Goal: Task Accomplishment & Management: Use online tool/utility

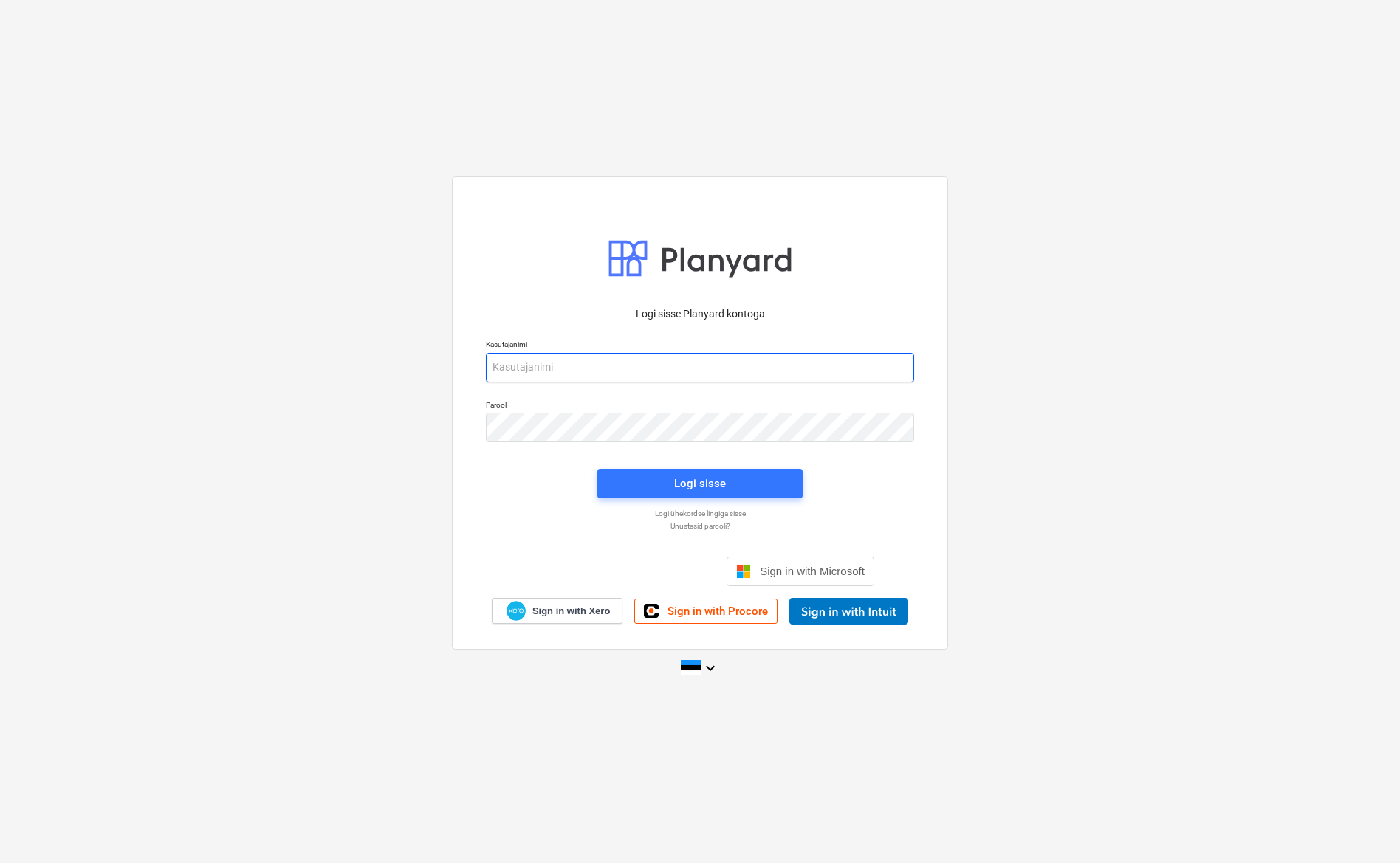
click at [743, 371] on input "email" at bounding box center [700, 367] width 428 height 30
click at [639, 577] on div "Logi sisse Google’i kontoga. Avaneb uuel vahelehel" at bounding box center [620, 571] width 189 height 32
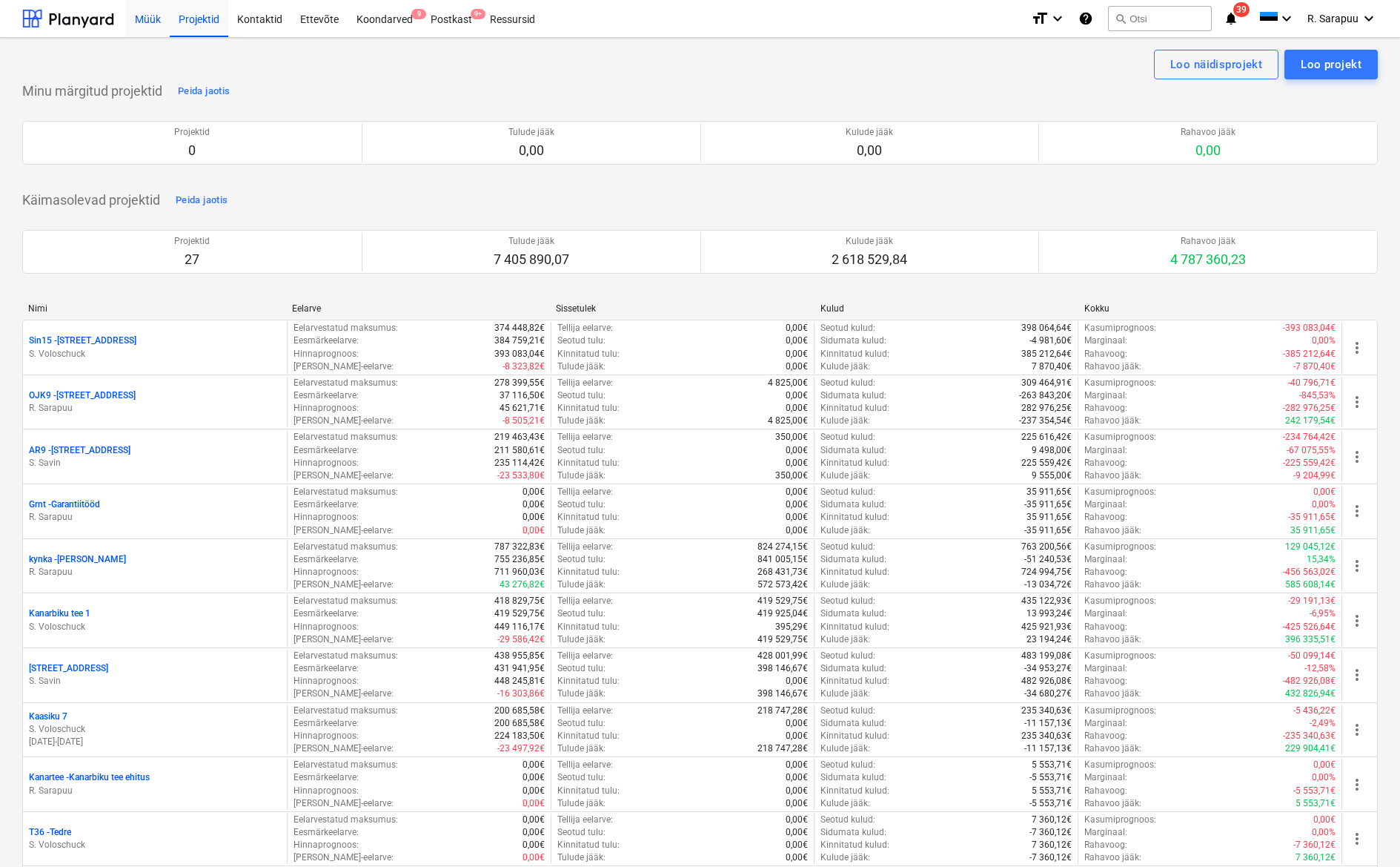
click at [135, 15] on div "Müük" at bounding box center [147, 18] width 43 height 38
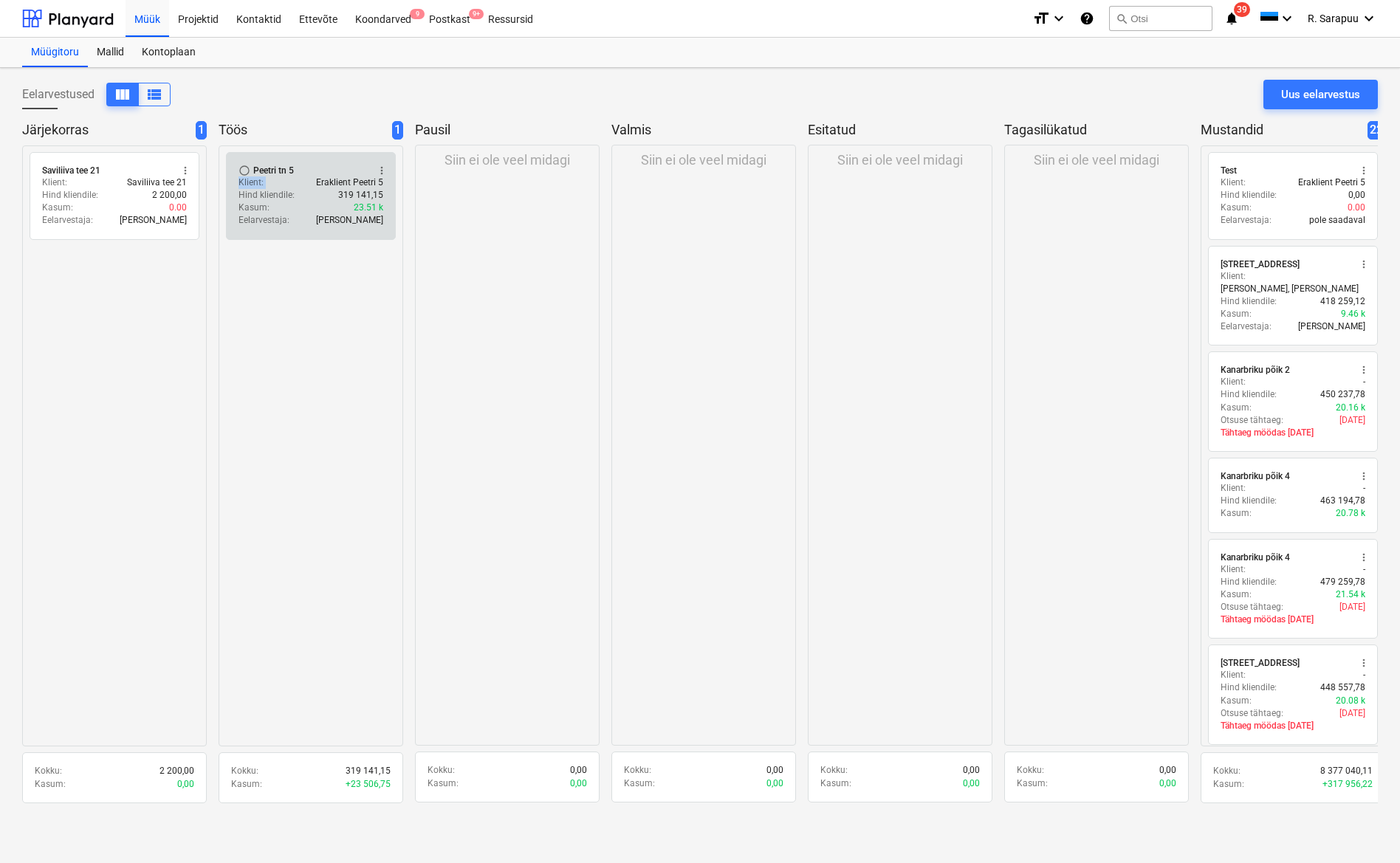
click at [319, 175] on div "radio_button_unchecked Peetri tn 5 more_vert Klient : Eraklient Peetri 5 Hind k…" at bounding box center [311, 197] width 170 height 88
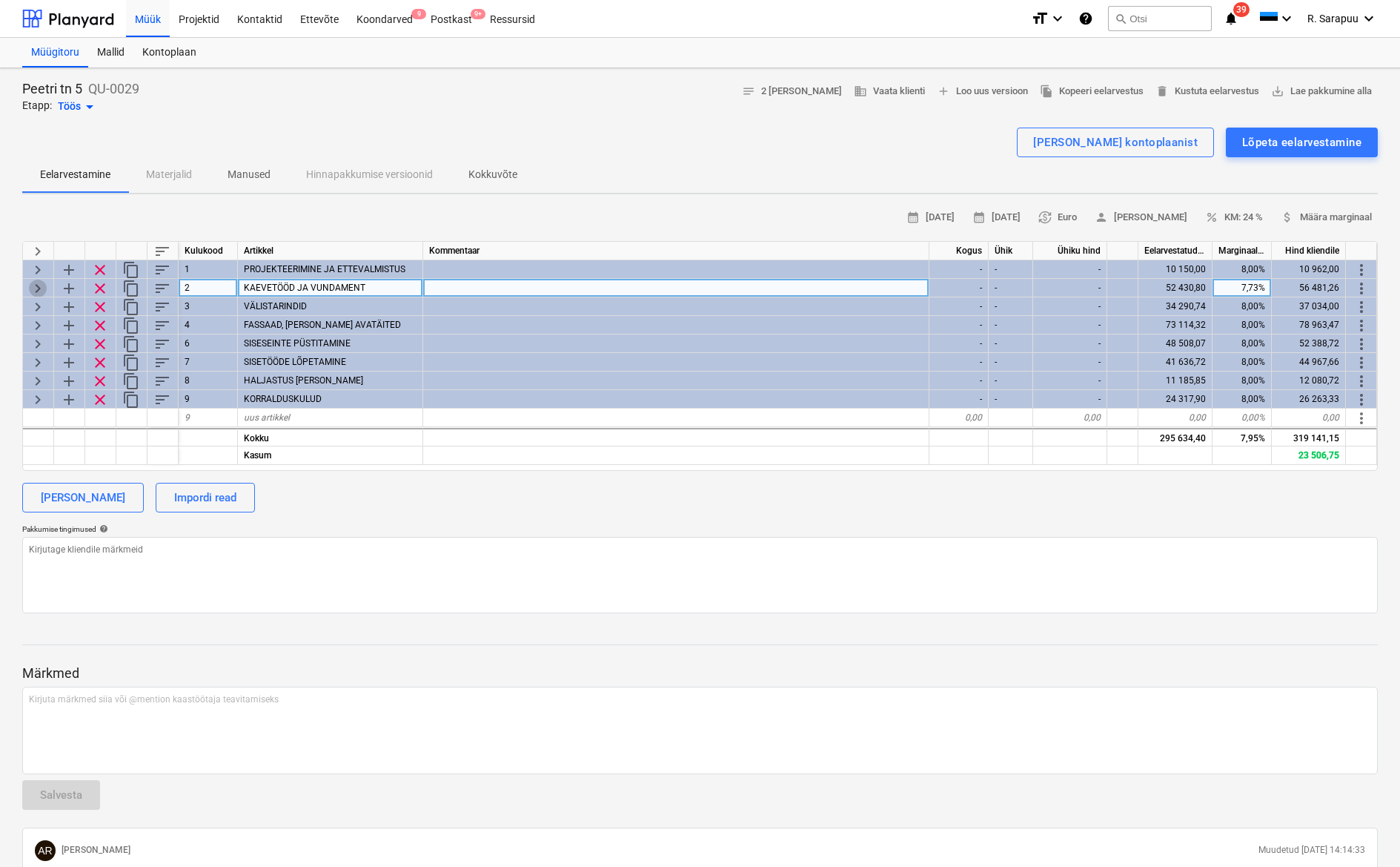
click at [39, 286] on span "keyboard_arrow_right" at bounding box center [38, 288] width 18 height 18
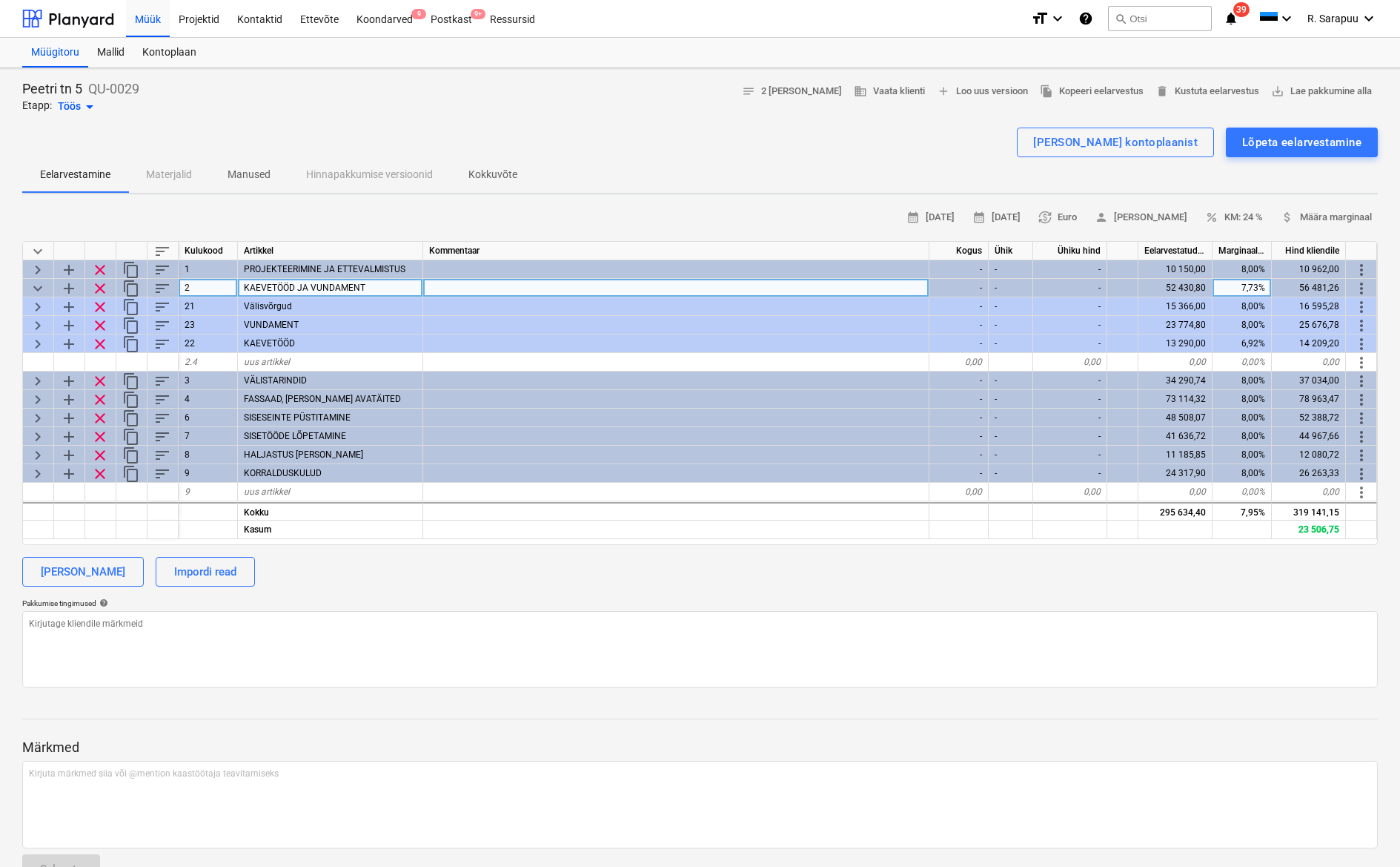
click at [39, 286] on span "keyboard_arrow_down" at bounding box center [38, 288] width 18 height 18
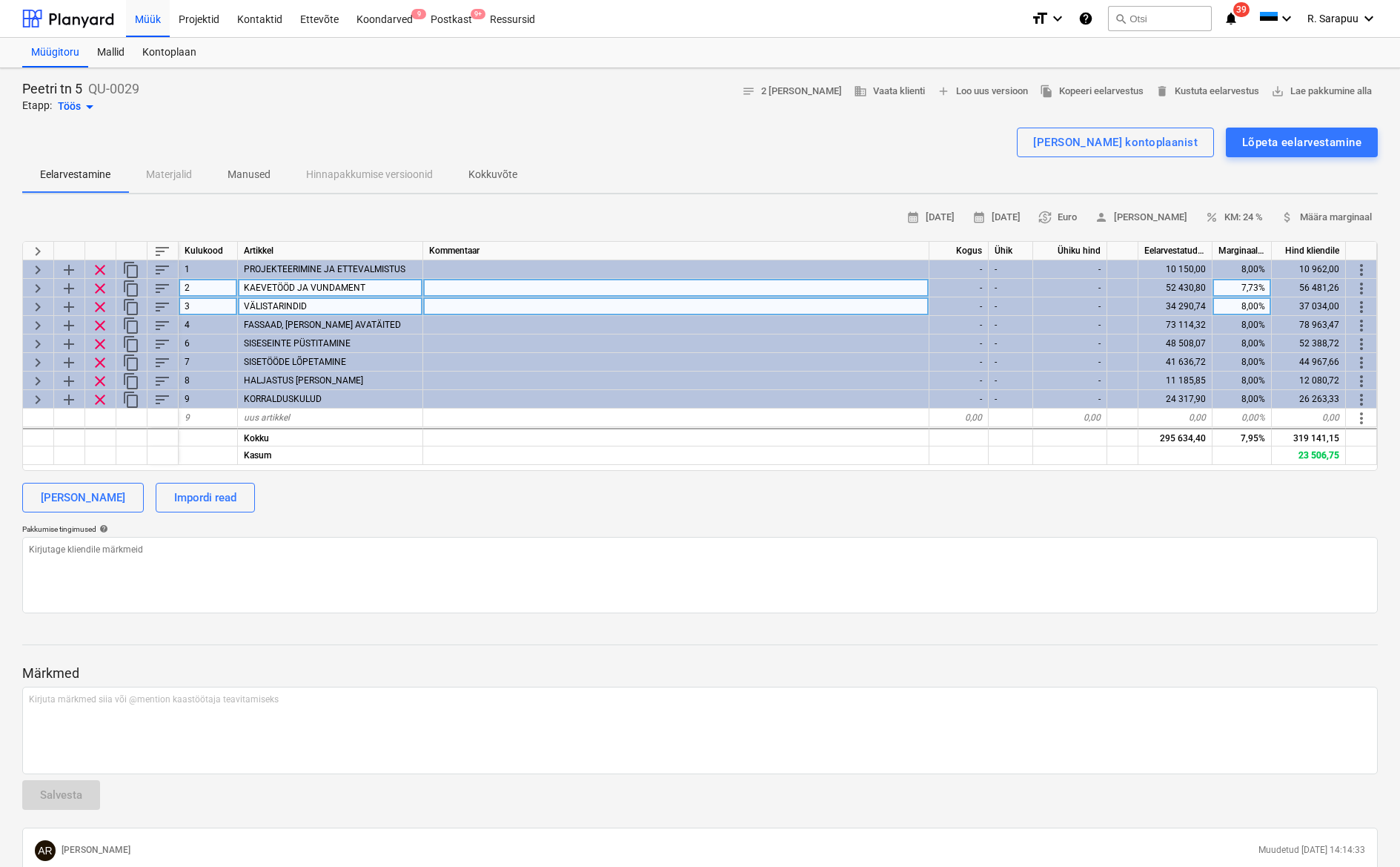
click at [34, 310] on span "keyboard_arrow_right" at bounding box center [38, 307] width 18 height 18
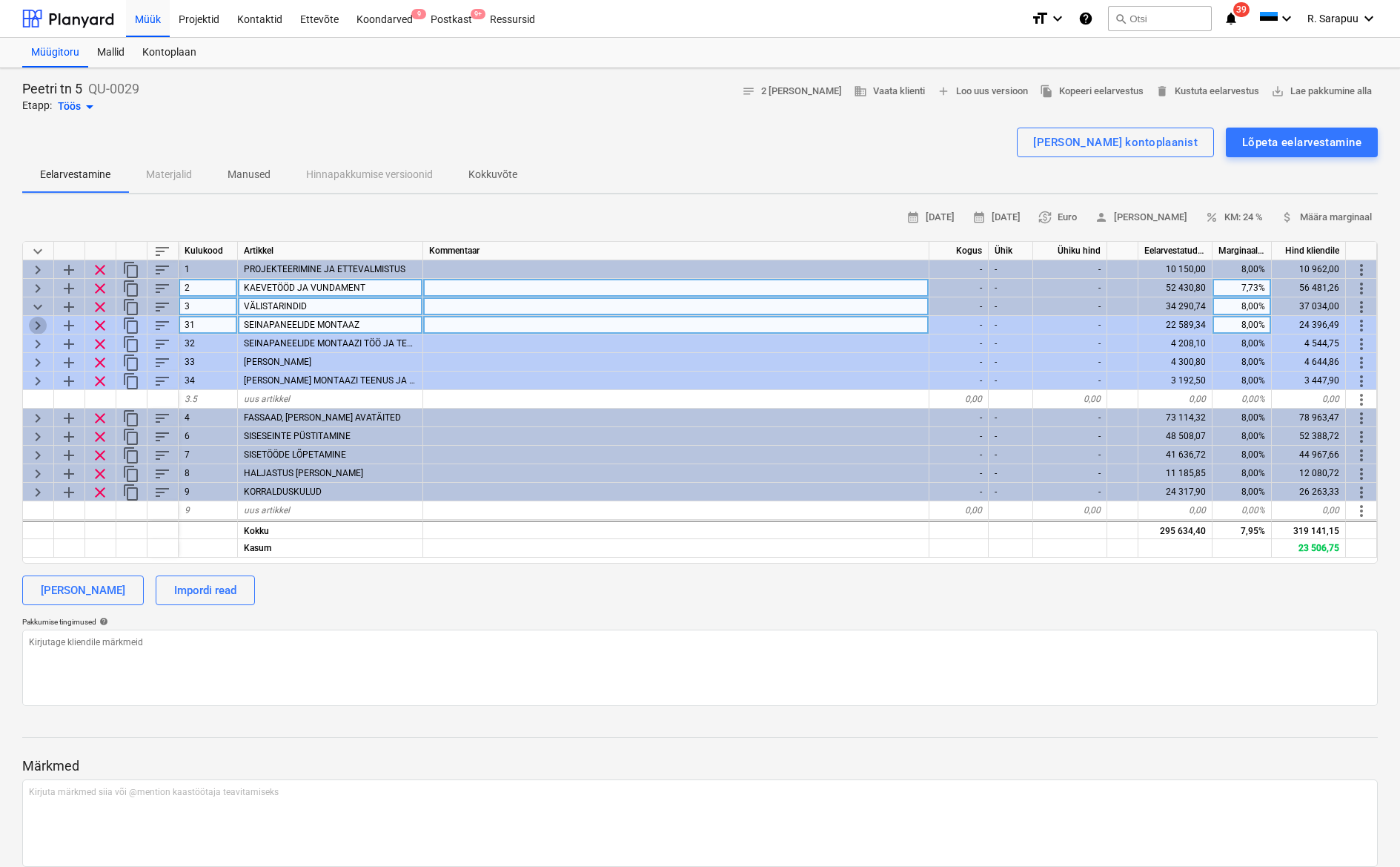
click at [39, 329] on span "keyboard_arrow_right" at bounding box center [38, 326] width 18 height 18
type textarea "x"
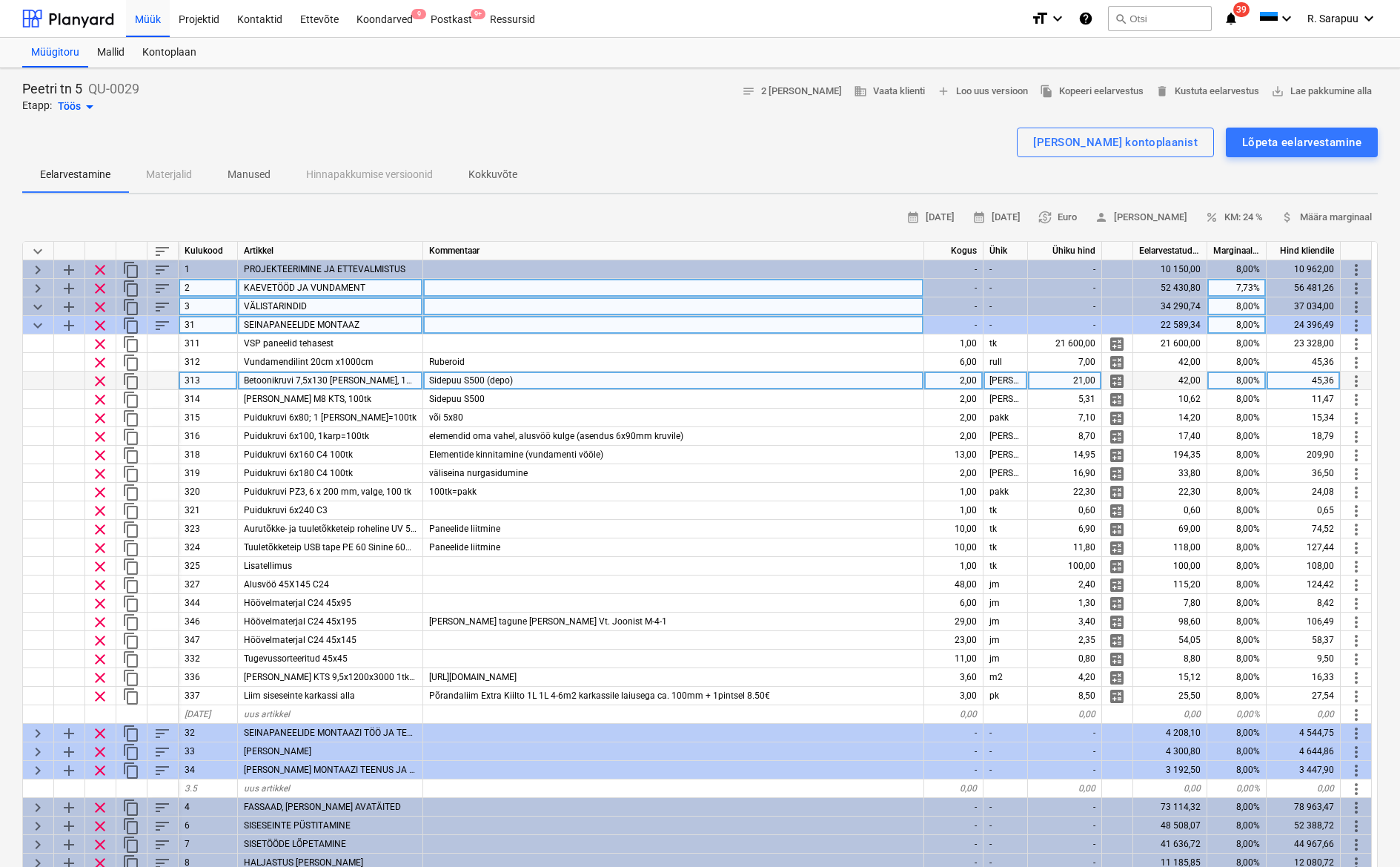
click at [534, 380] on div "Sidepuu S500 (depo)" at bounding box center [673, 380] width 501 height 19
click at [534, 380] on input "Sidepuu S500 (depo)" at bounding box center [673, 380] width 500 height 18
type input "Sidepuu S500"
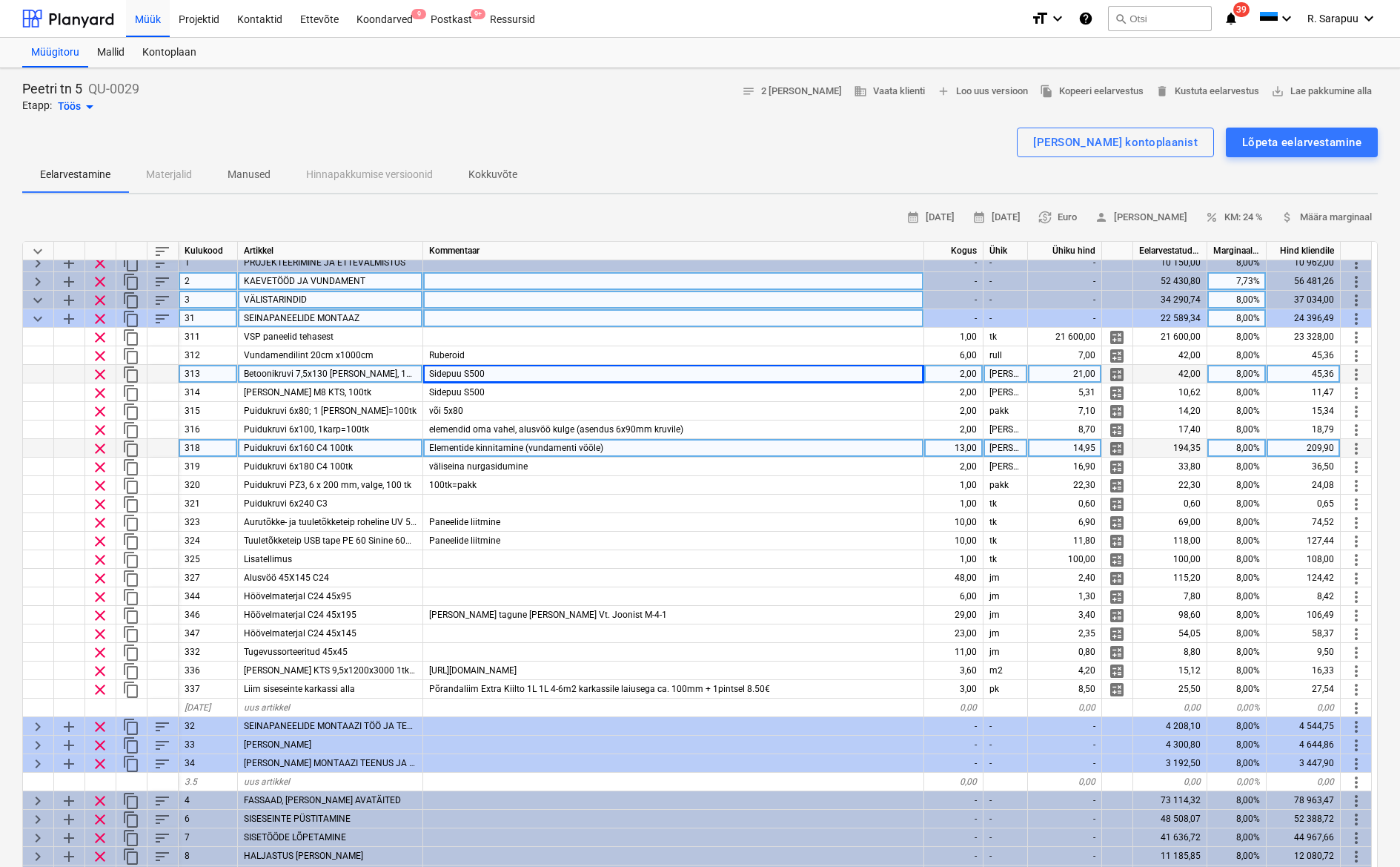
scroll to position [18, 0]
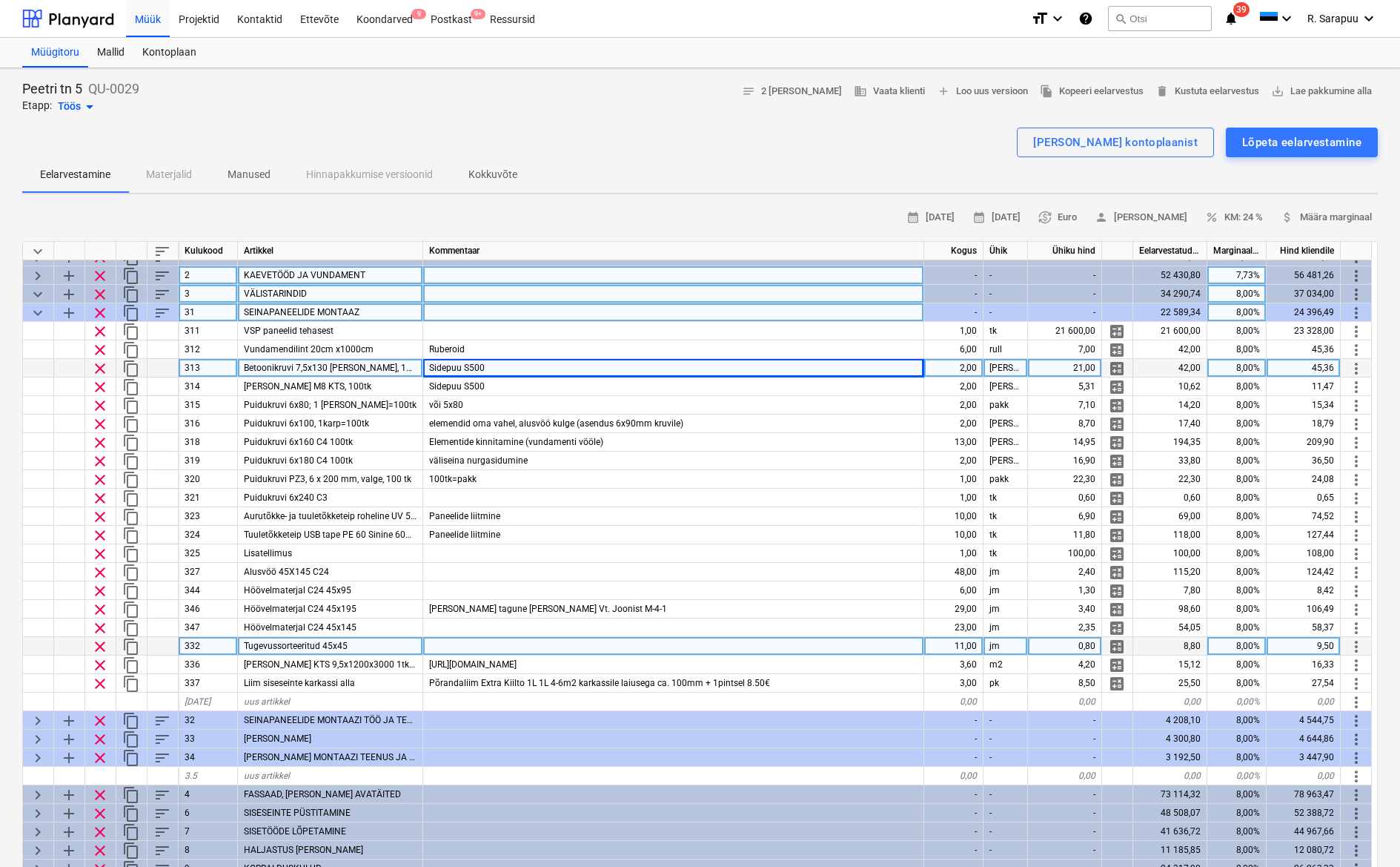
click at [462, 637] on div at bounding box center [673, 645] width 501 height 19
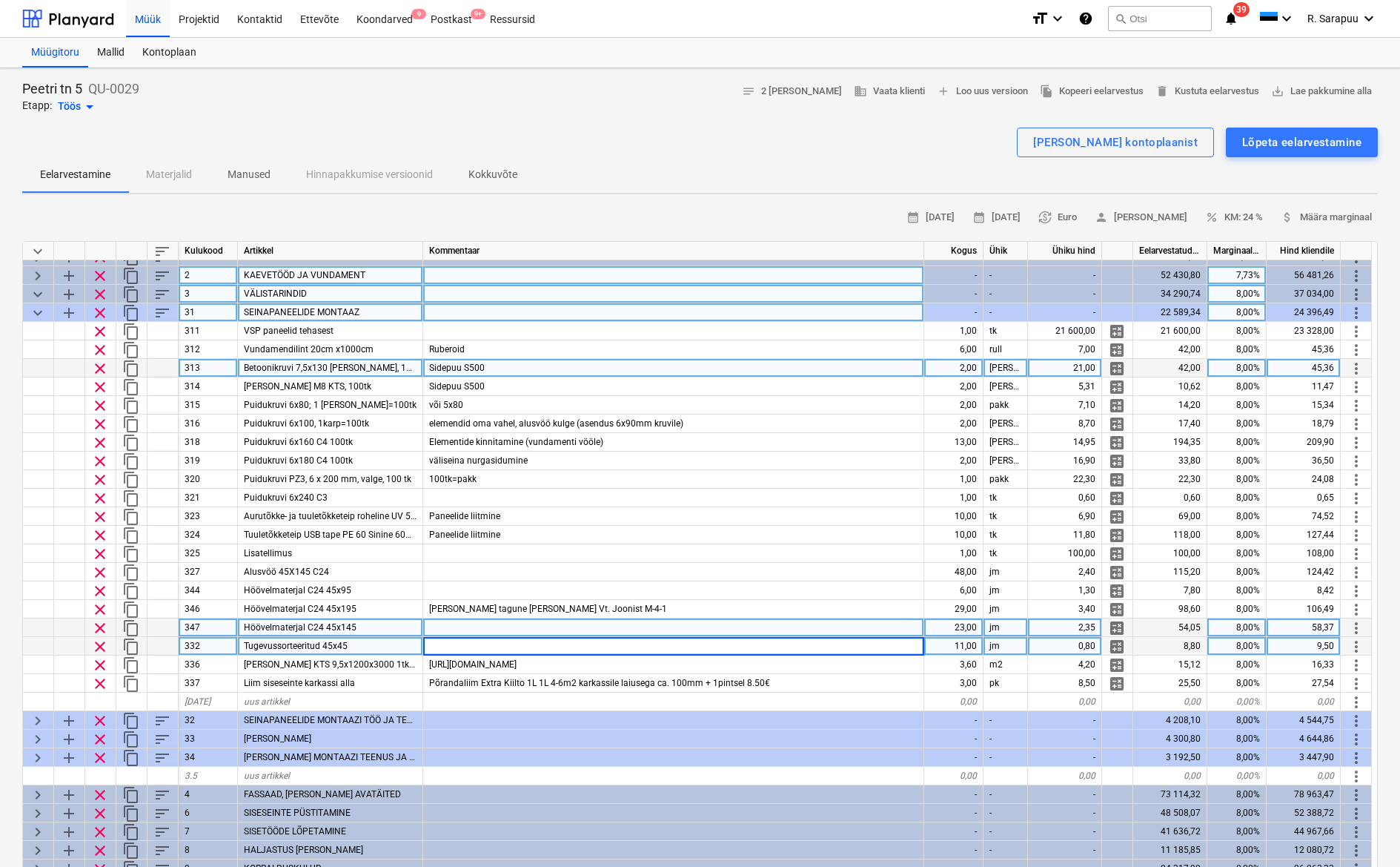
click at [477, 618] on div at bounding box center [673, 627] width 501 height 19
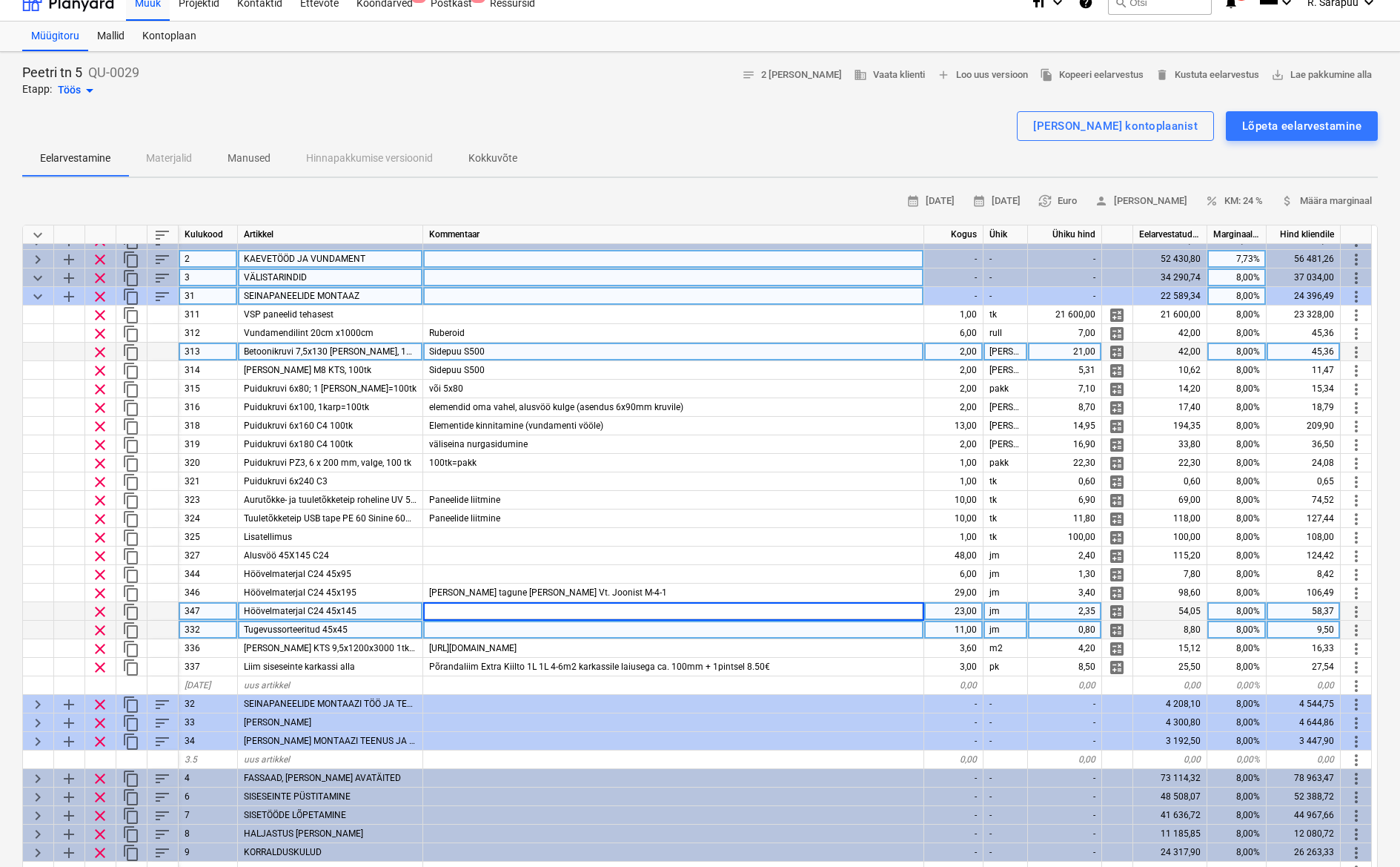
scroll to position [37, 0]
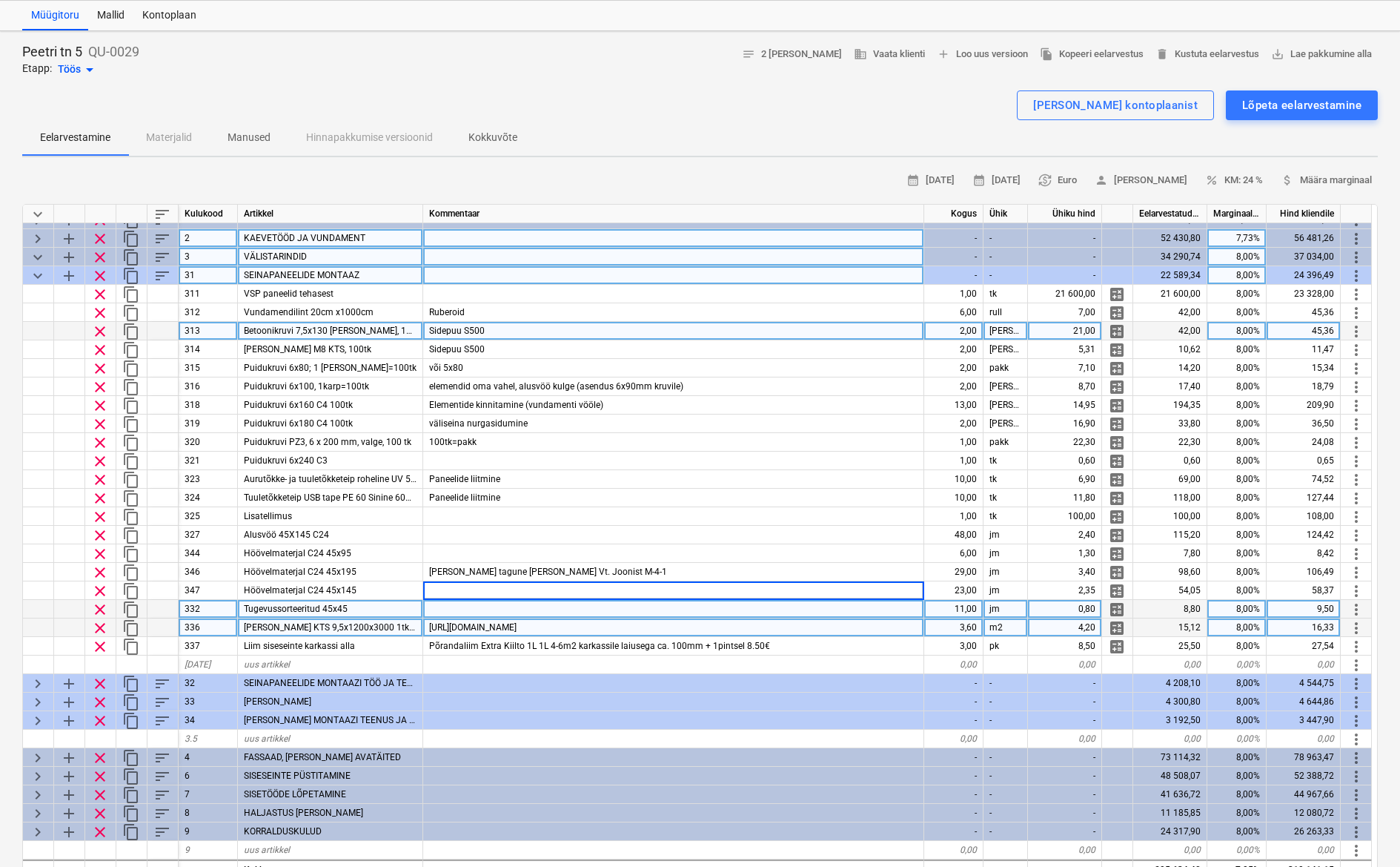
click at [481, 622] on span "[URL][DOMAIN_NAME]" at bounding box center [473, 627] width 88 height 10
click at [481, 620] on input "[URL][DOMAIN_NAME]" at bounding box center [673, 627] width 500 height 18
click at [868, 618] on input "[URL][DOMAIN_NAME]" at bounding box center [673, 627] width 500 height 18
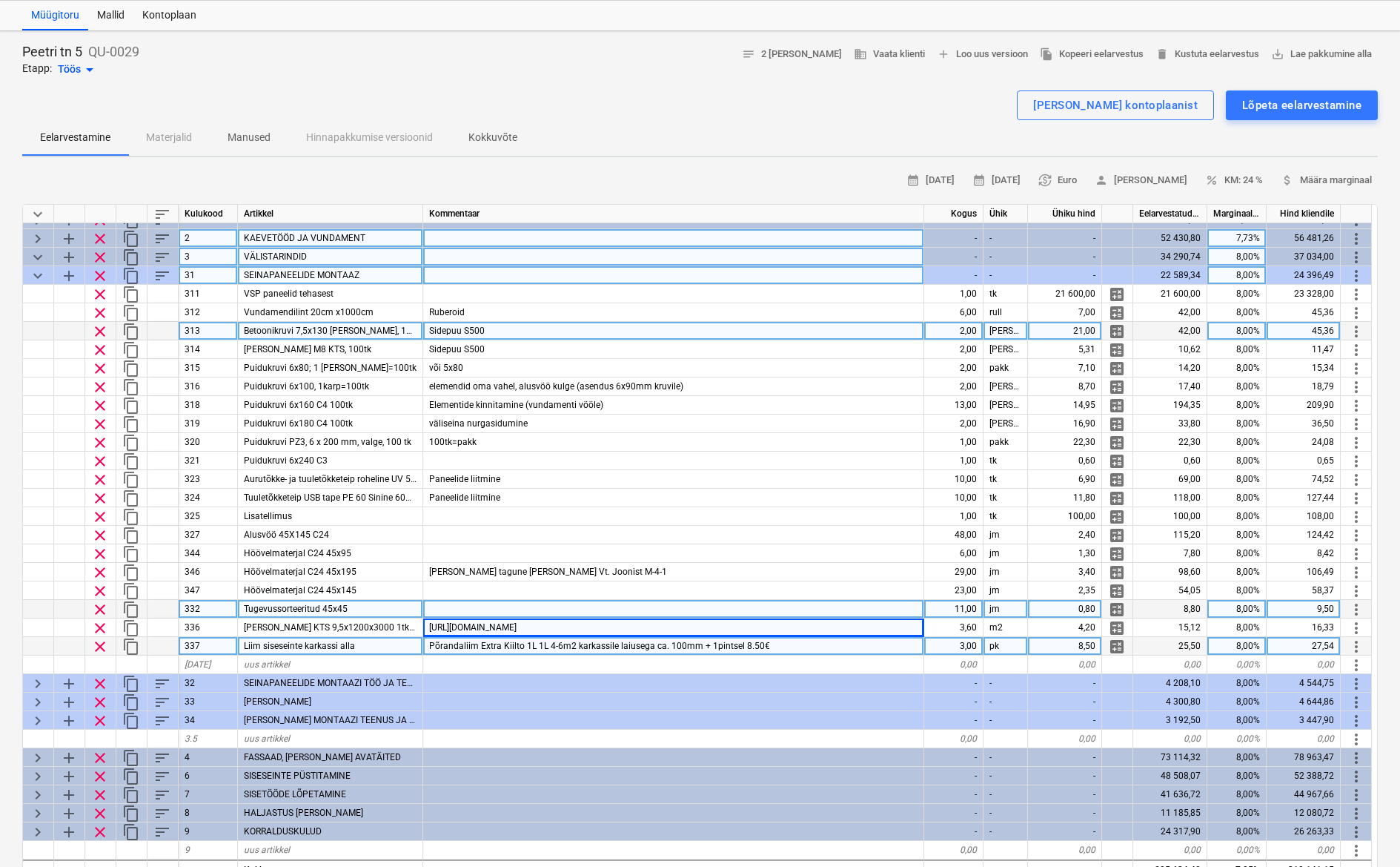
click at [586, 642] on span "Põrandaliim Extra Kiilto 1L 1L 4-6m2 karkassile laiusega ca. 100mm + 1pintsel 8…" at bounding box center [599, 645] width 341 height 10
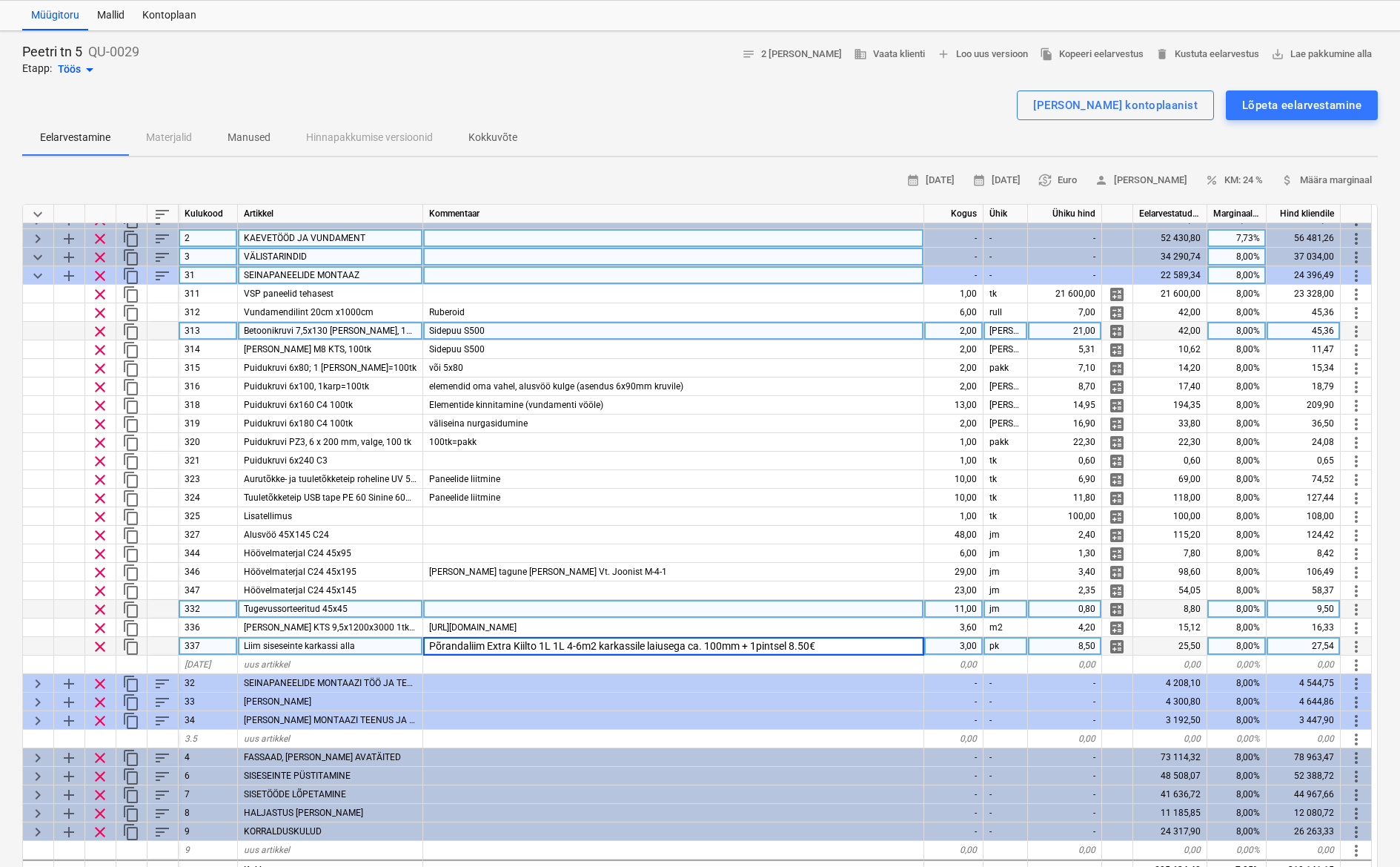
click at [640, 637] on input "Põrandaliim Extra Kiilto 1L 1L 4-6m2 karkassile laiusega ca. 100mm + 1pintsel 8…" at bounding box center [673, 645] width 500 height 18
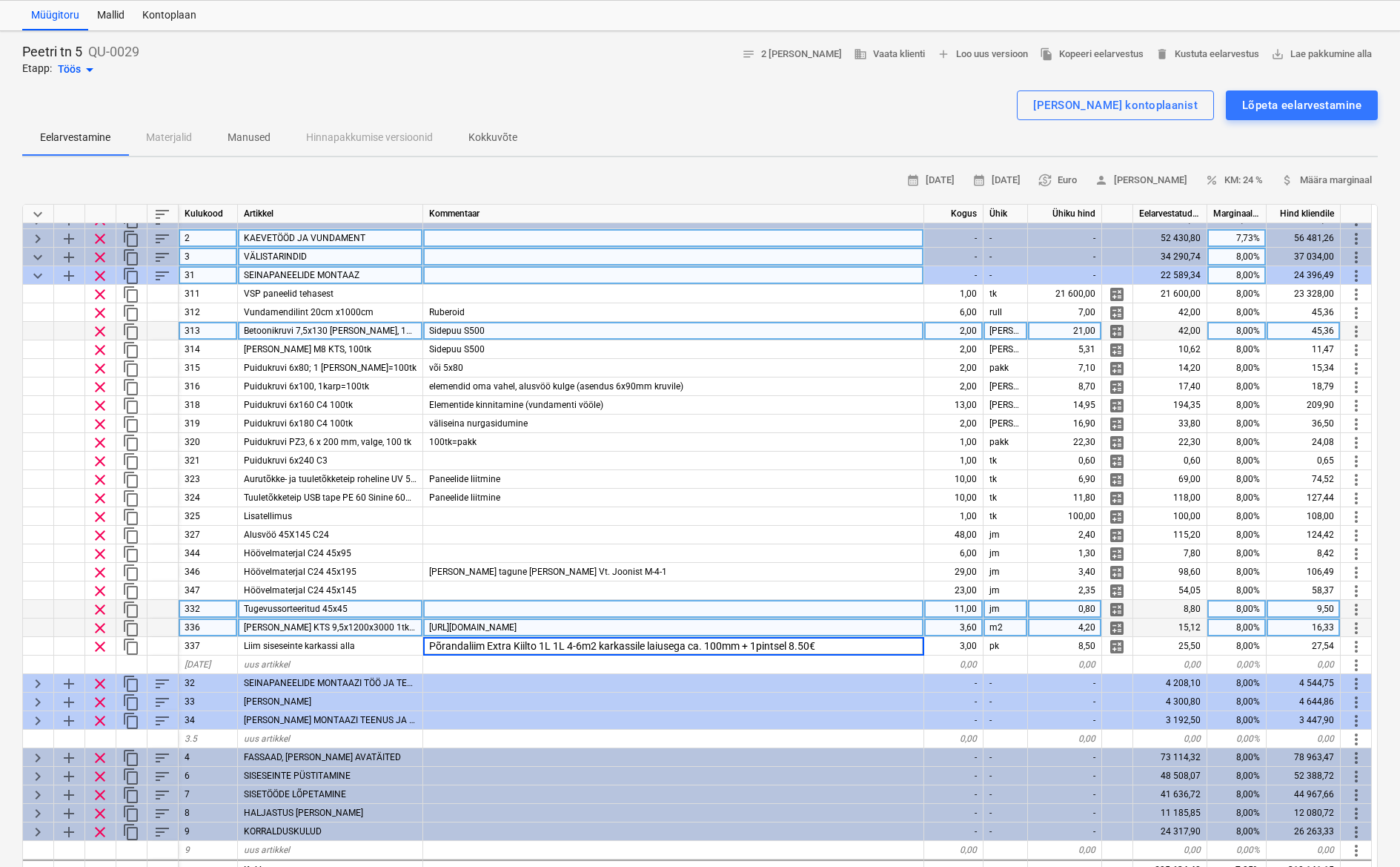
drag, startPoint x: 858, startPoint y: 642, endPoint x: 825, endPoint y: 628, distance: 35.8
click at [825, 628] on div "keyboard_arrow_down sort Kulukood Artikkel Kommentaar Kogus Ühik Ühiku hind Eel…" at bounding box center [700, 550] width 1356 height 693
click at [810, 618] on div "[URL][DOMAIN_NAME]" at bounding box center [673, 627] width 501 height 19
click at [772, 618] on input "[URL][DOMAIN_NAME]" at bounding box center [673, 627] width 500 height 18
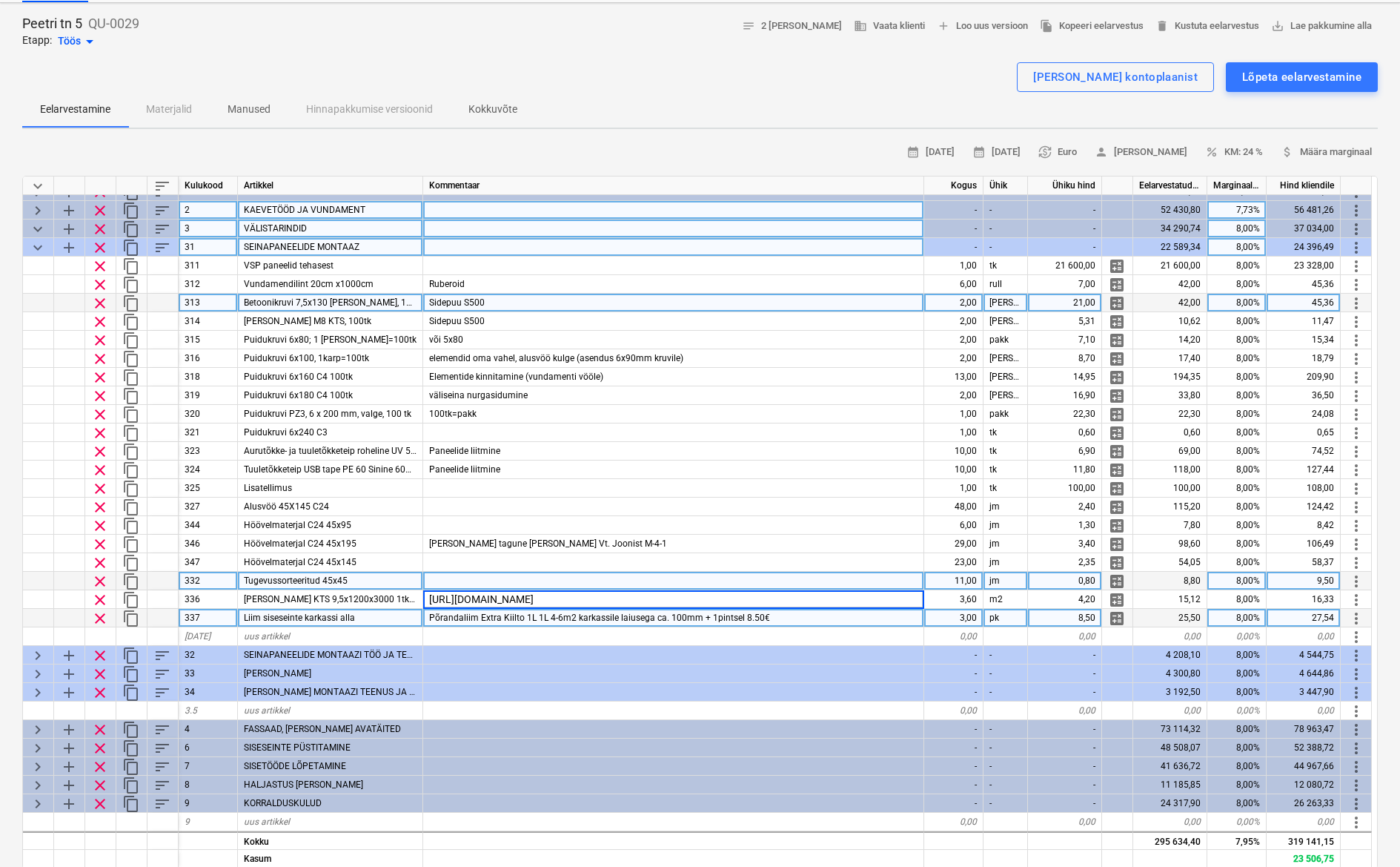
scroll to position [122, 0]
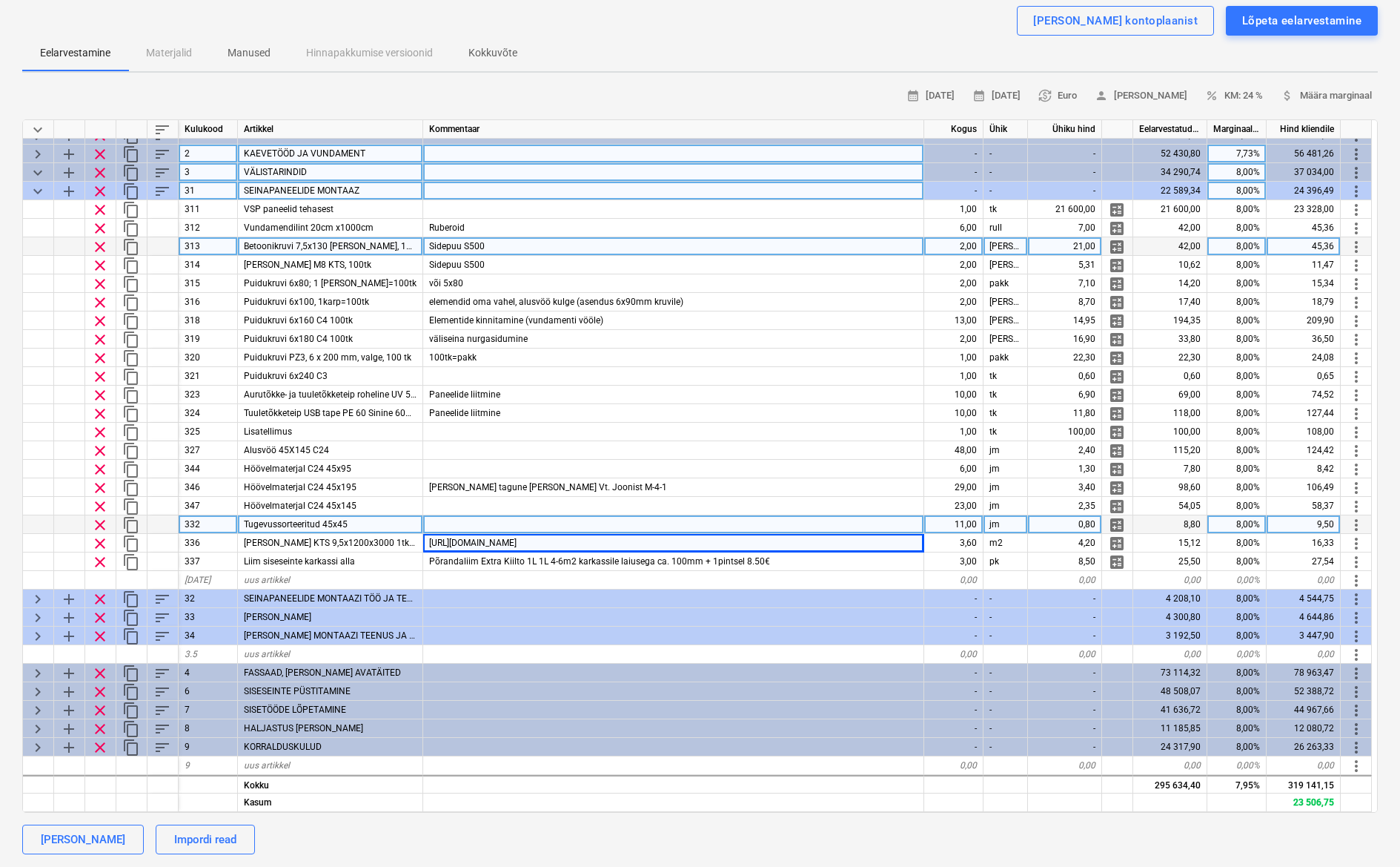
click at [555, 516] on div at bounding box center [673, 525] width 501 height 19
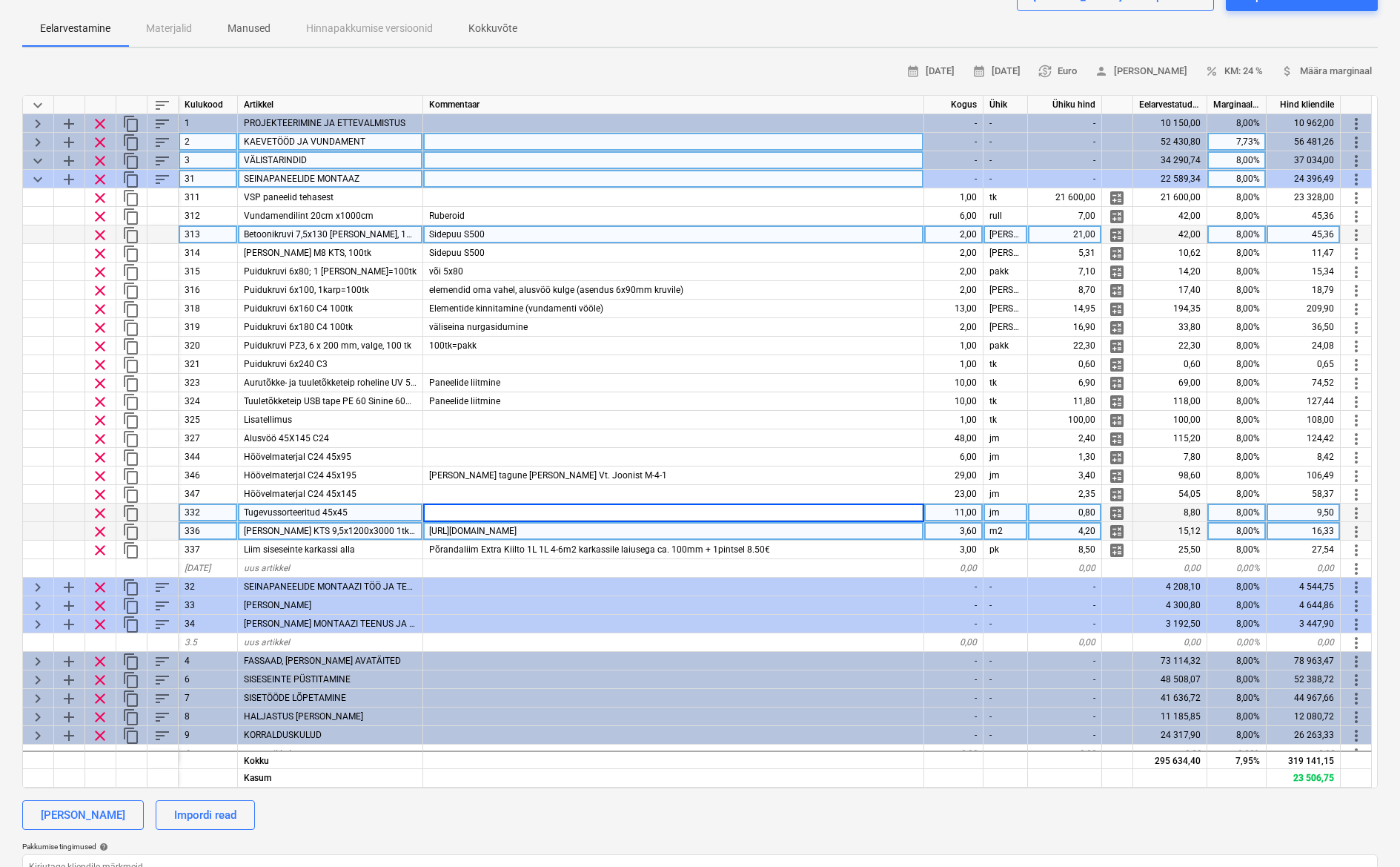
scroll to position [70, 0]
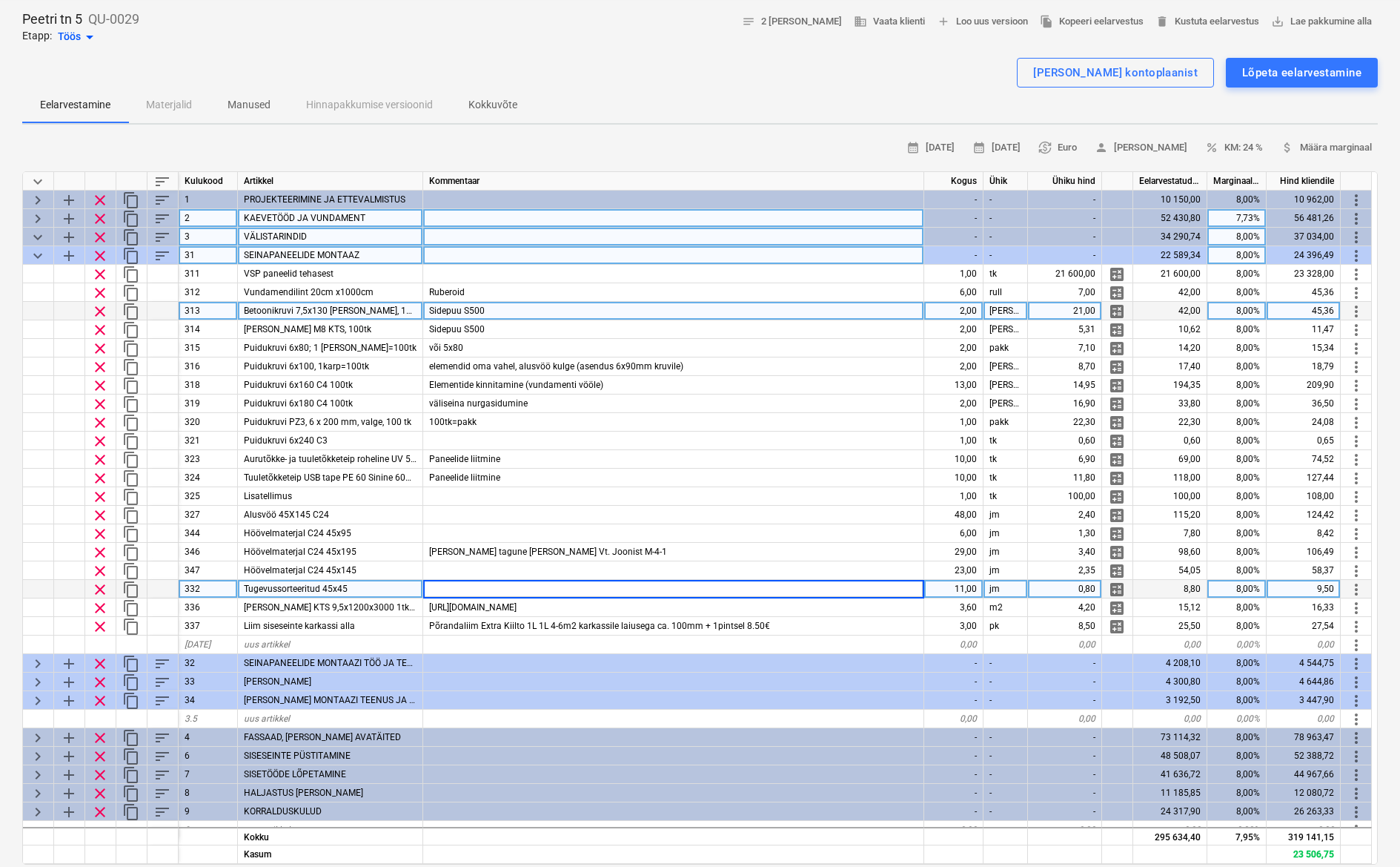
click at [32, 250] on span "keyboard_arrow_down" at bounding box center [38, 255] width 18 height 18
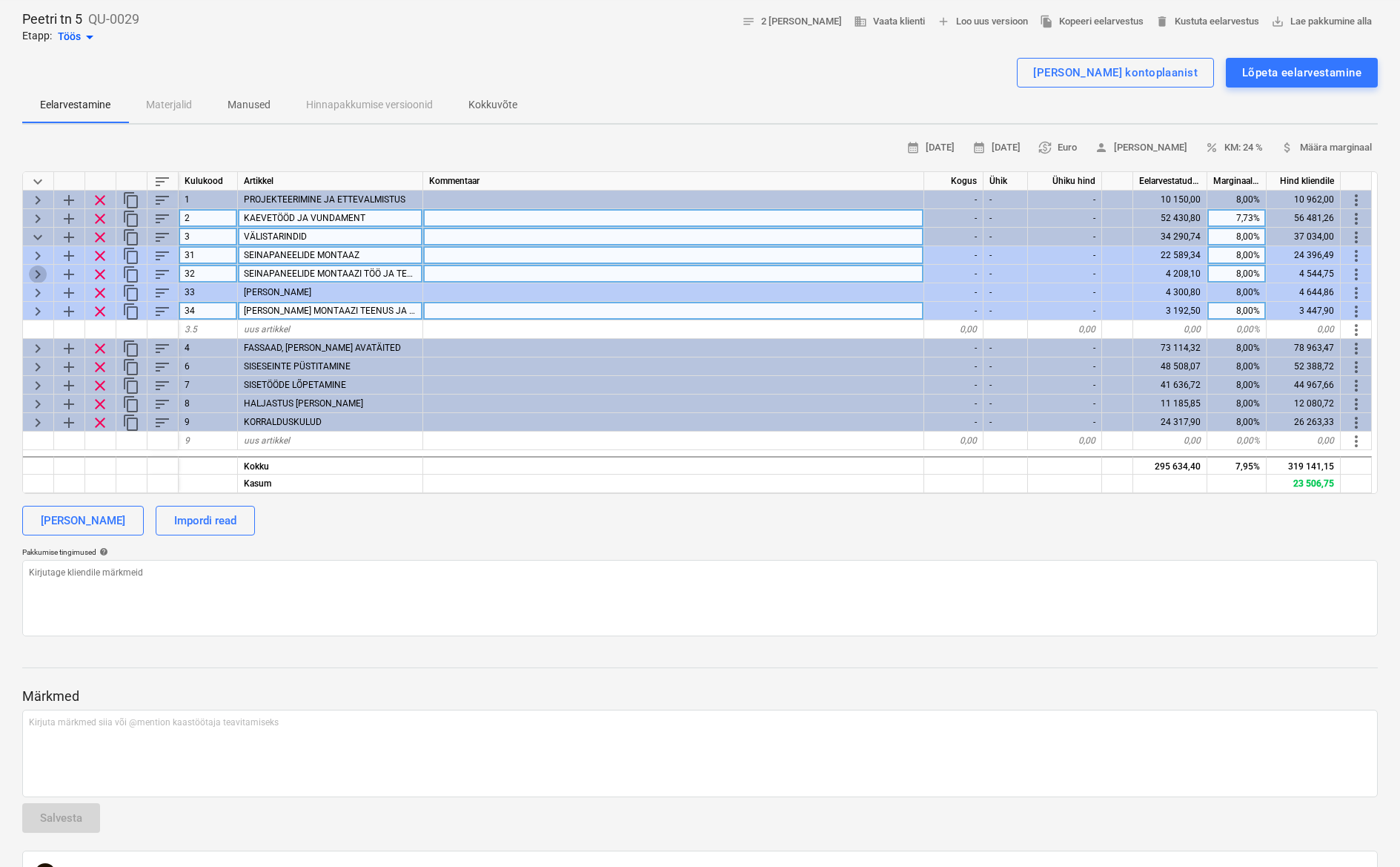
click at [37, 274] on span "keyboard_arrow_right" at bounding box center [38, 274] width 18 height 18
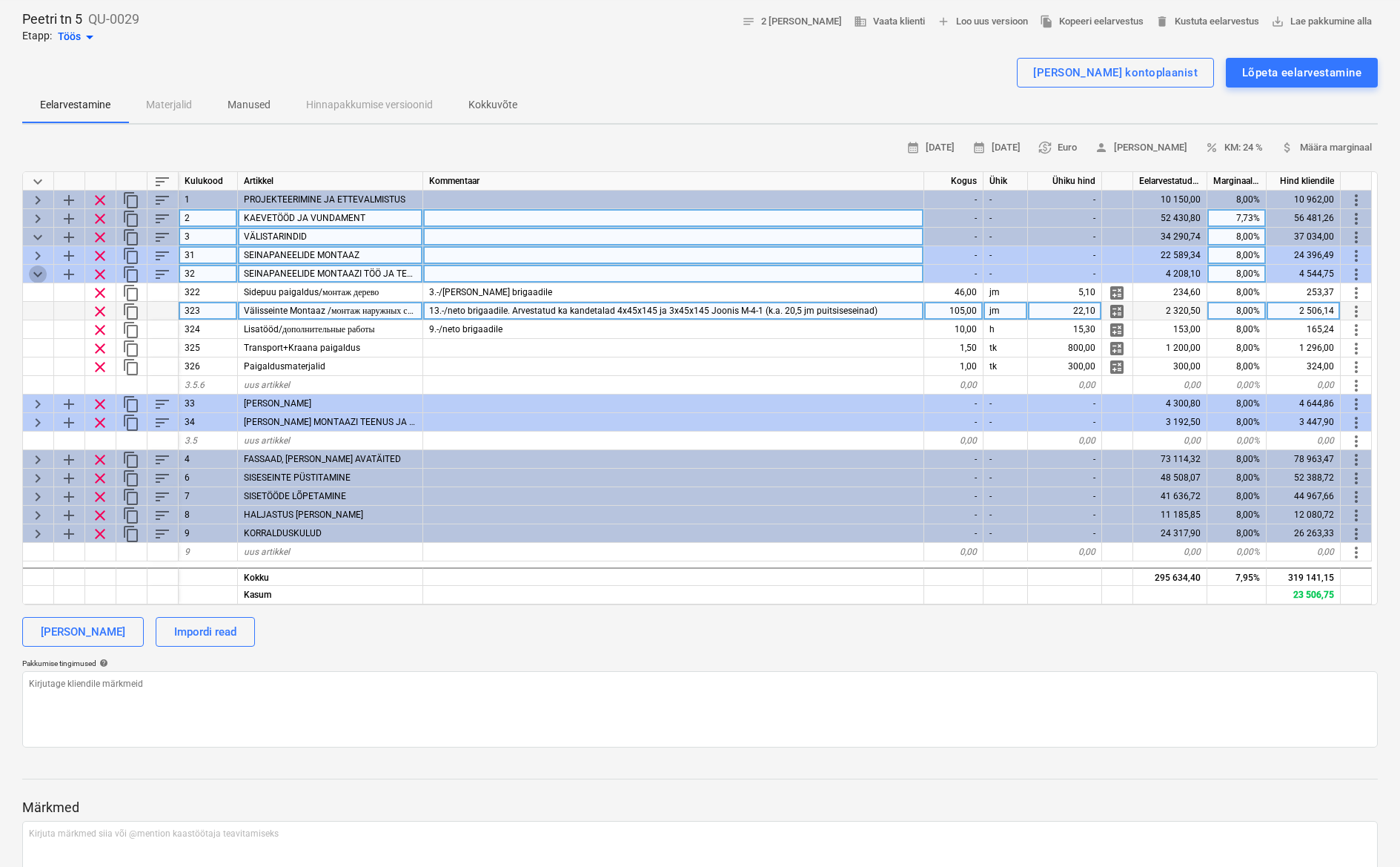
click at [29, 272] on span "keyboard_arrow_down" at bounding box center [38, 274] width 18 height 18
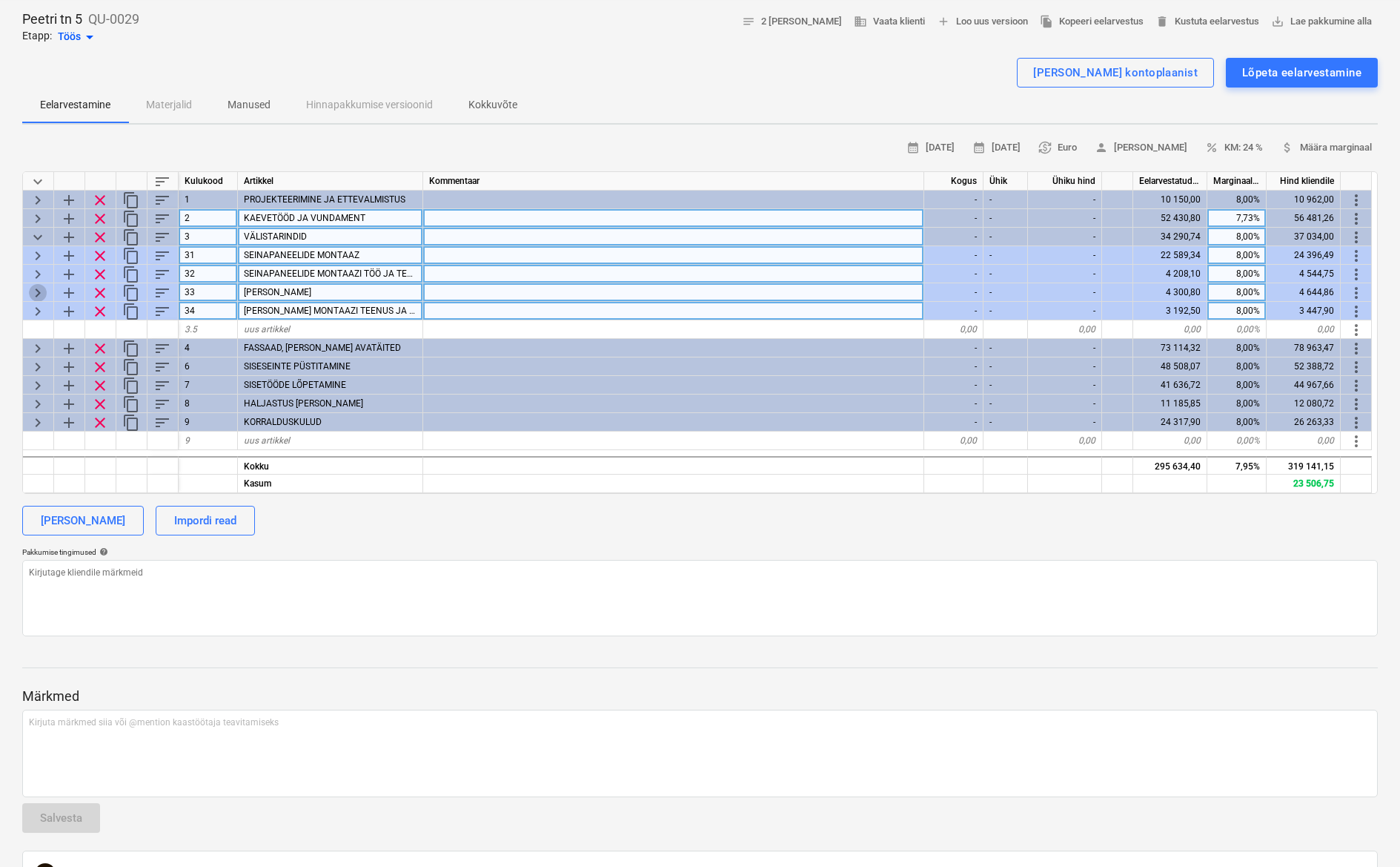
click at [39, 289] on span "keyboard_arrow_right" at bounding box center [38, 292] width 18 height 18
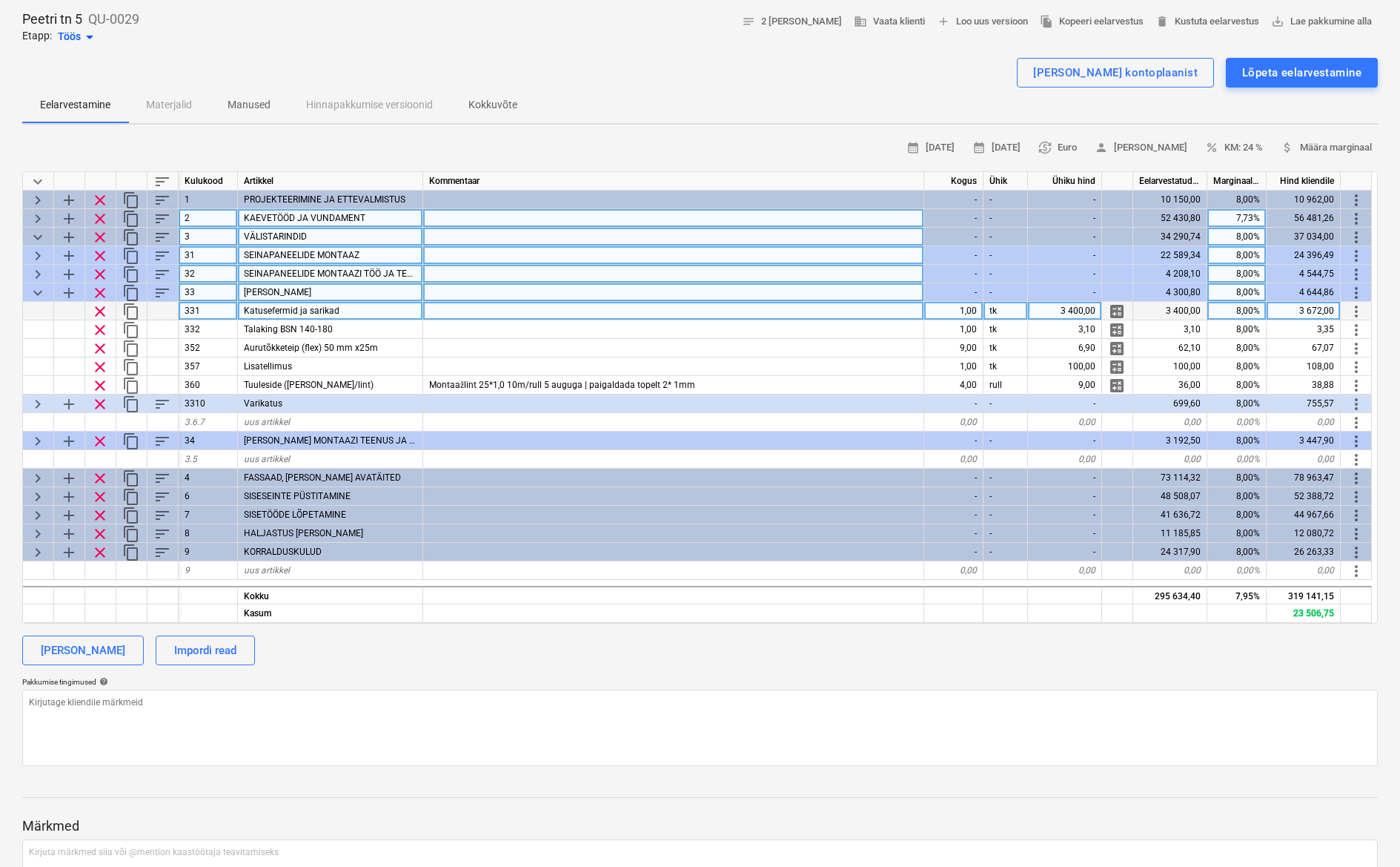
click at [45, 294] on span "keyboard_arrow_down" at bounding box center [38, 292] width 18 height 18
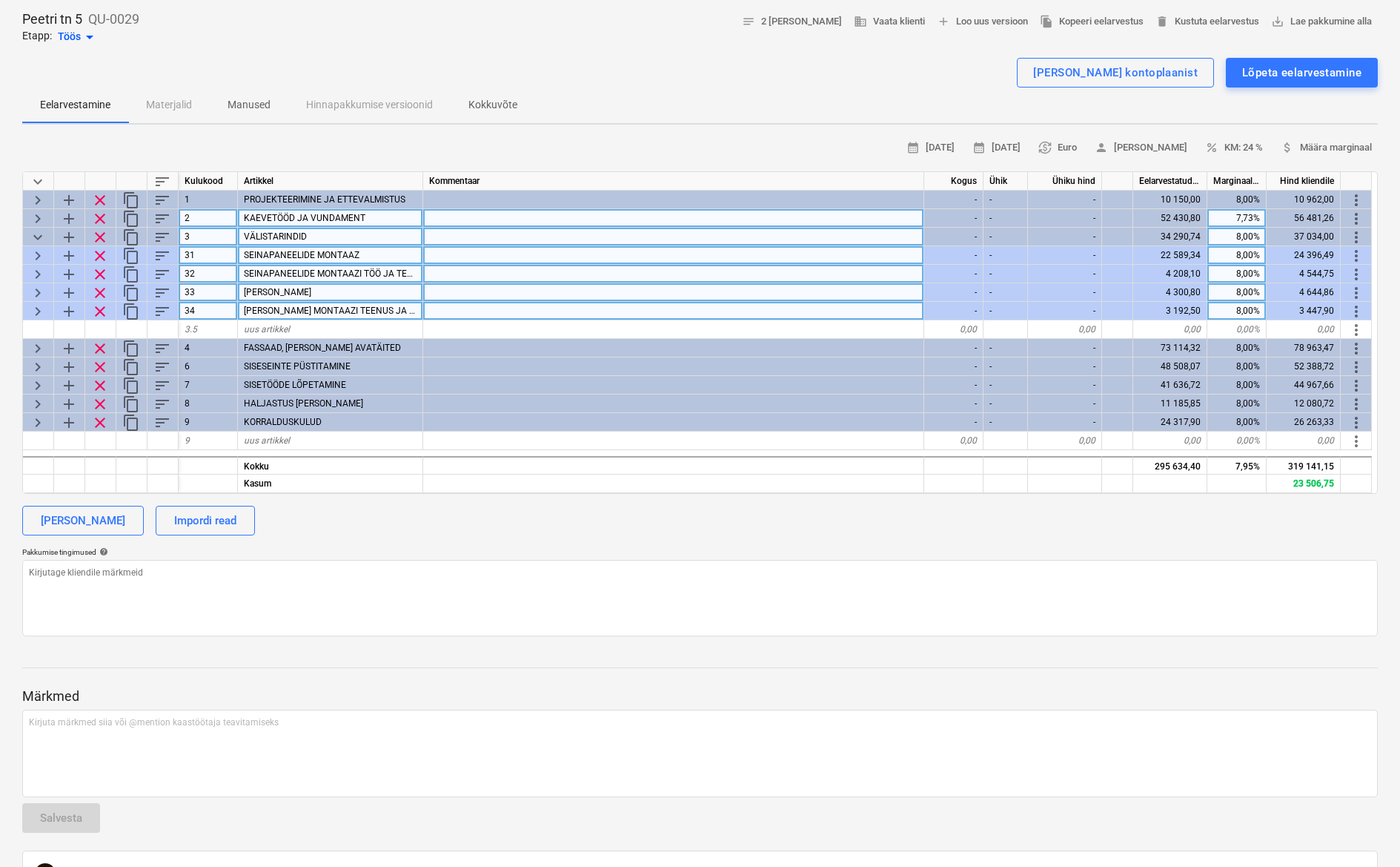
click at [51, 314] on div "keyboard_arrow_right" at bounding box center [39, 311] width 31 height 19
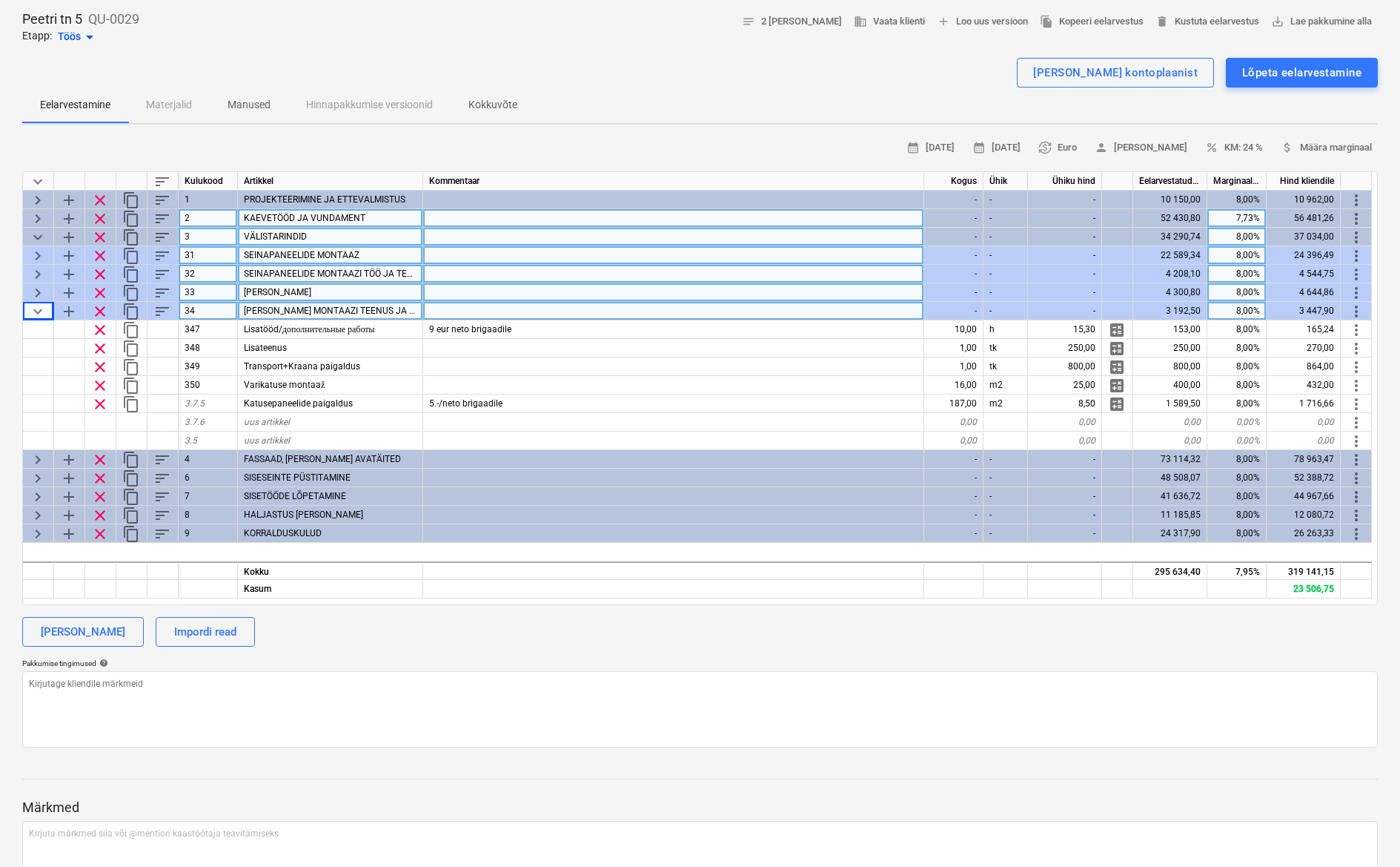
type textarea "x"
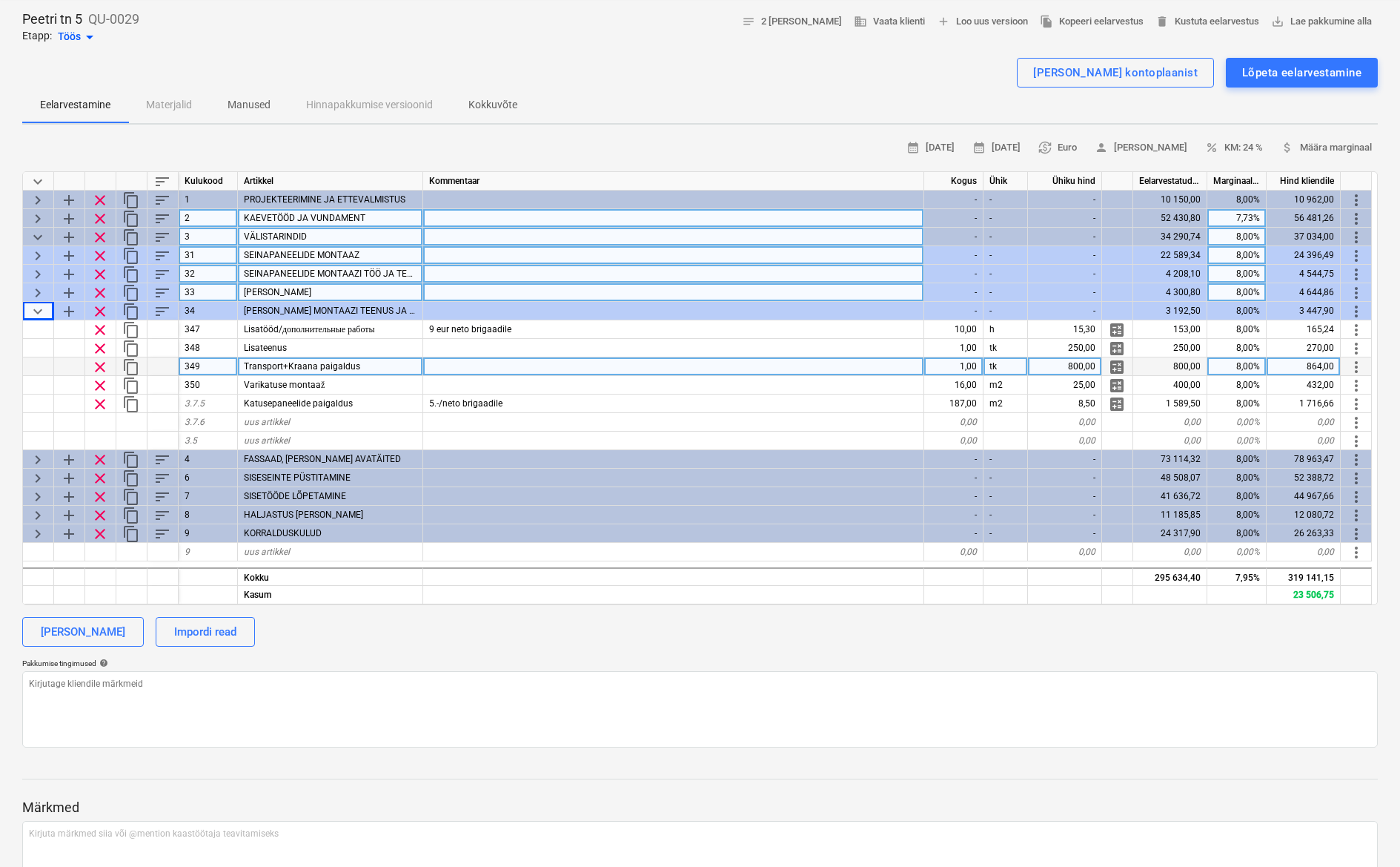
click at [963, 367] on div "1,00" at bounding box center [955, 367] width 60 height 19
type input "0,5"
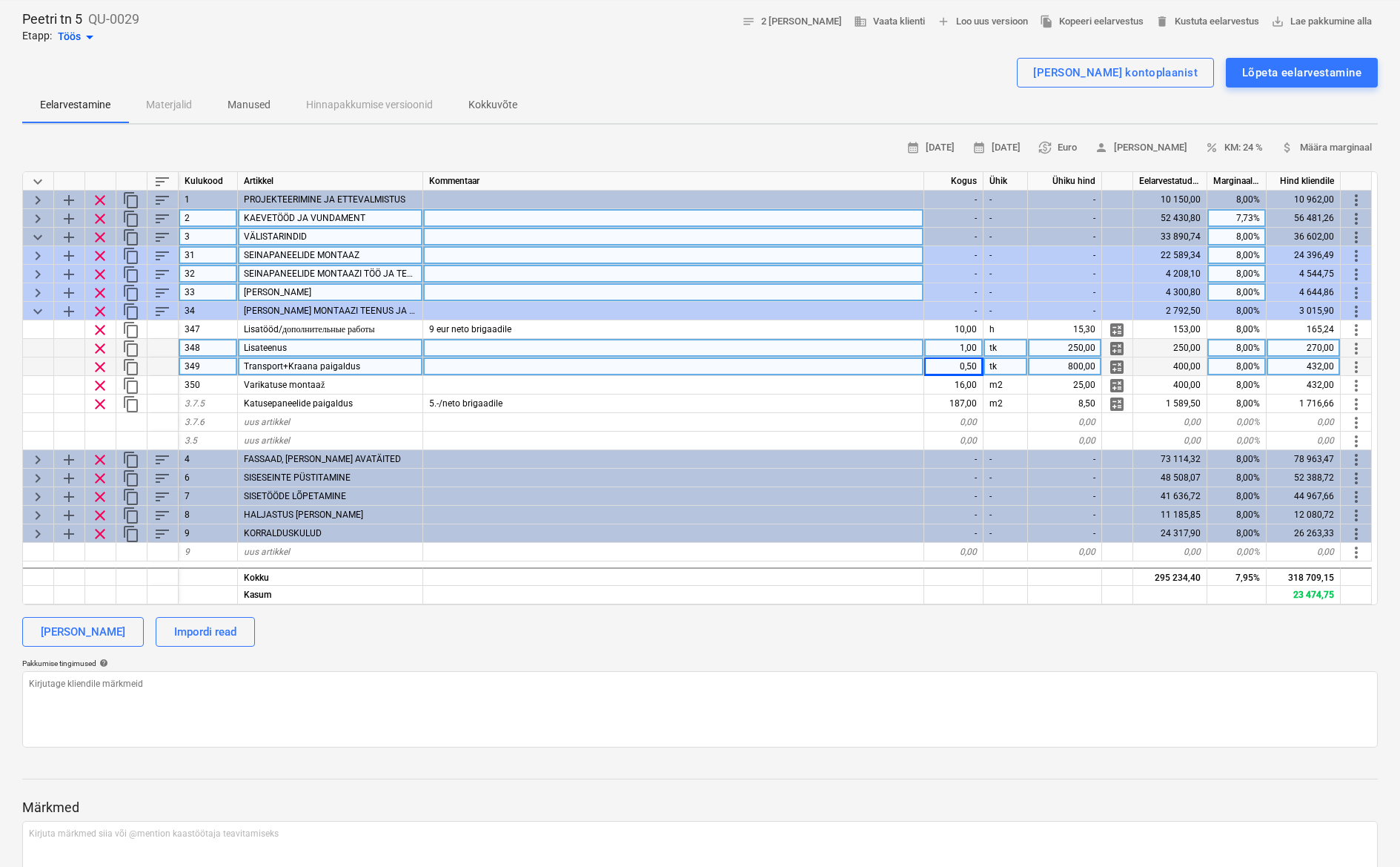
click at [961, 346] on div "1,00" at bounding box center [955, 348] width 60 height 19
click at [94, 351] on span "clear" at bounding box center [100, 348] width 18 height 18
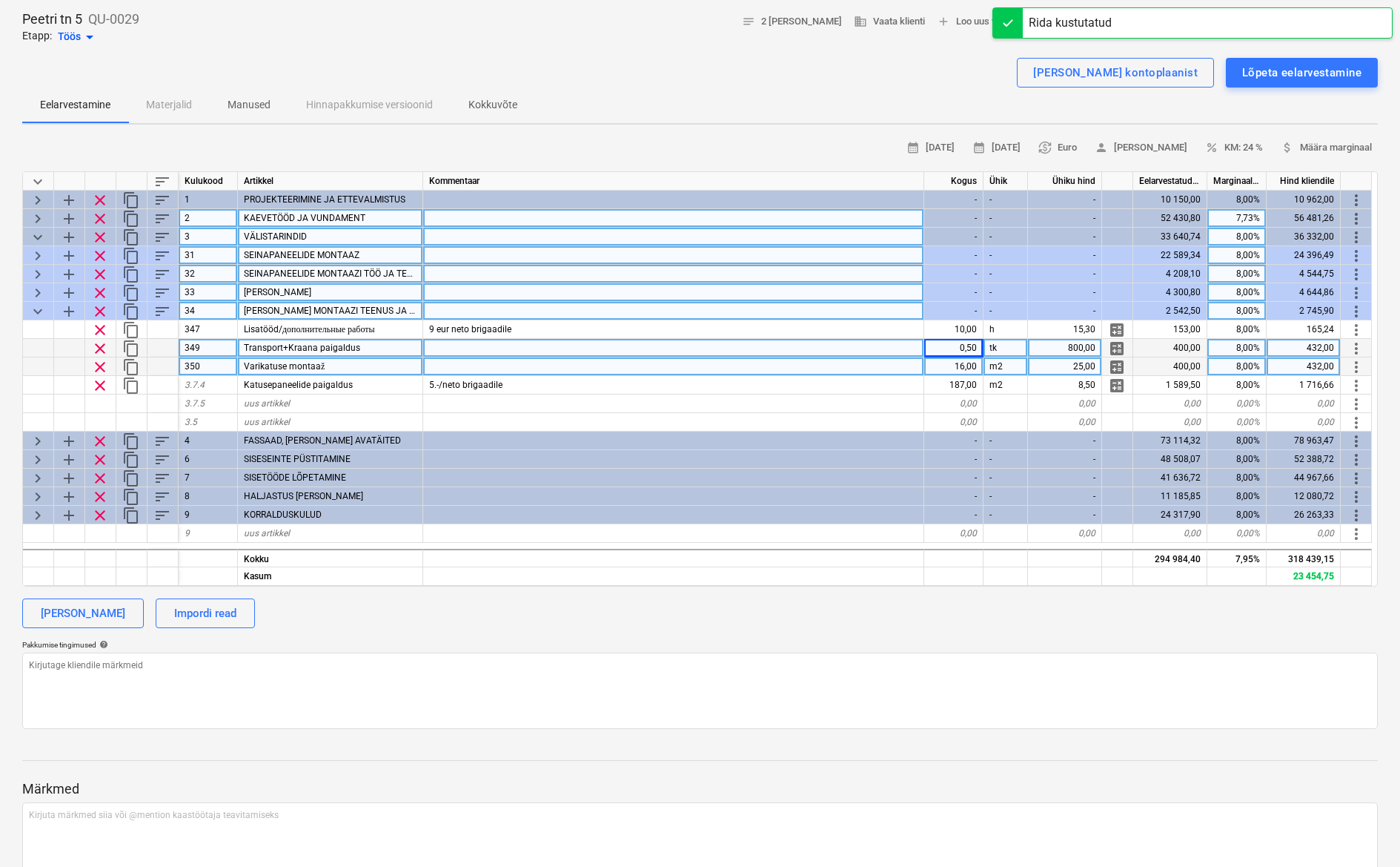
click at [46, 313] on span "keyboard_arrow_down" at bounding box center [38, 311] width 18 height 18
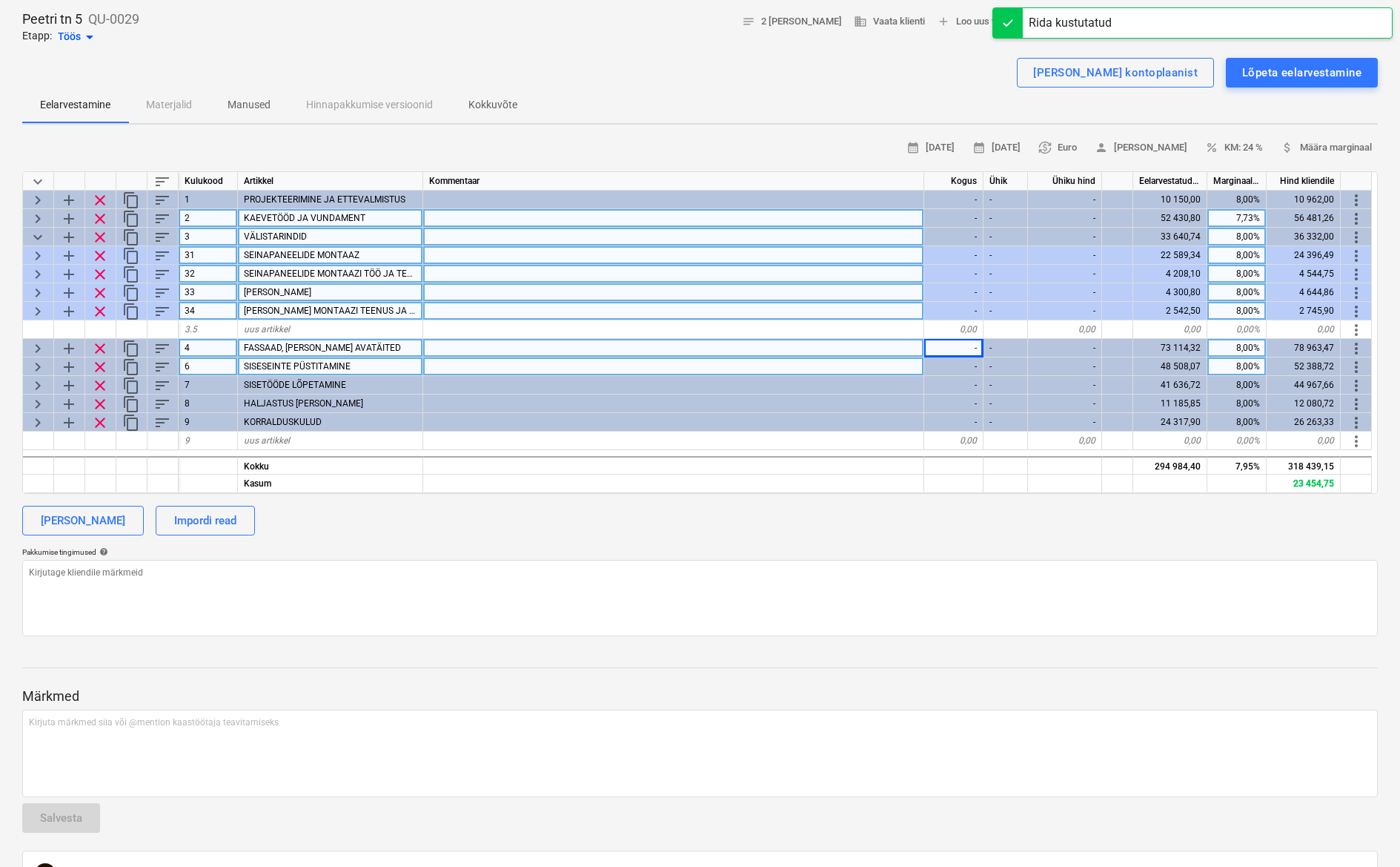
click at [41, 339] on span "keyboard_arrow_right" at bounding box center [38, 348] width 18 height 18
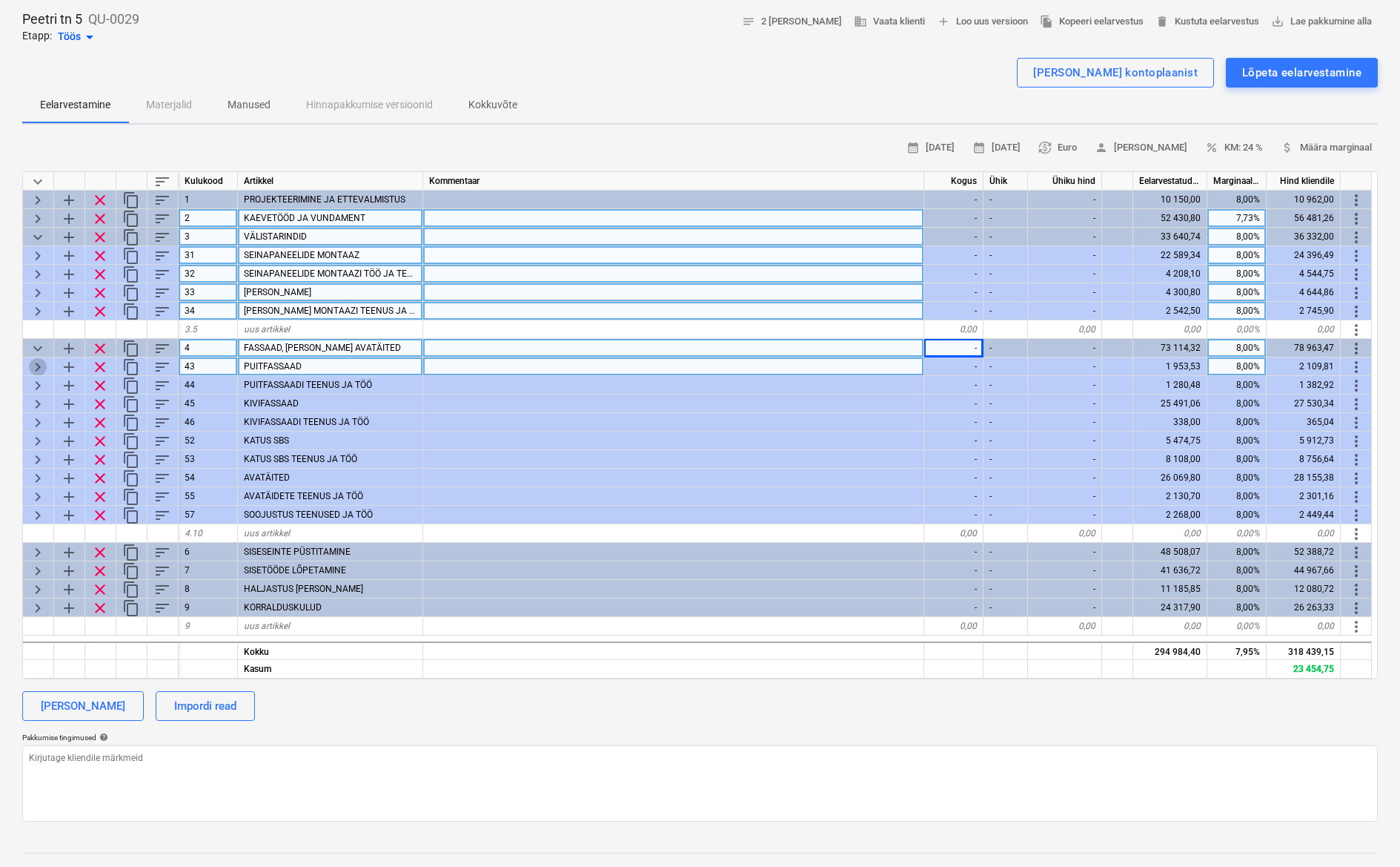
click at [43, 367] on span "keyboard_arrow_right" at bounding box center [38, 367] width 18 height 18
type textarea "x"
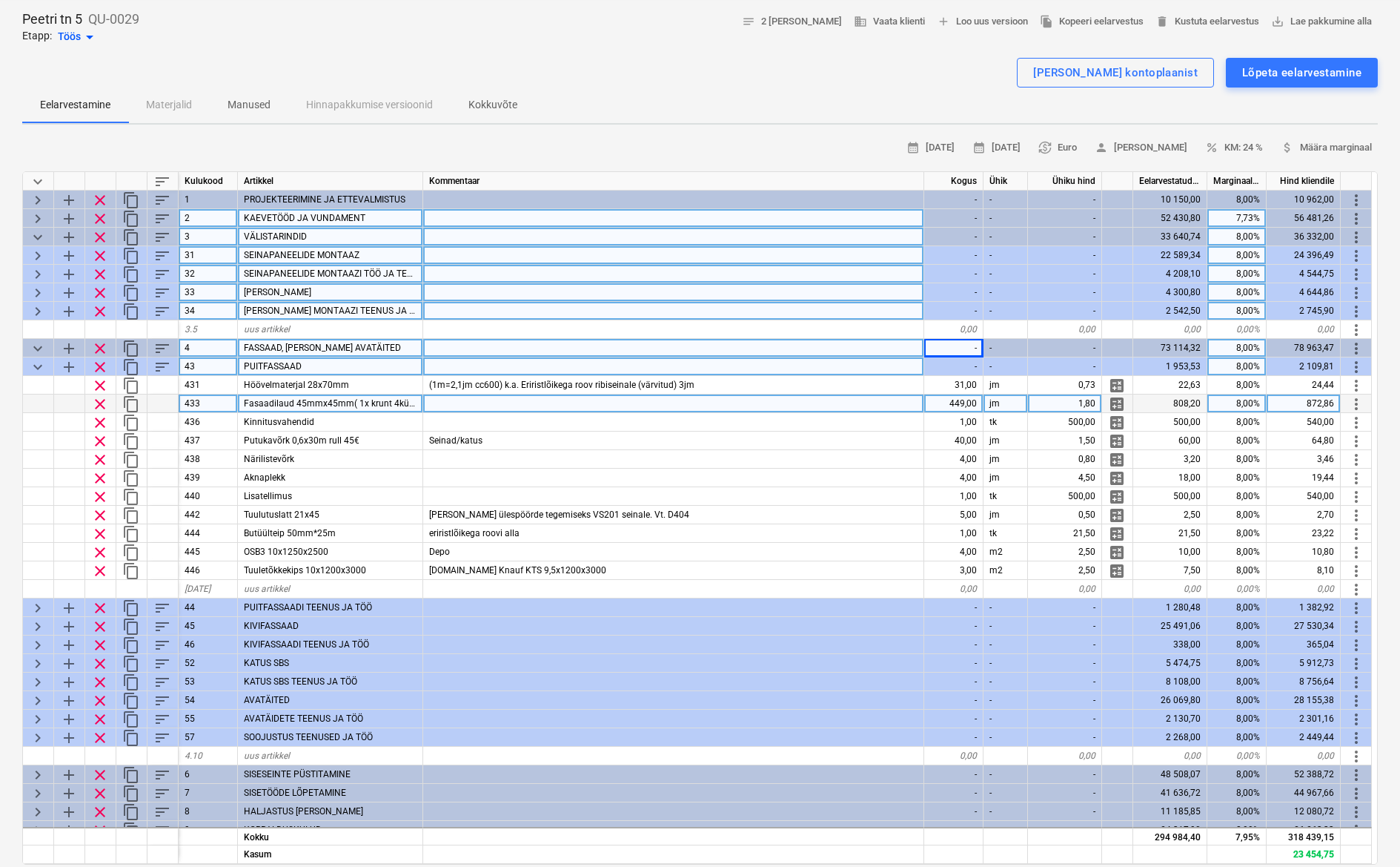
click at [481, 407] on div at bounding box center [673, 404] width 501 height 19
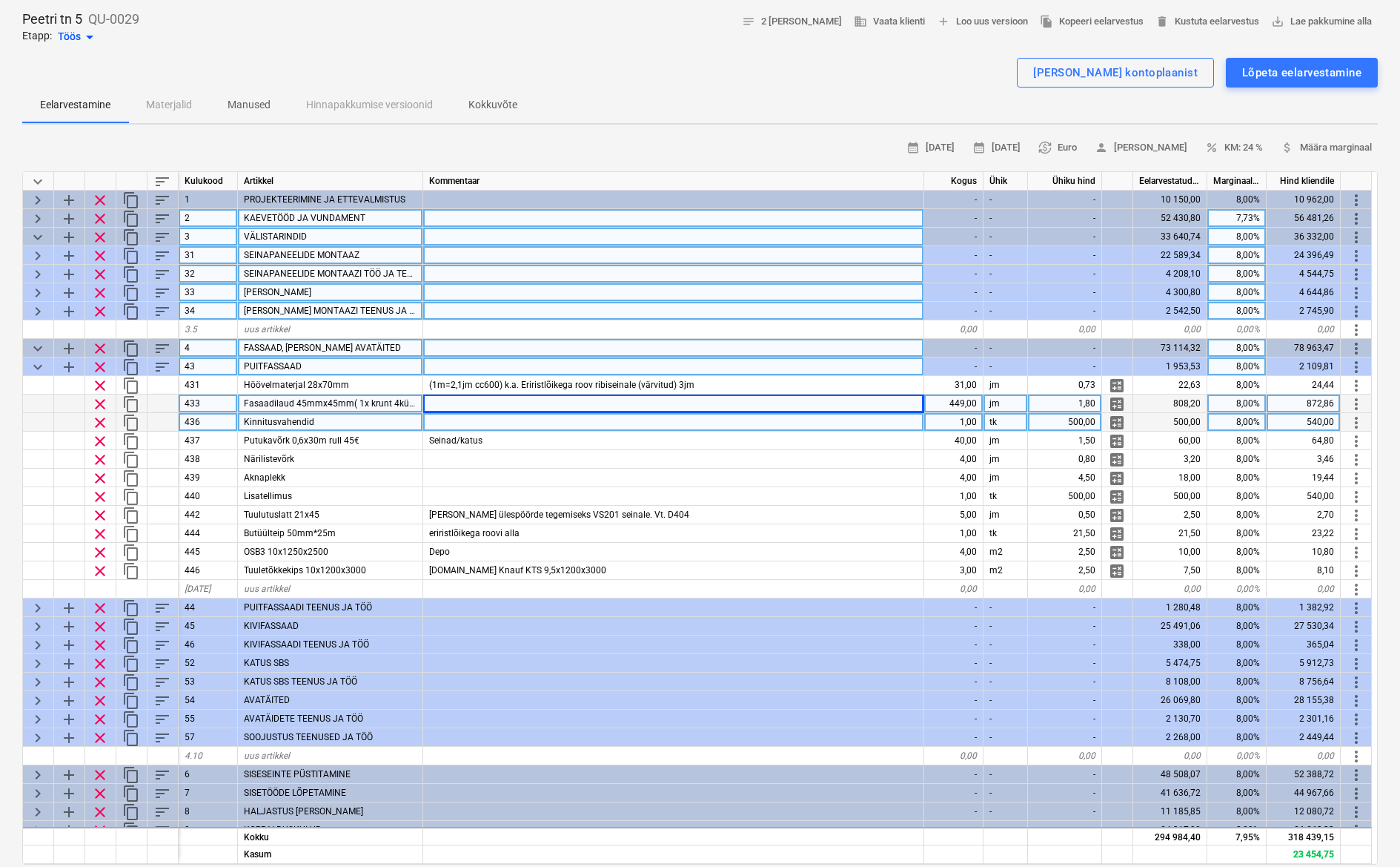
click at [486, 428] on div at bounding box center [673, 422] width 501 height 19
click at [963, 423] on div "1,00" at bounding box center [955, 422] width 60 height 19
type input "0,6"
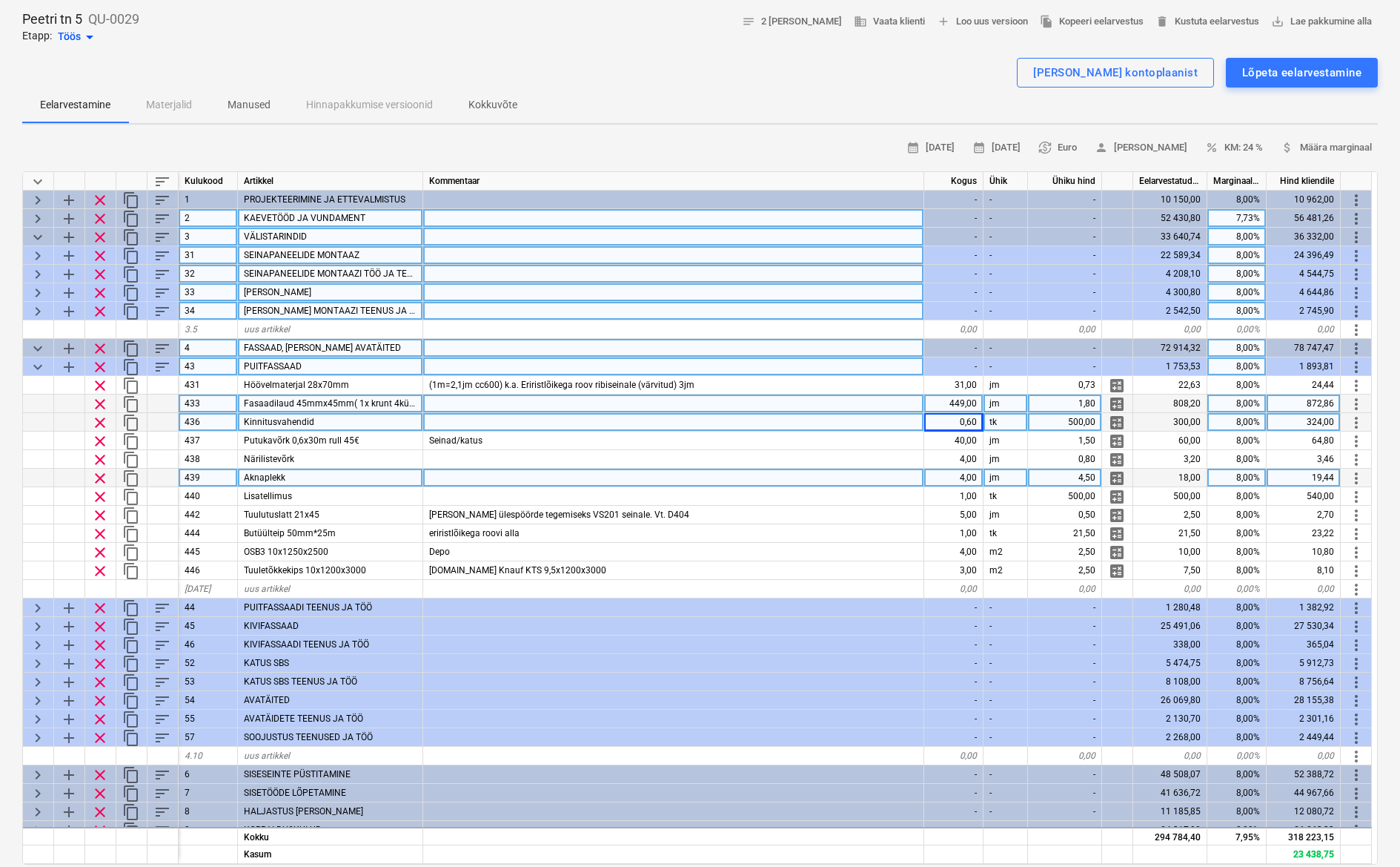
click at [822, 483] on div at bounding box center [673, 478] width 501 height 19
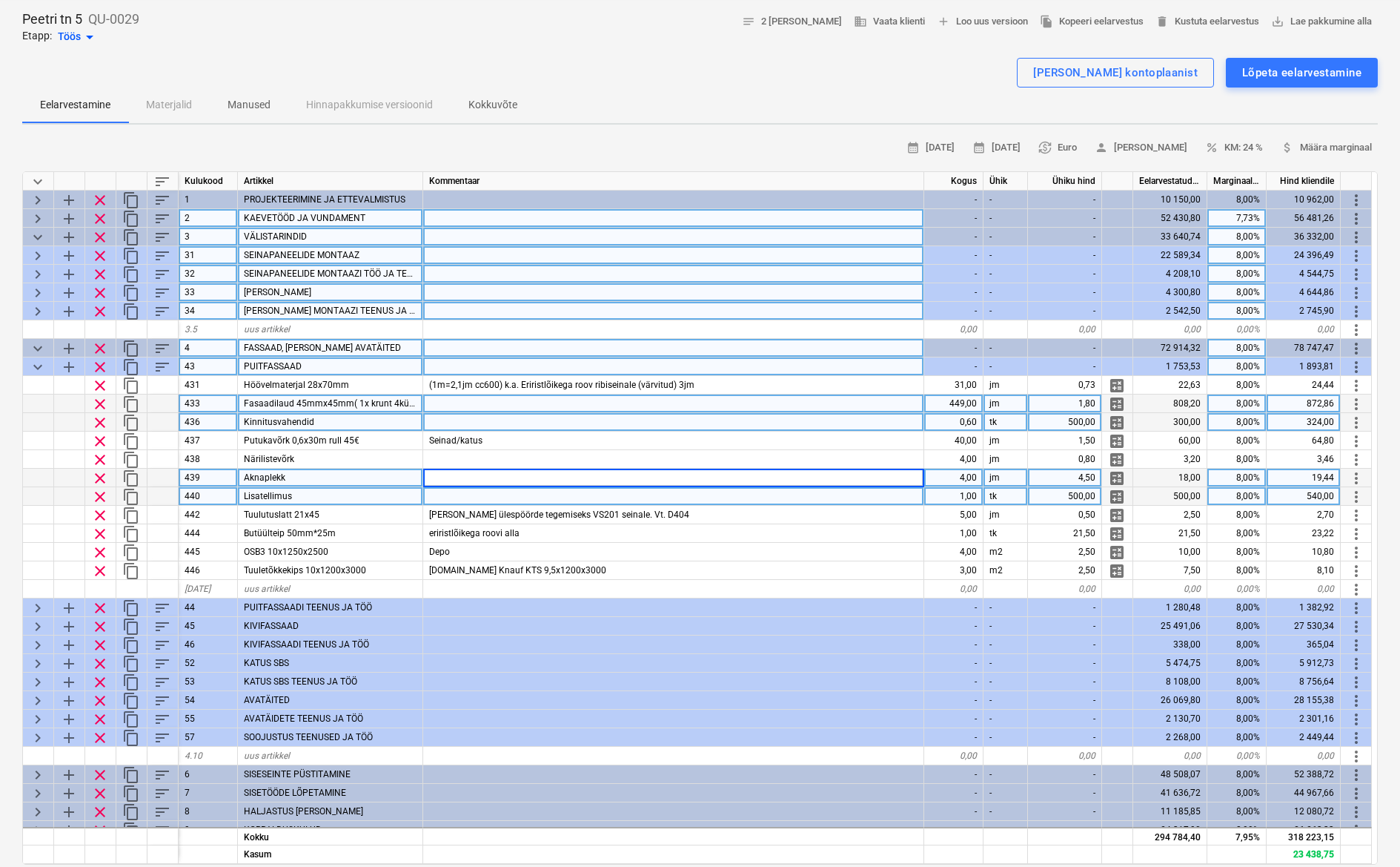
click at [952, 495] on div "1,00" at bounding box center [955, 496] width 60 height 19
click at [99, 417] on span "clear" at bounding box center [100, 422] width 18 height 18
type textarea "x"
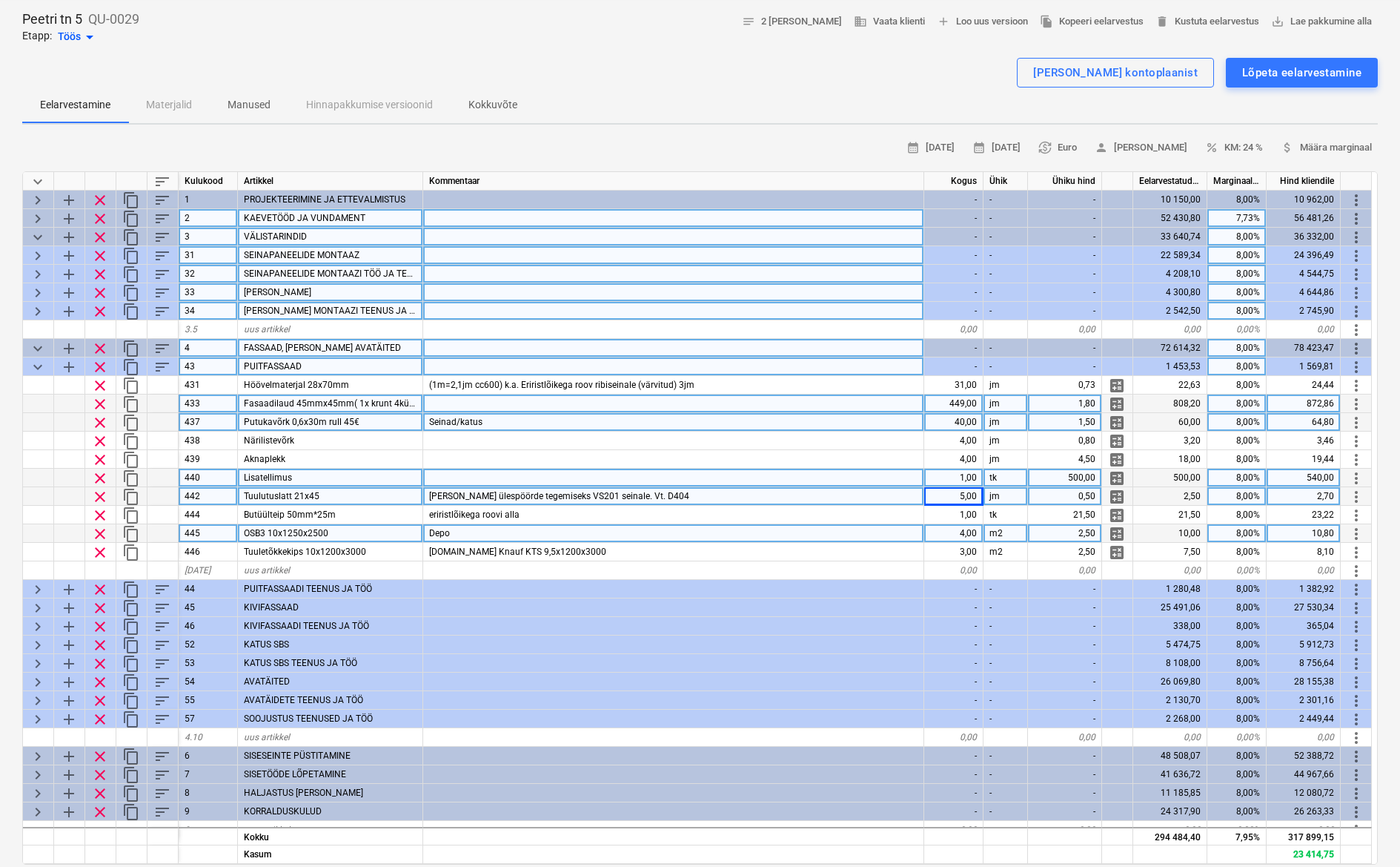
click at [553, 535] on div "Depo" at bounding box center [673, 533] width 501 height 19
type textarea "x"
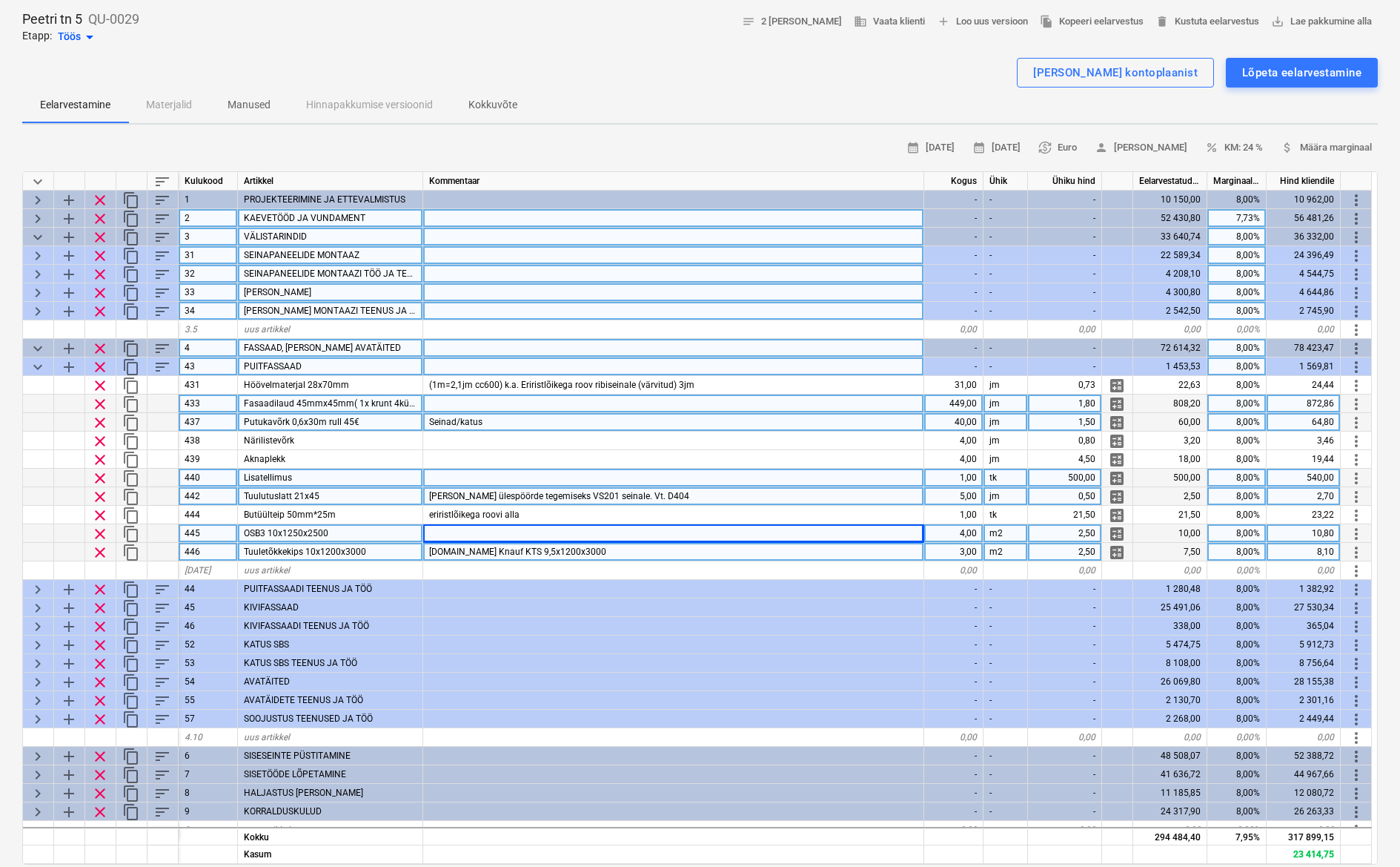
click at [604, 553] on div "[DOMAIN_NAME] Knauf KTS 9,5x1200x3000" at bounding box center [673, 552] width 501 height 19
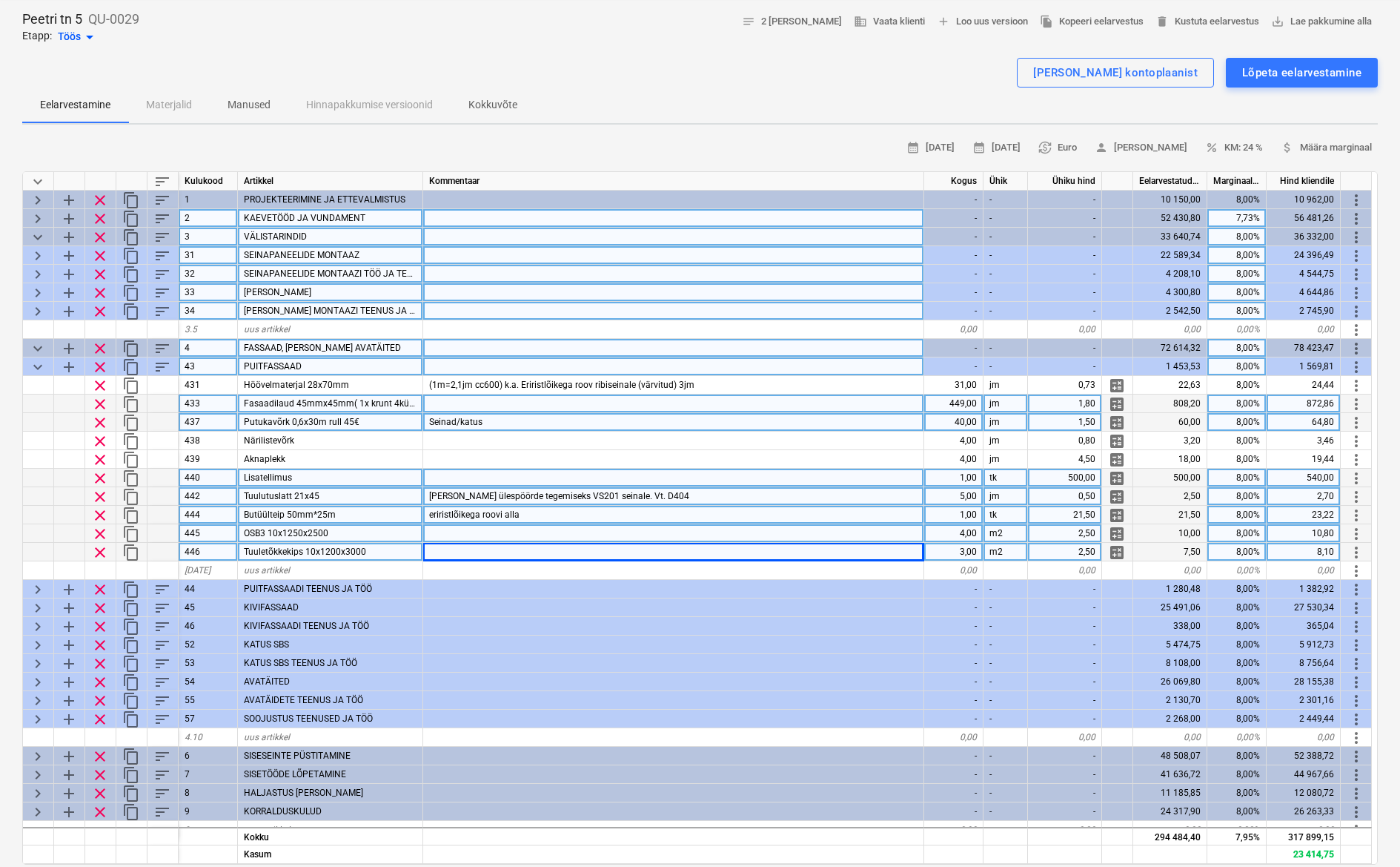
scroll to position [3, 0]
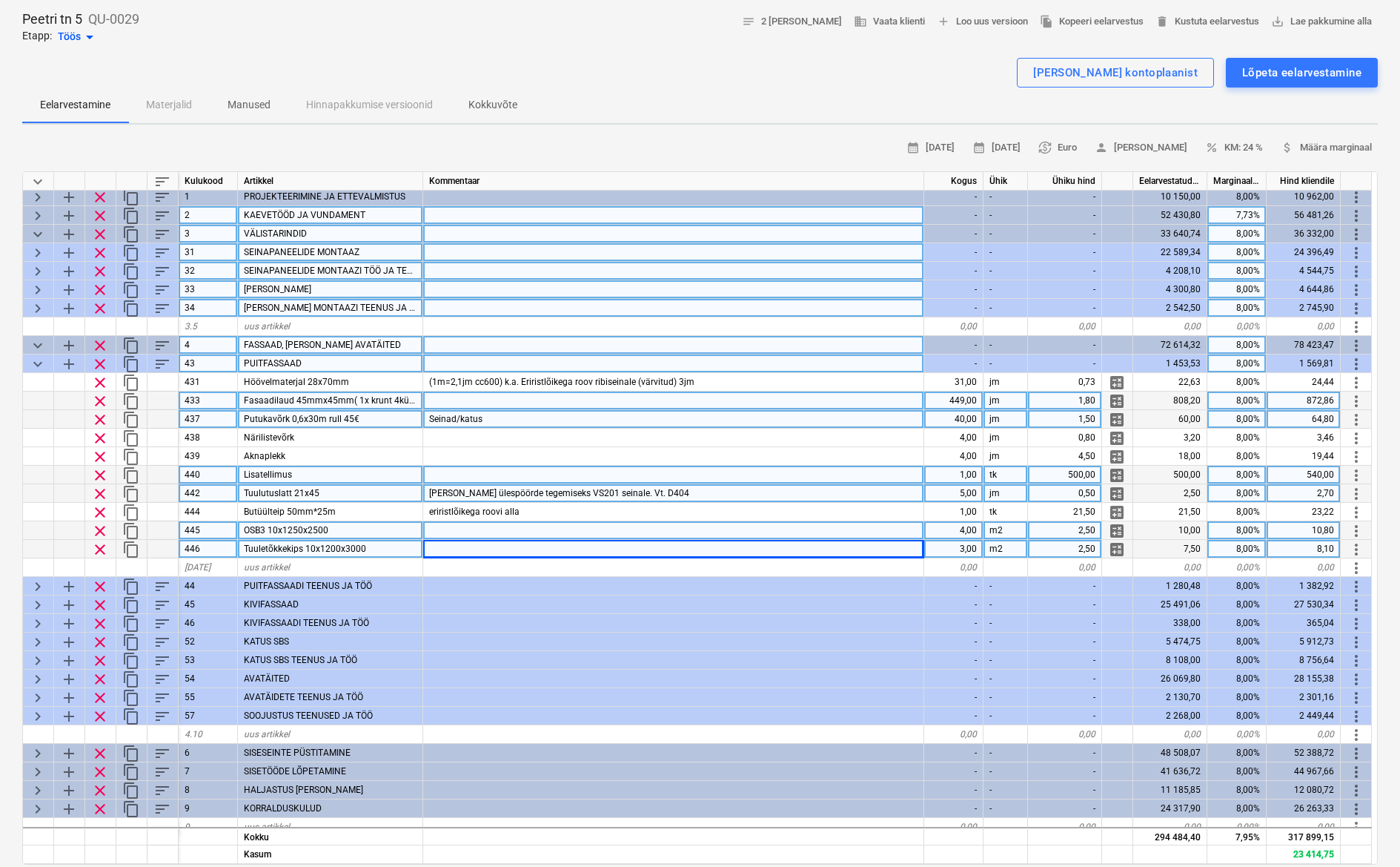
click at [599, 522] on div at bounding box center [673, 530] width 501 height 19
click at [36, 360] on span "keyboard_arrow_down" at bounding box center [38, 364] width 18 height 18
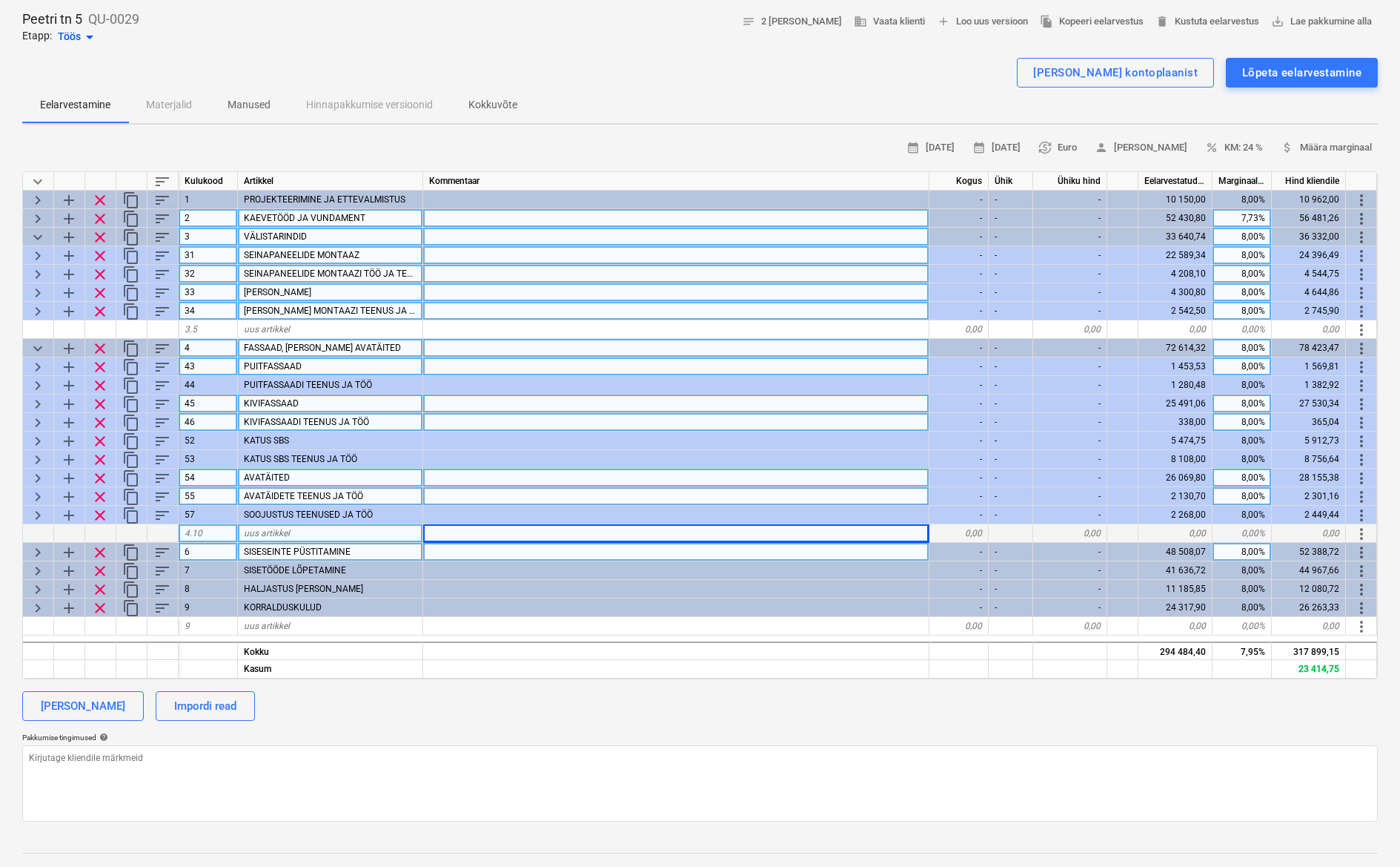
scroll to position [0, 0]
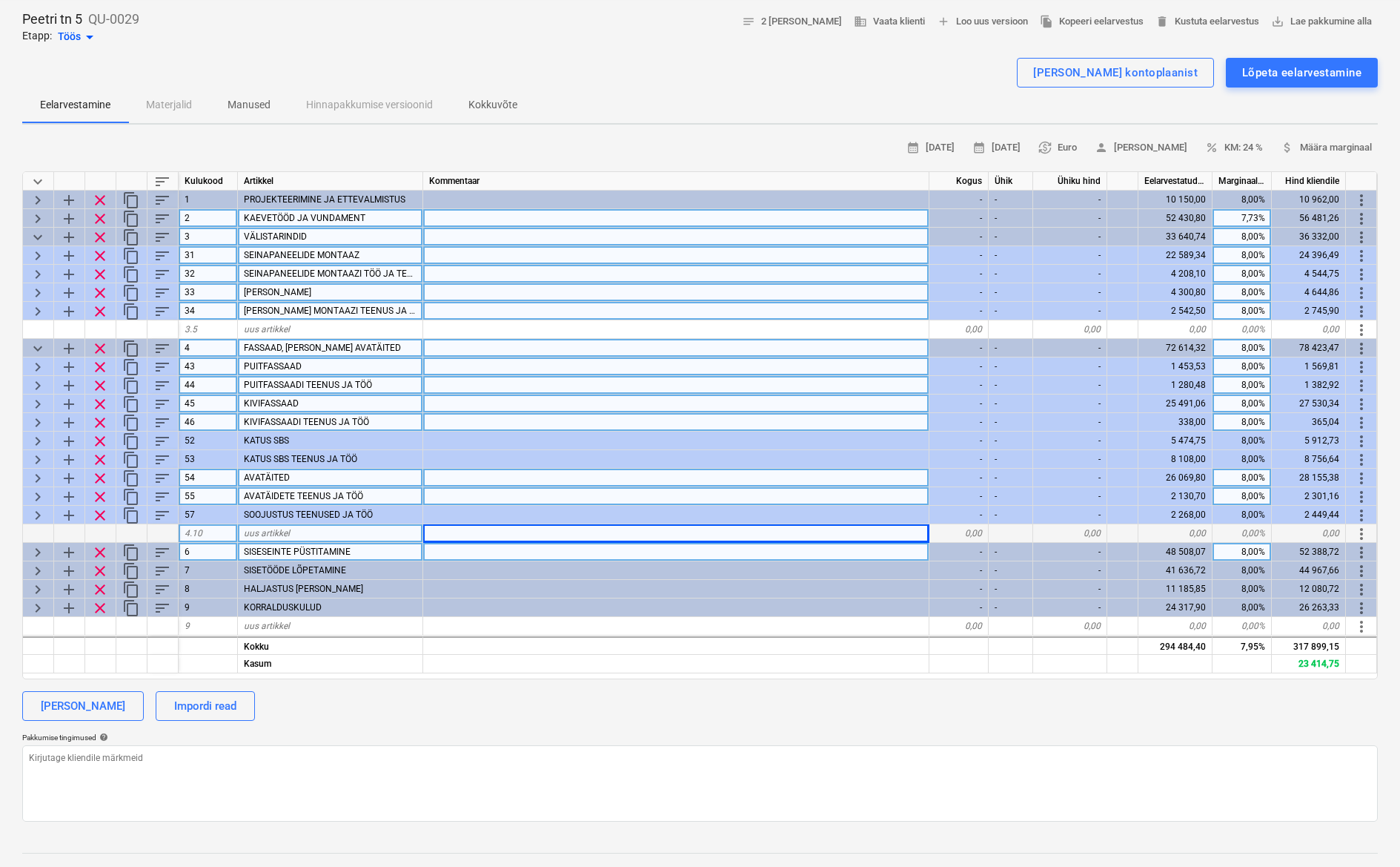
click at [42, 377] on span "keyboard_arrow_right" at bounding box center [38, 385] width 18 height 18
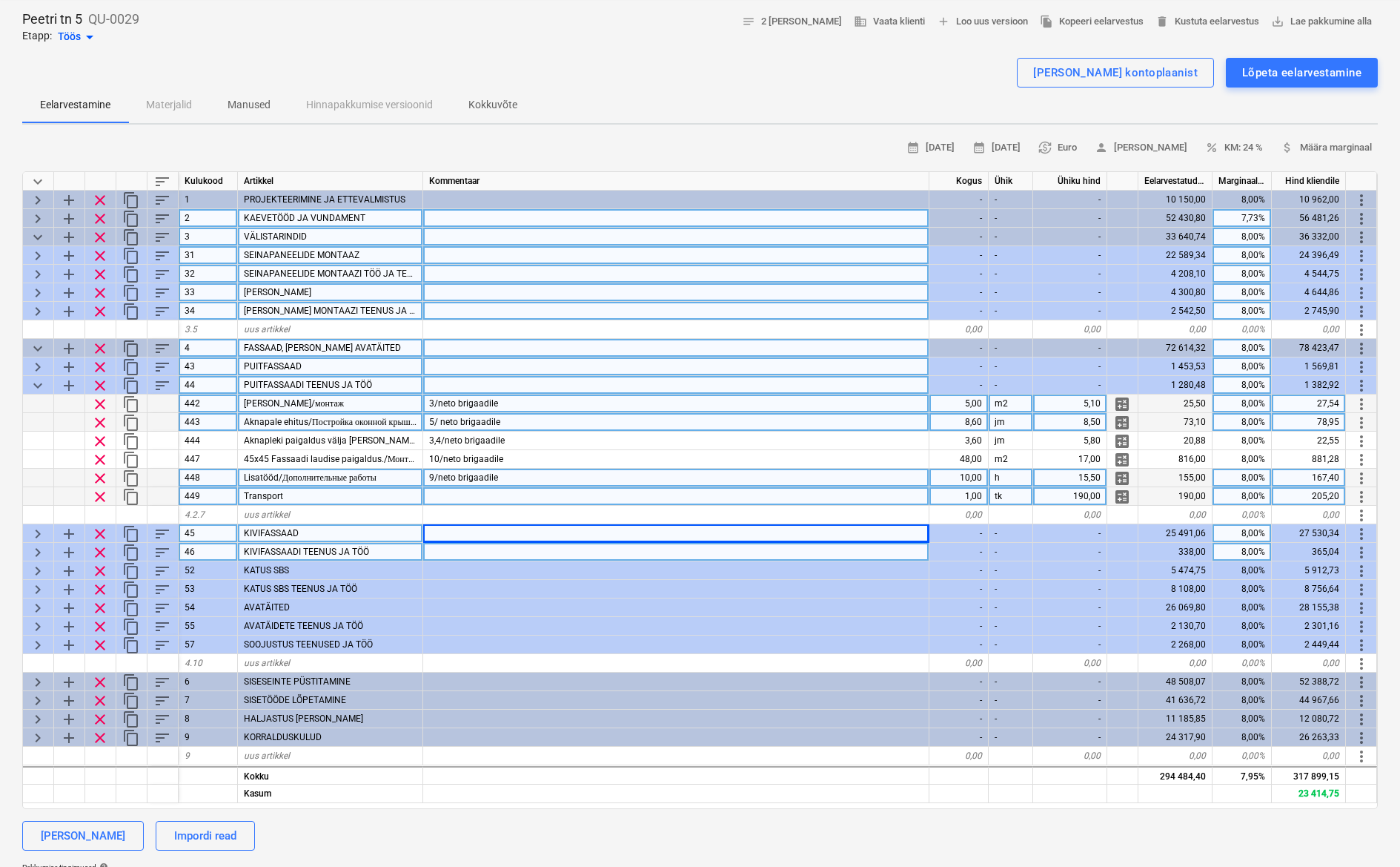
click at [97, 492] on span "clear" at bounding box center [100, 497] width 18 height 18
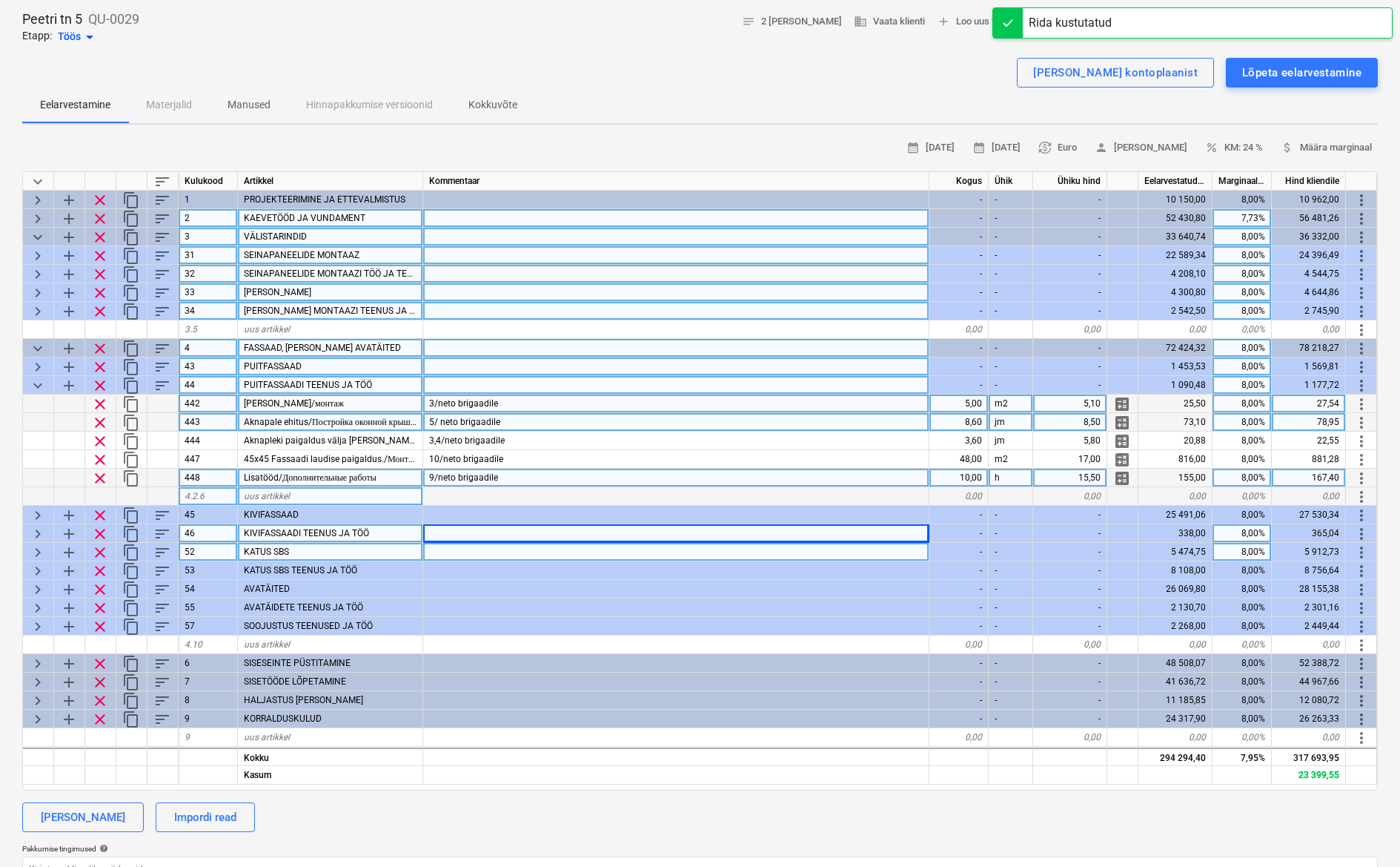
click at [40, 384] on span "keyboard_arrow_down" at bounding box center [38, 385] width 18 height 18
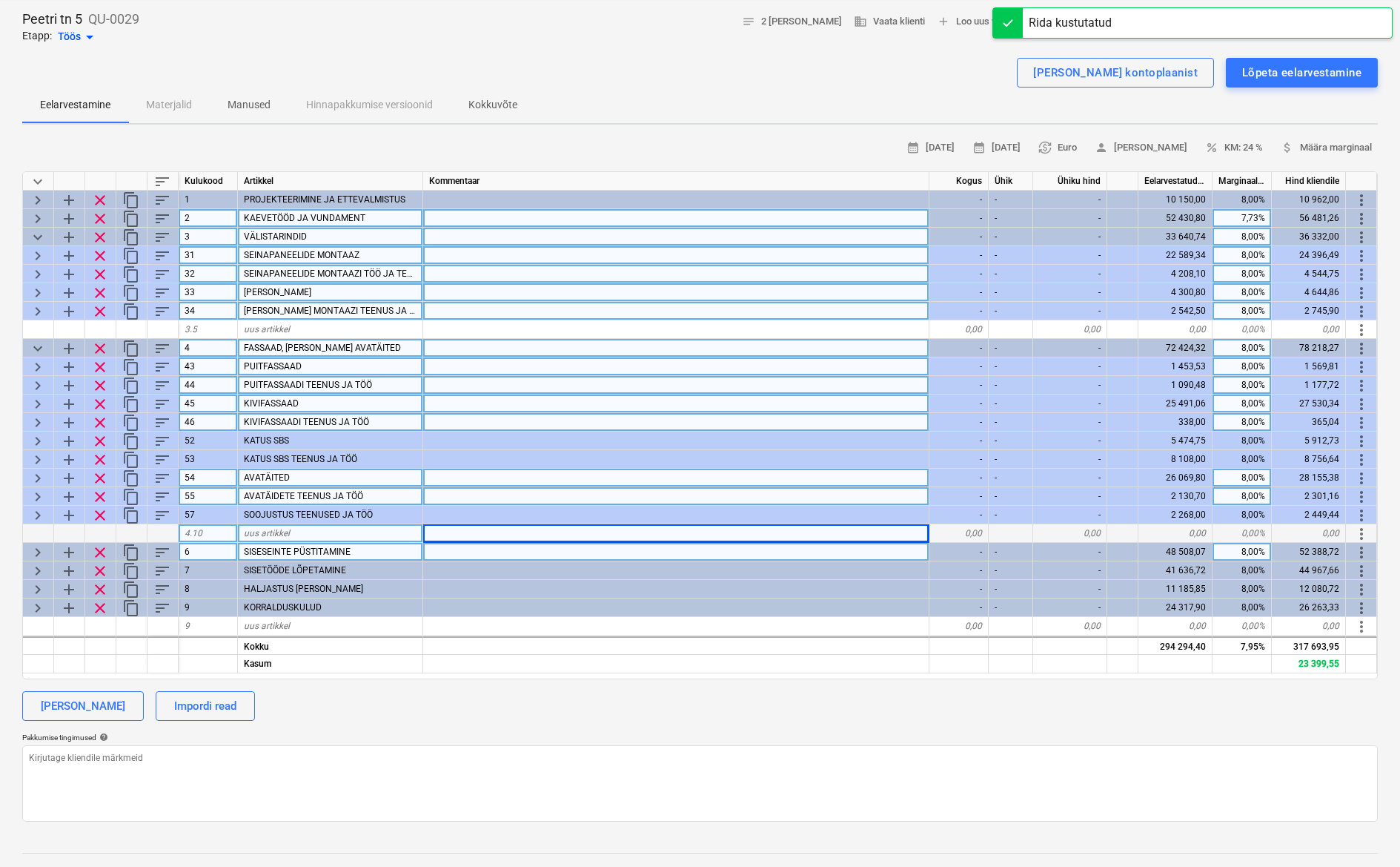
click at [49, 409] on div "keyboard_arrow_right" at bounding box center [39, 404] width 31 height 19
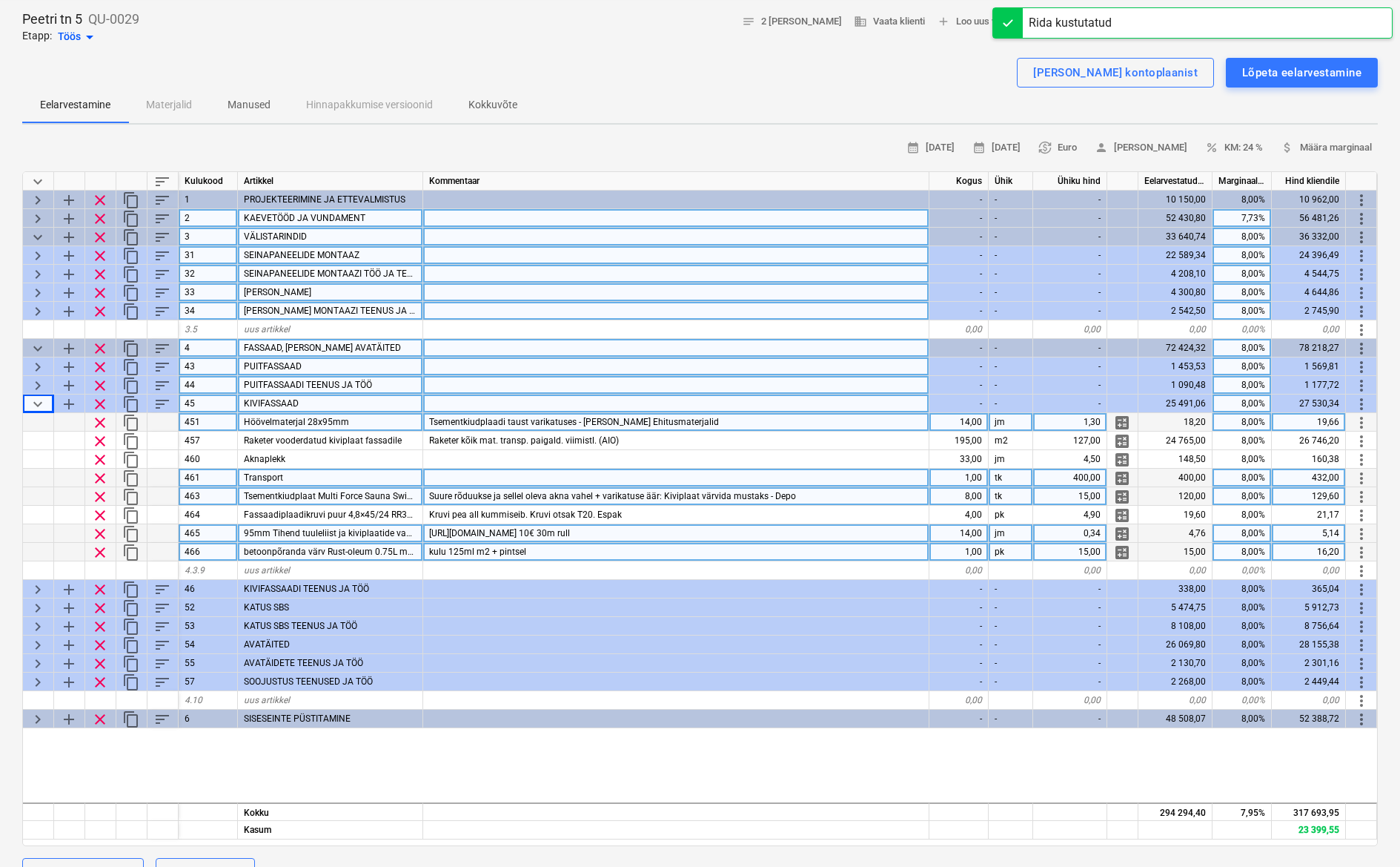
type textarea "x"
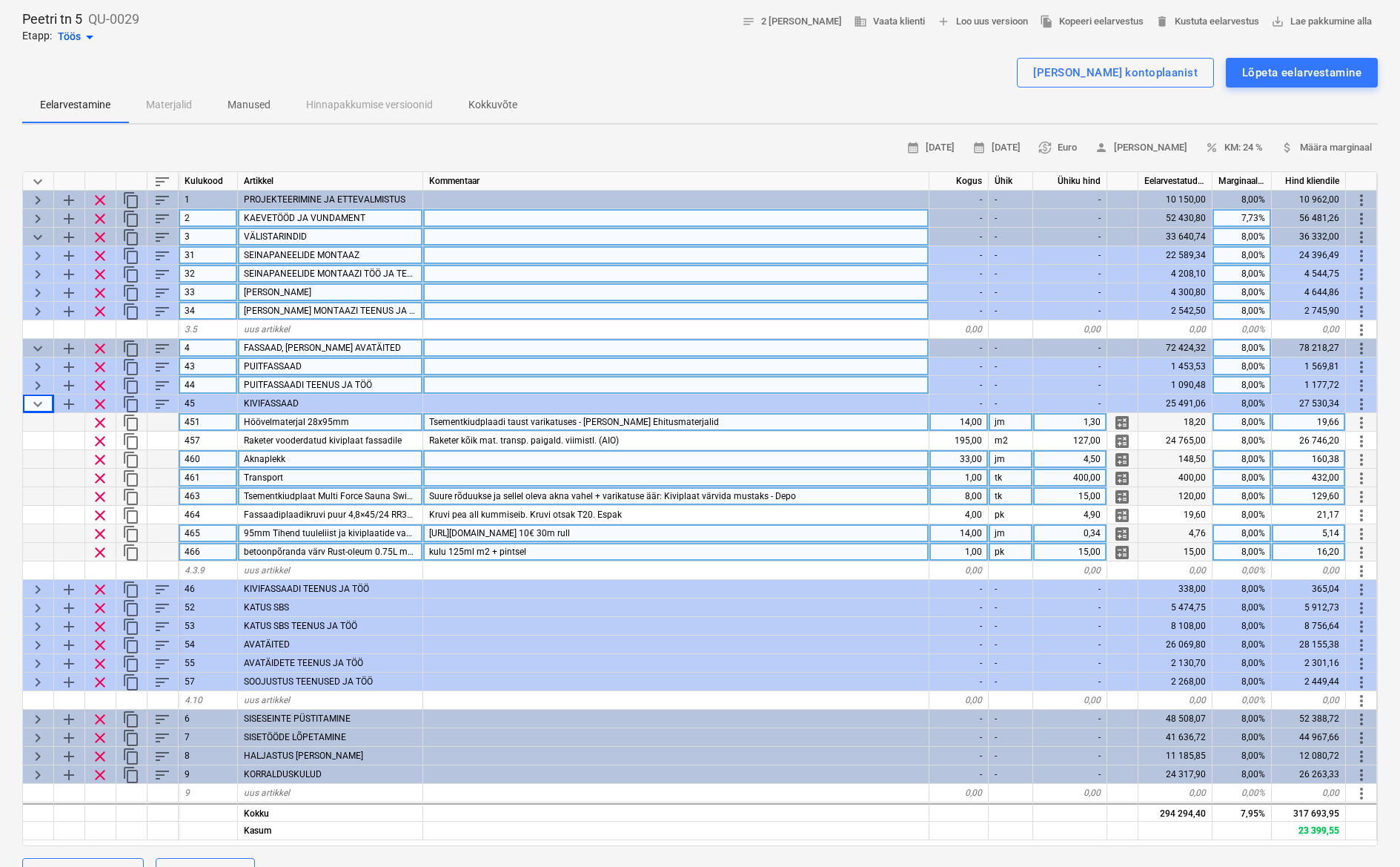
click at [462, 453] on div at bounding box center [676, 459] width 507 height 19
click at [822, 494] on div "Suure rõduukse ja sellel oleva akna vahel + varikatuse äär: Kiviplaat värvida m…" at bounding box center [676, 496] width 507 height 19
click at [850, 493] on input "Suure rõduukse ja sellel oleva akna vahel + varikatuse äär: Kiviplaat värvida m…" at bounding box center [676, 496] width 506 height 18
type input "Suure rõduukse ja sellel oleva akna vahel + varikatuse äär: Kiviplaat värvida m…"
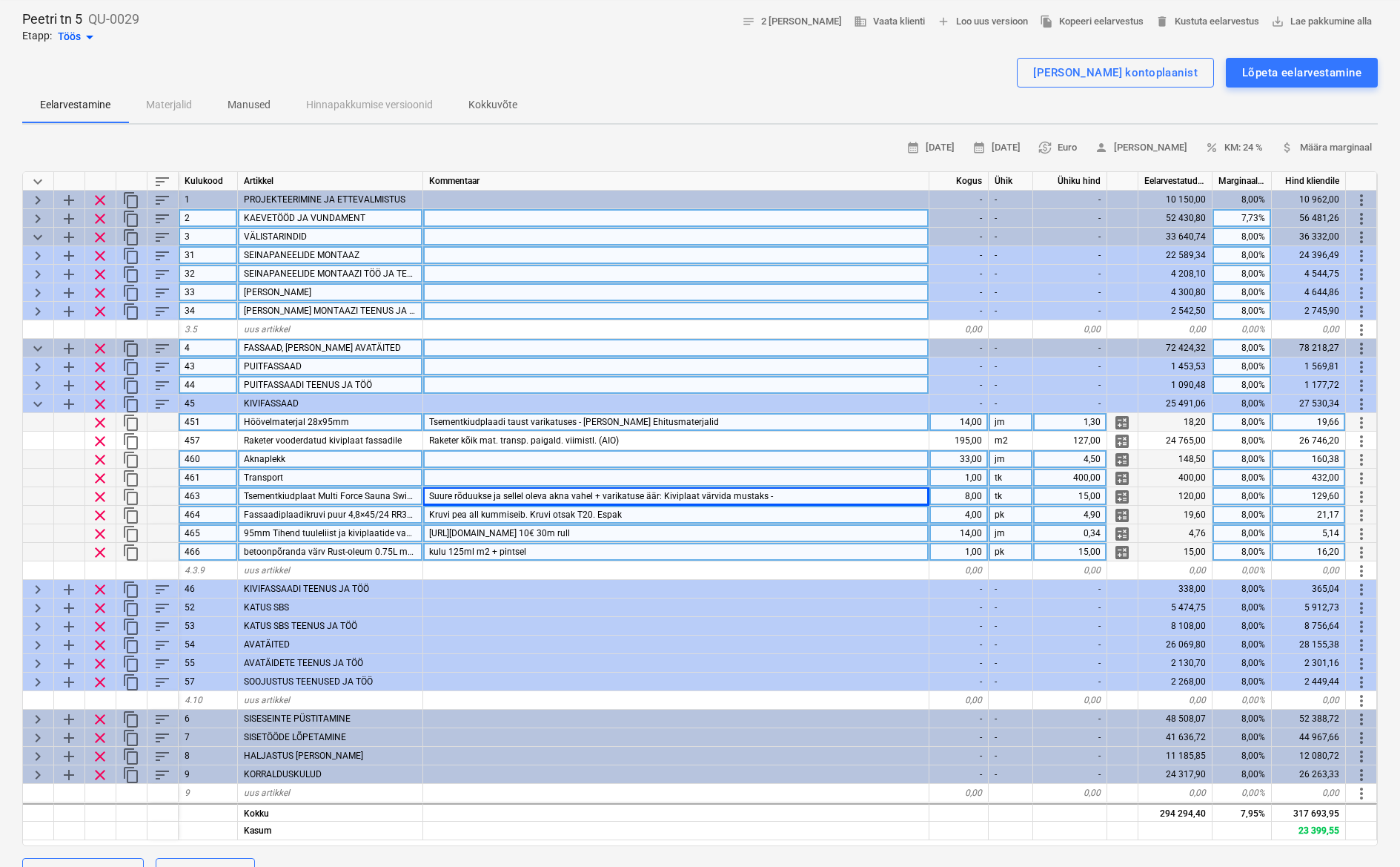
click at [721, 516] on div "Kruvi pea all kummiseib. Kruvi otsak T20. Espak" at bounding box center [676, 515] width 507 height 19
click at [721, 516] on input "Kruvi pea all kummiseib. Kruvi otsak T20. Espak" at bounding box center [676, 515] width 506 height 18
click at [727, 514] on input "Kruvi pea all kummiseib. Kruvi otsak T20. Espak" at bounding box center [676, 515] width 506 height 18
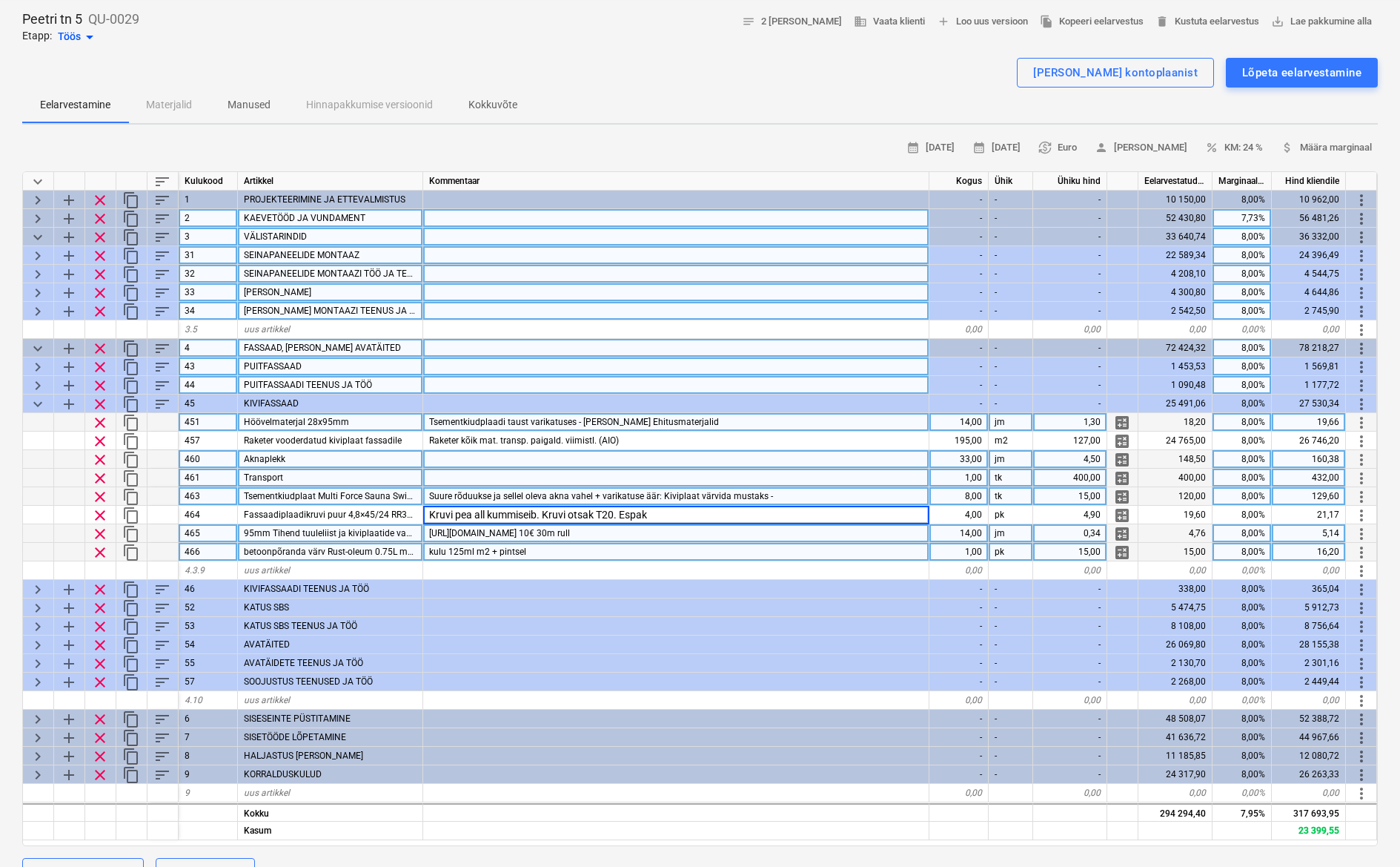
click at [711, 475] on div at bounding box center [676, 478] width 507 height 19
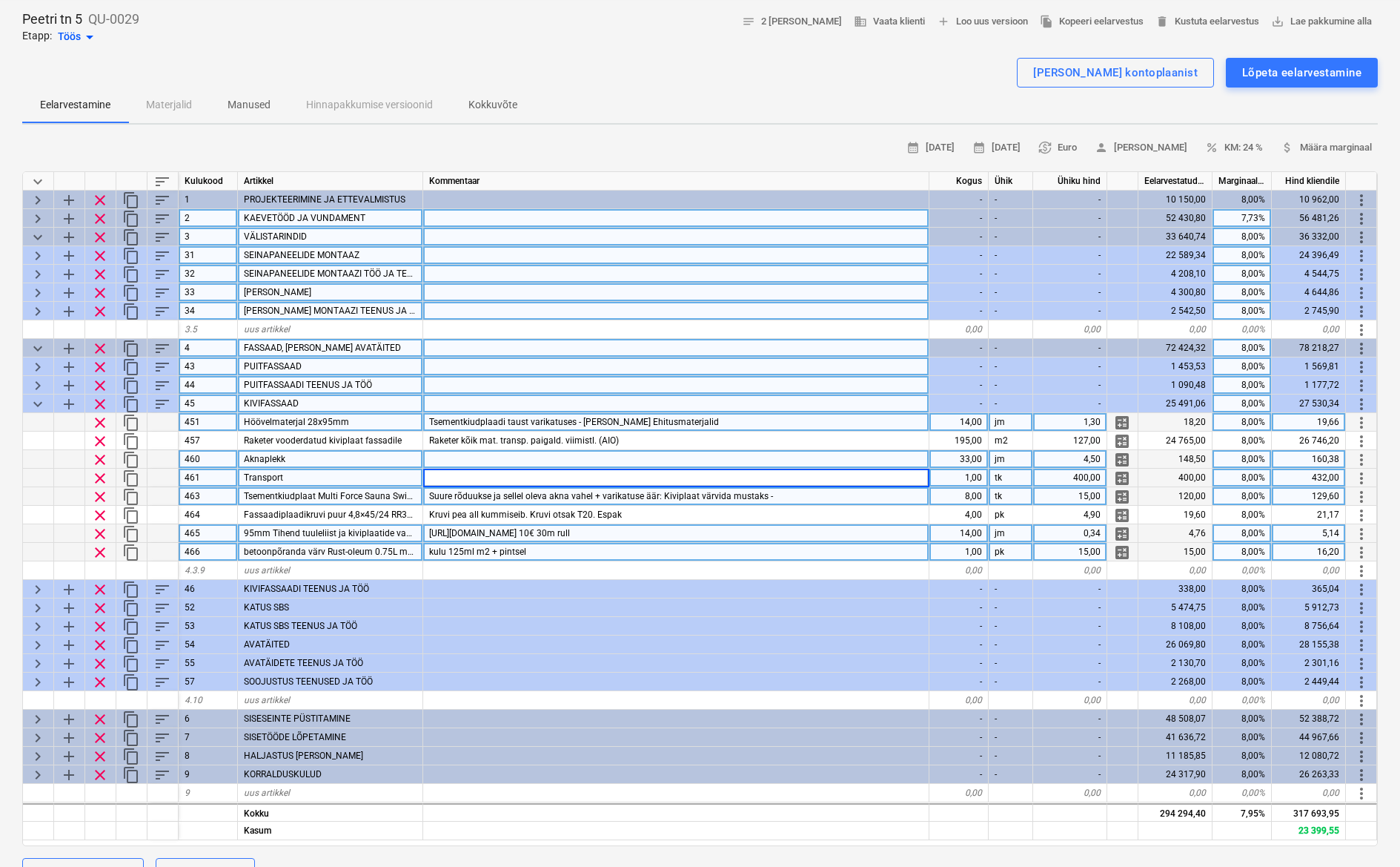
click at [40, 401] on span "keyboard_arrow_down" at bounding box center [38, 404] width 18 height 18
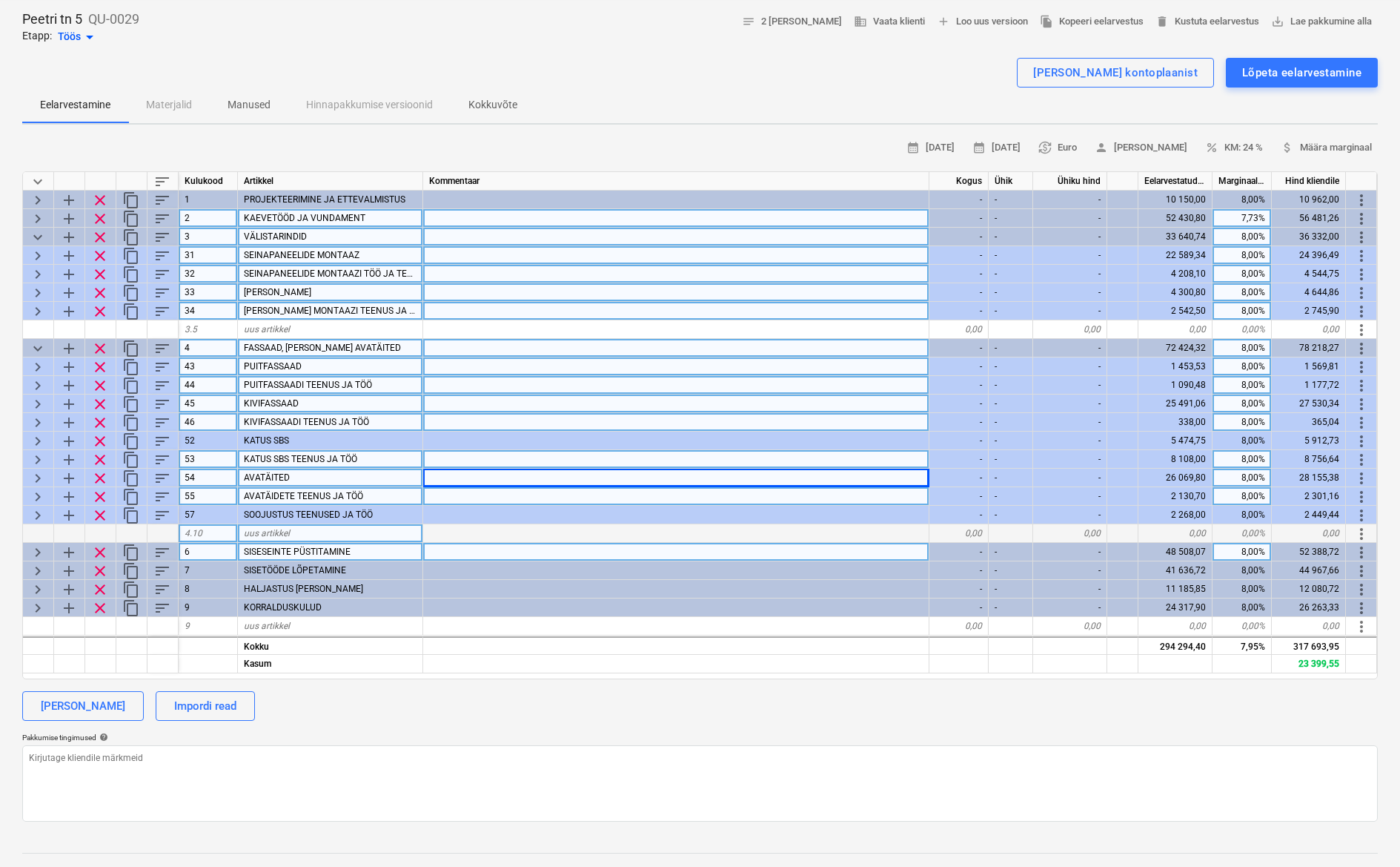
click at [37, 421] on span "keyboard_arrow_right" at bounding box center [38, 422] width 18 height 18
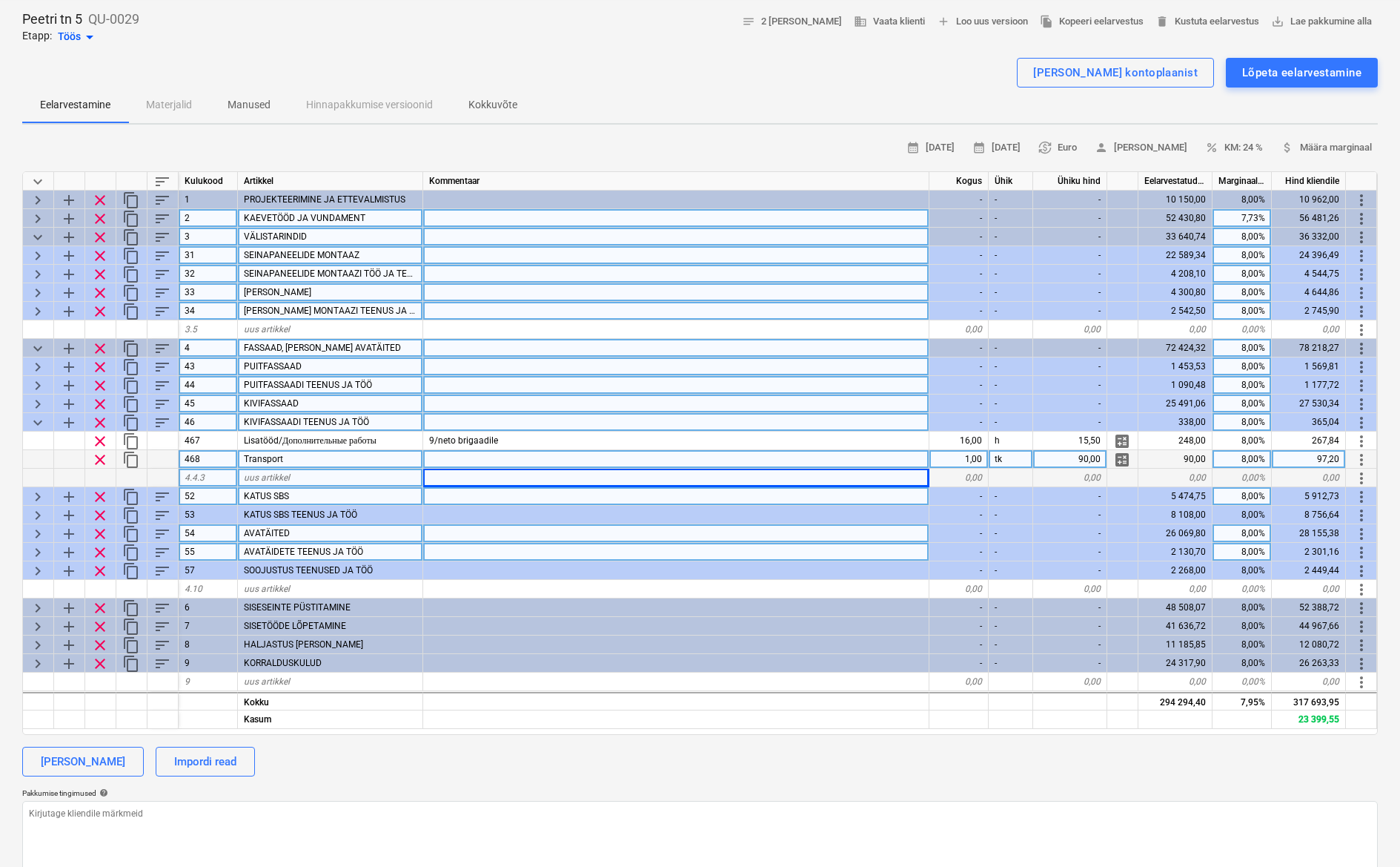
click at [37, 418] on span "keyboard_arrow_down" at bounding box center [38, 422] width 18 height 18
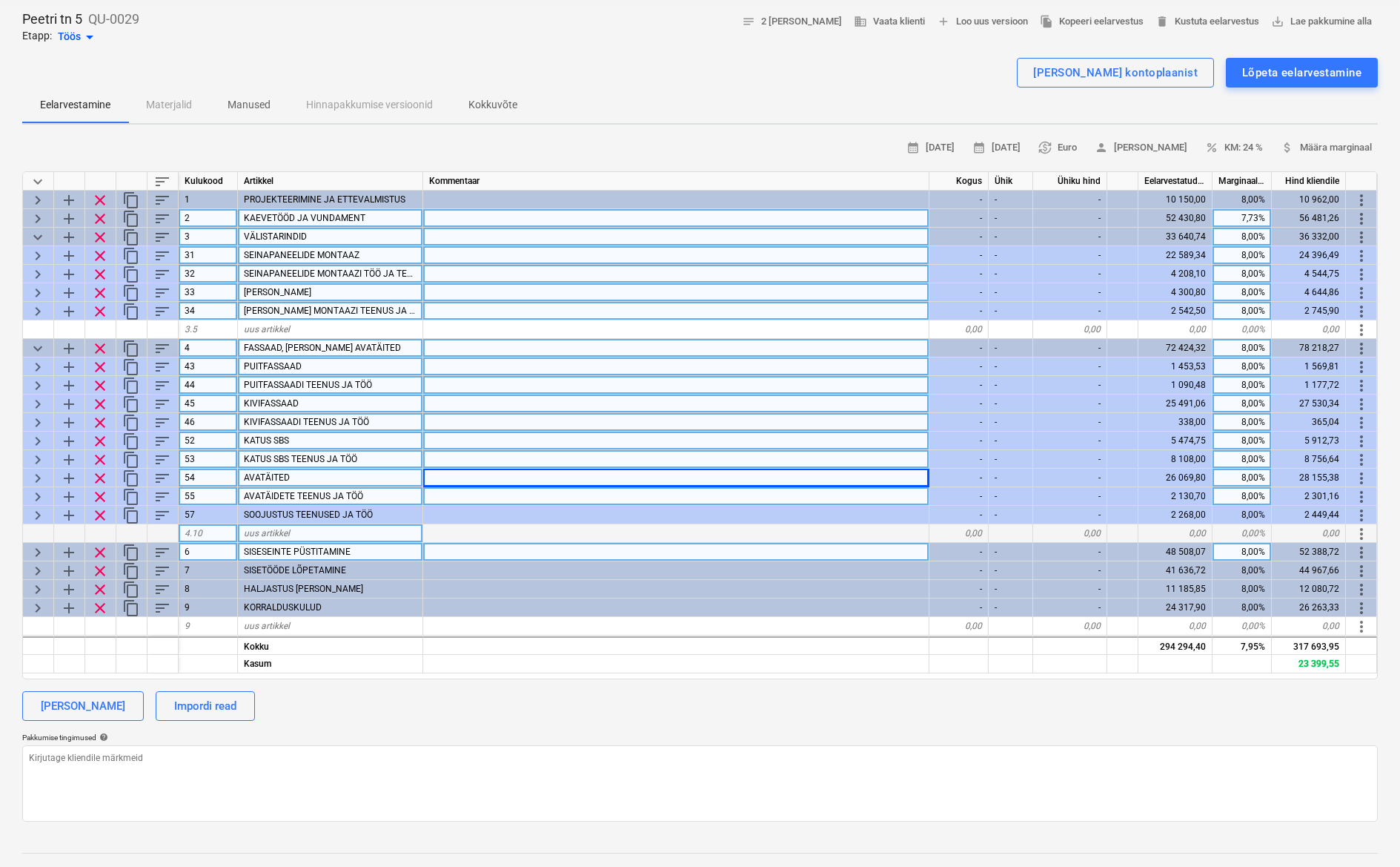
click at [38, 440] on span "keyboard_arrow_right" at bounding box center [38, 441] width 18 height 18
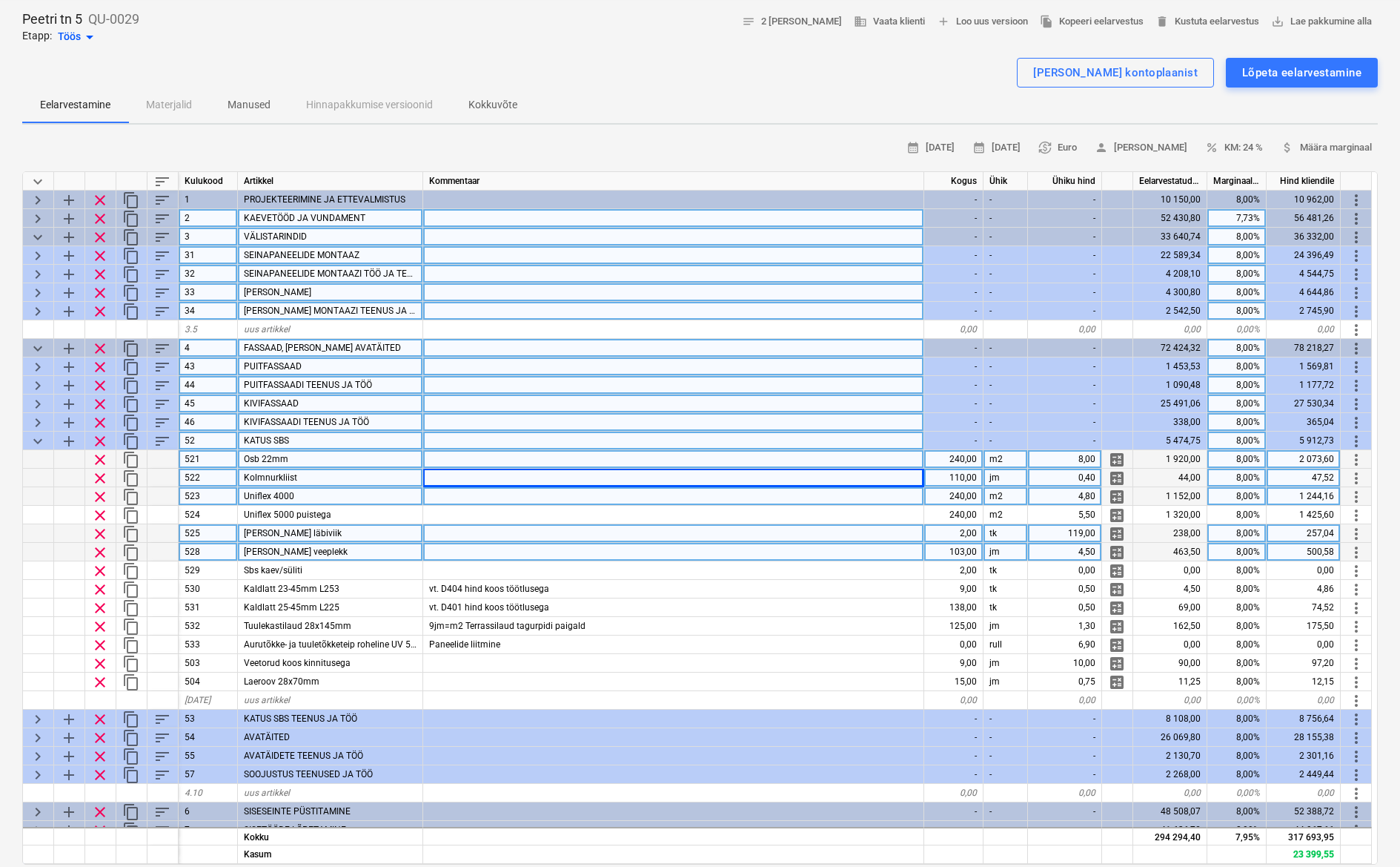
click at [967, 497] on div "240,00" at bounding box center [955, 496] width 60 height 19
click at [961, 459] on div "240,00" at bounding box center [955, 459] width 60 height 19
click at [878, 549] on div at bounding box center [673, 552] width 501 height 19
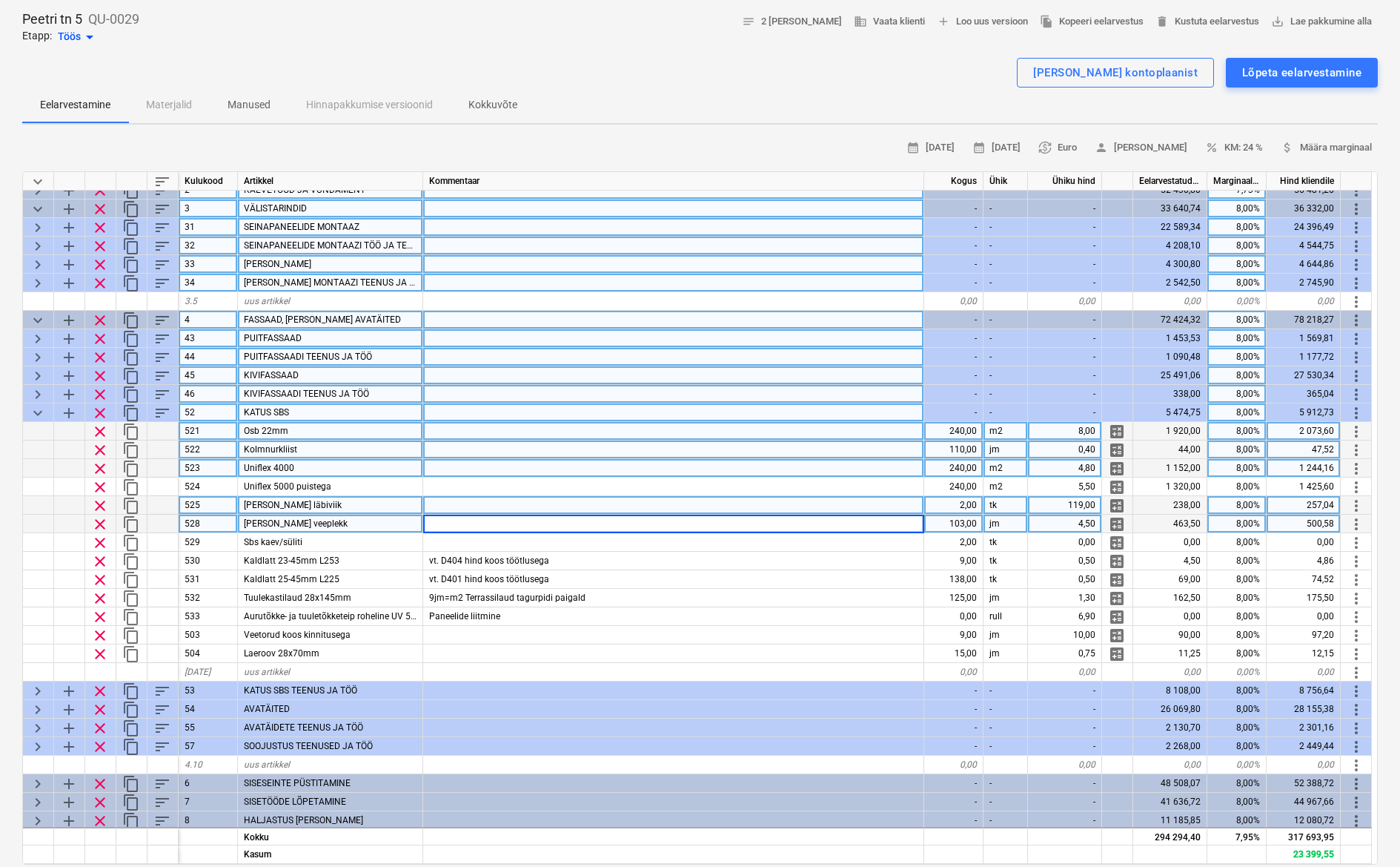
scroll to position [73, 0]
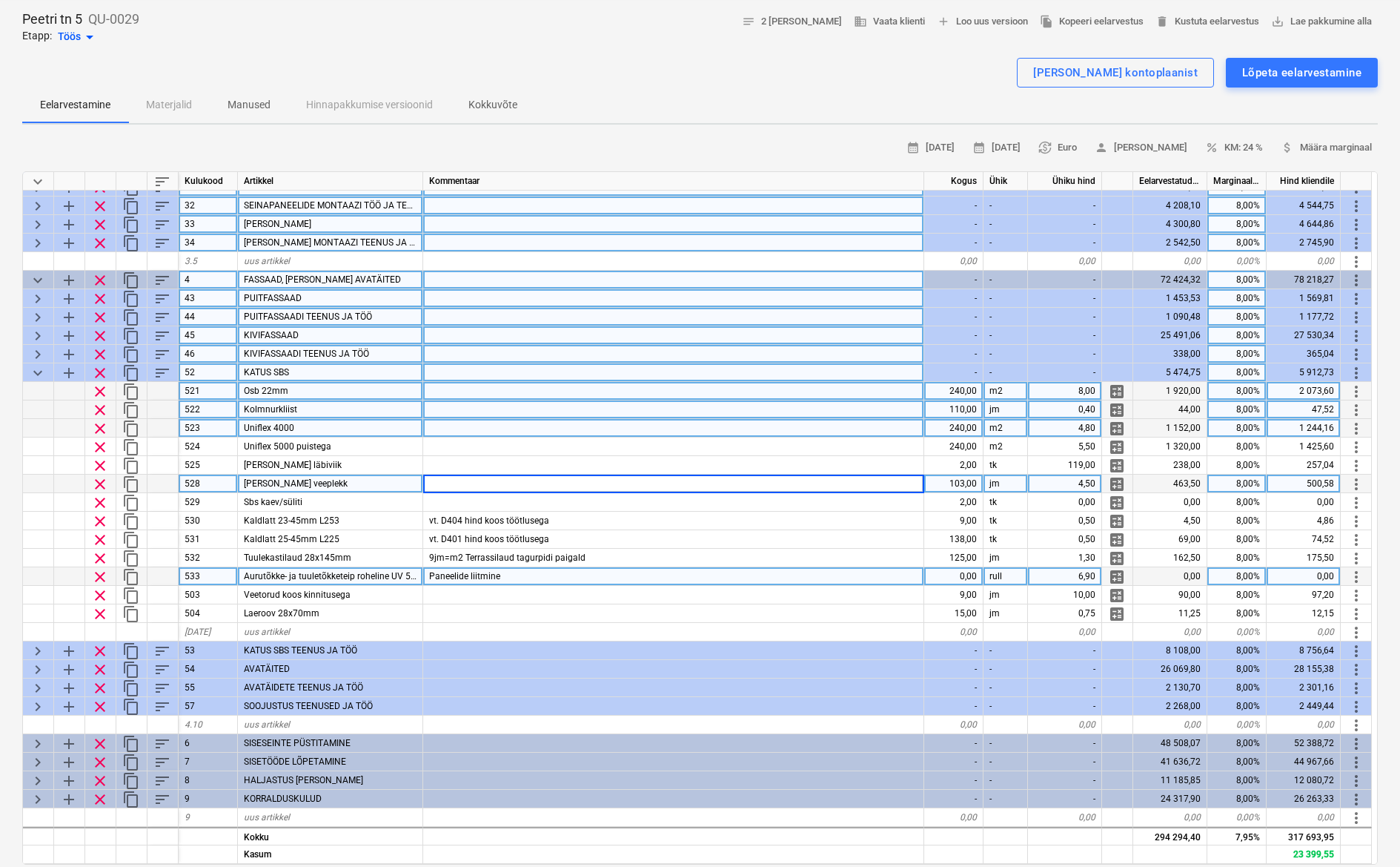
click at [950, 569] on div "0,00" at bounding box center [955, 576] width 60 height 19
click at [97, 568] on span "clear" at bounding box center [100, 577] width 18 height 18
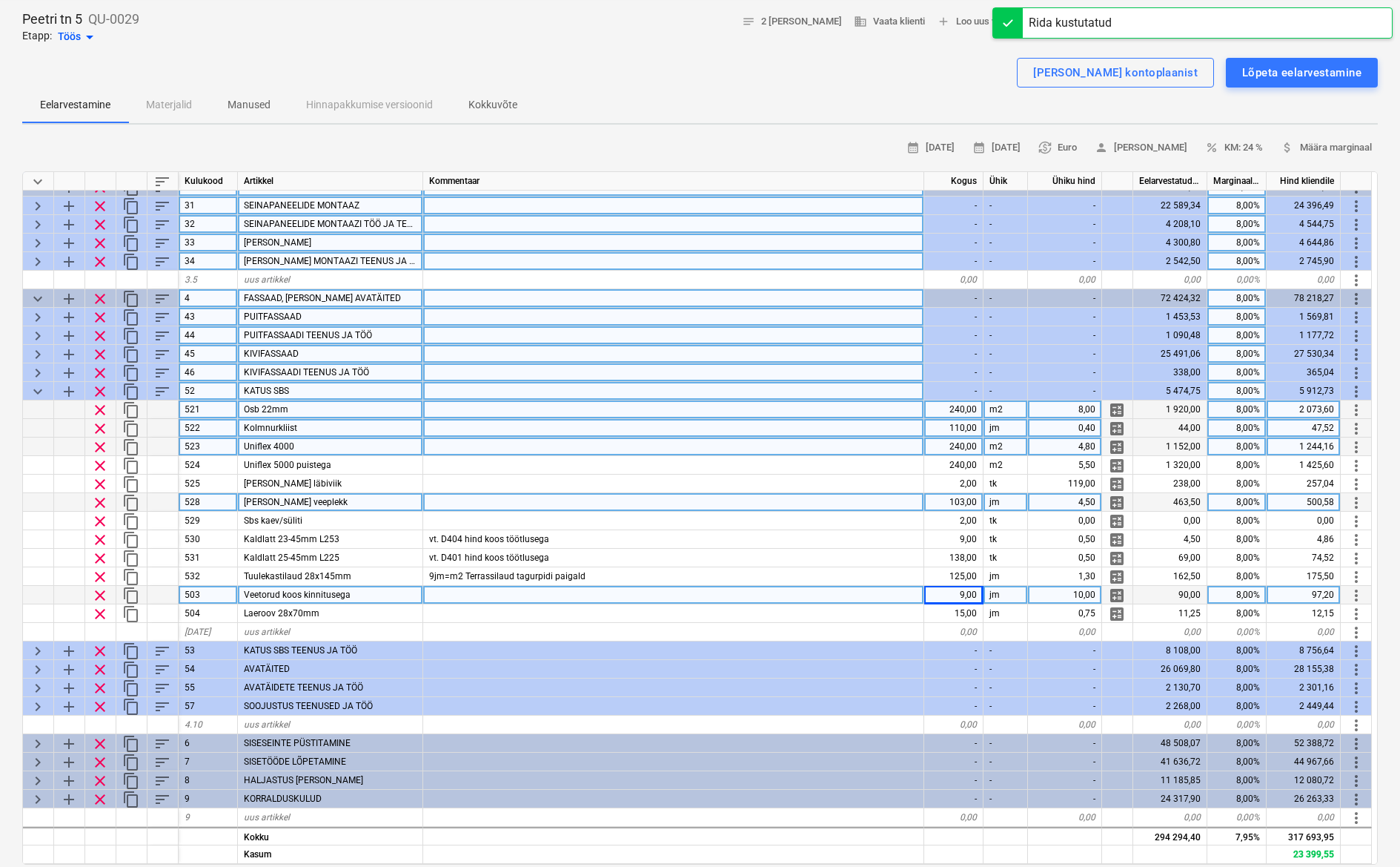
scroll to position [55, 0]
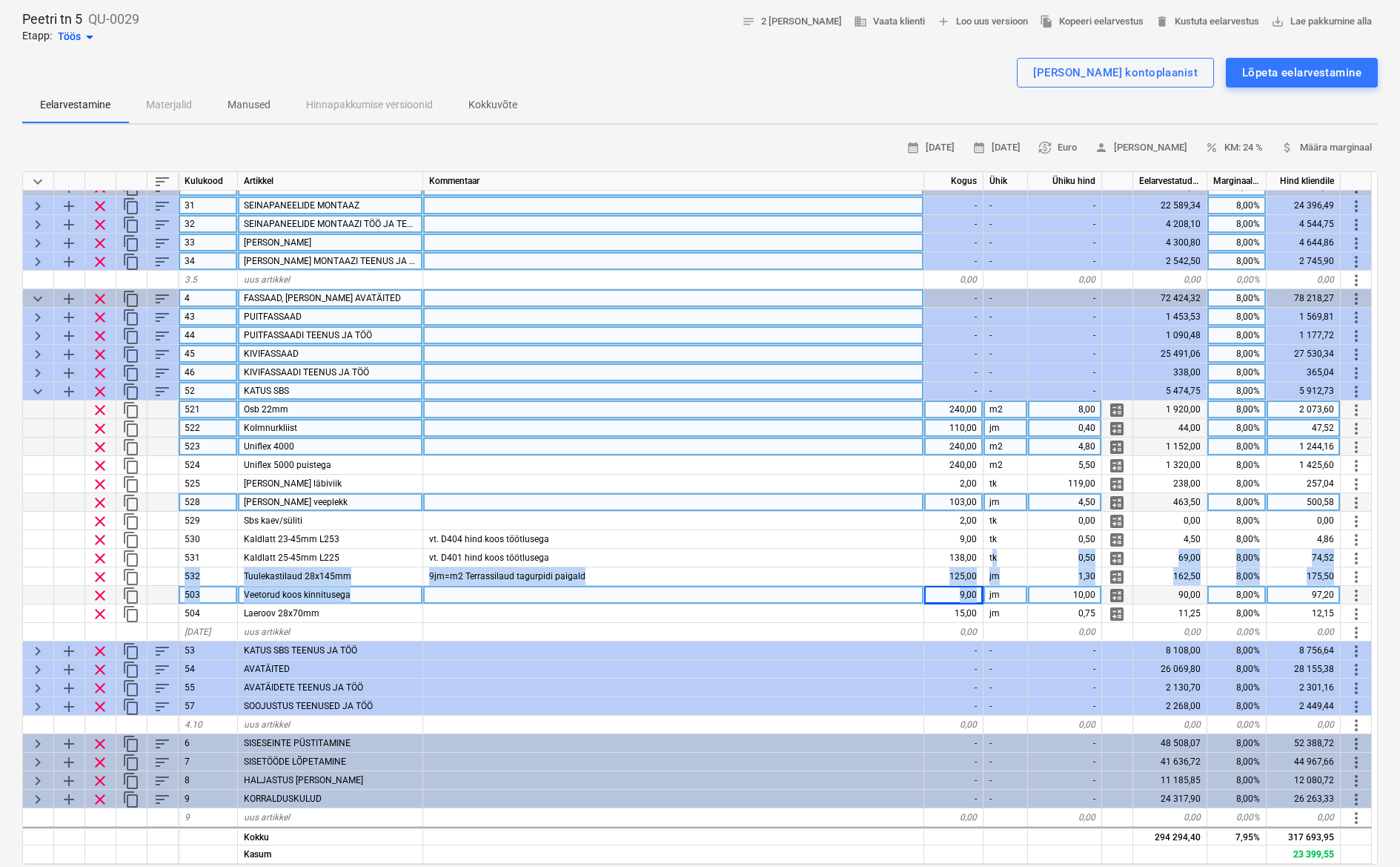
drag, startPoint x: 980, startPoint y: 576, endPoint x: 976, endPoint y: 585, distance: 9.8
click at [978, 581] on div "keyboard_arrow_down sort Kulukood Artikkel Kommentaar Kogus Ühik Ühiku hind Eel…" at bounding box center [700, 518] width 1356 height 693
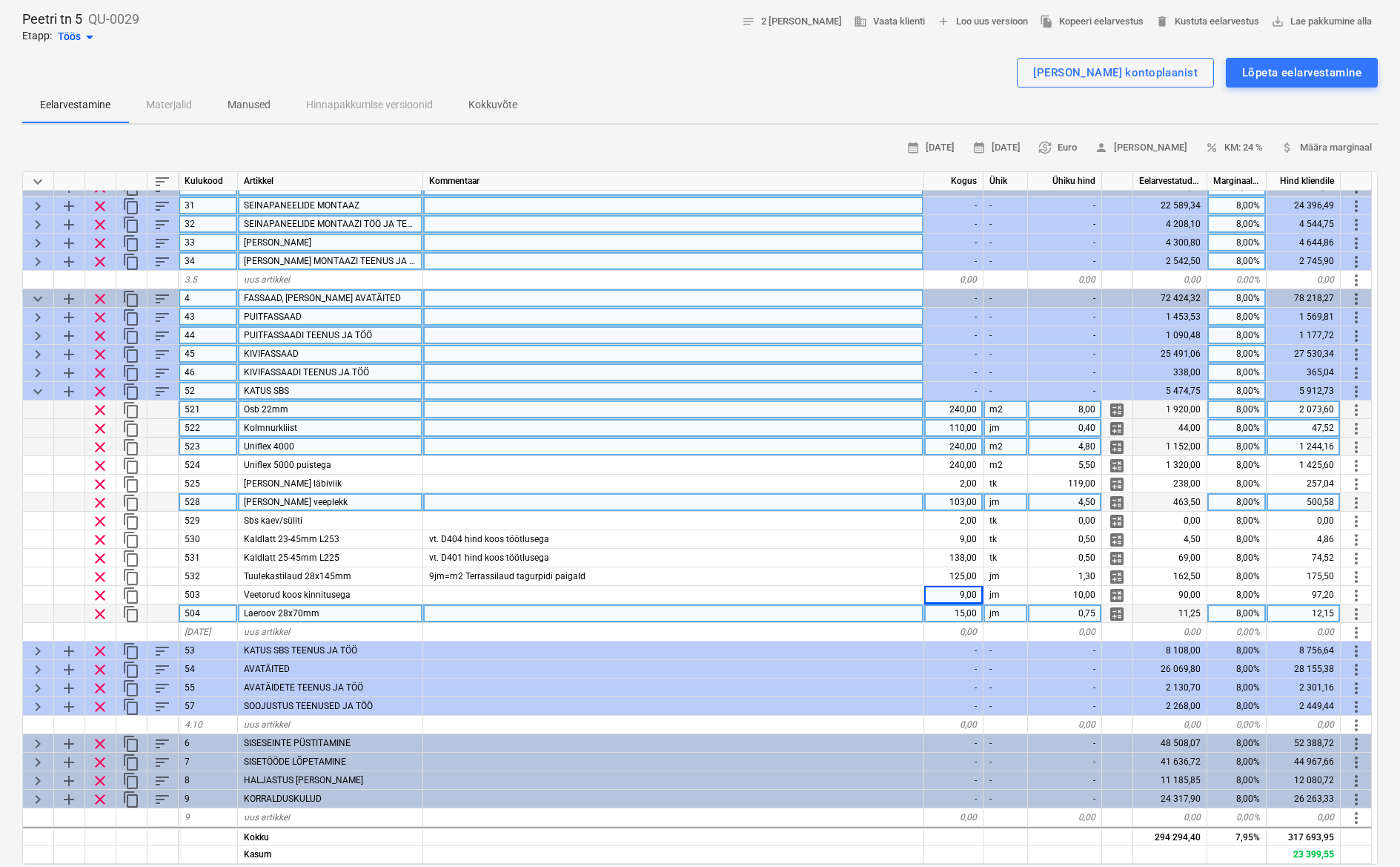
click at [893, 610] on div at bounding box center [673, 613] width 501 height 19
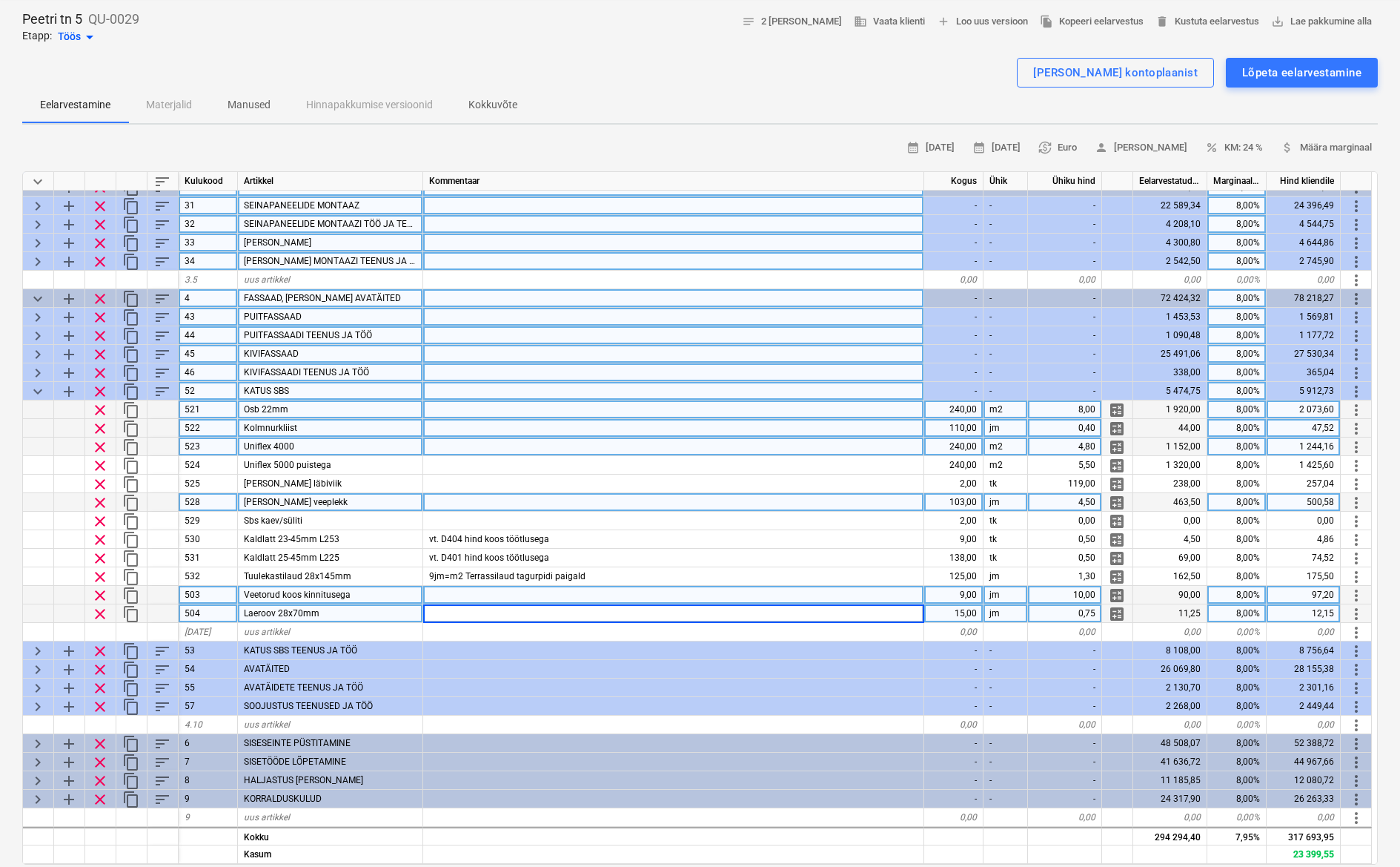
scroll to position [92, 0]
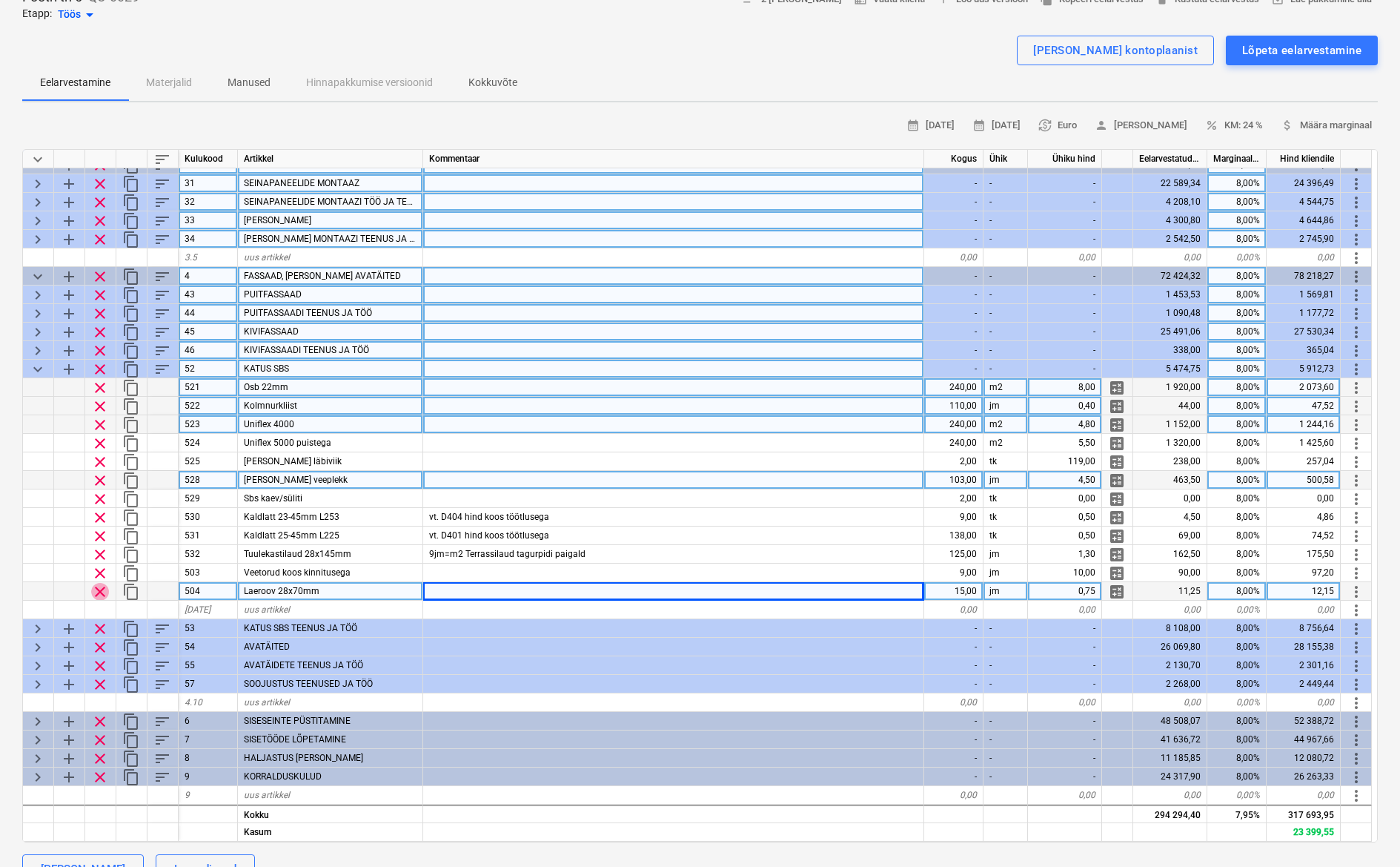
click at [100, 583] on span "clear" at bounding box center [100, 591] width 18 height 18
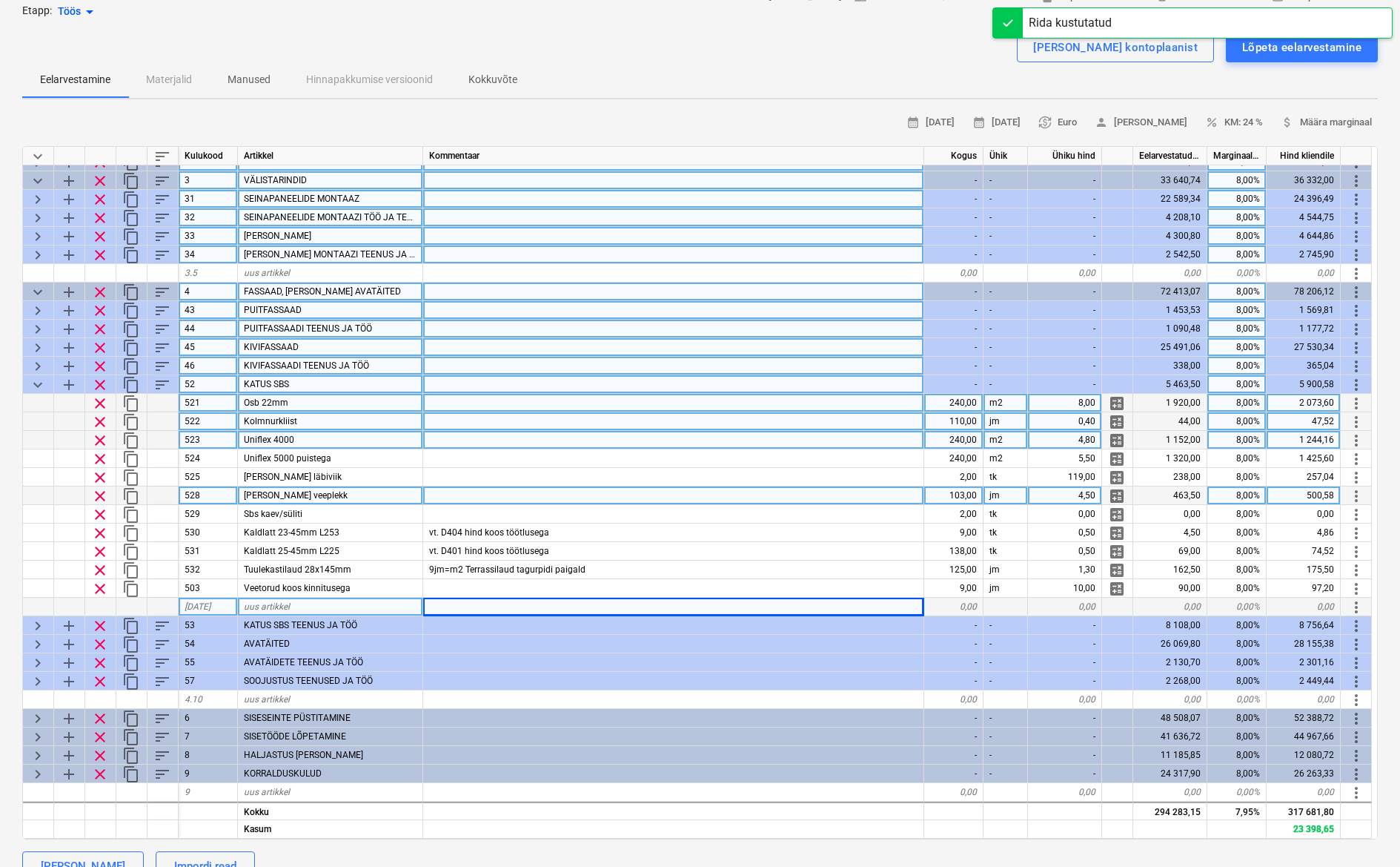
scroll to position [118, 0]
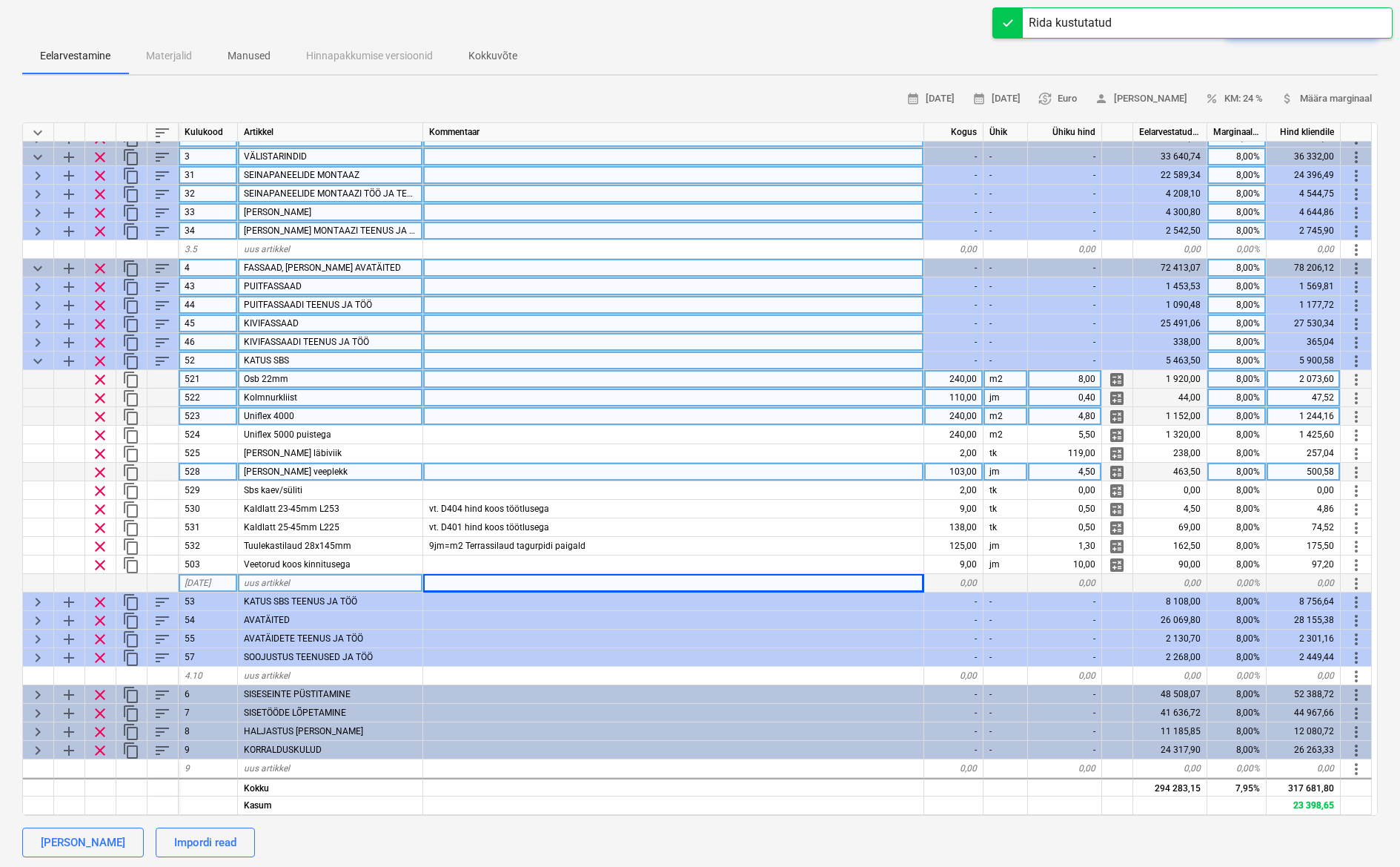
click at [34, 356] on span "keyboard_arrow_down" at bounding box center [38, 361] width 18 height 18
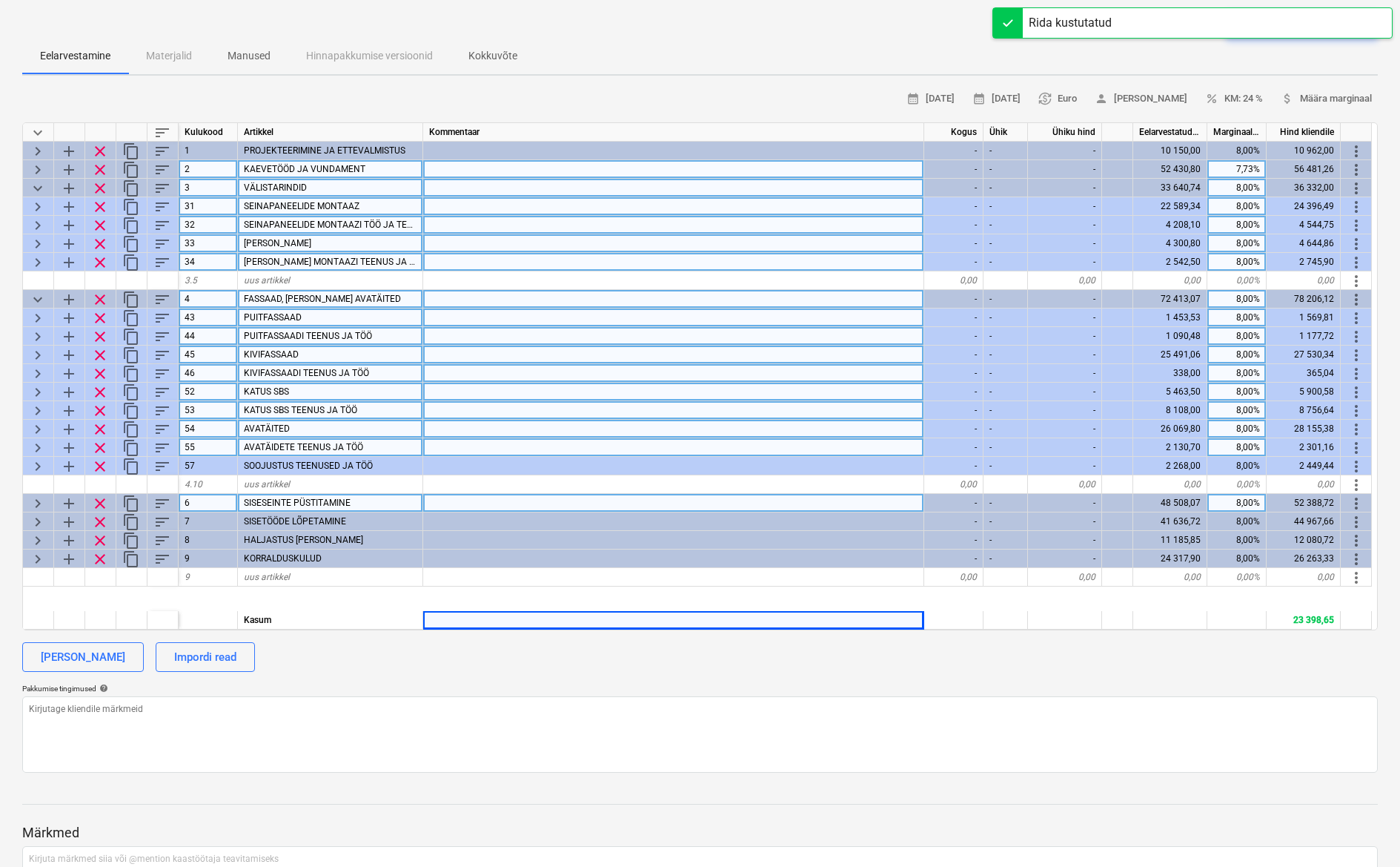
scroll to position [0, 0]
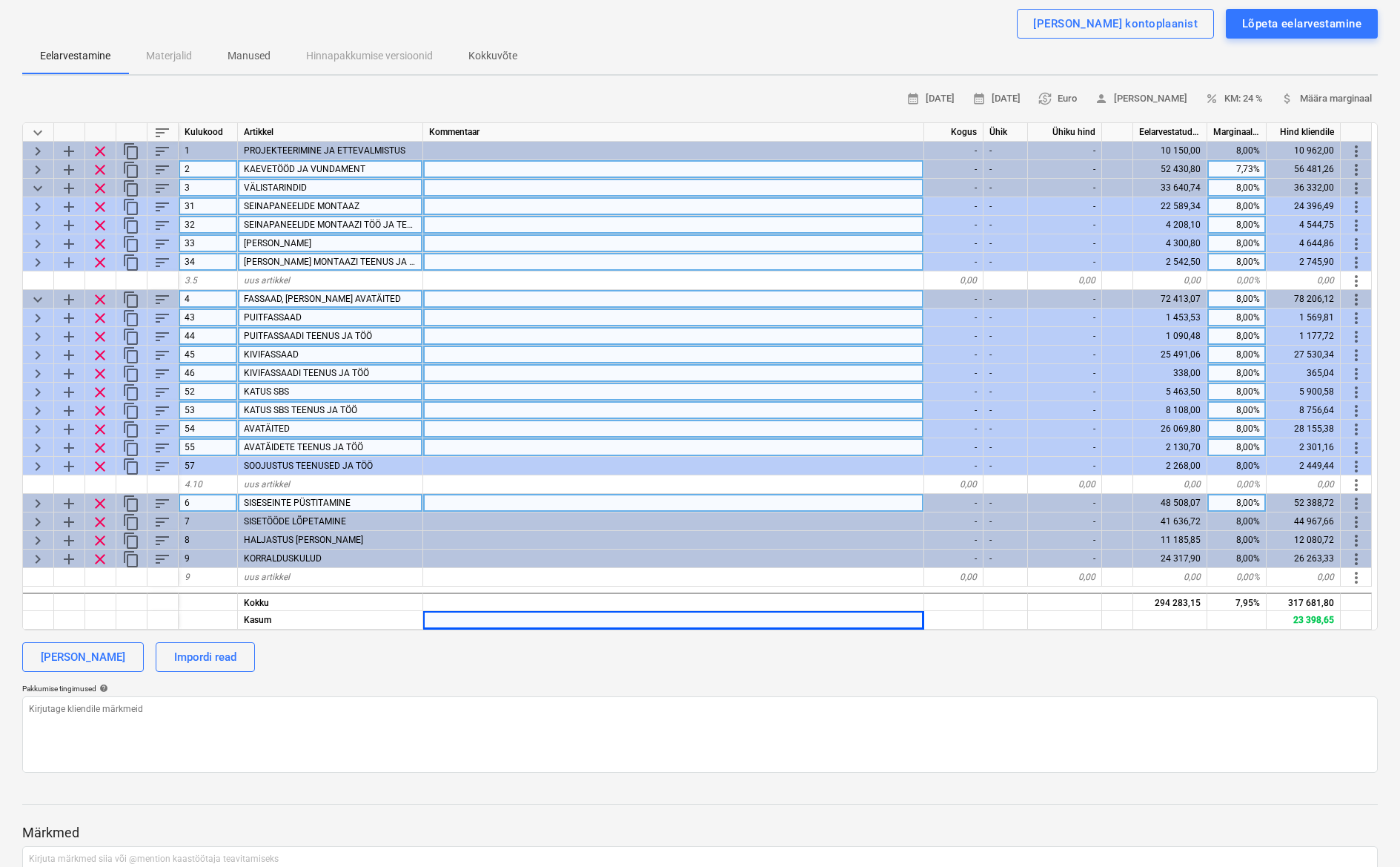
click at [35, 367] on span "keyboard_arrow_right" at bounding box center [38, 374] width 18 height 18
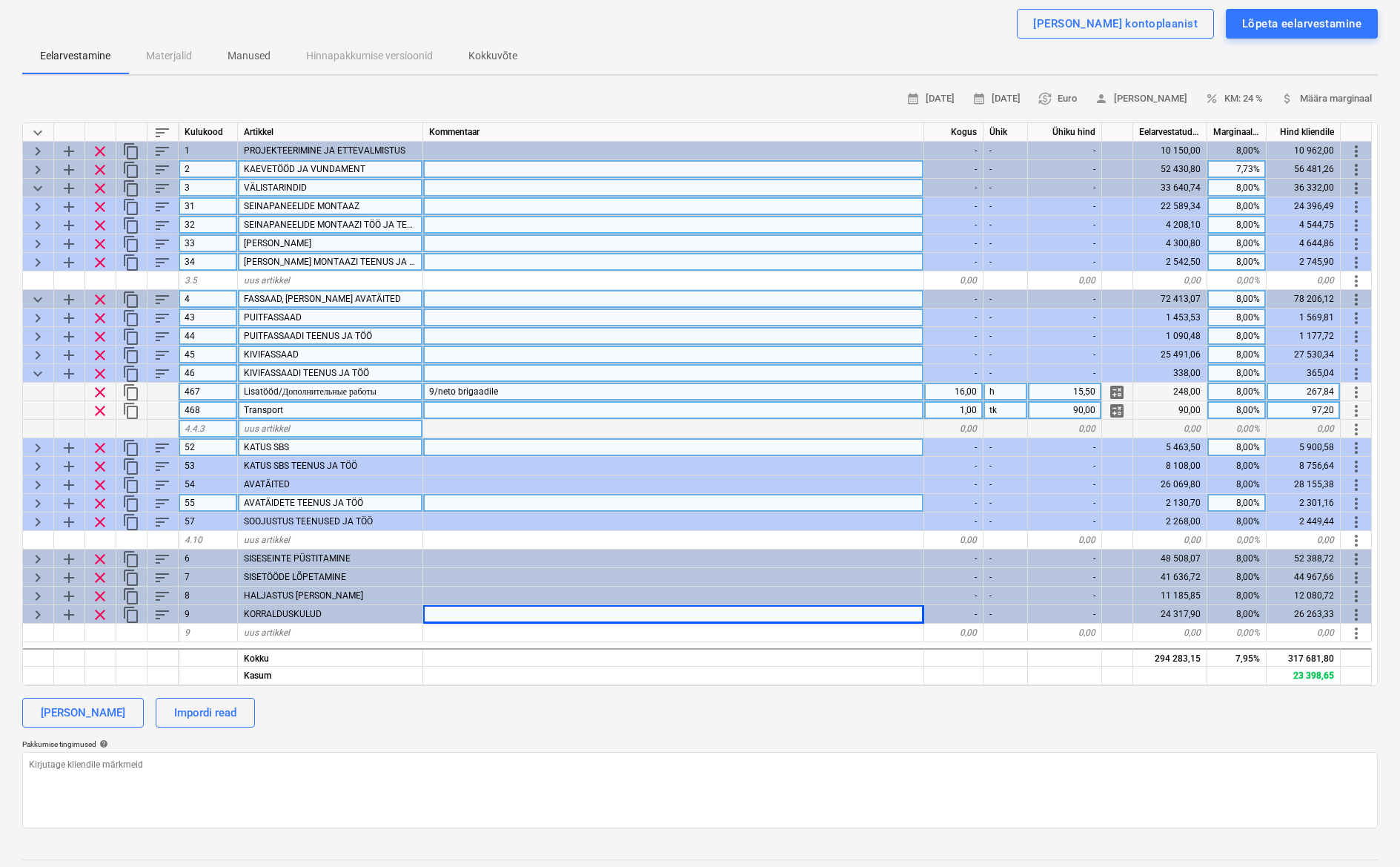
click at [35, 367] on span "keyboard_arrow_down" at bounding box center [38, 374] width 18 height 18
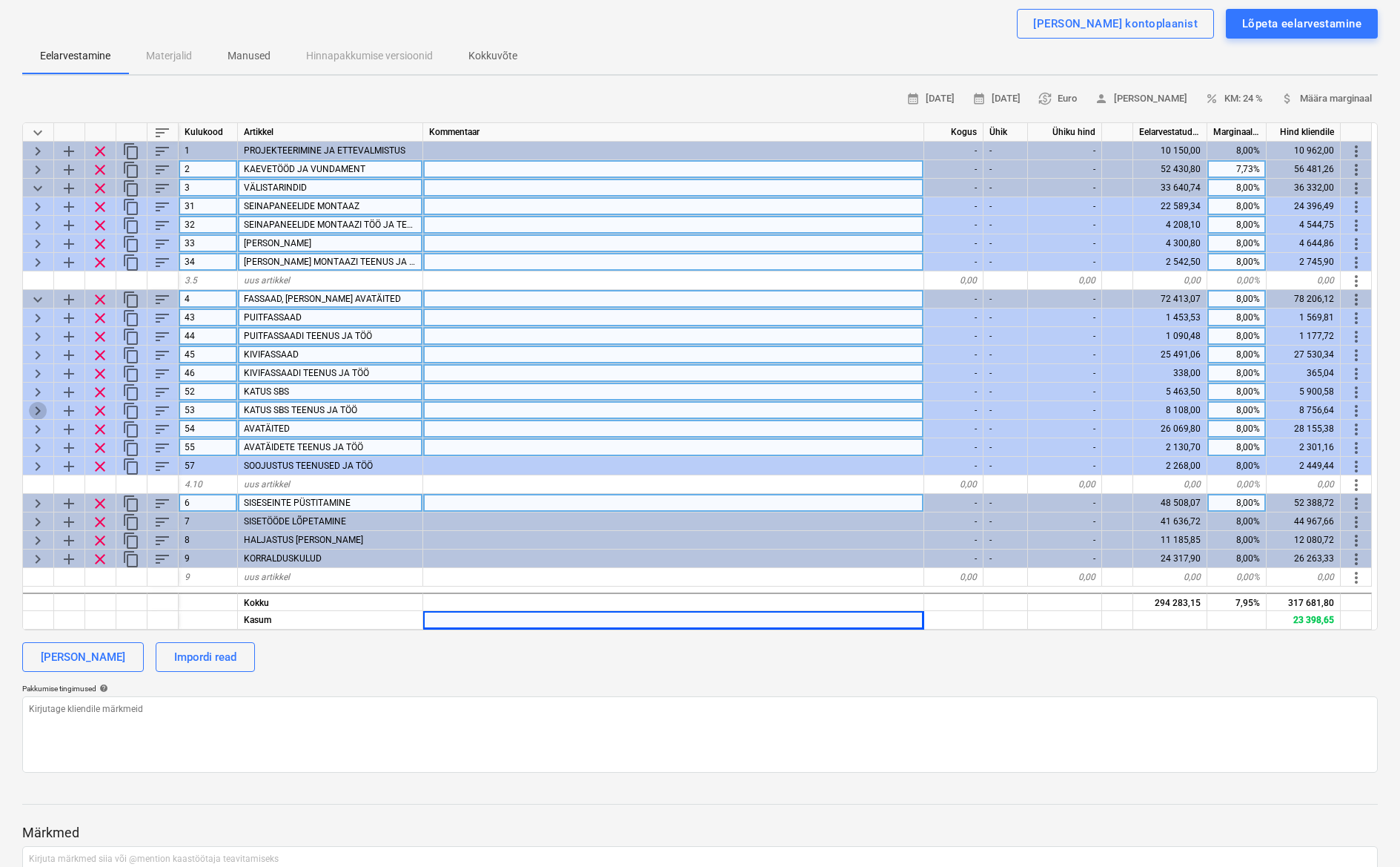
click at [40, 405] on span "keyboard_arrow_right" at bounding box center [38, 411] width 18 height 18
type textarea "x"
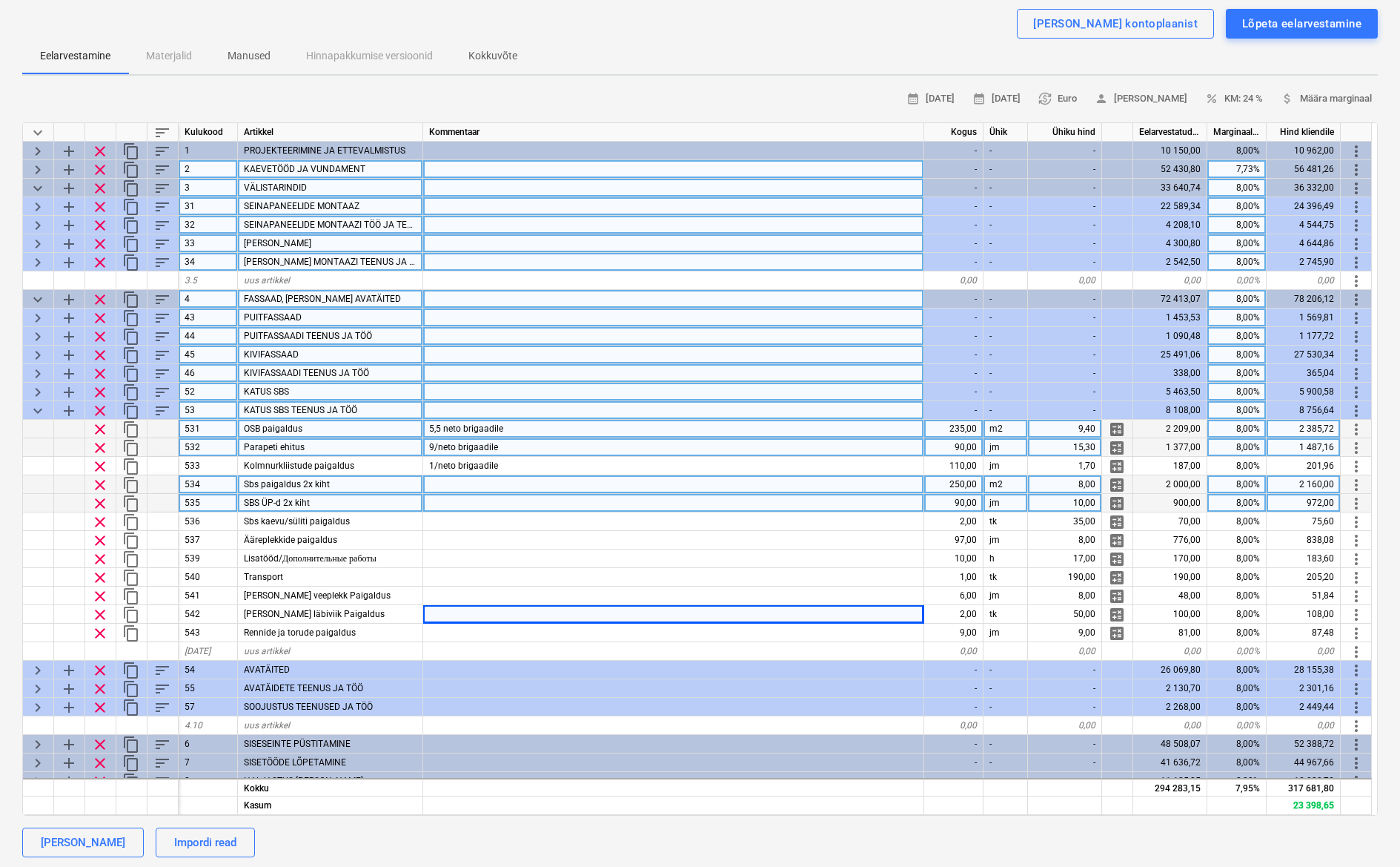
click at [967, 479] on div "250,00" at bounding box center [955, 484] width 60 height 19
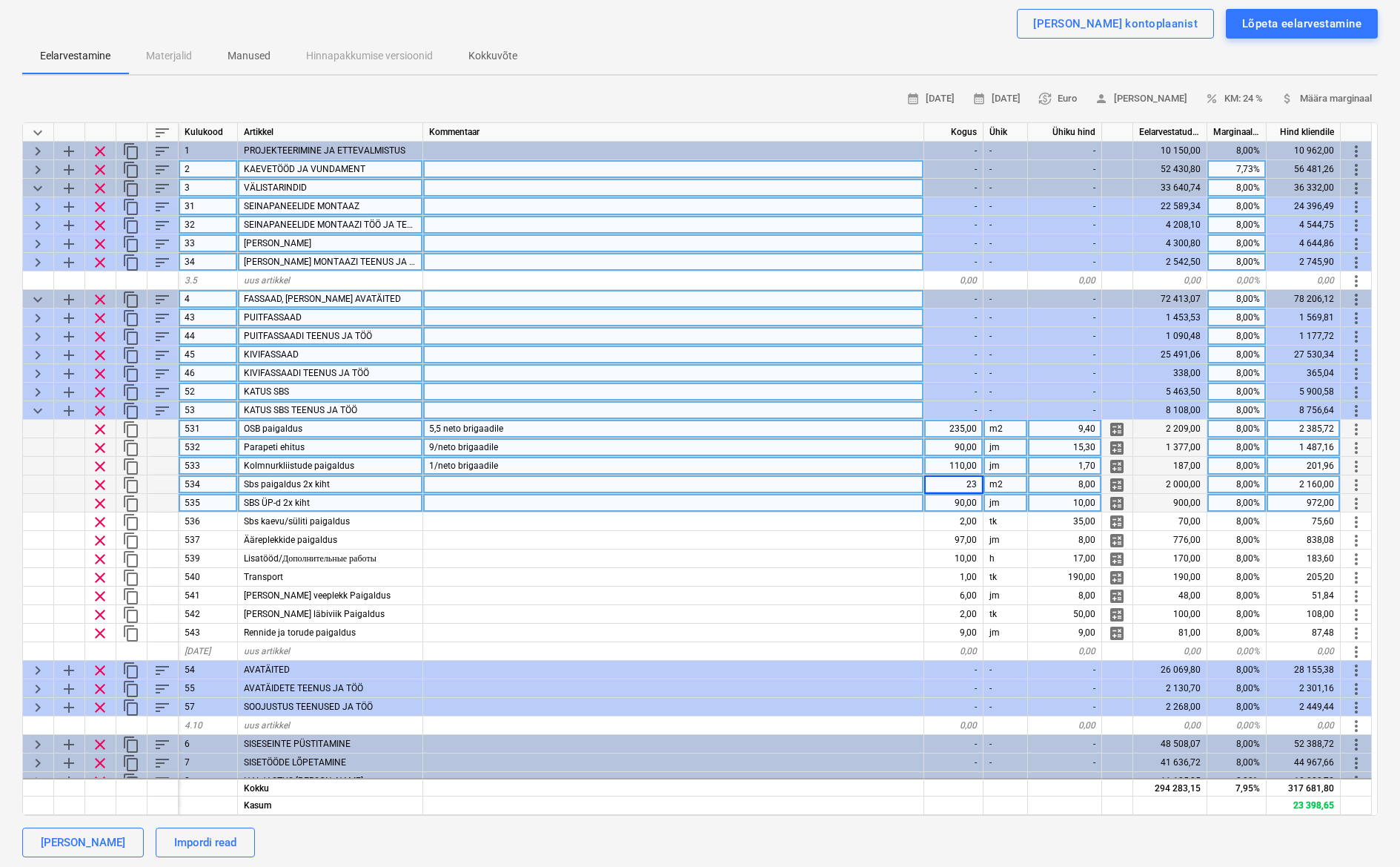
type input "230"
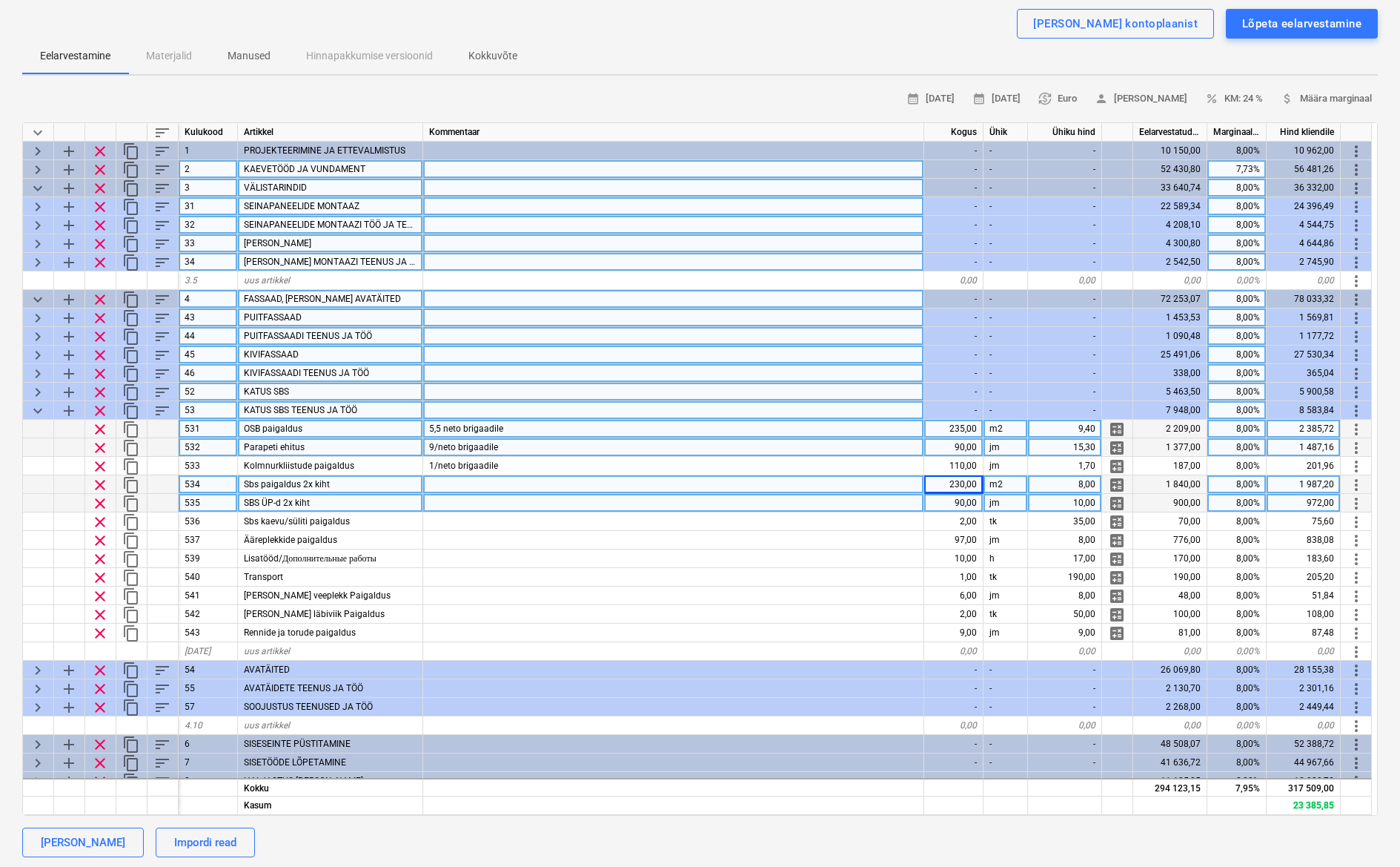
click at [969, 507] on div "90,00" at bounding box center [955, 503] width 60 height 19
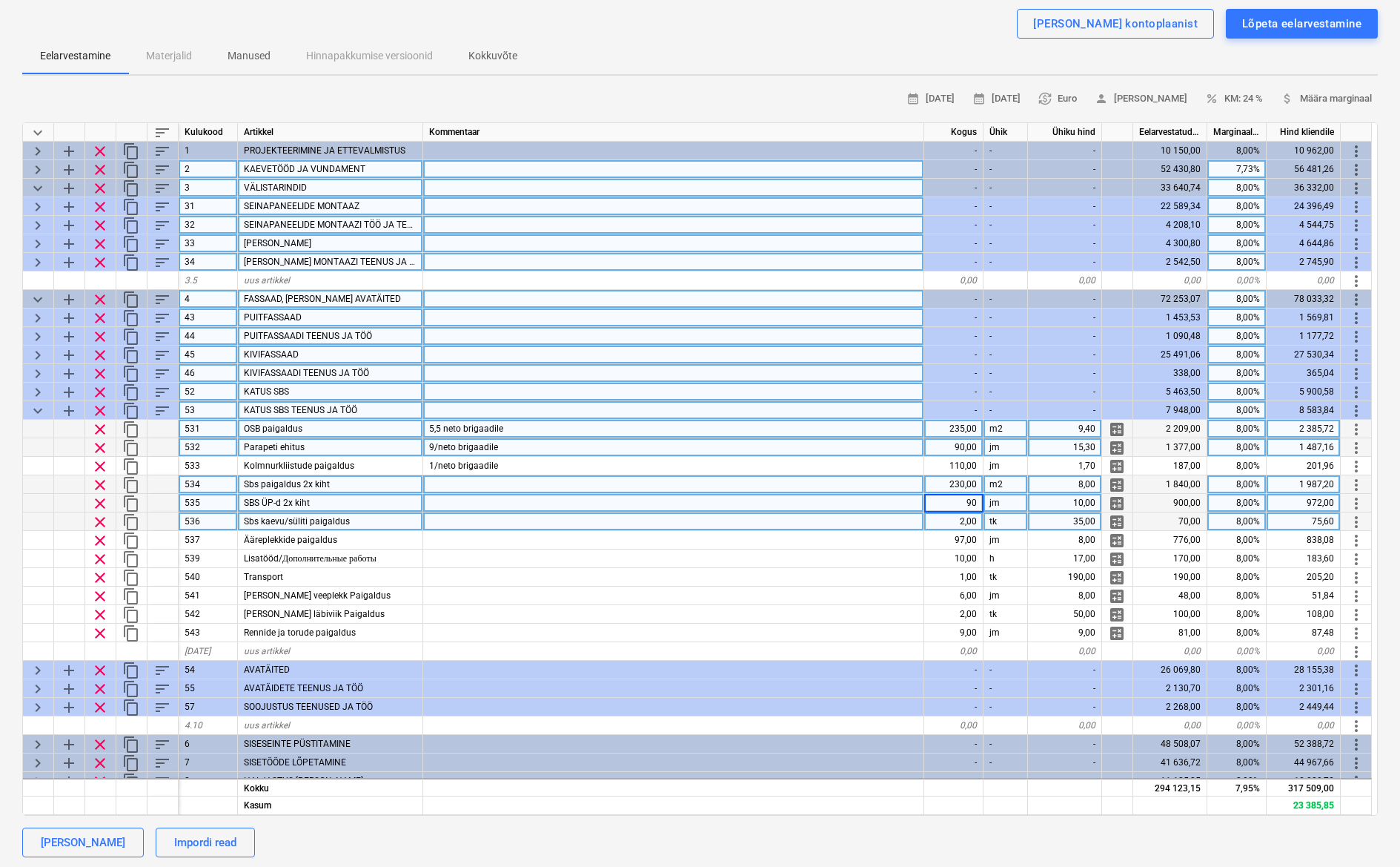
click at [973, 522] on div "2,00" at bounding box center [955, 521] width 60 height 19
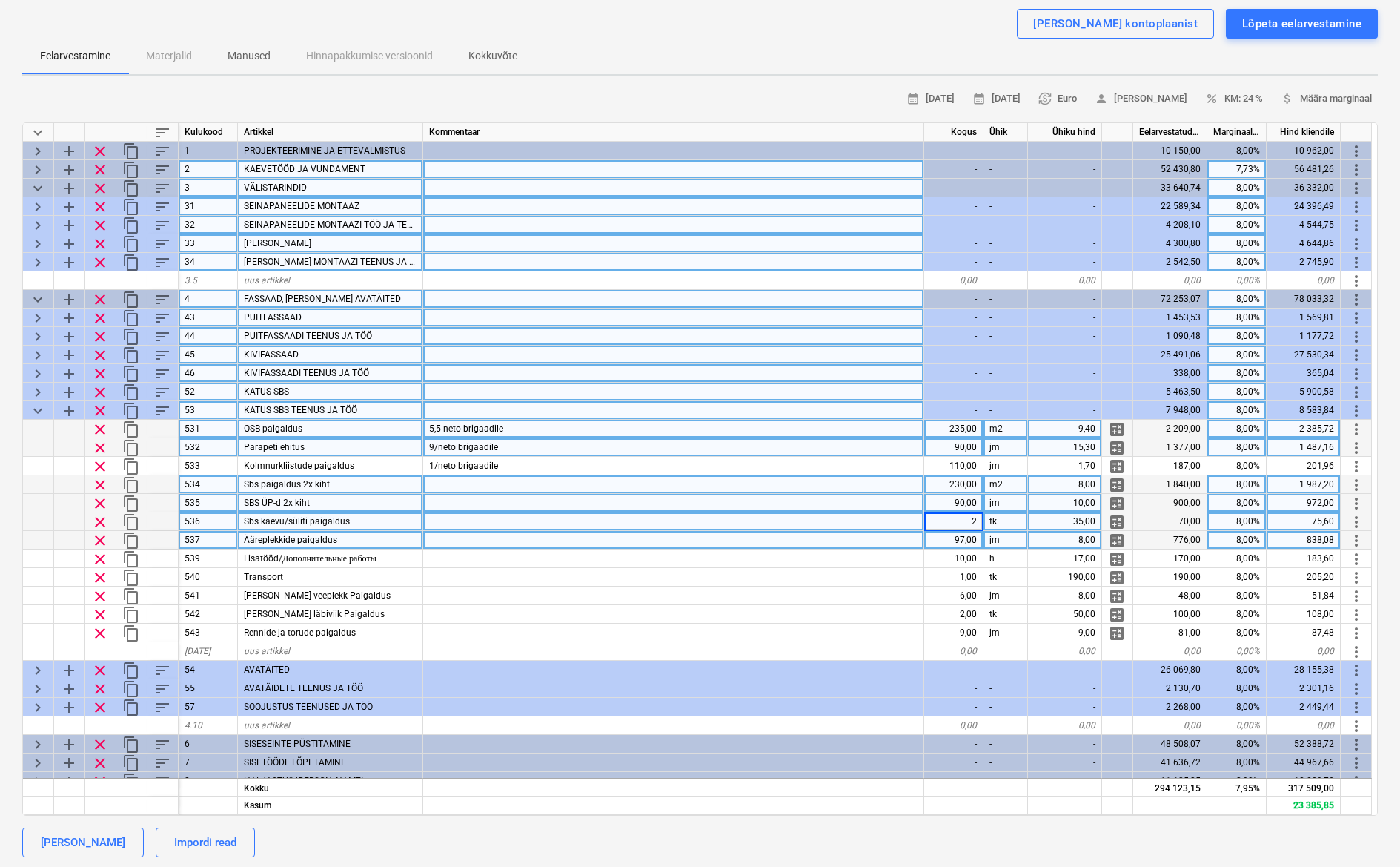
click at [976, 536] on div "97,00" at bounding box center [955, 540] width 60 height 19
click at [971, 521] on div "2,00" at bounding box center [955, 521] width 60 height 19
click at [972, 536] on div "97,00" at bounding box center [955, 540] width 60 height 19
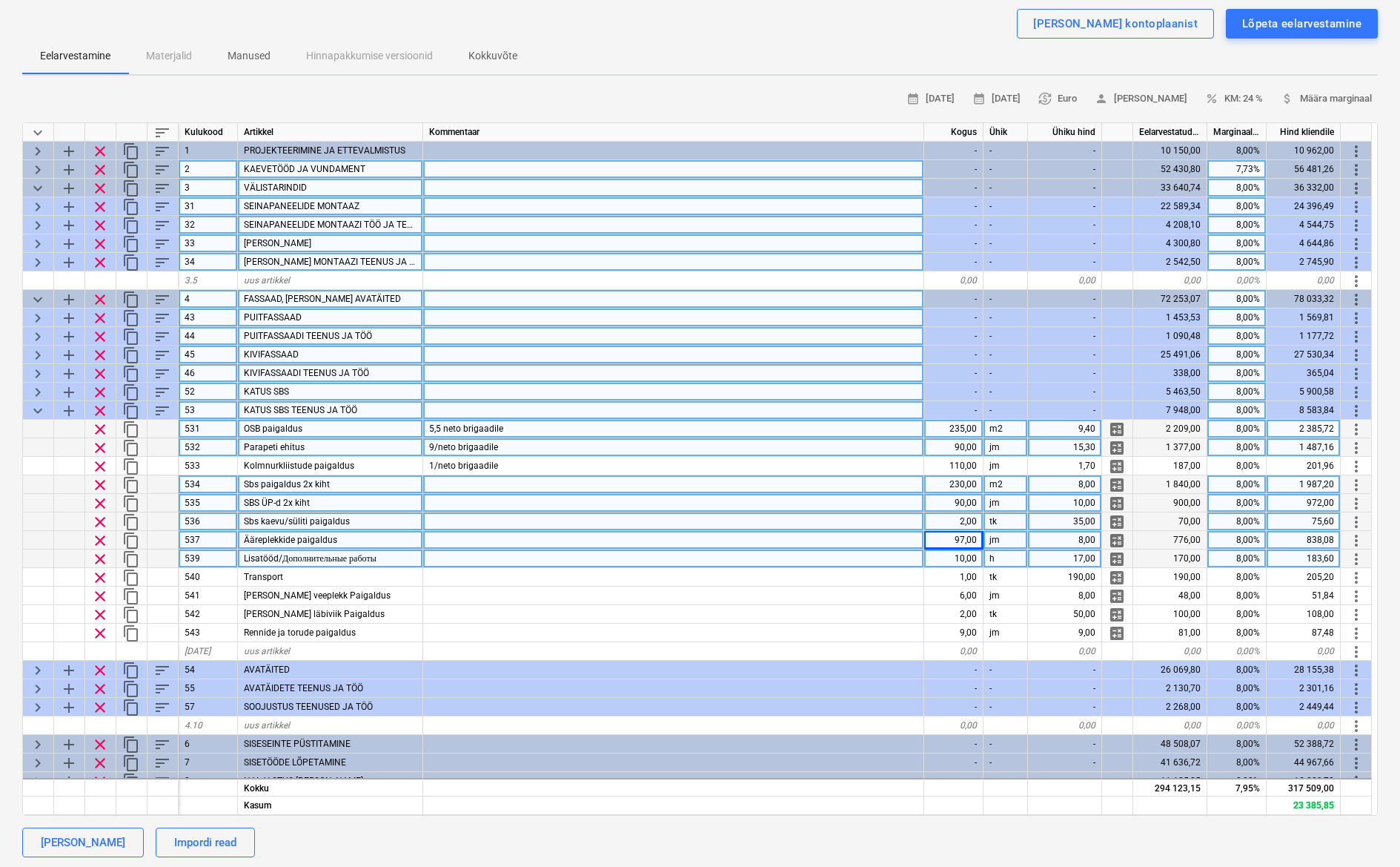
click at [971, 561] on div "10,00" at bounding box center [955, 558] width 60 height 19
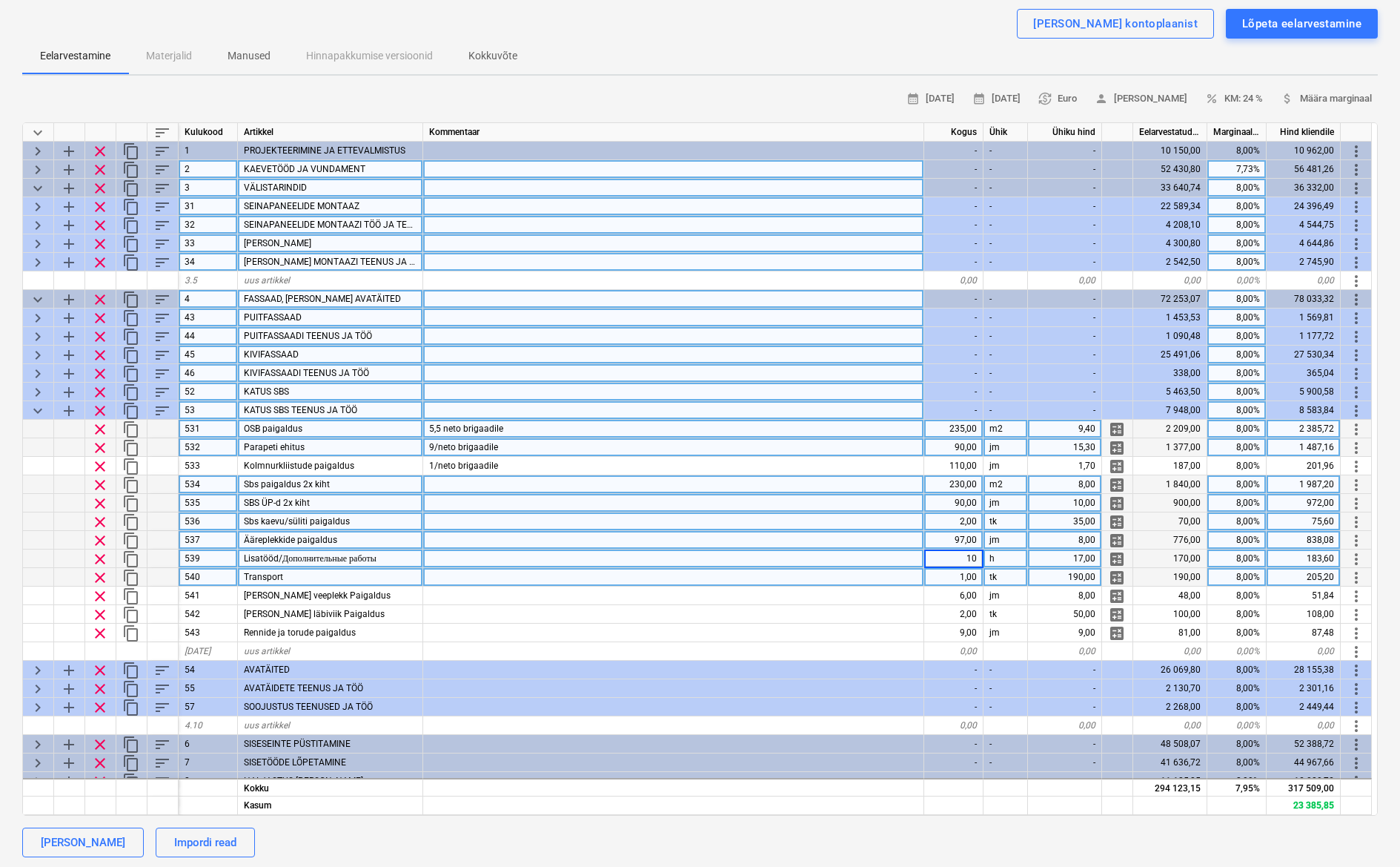
click at [971, 575] on div "1,00" at bounding box center [955, 577] width 60 height 19
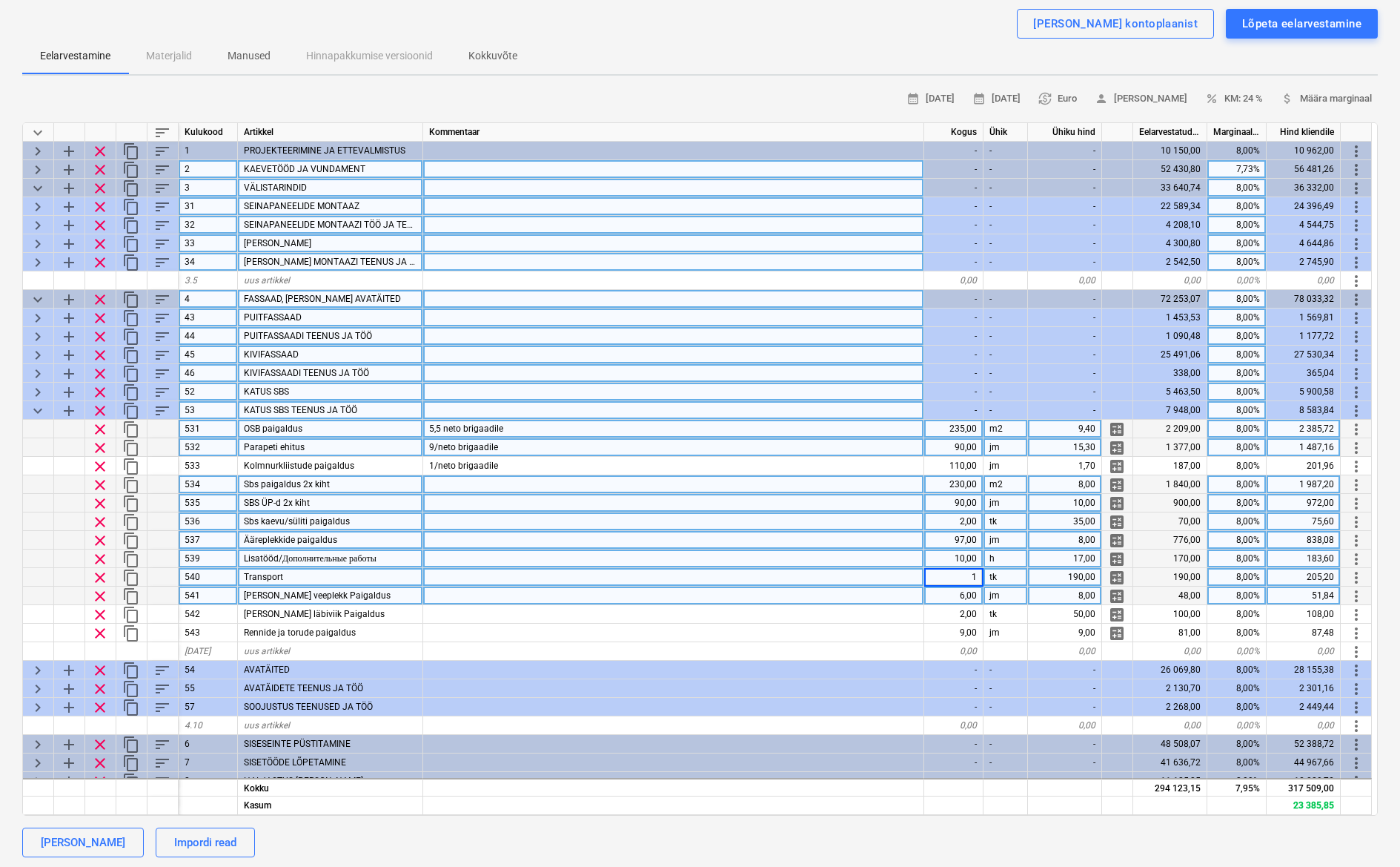
click at [962, 595] on div "6,00" at bounding box center [955, 595] width 60 height 19
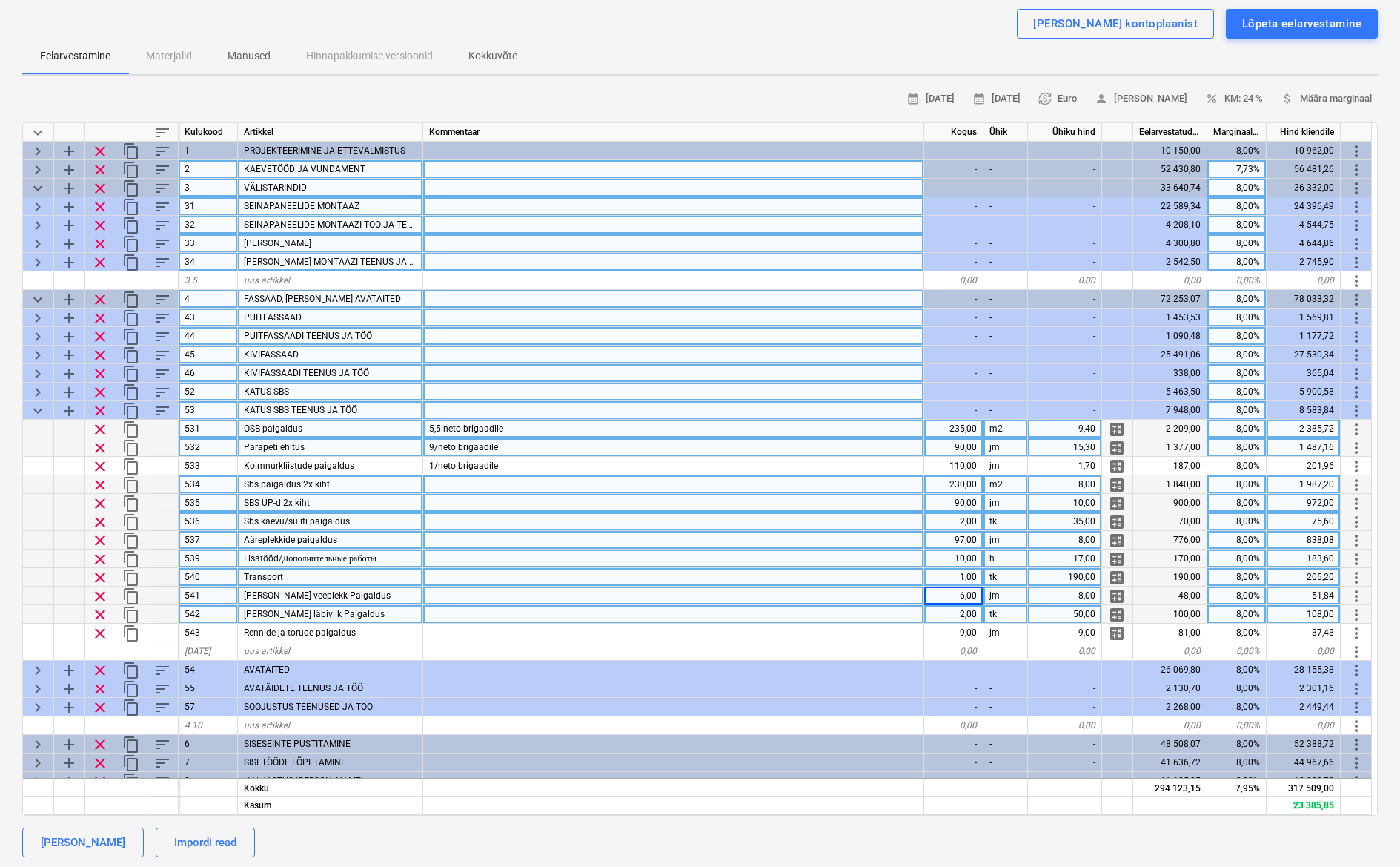
click at [965, 605] on div "2,00" at bounding box center [955, 614] width 60 height 19
click at [1081, 609] on div "50,00" at bounding box center [1065, 614] width 74 height 19
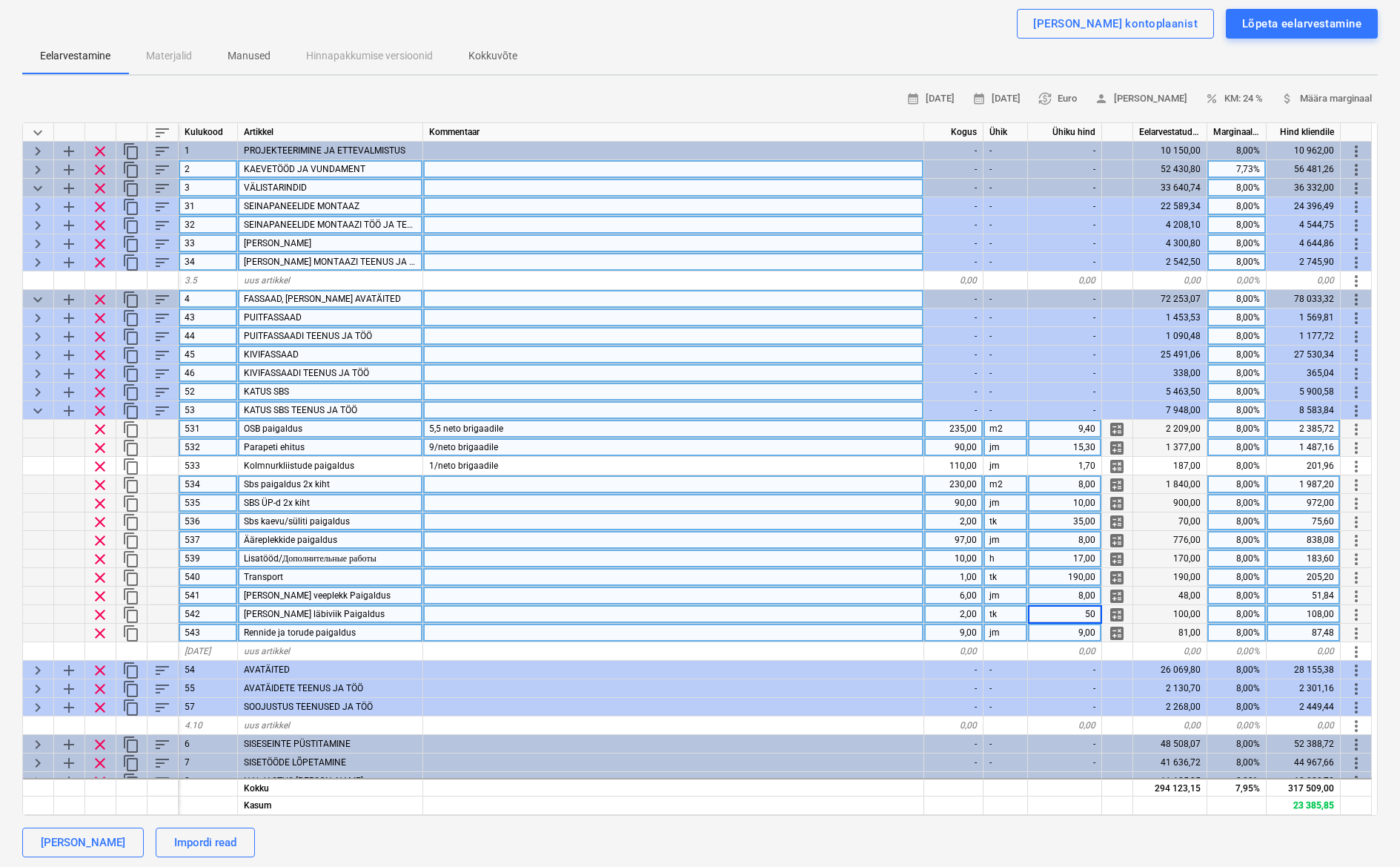
click at [967, 633] on div "9,00" at bounding box center [955, 633] width 60 height 19
click at [33, 408] on span "keyboard_arrow_down" at bounding box center [38, 411] width 18 height 18
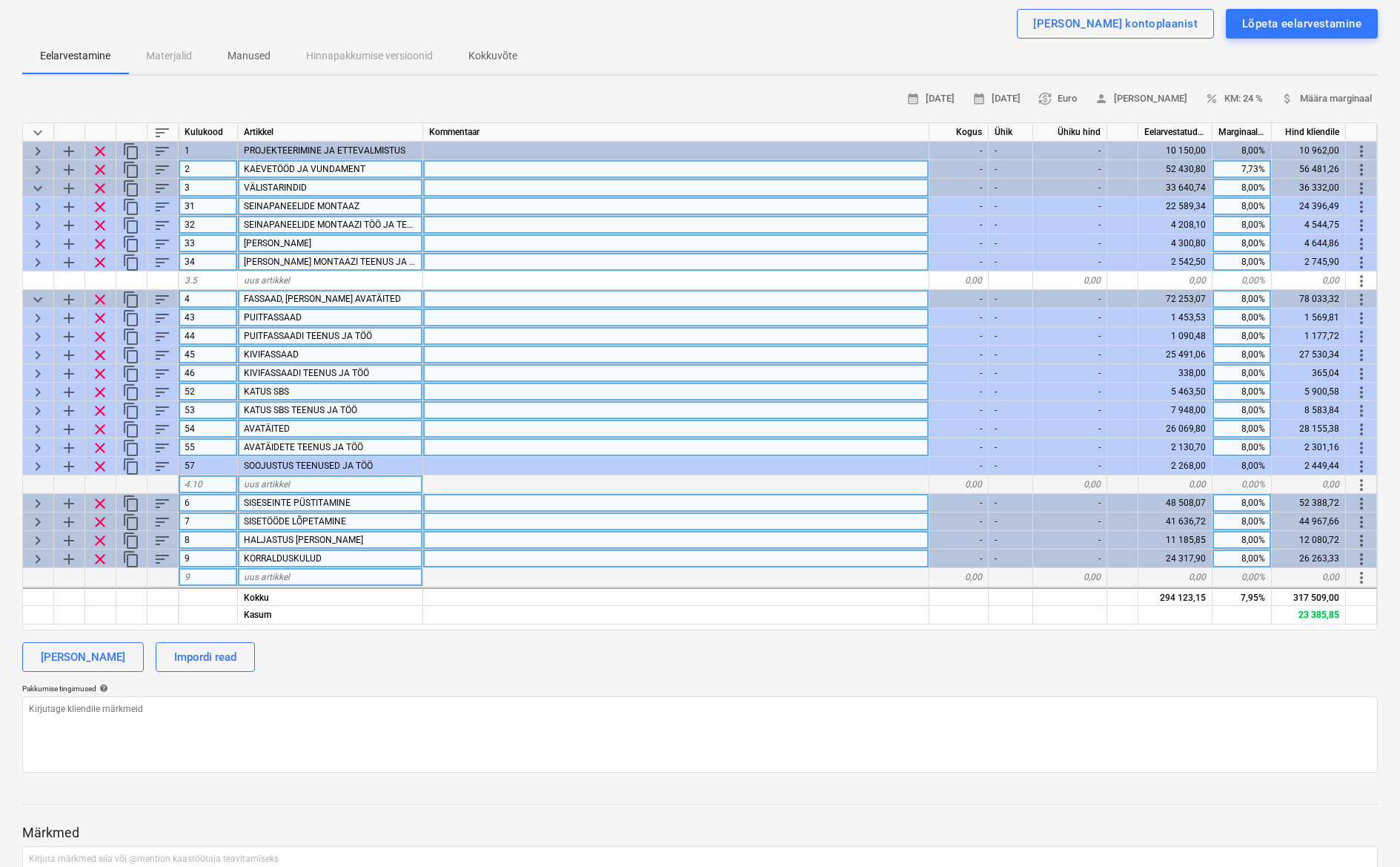
click at [36, 423] on span "keyboard_arrow_right" at bounding box center [38, 429] width 18 height 18
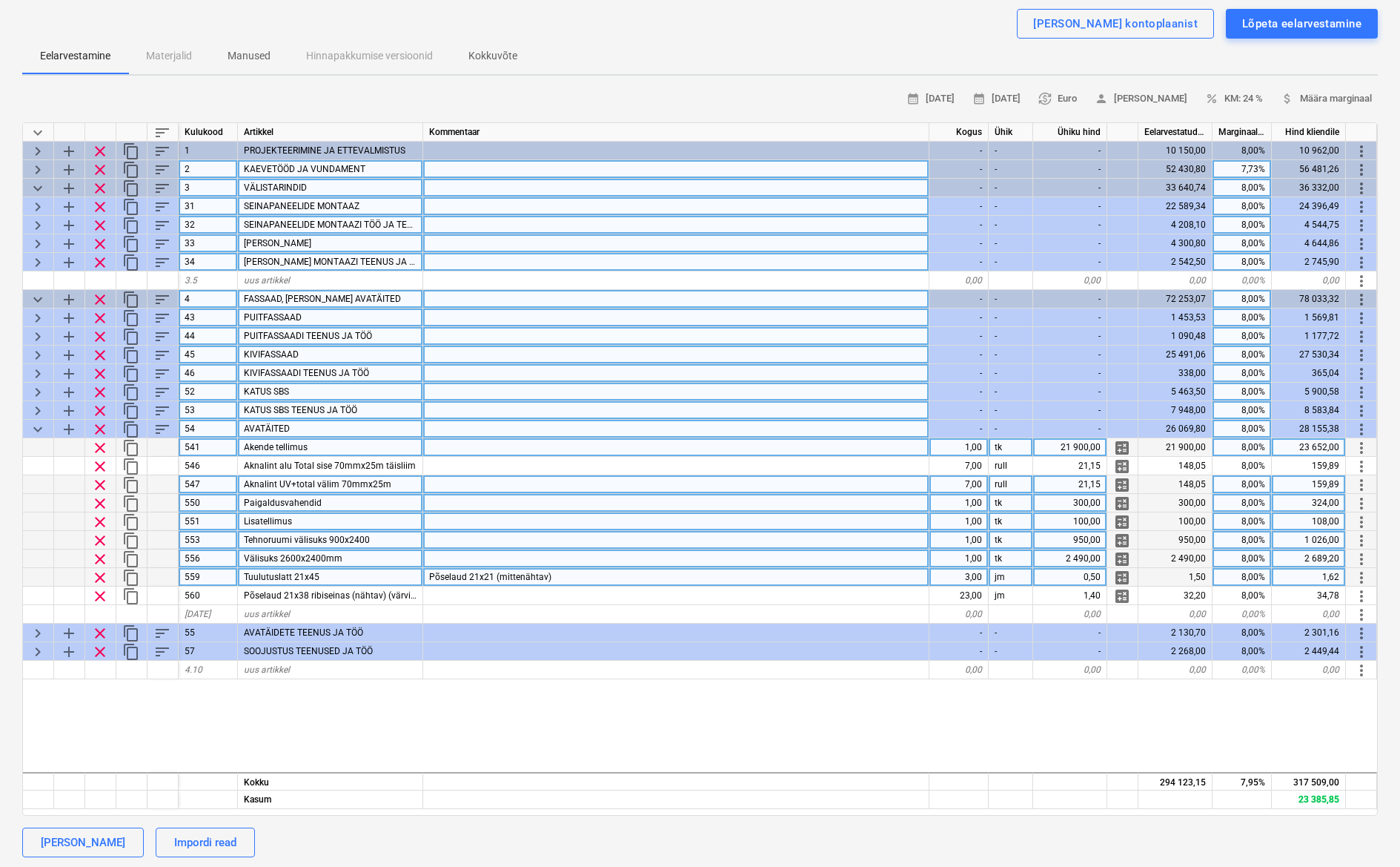
type textarea "x"
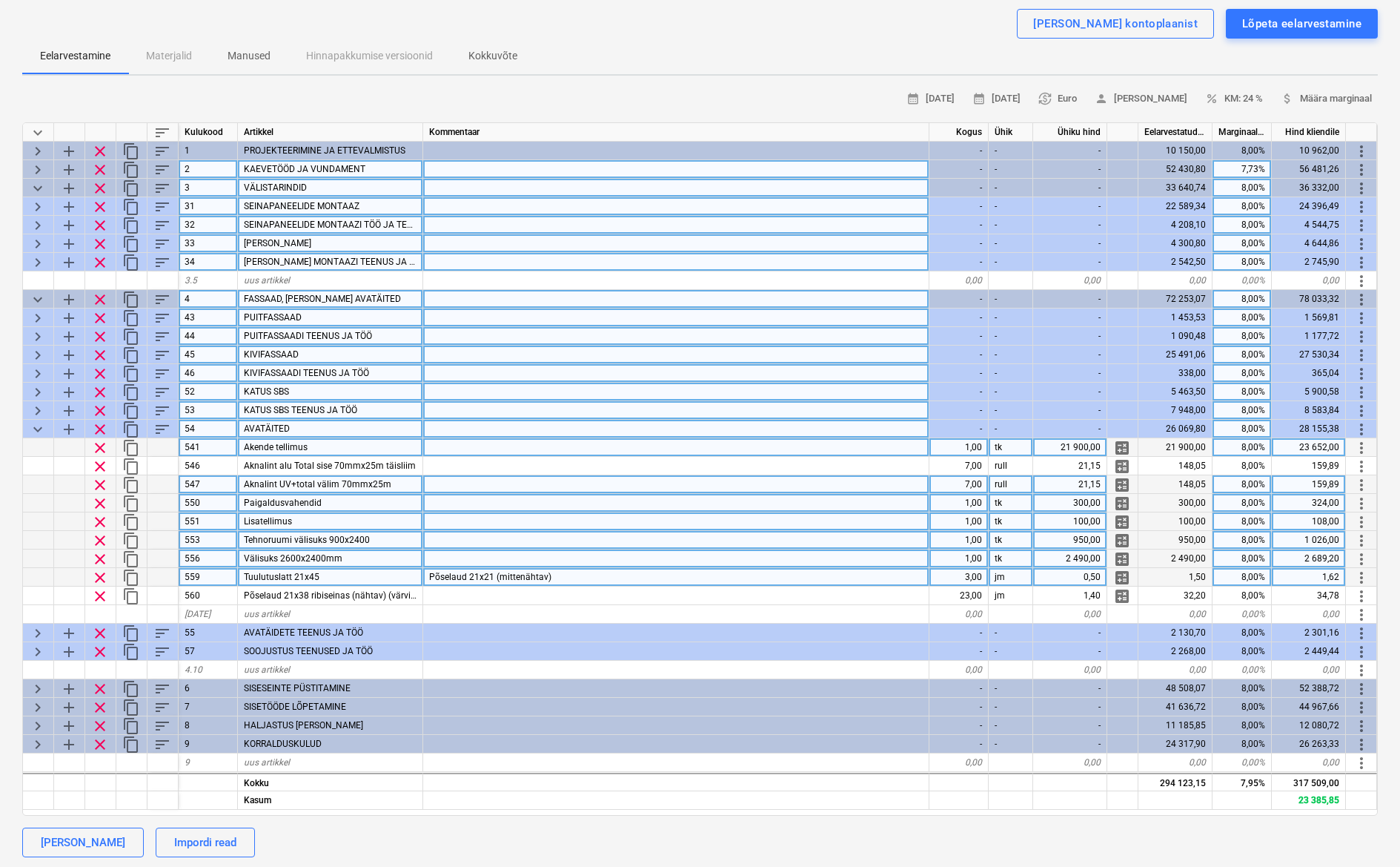
click at [1085, 445] on div "21 900,00" at bounding box center [1071, 447] width 74 height 19
type input "16000"
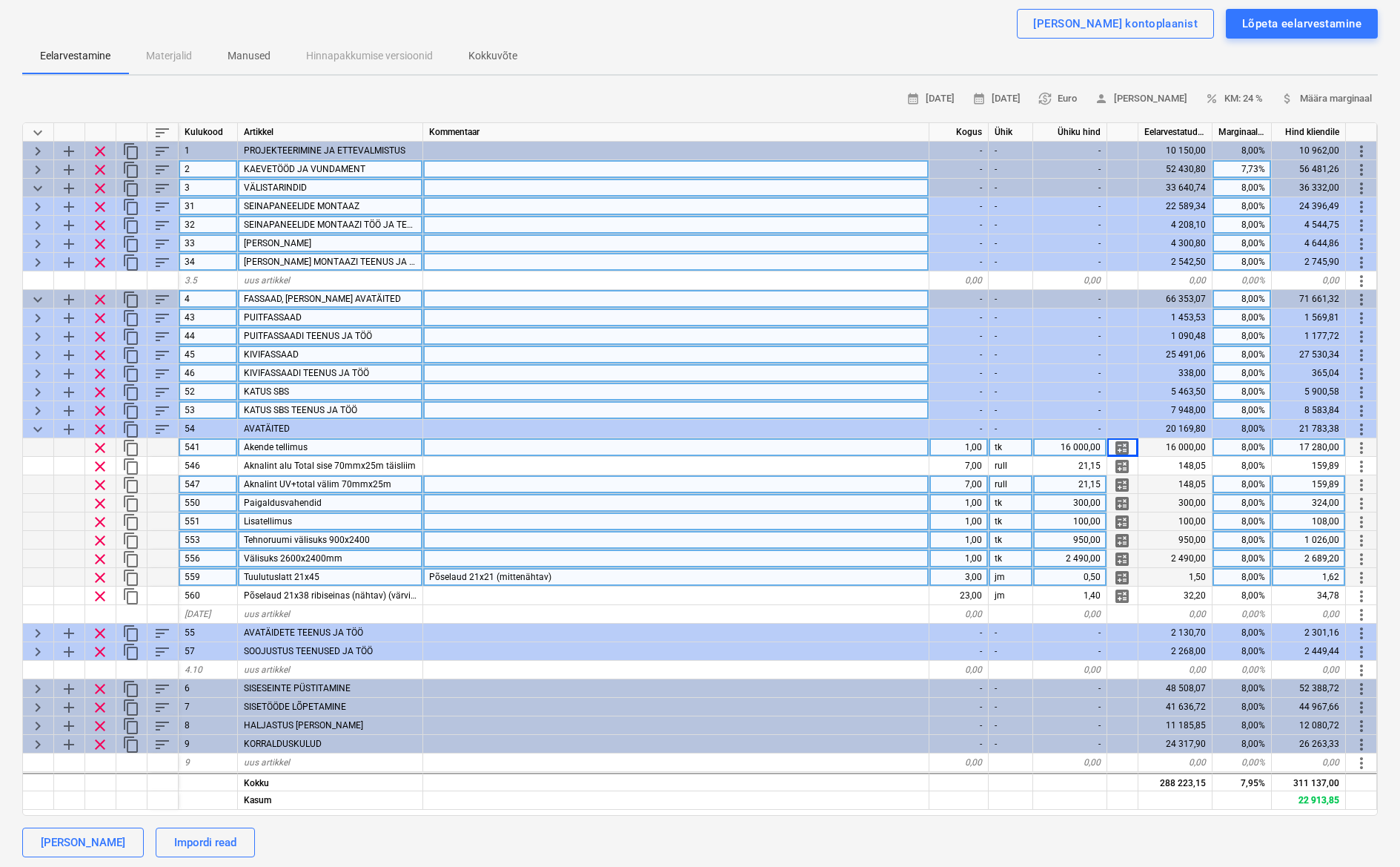
click at [1002, 475] on div "rull" at bounding box center [1011, 484] width 44 height 19
click at [1190, 513] on div "100,00" at bounding box center [1175, 521] width 74 height 19
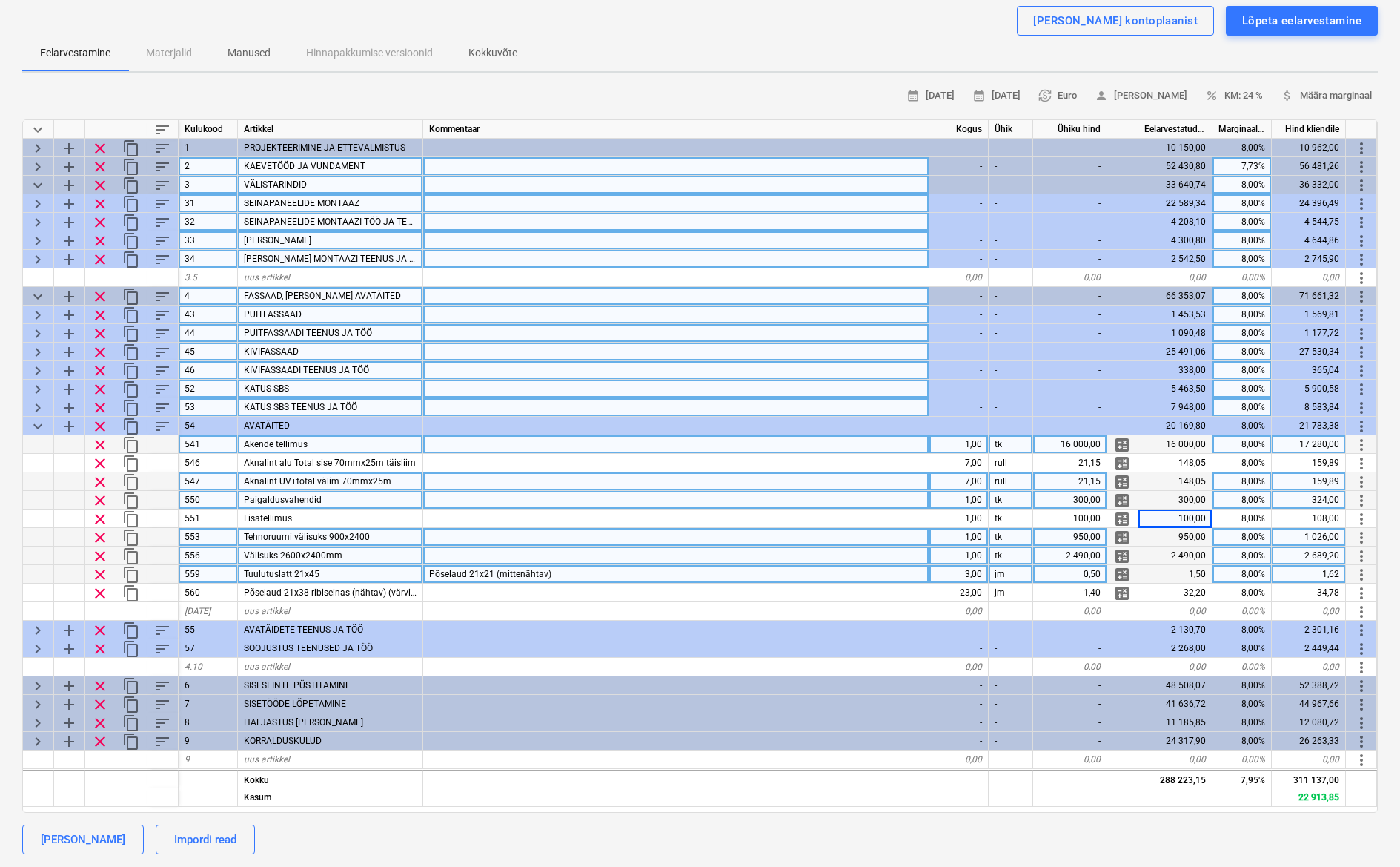
scroll to position [125, 0]
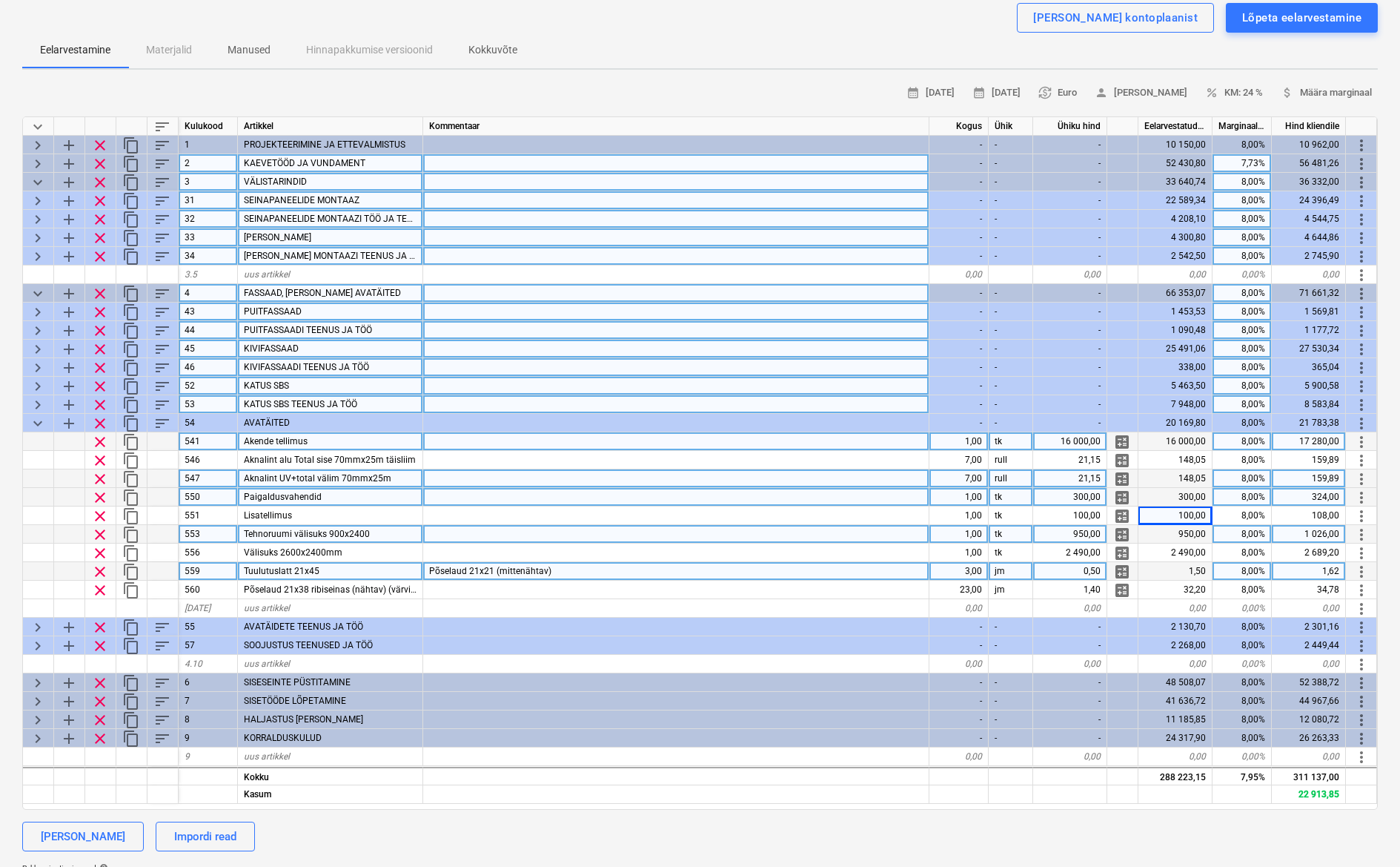
click at [33, 422] on span "keyboard_arrow_down" at bounding box center [38, 423] width 18 height 18
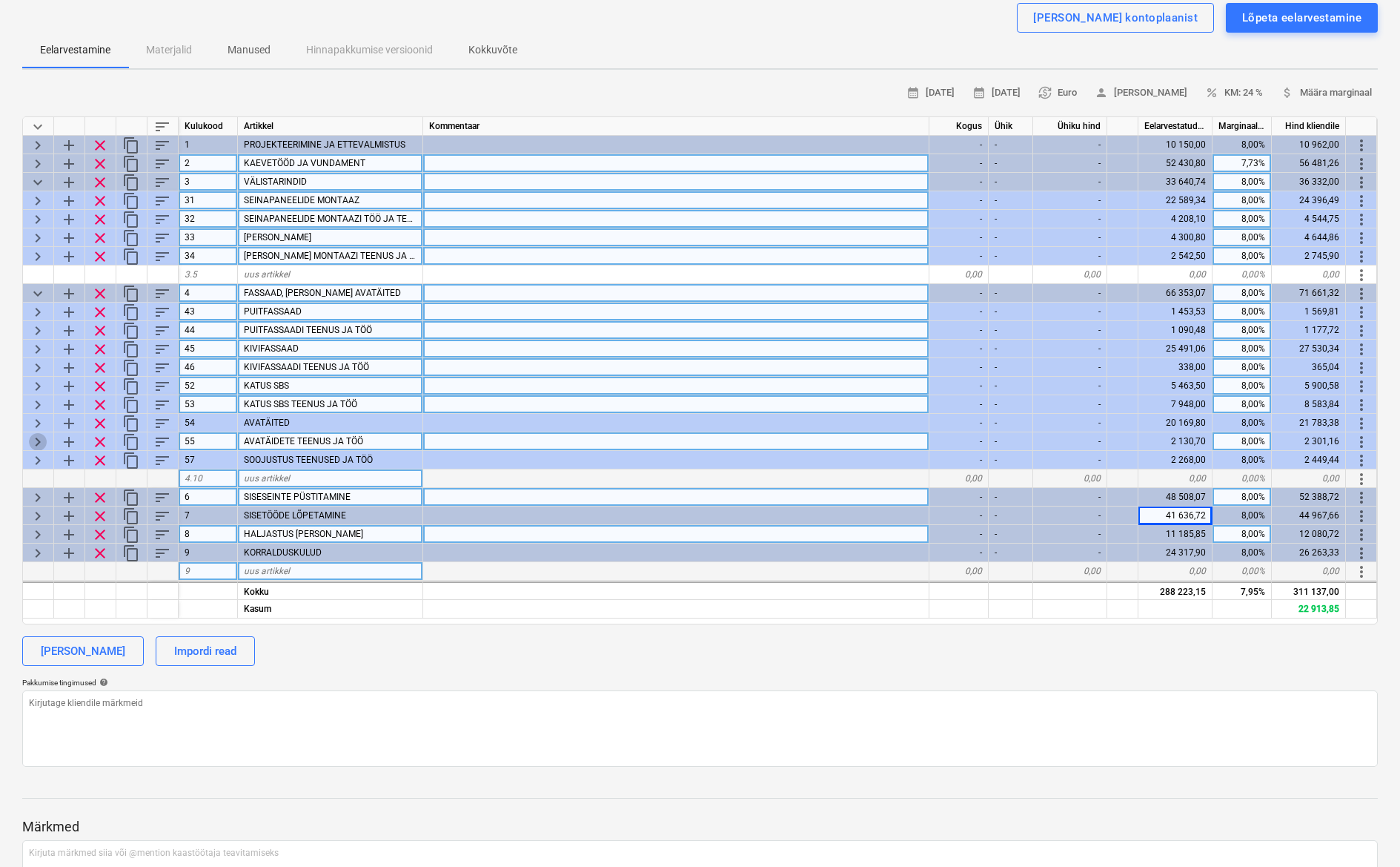
click at [36, 434] on span "keyboard_arrow_right" at bounding box center [38, 442] width 18 height 18
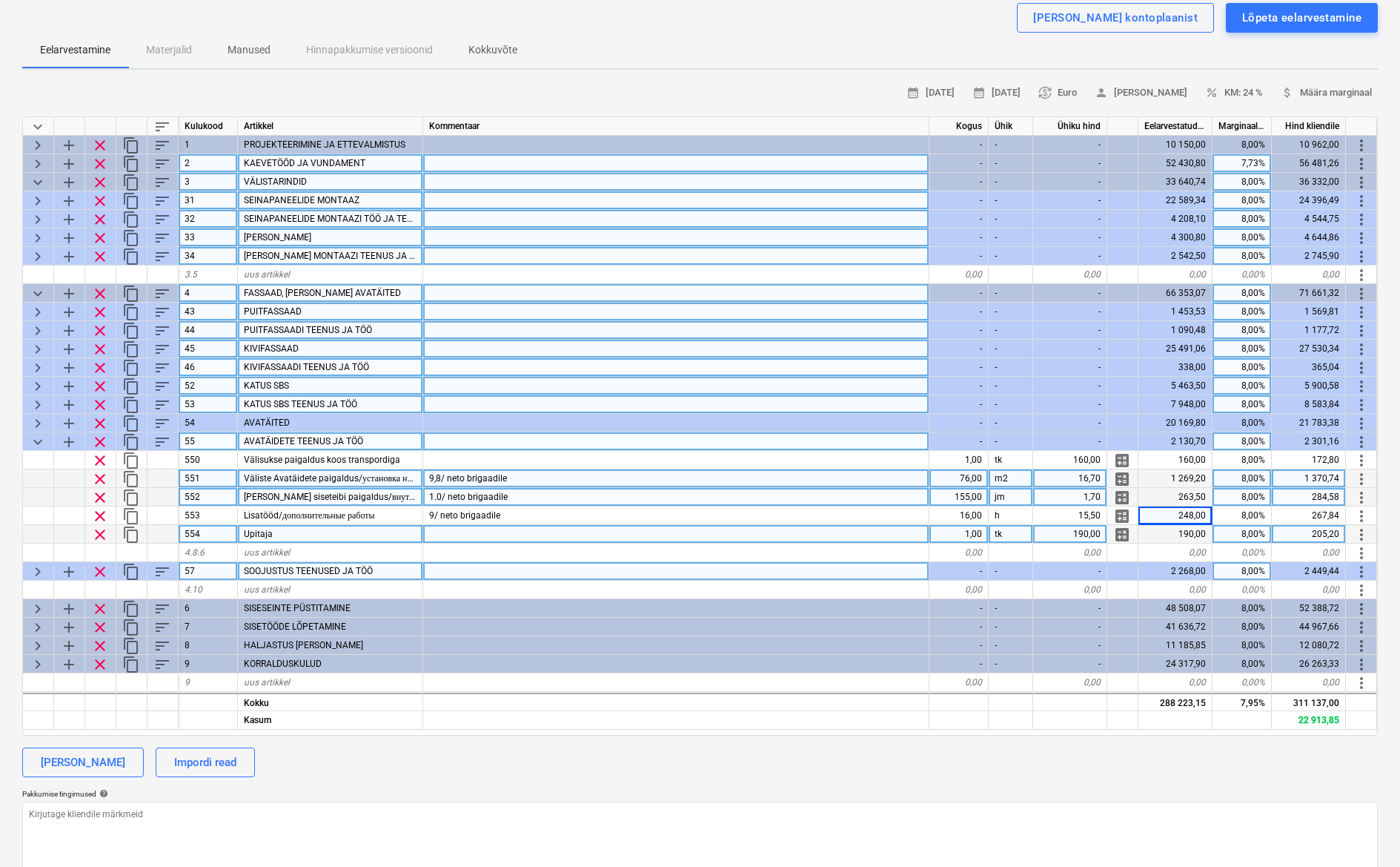
click at [43, 439] on span "keyboard_arrow_down" at bounding box center [38, 442] width 18 height 18
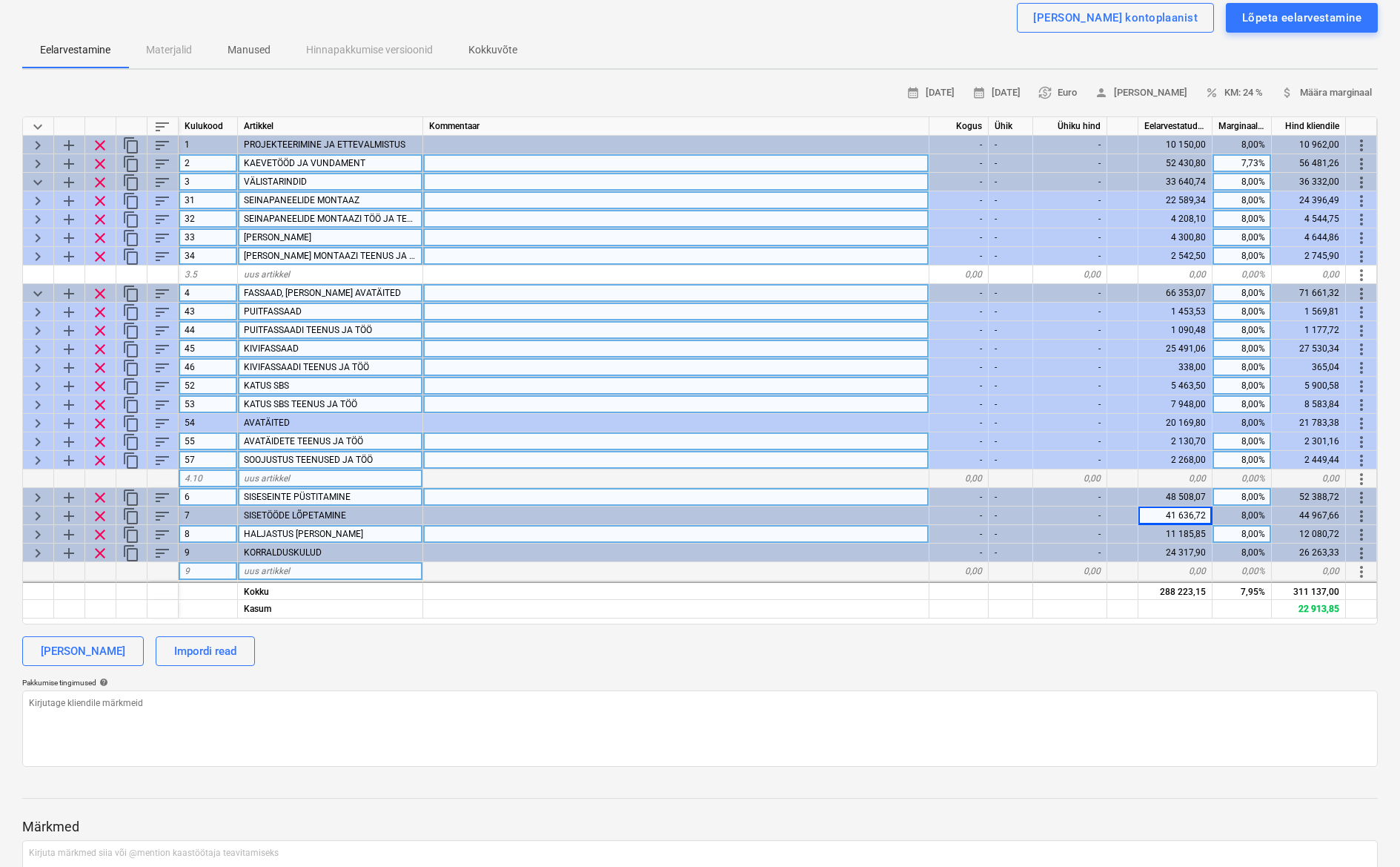
click at [45, 458] on span "keyboard_arrow_right" at bounding box center [38, 460] width 18 height 18
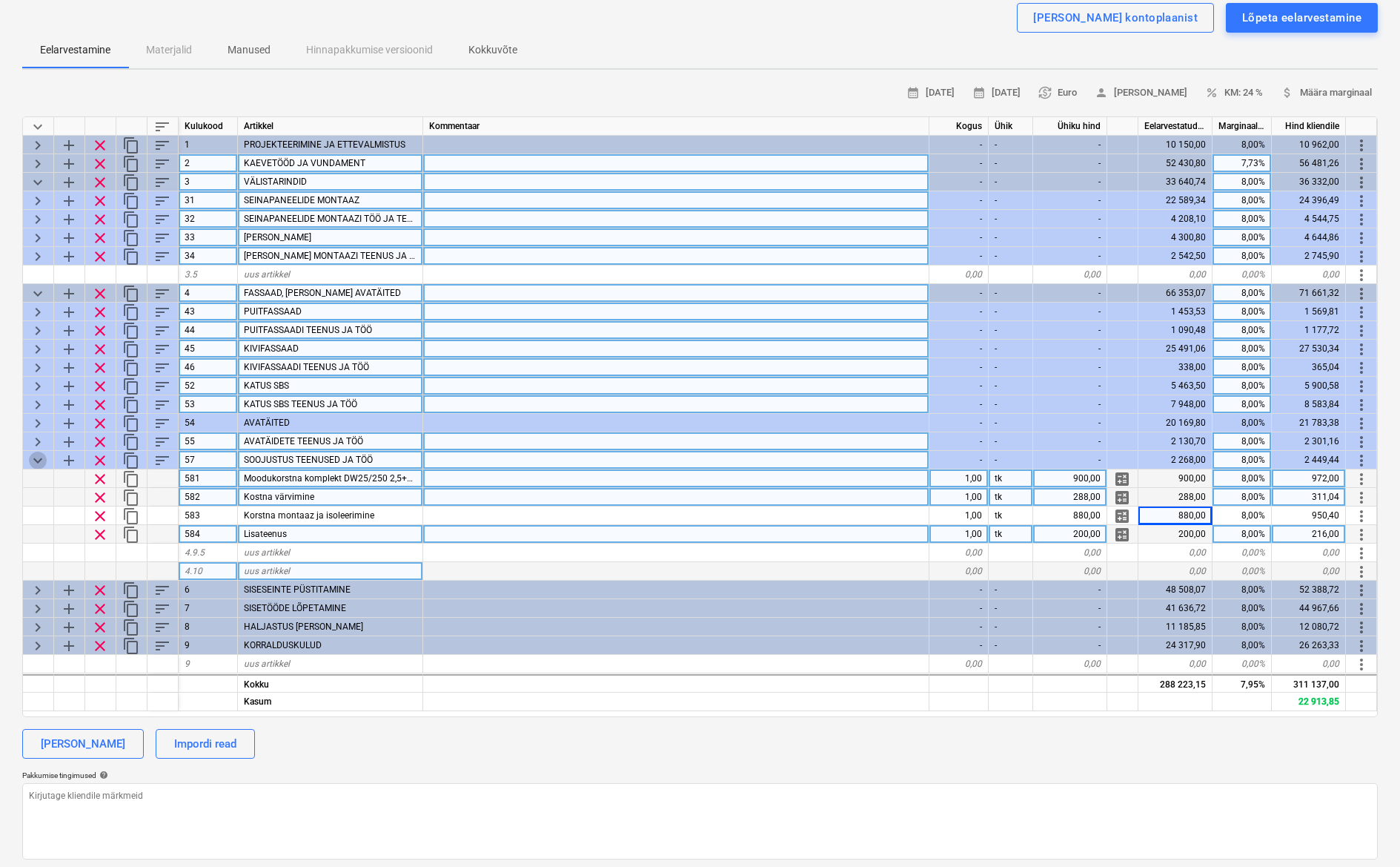
click at [45, 458] on span "keyboard_arrow_down" at bounding box center [38, 460] width 18 height 18
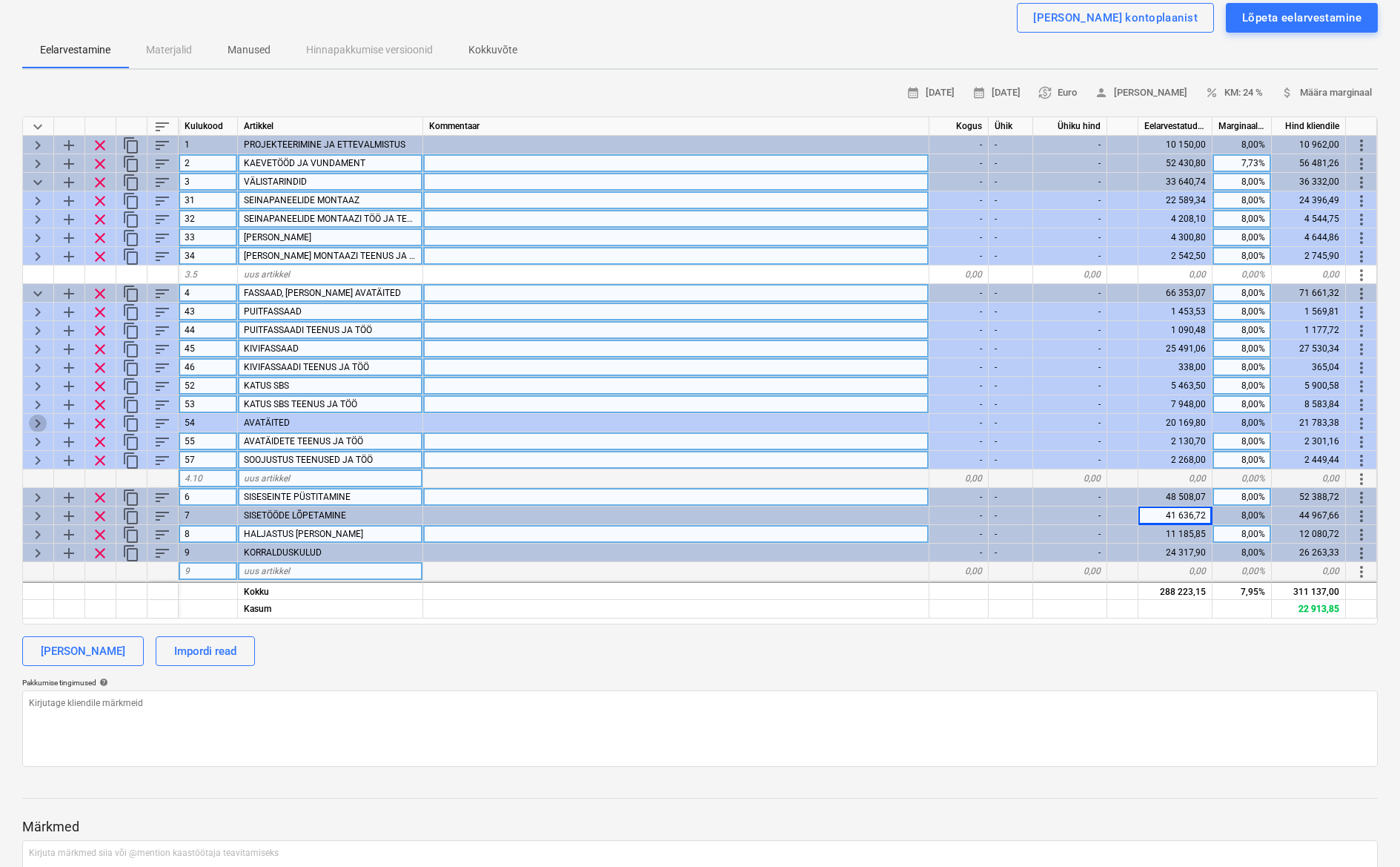
click at [43, 422] on span "keyboard_arrow_right" at bounding box center [38, 423] width 18 height 18
type textarea "x"
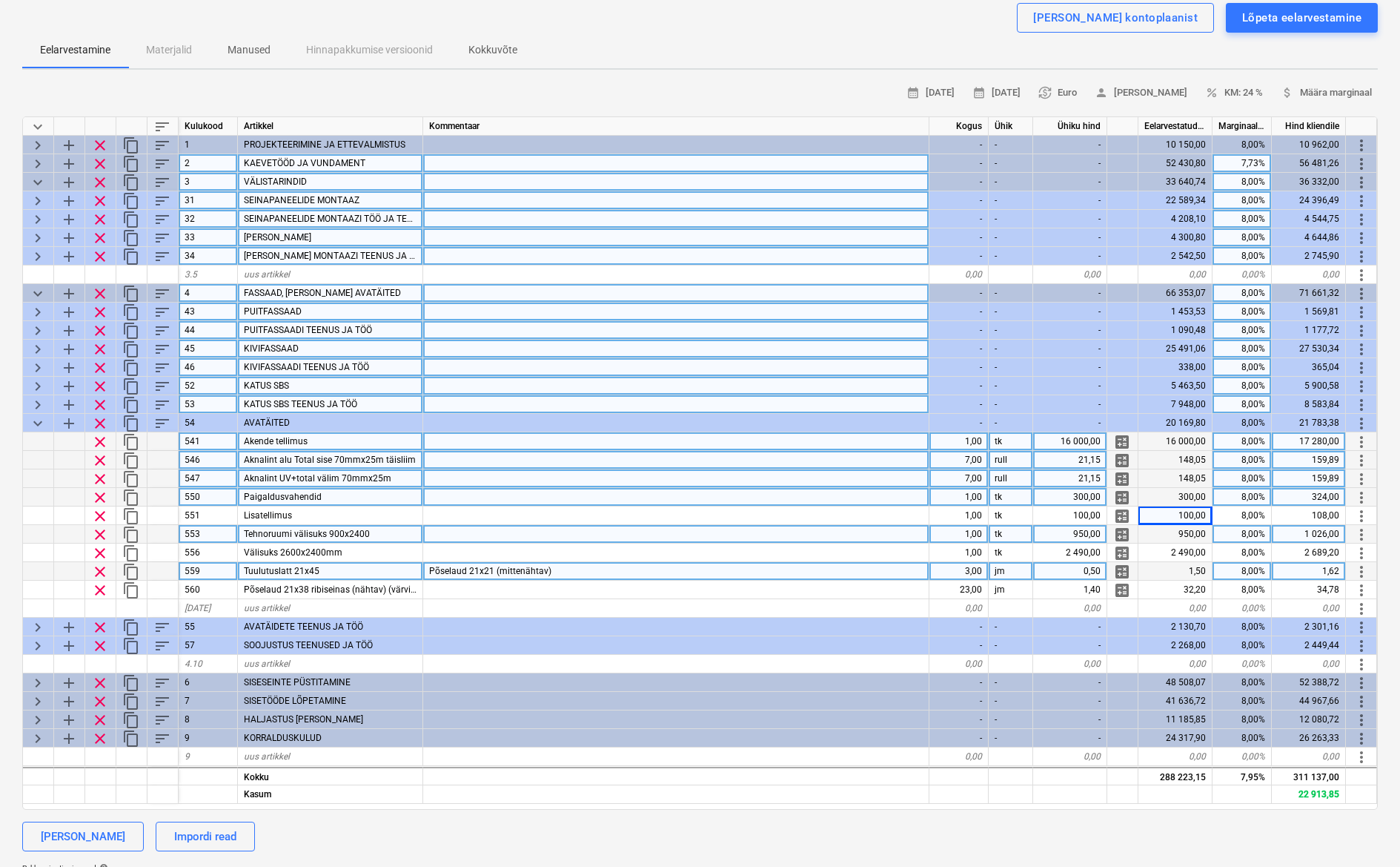
click at [1070, 436] on div "16 000,00" at bounding box center [1071, 441] width 74 height 19
type input "16000"
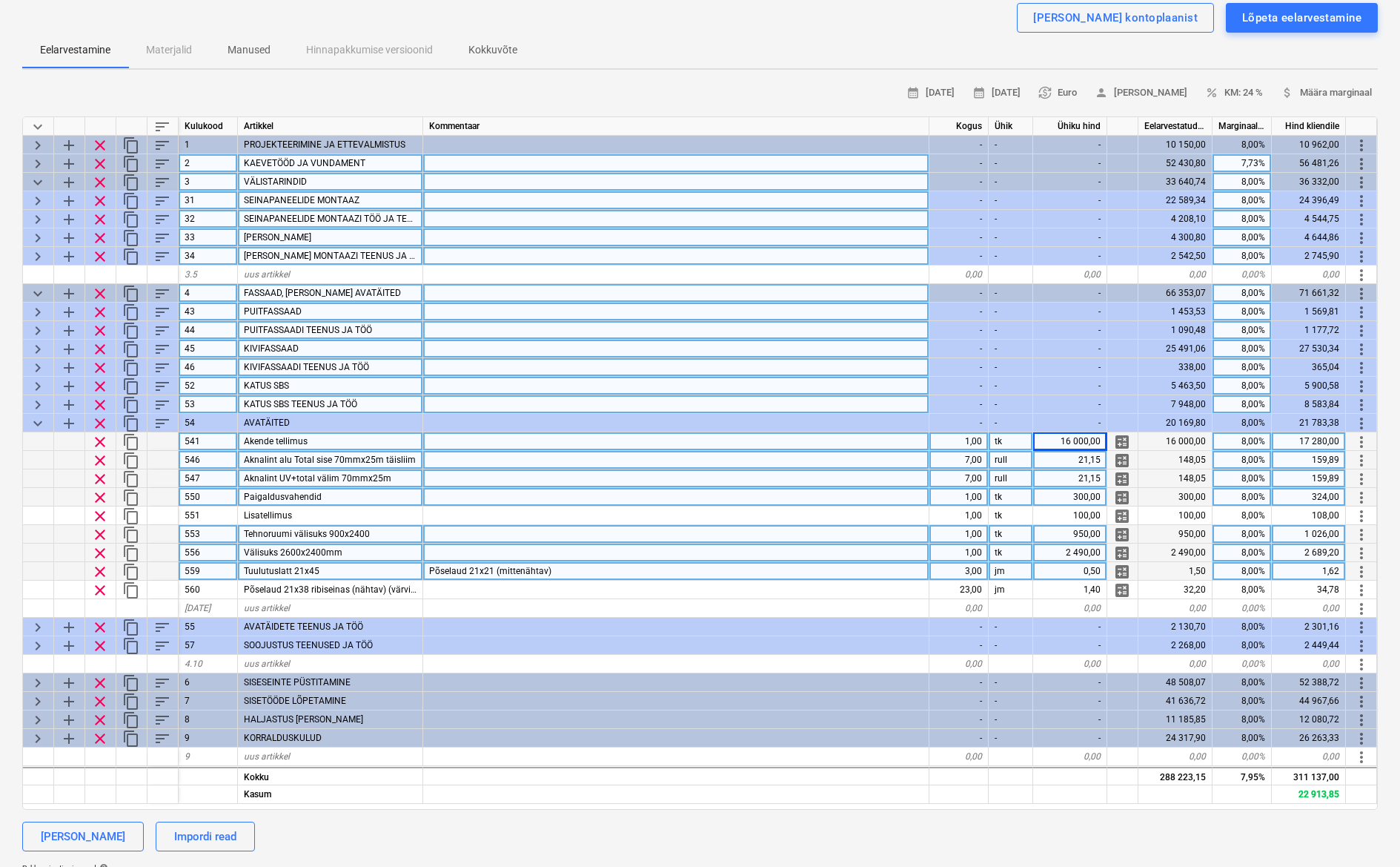
scroll to position [160, 0]
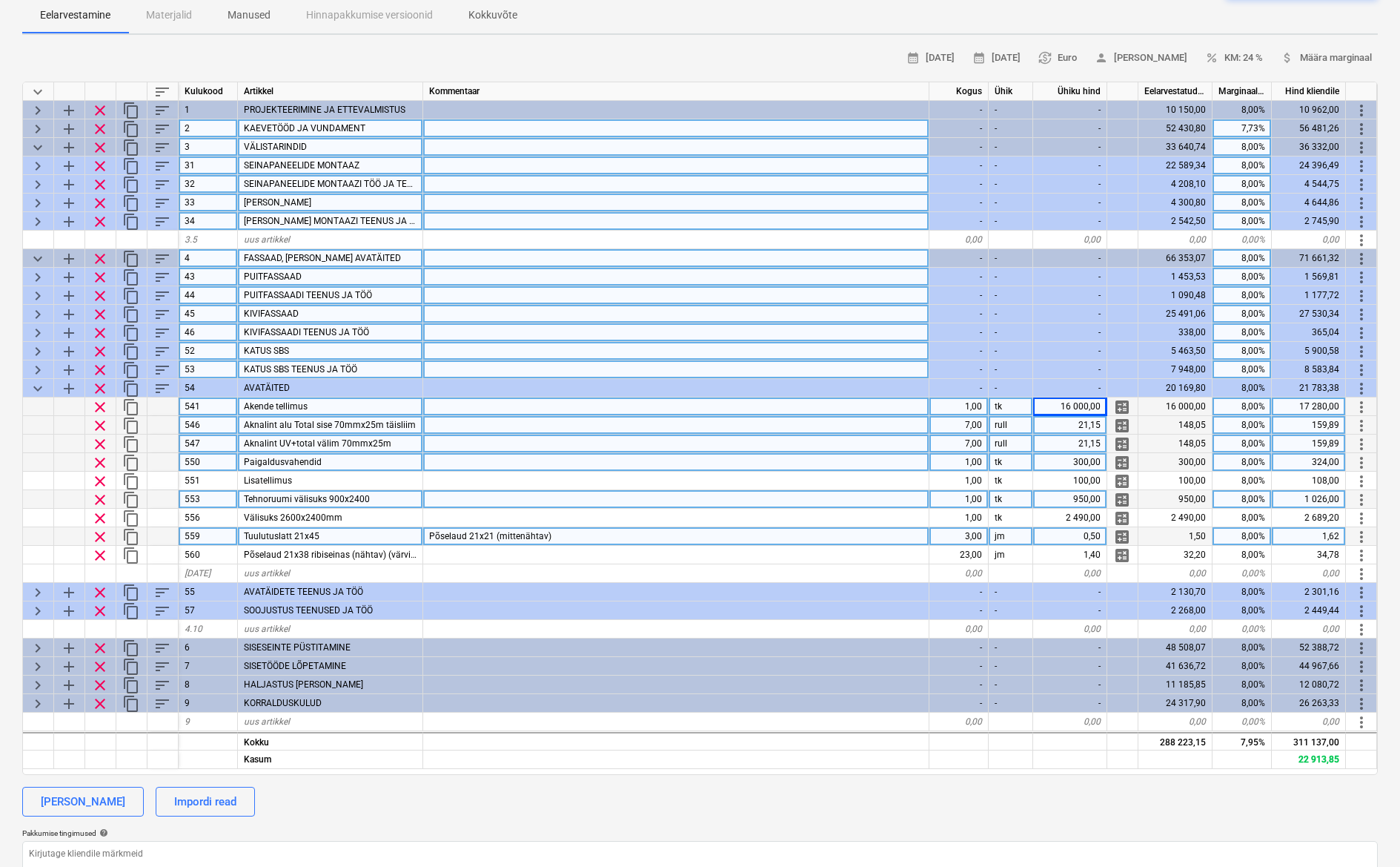
click at [32, 390] on span "keyboard_arrow_down" at bounding box center [38, 388] width 18 height 18
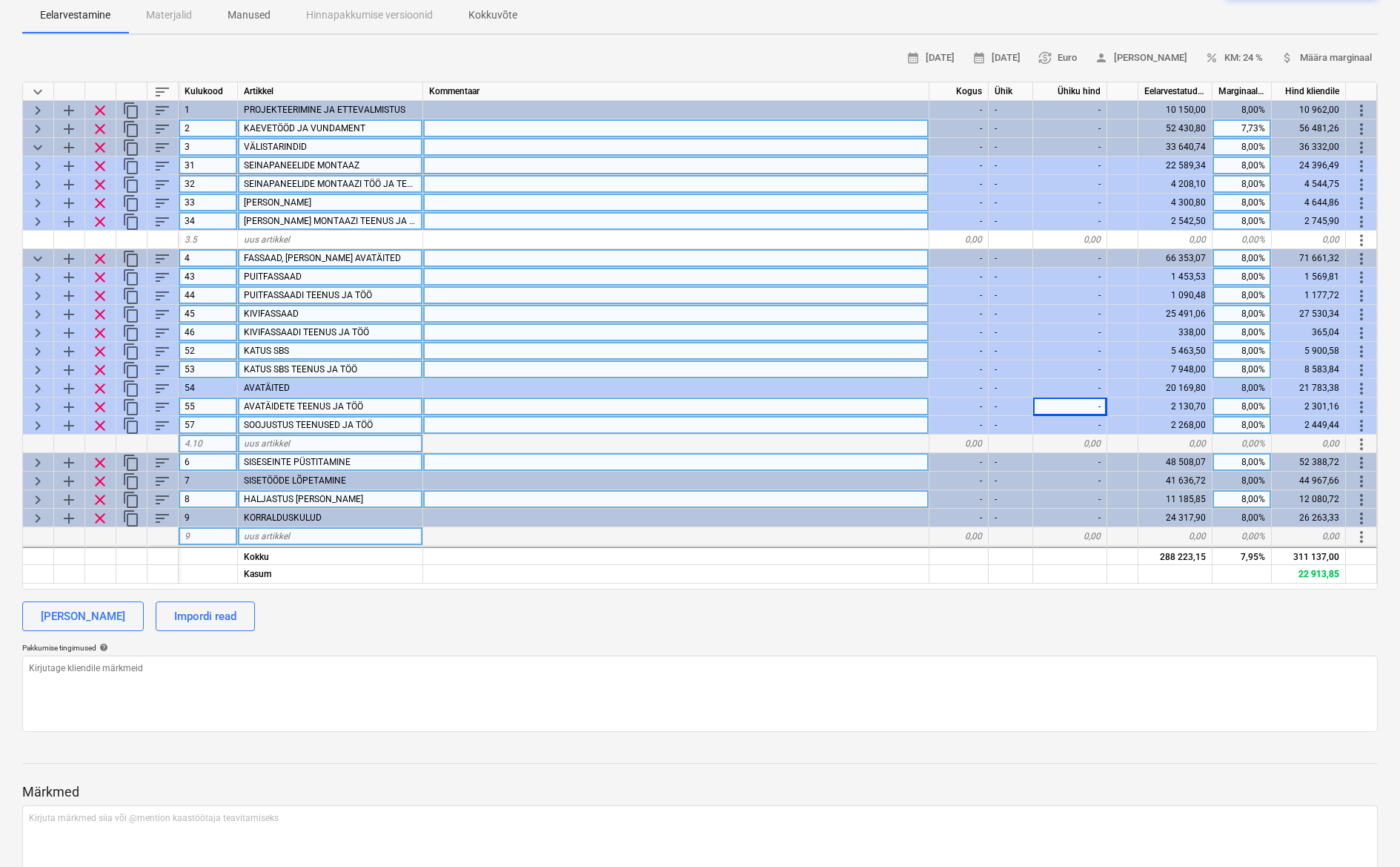
click at [39, 403] on span "keyboard_arrow_right" at bounding box center [38, 407] width 18 height 18
type textarea "x"
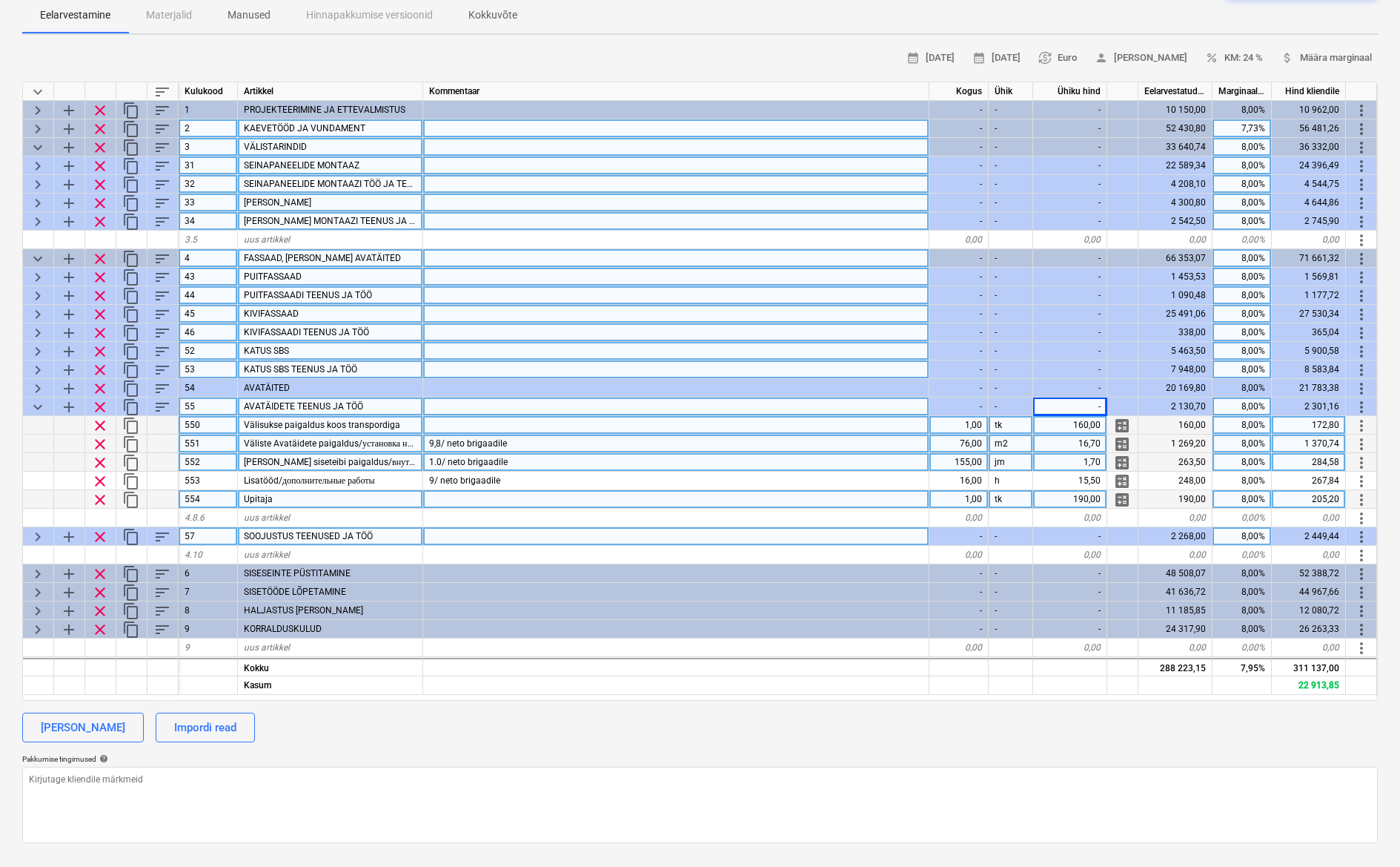
click at [336, 441] on span "Väliste Avatäidete paigaldus/установка наружных окон" at bounding box center [353, 443] width 217 height 10
click at [1101, 442] on div "16,70" at bounding box center [1071, 443] width 74 height 19
type input "22"
click at [968, 491] on div "1,00" at bounding box center [959, 499] width 60 height 19
click at [43, 404] on span "keyboard_arrow_down" at bounding box center [38, 407] width 18 height 18
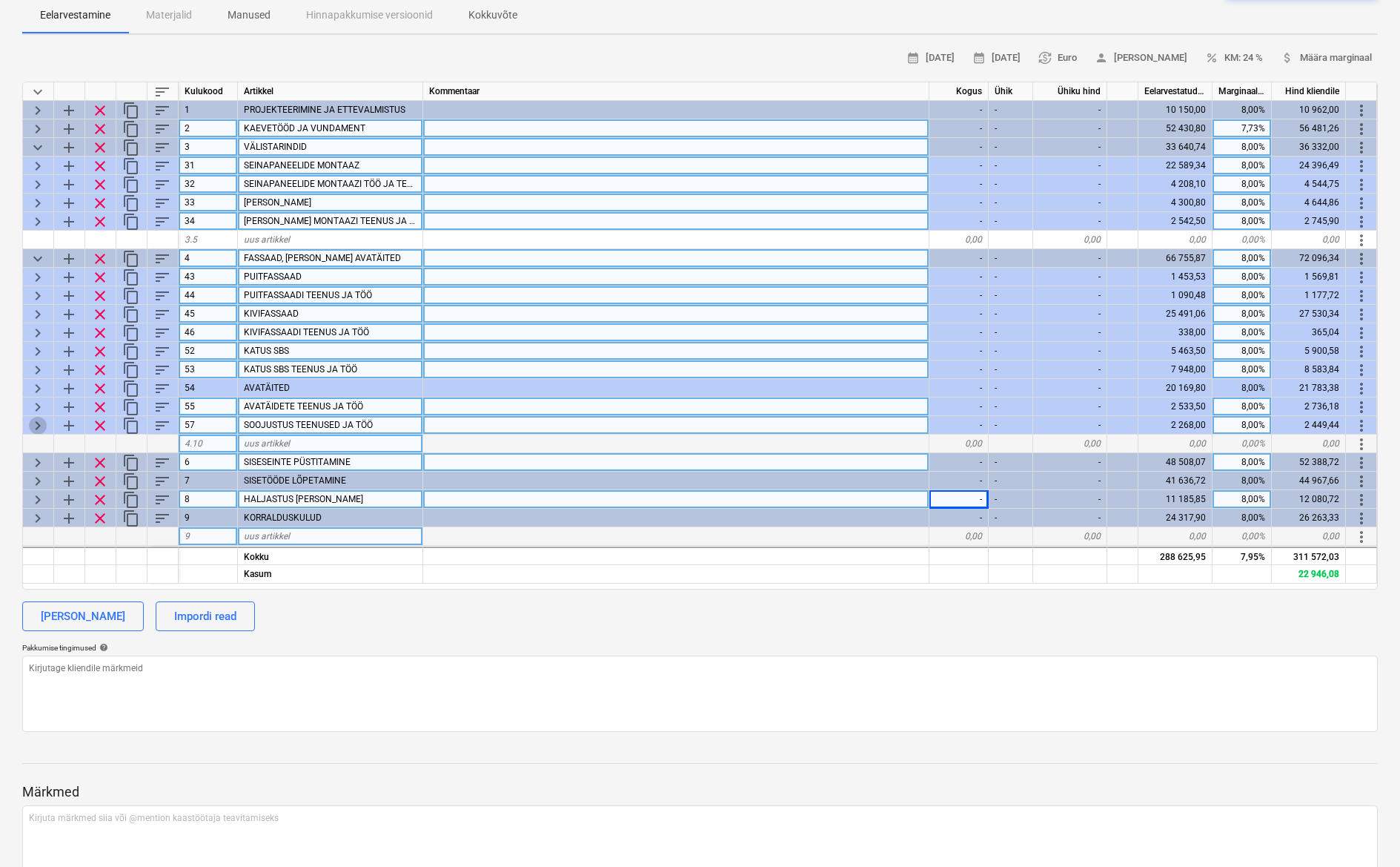
click at [42, 423] on span "keyboard_arrow_right" at bounding box center [38, 425] width 18 height 18
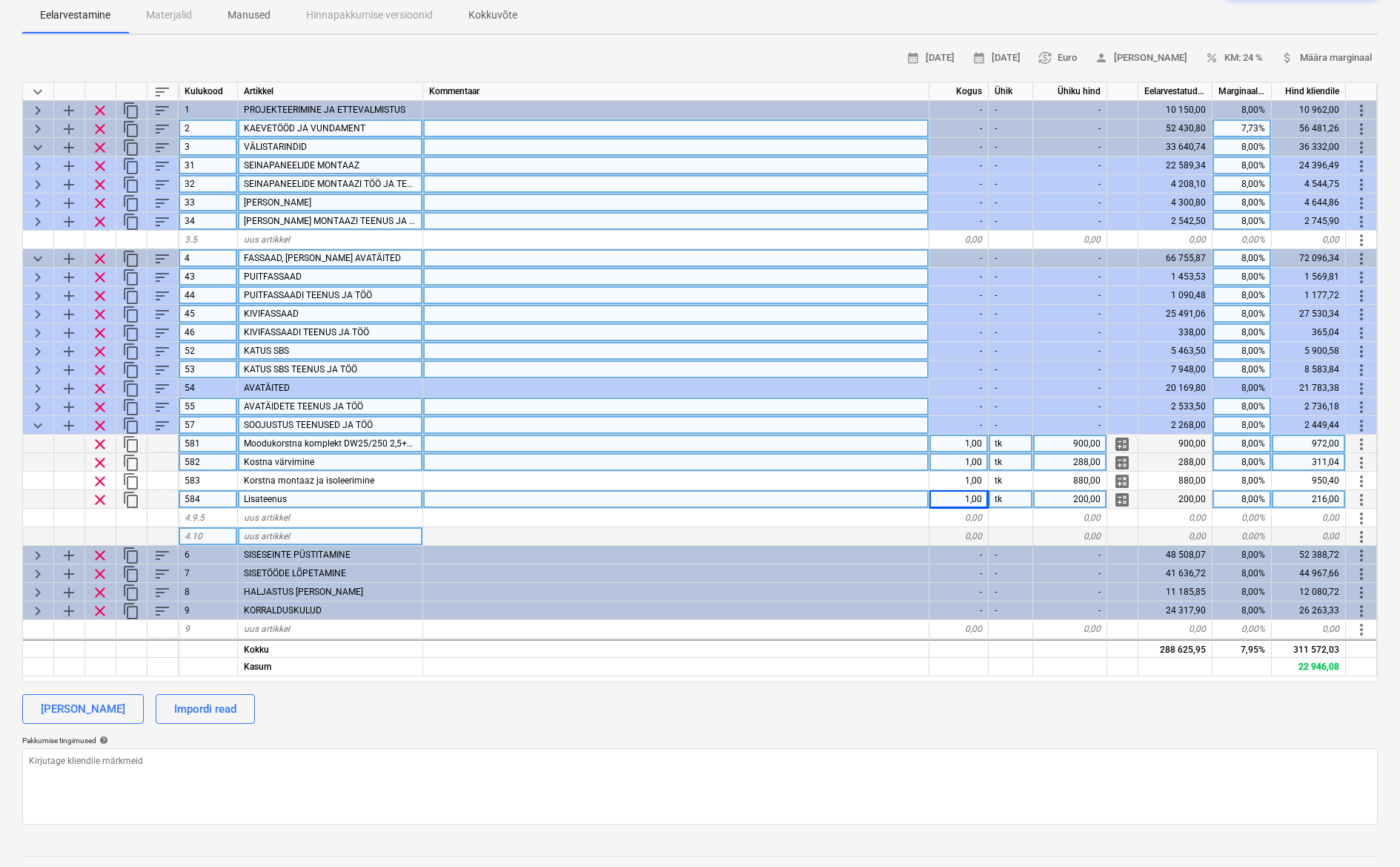
click at [99, 497] on span "clear" at bounding box center [100, 500] width 18 height 18
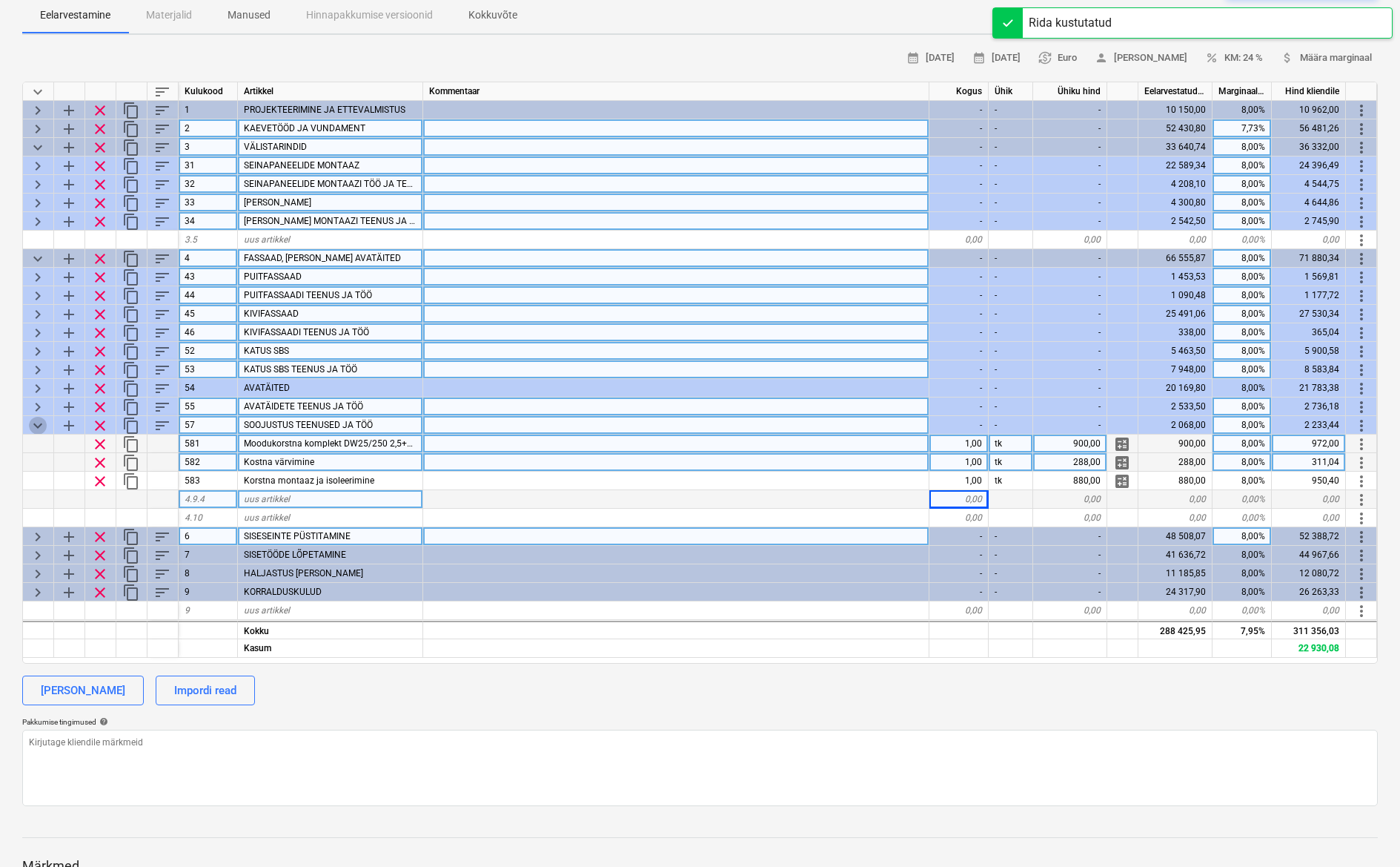
click at [36, 422] on span "keyboard_arrow_down" at bounding box center [38, 425] width 18 height 18
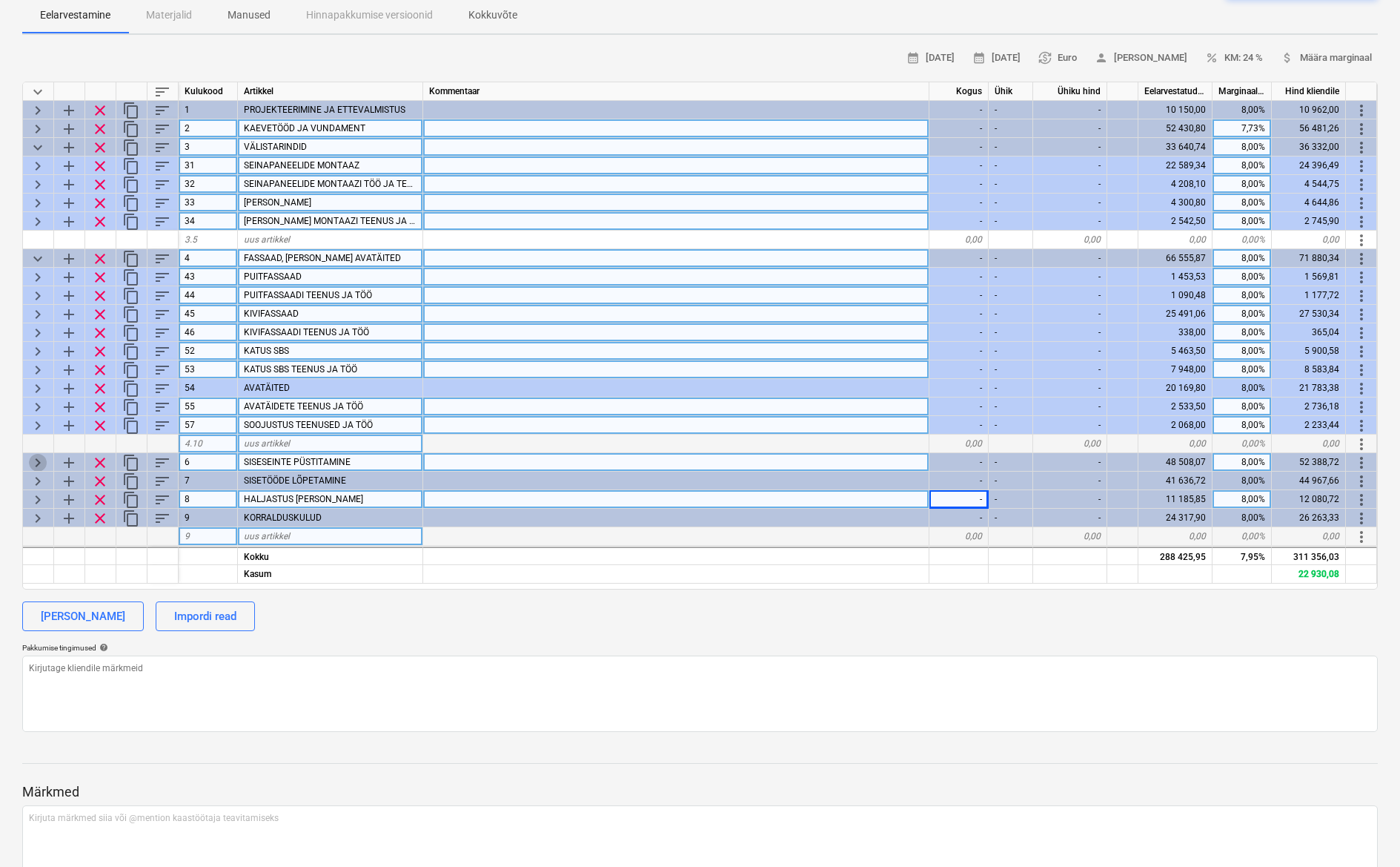
click at [39, 463] on span "keyboard_arrow_right" at bounding box center [38, 463] width 18 height 18
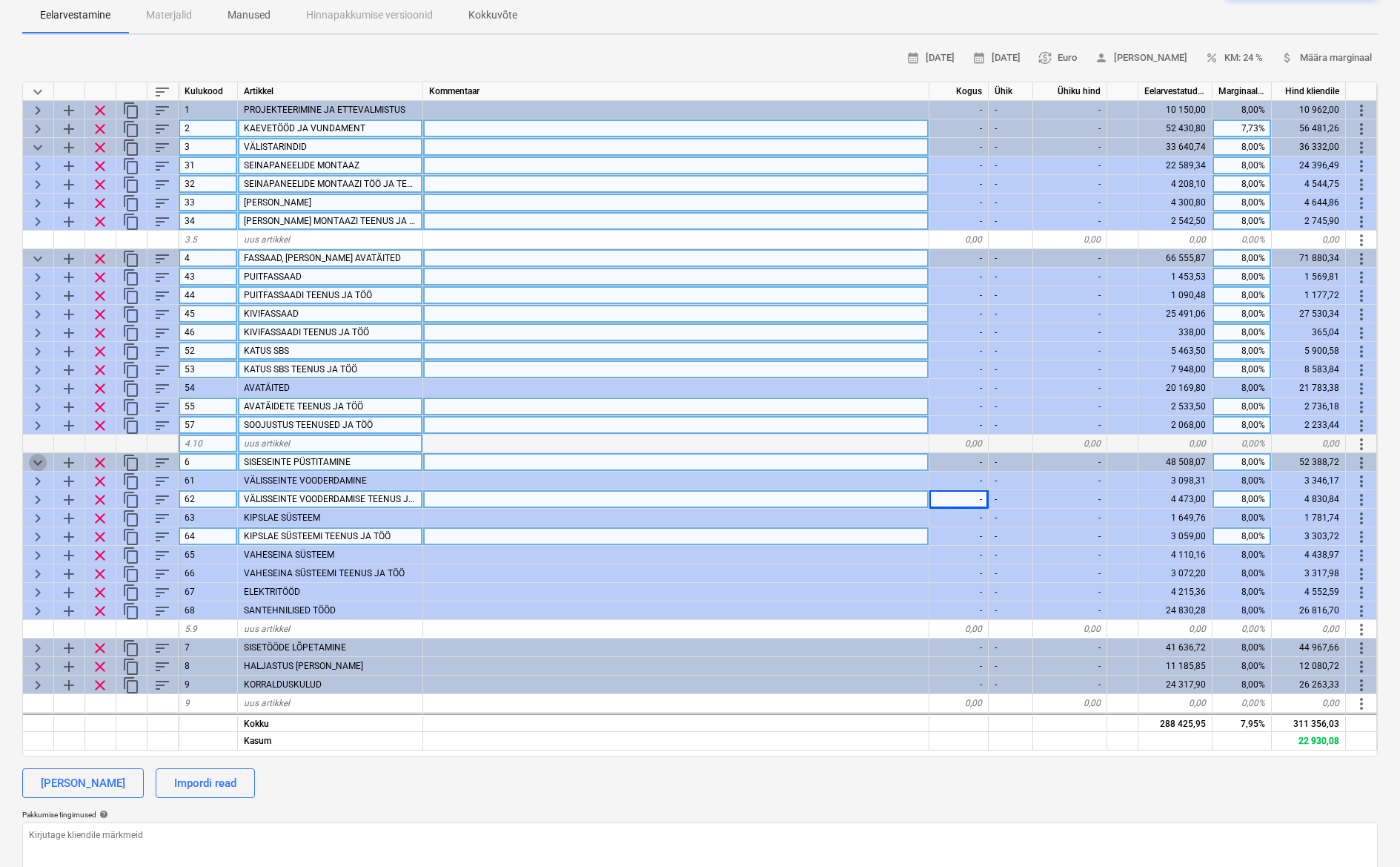
click at [39, 459] on span "keyboard_arrow_down" at bounding box center [38, 463] width 18 height 18
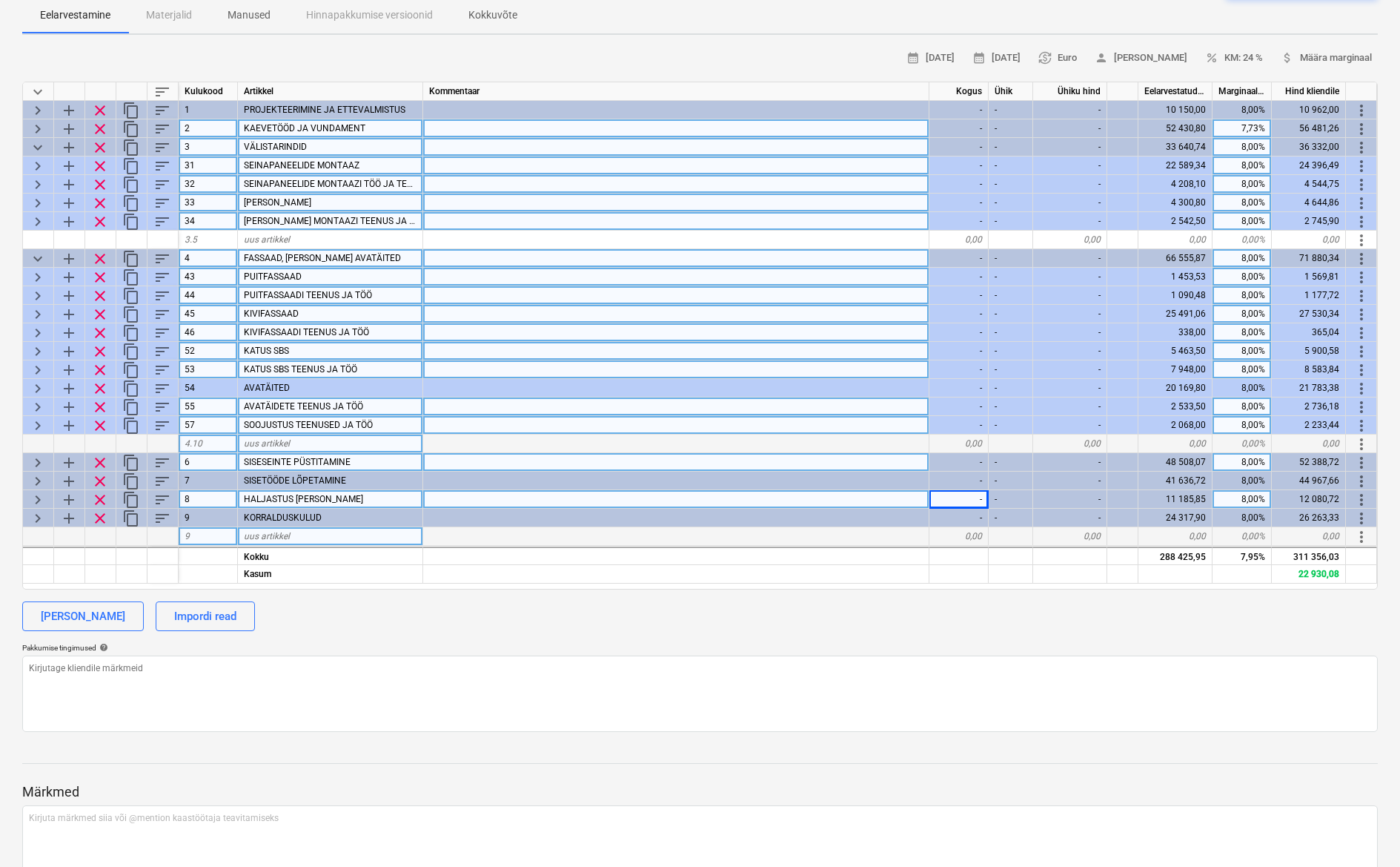
click at [41, 454] on span "keyboard_arrow_right" at bounding box center [38, 463] width 18 height 18
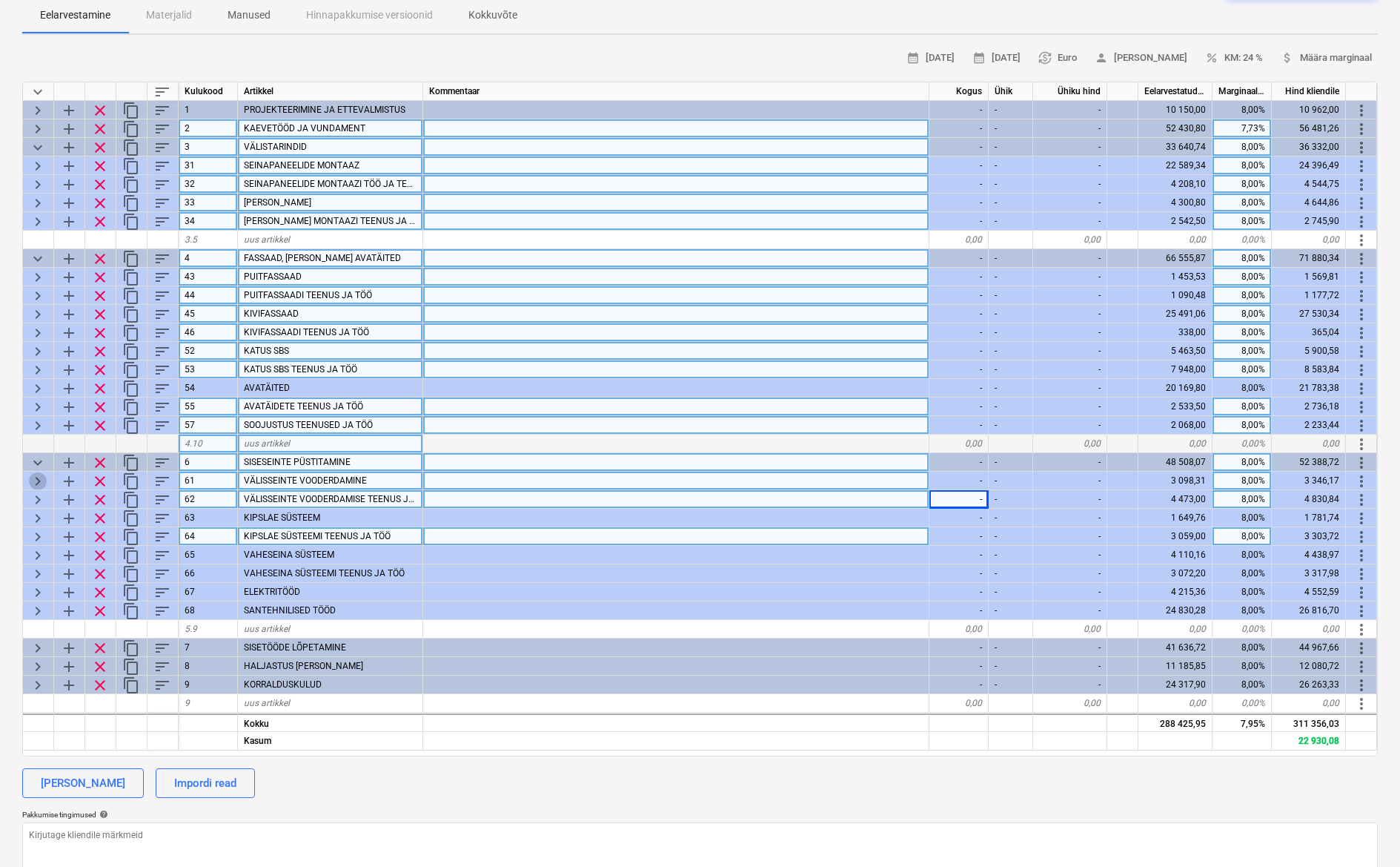
click at [39, 478] on span "keyboard_arrow_right" at bounding box center [38, 481] width 18 height 18
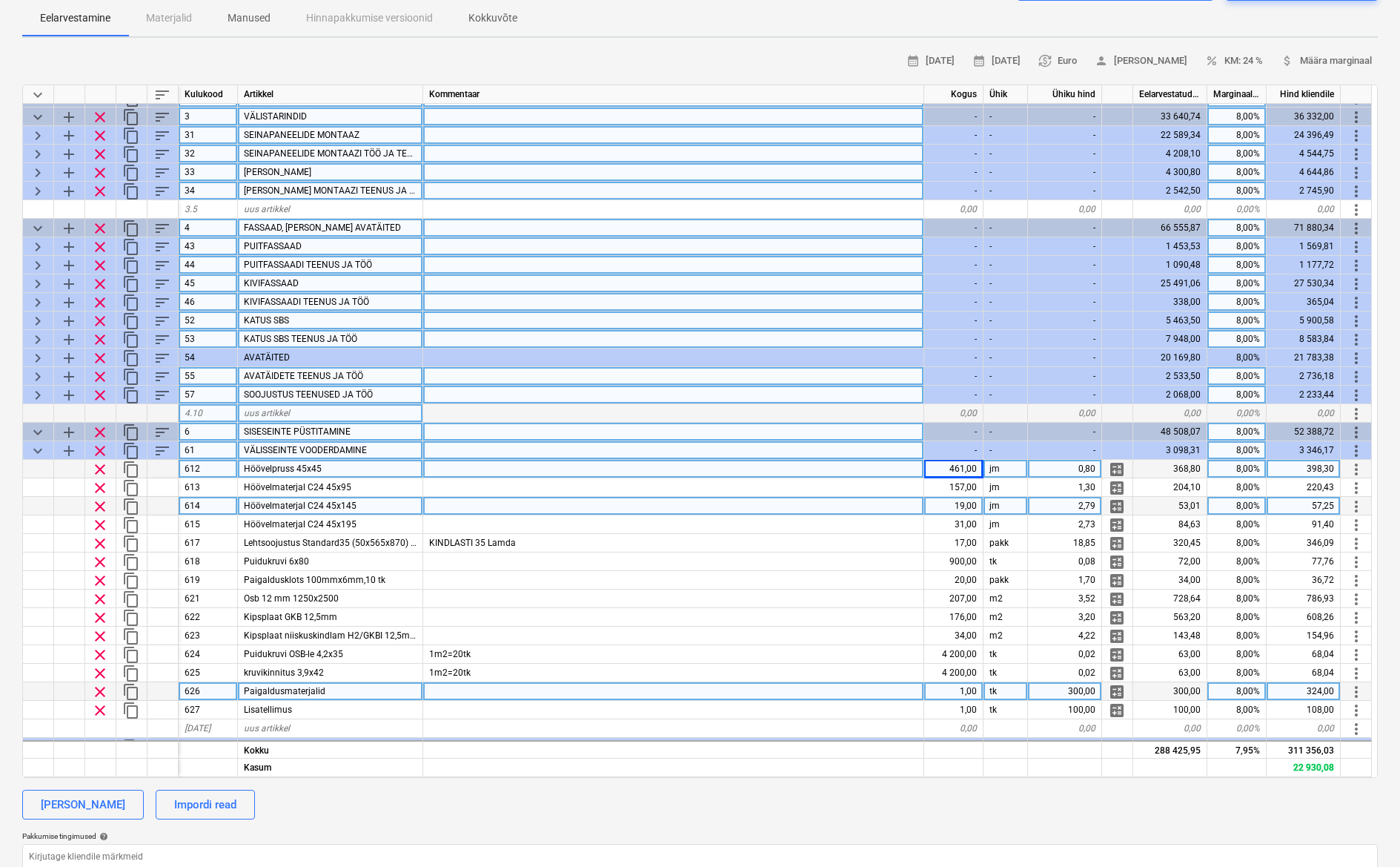
scroll to position [52, 0]
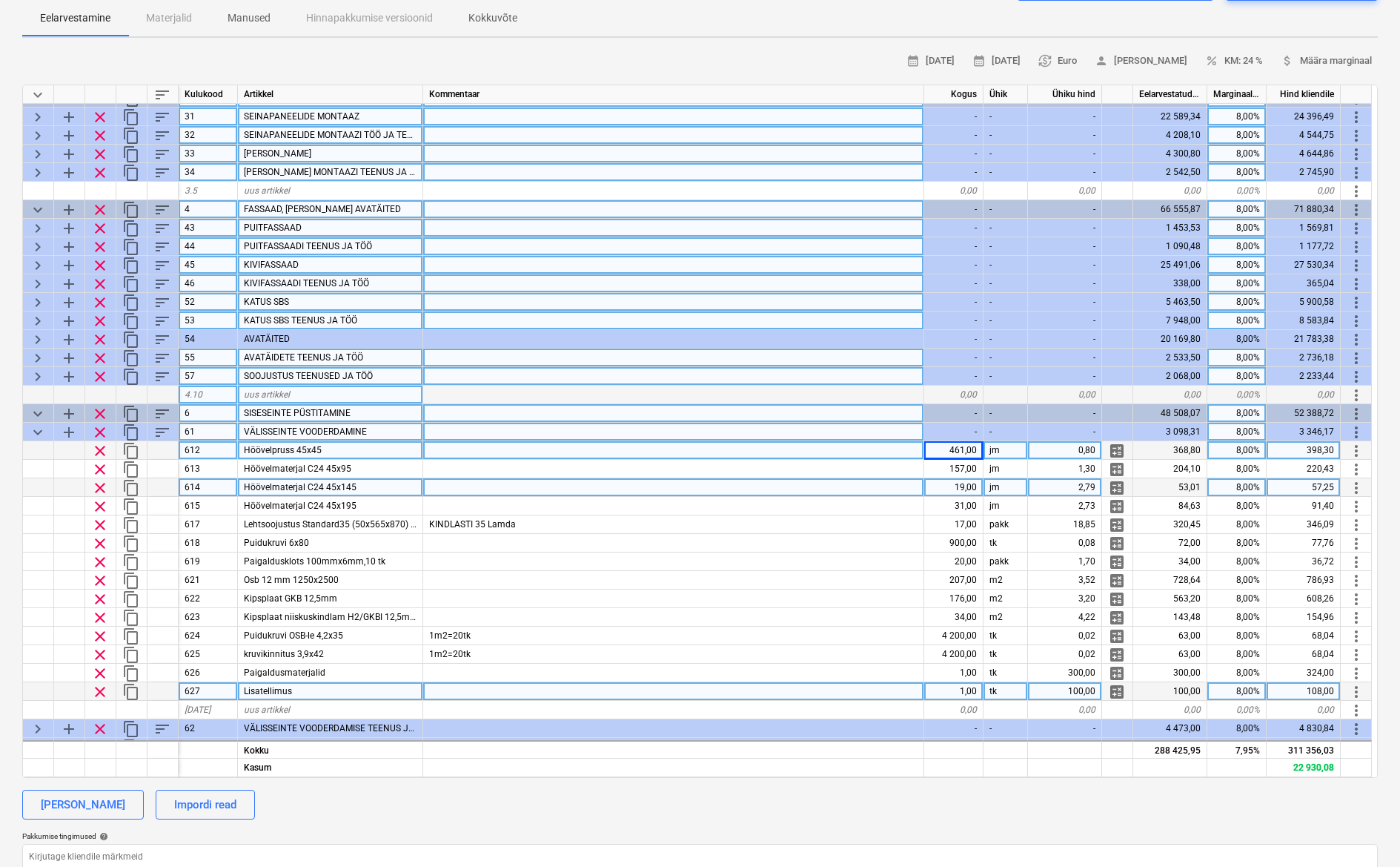
click at [103, 694] on span "clear" at bounding box center [100, 692] width 18 height 18
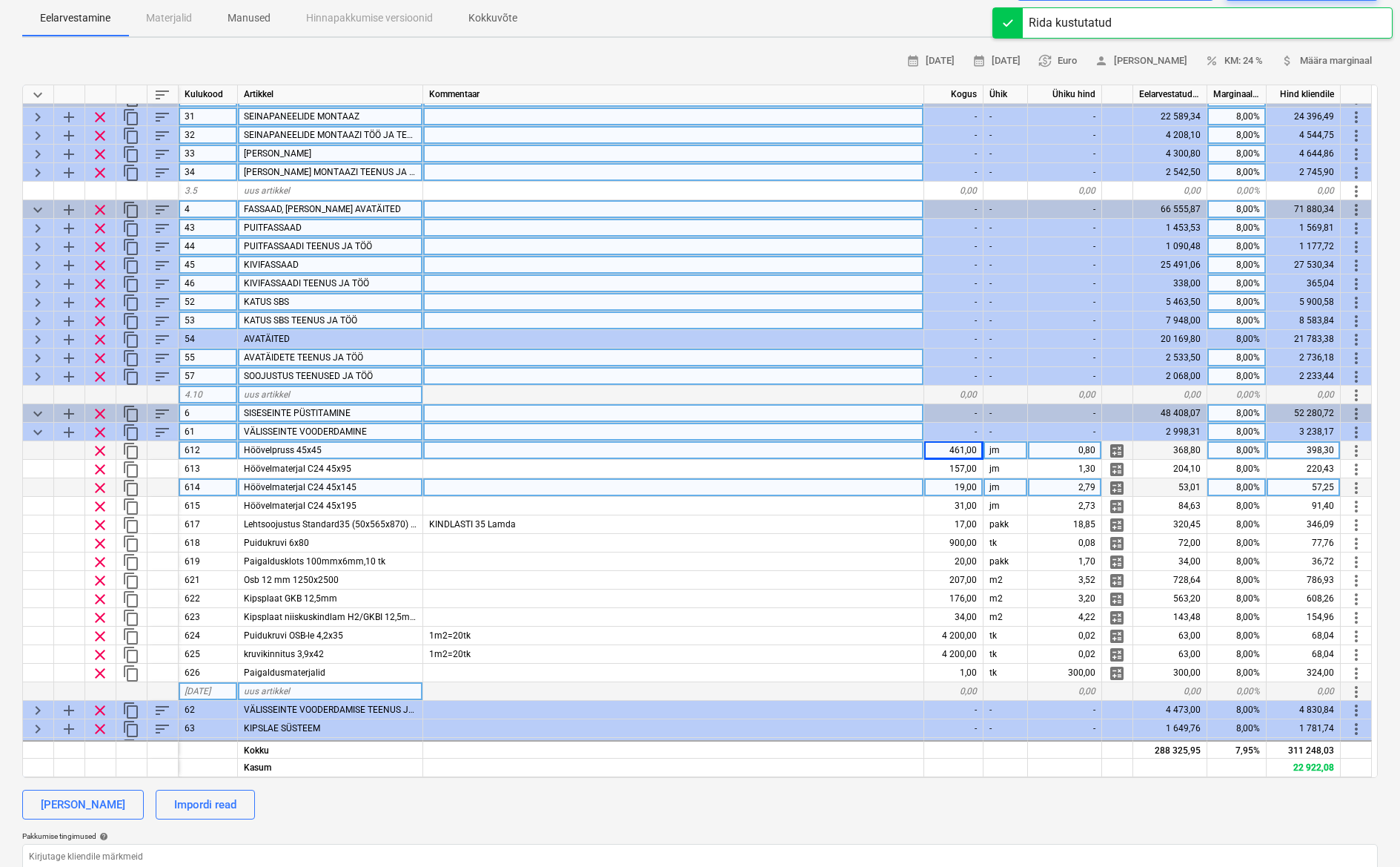
click at [33, 427] on span "keyboard_arrow_down" at bounding box center [38, 432] width 18 height 18
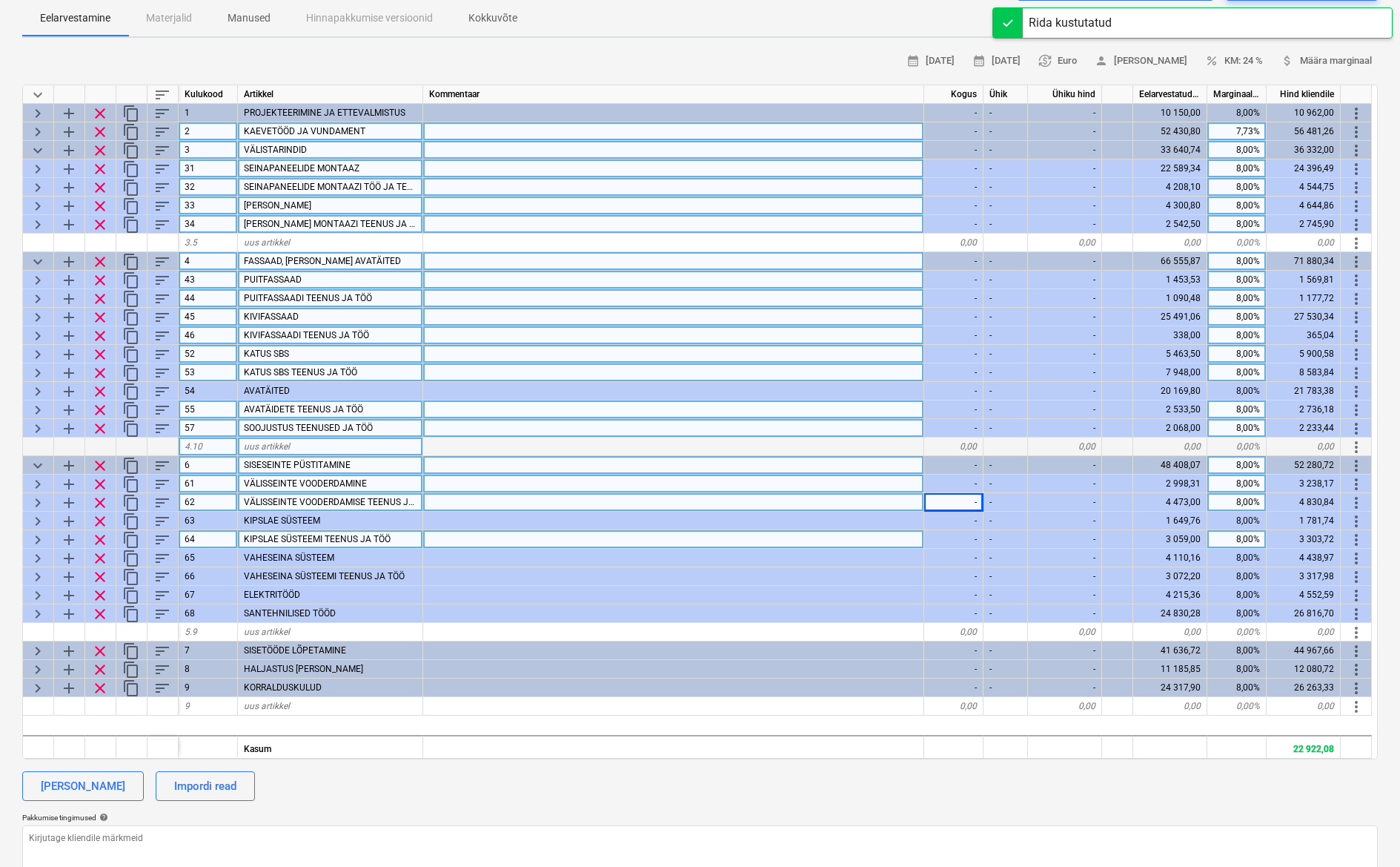
scroll to position [0, 0]
click at [31, 463] on span "keyboard_arrow_down" at bounding box center [38, 466] width 18 height 18
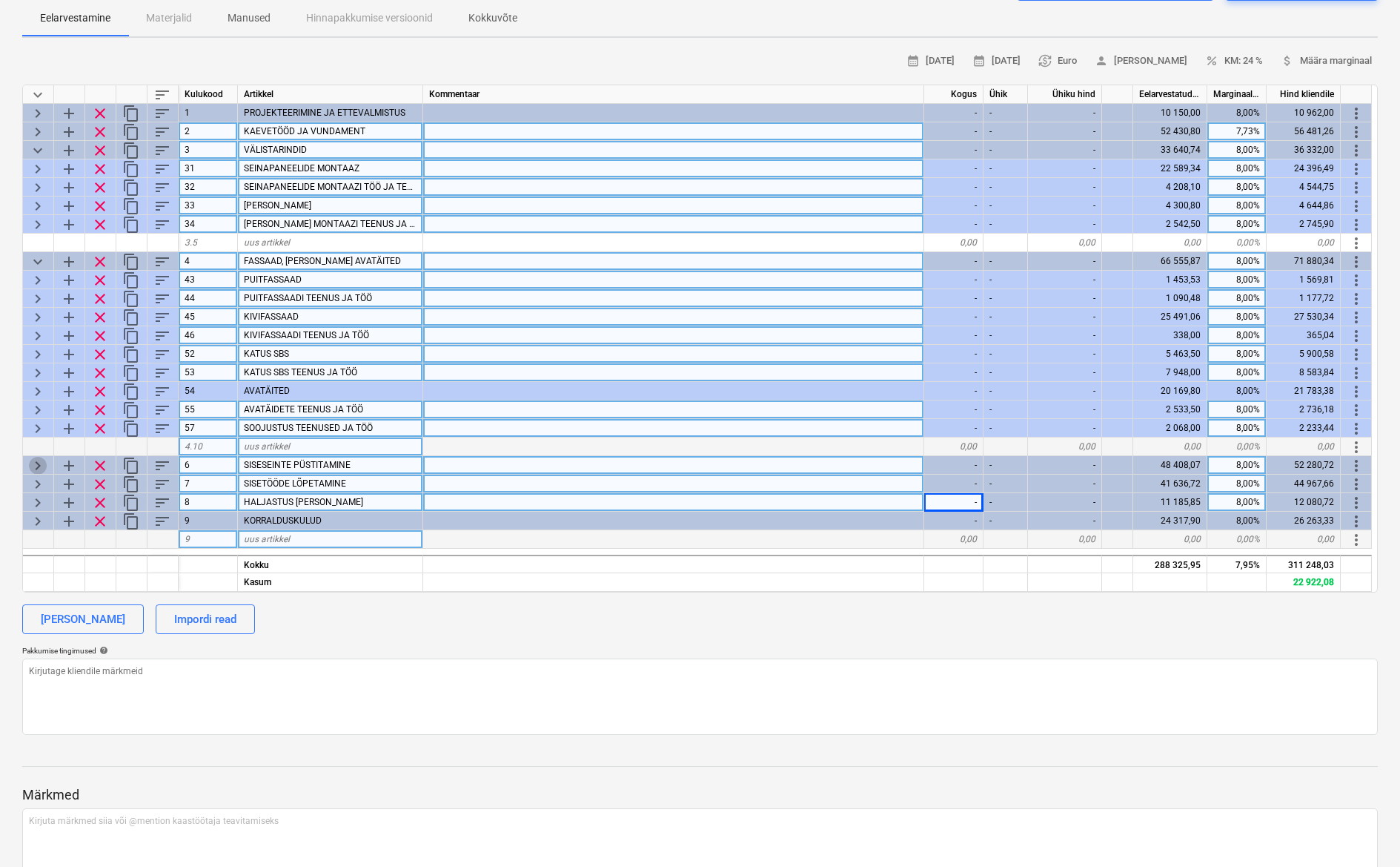
click at [32, 463] on span "keyboard_arrow_right" at bounding box center [38, 466] width 18 height 18
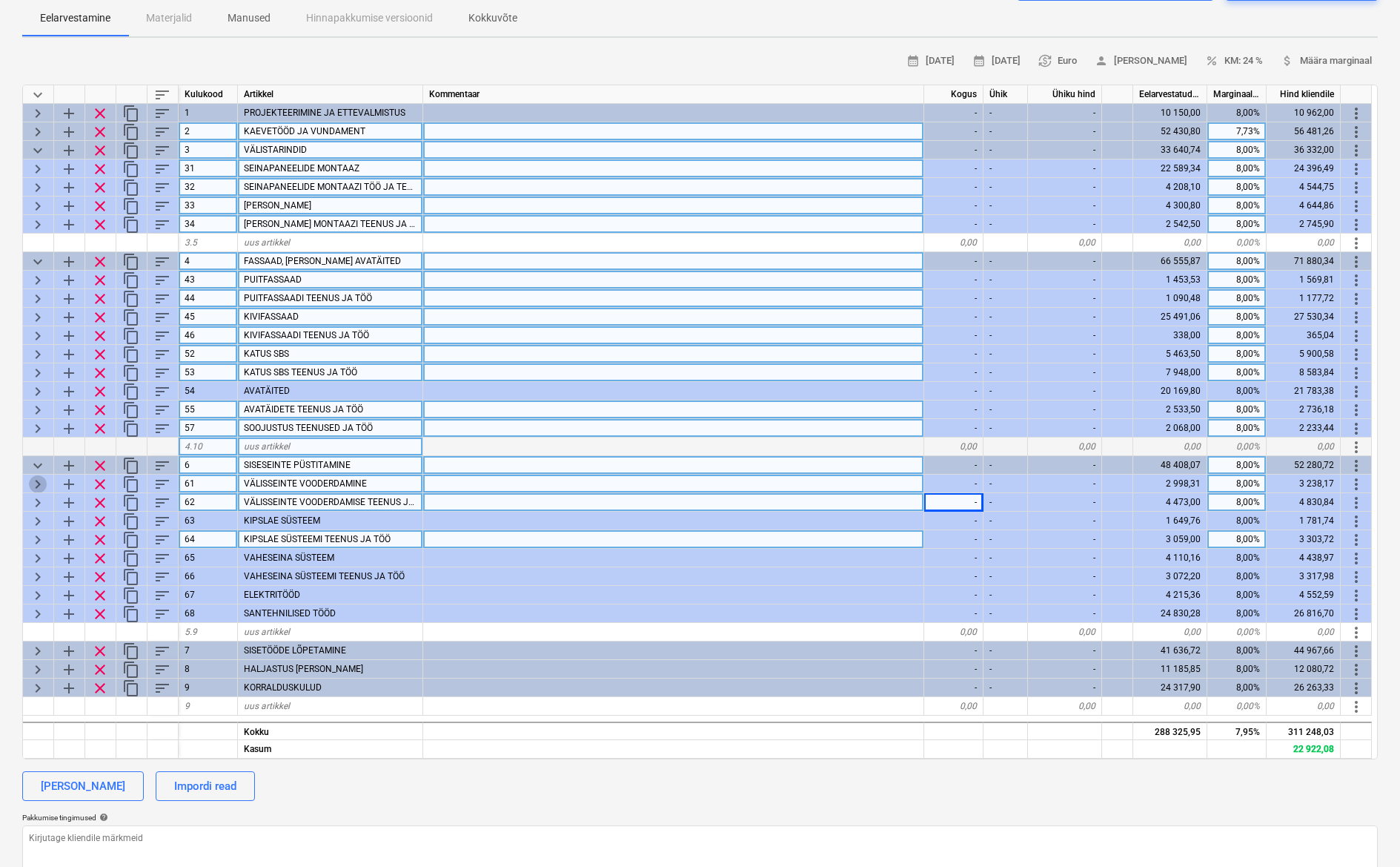
click at [43, 485] on span "keyboard_arrow_right" at bounding box center [38, 484] width 18 height 18
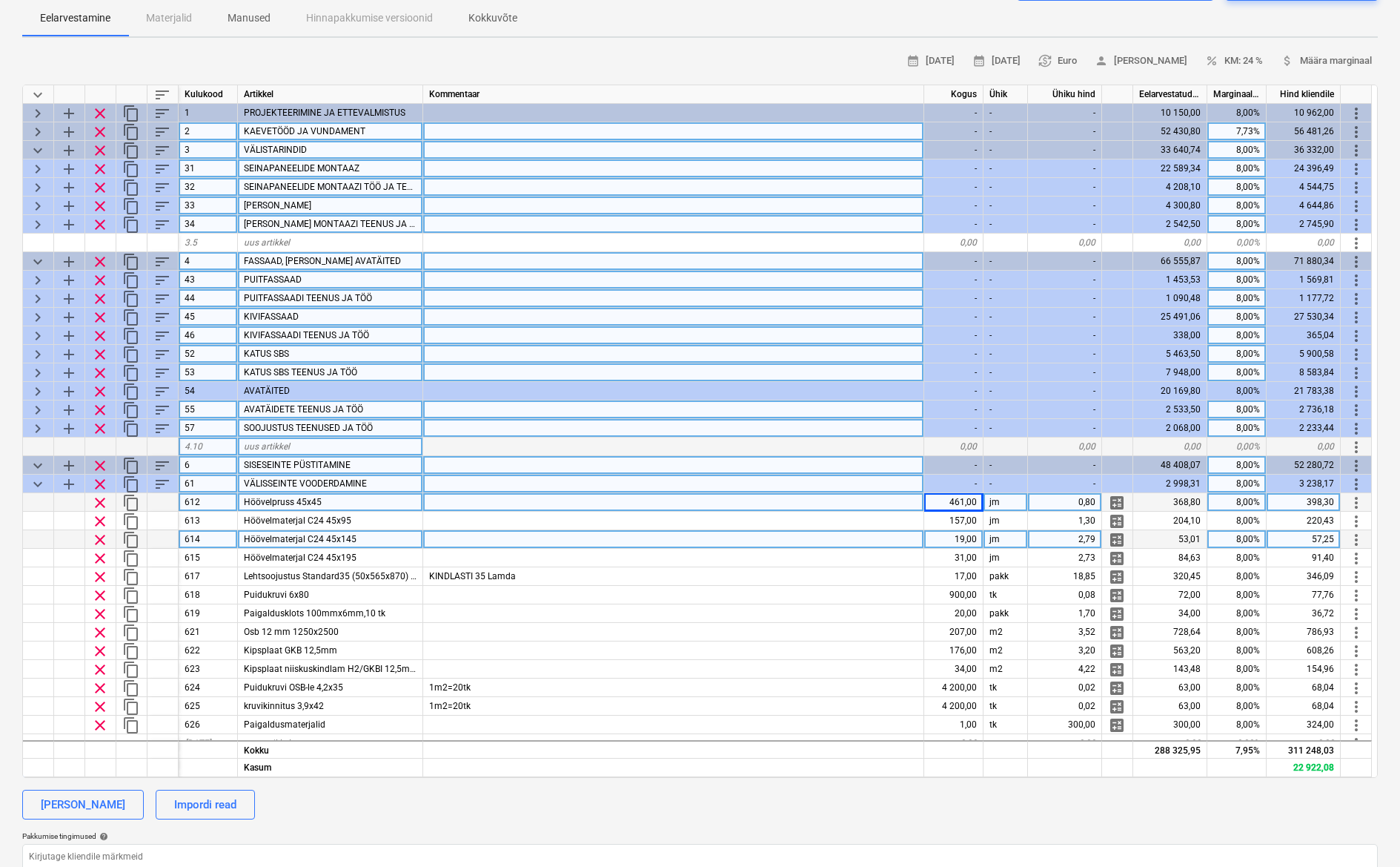
click at [43, 485] on span "keyboard_arrow_down" at bounding box center [38, 484] width 18 height 18
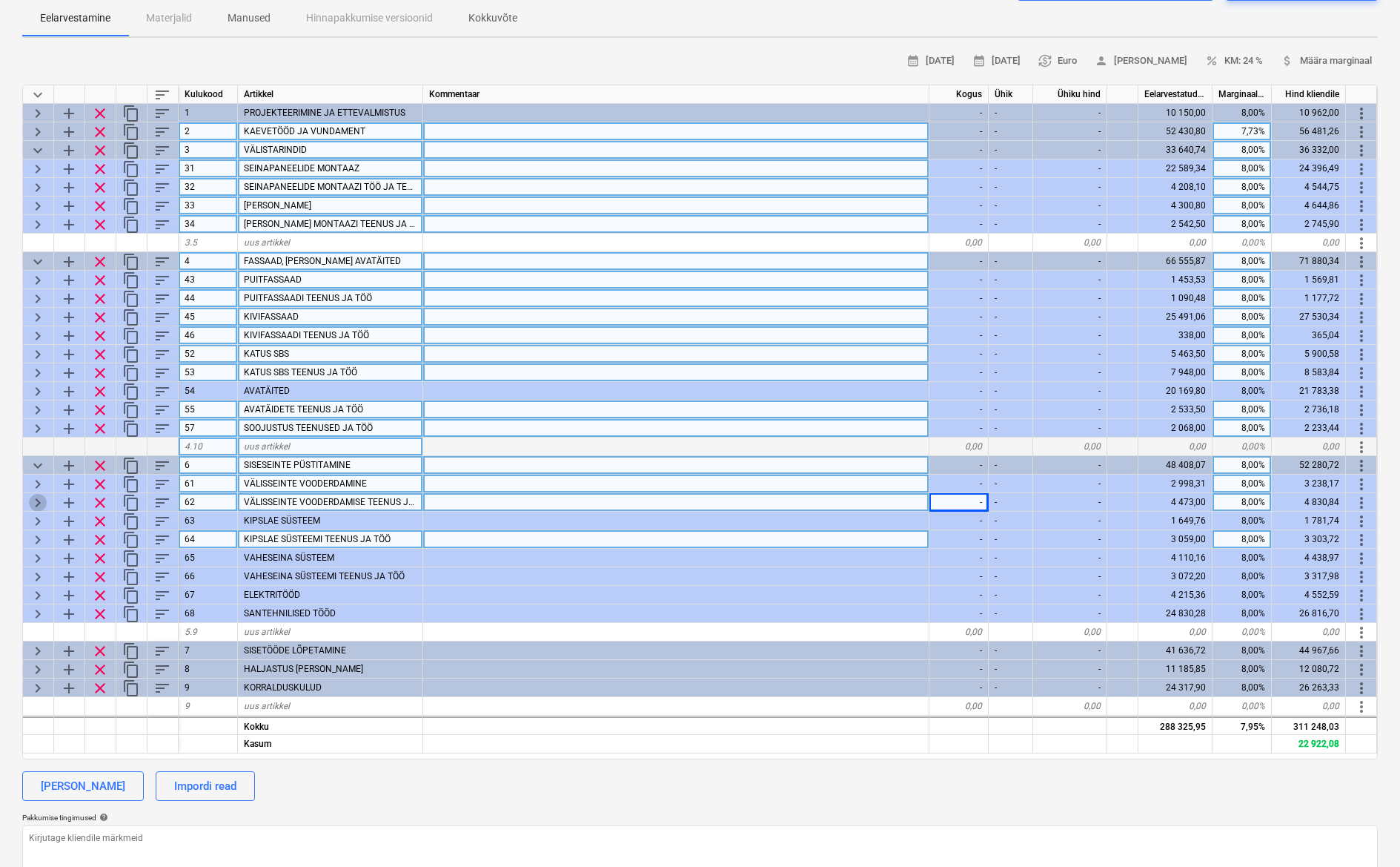
click at [44, 500] on span "keyboard_arrow_right" at bounding box center [38, 503] width 18 height 18
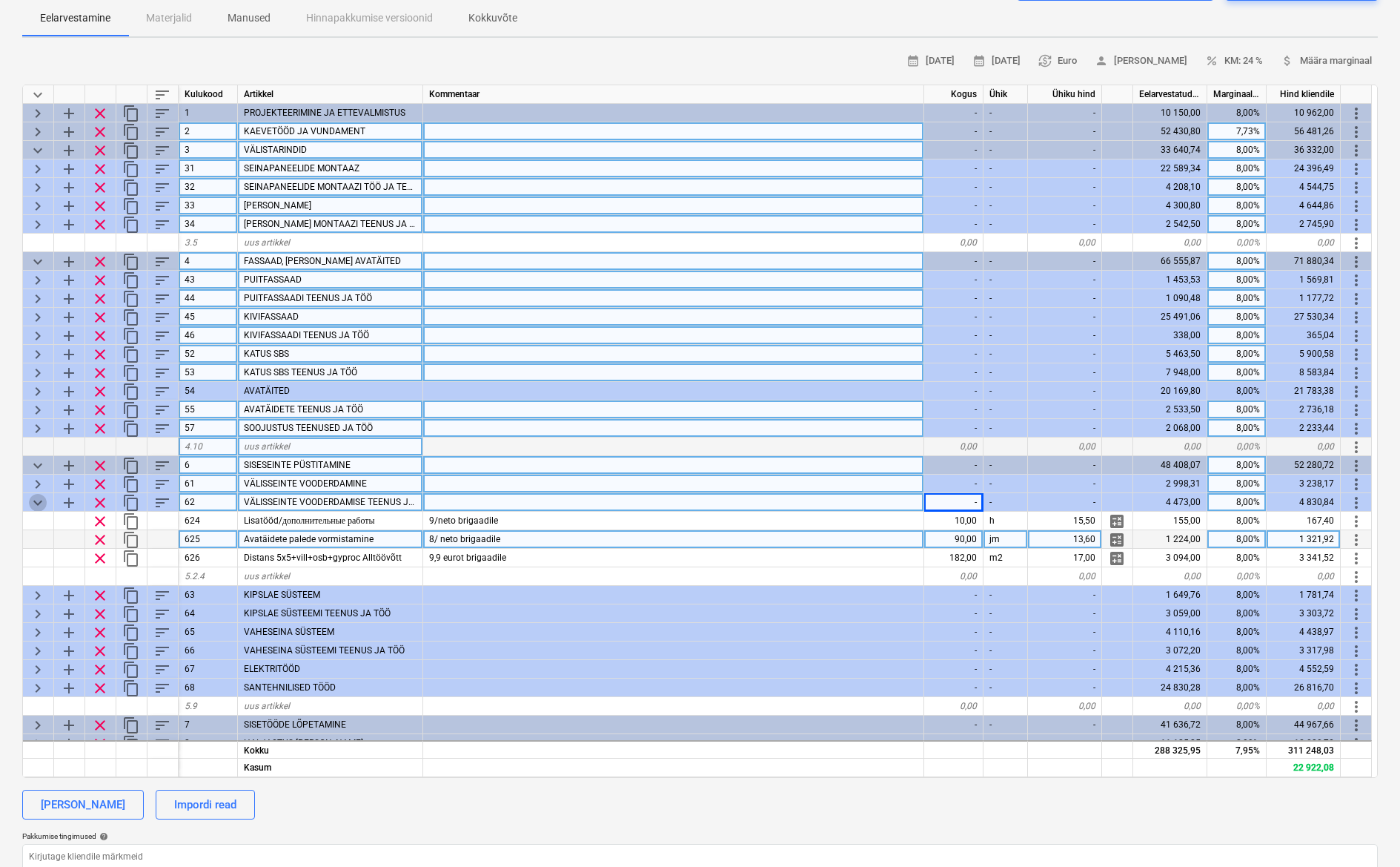
click at [44, 494] on span "keyboard_arrow_down" at bounding box center [38, 503] width 18 height 18
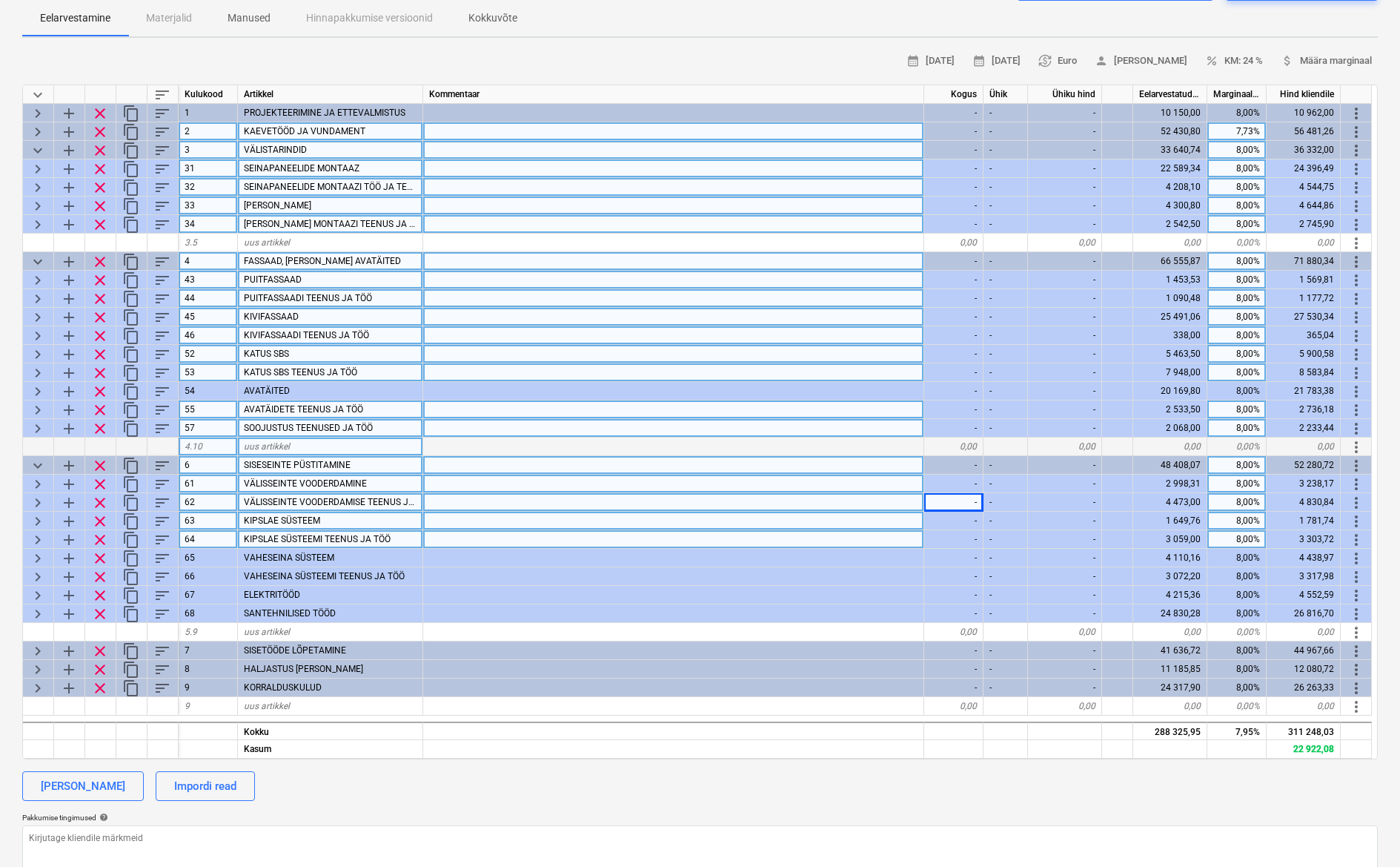
click at [42, 516] on span "keyboard_arrow_right" at bounding box center [38, 521] width 18 height 18
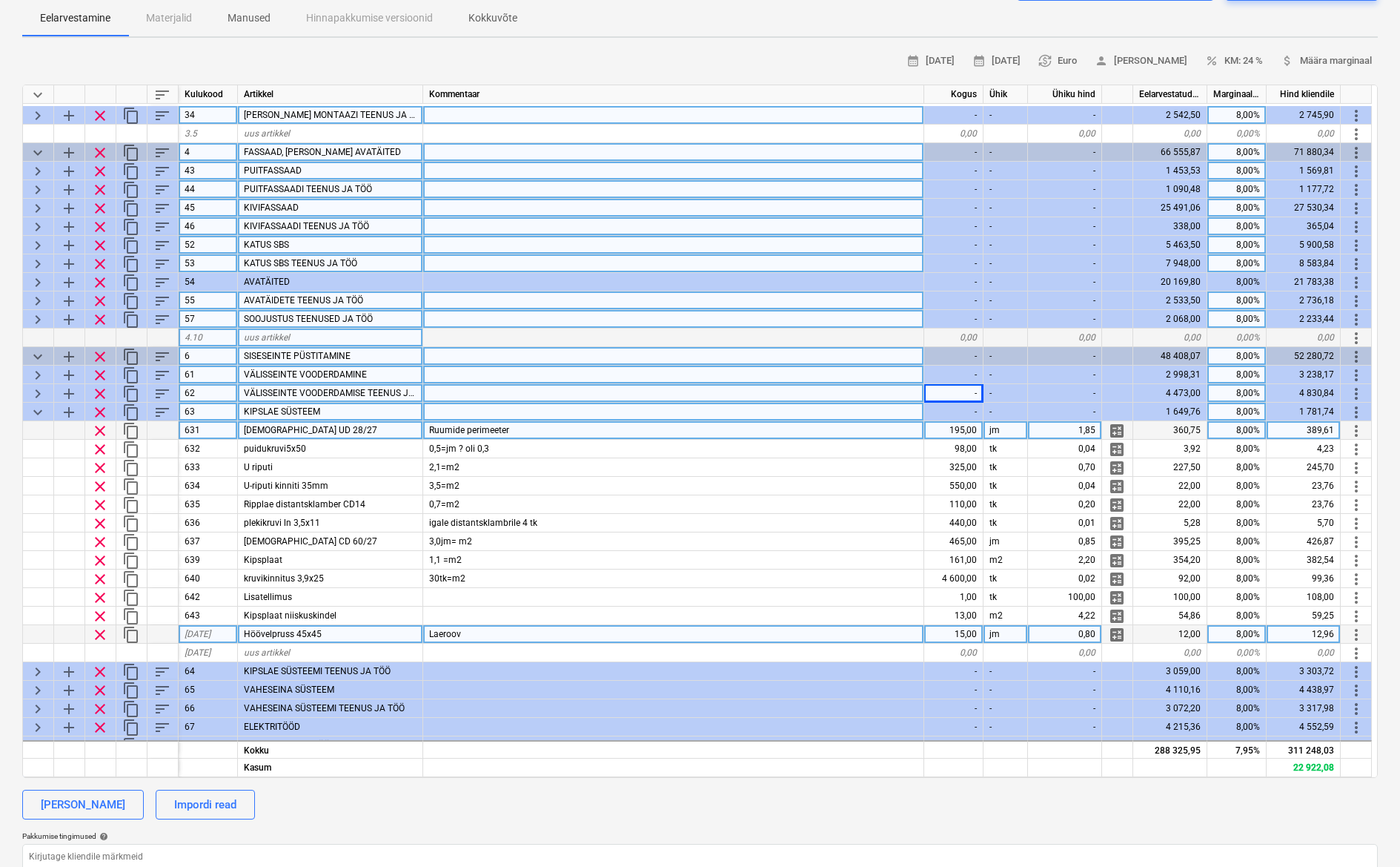
scroll to position [197, 0]
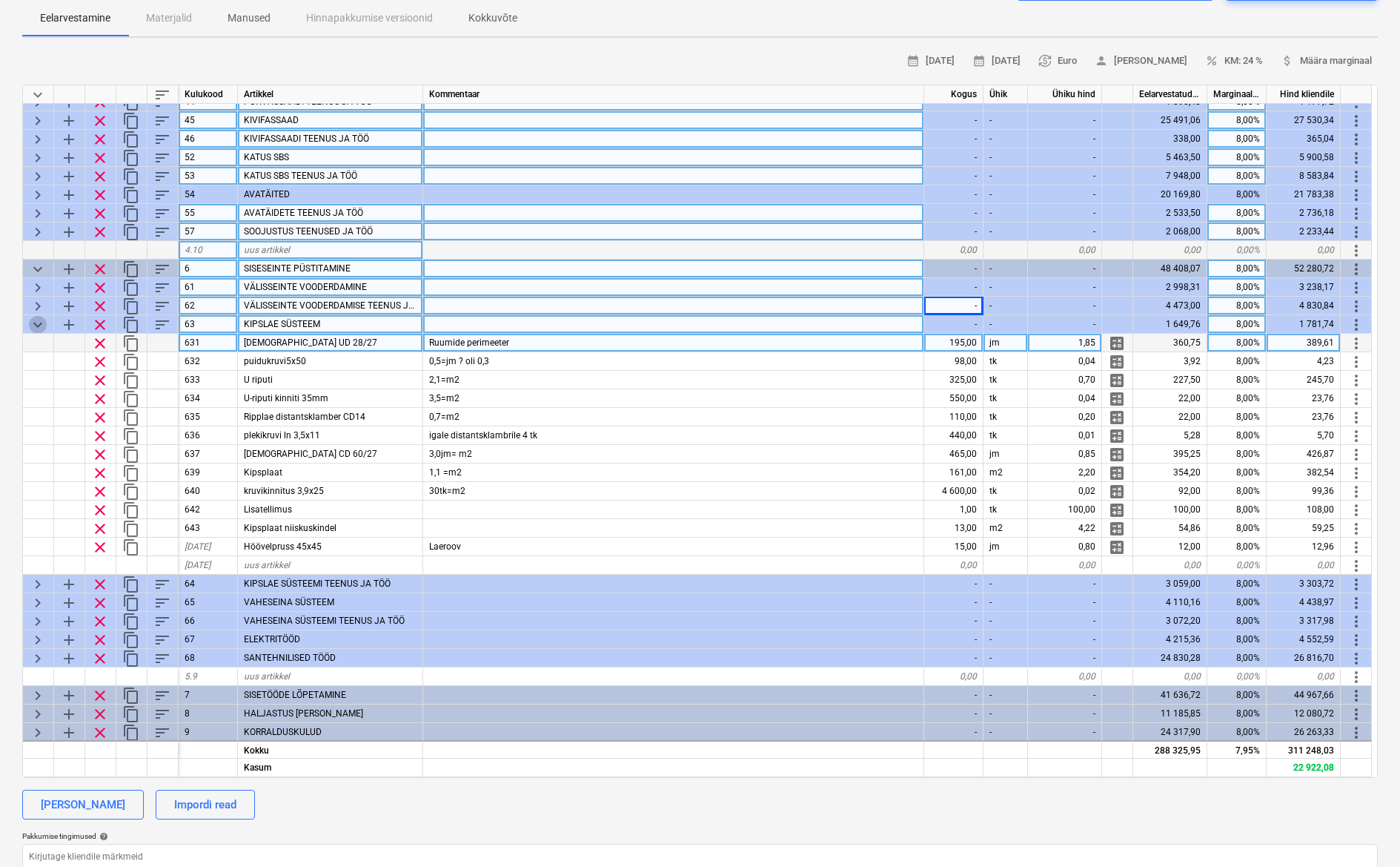
click at [46, 322] on span "keyboard_arrow_down" at bounding box center [38, 325] width 18 height 18
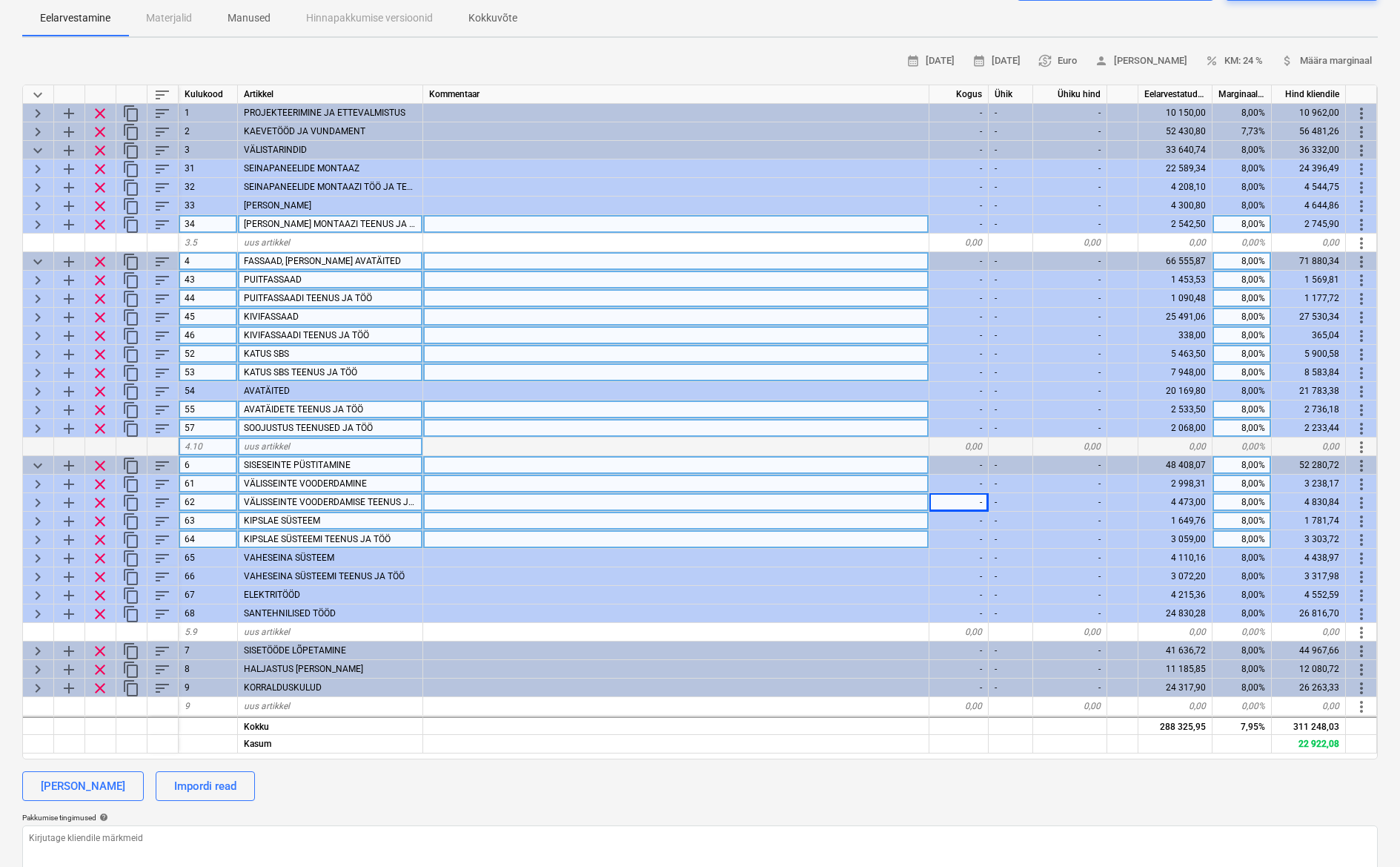
scroll to position [0, 0]
click at [41, 320] on span "keyboard_arrow_right" at bounding box center [38, 317] width 18 height 18
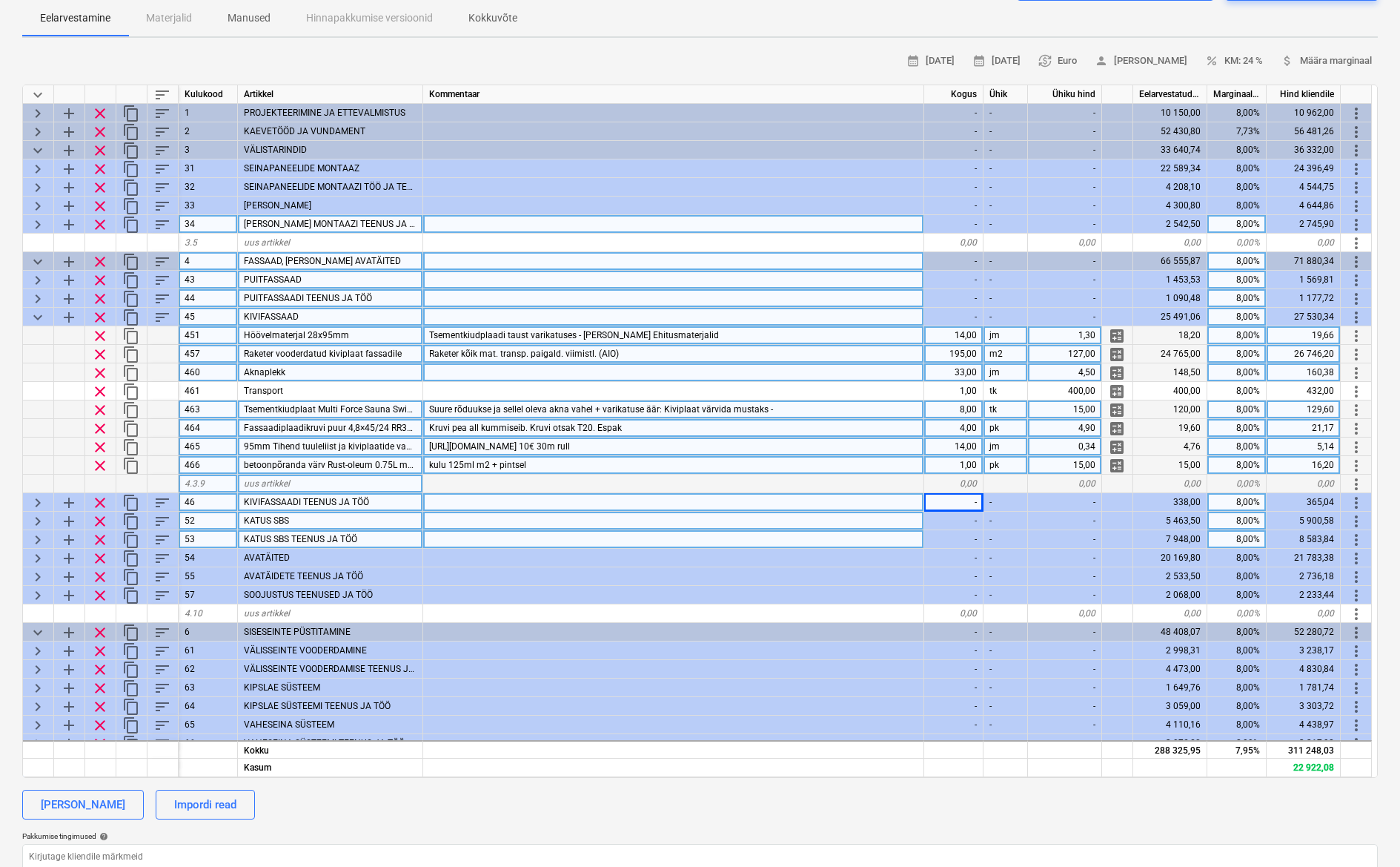
click at [41, 320] on span "keyboard_arrow_down" at bounding box center [38, 317] width 18 height 18
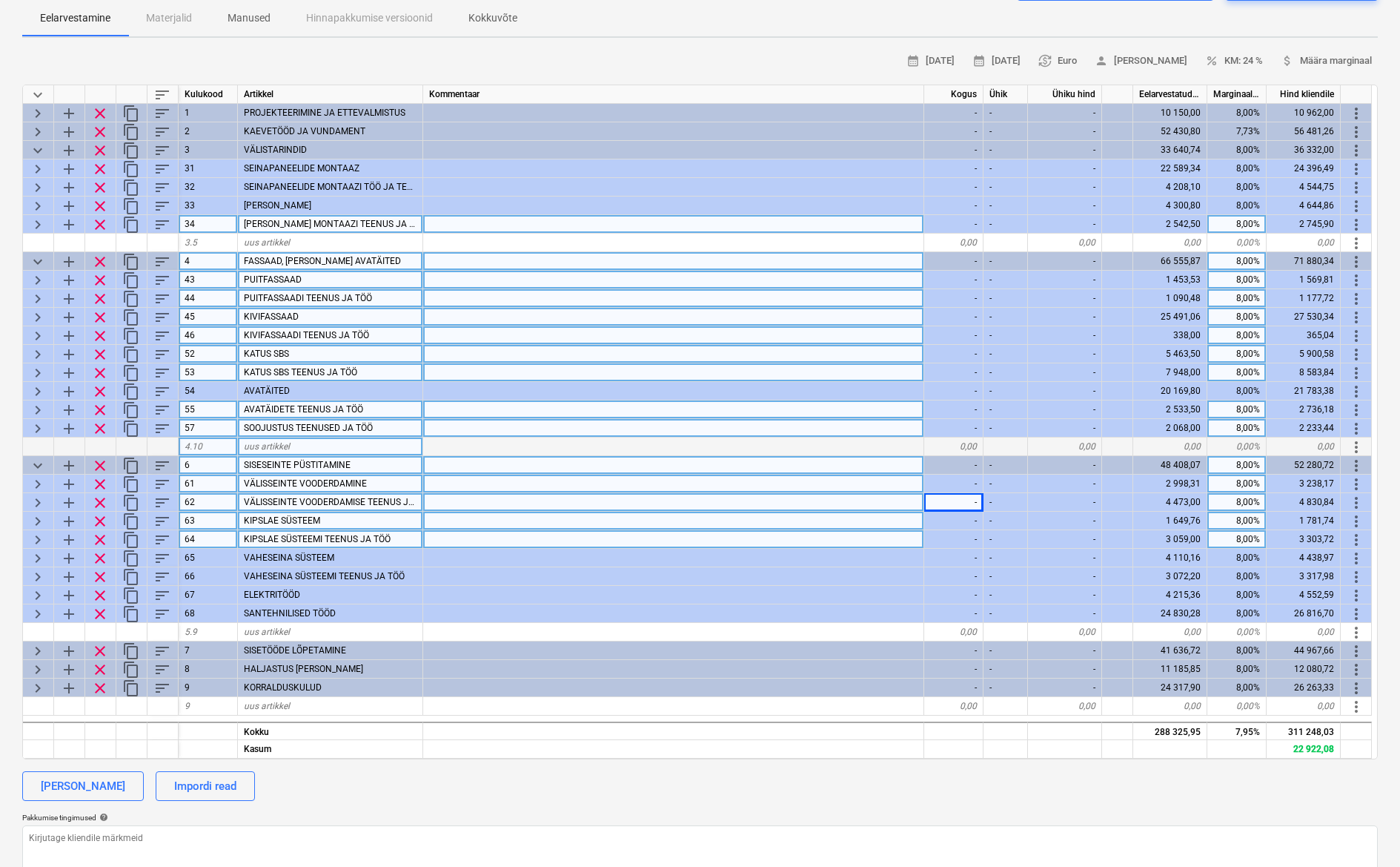
click at [46, 259] on span "keyboard_arrow_down" at bounding box center [38, 262] width 18 height 18
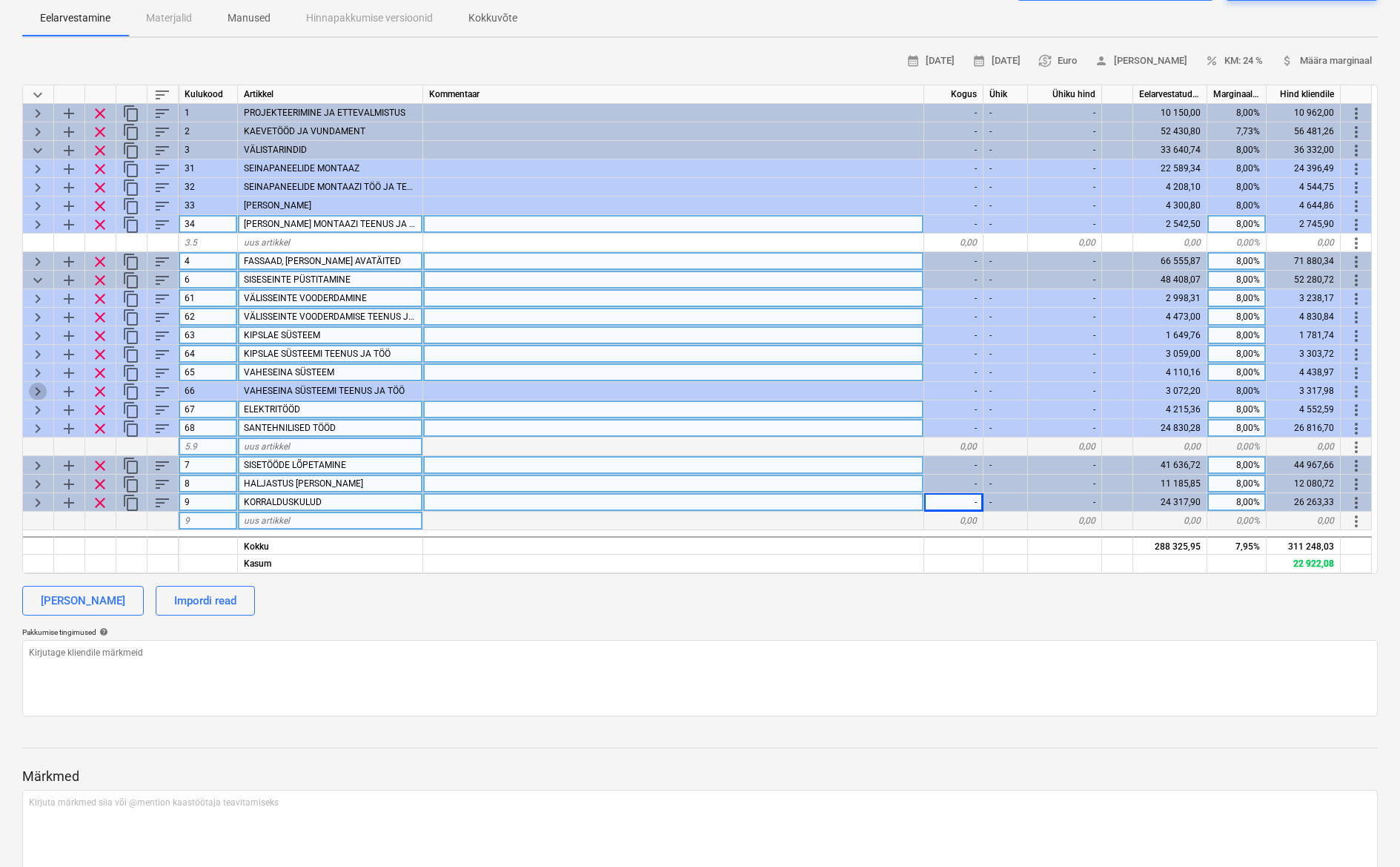
click at [41, 384] on span "keyboard_arrow_right" at bounding box center [38, 392] width 18 height 18
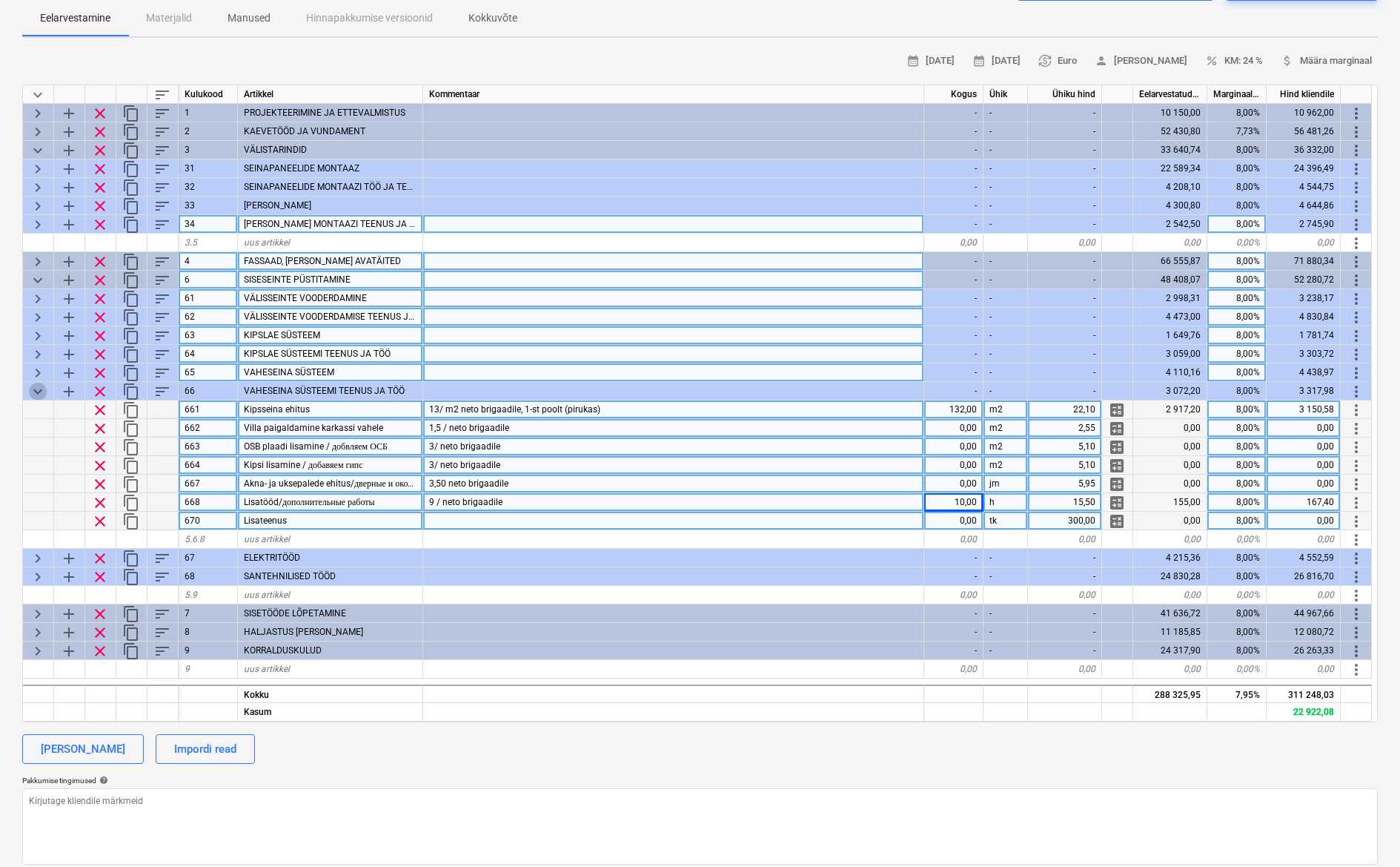
click at [41, 384] on span "keyboard_arrow_down" at bounding box center [38, 392] width 18 height 18
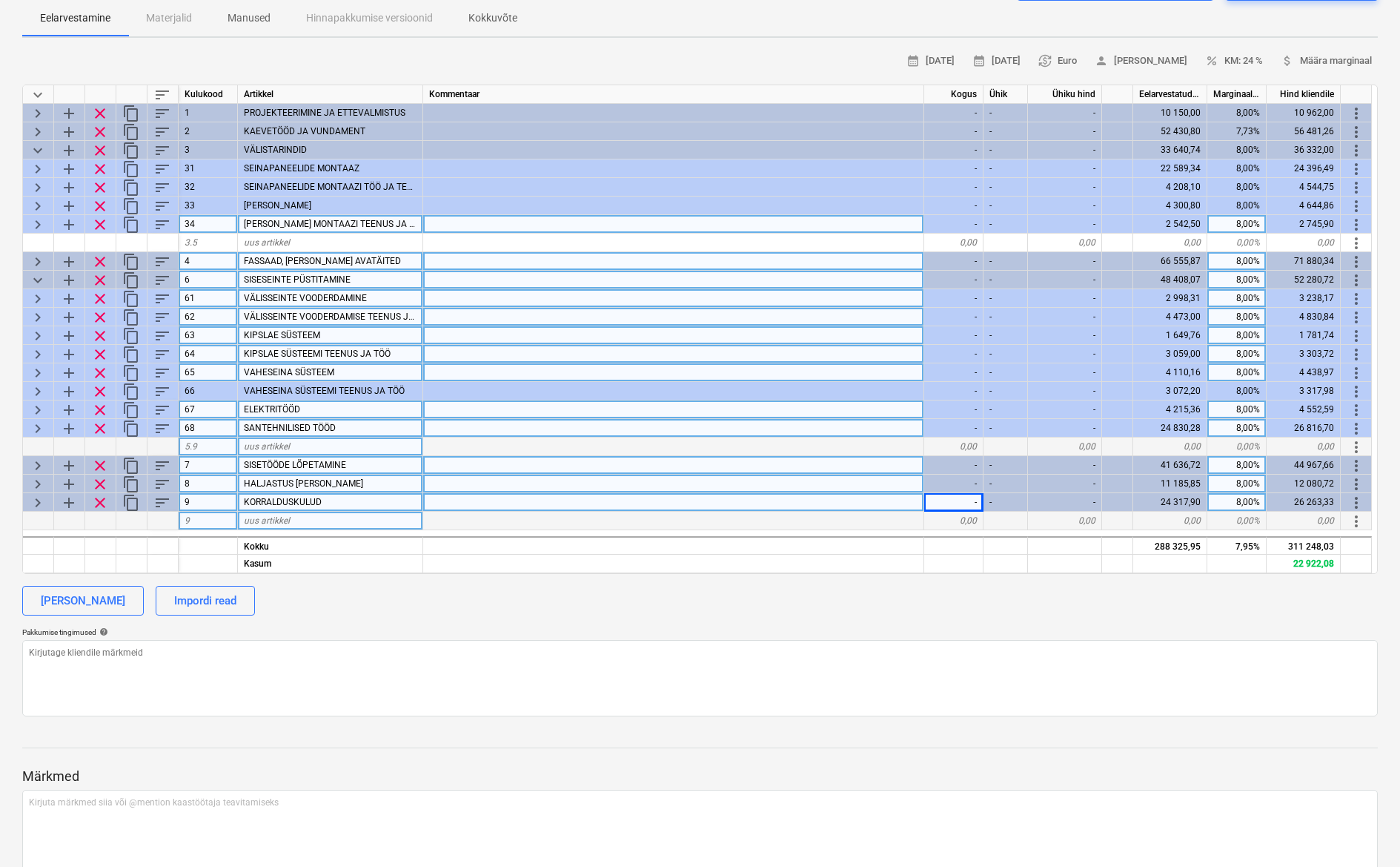
click at [41, 376] on span "keyboard_arrow_right" at bounding box center [38, 373] width 18 height 18
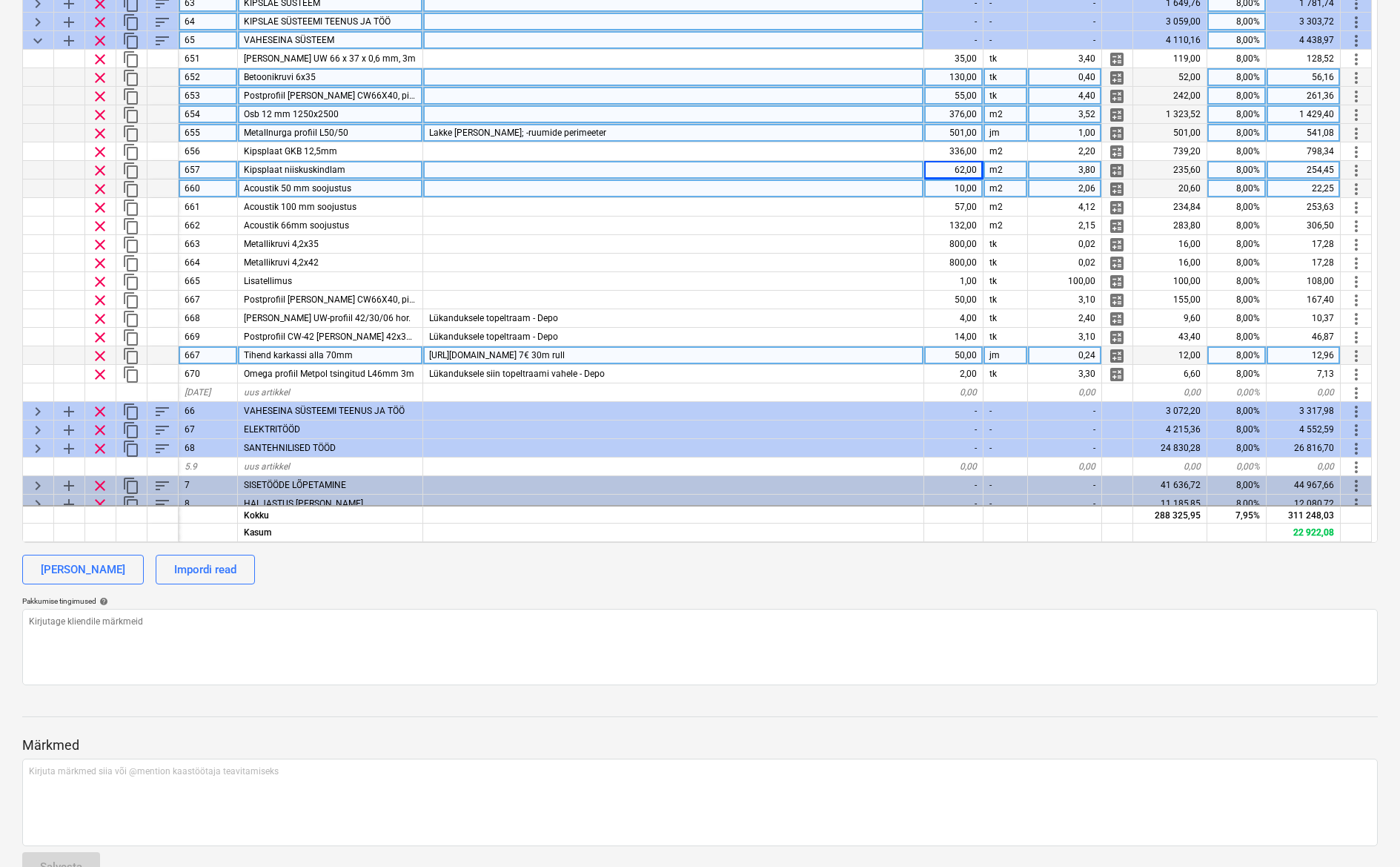
scroll to position [66, 0]
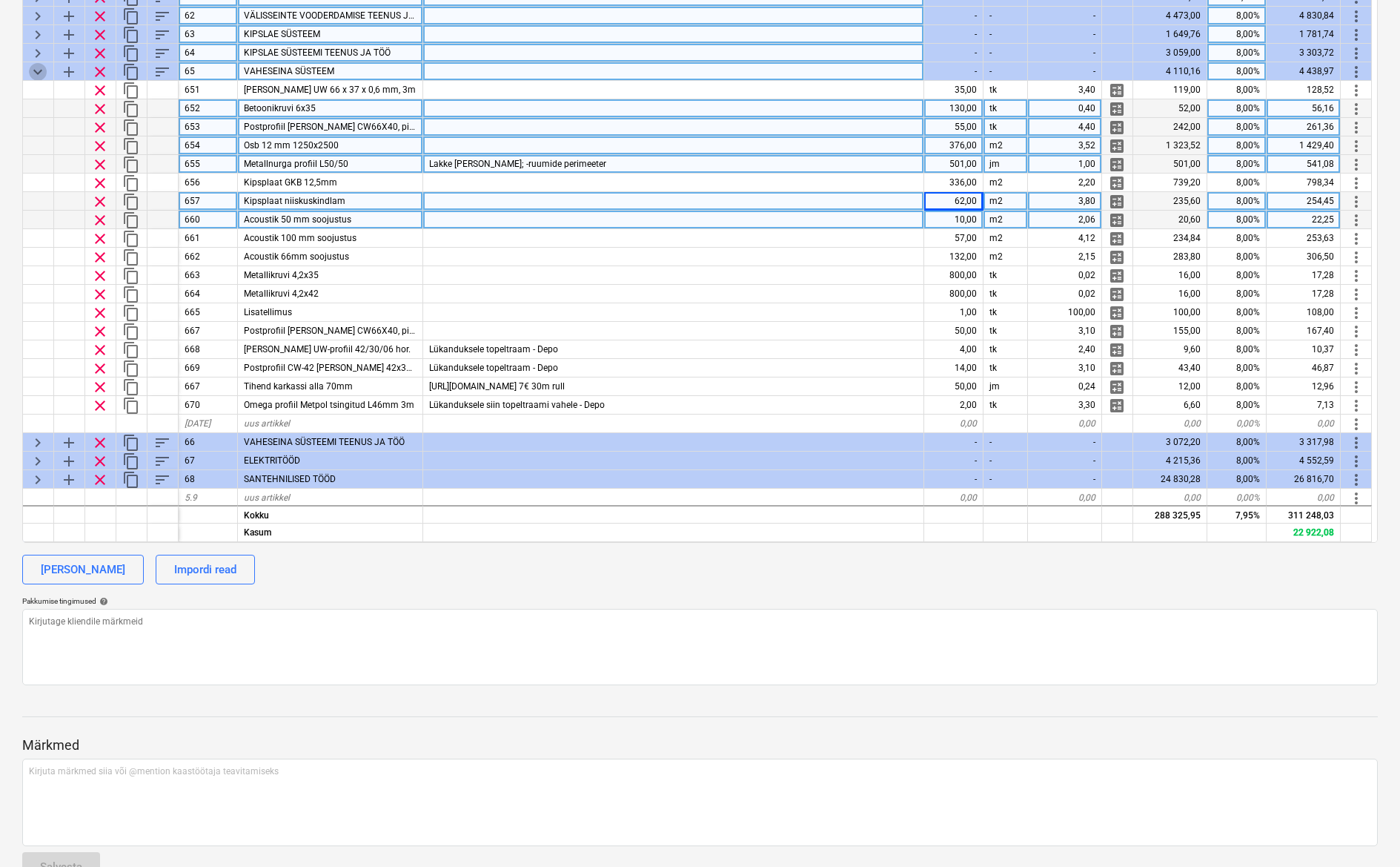
click at [31, 66] on span "keyboard_arrow_down" at bounding box center [38, 72] width 18 height 18
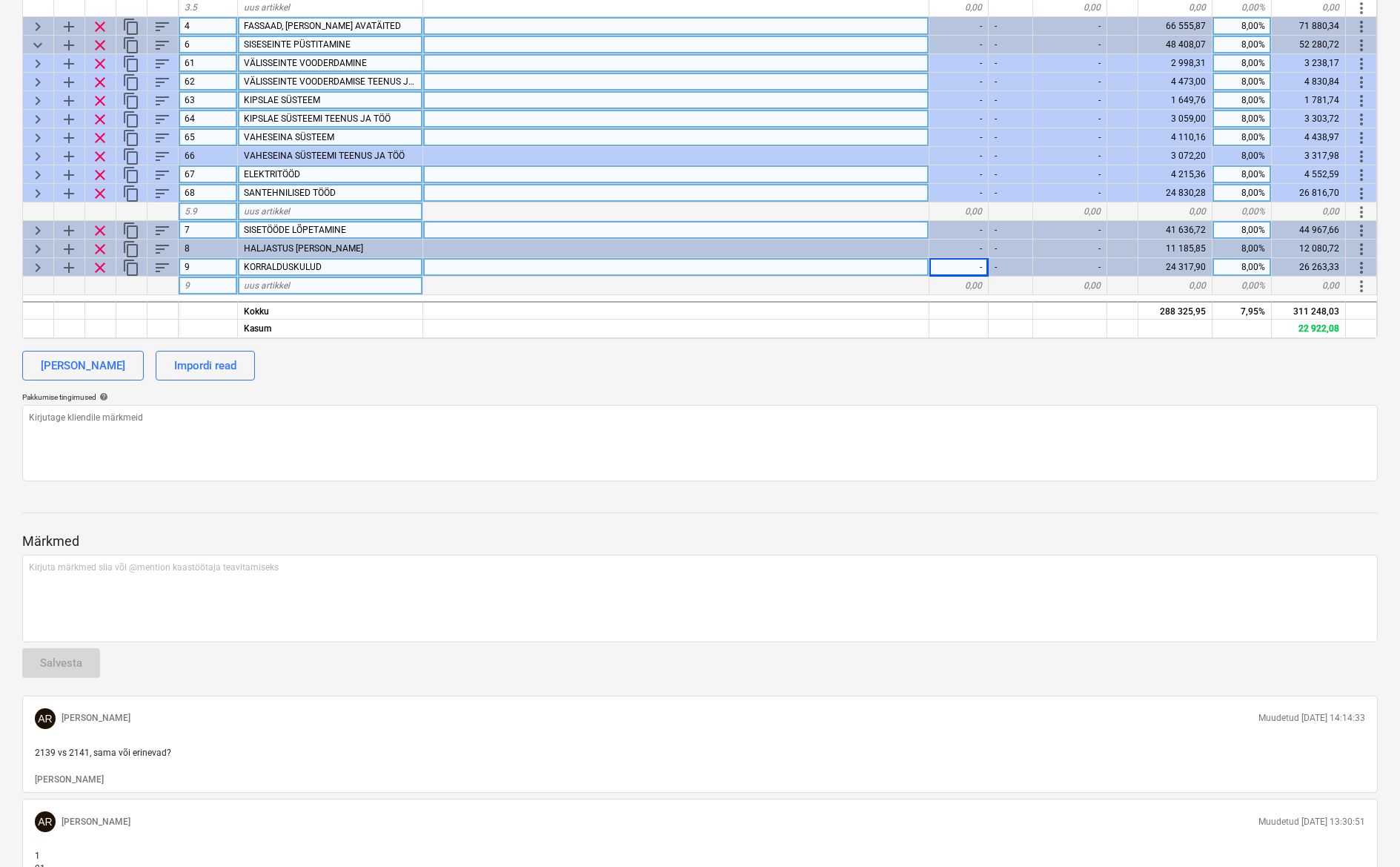
scroll to position [0, 0]
click at [43, 190] on span "keyboard_arrow_right" at bounding box center [38, 193] width 18 height 18
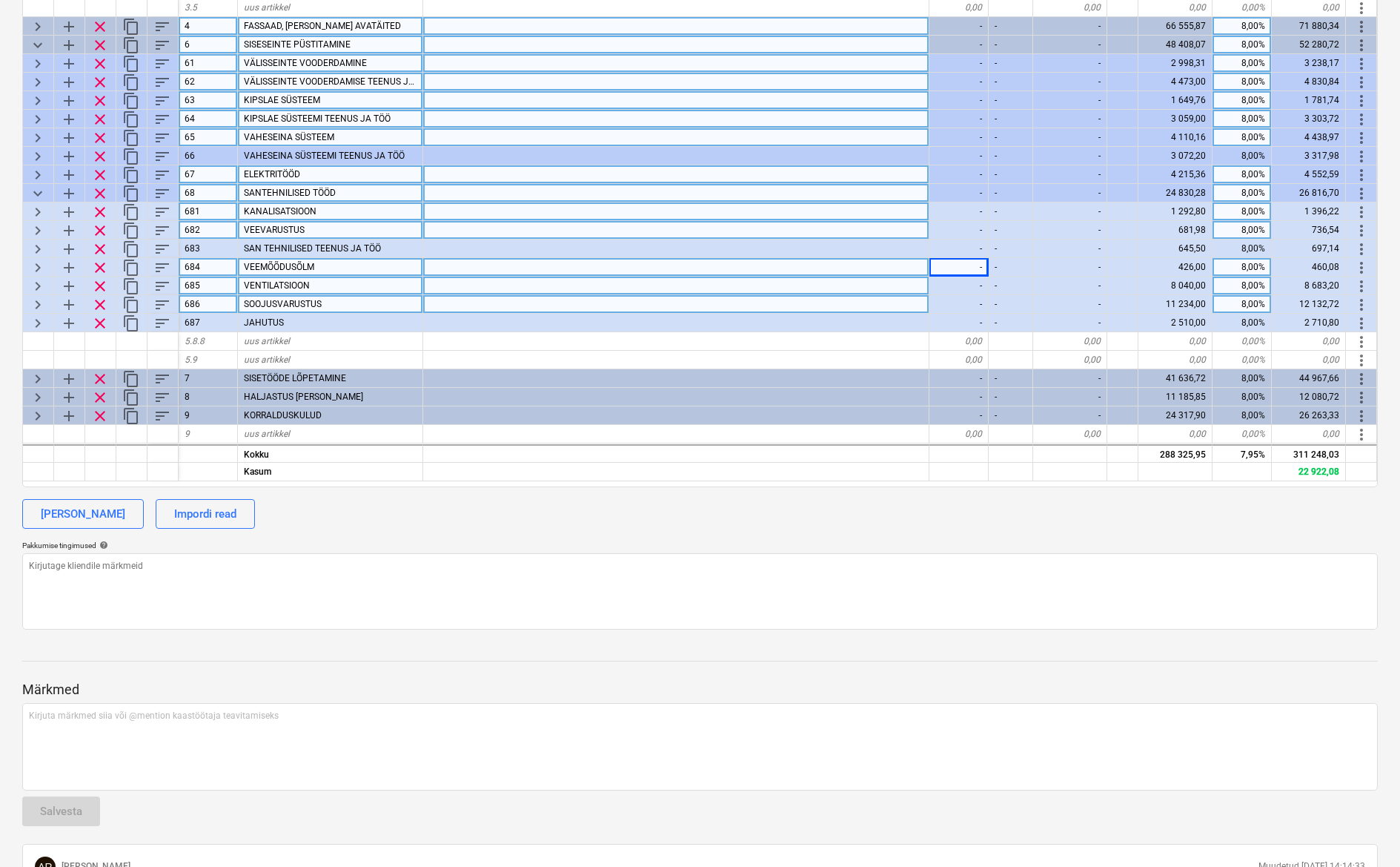
click at [43, 302] on span "keyboard_arrow_right" at bounding box center [38, 305] width 18 height 18
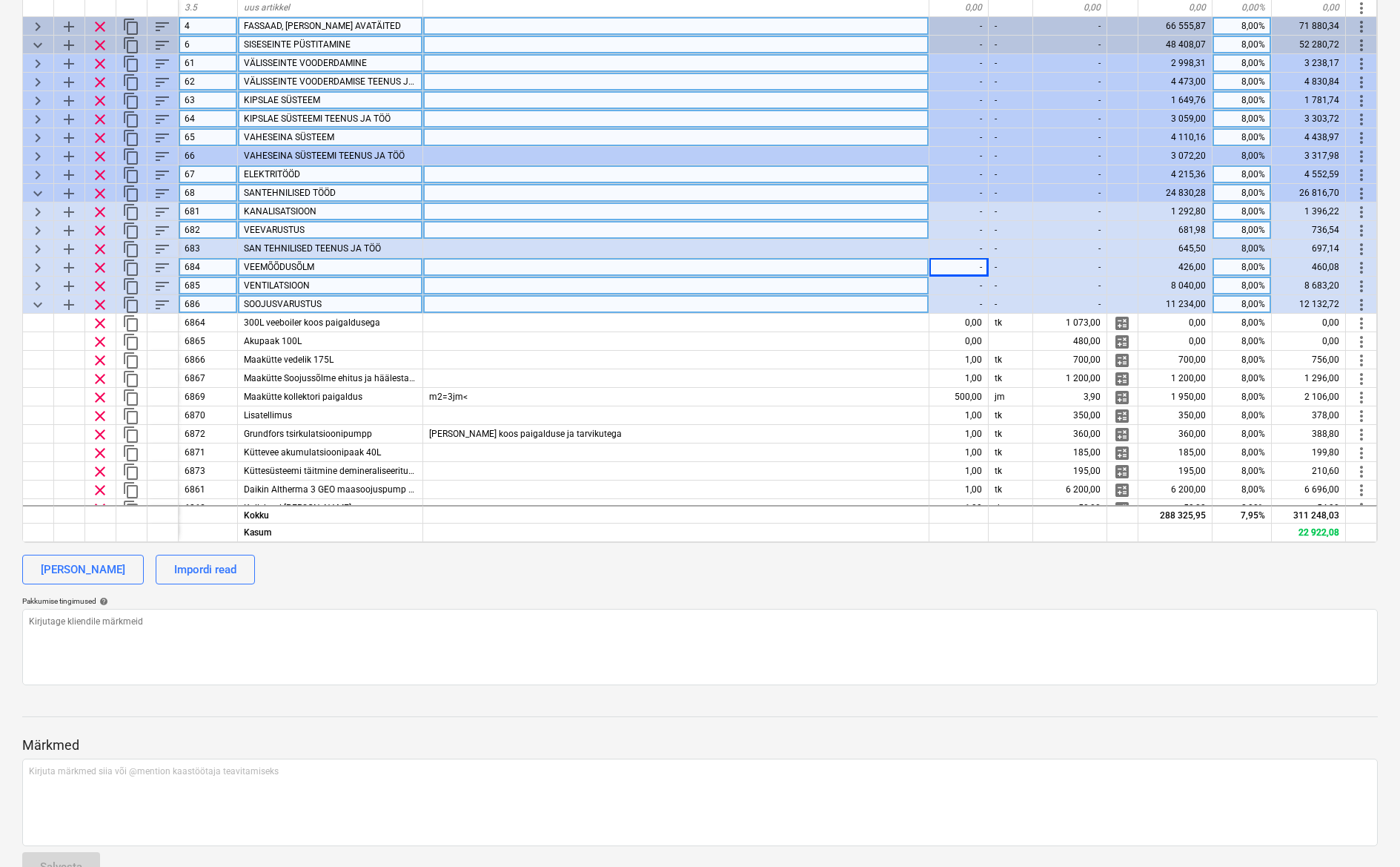
type textarea "x"
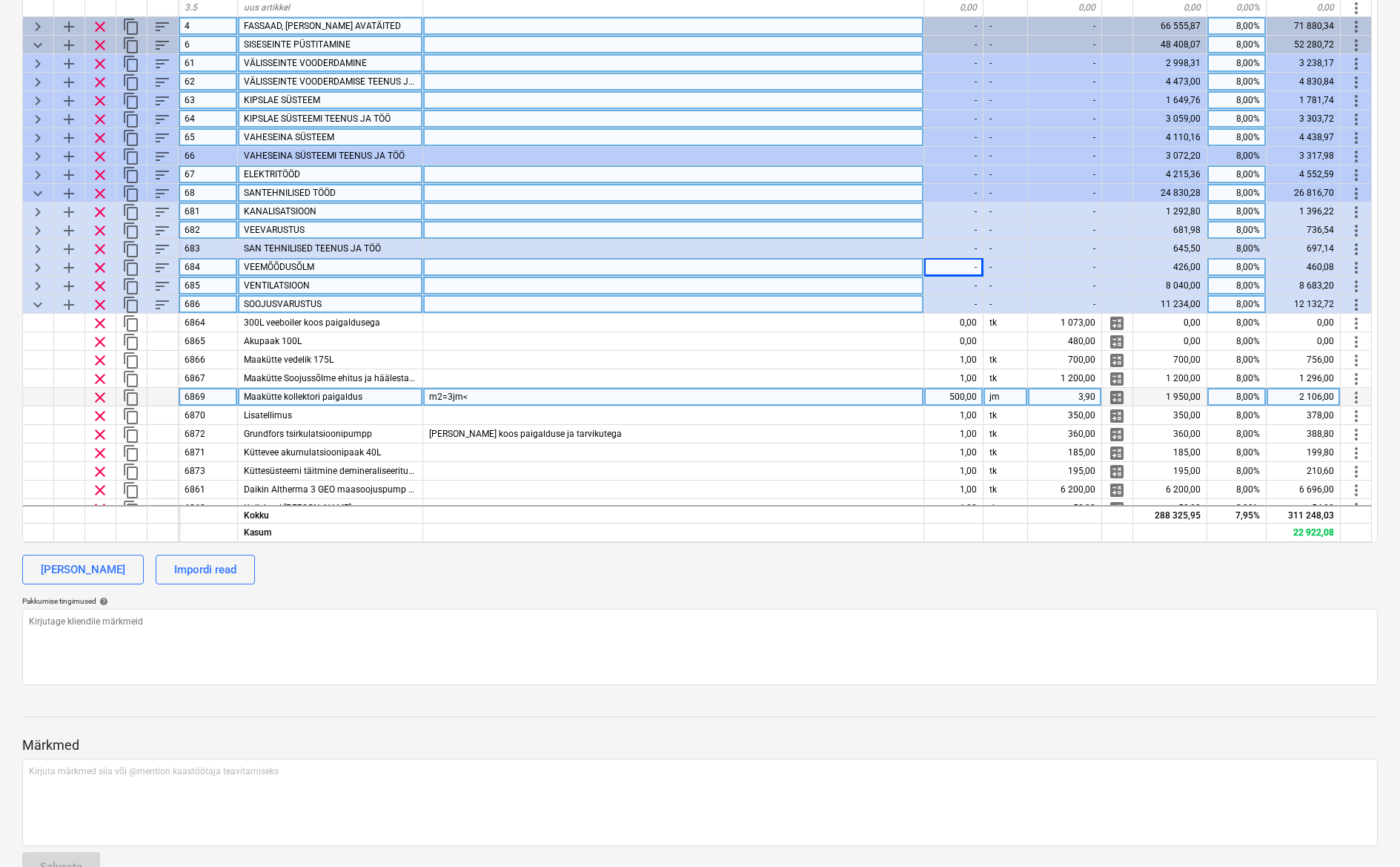
click at [357, 392] on span "Maakütte kollektori paigaldus" at bounding box center [303, 396] width 118 height 10
click at [379, 391] on input "Maakütte kollektori paigaldus" at bounding box center [329, 396] width 184 height 18
click at [383, 393] on input "Maakütte kollektori paigaldus" at bounding box center [329, 396] width 184 height 18
drag, startPoint x: 375, startPoint y: 394, endPoint x: 290, endPoint y: 395, distance: 85.0
click at [290, 395] on input "Maakütte kollektori paigaldus" at bounding box center [329, 396] width 184 height 18
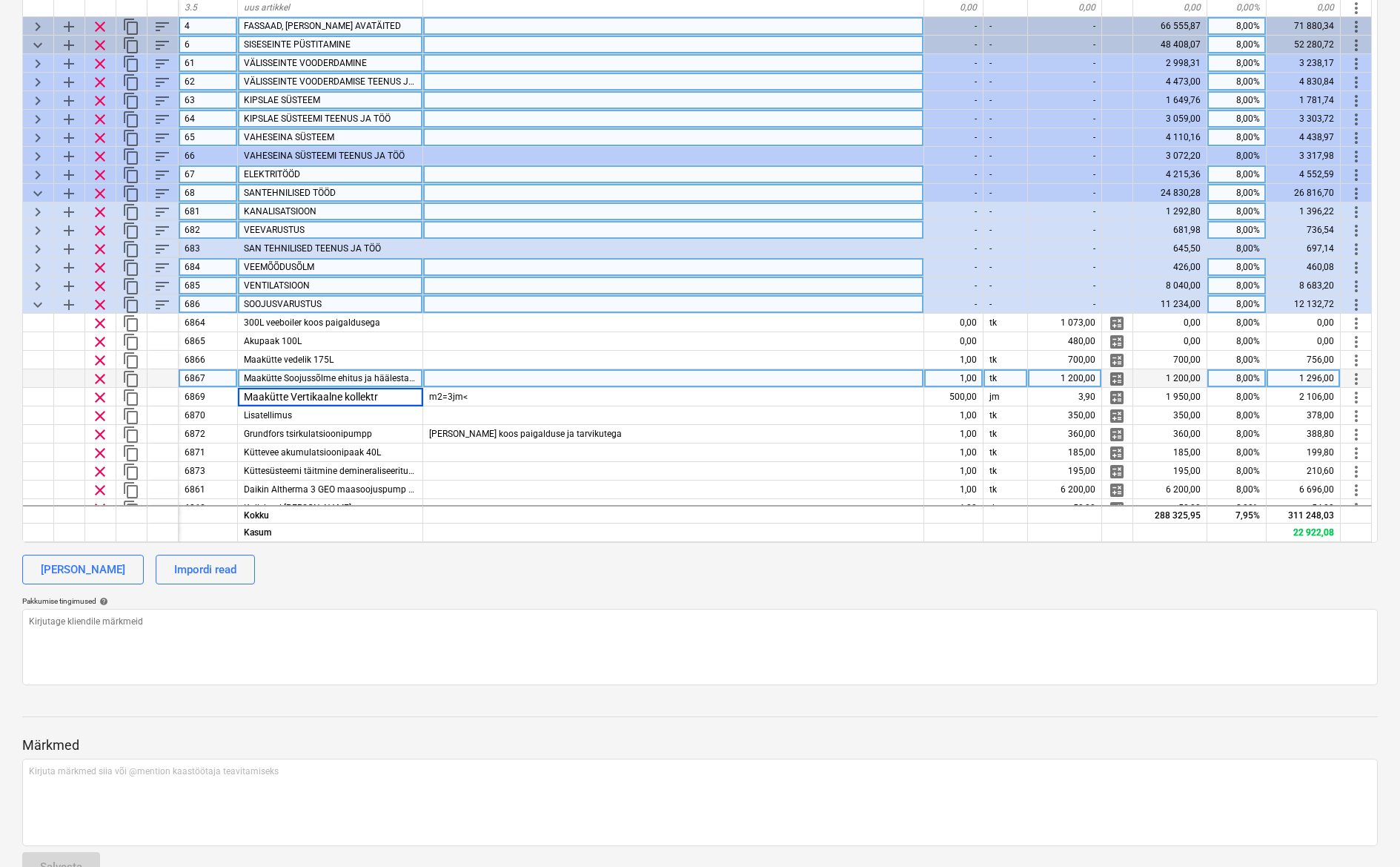
type input "Maakütte Vertikaalne kollektro"
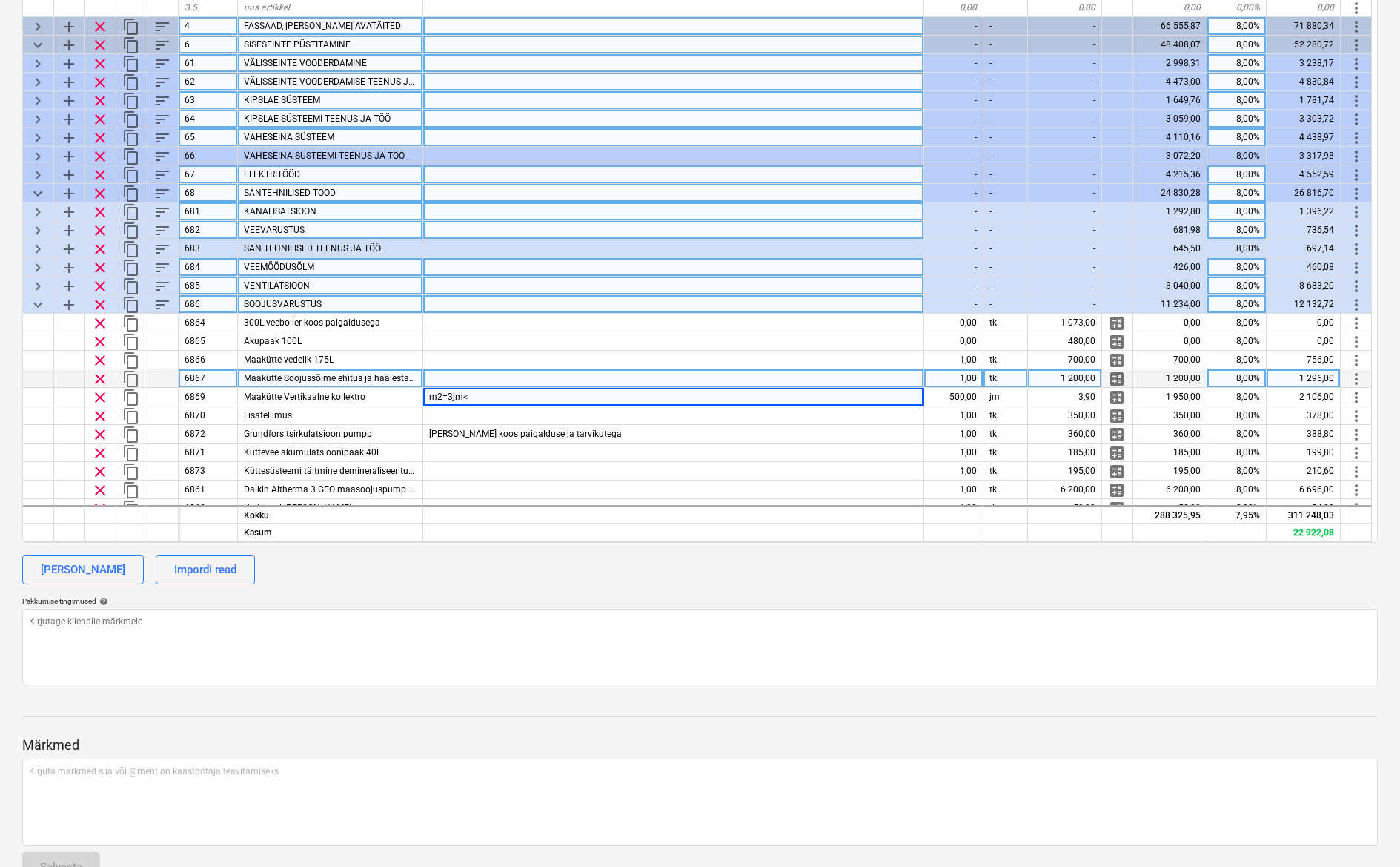
type textarea "x"
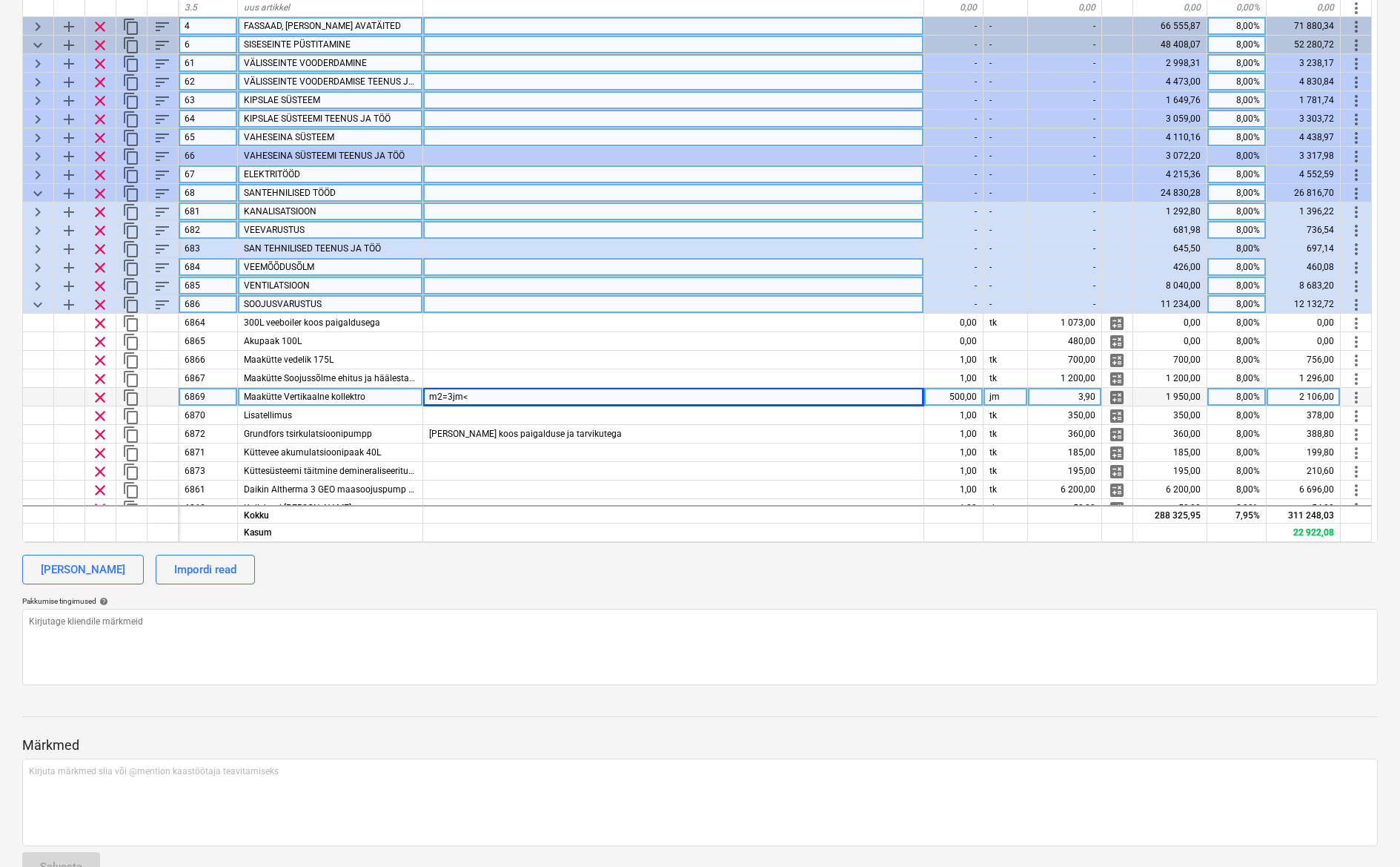
click at [366, 400] on div "Maakütte Vertikaalne kollektro" at bounding box center [330, 396] width 185 height 19
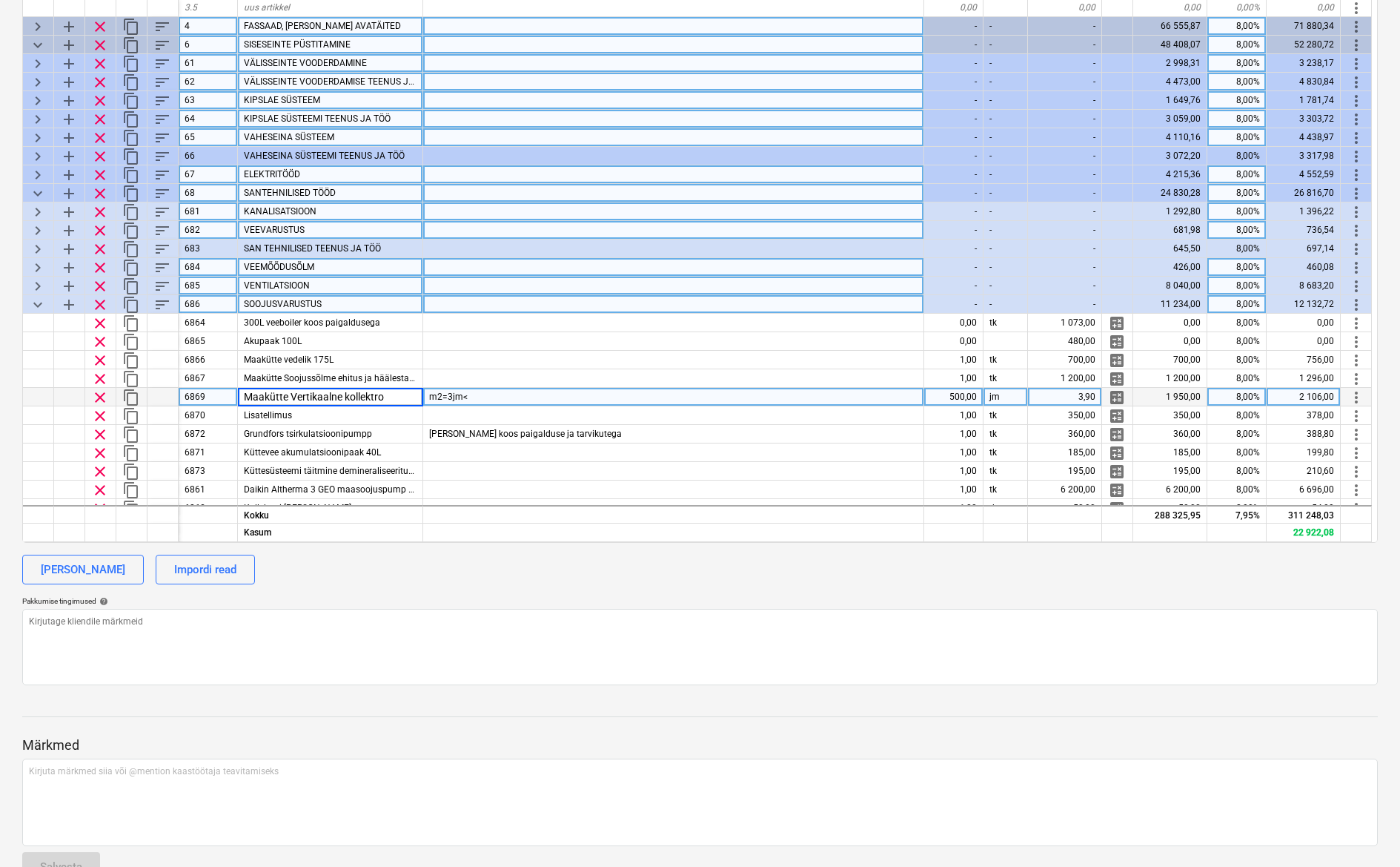
click at [375, 398] on input "Maakütte Vertikaalne kollektro" at bounding box center [329, 396] width 184 height 18
type input "Maakütte Vertikaalne kollektor"
type textarea "x"
click at [943, 392] on div "500,00" at bounding box center [955, 396] width 60 height 19
type input "1"
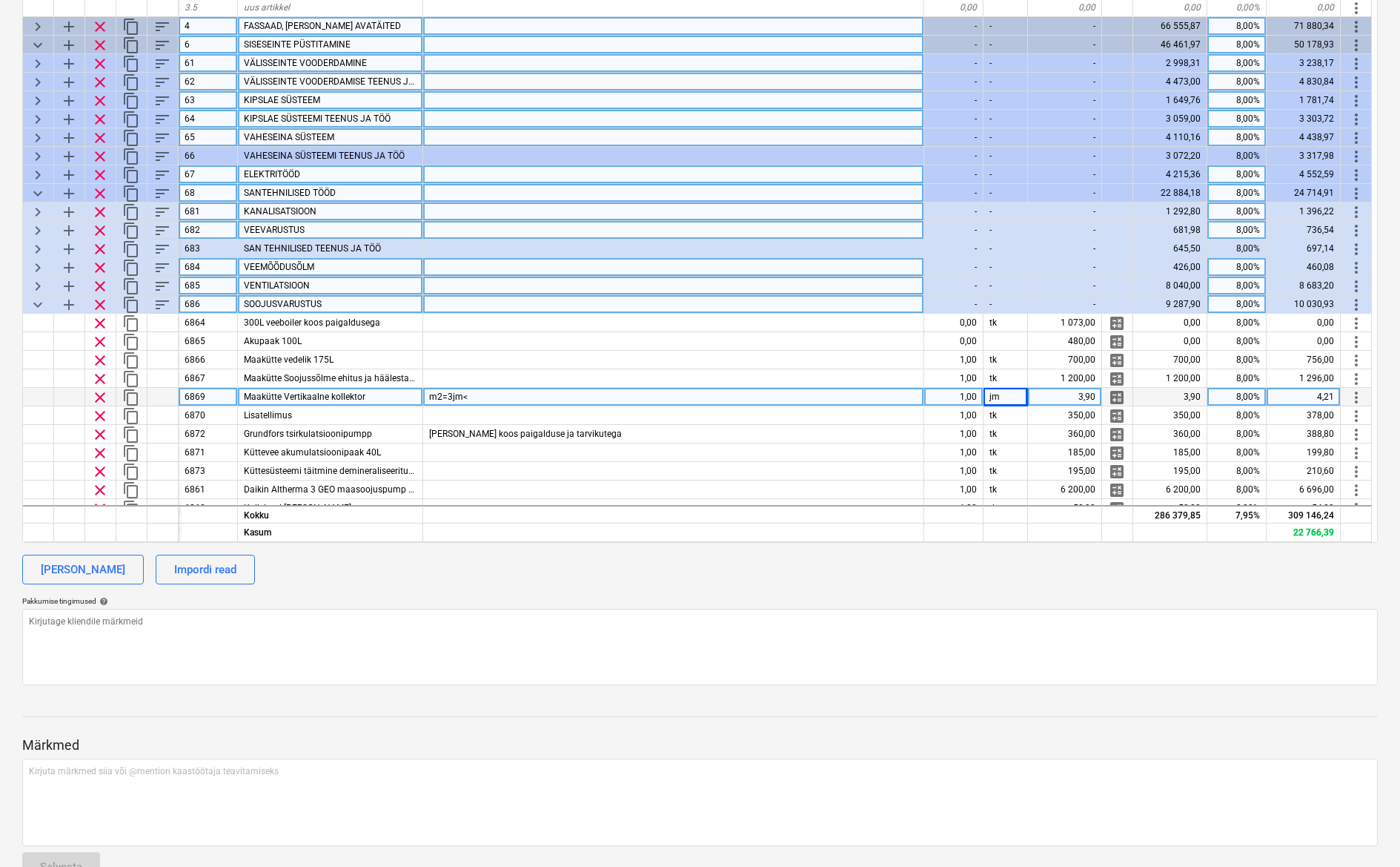
type textarea "x"
type input "TK"
type textarea "x"
click at [1087, 394] on div "3,90" at bounding box center [1065, 396] width 74 height 19
type input "8600"
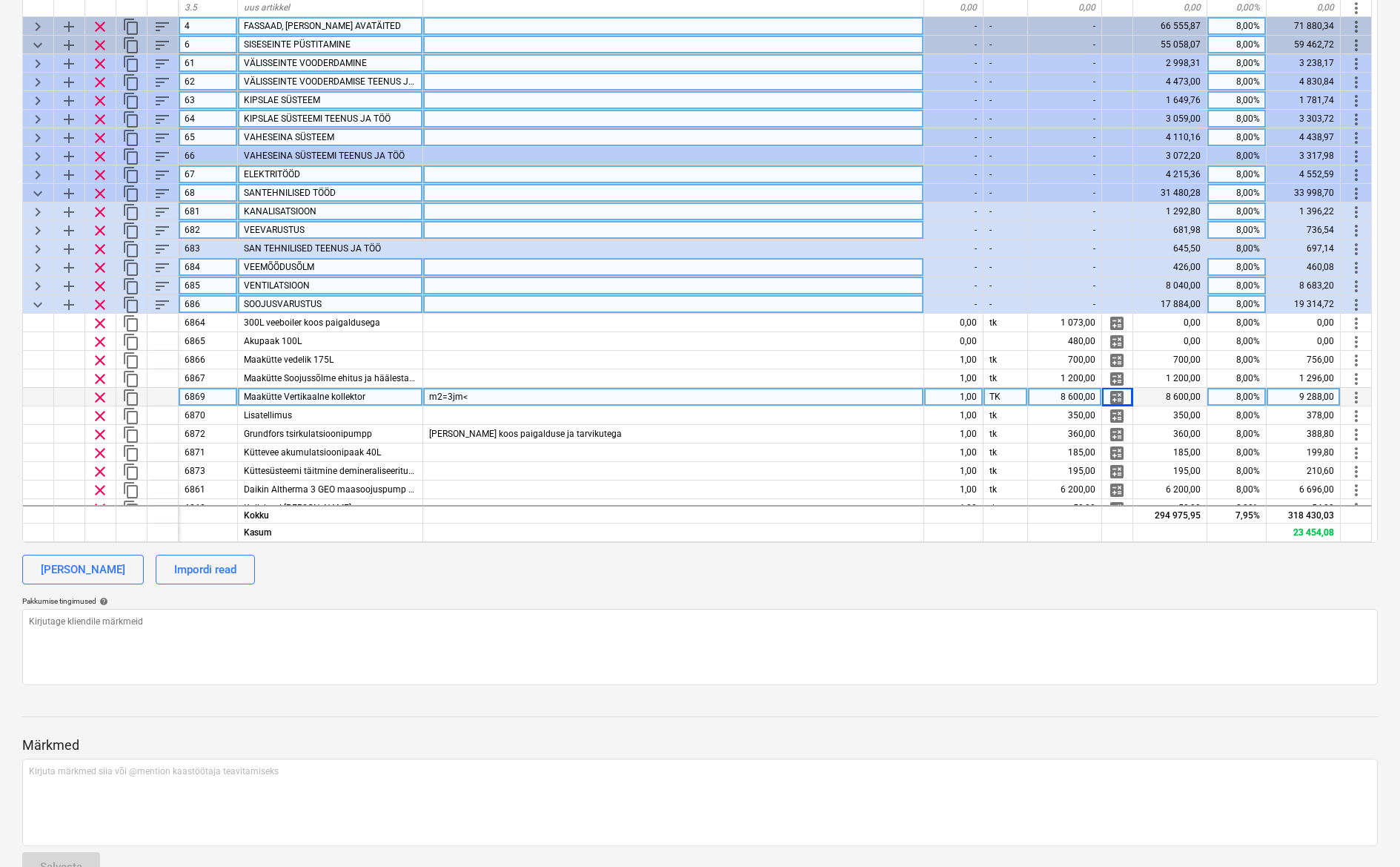
click at [44, 308] on span "keyboard_arrow_down" at bounding box center [38, 305] width 18 height 18
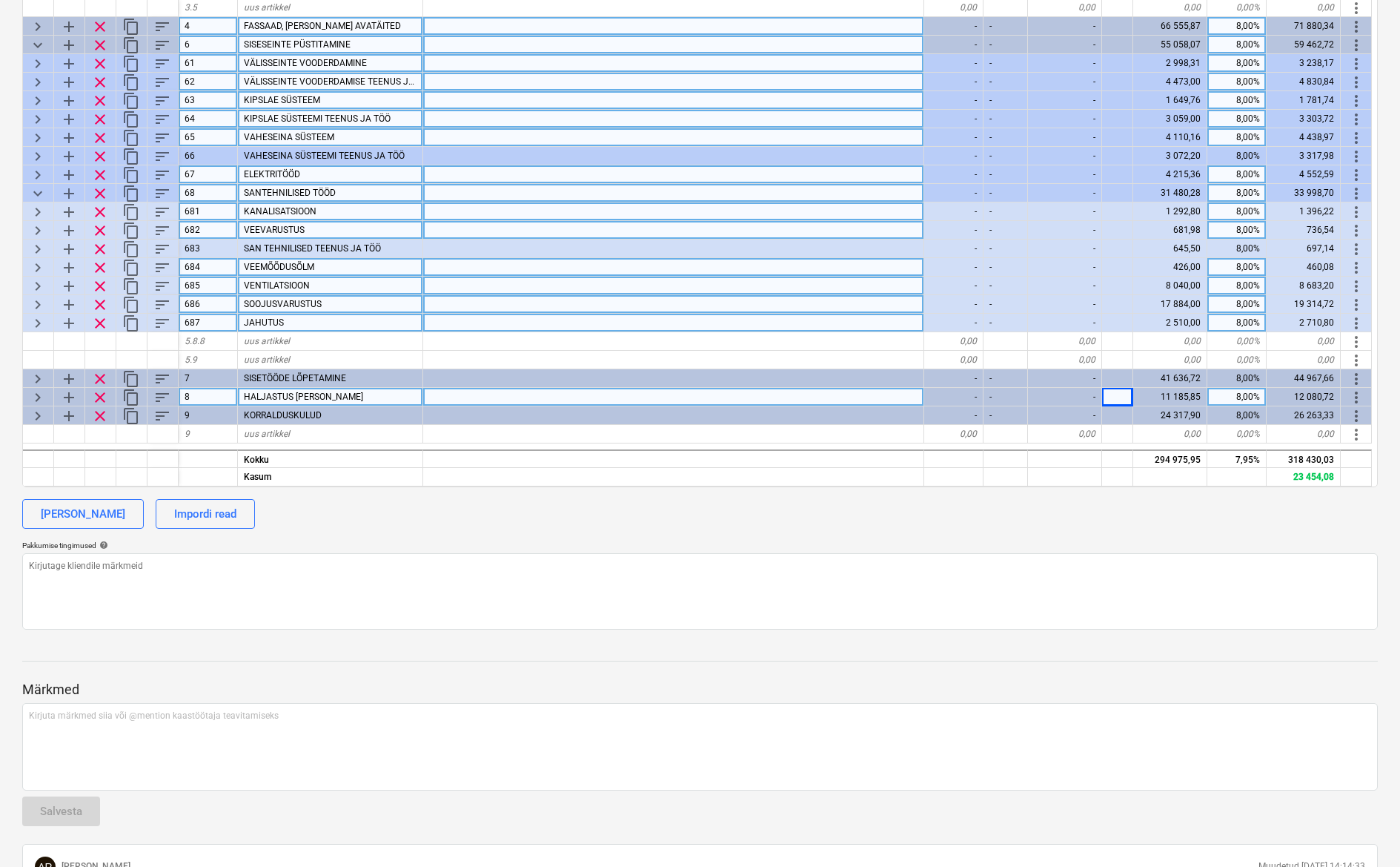
click at [44, 323] on span "keyboard_arrow_right" at bounding box center [38, 323] width 18 height 18
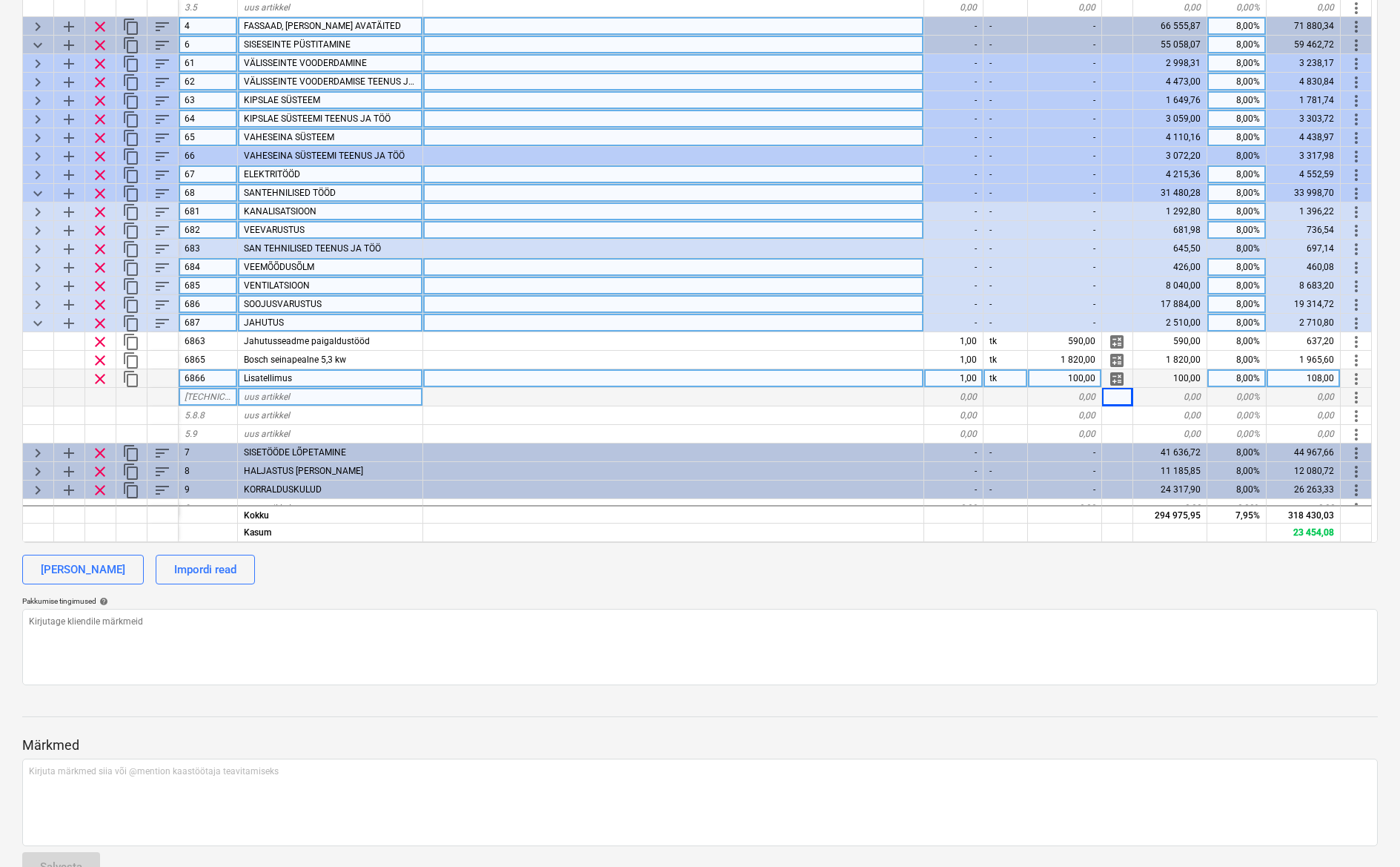
click at [97, 371] on span "clear" at bounding box center [100, 379] width 18 height 18
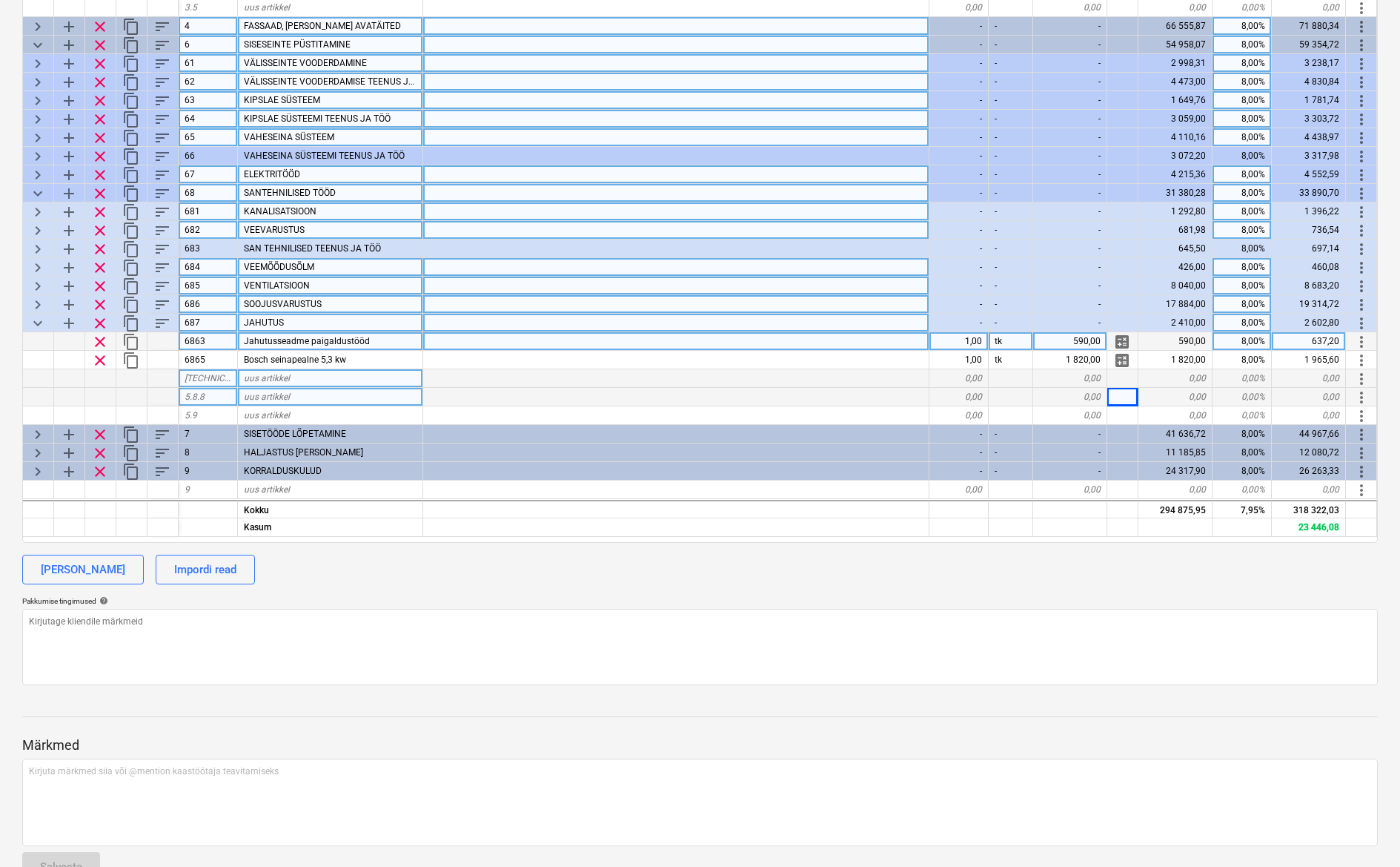
click at [413, 343] on div "Jahutusseadme paigaldustööd" at bounding box center [330, 341] width 185 height 19
click at [618, 388] on div at bounding box center [676, 396] width 507 height 19
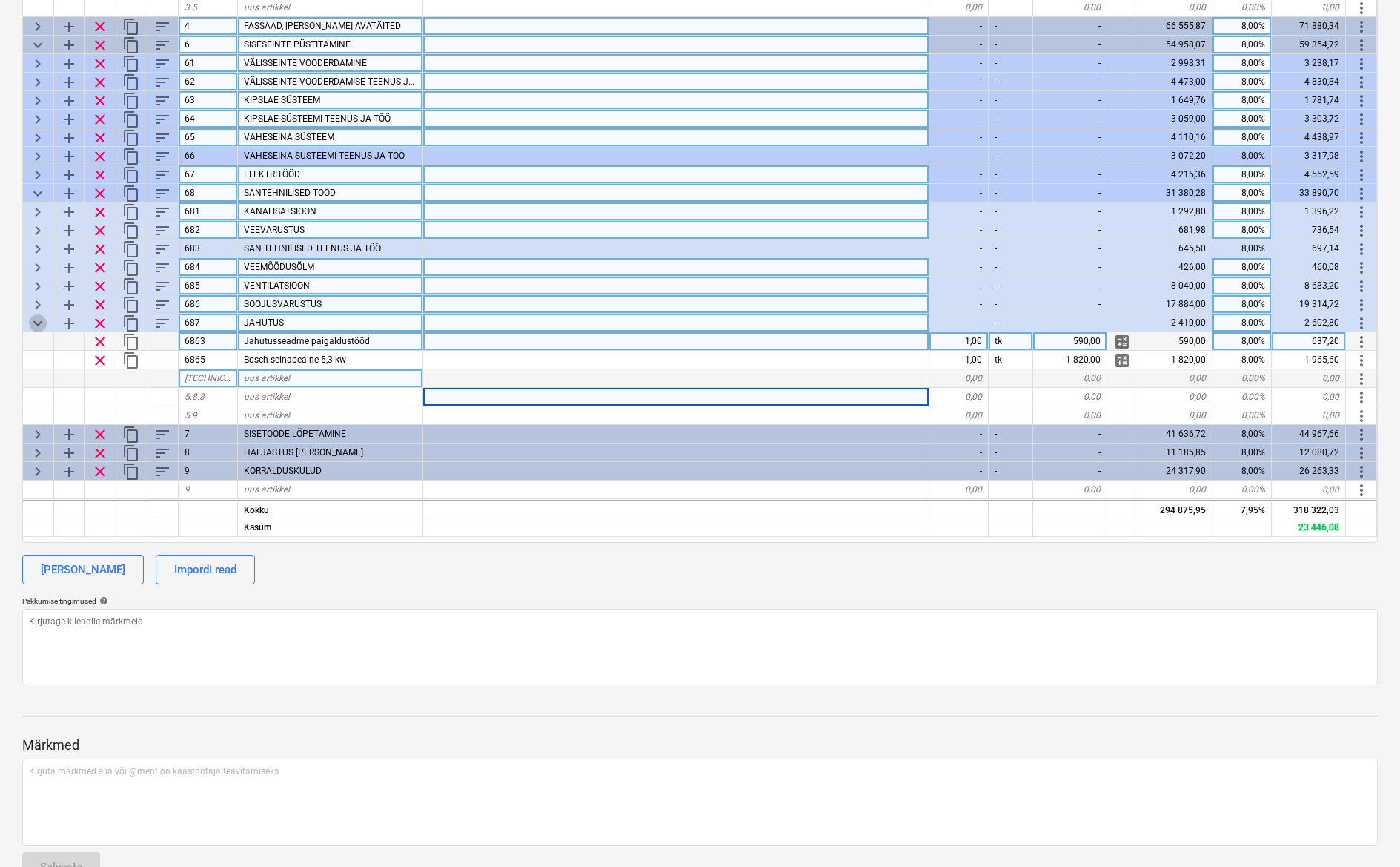
click at [44, 324] on span "keyboard_arrow_down" at bounding box center [38, 323] width 18 height 18
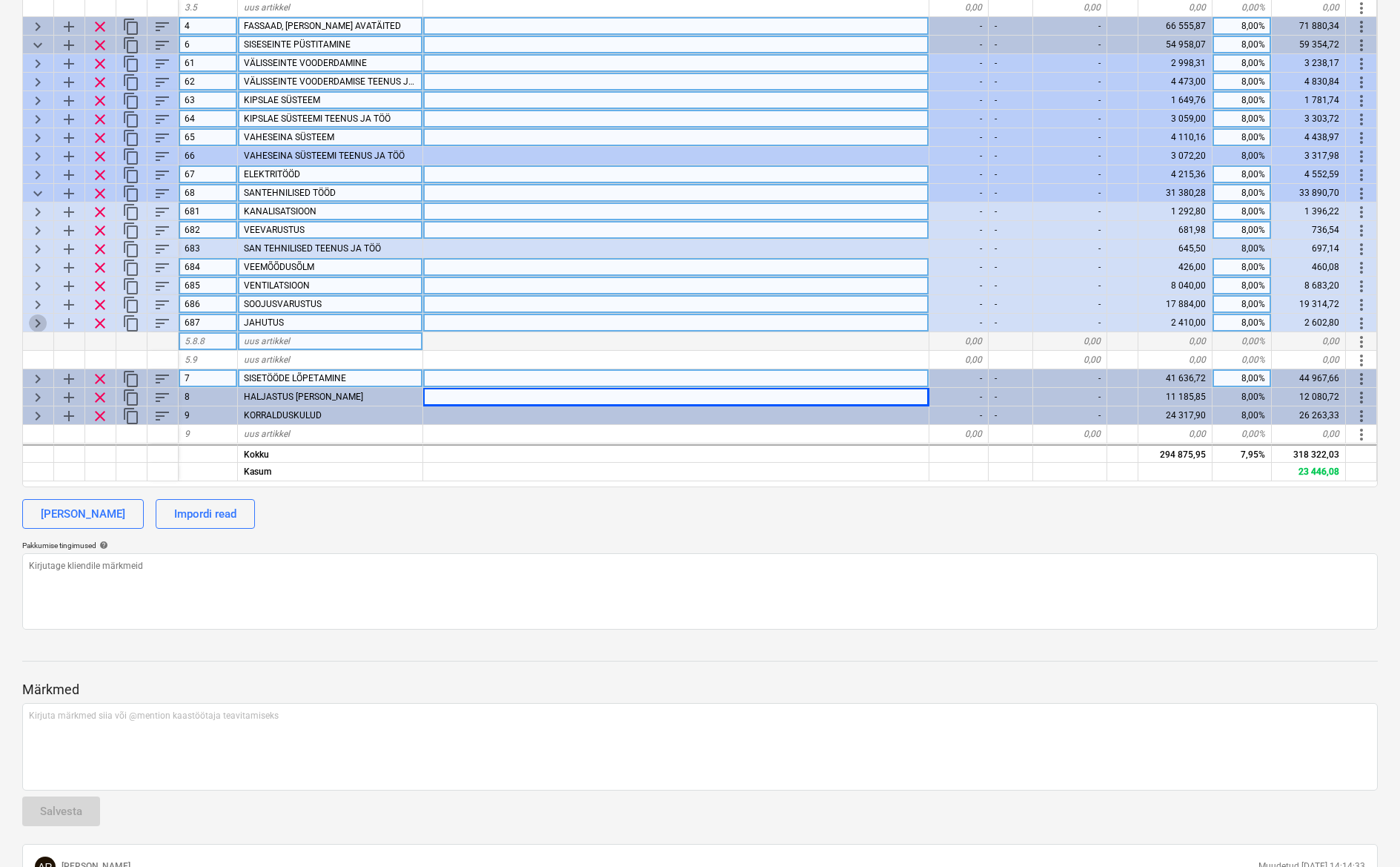
click at [44, 321] on span "keyboard_arrow_right" at bounding box center [38, 323] width 18 height 18
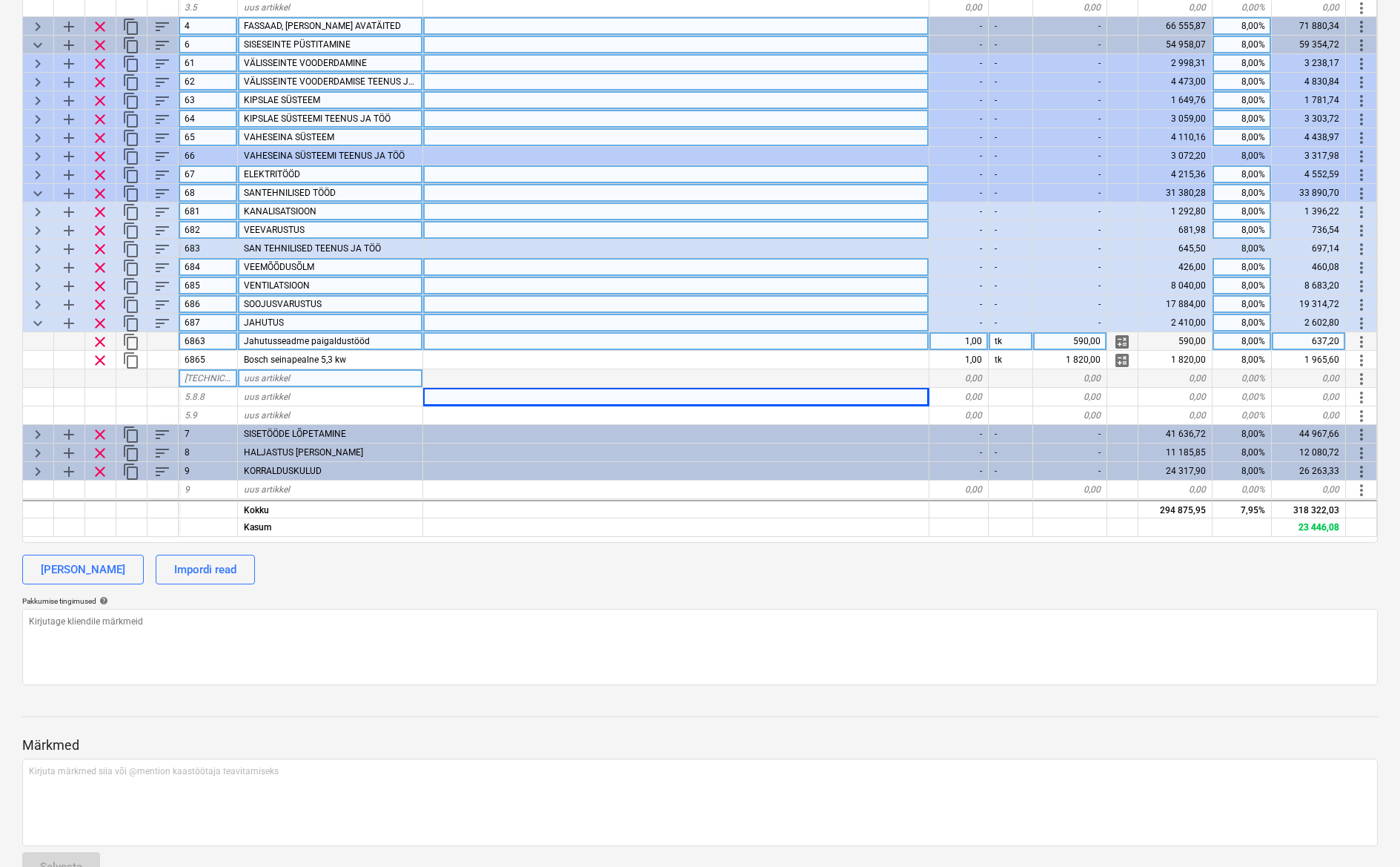
click at [104, 339] on span "clear" at bounding box center [100, 342] width 18 height 18
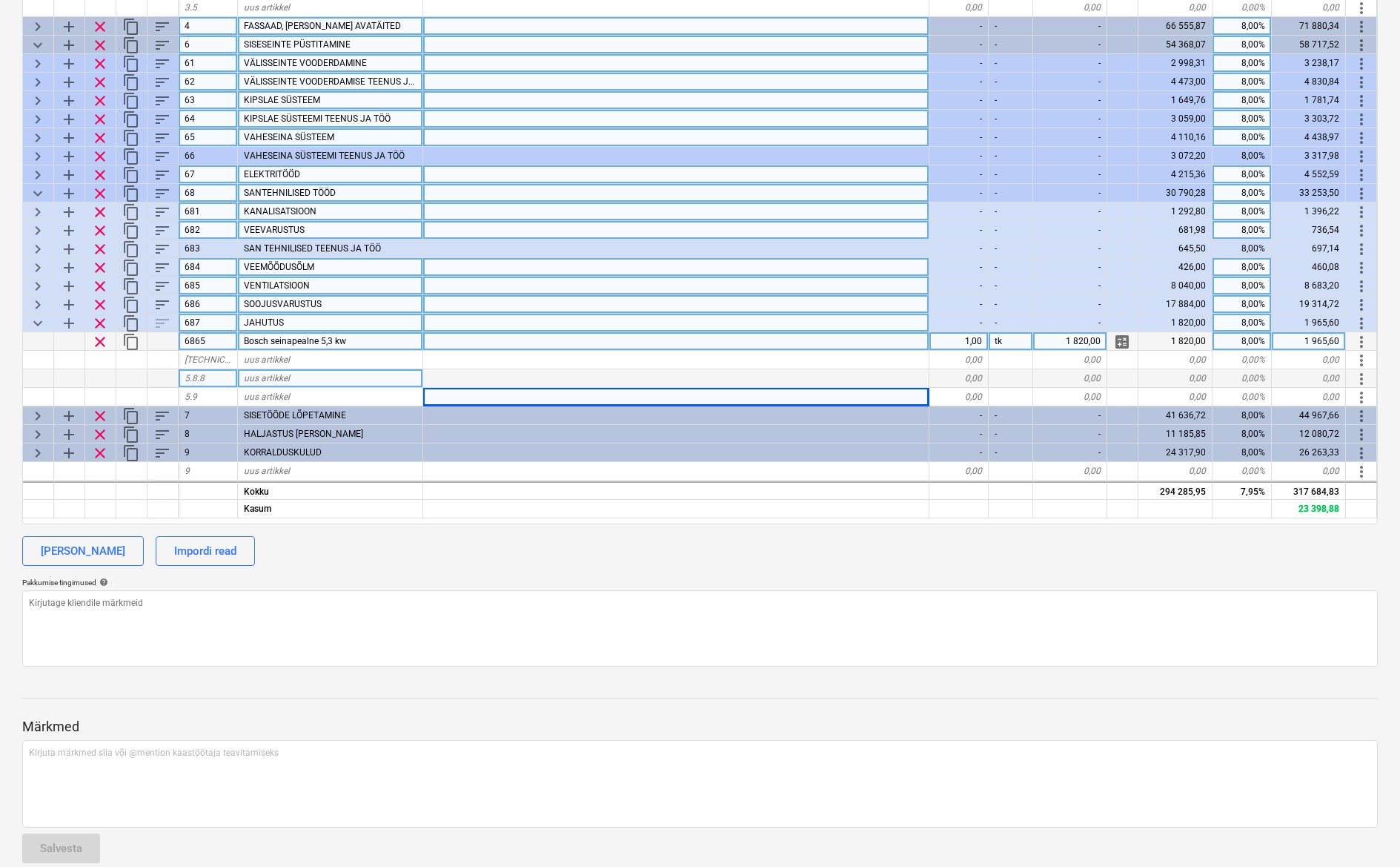
click at [40, 321] on span "keyboard_arrow_down" at bounding box center [38, 323] width 18 height 18
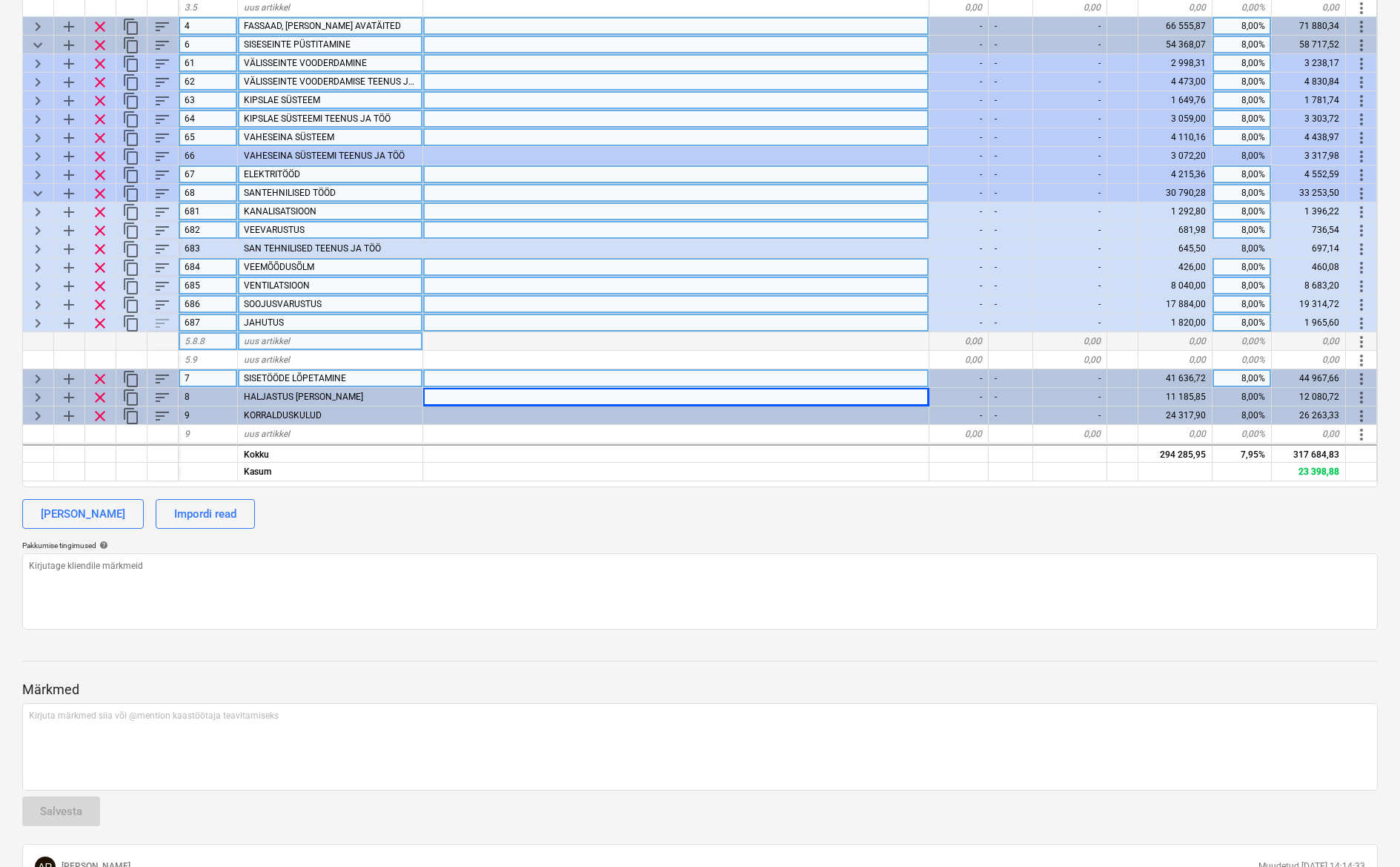
click at [45, 284] on span "keyboard_arrow_right" at bounding box center [38, 286] width 18 height 18
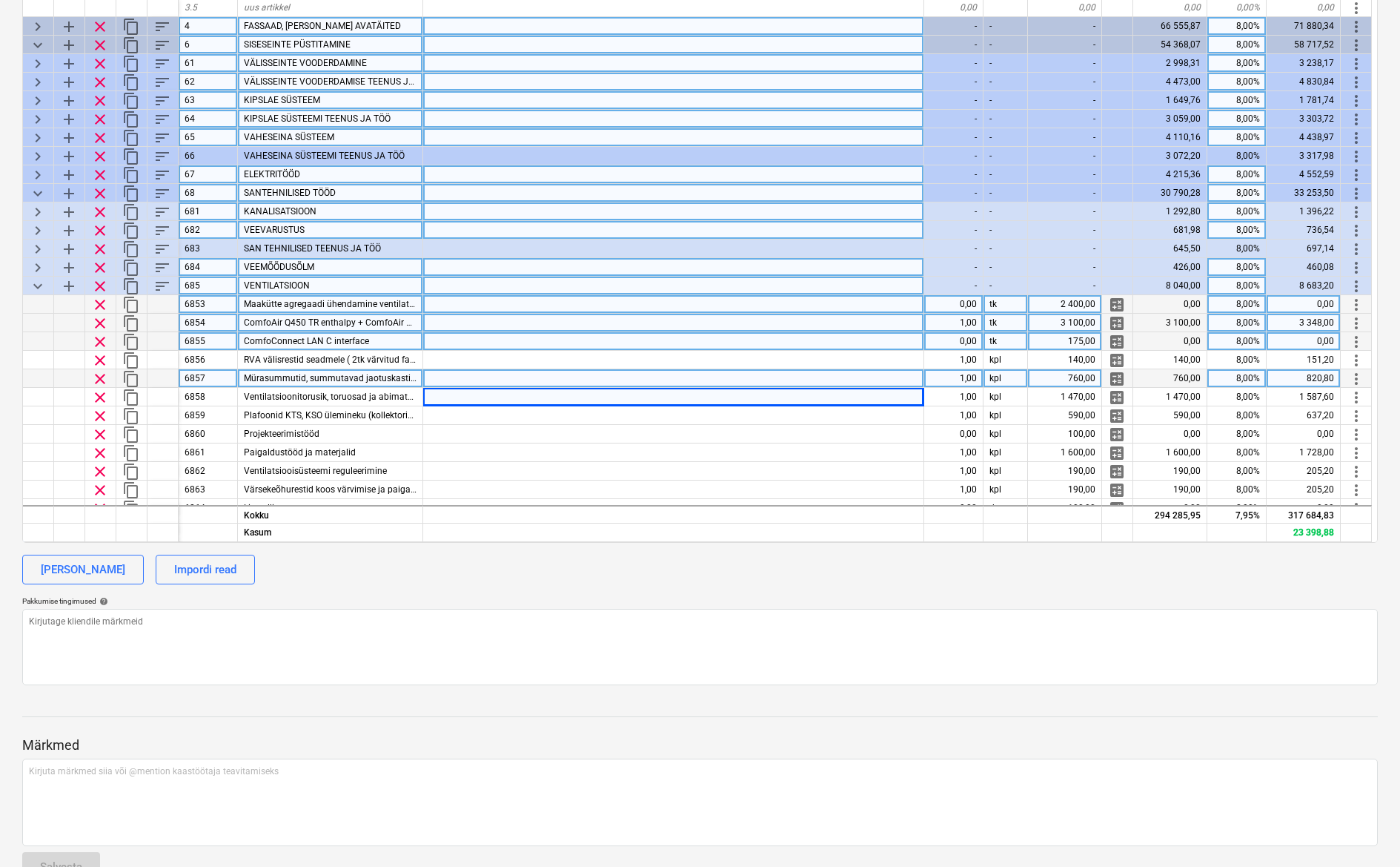
click at [39, 282] on span "keyboard_arrow_down" at bounding box center [38, 286] width 18 height 18
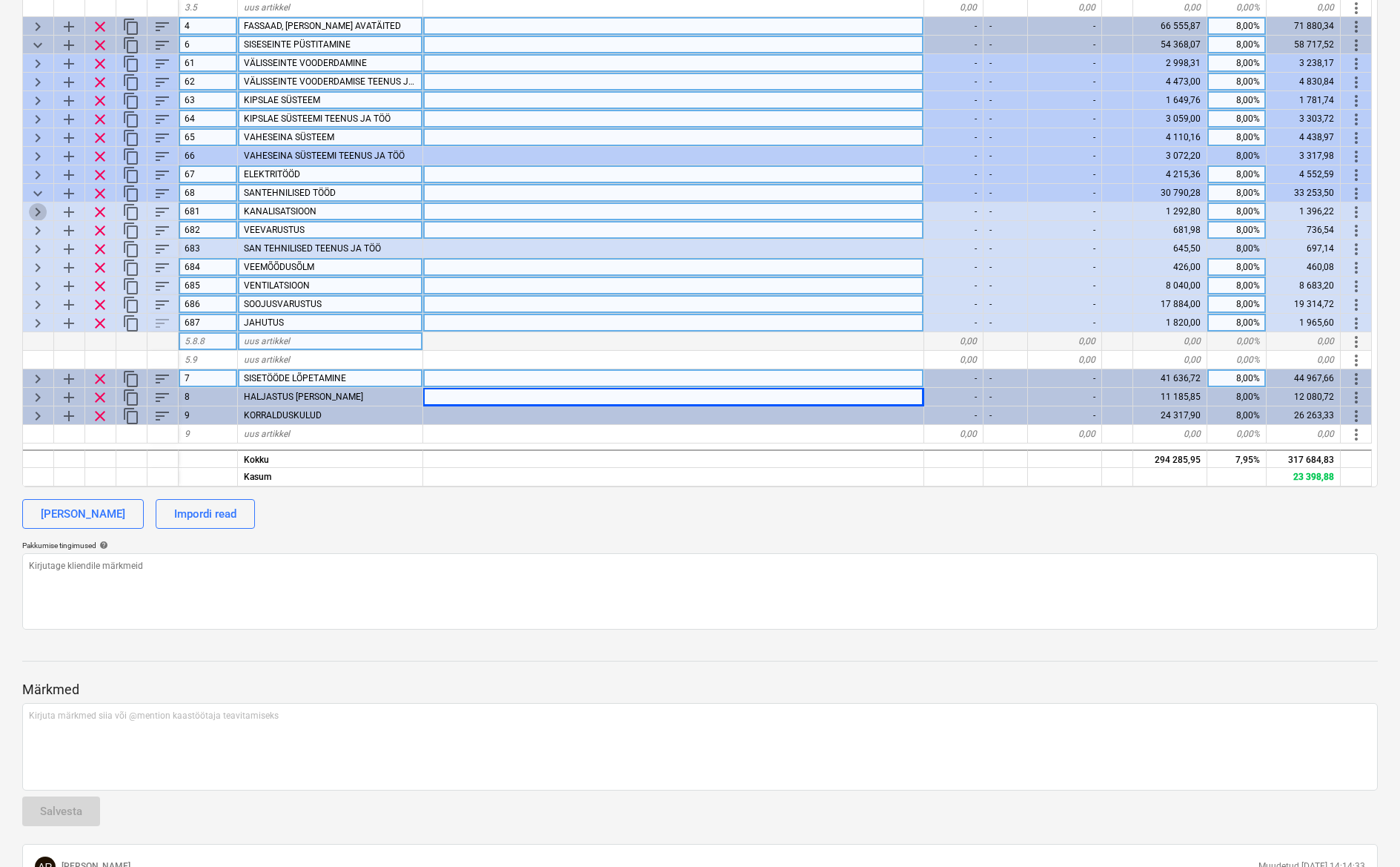
click at [38, 211] on span "keyboard_arrow_right" at bounding box center [38, 212] width 18 height 18
type textarea "x"
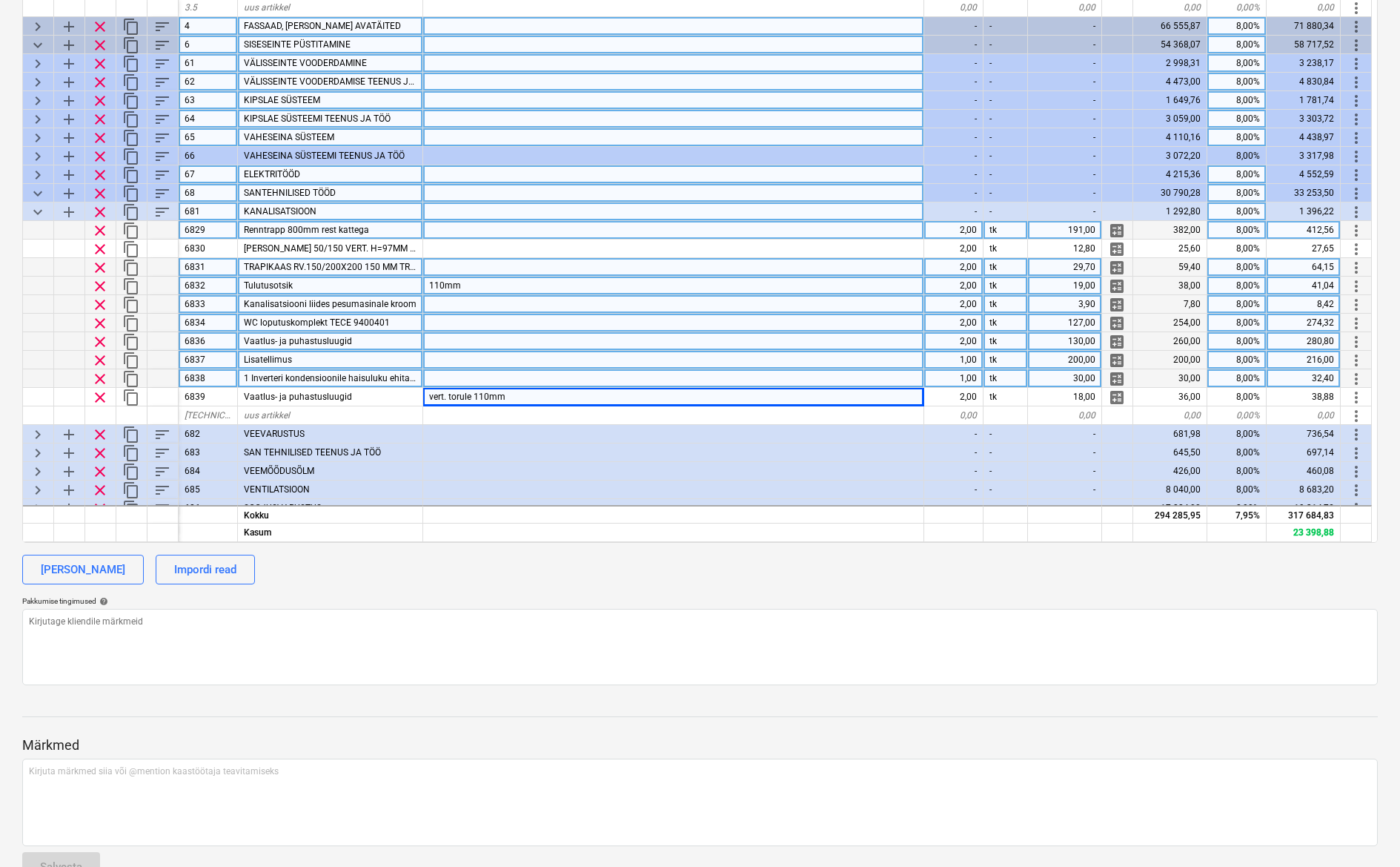
click at [1082, 358] on div "200,00" at bounding box center [1065, 359] width 74 height 19
type input "100"
type textarea "x"
click at [978, 282] on div "2,00" at bounding box center [955, 285] width 60 height 19
type input "0"
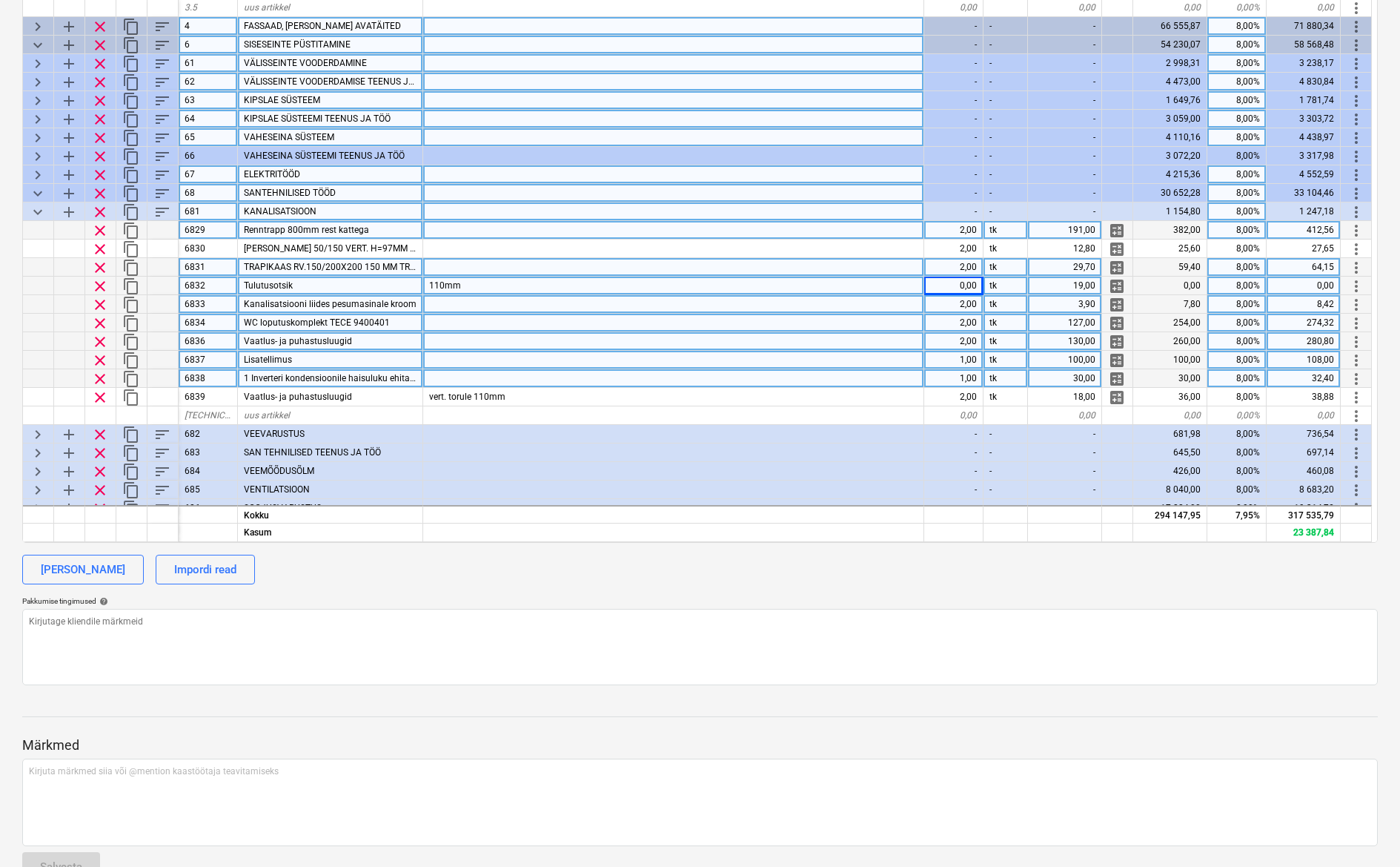
click at [39, 209] on span "keyboard_arrow_down" at bounding box center [38, 212] width 18 height 18
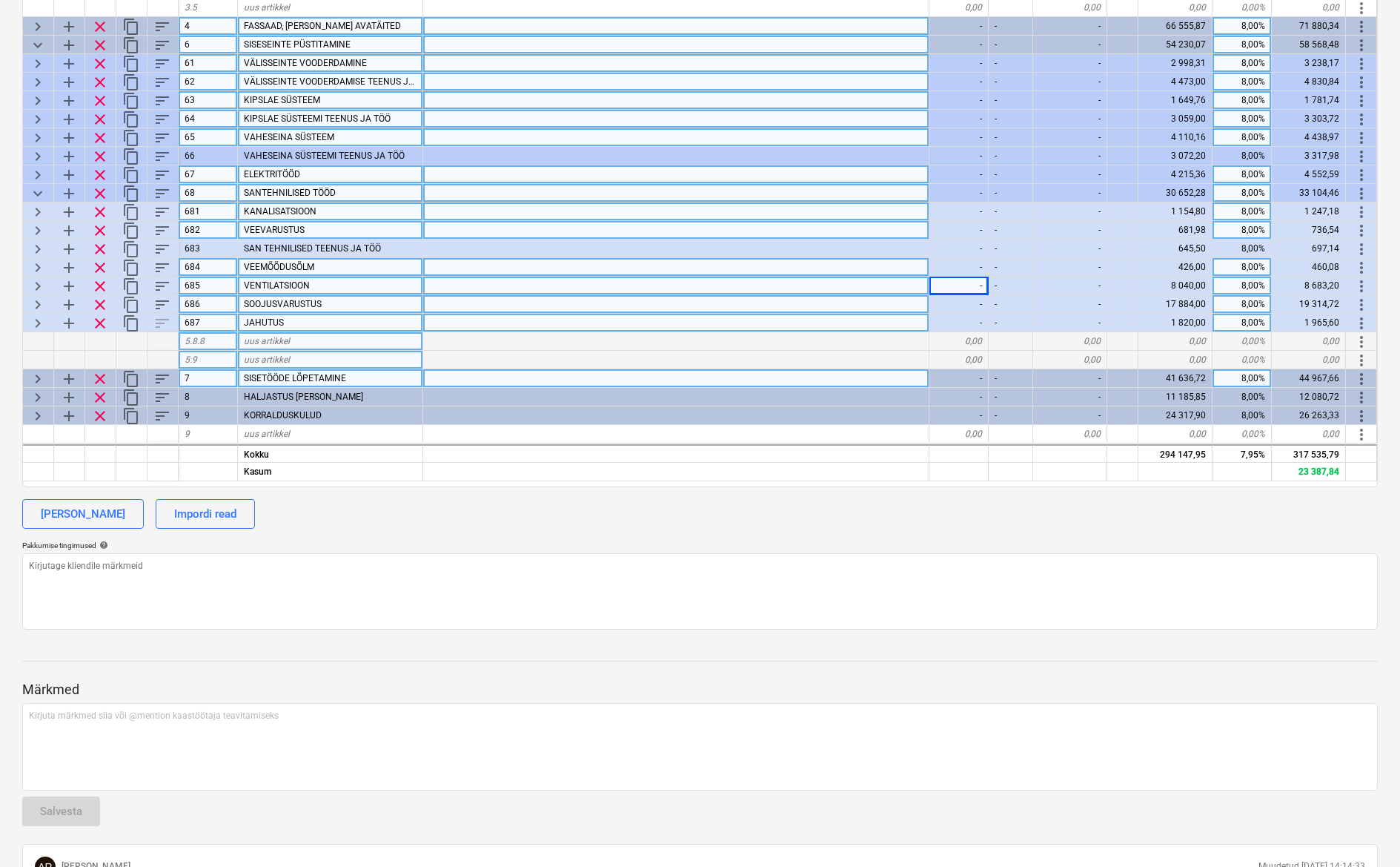
click at [41, 192] on span "keyboard_arrow_down" at bounding box center [38, 193] width 18 height 18
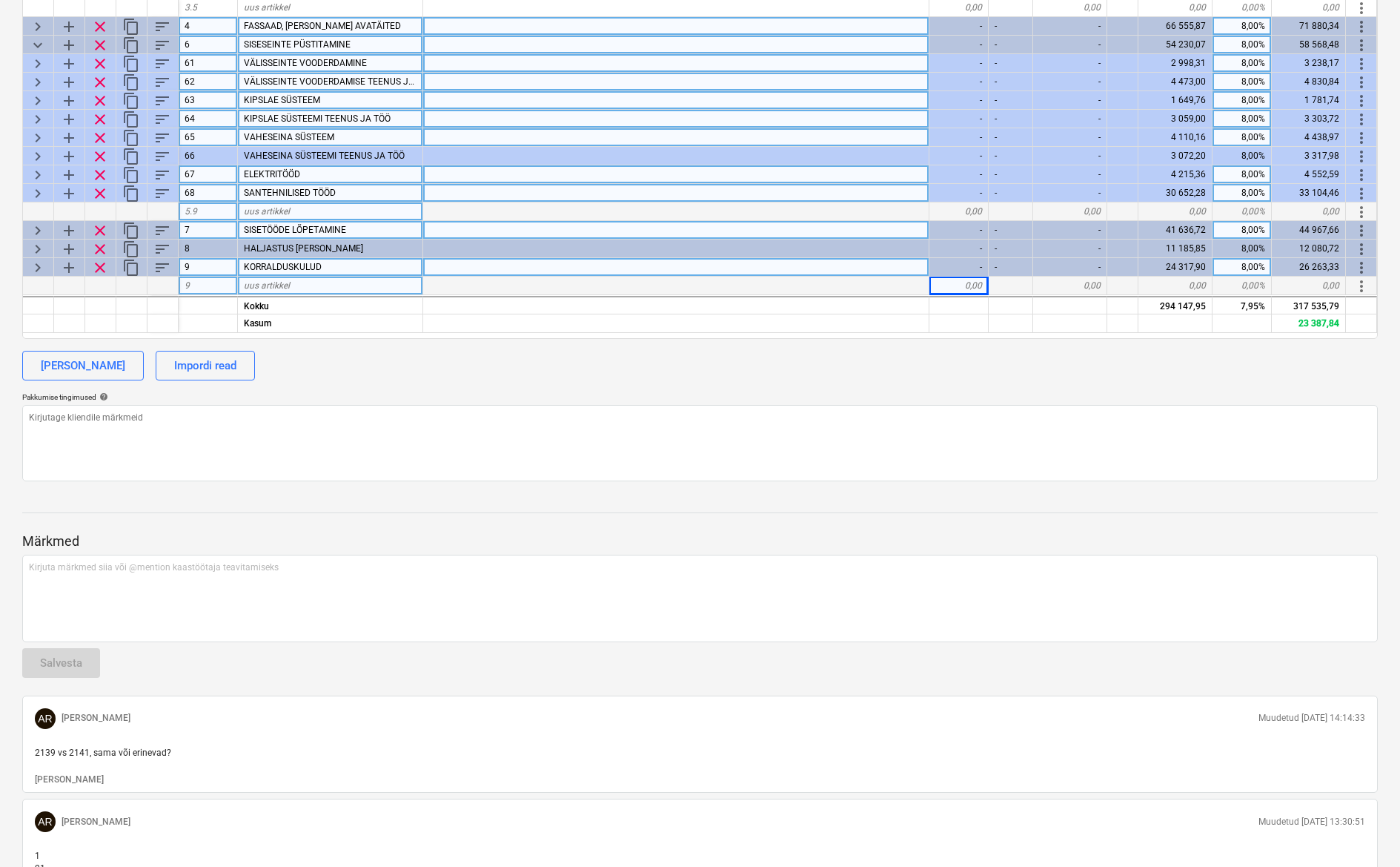
click at [48, 228] on div "keyboard_arrow_right" at bounding box center [39, 230] width 31 height 19
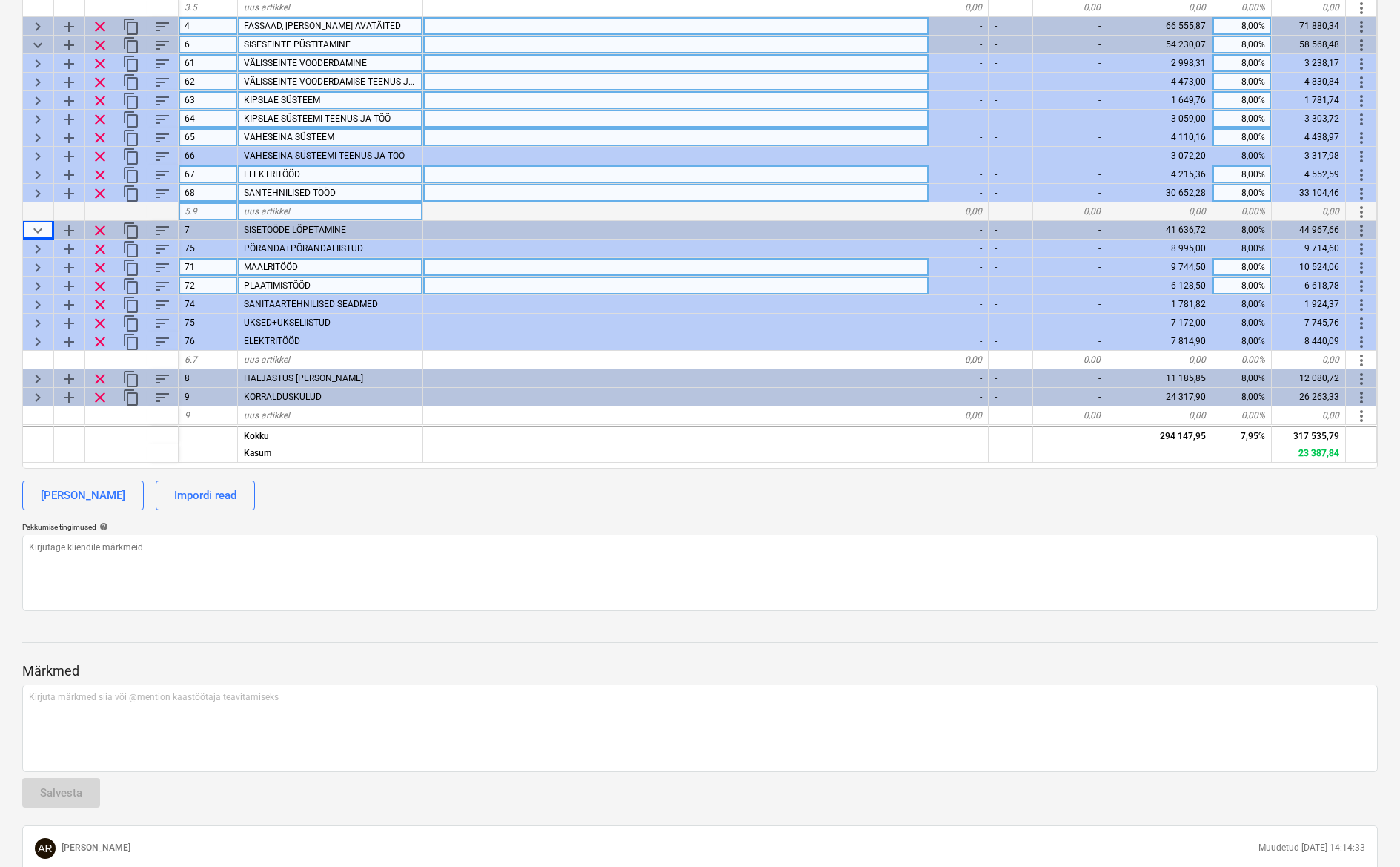
click at [47, 251] on div "keyboard_arrow_right" at bounding box center [39, 248] width 31 height 19
type textarea "x"
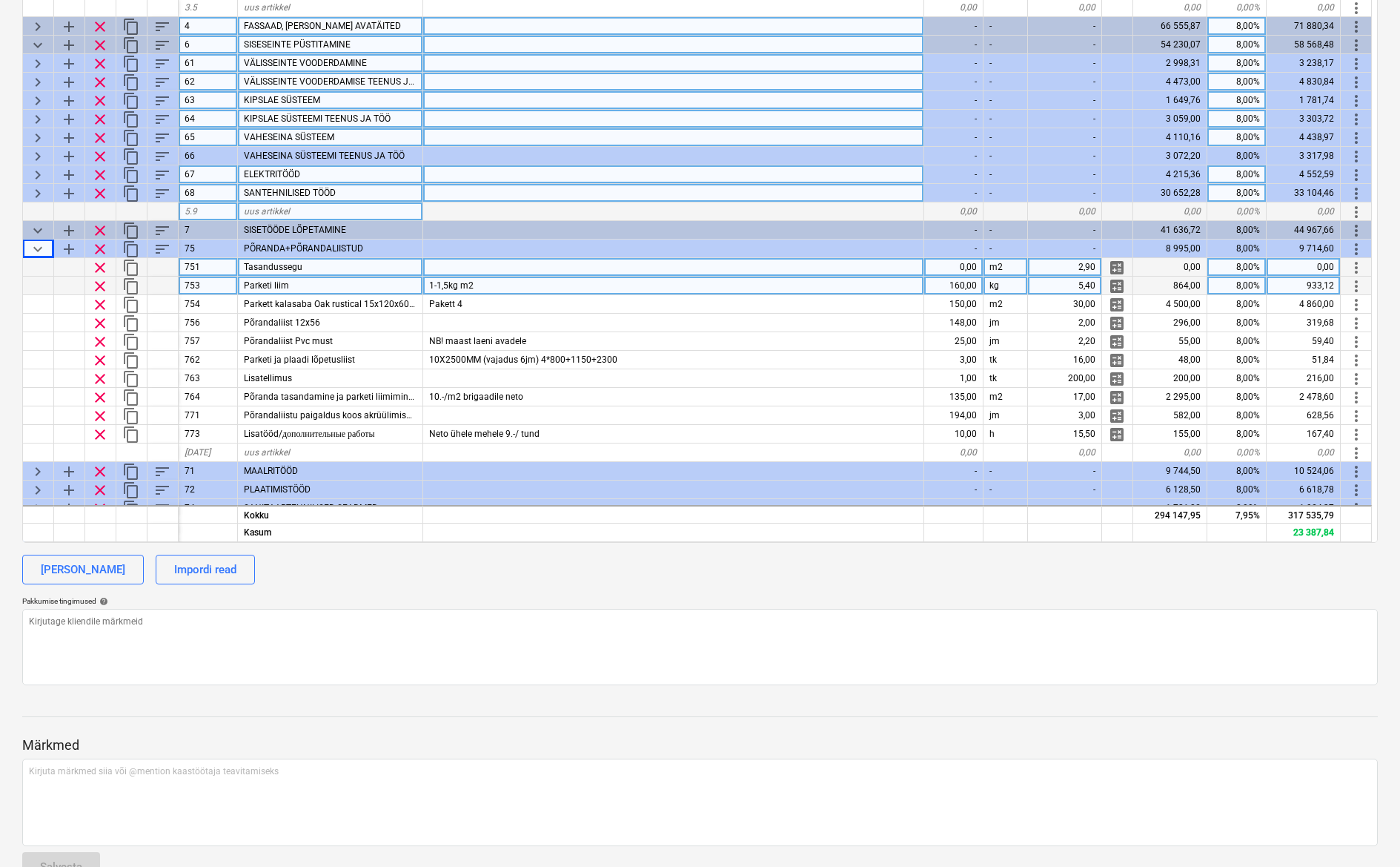
click at [497, 284] on div "1-1,5kg m2" at bounding box center [673, 285] width 501 height 19
click at [943, 284] on div "160,00" at bounding box center [955, 285] width 60 height 19
type input "0"
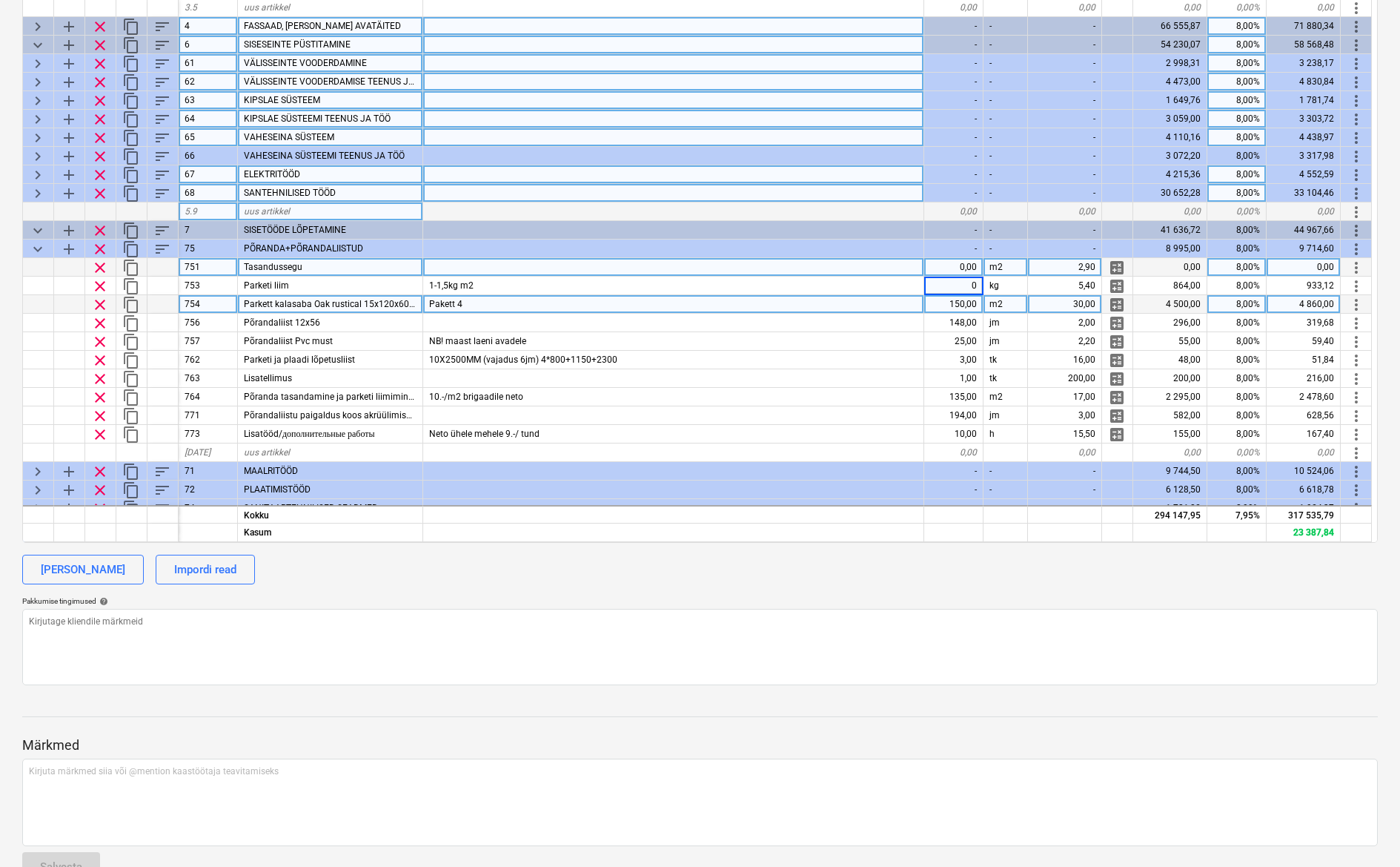
click at [525, 305] on div "Pakett 4" at bounding box center [673, 304] width 501 height 19
type textarea "x"
click at [525, 305] on input "Pakett 4" at bounding box center [673, 304] width 500 height 18
drag, startPoint x: 526, startPoint y: 305, endPoint x: 431, endPoint y: 304, distance: 95.0
click at [431, 304] on input "Pakett 4" at bounding box center [673, 304] width 500 height 18
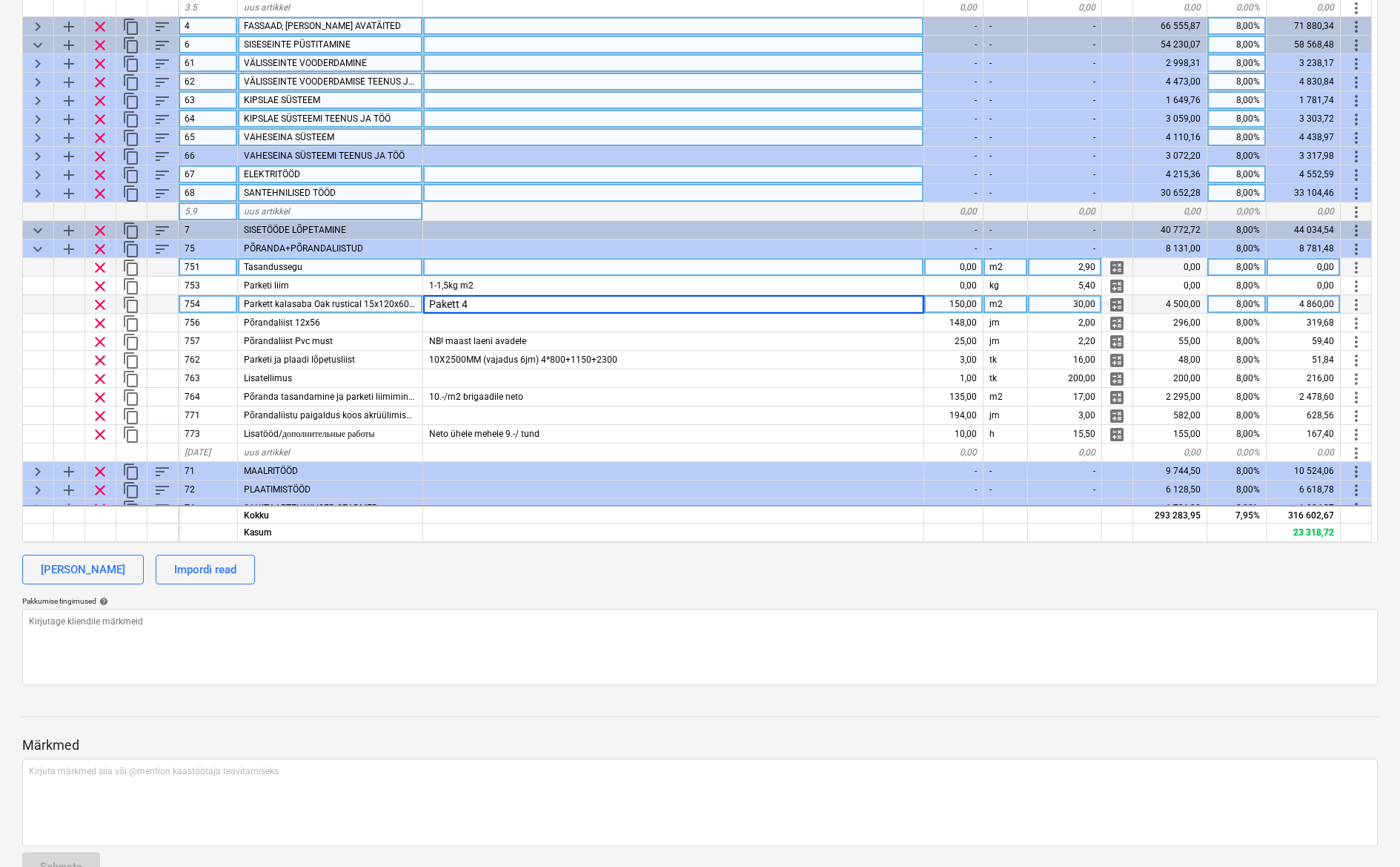
click at [492, 307] on input "Pakett 4" at bounding box center [673, 304] width 500 height 18
drag, startPoint x: 495, startPoint y: 304, endPoint x: 417, endPoint y: 302, distance: 78.0
click at [0, 0] on div "clear content_copy 754 Parkett kalasaba Oak rustical 15x120x600 faasitud,lakitu…" at bounding box center [0, 0] width 0 height 0
type input "pakett tehtud standardlahendusega"
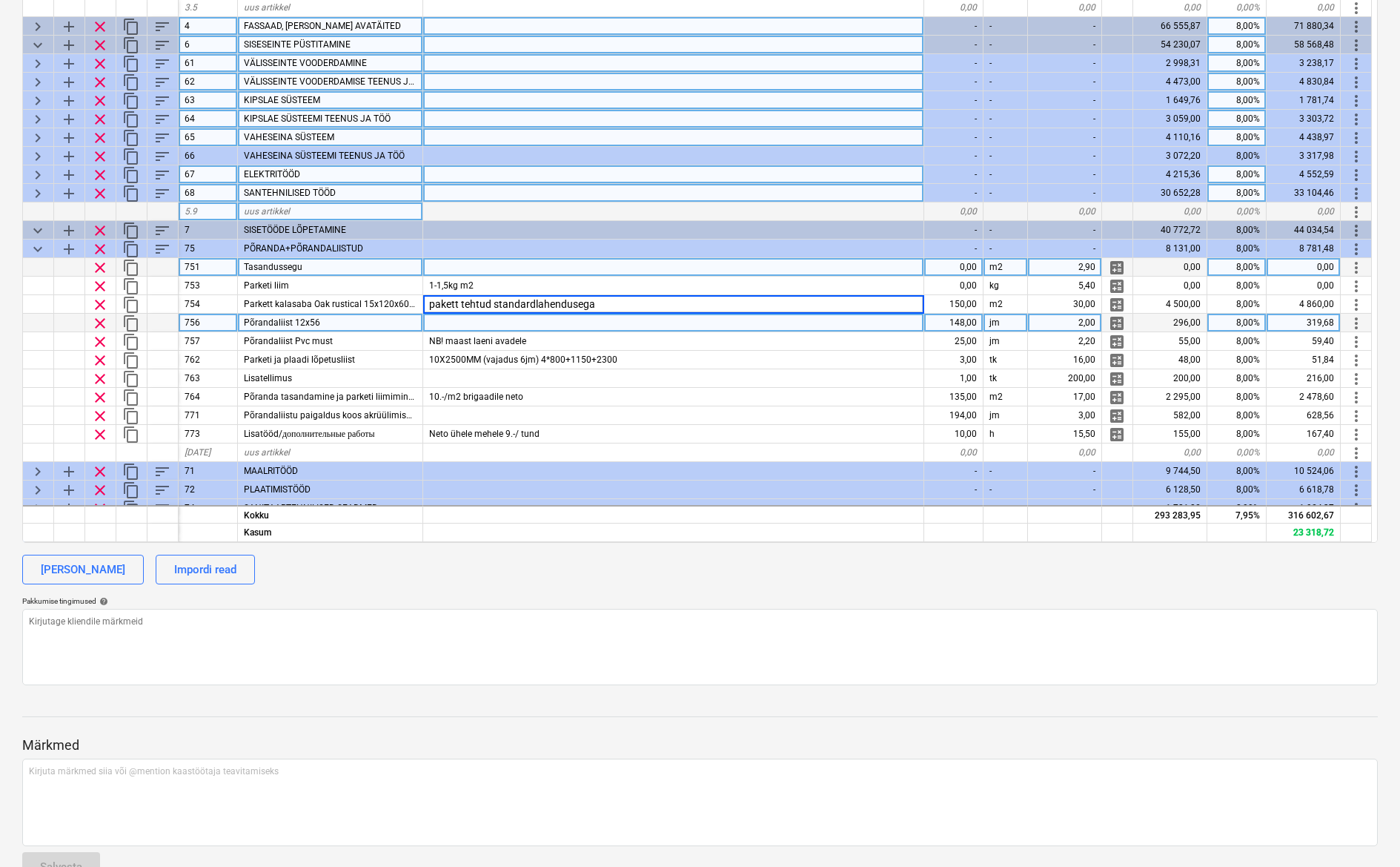
click at [445, 319] on div at bounding box center [673, 322] width 501 height 19
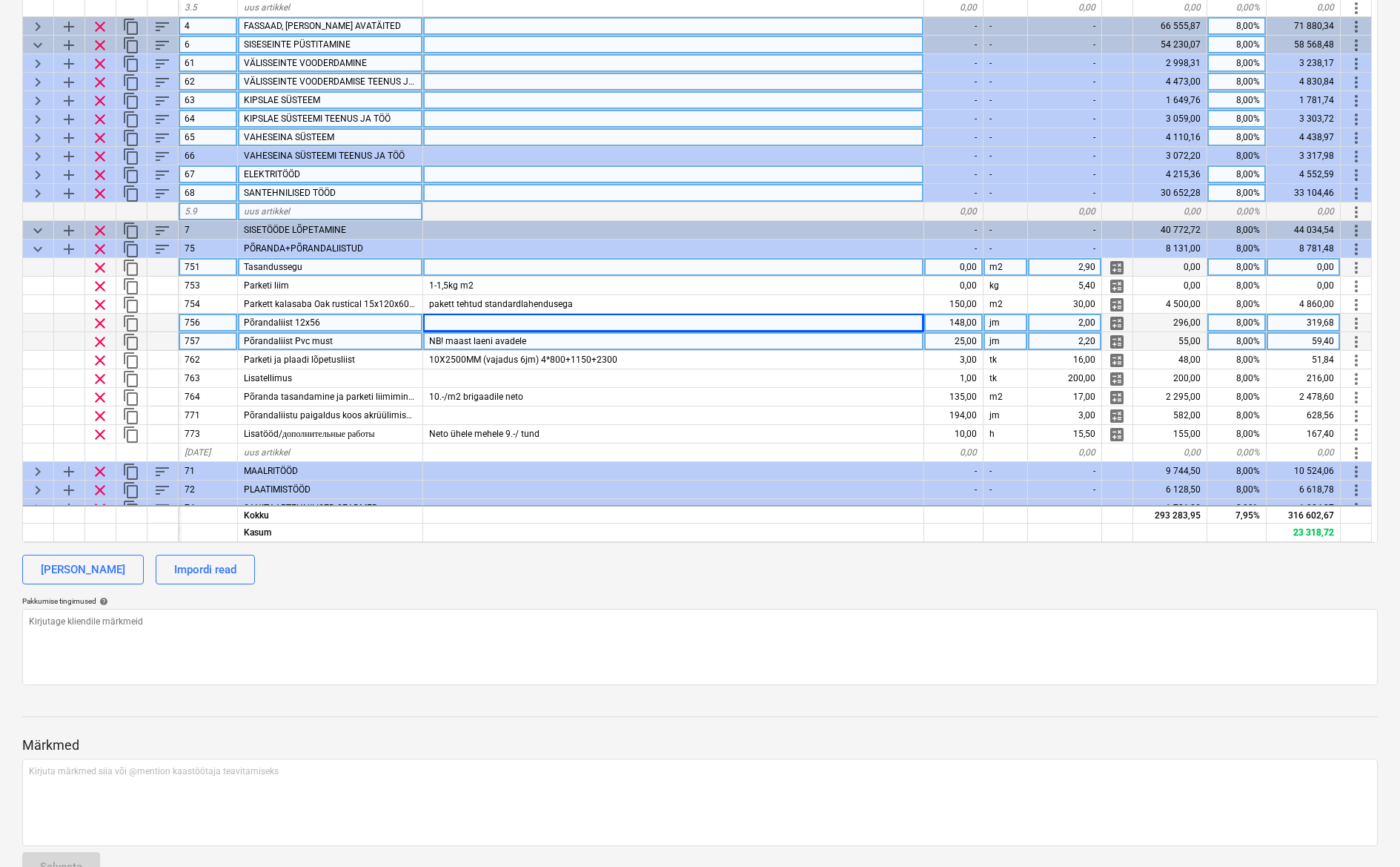
click at [462, 336] on span "NB! maast laeni avadele" at bounding box center [478, 341] width 97 height 10
click at [549, 338] on input "NB! maast laeni avadele" at bounding box center [673, 341] width 500 height 18
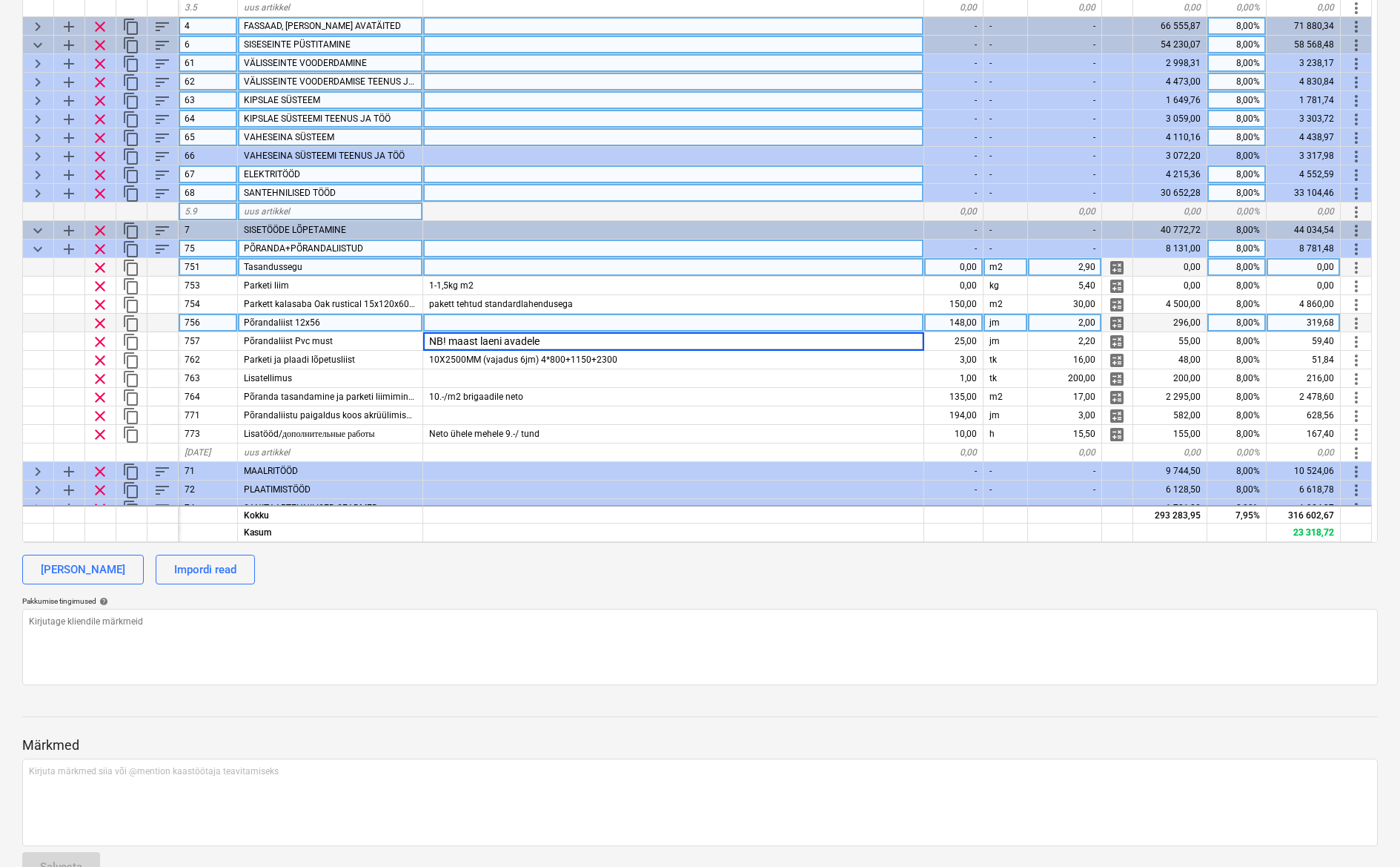
click at [43, 251] on span "keyboard_arrow_down" at bounding box center [38, 249] width 18 height 18
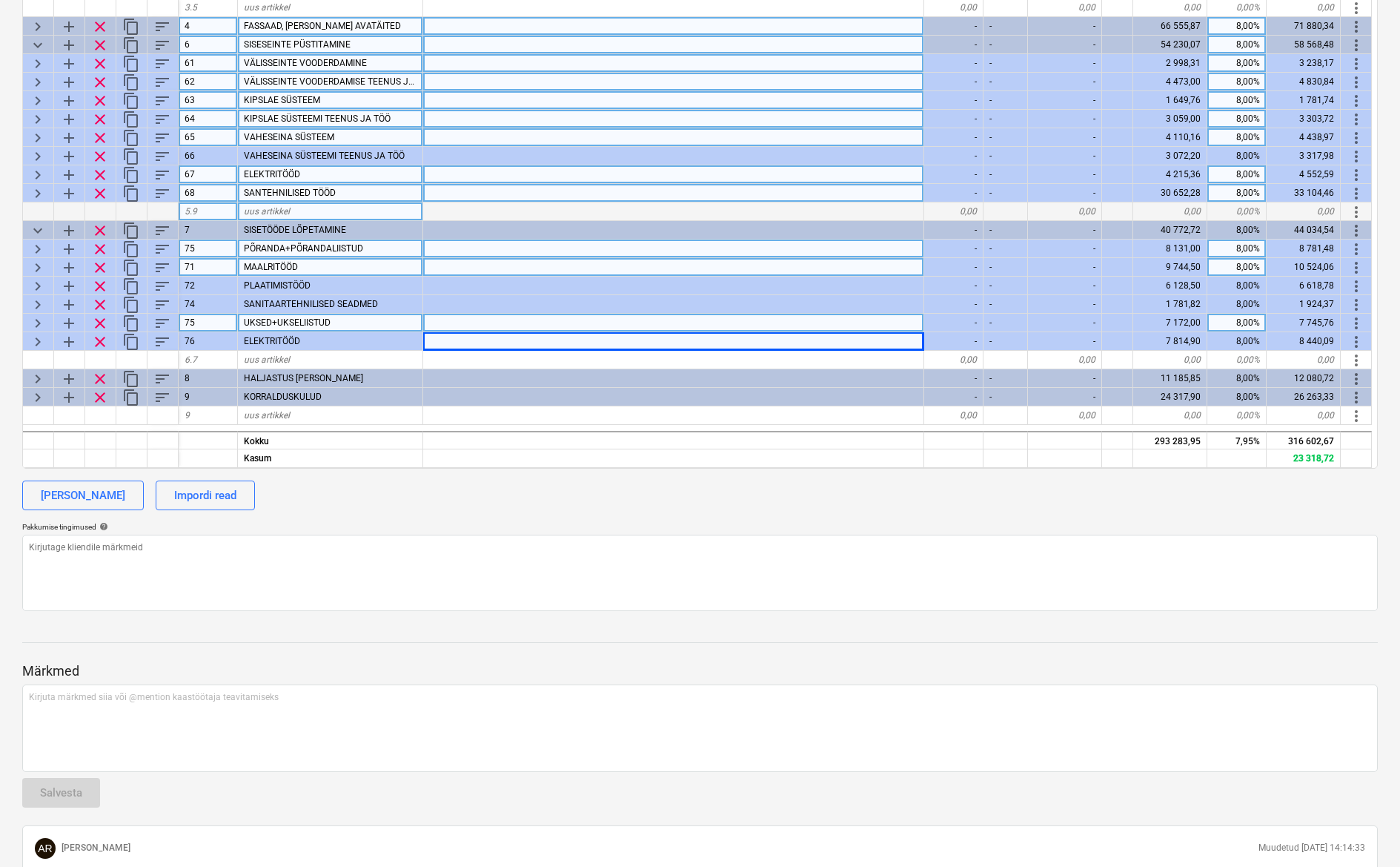
click at [43, 263] on span "keyboard_arrow_right" at bounding box center [38, 268] width 18 height 18
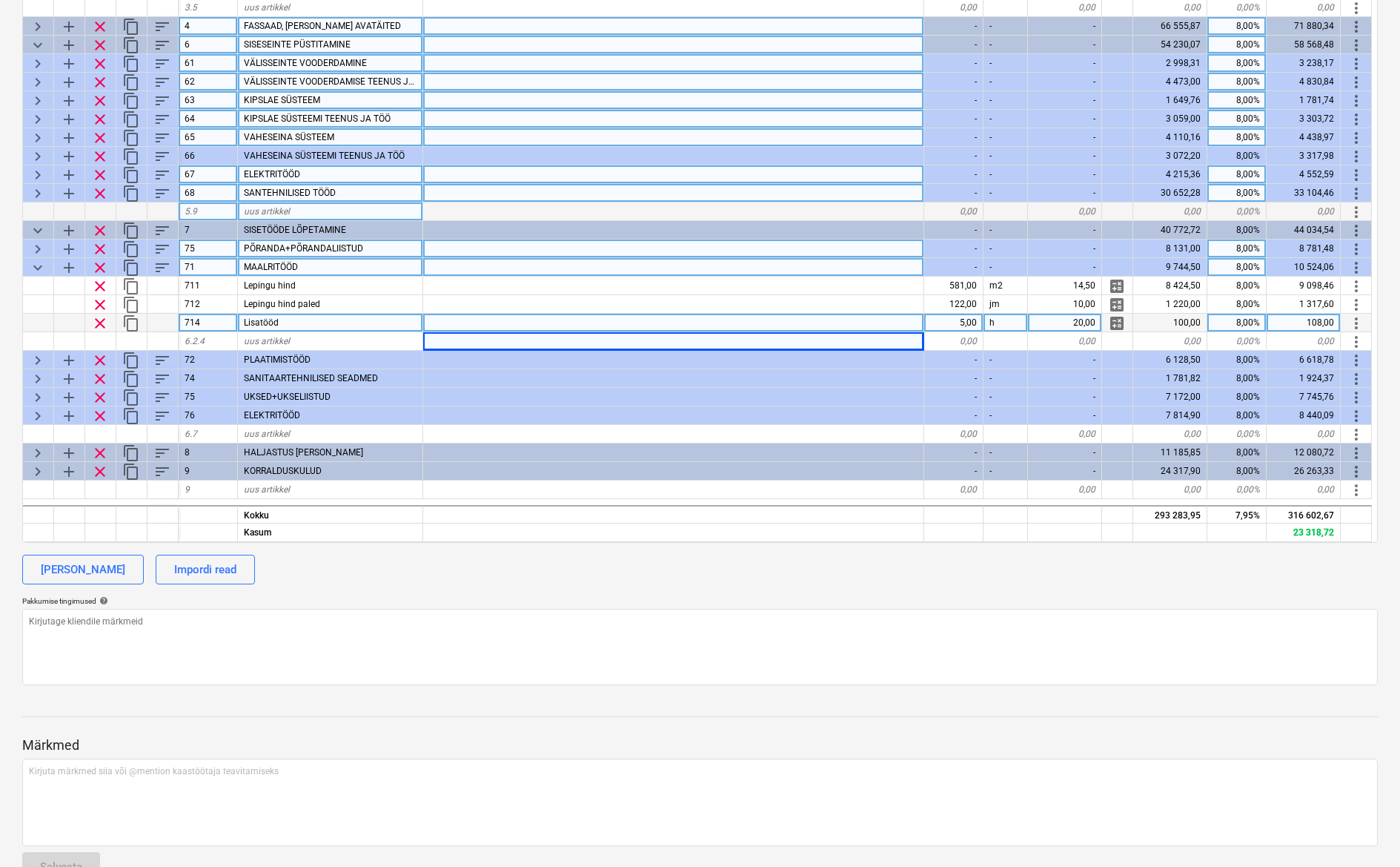
click at [43, 268] on span "keyboard_arrow_down" at bounding box center [38, 268] width 18 height 18
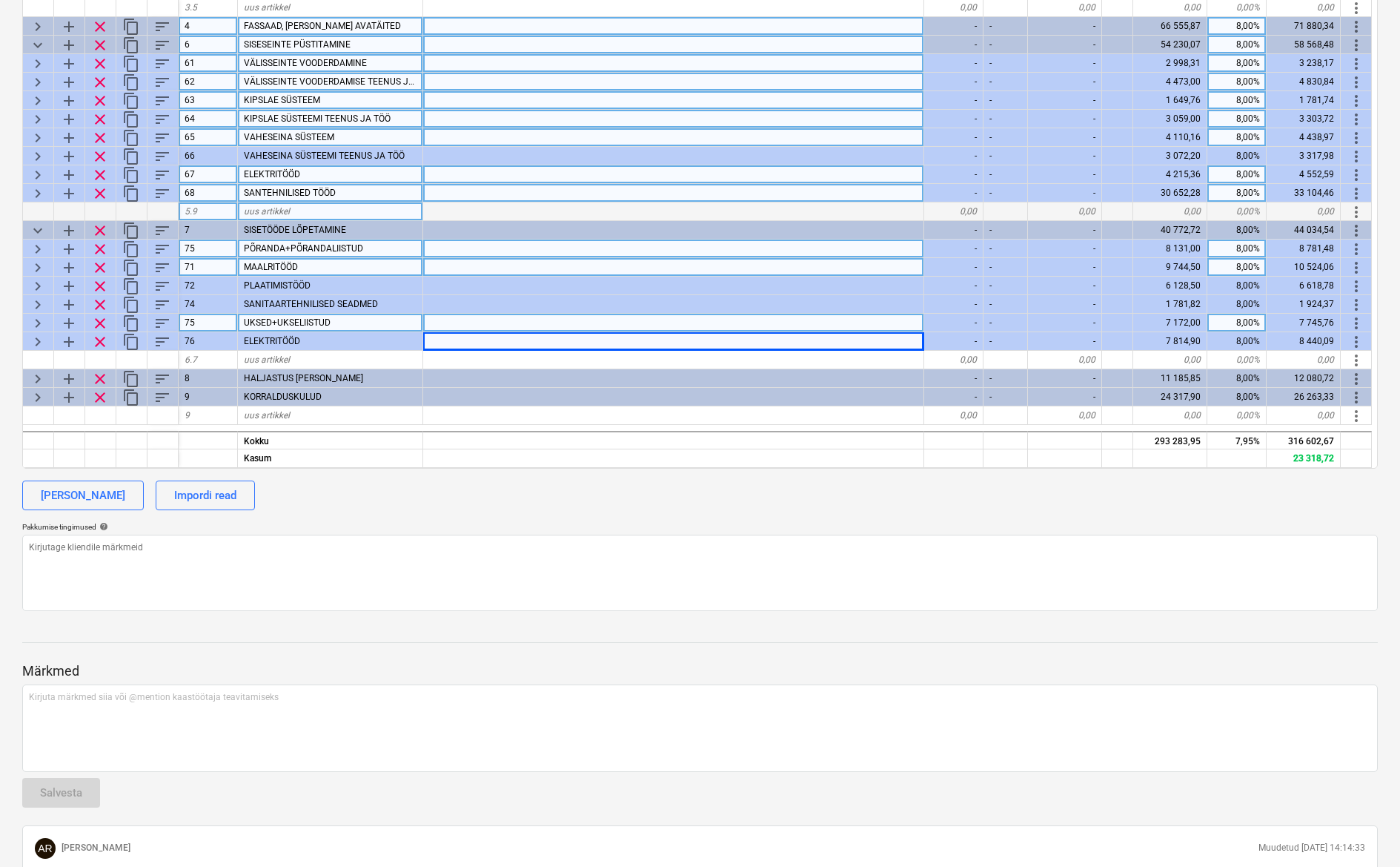
click at [41, 280] on span "keyboard_arrow_right" at bounding box center [38, 286] width 18 height 18
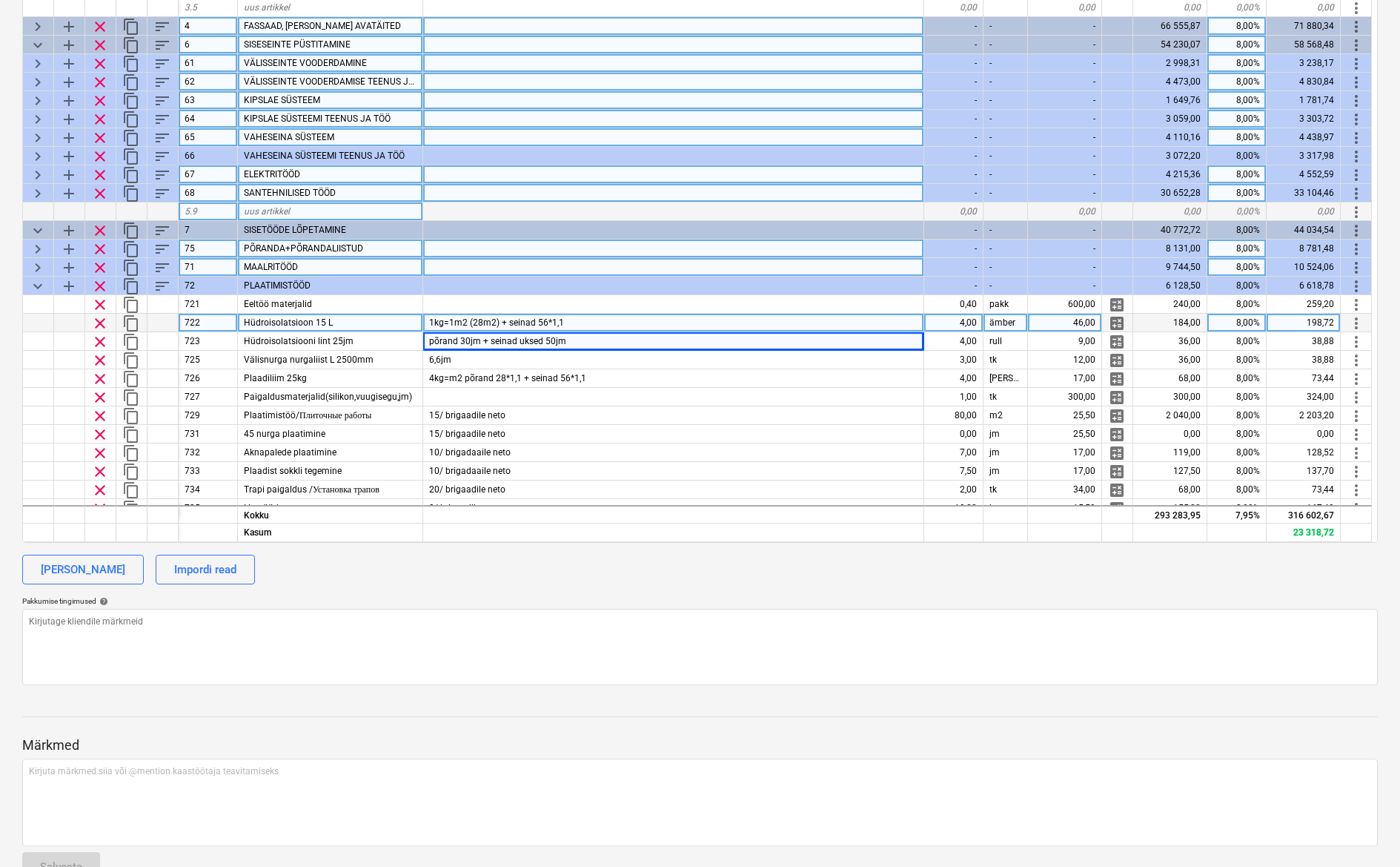
type textarea "x"
click at [957, 338] on div "4,00" at bounding box center [955, 341] width 60 height 19
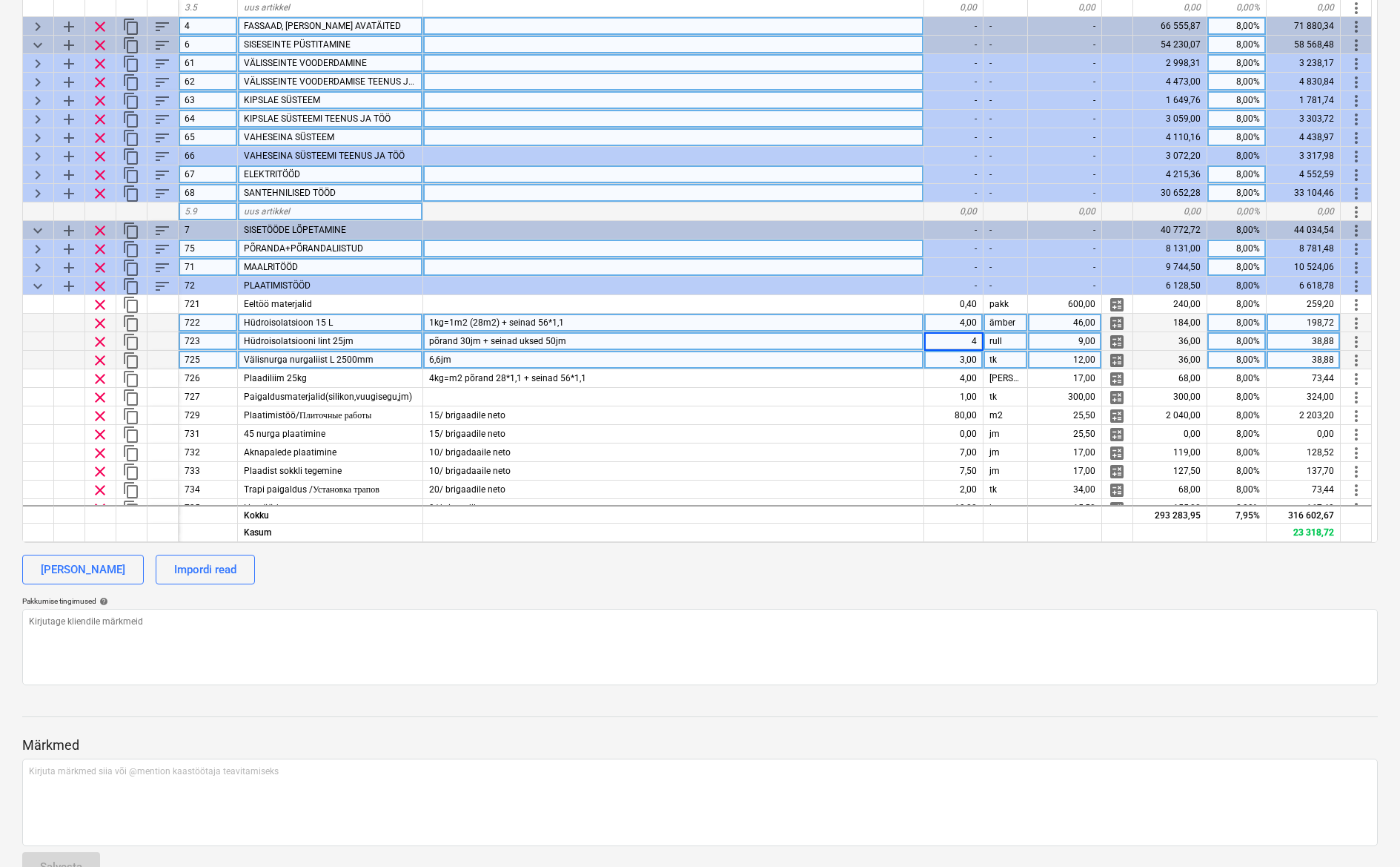
click at [963, 357] on div "3,00" at bounding box center [955, 359] width 60 height 19
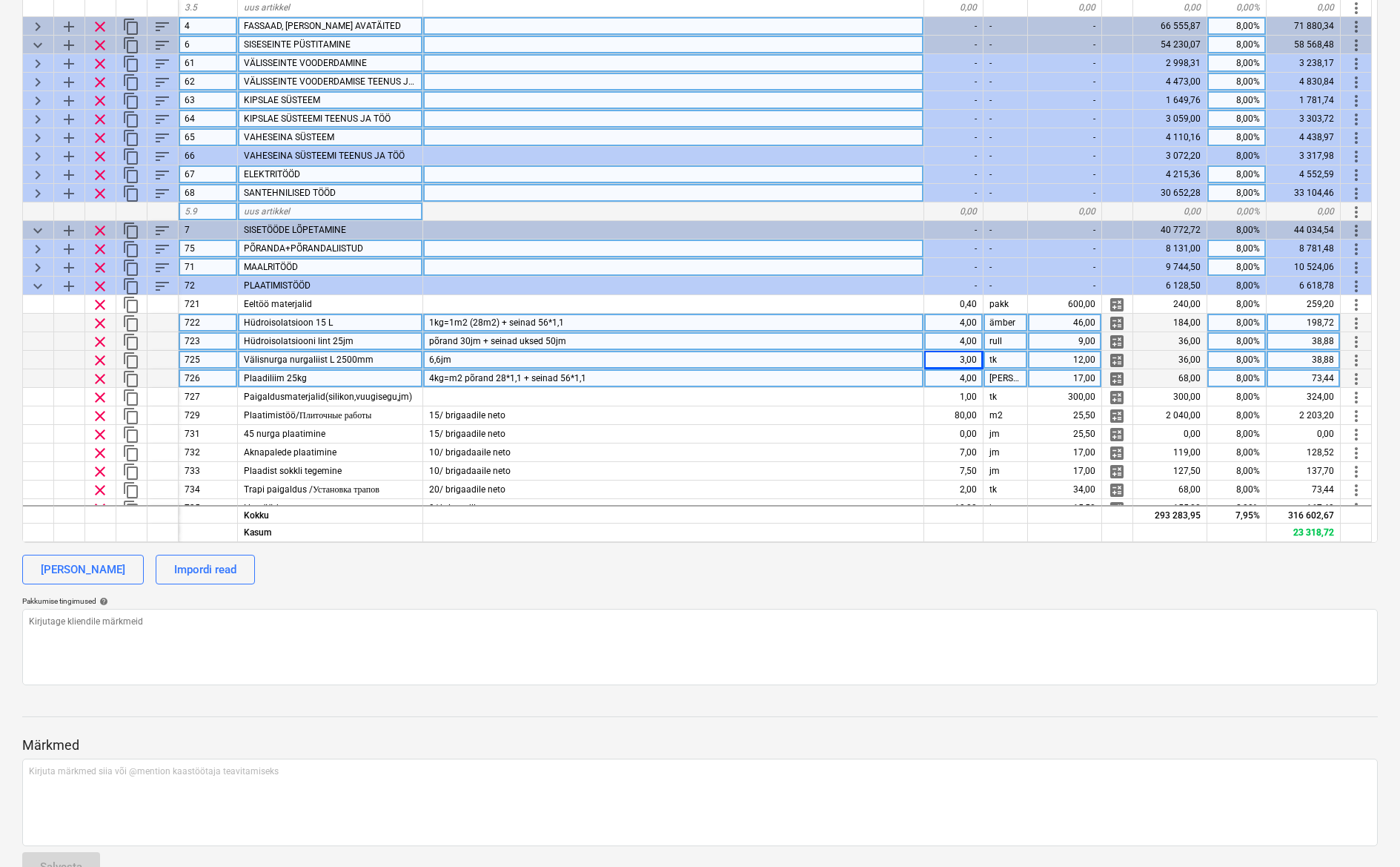
click at [975, 381] on div "4,00" at bounding box center [955, 378] width 60 height 19
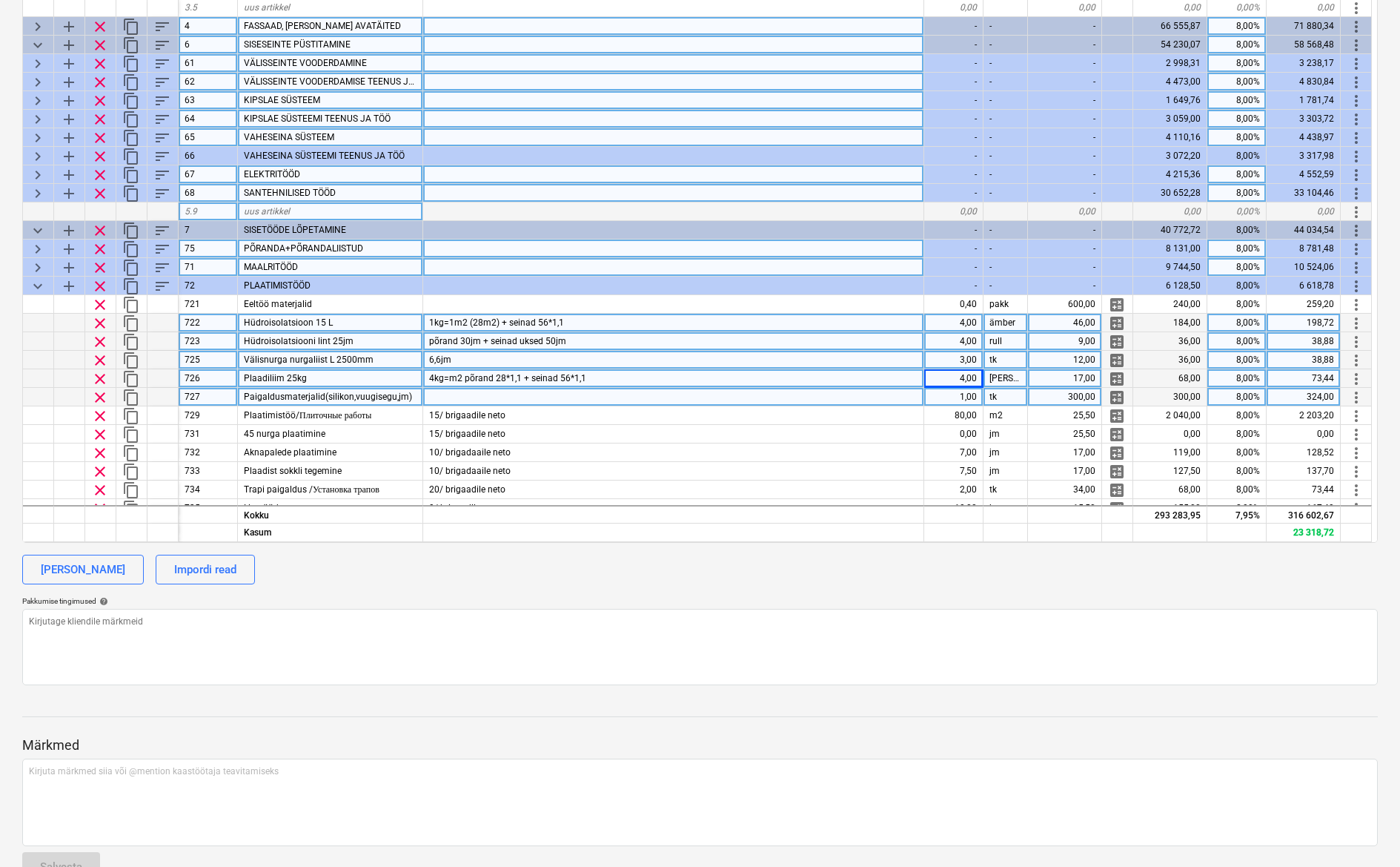
click at [981, 395] on div "1,00" at bounding box center [955, 396] width 60 height 19
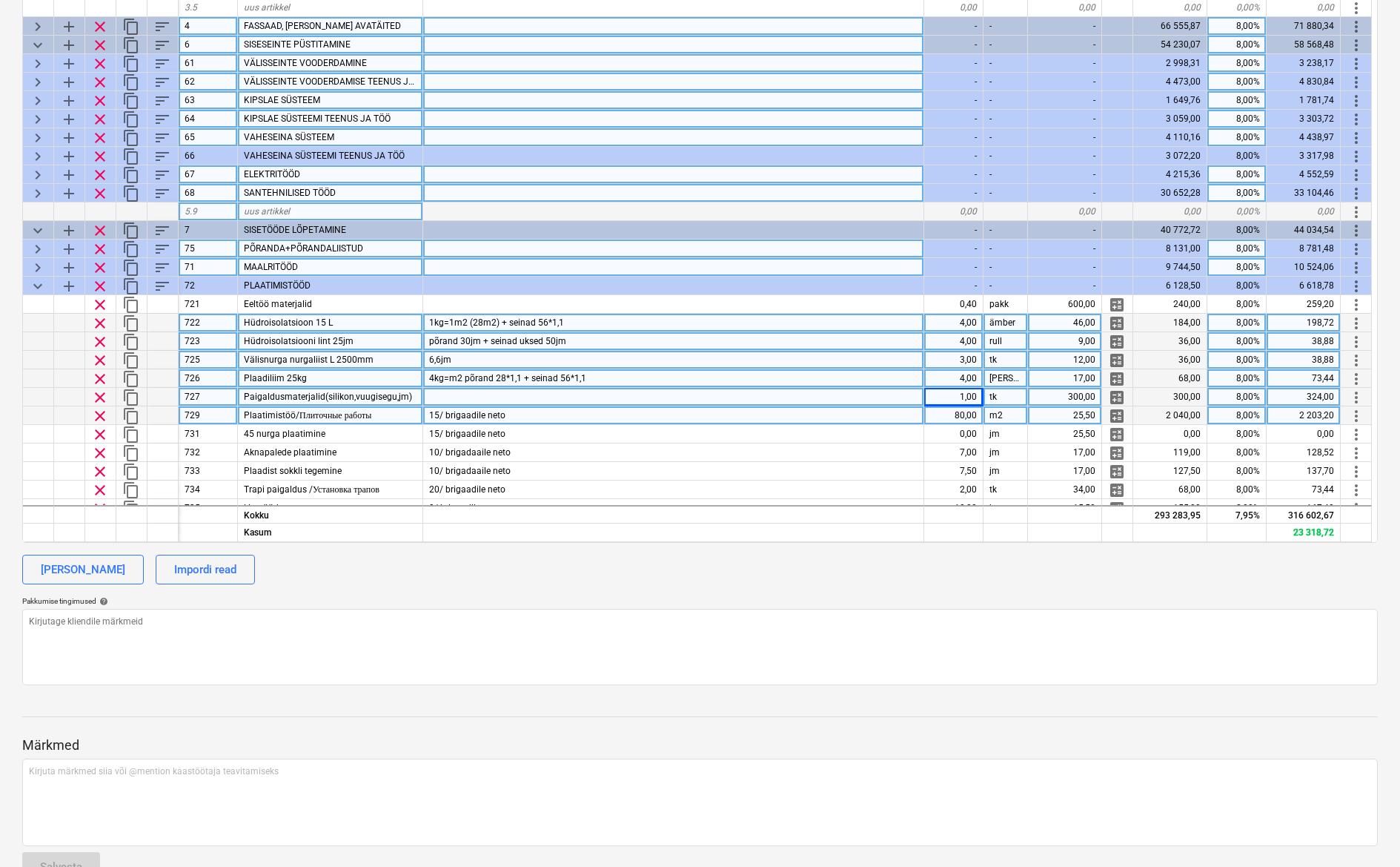
click at [976, 413] on div "80,00" at bounding box center [955, 415] width 60 height 19
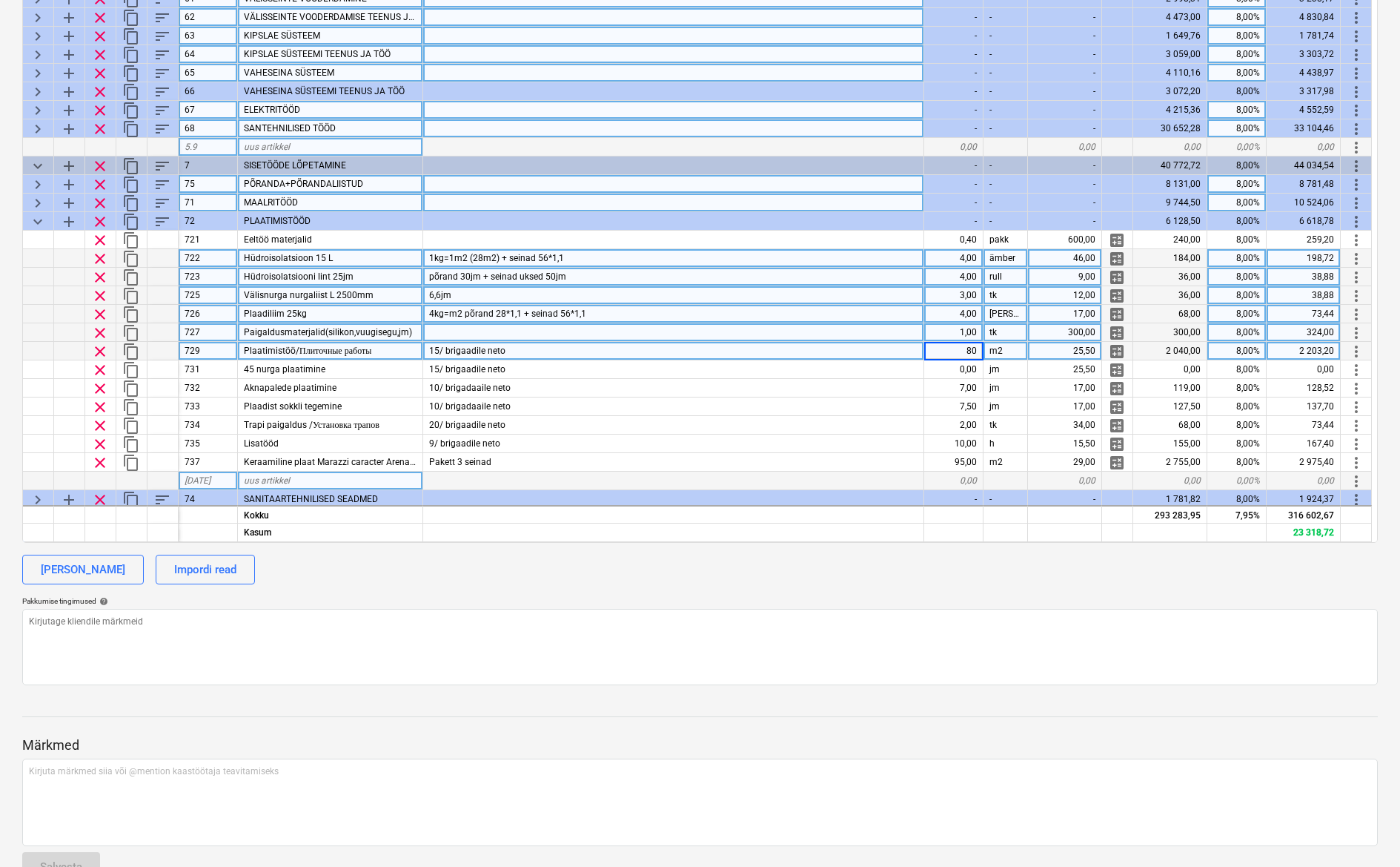
scroll to position [79, 0]
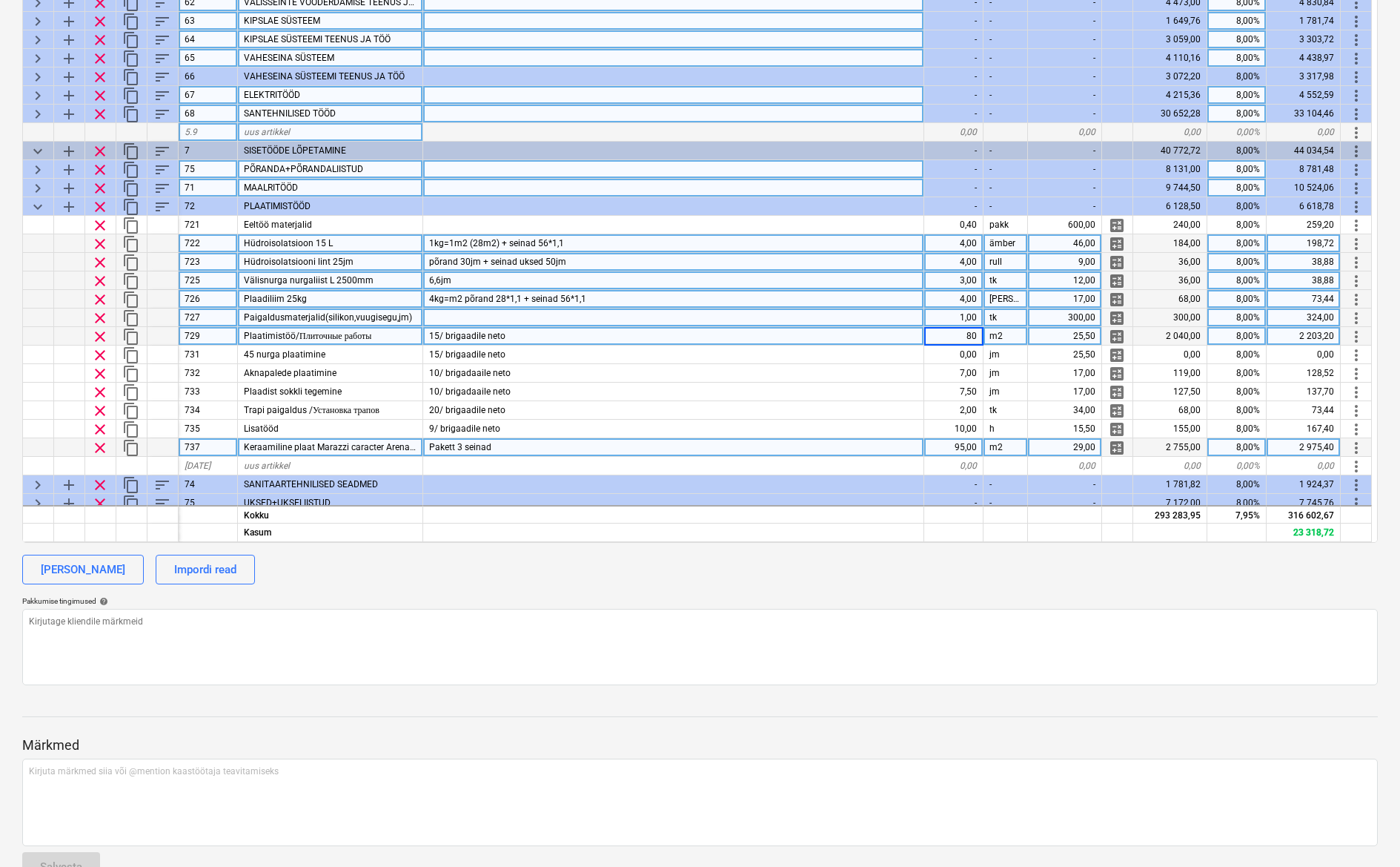
click at [1062, 445] on div "29,00" at bounding box center [1065, 447] width 74 height 19
type input "18"
type textarea "x"
click at [357, 457] on div "uus artikkel" at bounding box center [330, 466] width 185 height 19
click at [321, 445] on span "Keraamiline plaat Marazzi caracter Arena 60x120" at bounding box center [343, 446] width 199 height 10
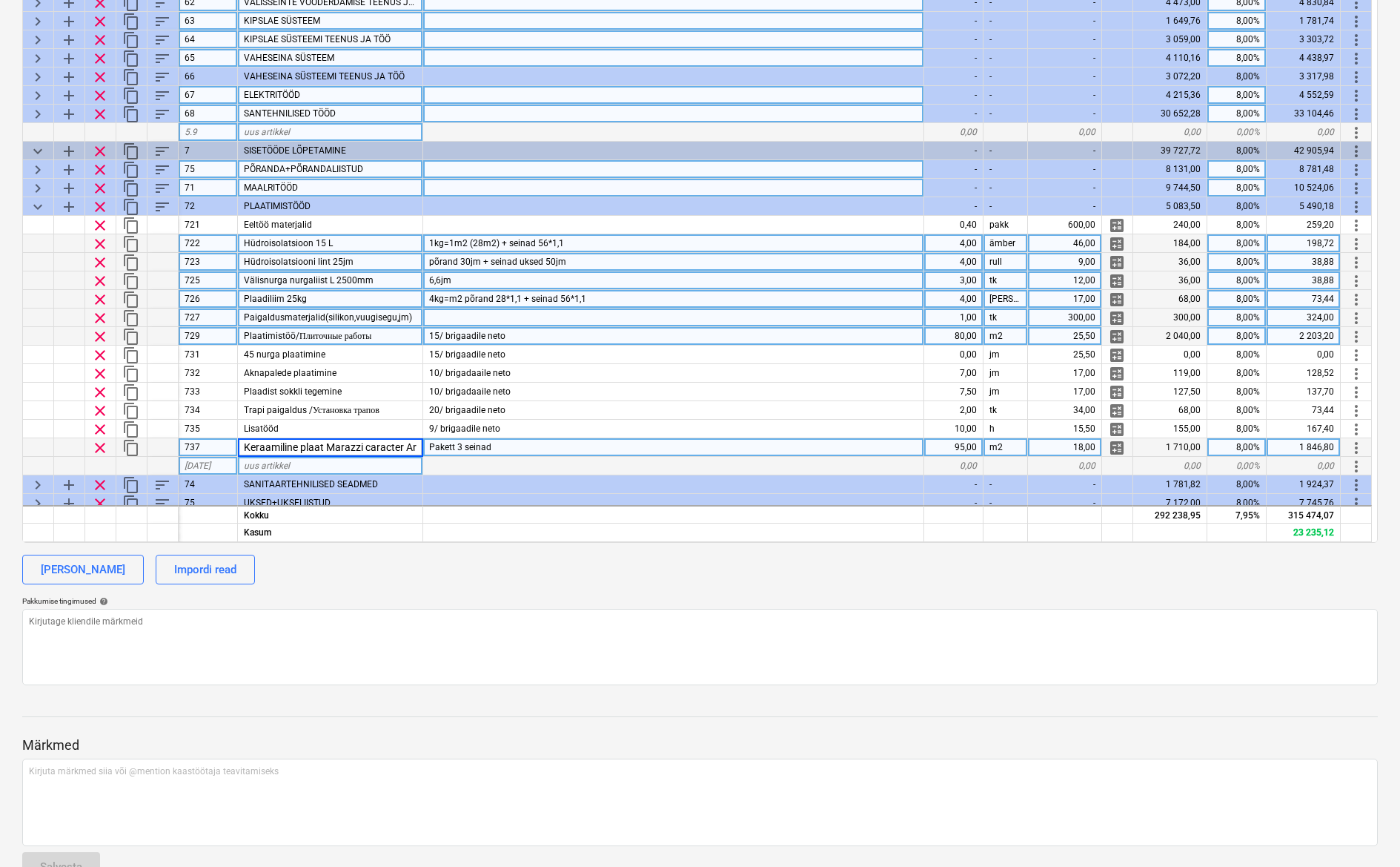
click at [323, 444] on input "Keraamiline plaat Marazzi caracter Arena 60x120" at bounding box center [329, 447] width 184 height 18
drag, startPoint x: 327, startPoint y: 444, endPoint x: 499, endPoint y: 447, distance: 172.0
click at [0, 0] on div "clear content_copy 737 Keraamiline plaat Marazzi caracter Arena 60x120 Pakett 3…" at bounding box center [0, 0] width 0 height 0
type input "Keraamiline plaat"
type textarea "x"
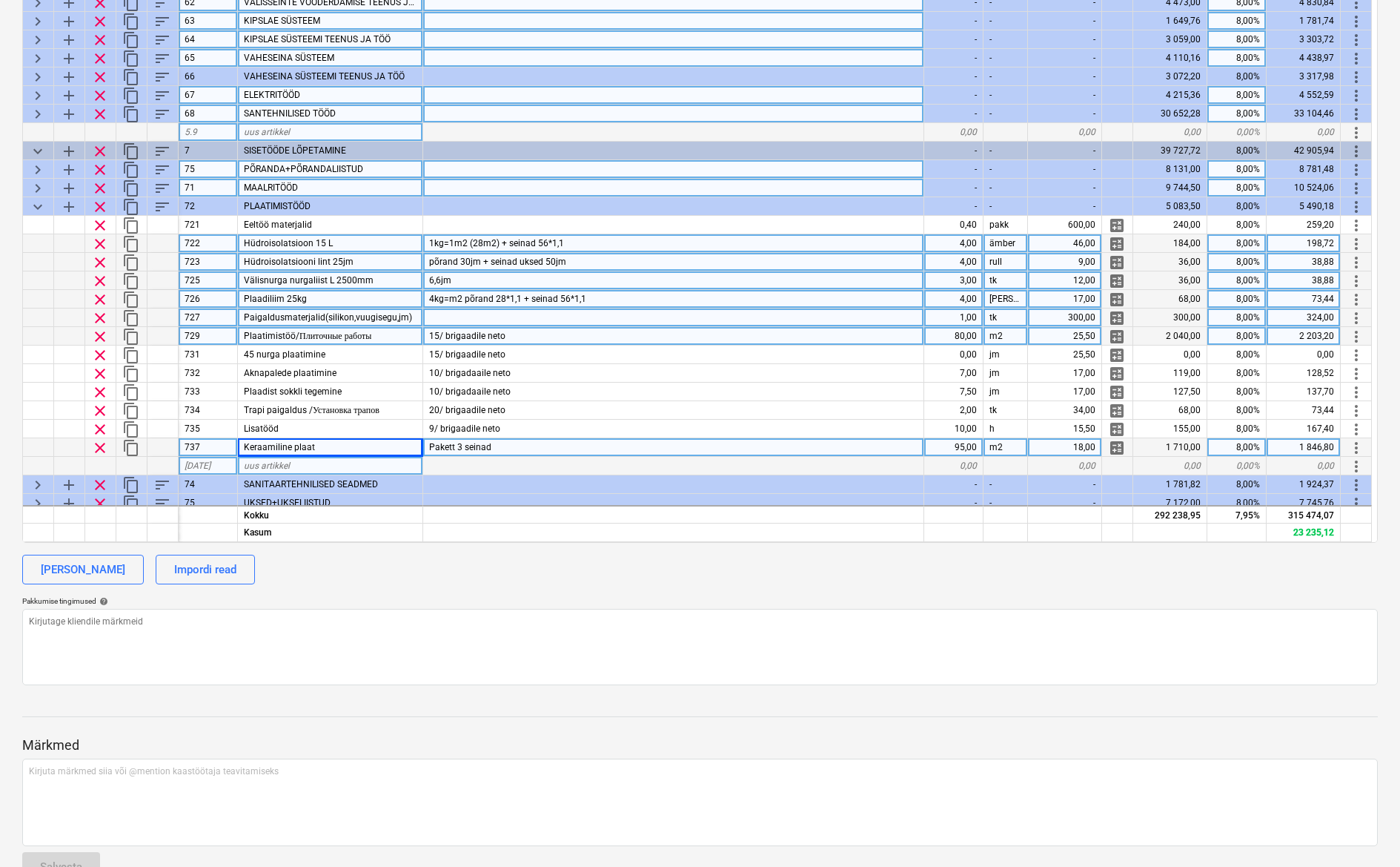
click at [528, 446] on div "Pakett 3 seinad" at bounding box center [673, 447] width 501 height 19
type input "Arvestatud standardpakett."
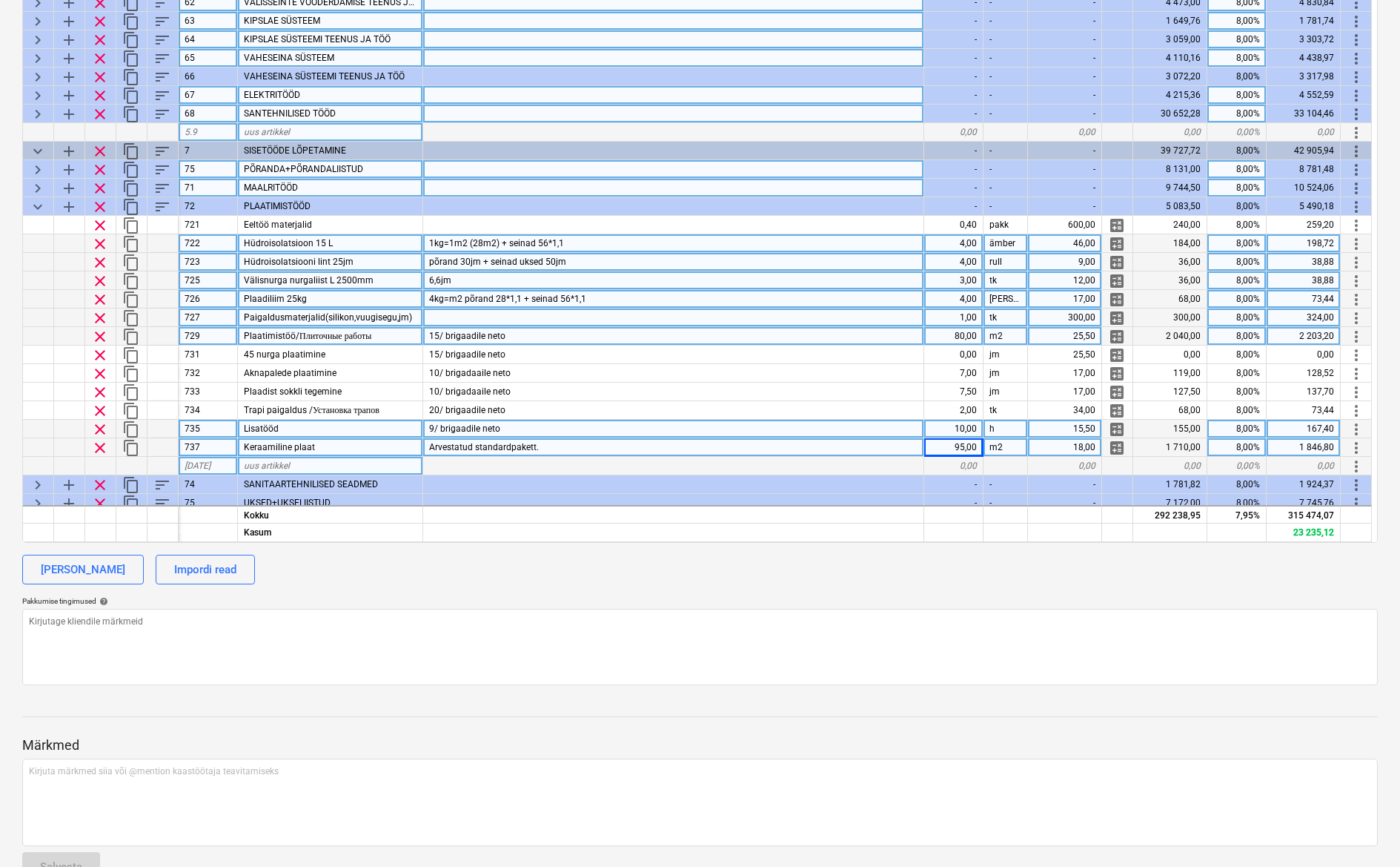
click at [539, 427] on div "9/ brigaadile neto" at bounding box center [673, 429] width 501 height 19
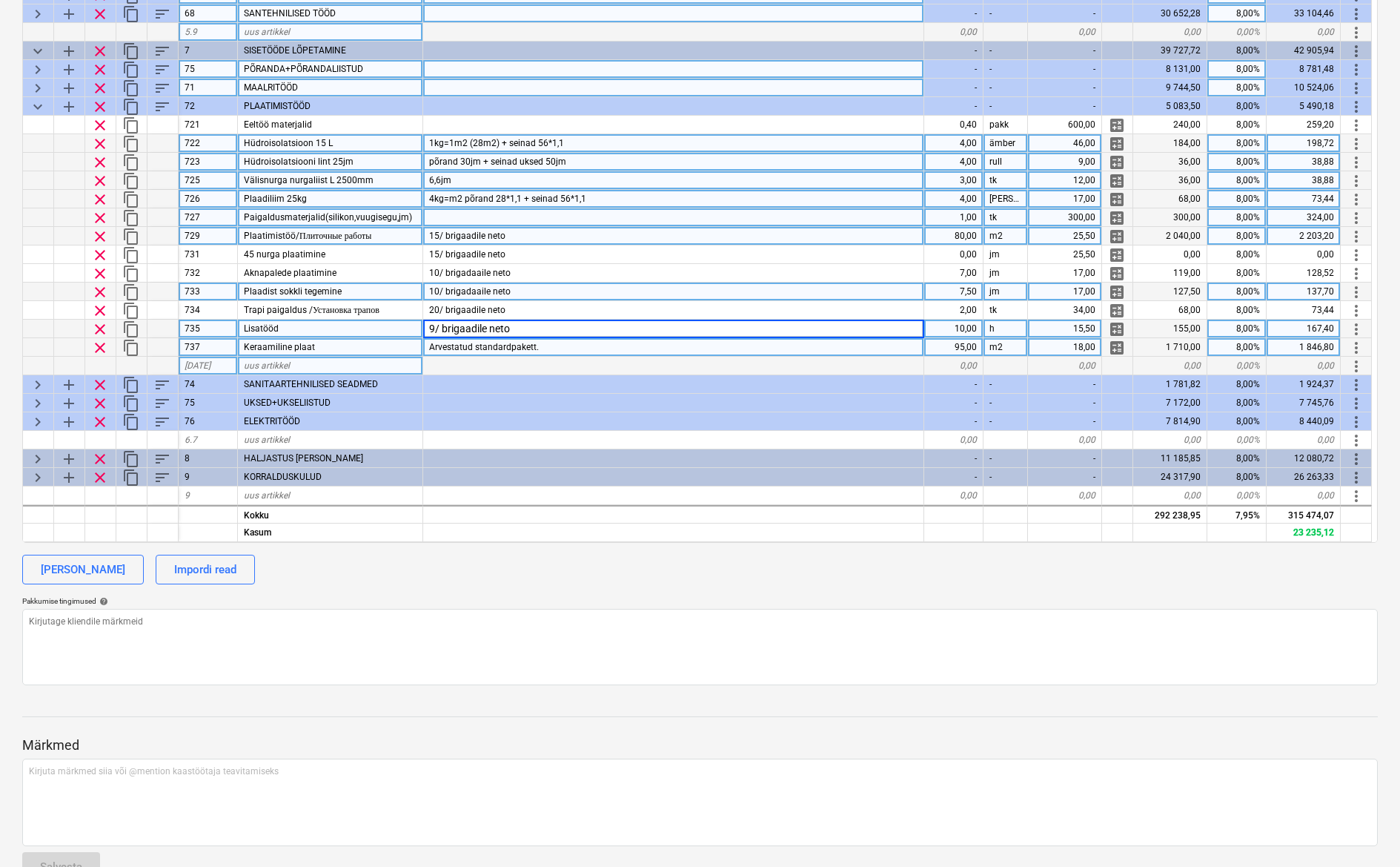
scroll to position [104, 0]
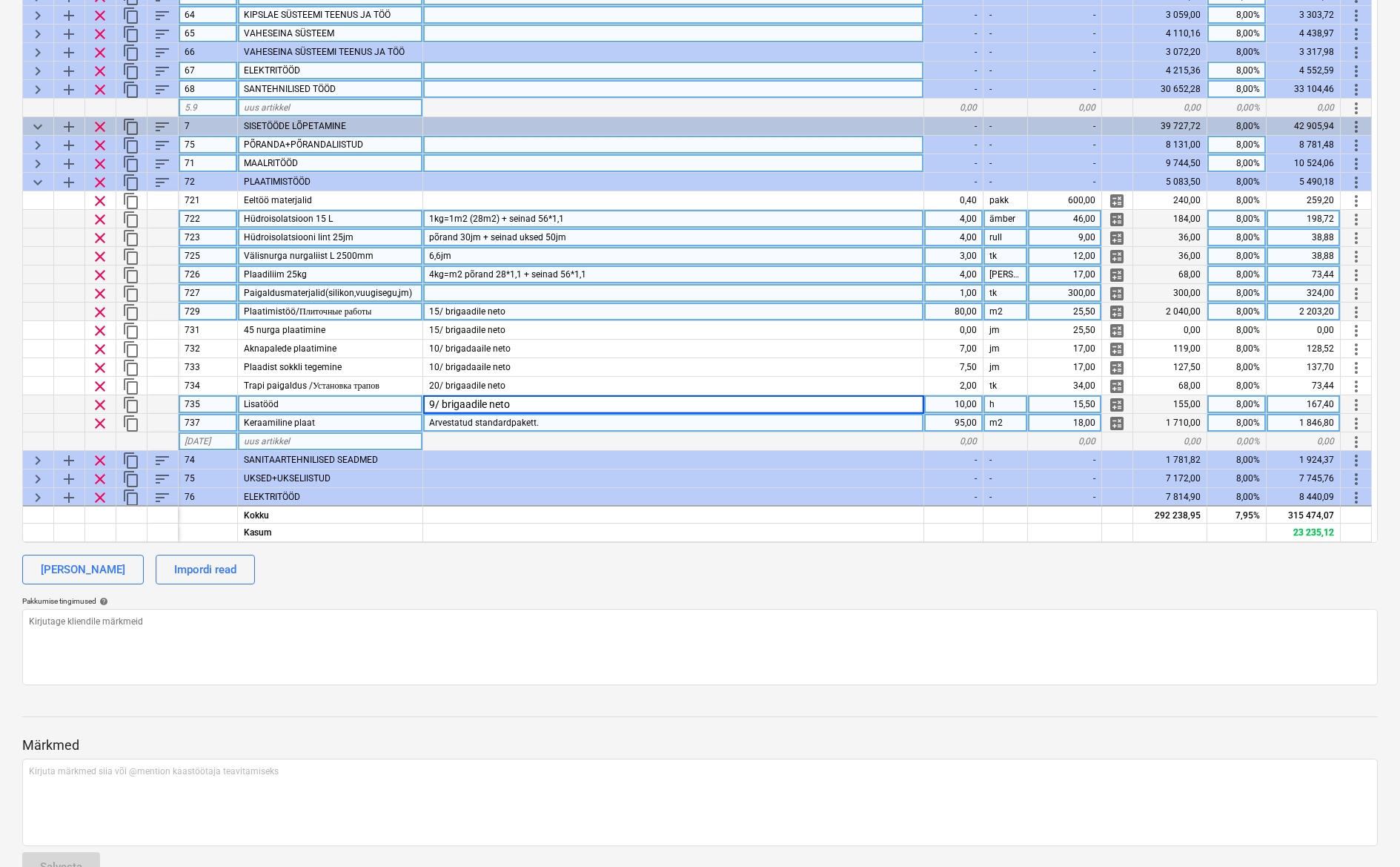
click at [35, 182] on span "keyboard_arrow_down" at bounding box center [38, 182] width 18 height 18
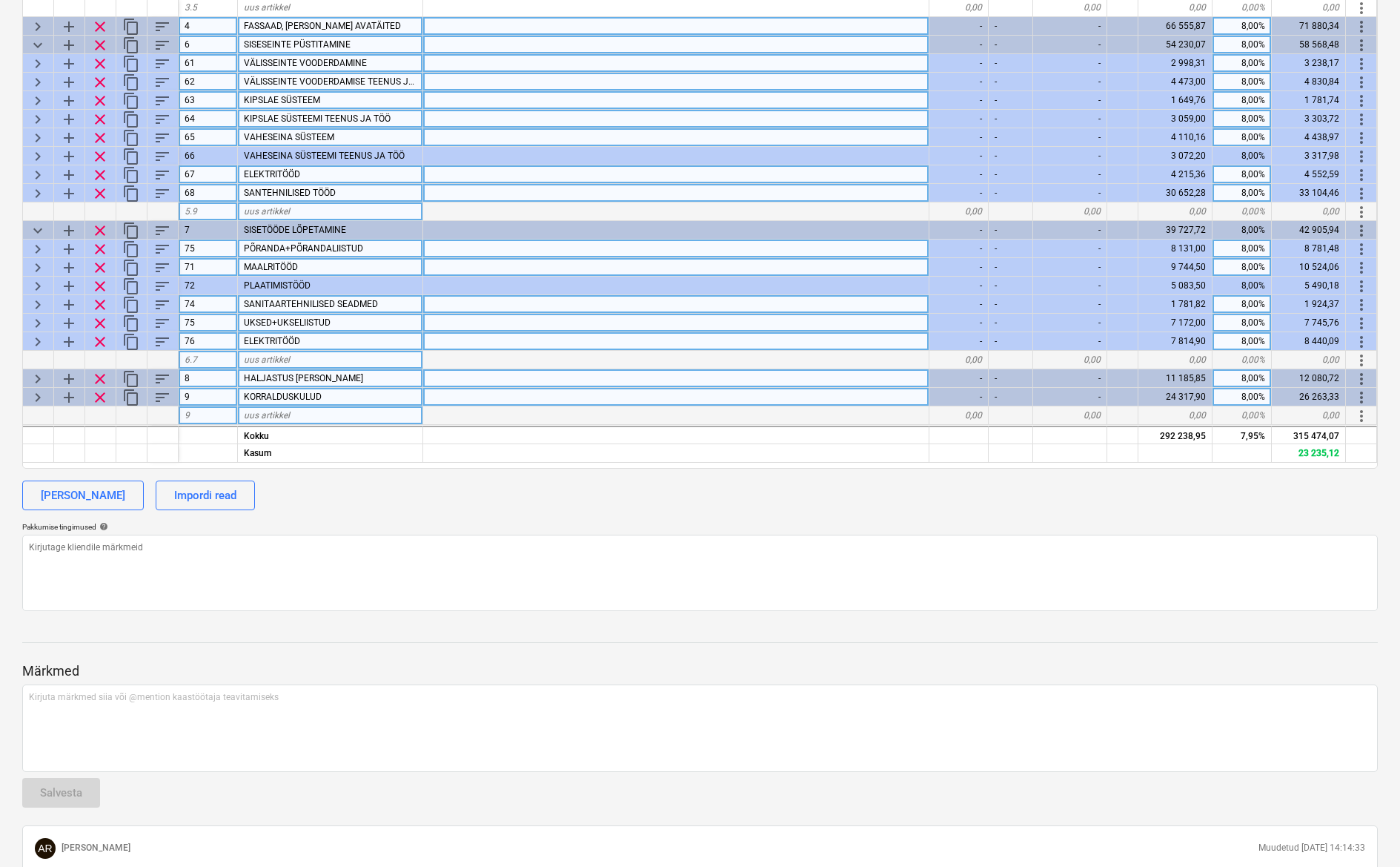
scroll to position [395, 0]
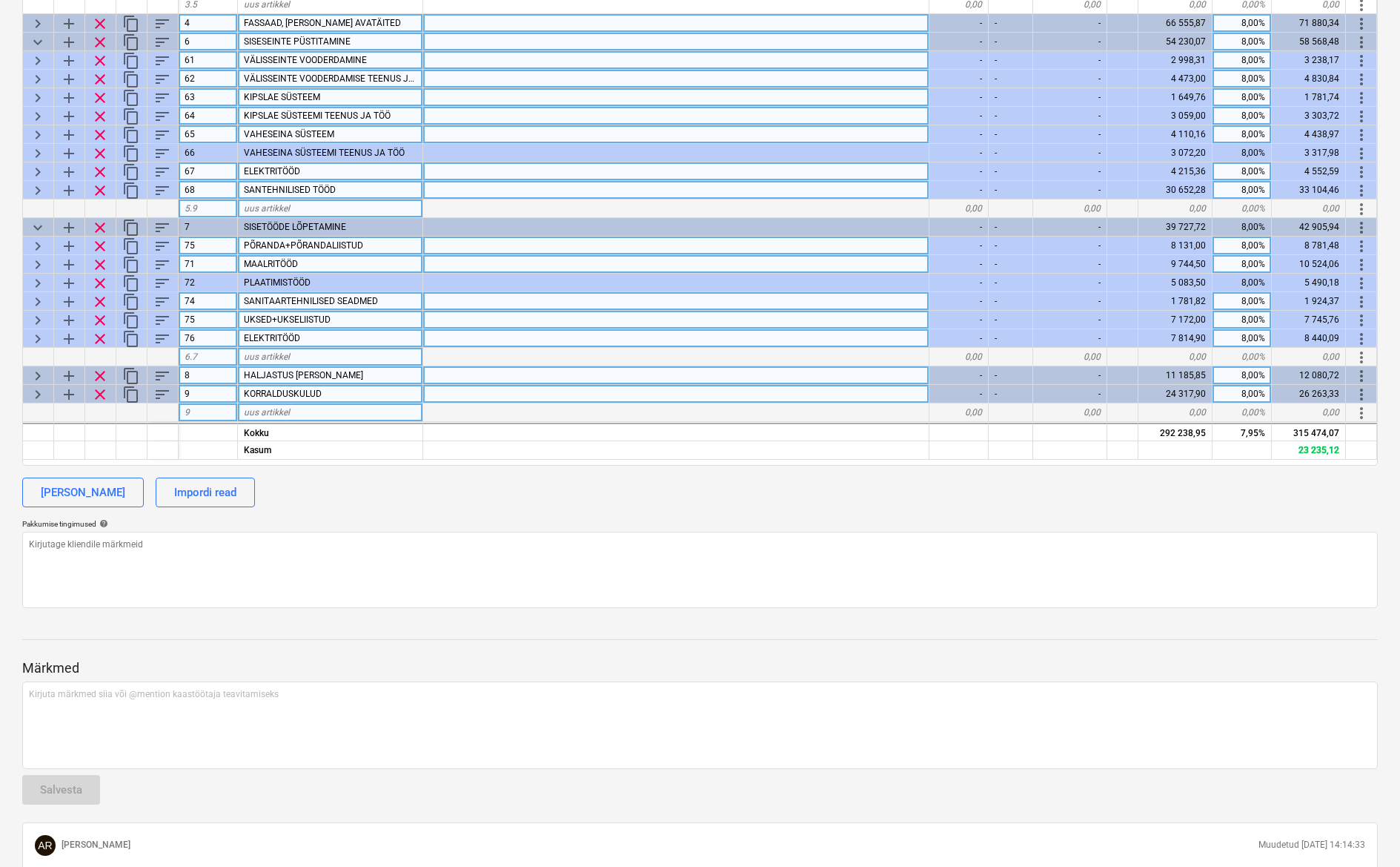
click at [36, 304] on span "keyboard_arrow_right" at bounding box center [38, 301] width 18 height 18
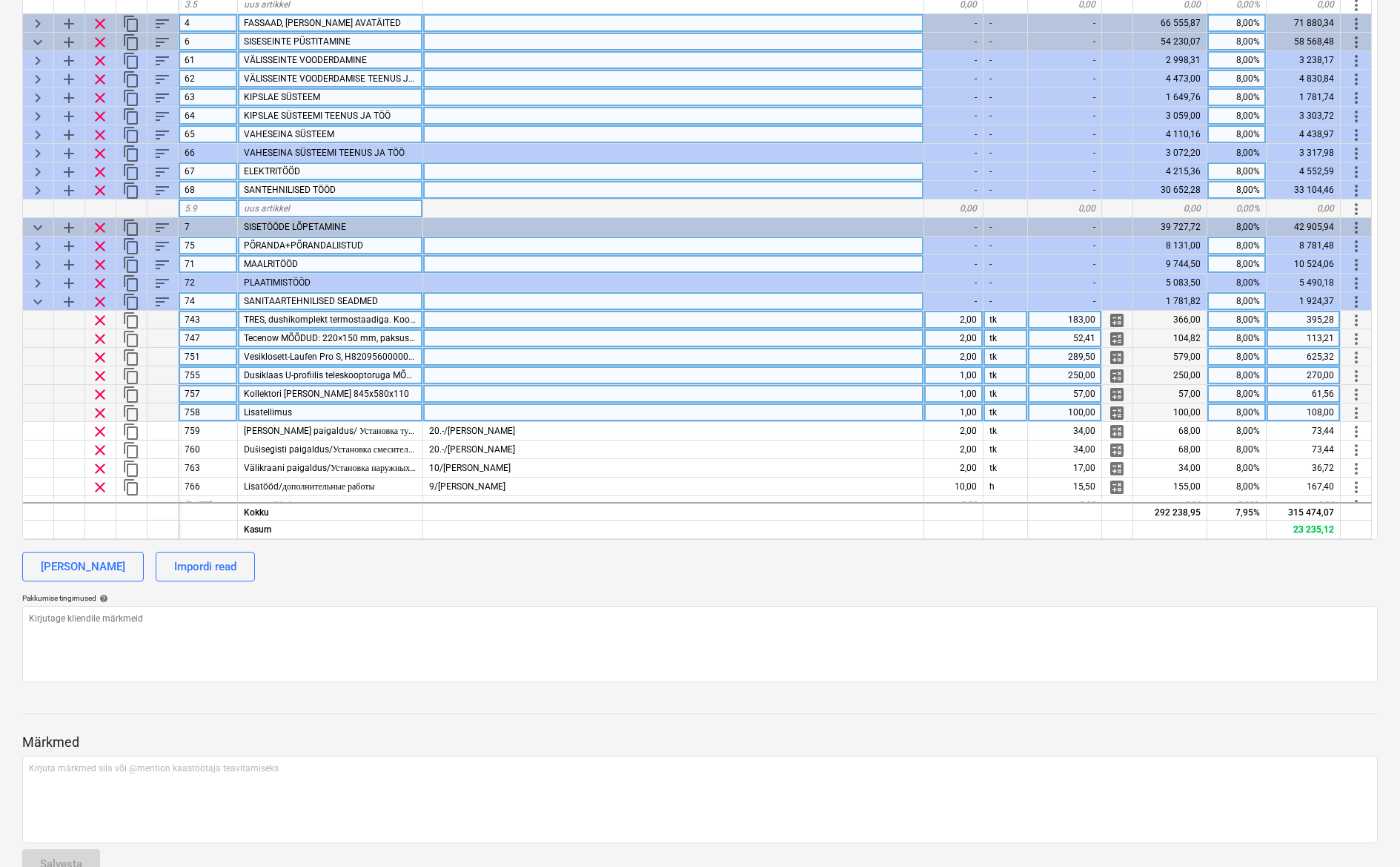
click at [43, 302] on span "keyboard_arrow_down" at bounding box center [38, 301] width 18 height 18
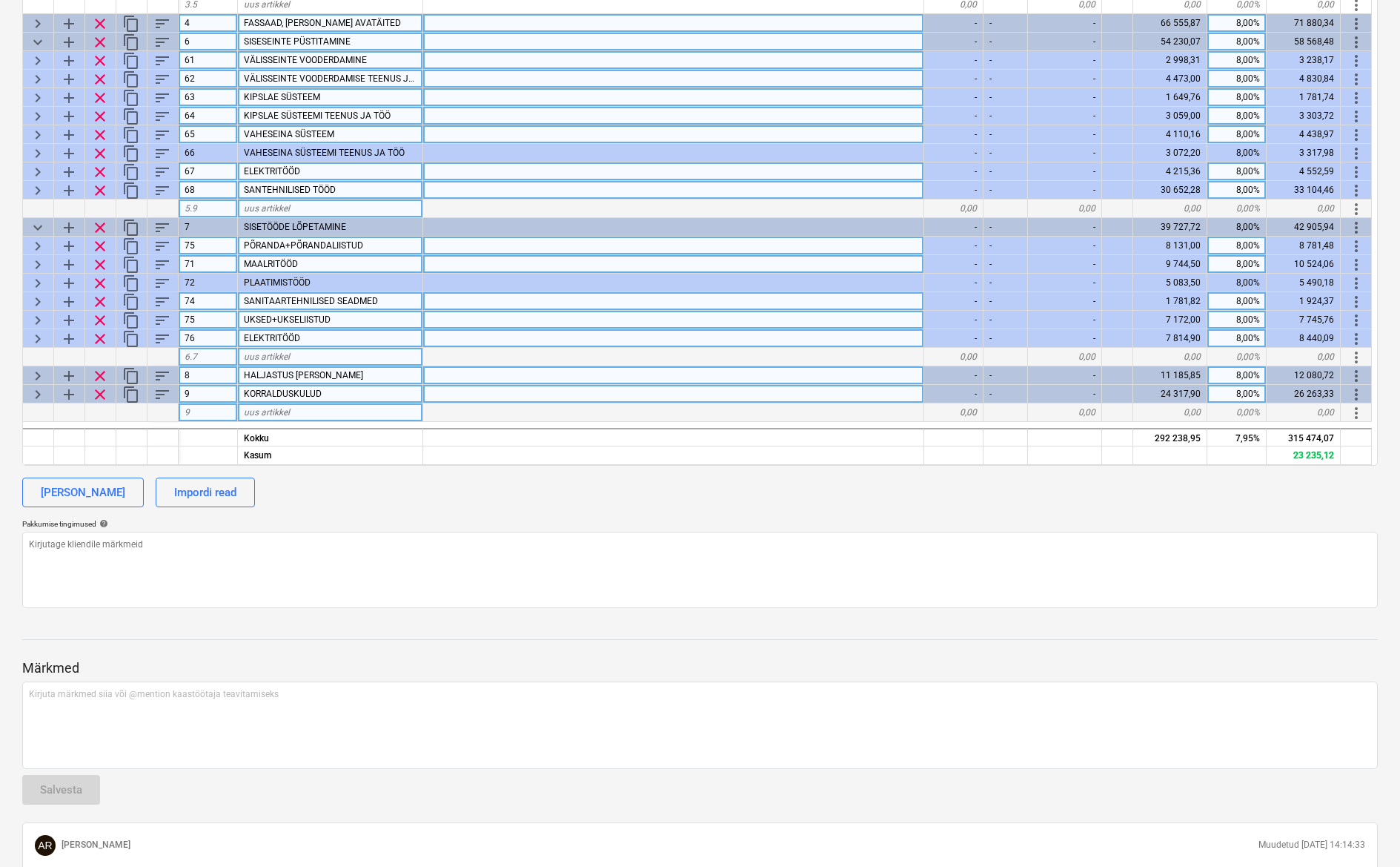
click at [46, 320] on span "keyboard_arrow_right" at bounding box center [38, 320] width 18 height 18
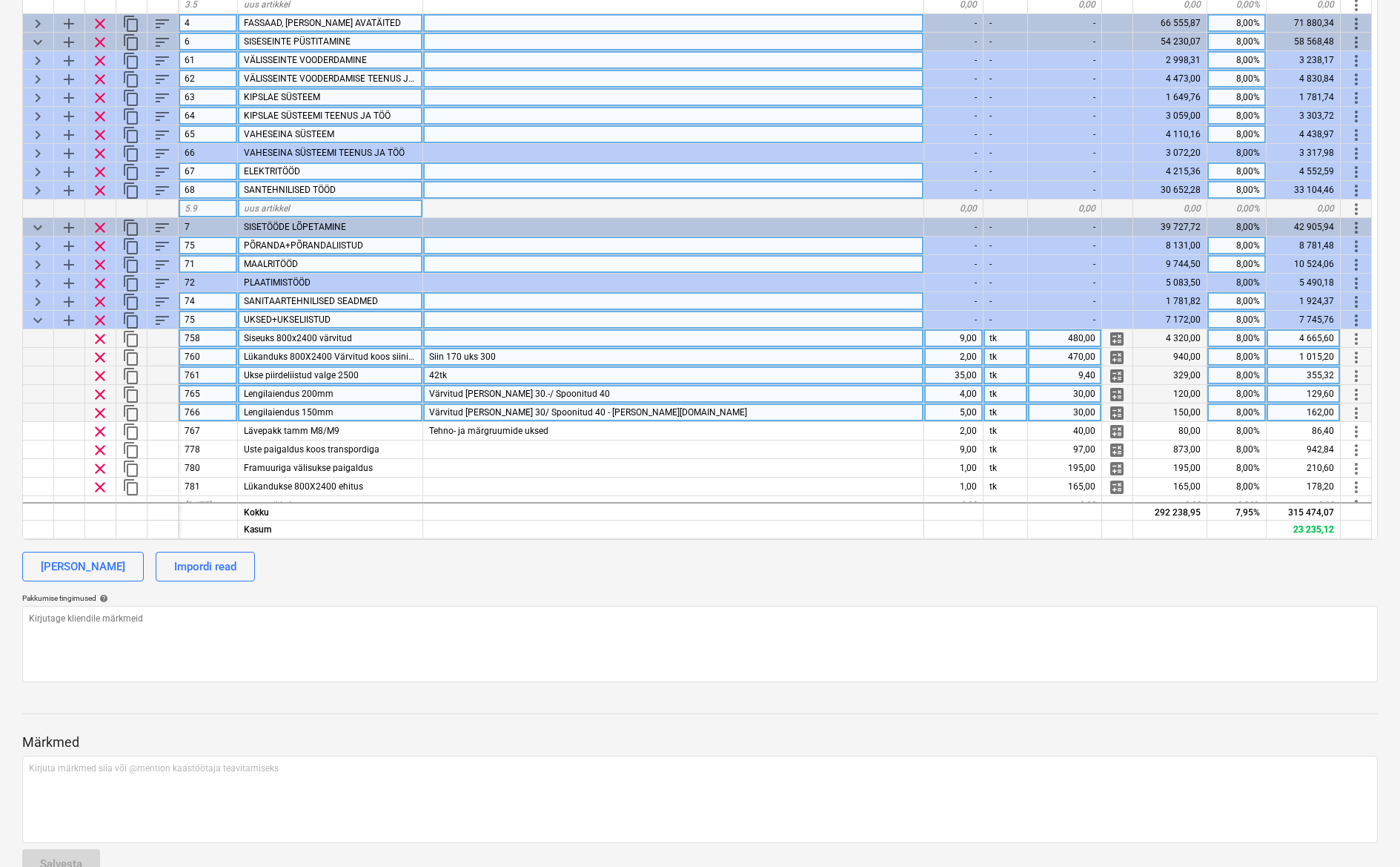
click at [627, 411] on div "Värvitud [PERSON_NAME] 30/ Spoonitud 40 - [PERSON_NAME][DOMAIN_NAME]" at bounding box center [673, 413] width 501 height 19
click at [627, 411] on input "Värvitud [PERSON_NAME] 30/ Spoonitud 40 - [PERSON_NAME][DOMAIN_NAME]" at bounding box center [673, 413] width 500 height 18
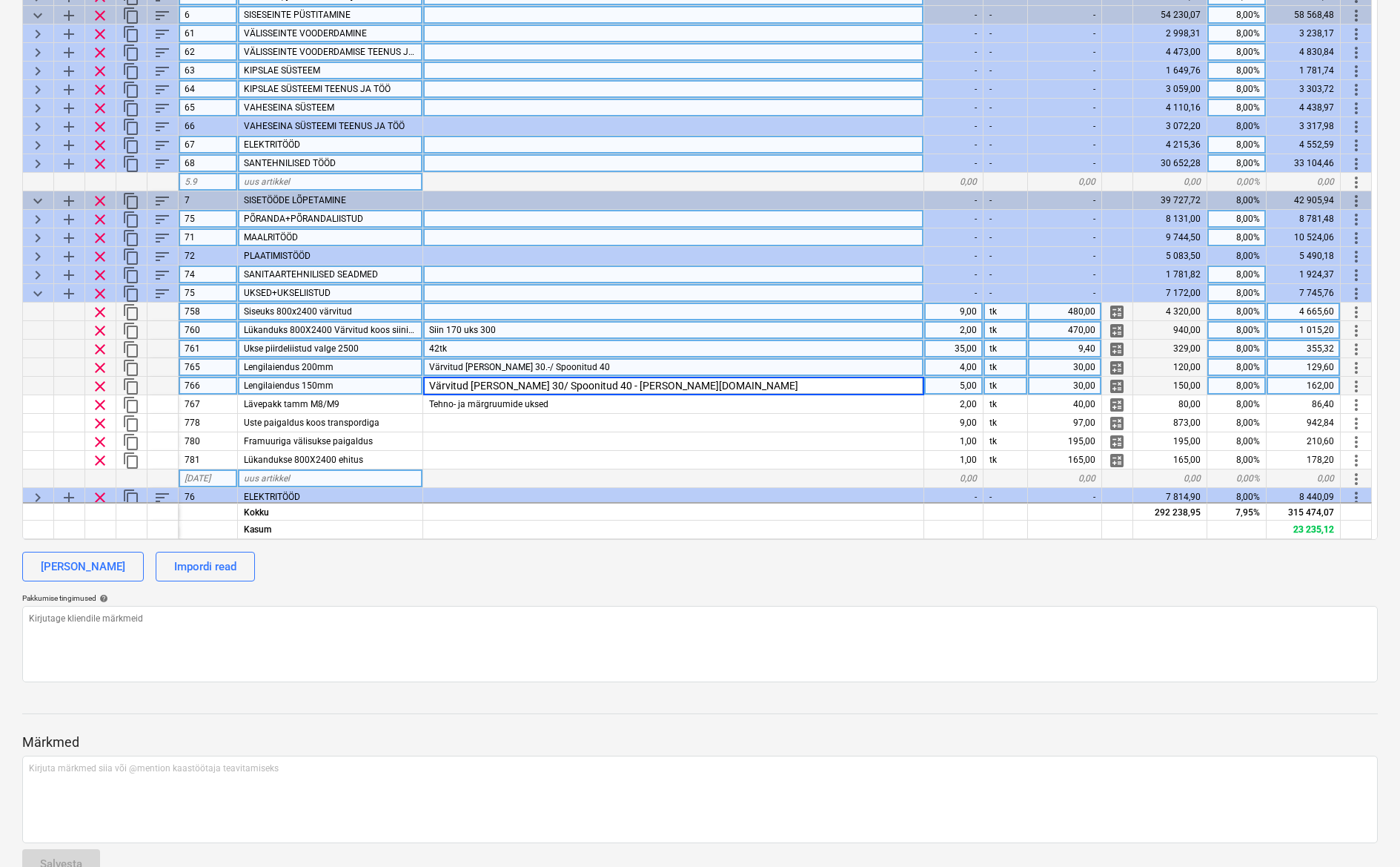
scroll to position [38, 0]
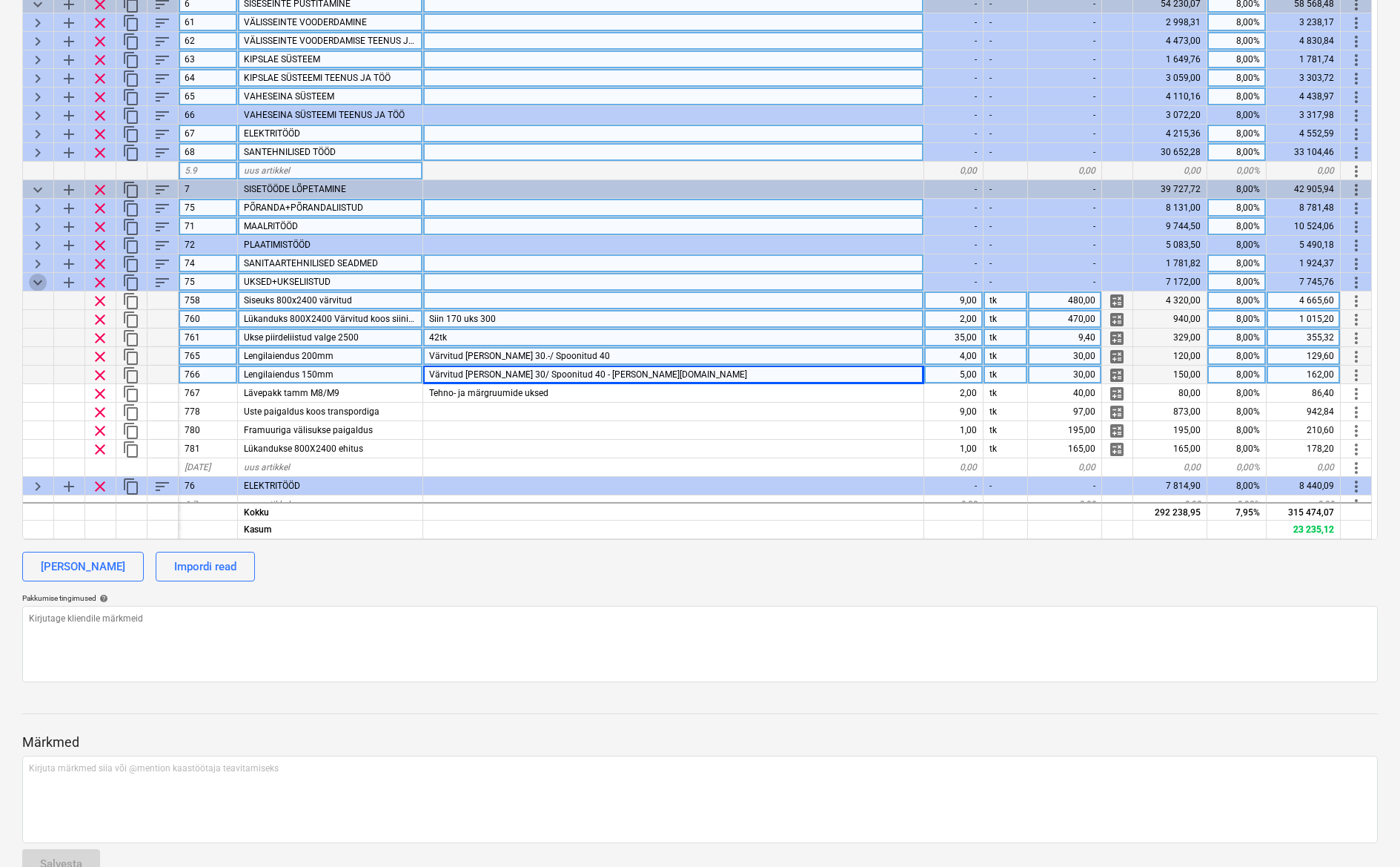
click at [39, 284] on span "keyboard_arrow_down" at bounding box center [38, 283] width 18 height 18
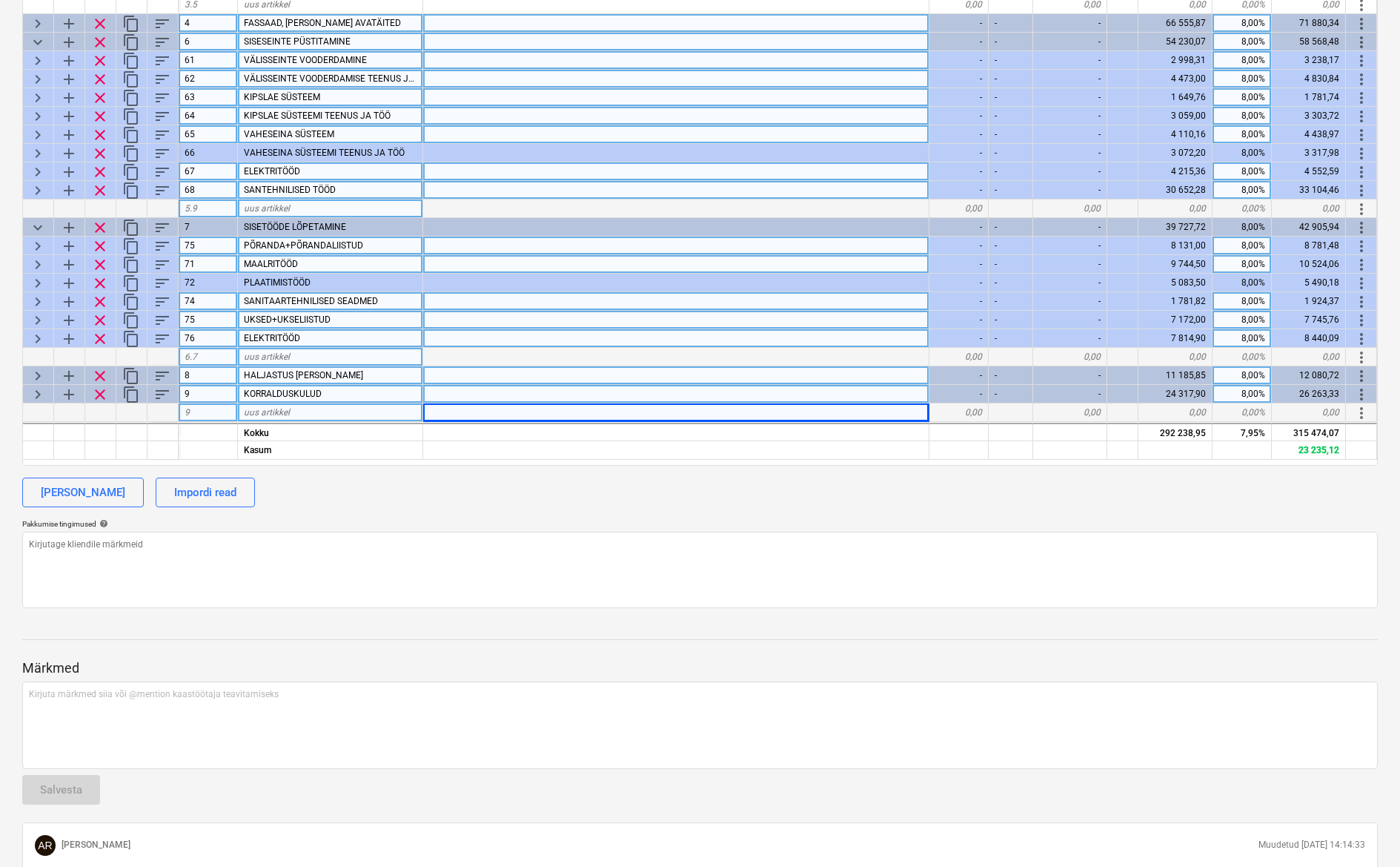
scroll to position [408, 0]
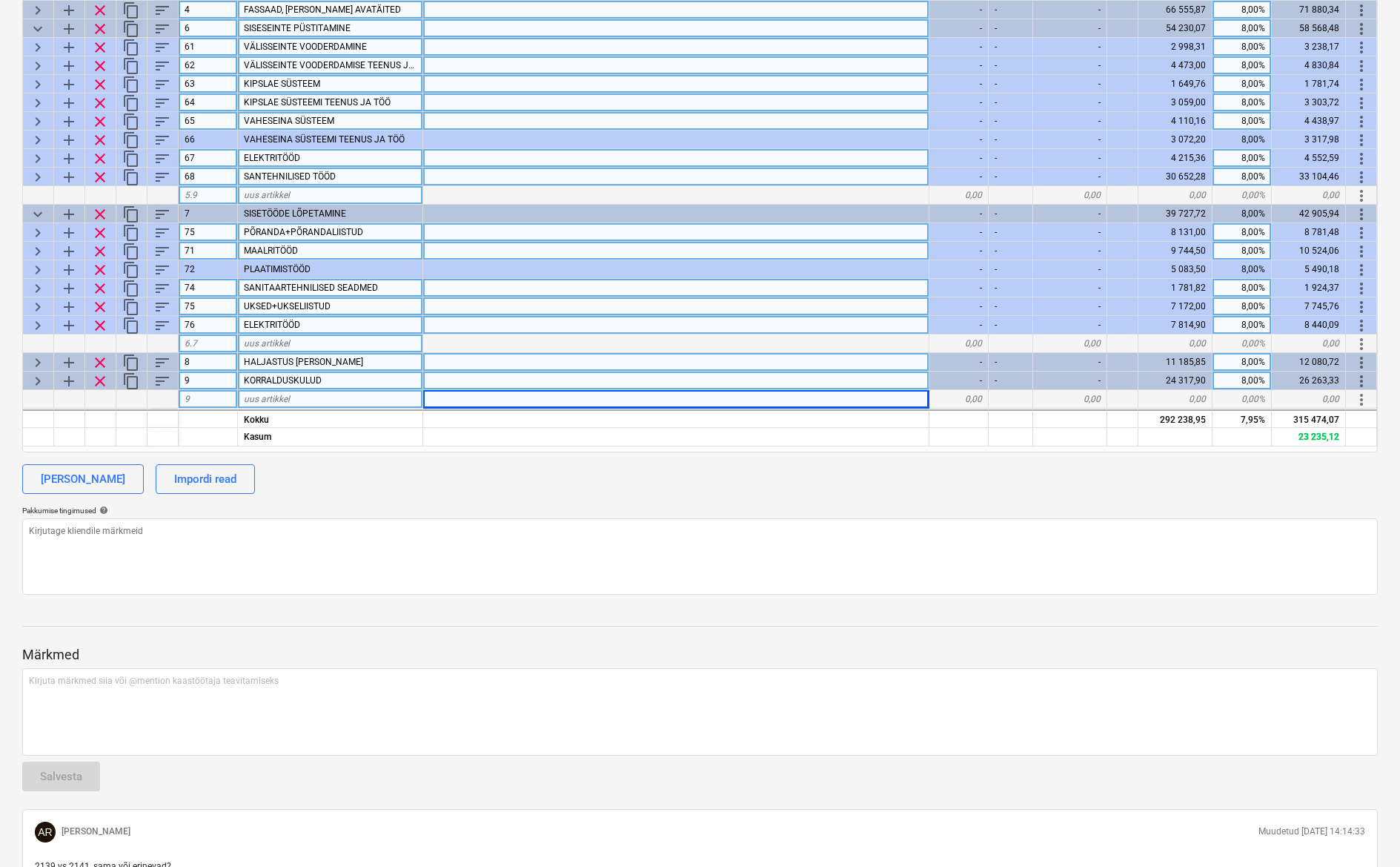
click at [41, 321] on span "keyboard_arrow_right" at bounding box center [38, 326] width 18 height 18
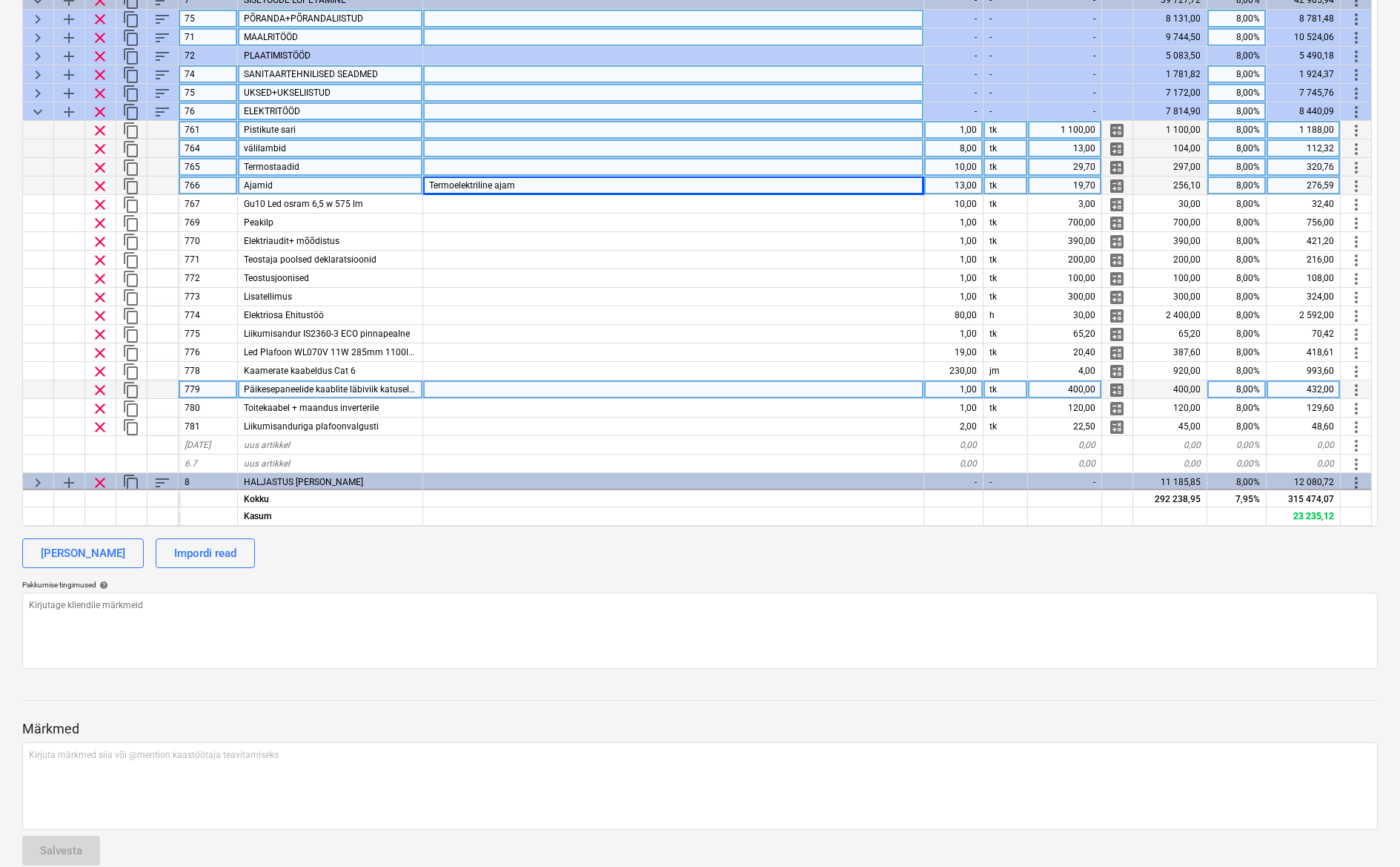
scroll to position [210, 0]
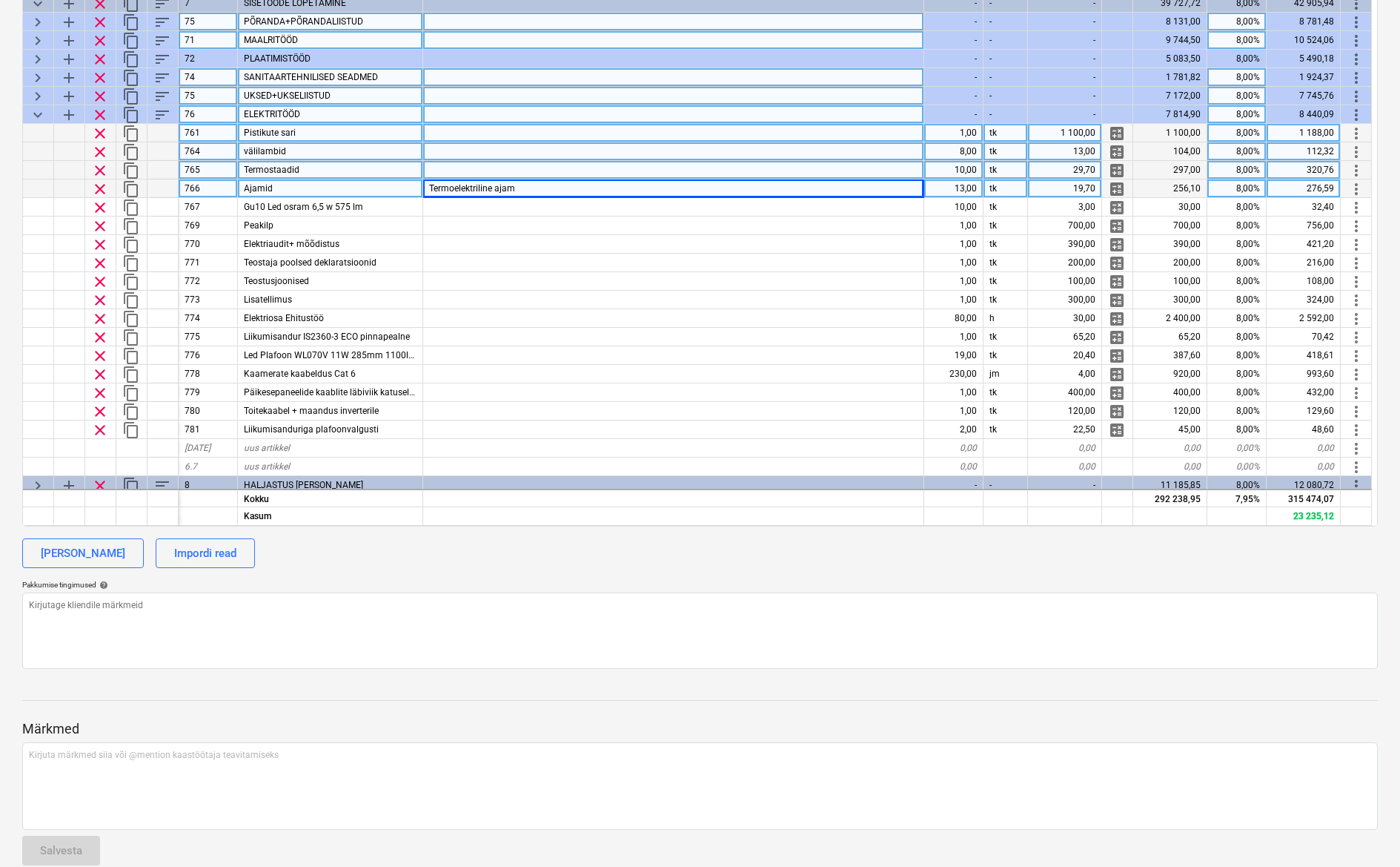
click at [44, 111] on span "keyboard_arrow_down" at bounding box center [38, 115] width 18 height 18
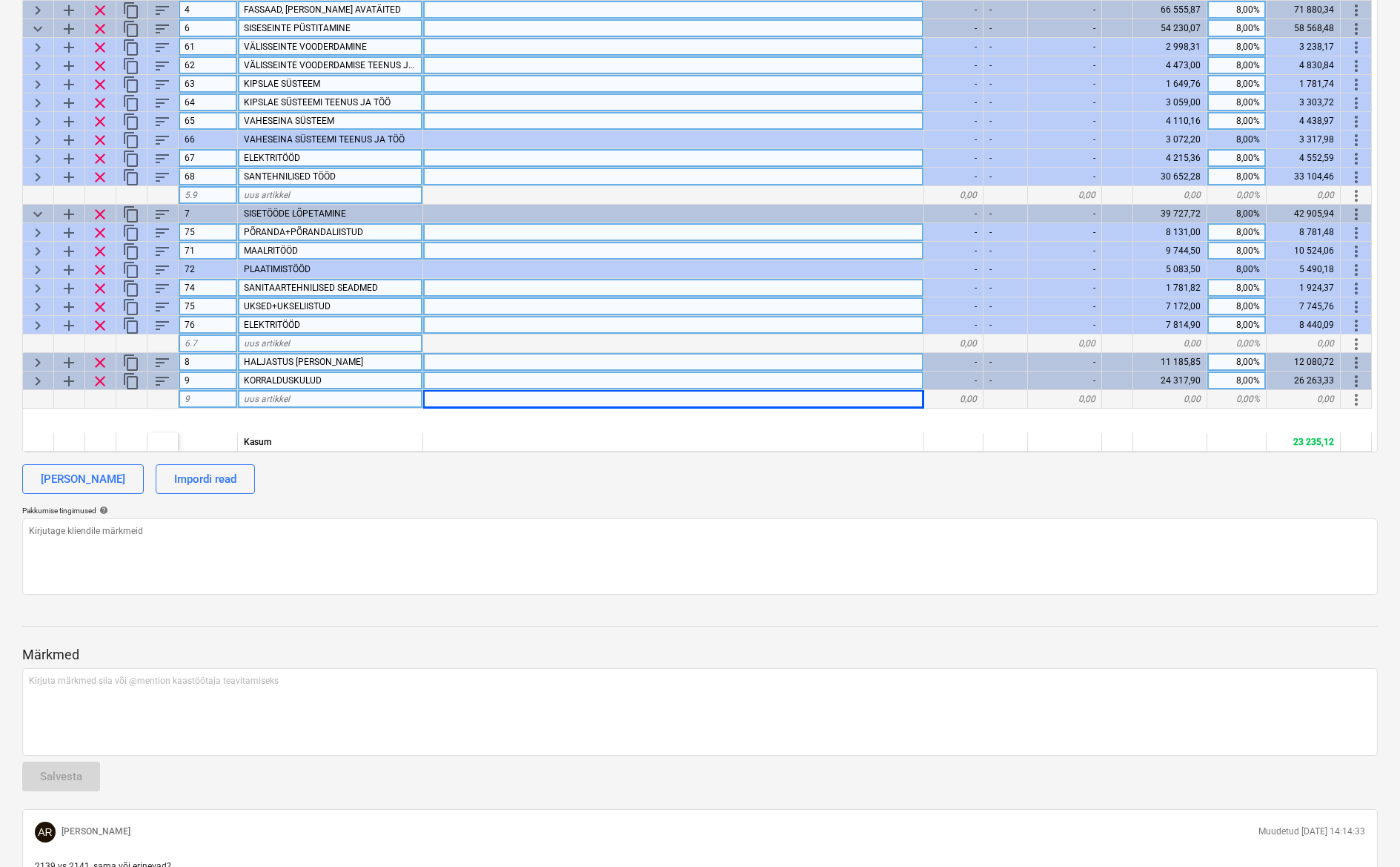
scroll to position [0, 0]
click at [6, 359] on div "Peetri tn 5 QU-0029 Etapp: Töös arrow_drop_down notes 2 [PERSON_NAME] business …" at bounding box center [700, 396] width 1400 height 1472
click at [52, 359] on div "keyboard_arrow_right" at bounding box center [39, 362] width 31 height 19
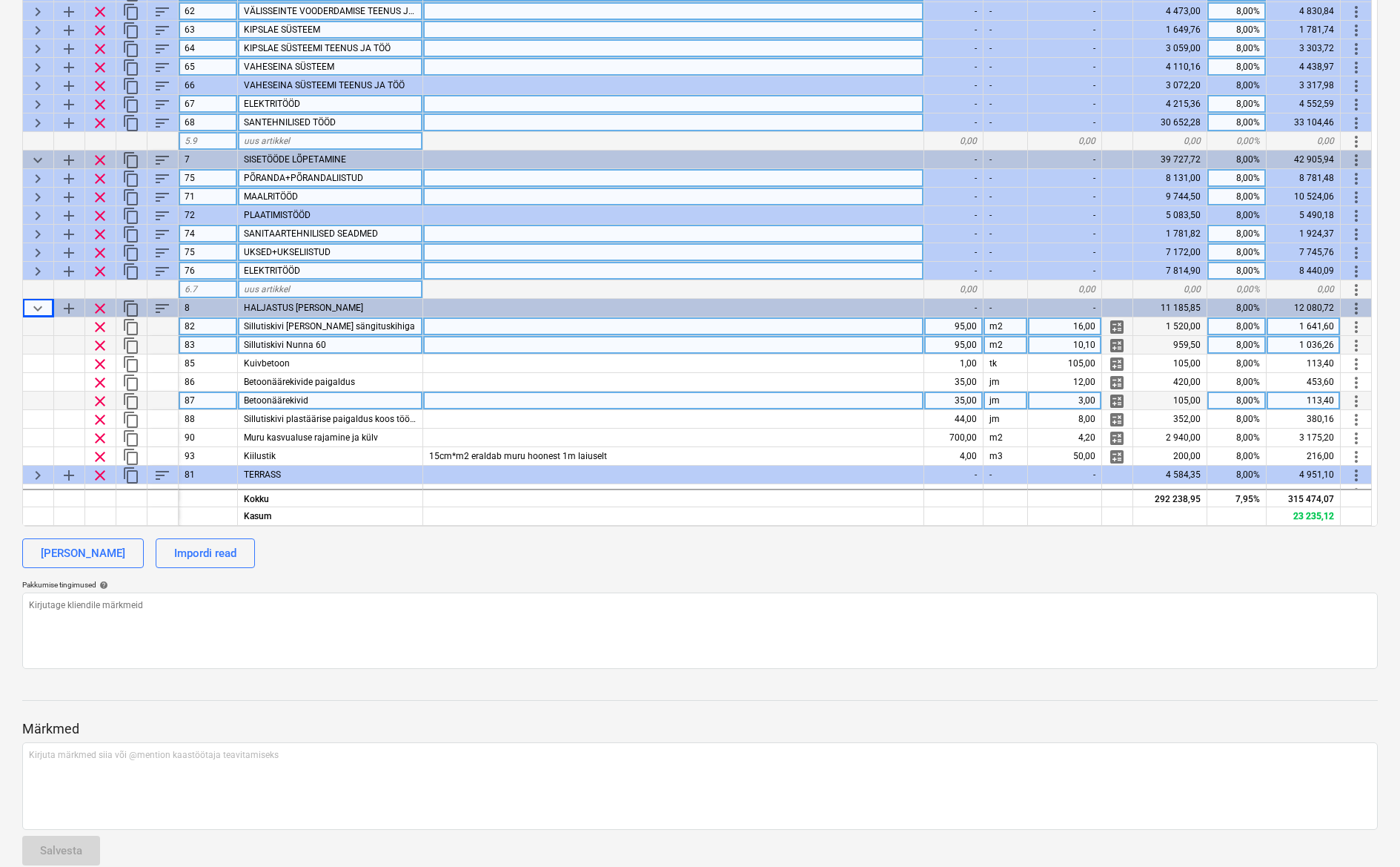
scroll to position [73, 0]
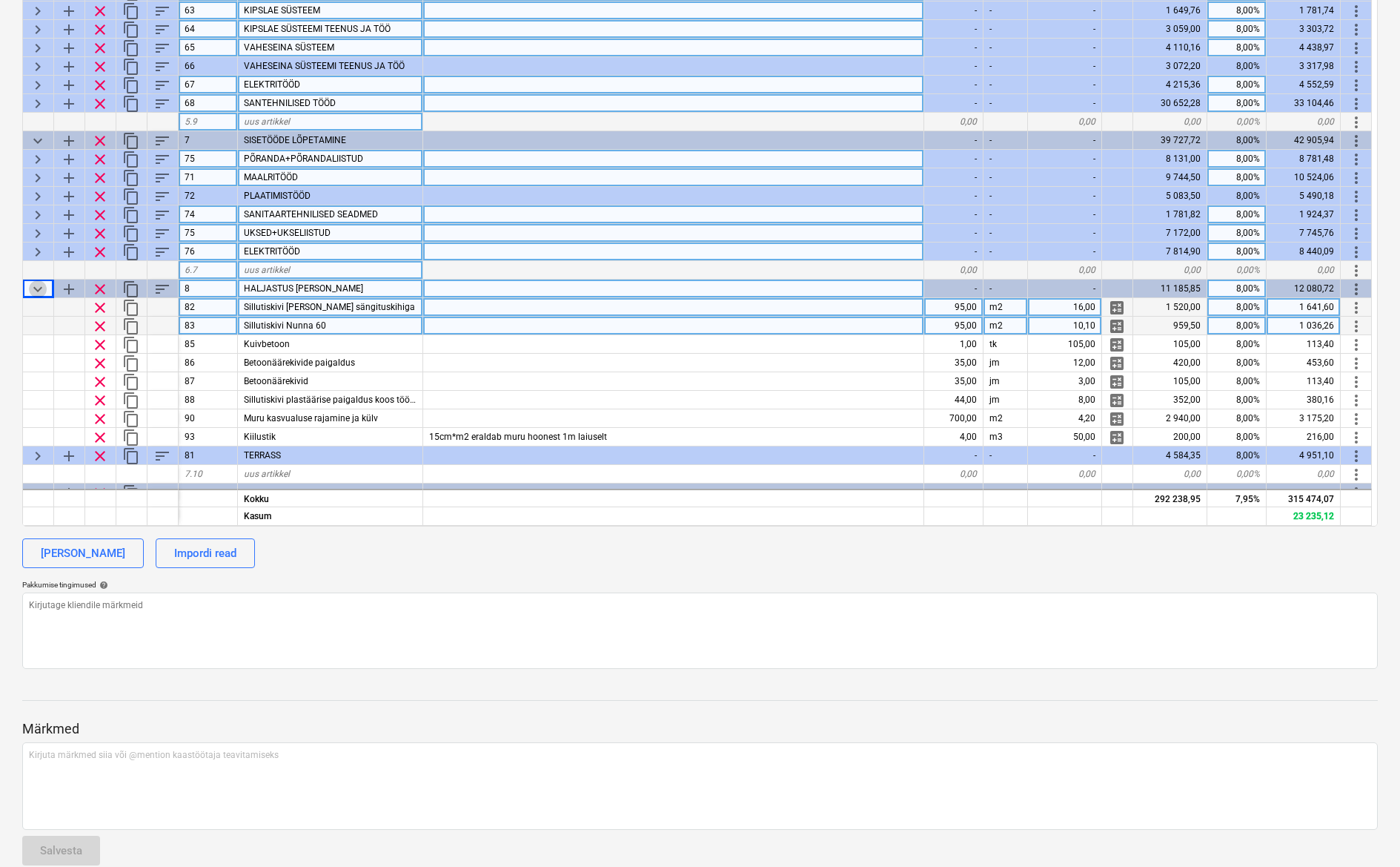
click at [34, 292] on span "keyboard_arrow_down" at bounding box center [38, 289] width 18 height 18
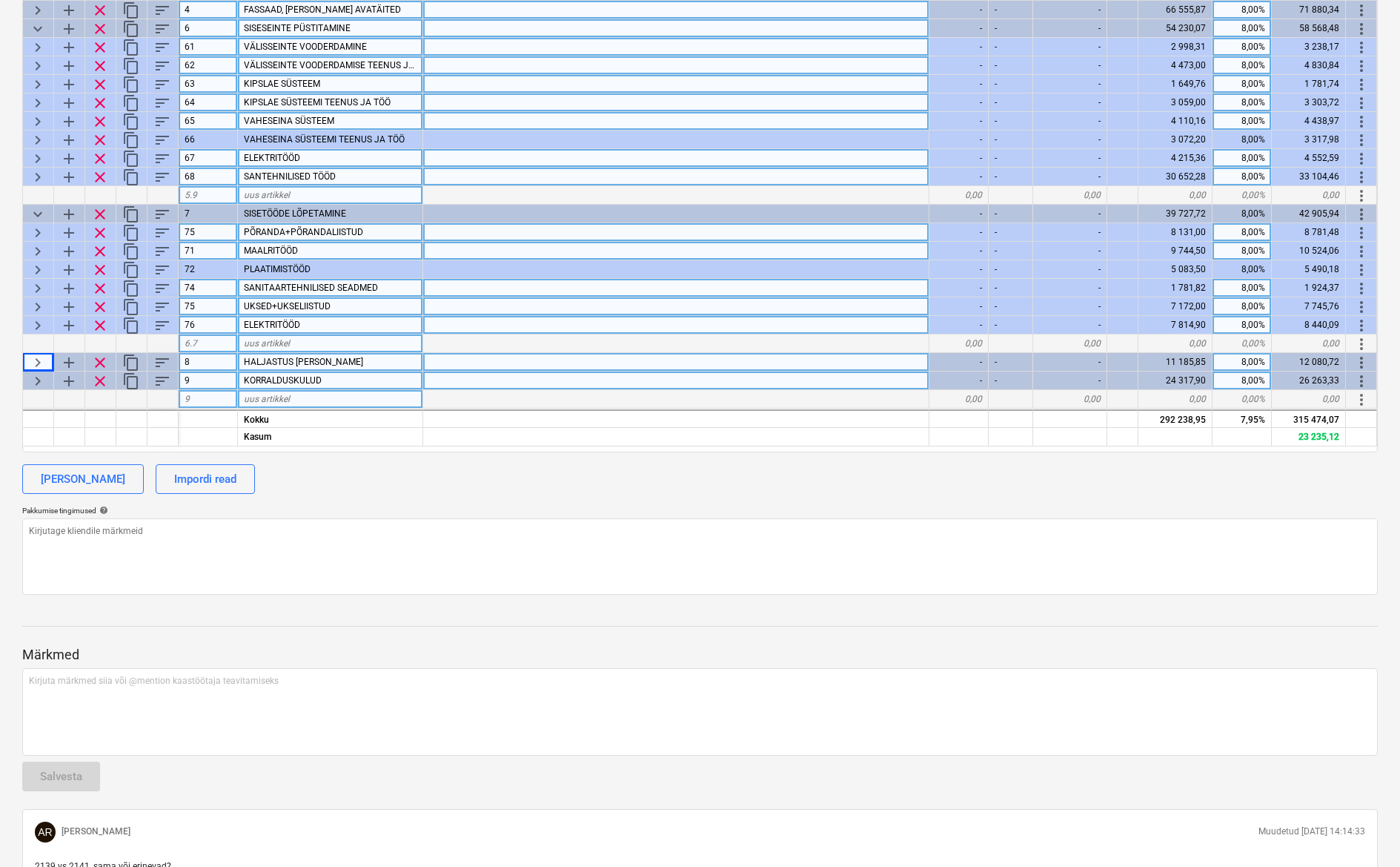
click at [37, 372] on span "keyboard_arrow_right" at bounding box center [38, 381] width 18 height 18
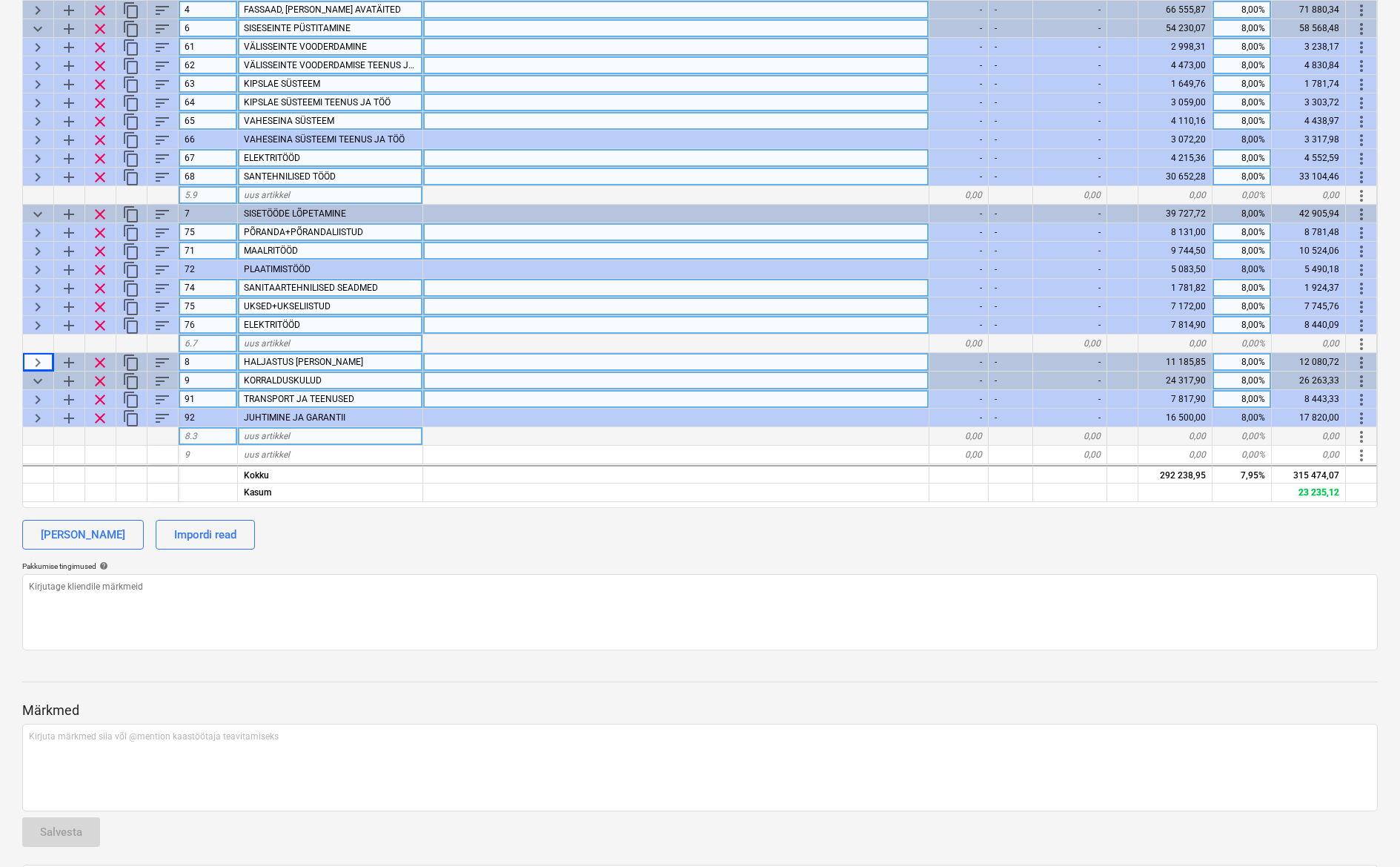
scroll to position [411, 0]
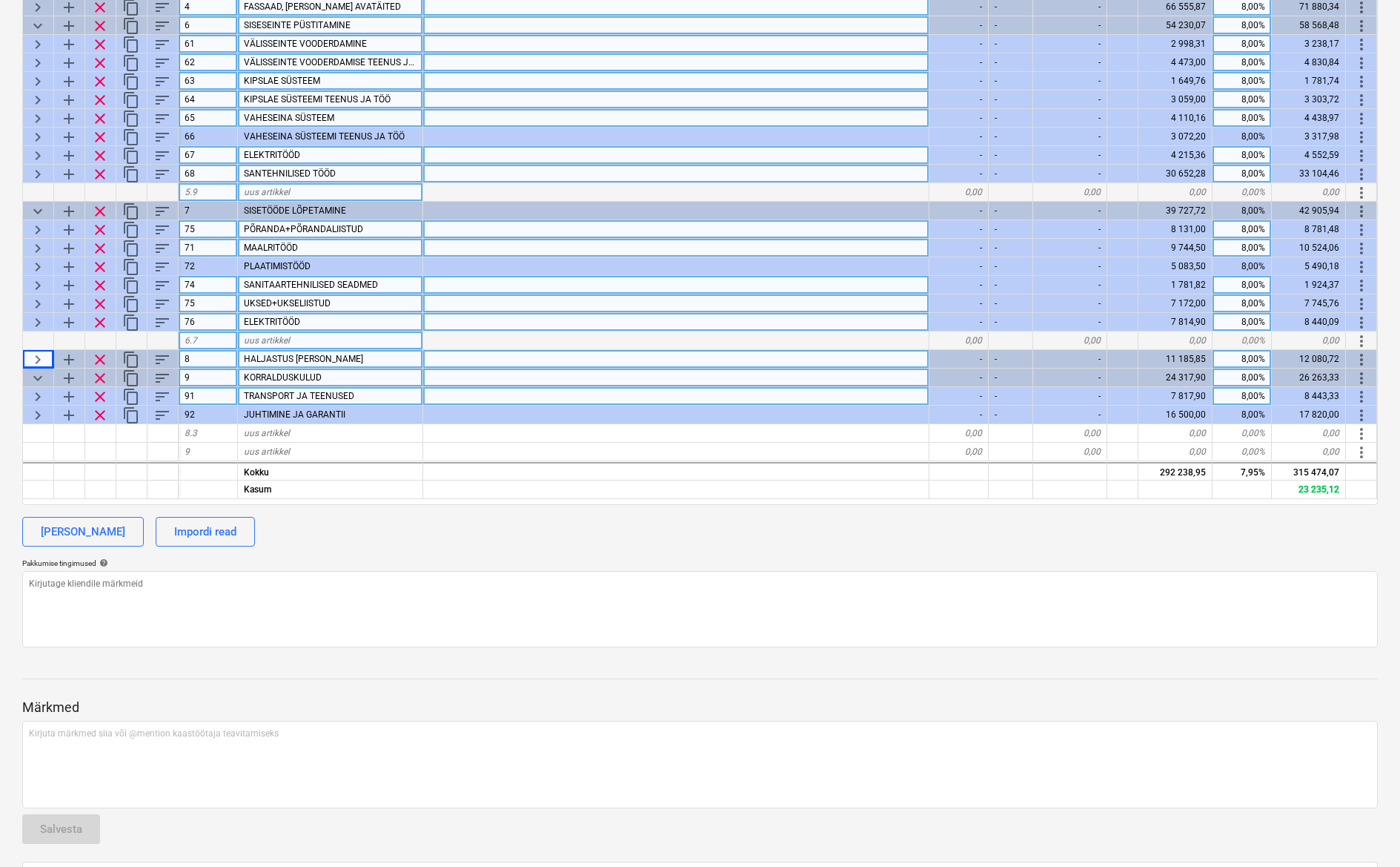
click at [37, 361] on span "keyboard_arrow_right" at bounding box center [38, 359] width 18 height 18
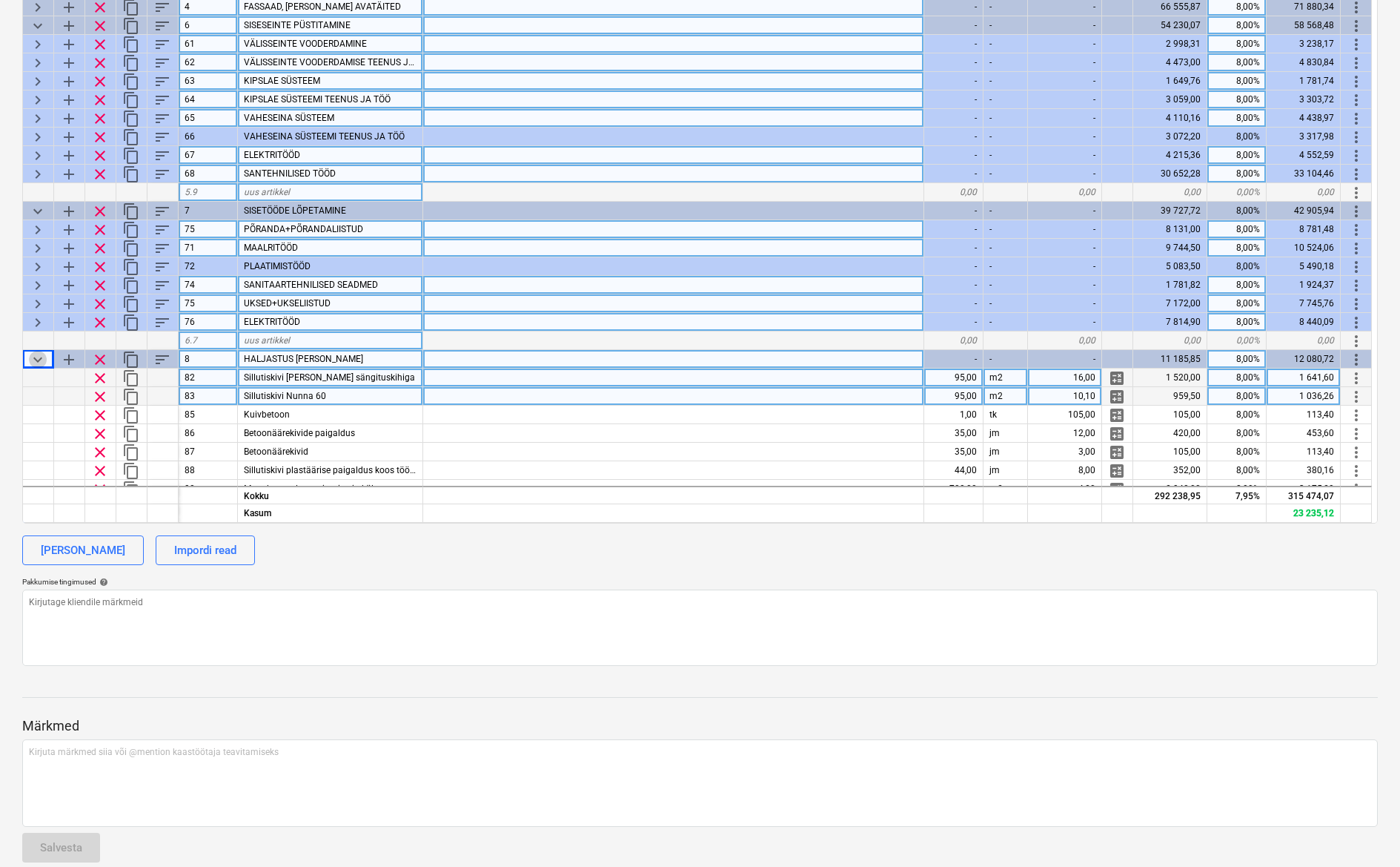
click at [38, 358] on span "keyboard_arrow_down" at bounding box center [38, 359] width 18 height 18
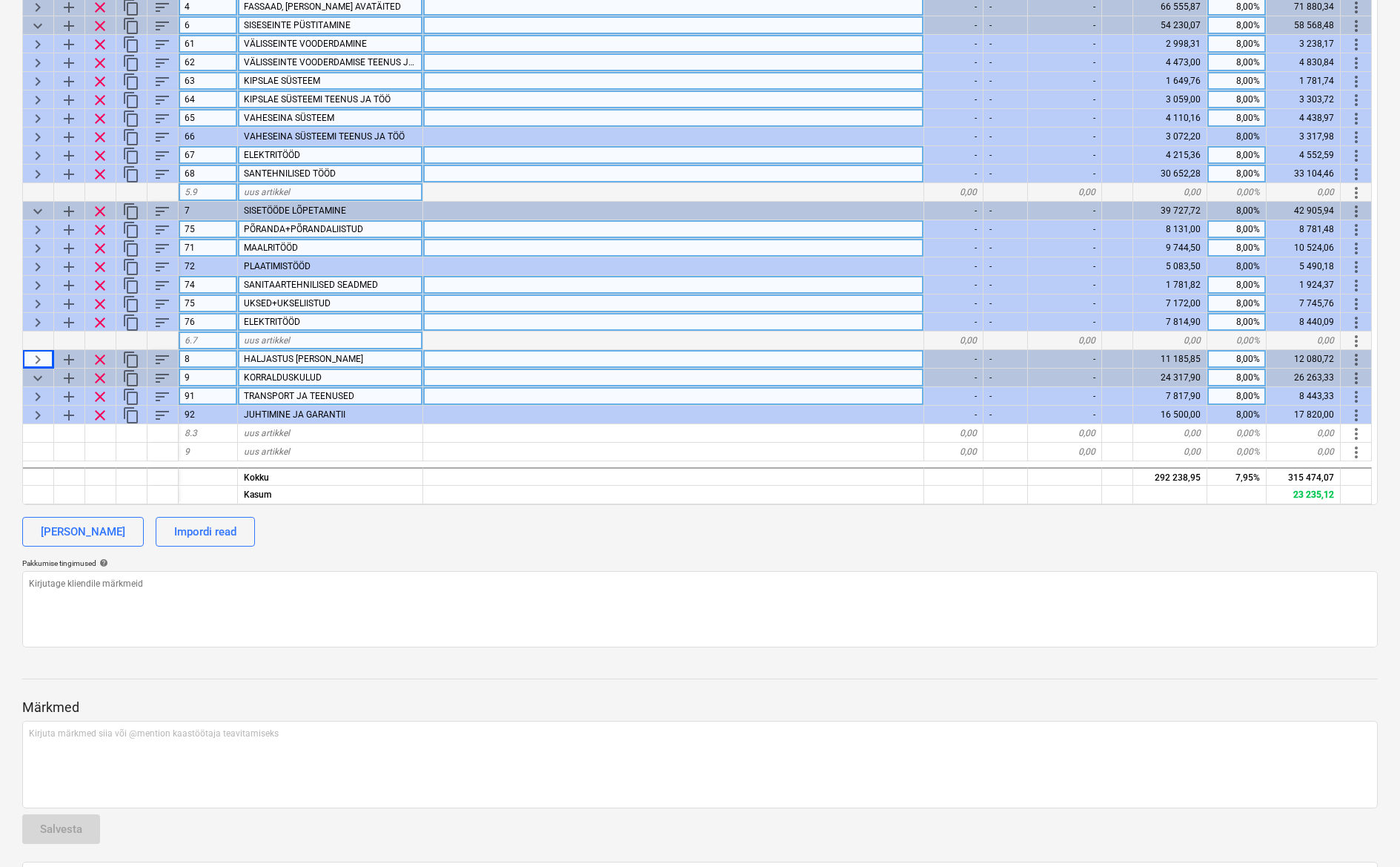
click at [39, 372] on span "keyboard_arrow_down" at bounding box center [38, 378] width 18 height 18
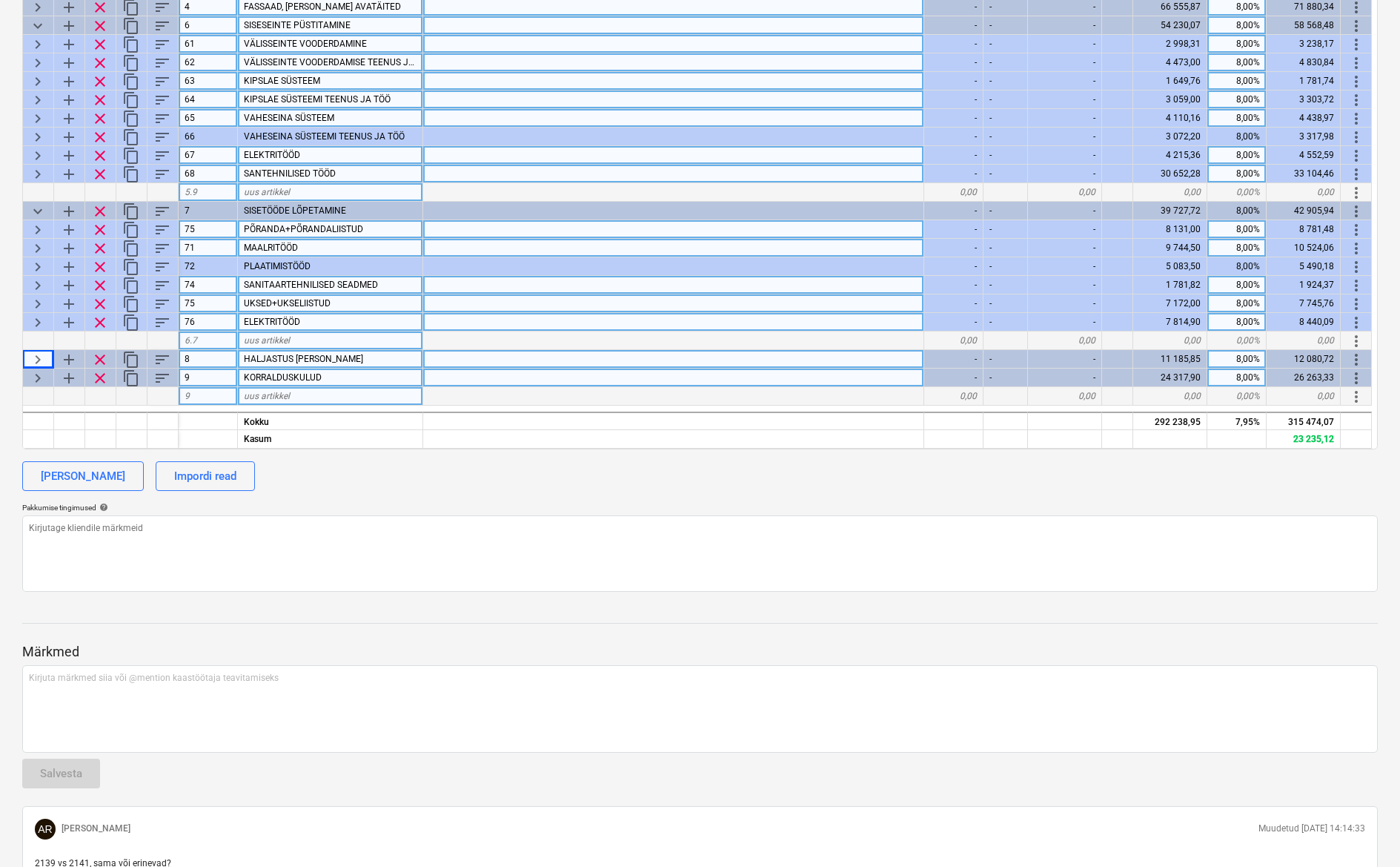
click at [43, 378] on span "keyboard_arrow_right" at bounding box center [38, 378] width 18 height 18
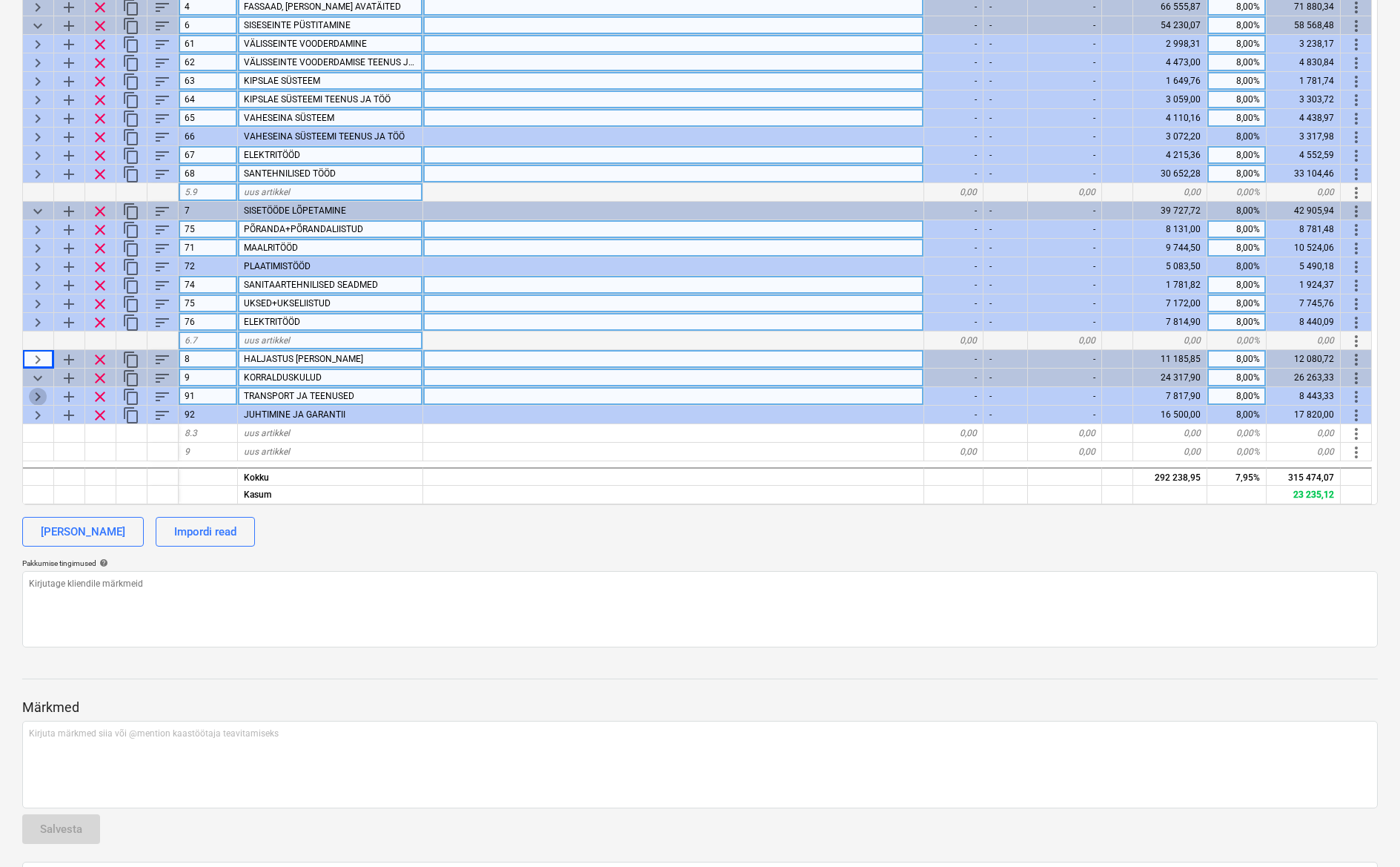
click at [41, 395] on span "keyboard_arrow_right" at bounding box center [38, 396] width 18 height 18
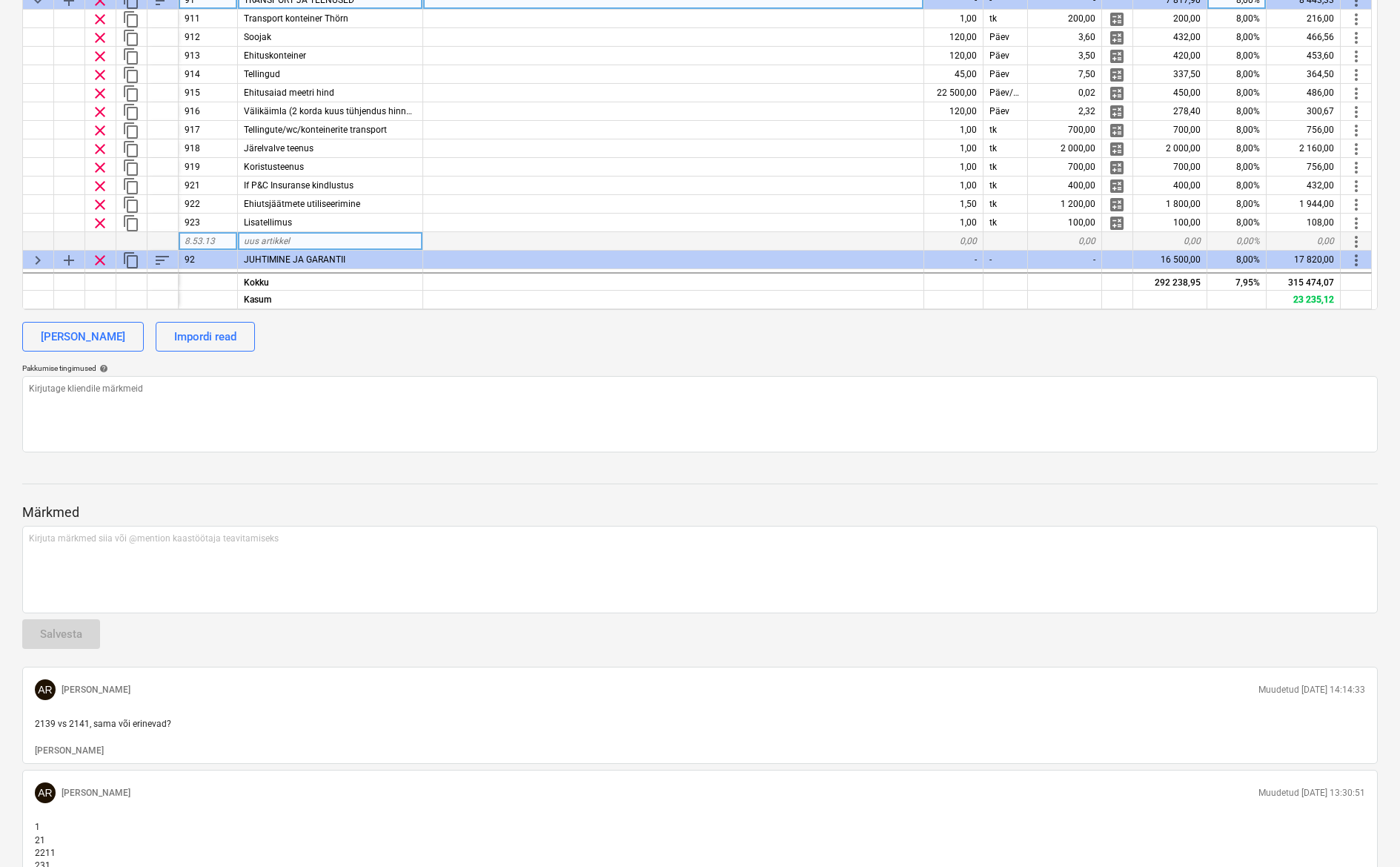
scroll to position [106, 0]
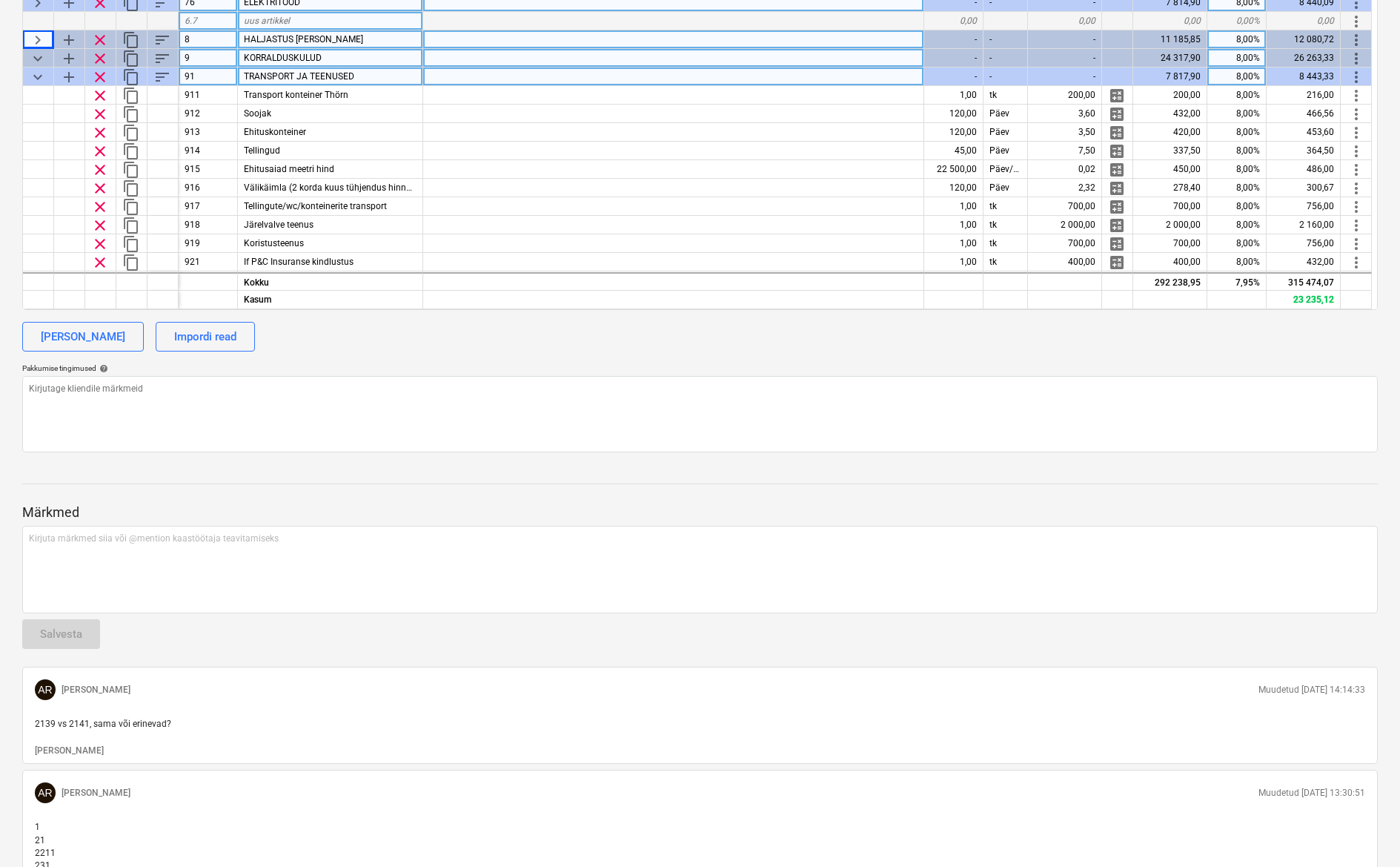
click at [57, 76] on div "add" at bounding box center [69, 77] width 31 height 19
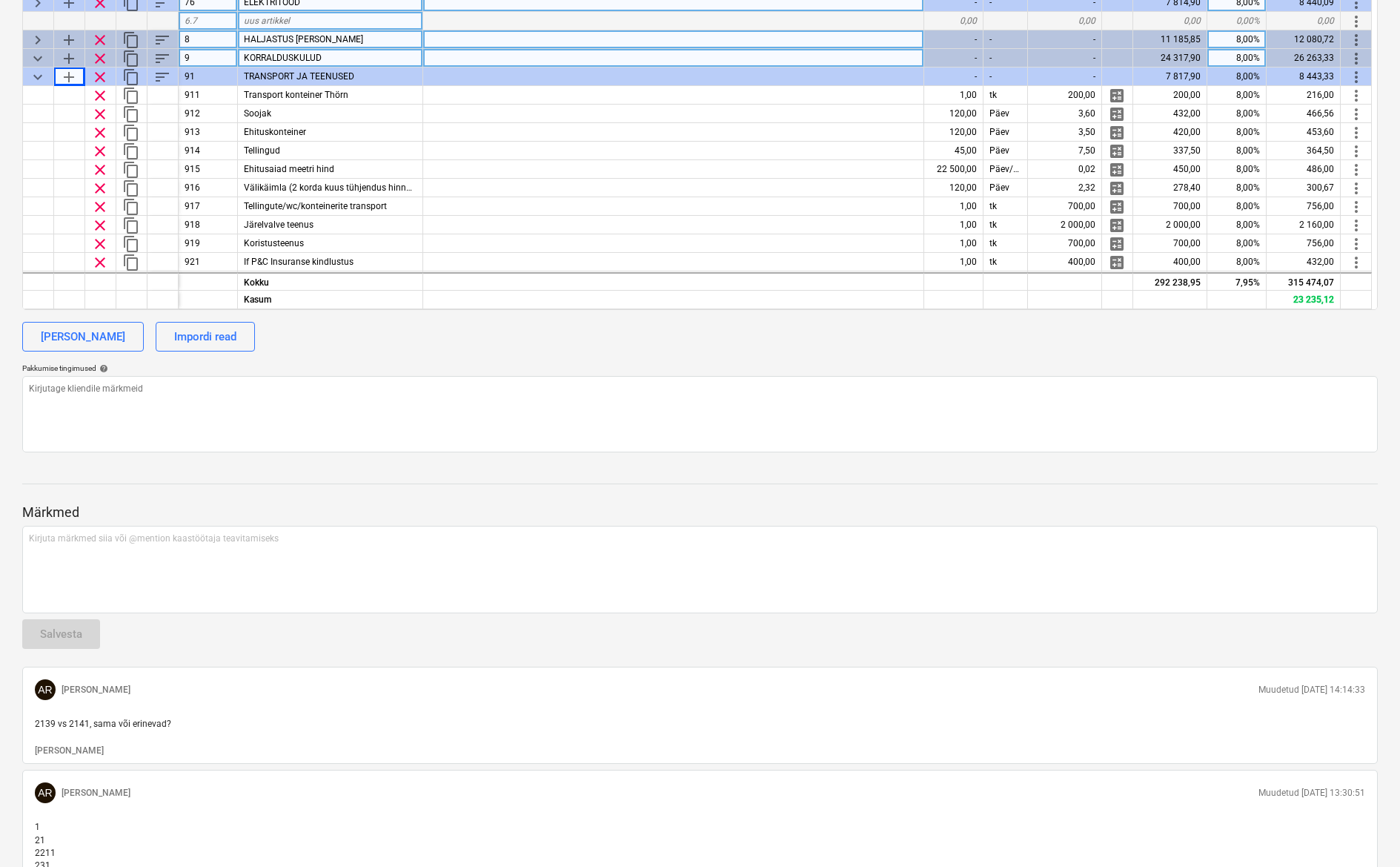
click at [43, 77] on span "keyboard_arrow_down" at bounding box center [38, 77] width 18 height 18
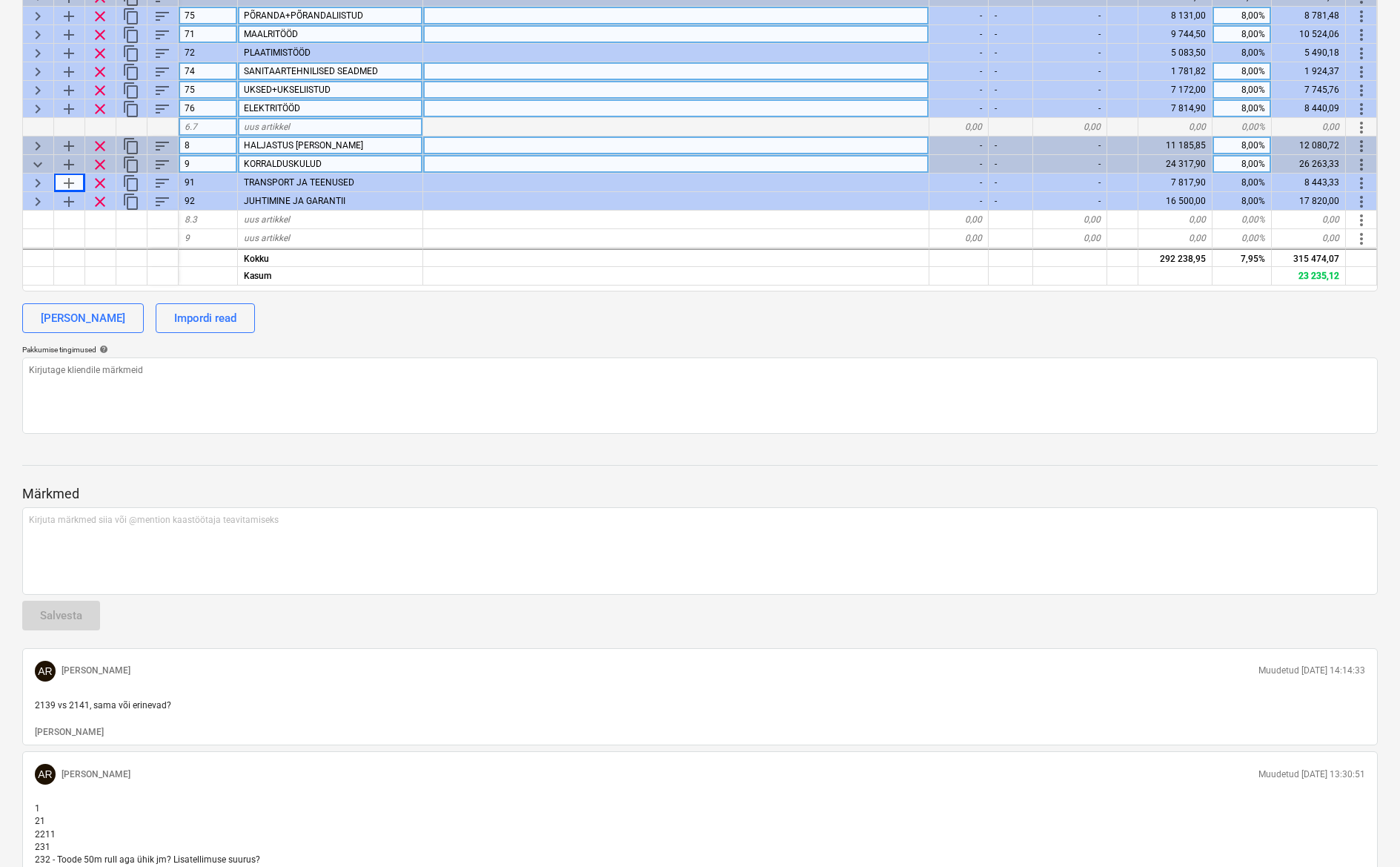
scroll to position [0, 0]
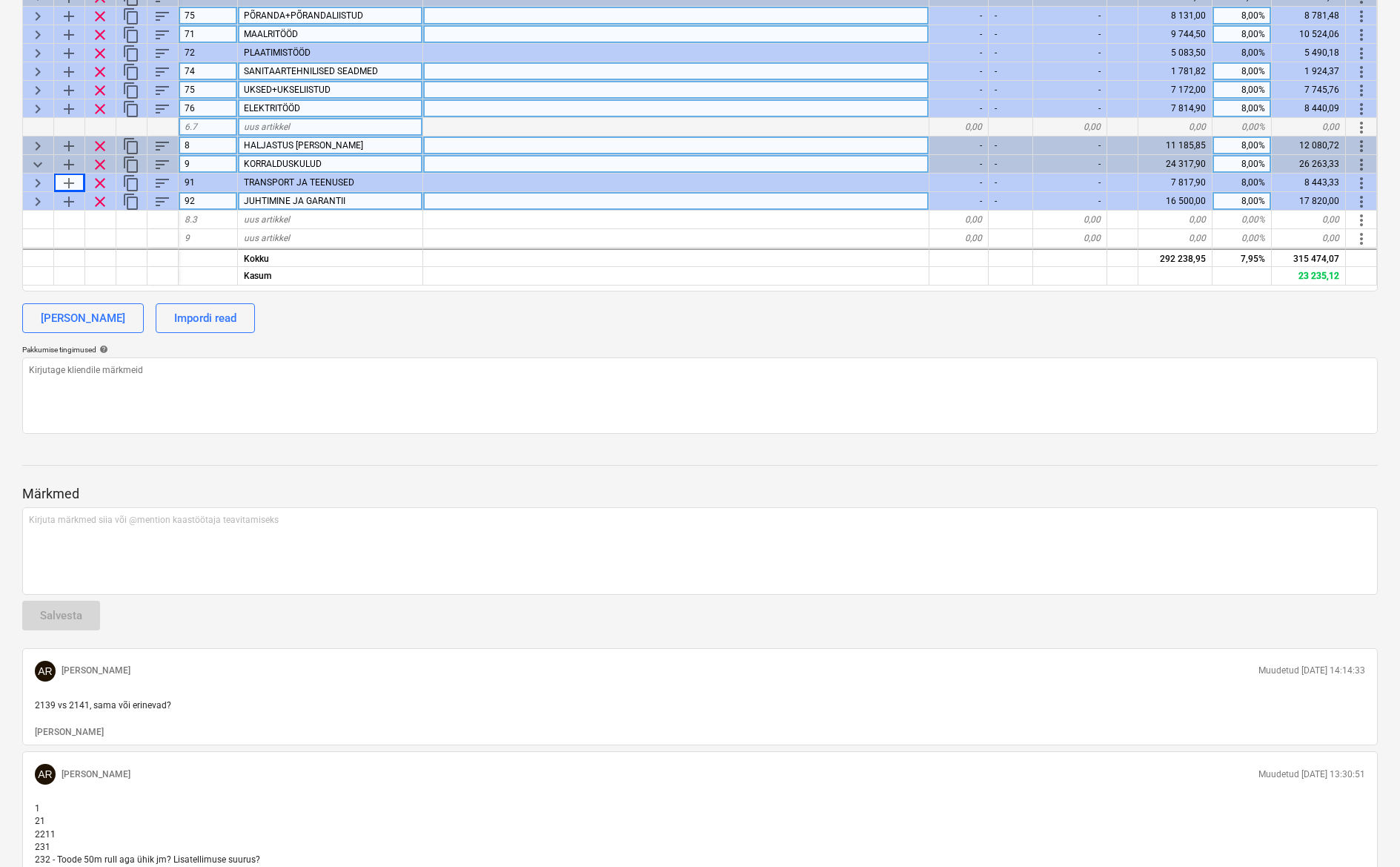
click at [41, 195] on span "keyboard_arrow_right" at bounding box center [38, 201] width 18 height 18
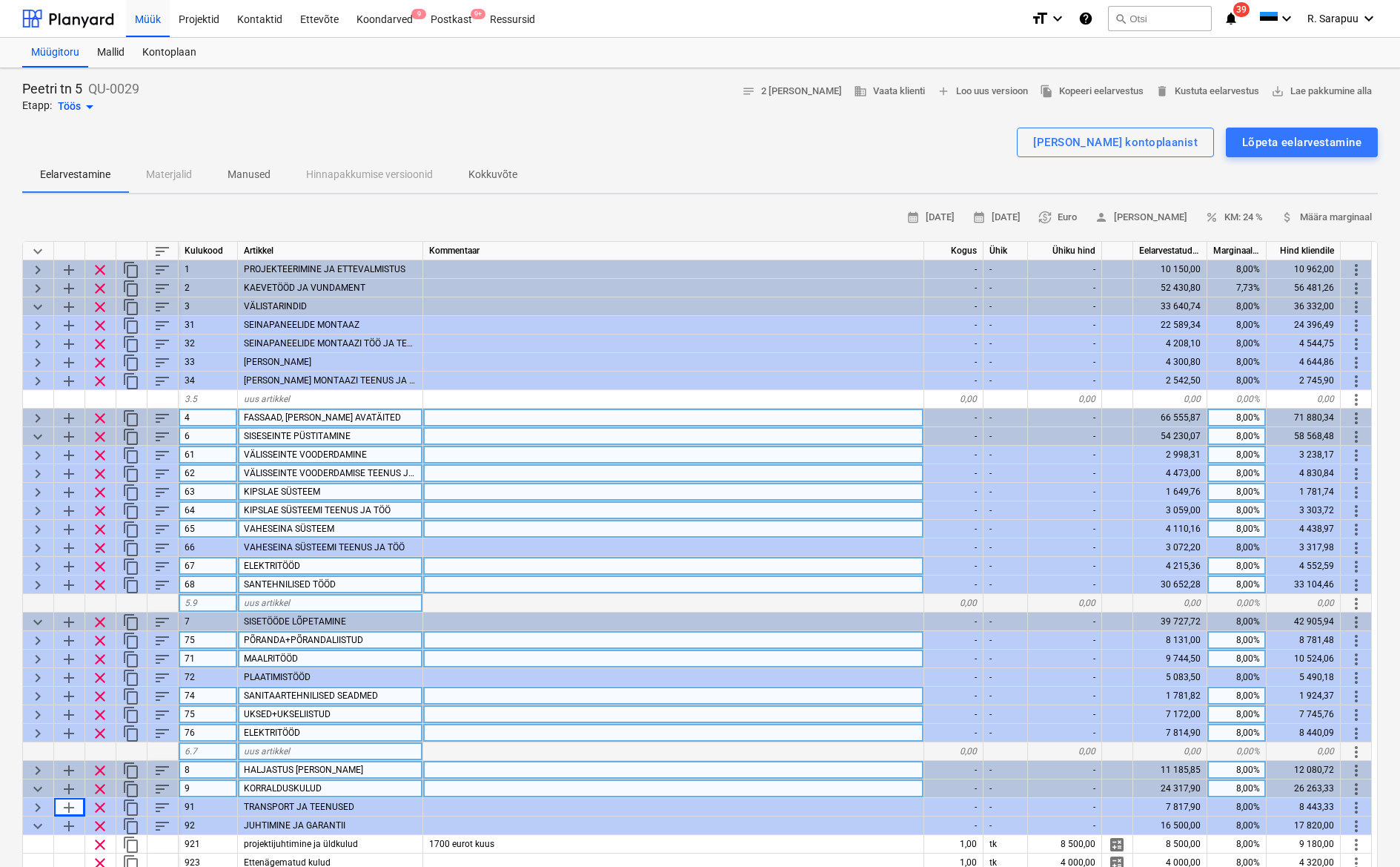
click at [27, 247] on div "keyboard_arrow_down" at bounding box center [39, 251] width 31 height 19
click at [33, 247] on span "keyboard_arrow_down" at bounding box center [38, 251] width 18 height 18
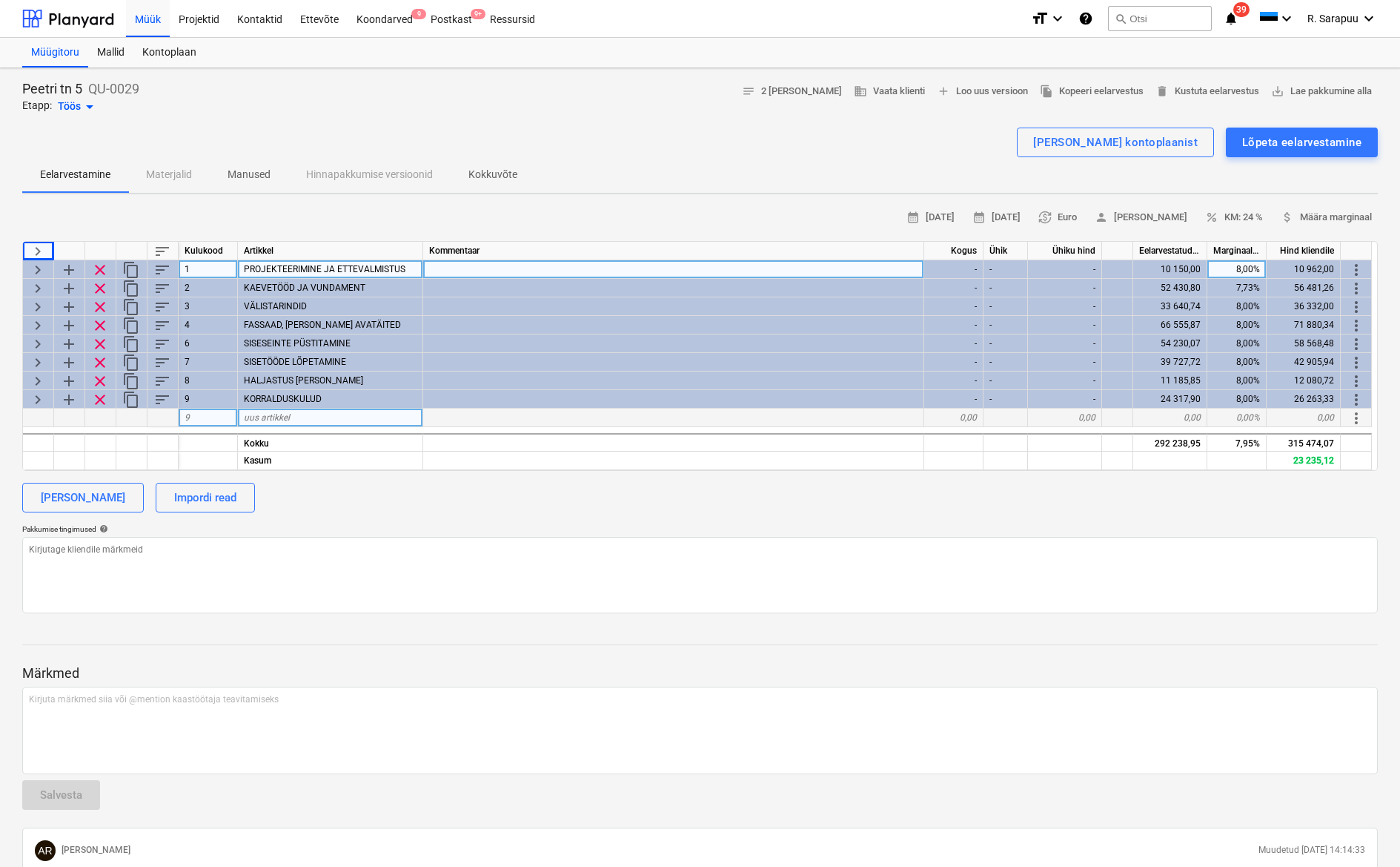
click at [43, 265] on span "keyboard_arrow_right" at bounding box center [38, 270] width 18 height 18
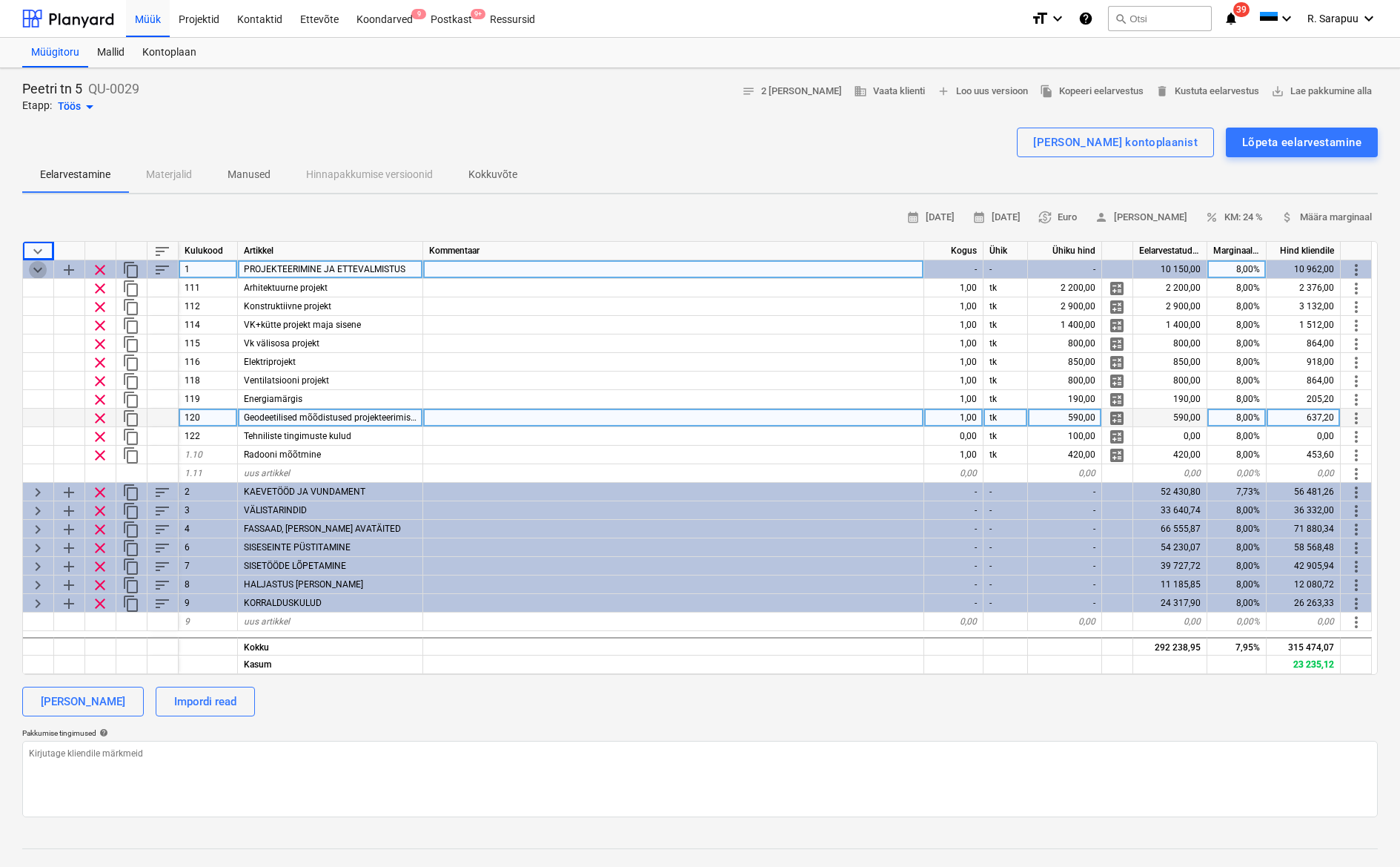
click at [43, 265] on span "keyboard_arrow_down" at bounding box center [38, 270] width 18 height 18
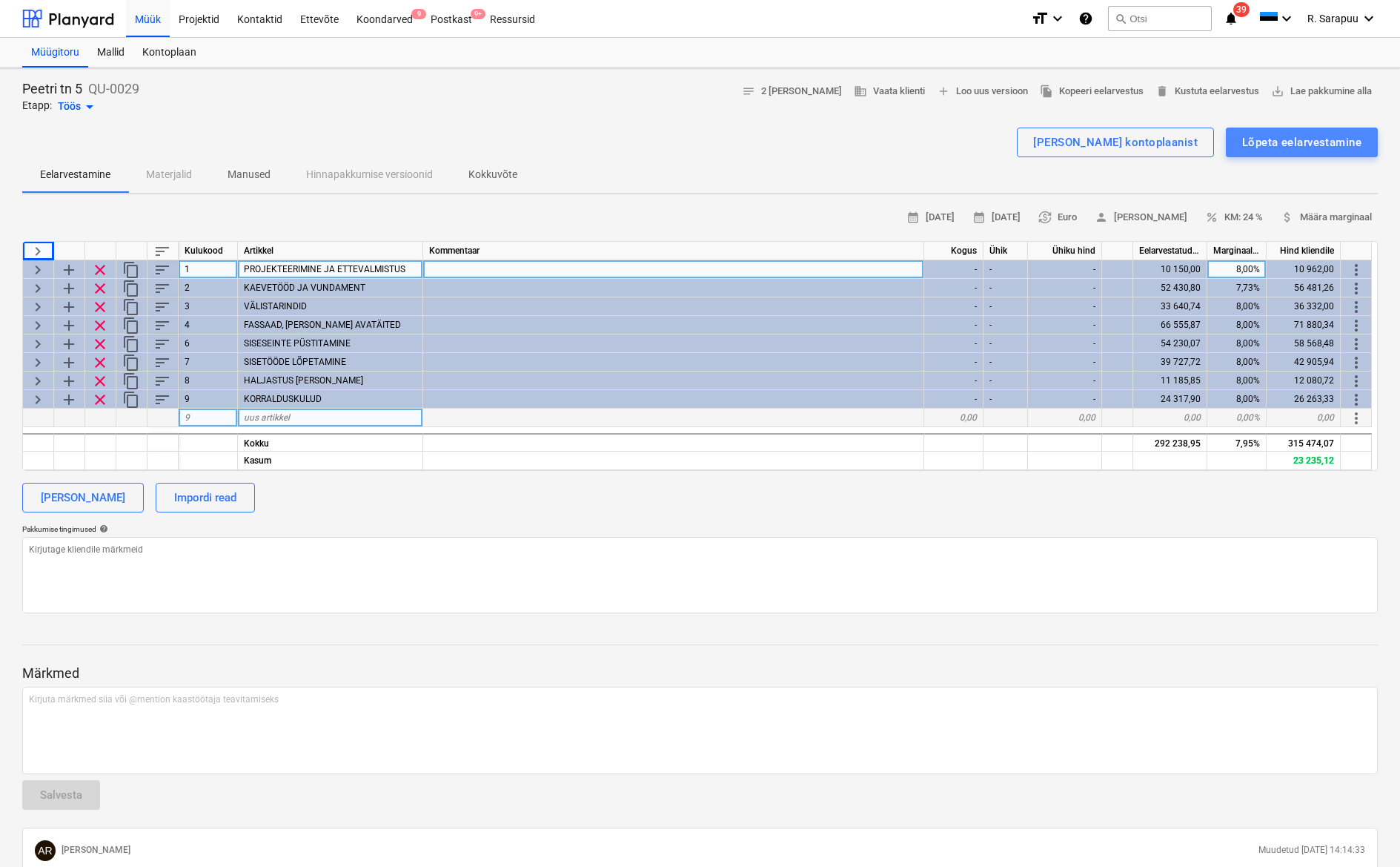
click at [1306, 145] on div "Lõpeta eelarvestamine" at bounding box center [1302, 143] width 119 height 19
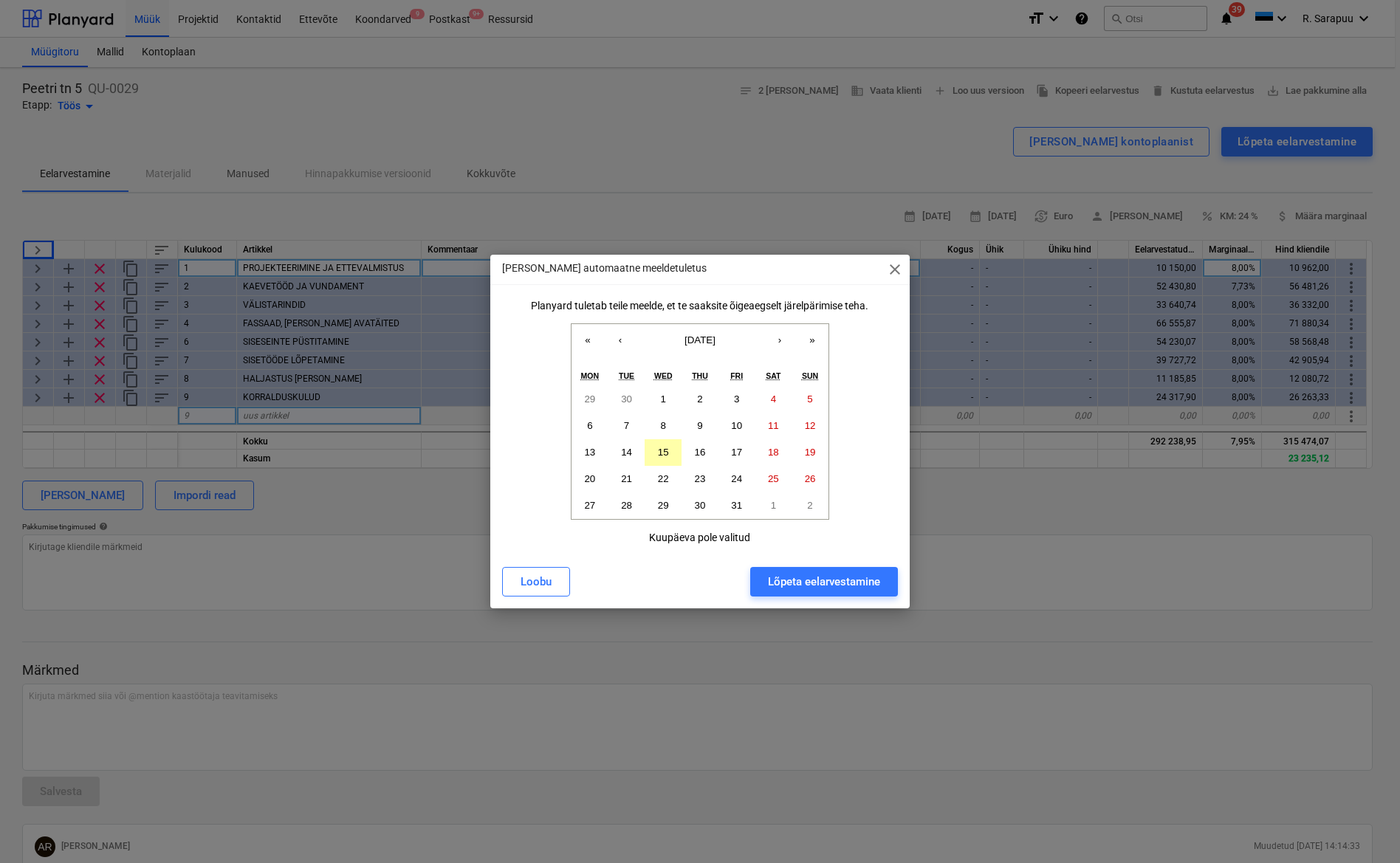
click at [673, 457] on button "15" at bounding box center [663, 452] width 37 height 26
click at [812, 584] on div "Lõpeta eelarvestamine" at bounding box center [824, 581] width 112 height 19
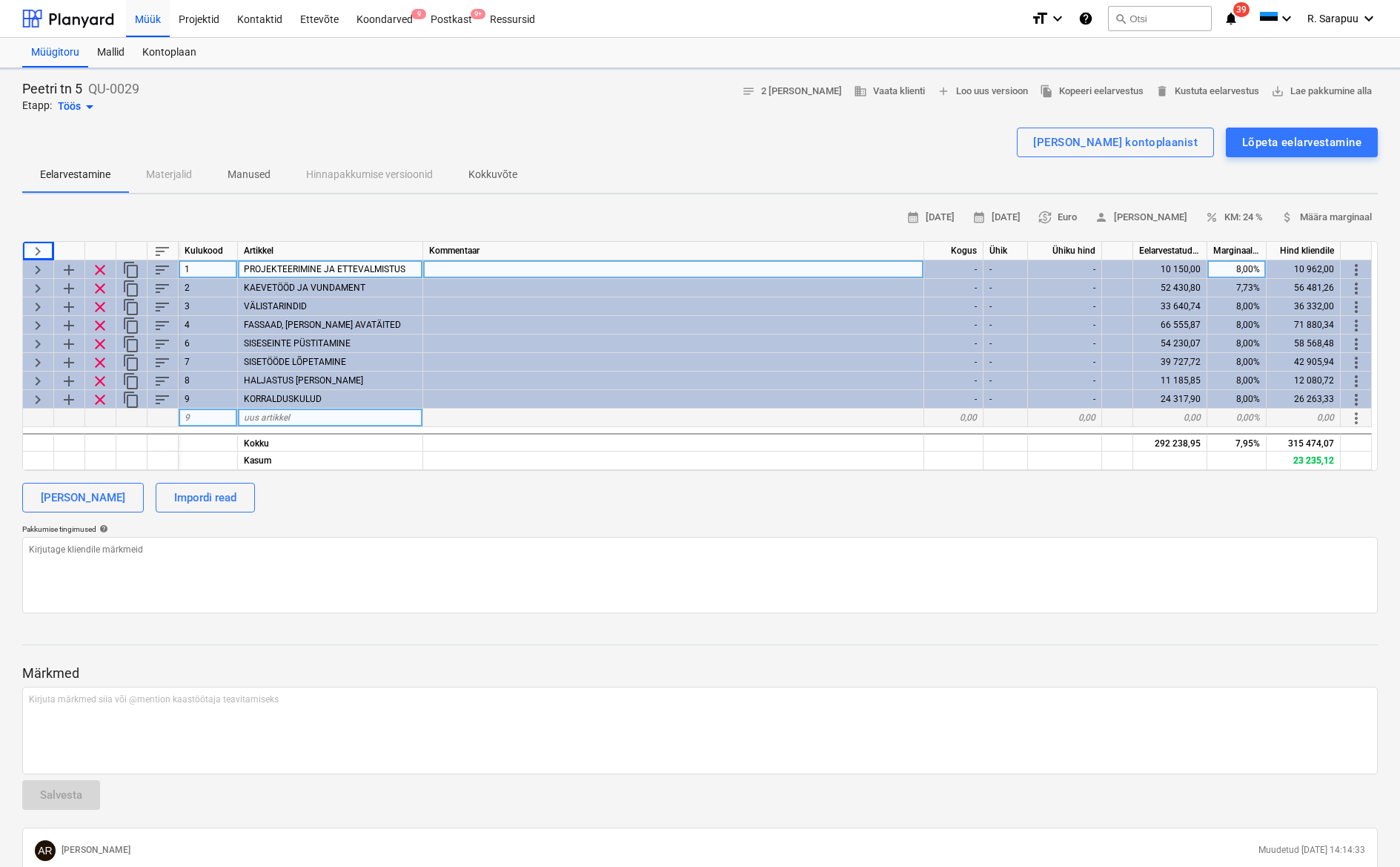
type textarea "x"
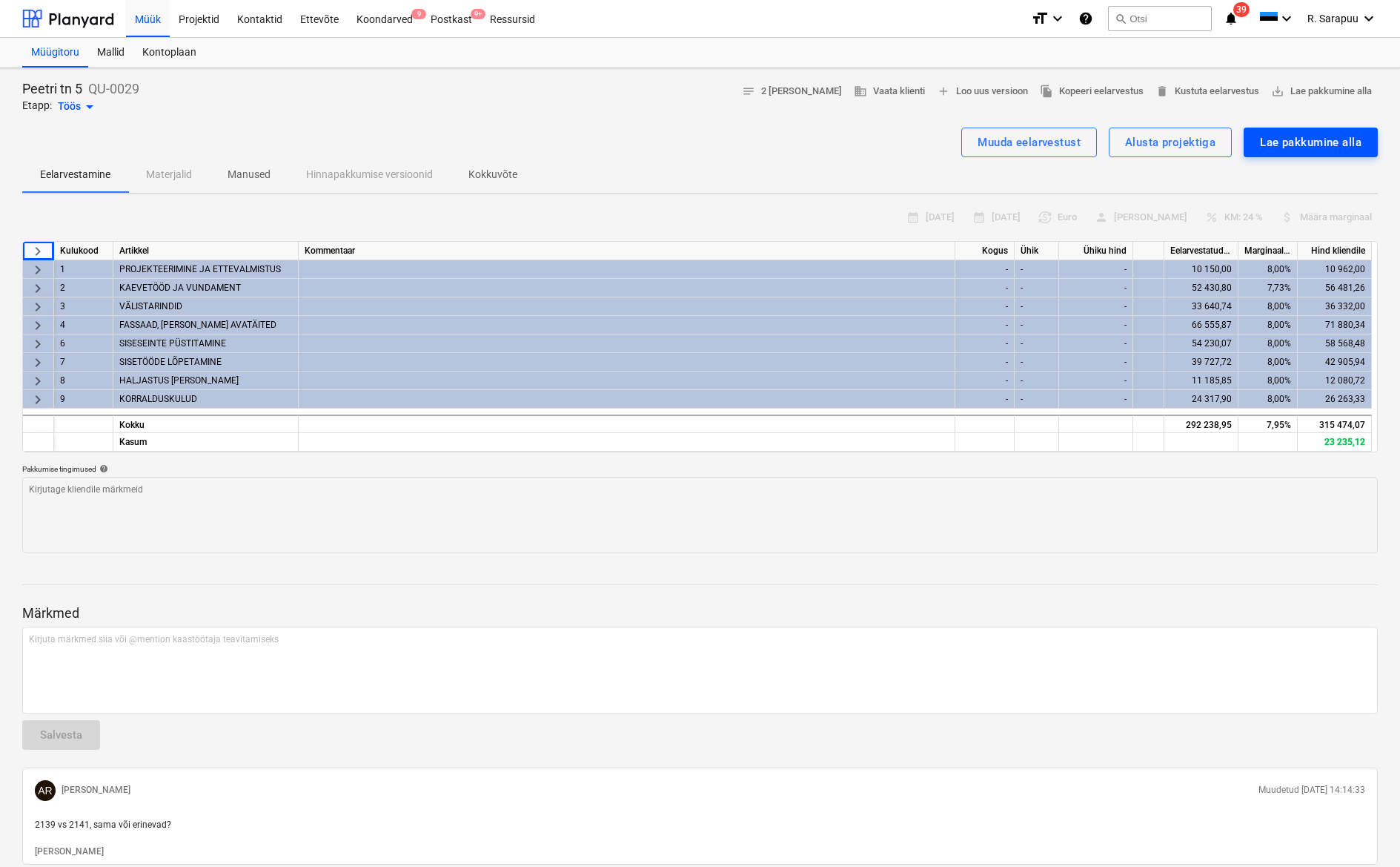
click at [1265, 139] on div "Lae pakkumine alla" at bounding box center [1311, 143] width 101 height 19
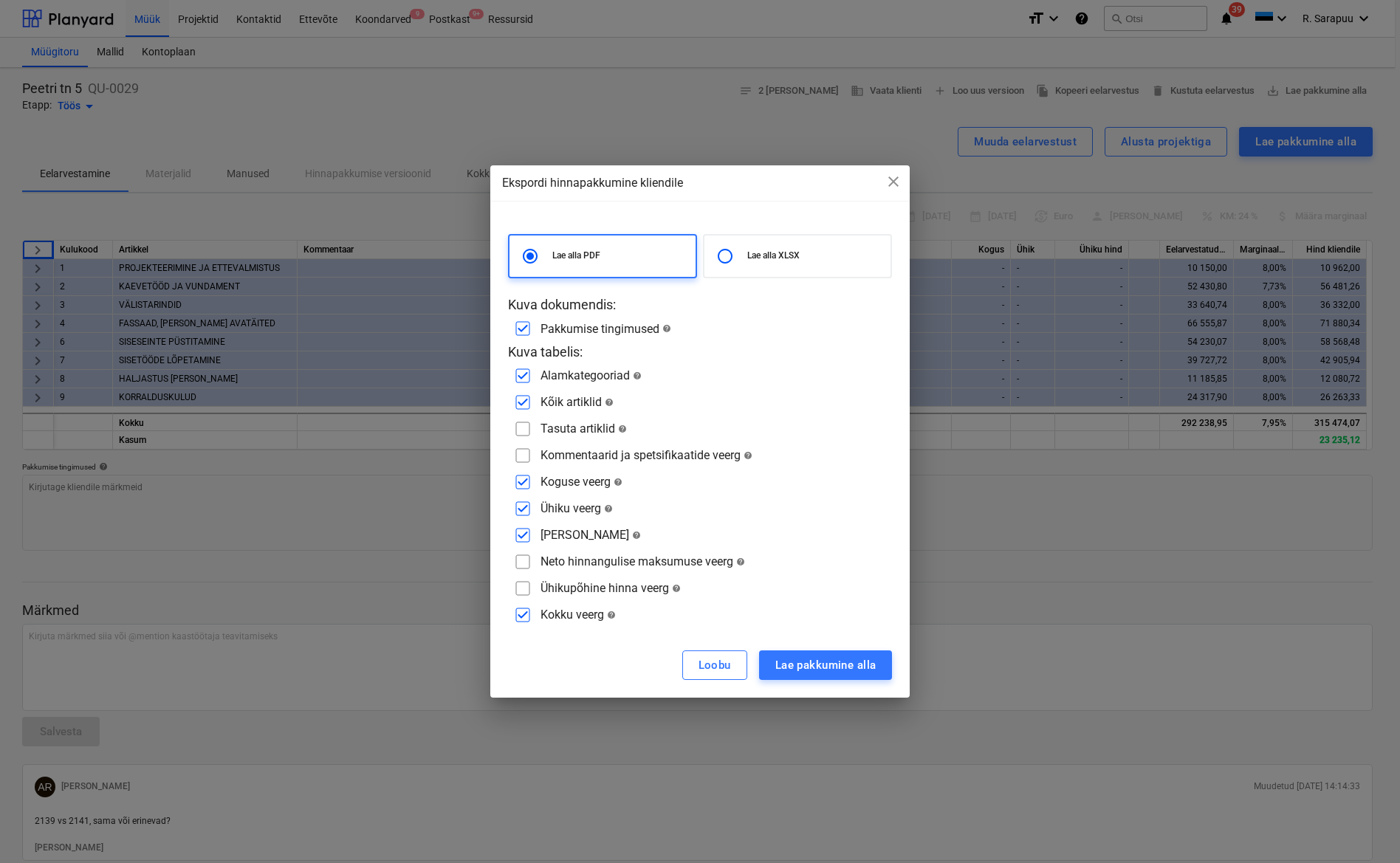
click at [528, 403] on input "checkbox" at bounding box center [522, 402] width 23 height 23
checkbox input "false"
click at [526, 539] on input "checkbox" at bounding box center [522, 534] width 23 height 23
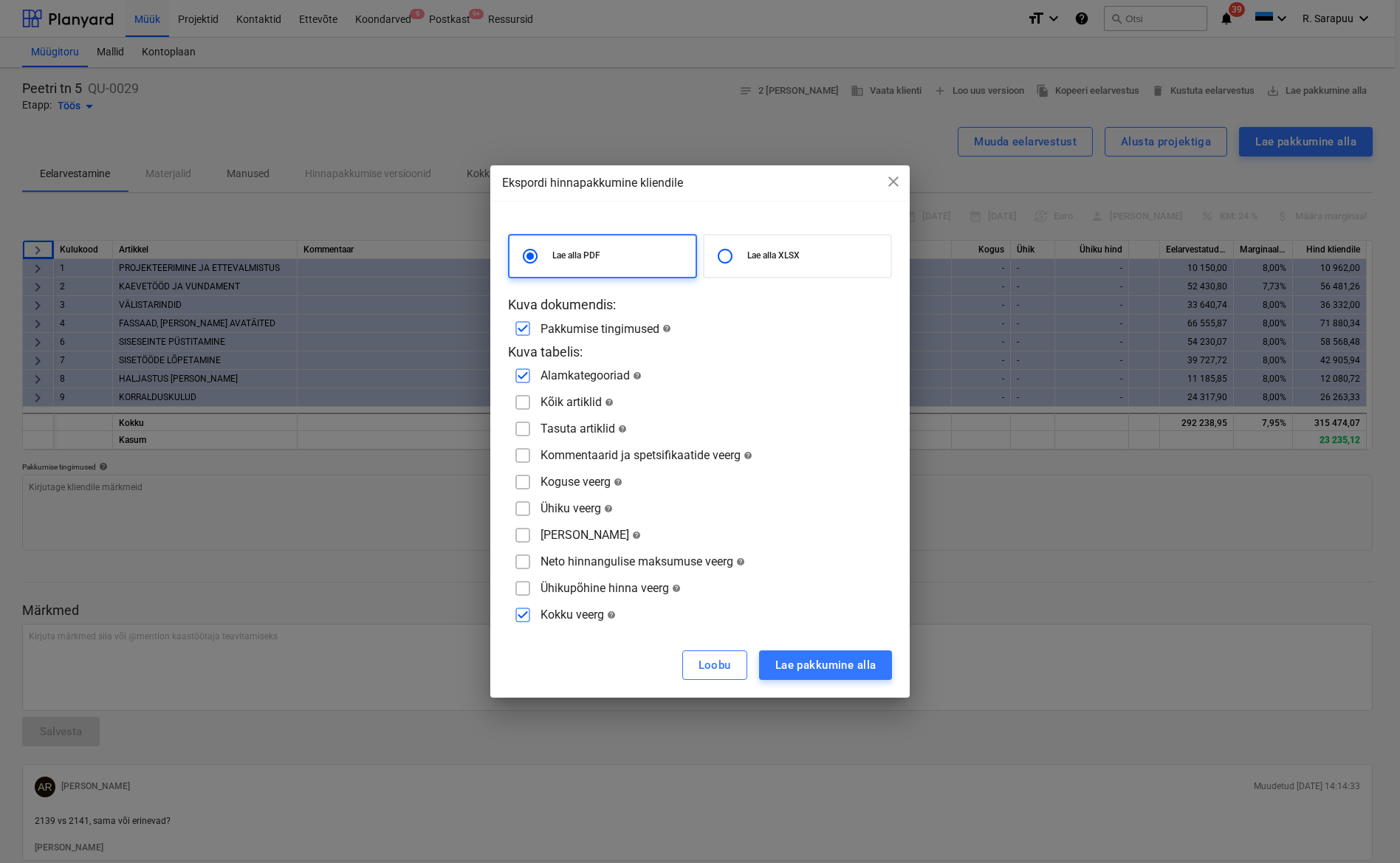
checkbox input "true"
click at [530, 398] on input "checkbox" at bounding box center [522, 402] width 23 height 23
checkbox input "false"
click at [517, 615] on input "checkbox" at bounding box center [522, 614] width 23 height 23
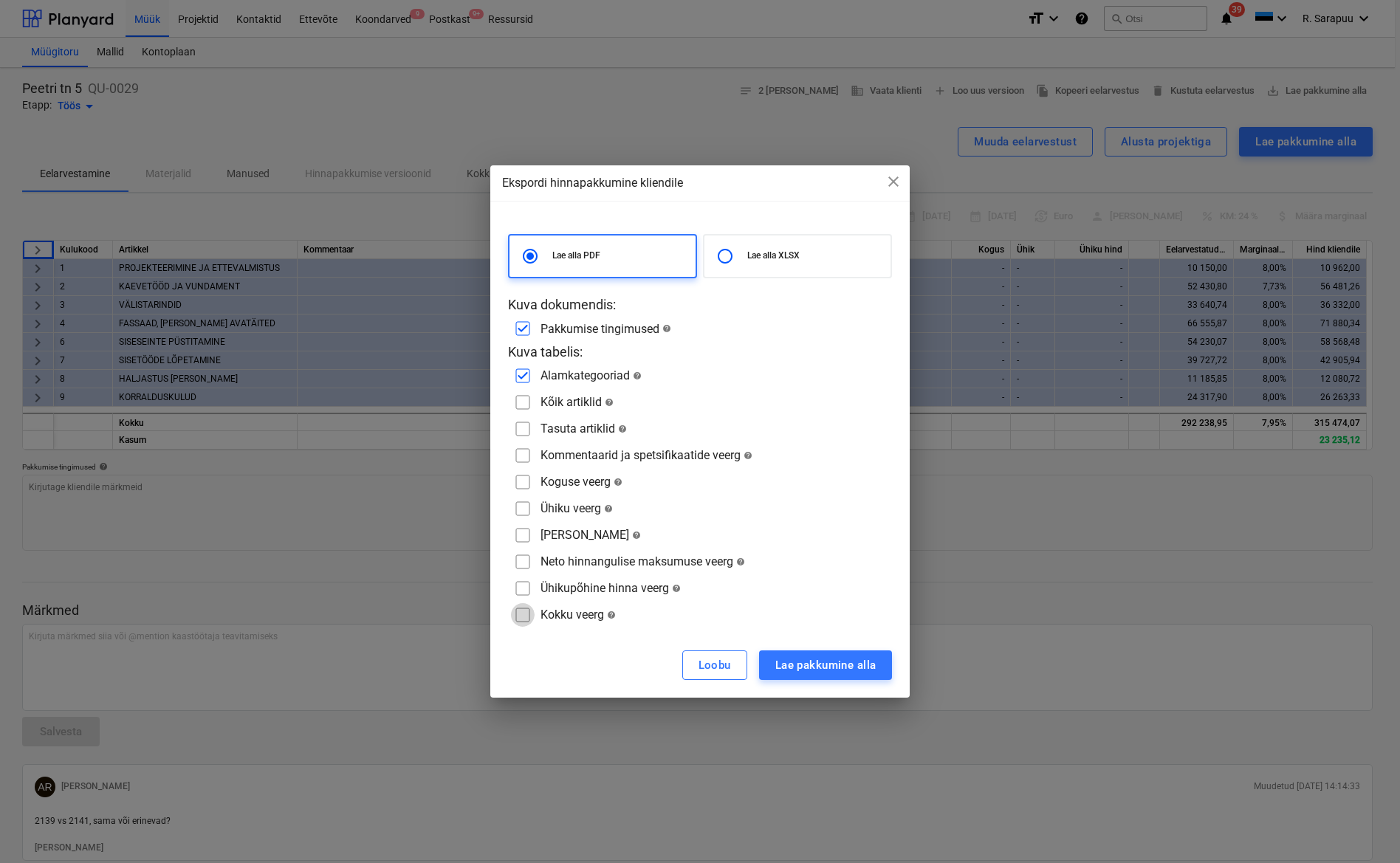
click at [518, 614] on input "checkbox" at bounding box center [522, 614] width 23 height 23
checkbox input "true"
click at [517, 371] on input "checkbox" at bounding box center [522, 375] width 23 height 23
checkbox input "false"
click at [801, 662] on div "Lae pakkumine alla" at bounding box center [826, 665] width 101 height 19
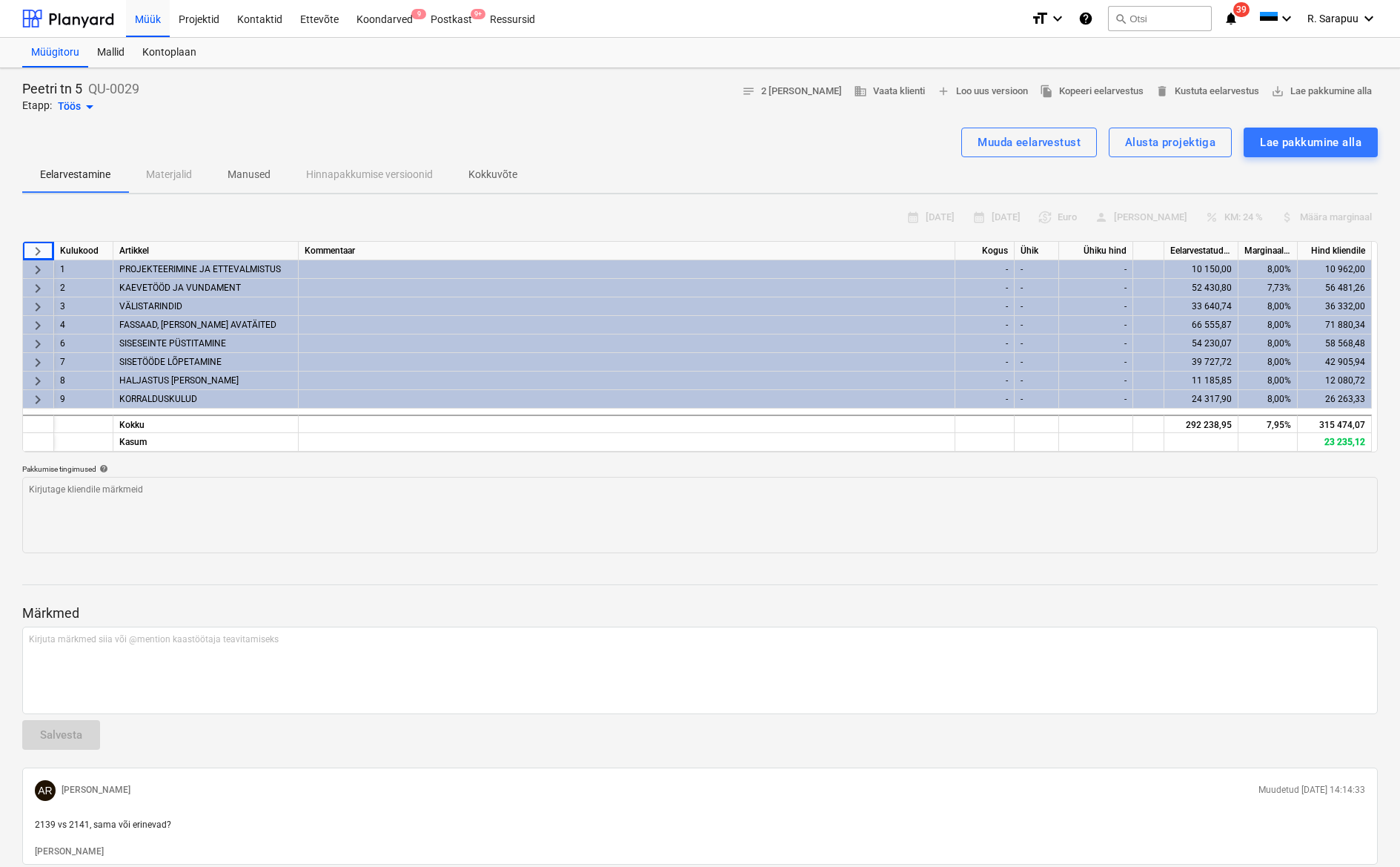
click at [229, 595] on div at bounding box center [700, 598] width 1356 height 12
click at [1177, 146] on div "Alusta projektiga" at bounding box center [1170, 143] width 90 height 19
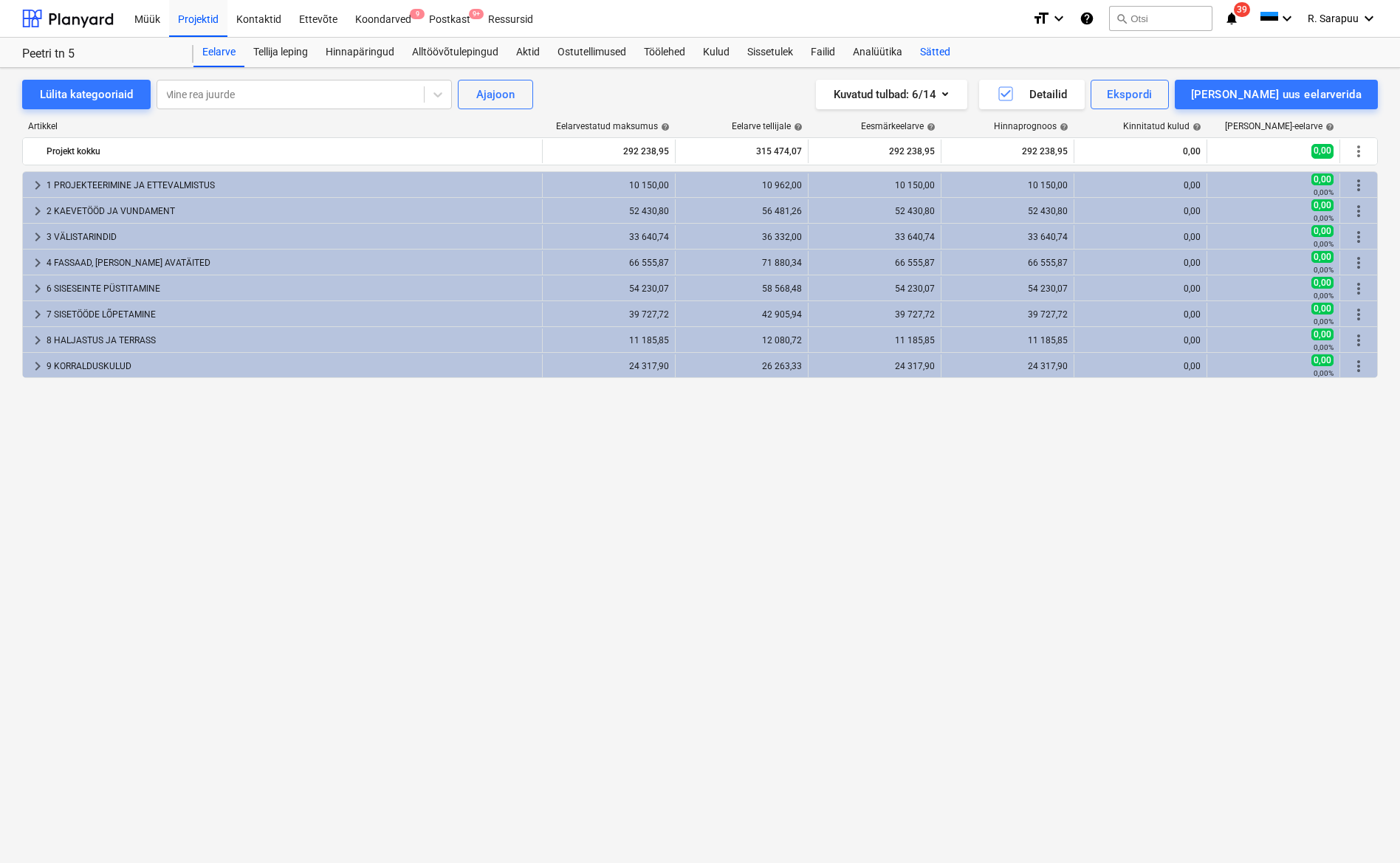
click at [931, 53] on div "Sätted" at bounding box center [935, 52] width 48 height 30
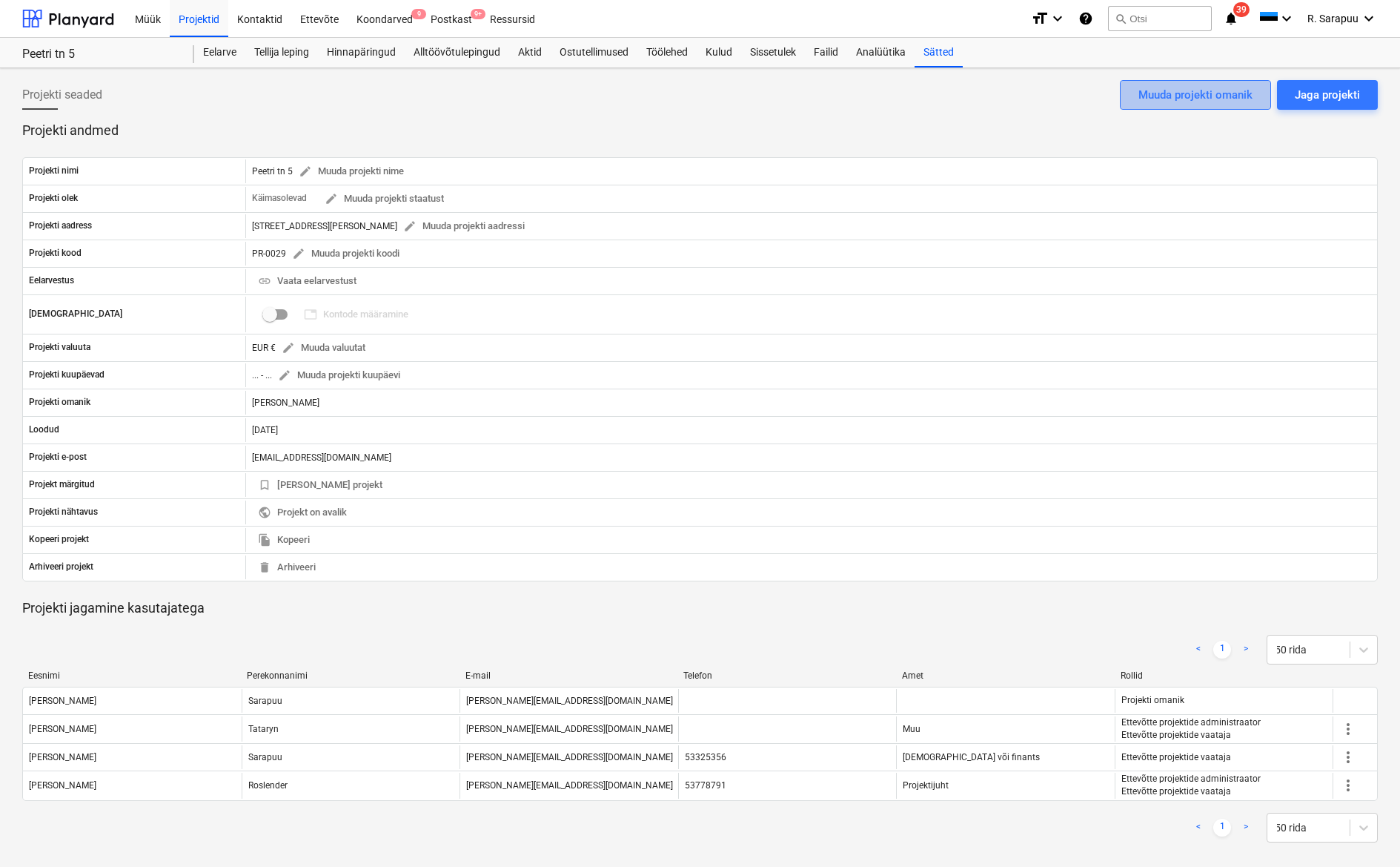
click at [1228, 82] on button "Muuda projekti omanik" at bounding box center [1195, 94] width 151 height 30
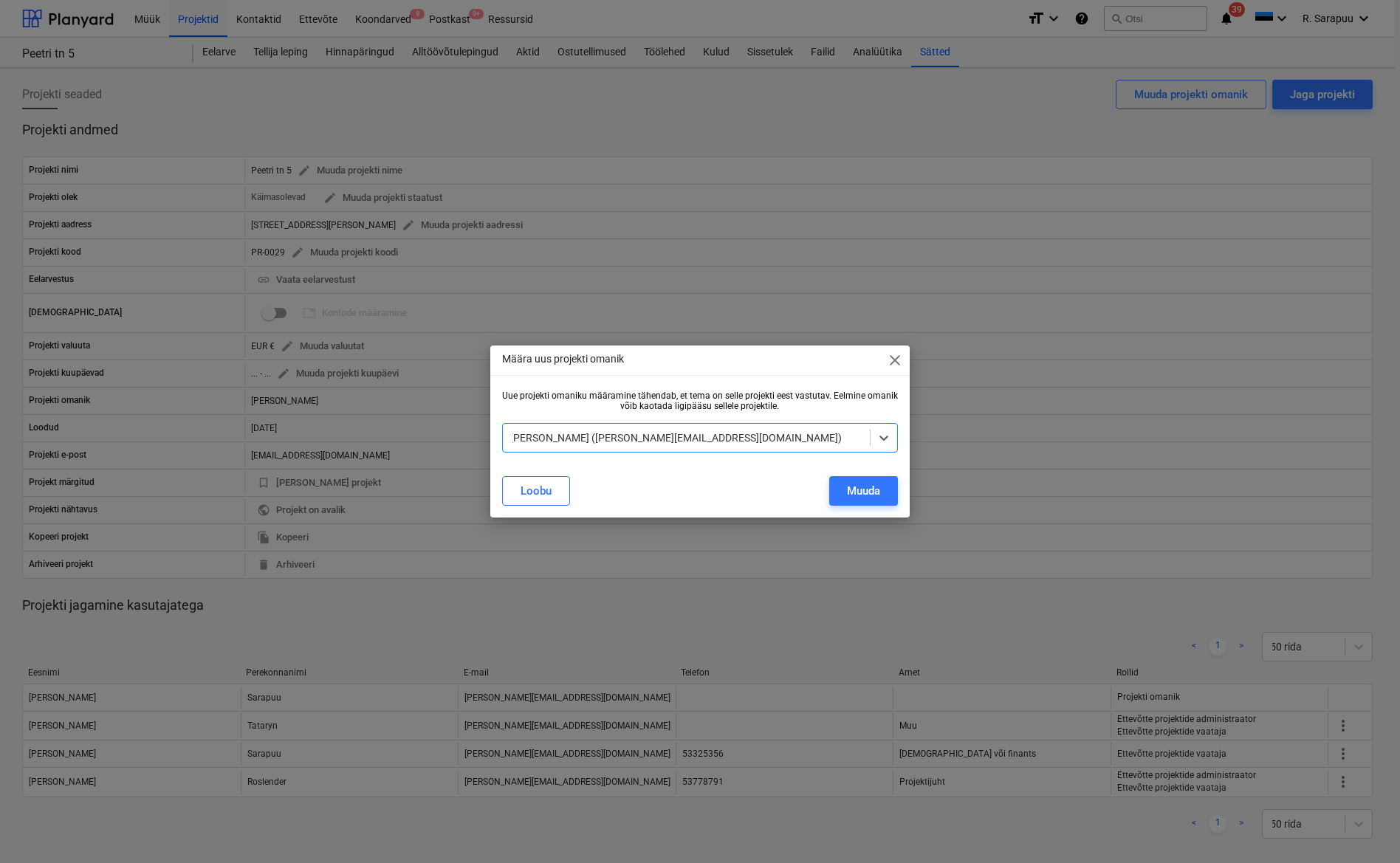
click at [643, 444] on div at bounding box center [687, 437] width 353 height 14
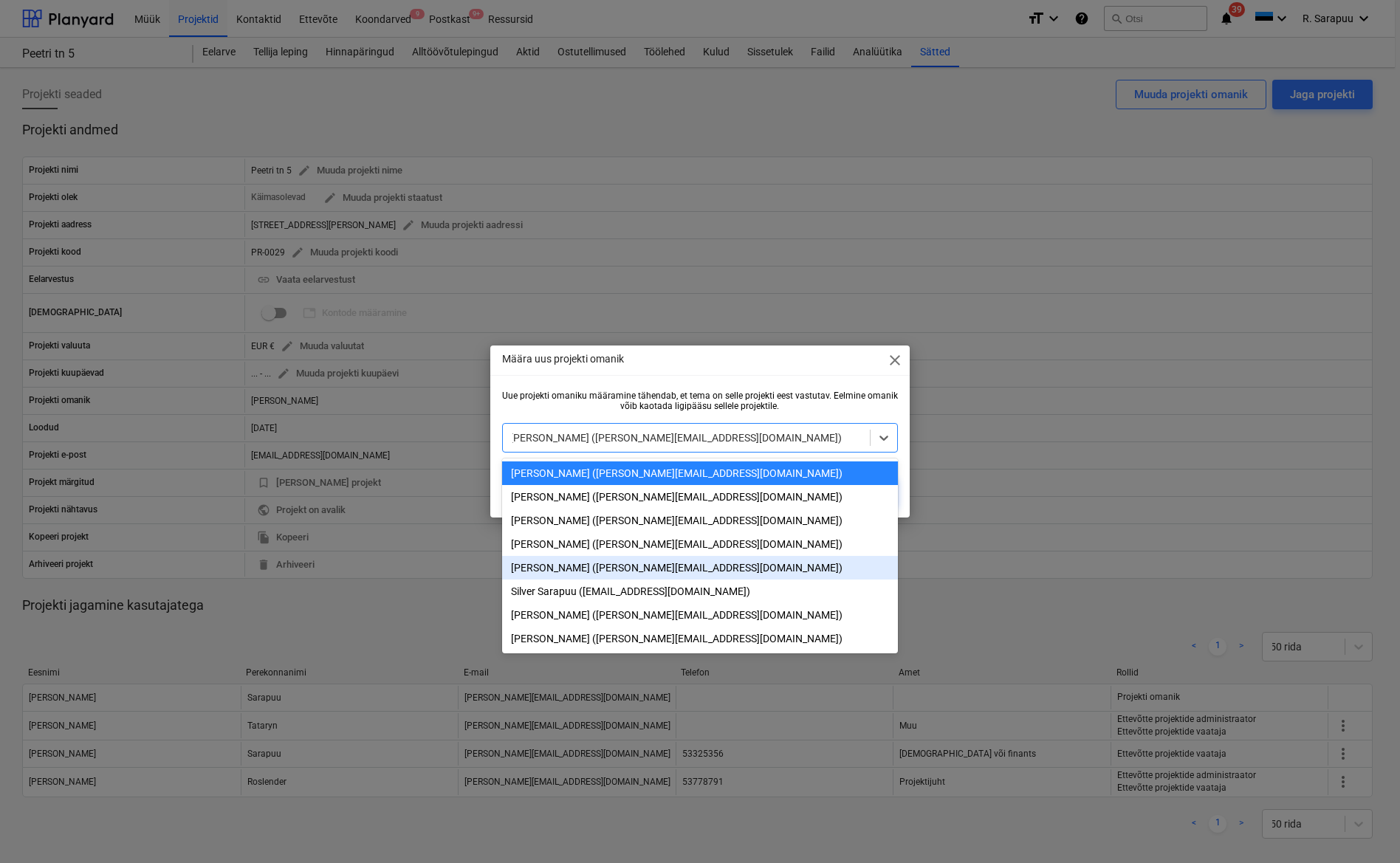
click at [612, 572] on div "[PERSON_NAME] ([PERSON_NAME][EMAIL_ADDRESS][DOMAIN_NAME])" at bounding box center [700, 567] width 396 height 23
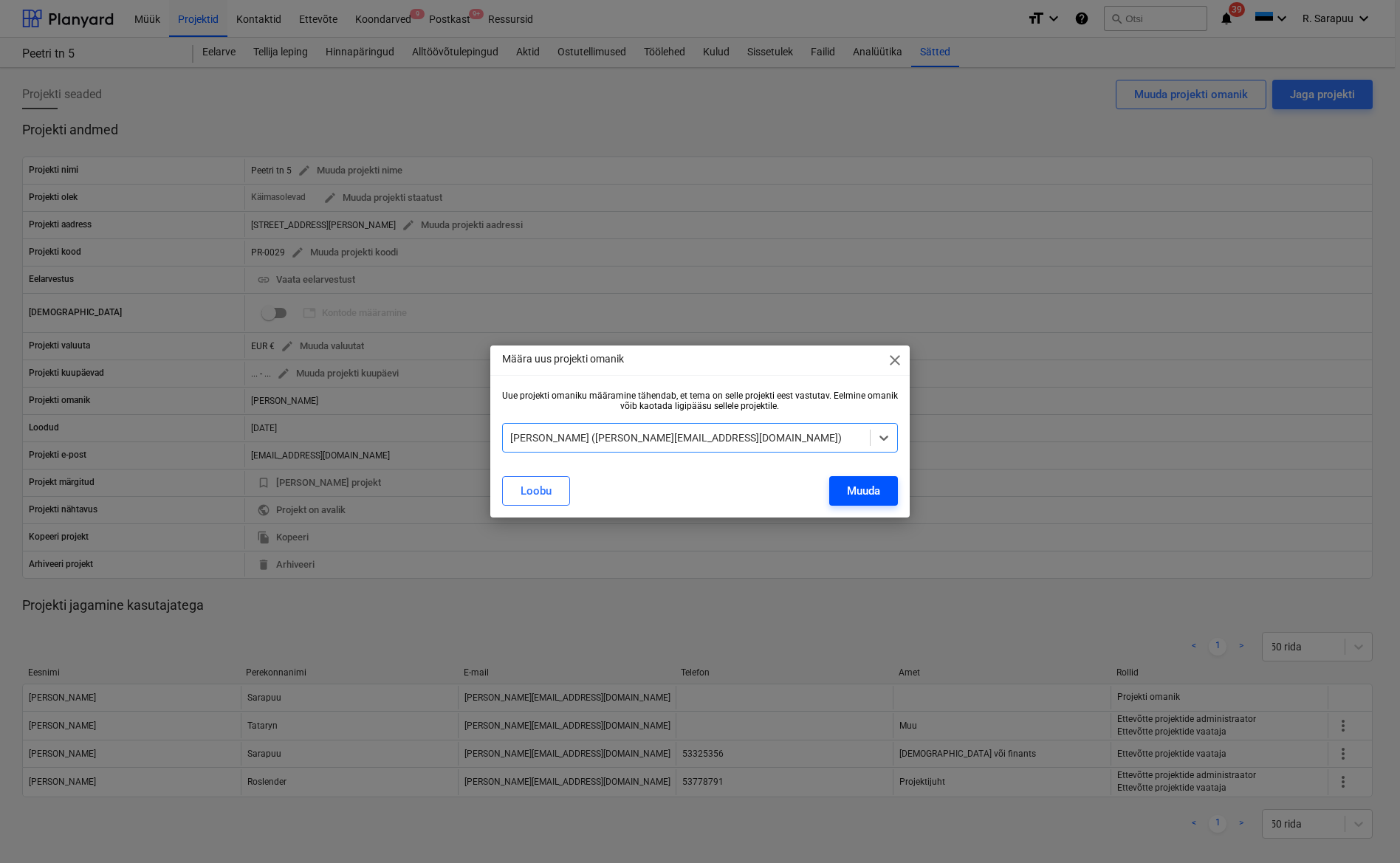
click at [883, 486] on button "Muuda" at bounding box center [863, 491] width 69 height 30
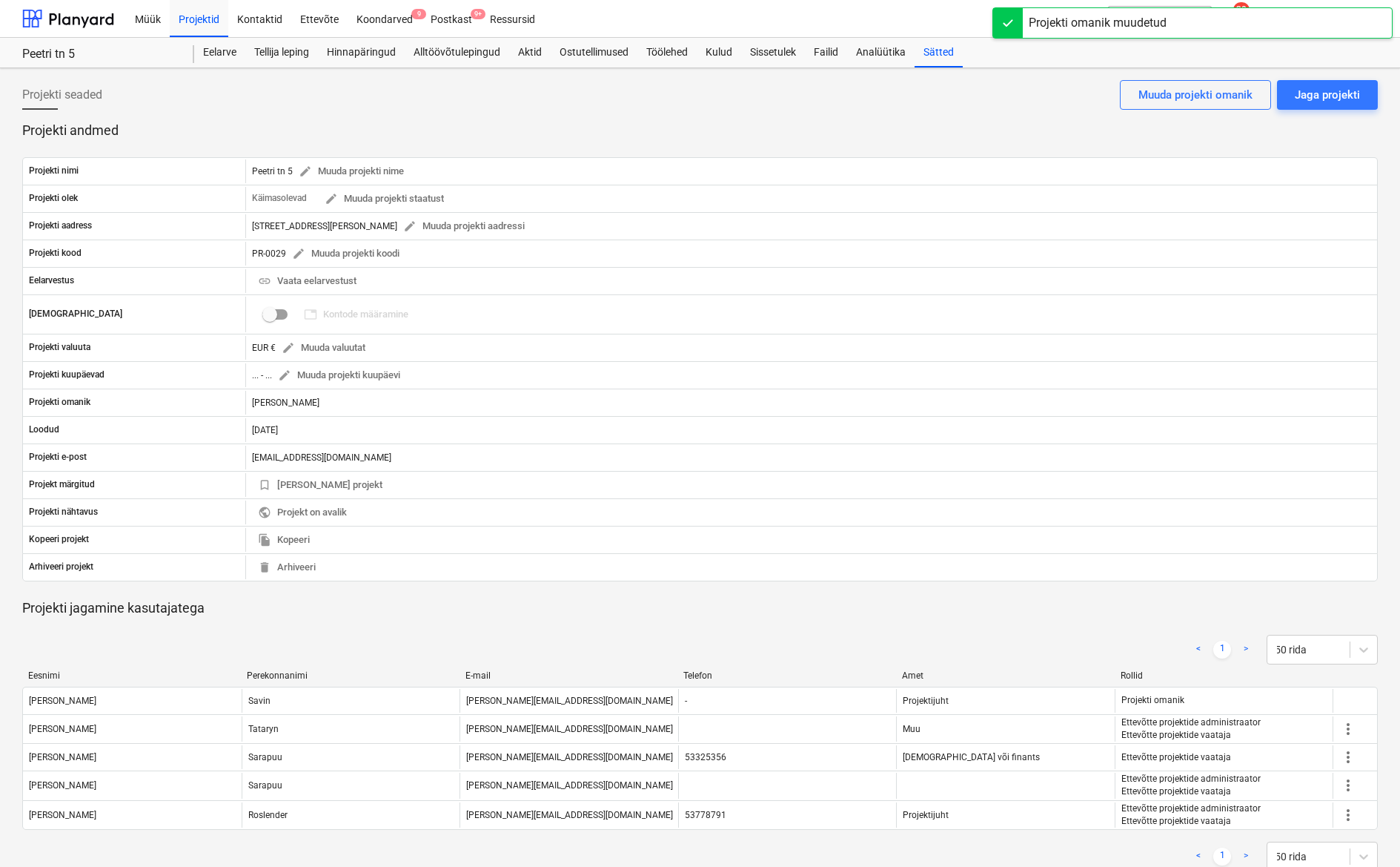
click at [1026, 153] on div at bounding box center [700, 154] width 1356 height 6
click at [181, 21] on div "Projektid" at bounding box center [199, 18] width 59 height 38
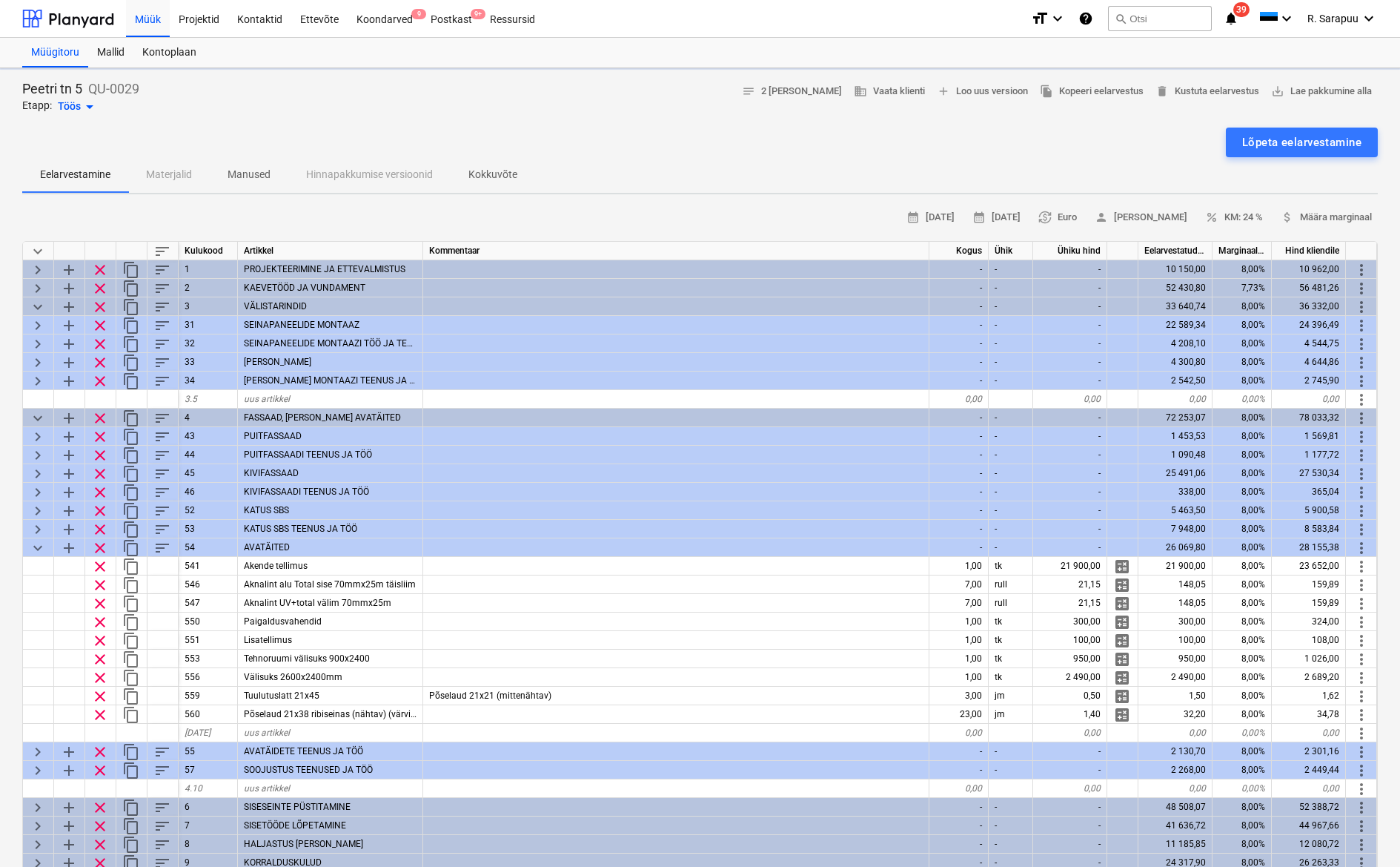
type textarea "x"
click at [1146, 21] on button "search Otsi" at bounding box center [1160, 18] width 104 height 25
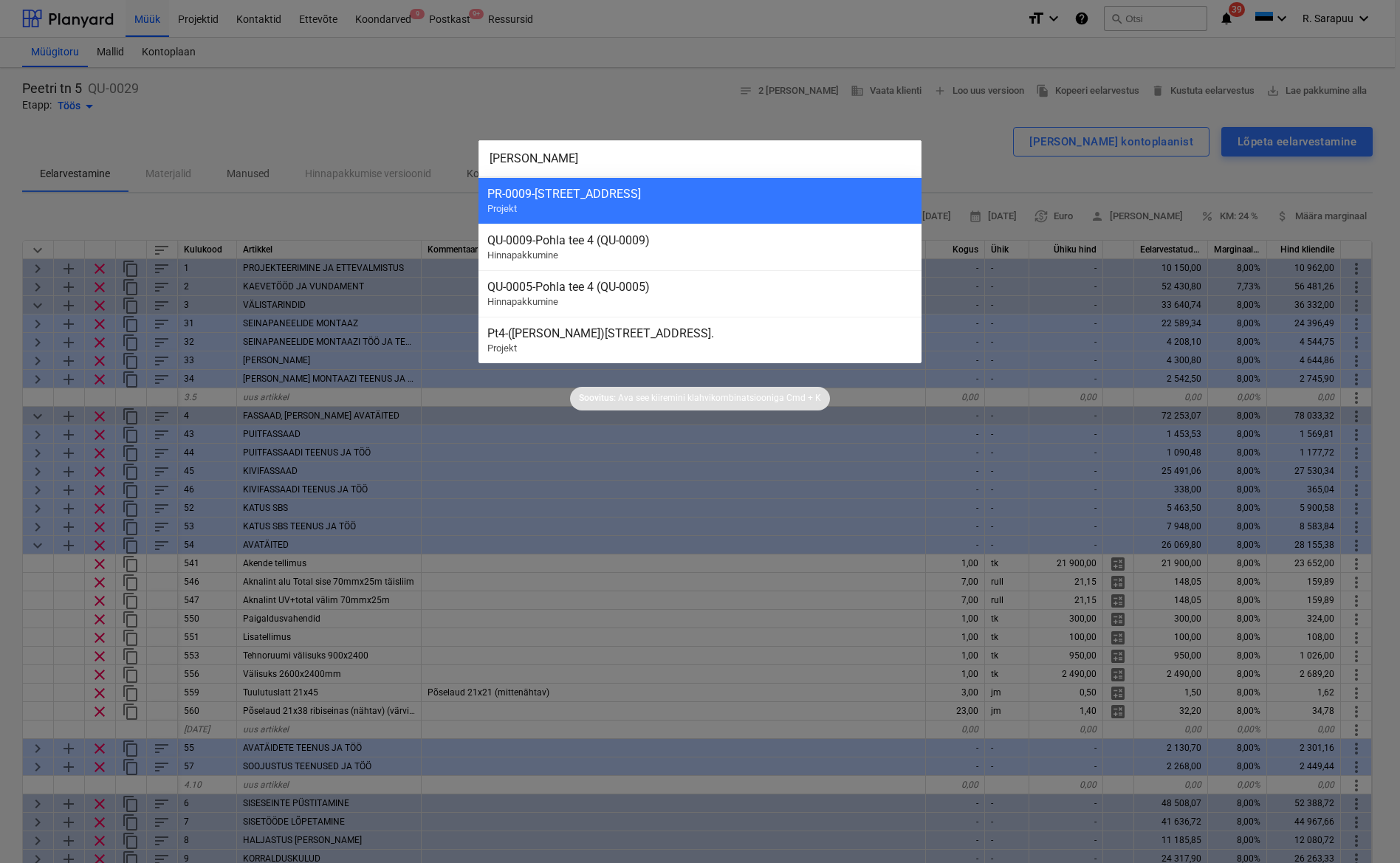
type input "Pohla"
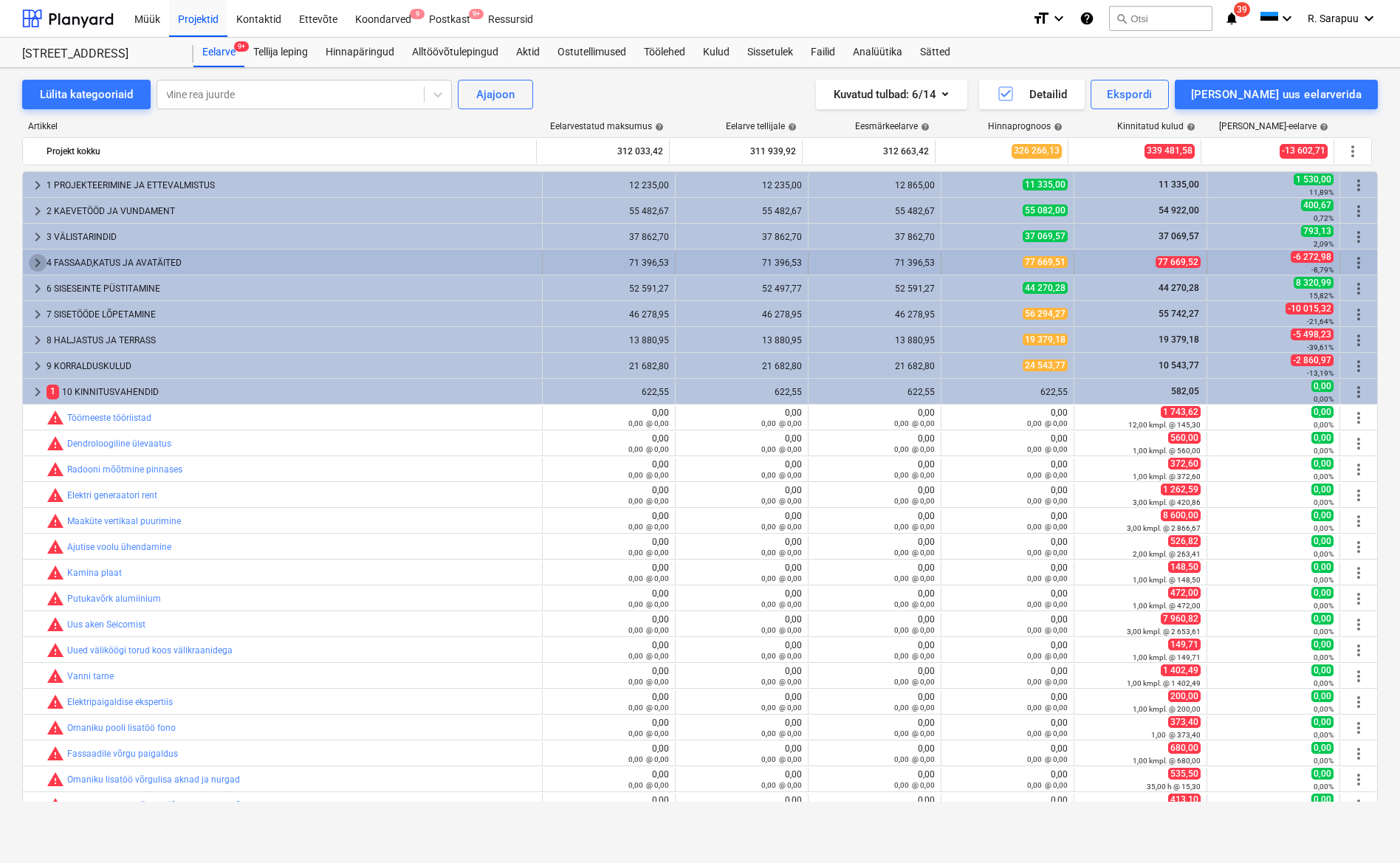
click at [31, 256] on span "keyboard_arrow_right" at bounding box center [38, 263] width 18 height 18
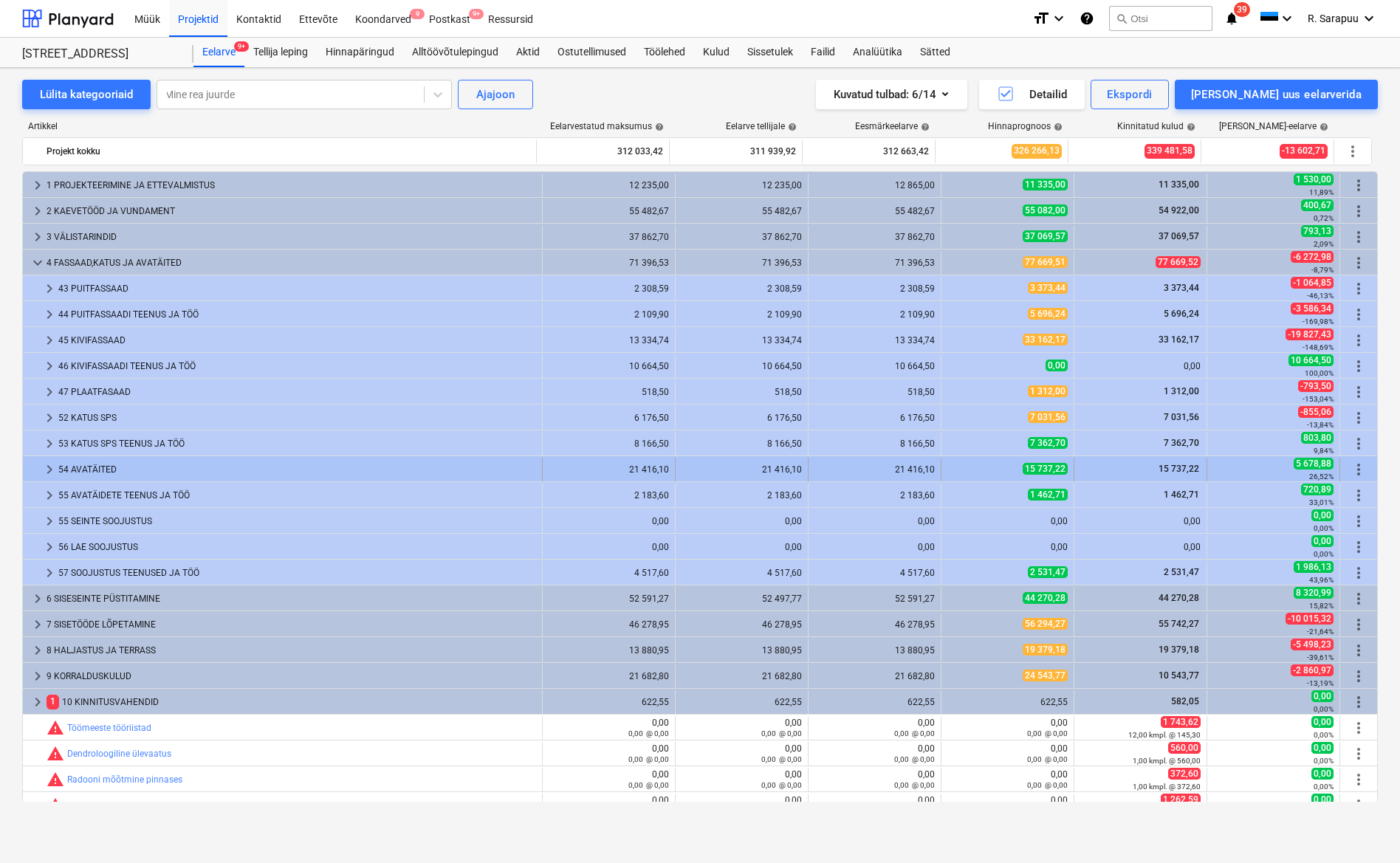
click at [85, 464] on div "54 AVATÄITED" at bounding box center [297, 469] width 477 height 23
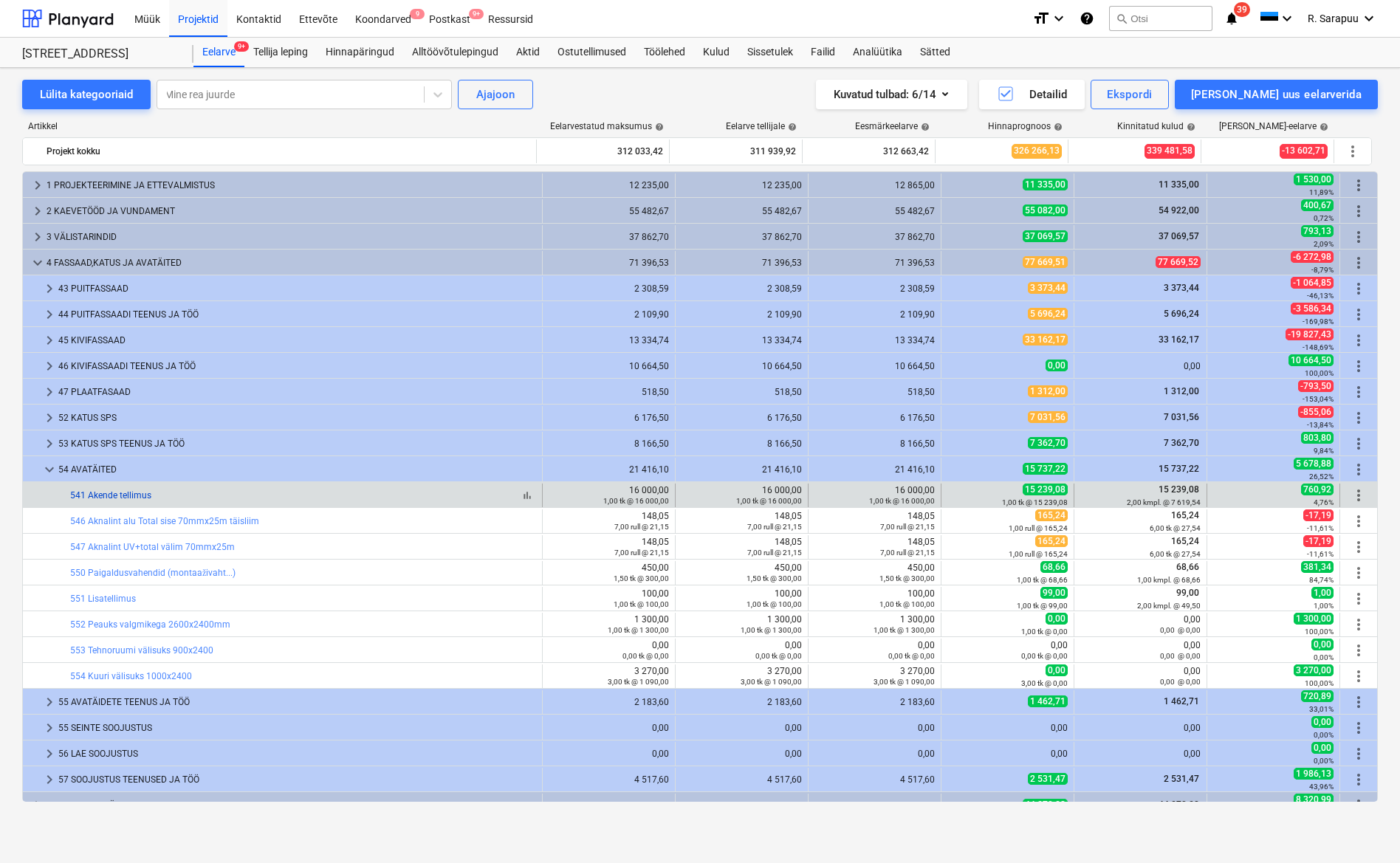
click at [136, 494] on link "541 Akende tellimus" at bounding box center [110, 495] width 81 height 10
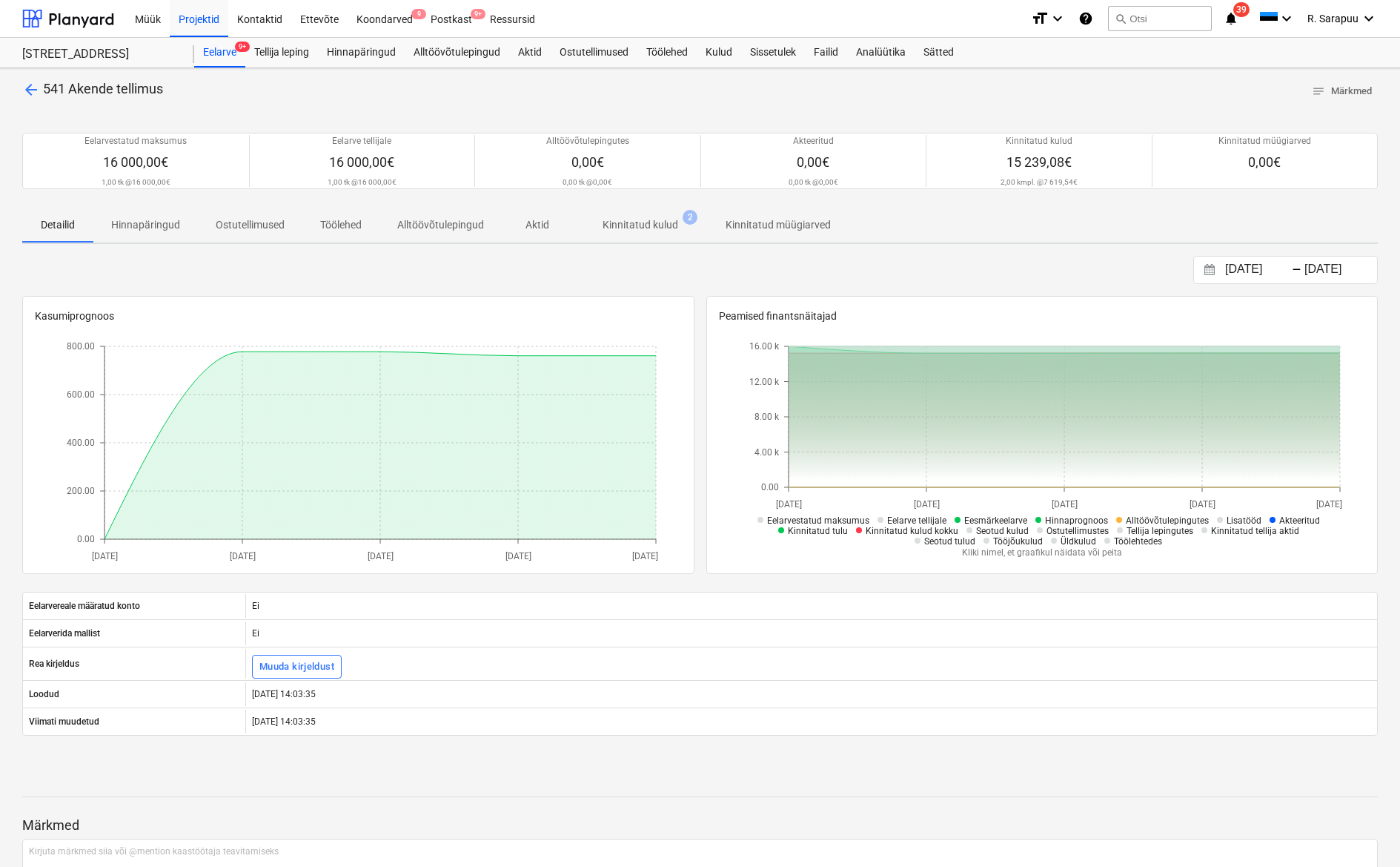
click at [640, 207] on button "Kinnitatud kulud 2" at bounding box center [640, 225] width 135 height 35
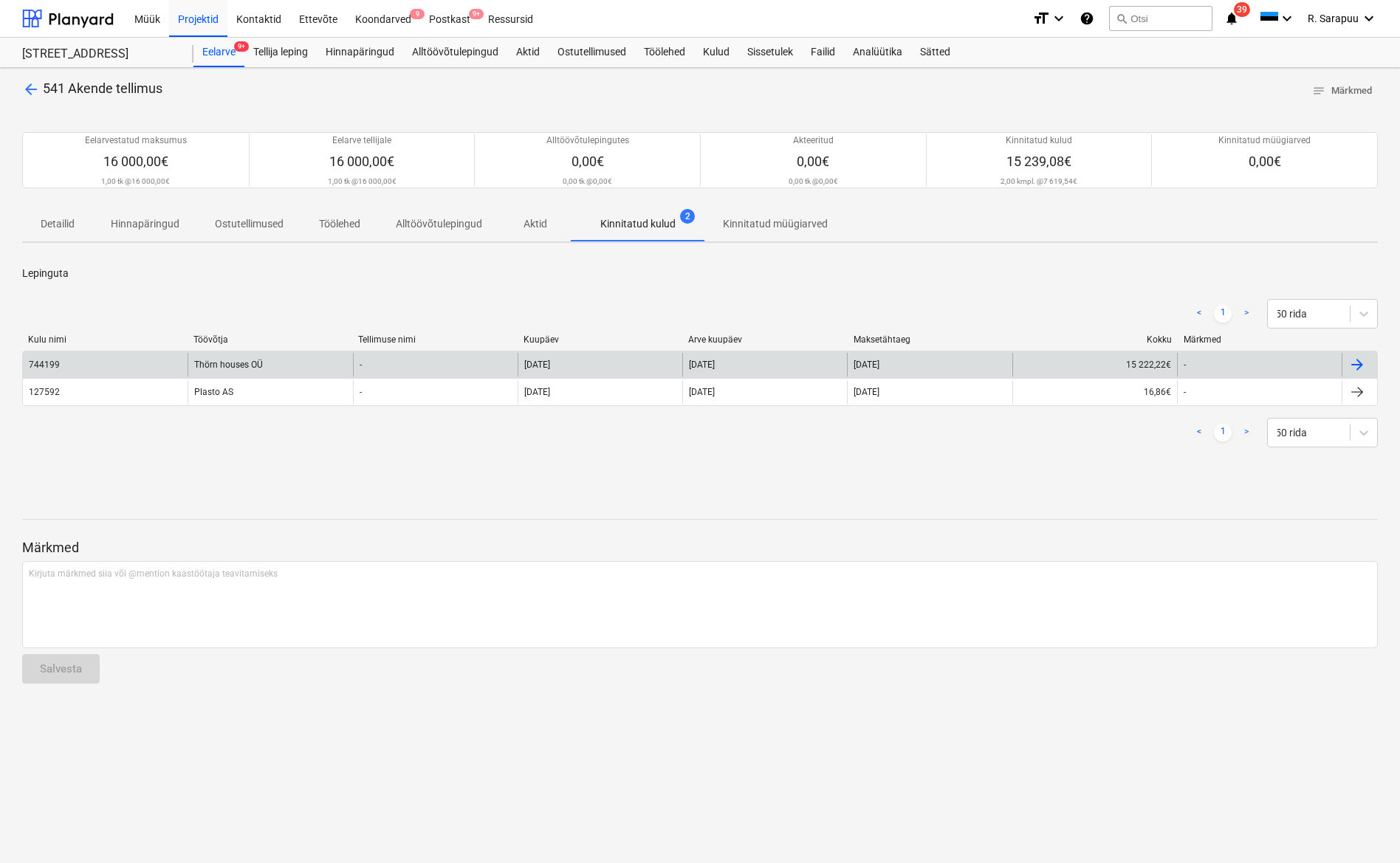
click at [227, 365] on div "Thörn houses OÜ" at bounding box center [270, 364] width 164 height 23
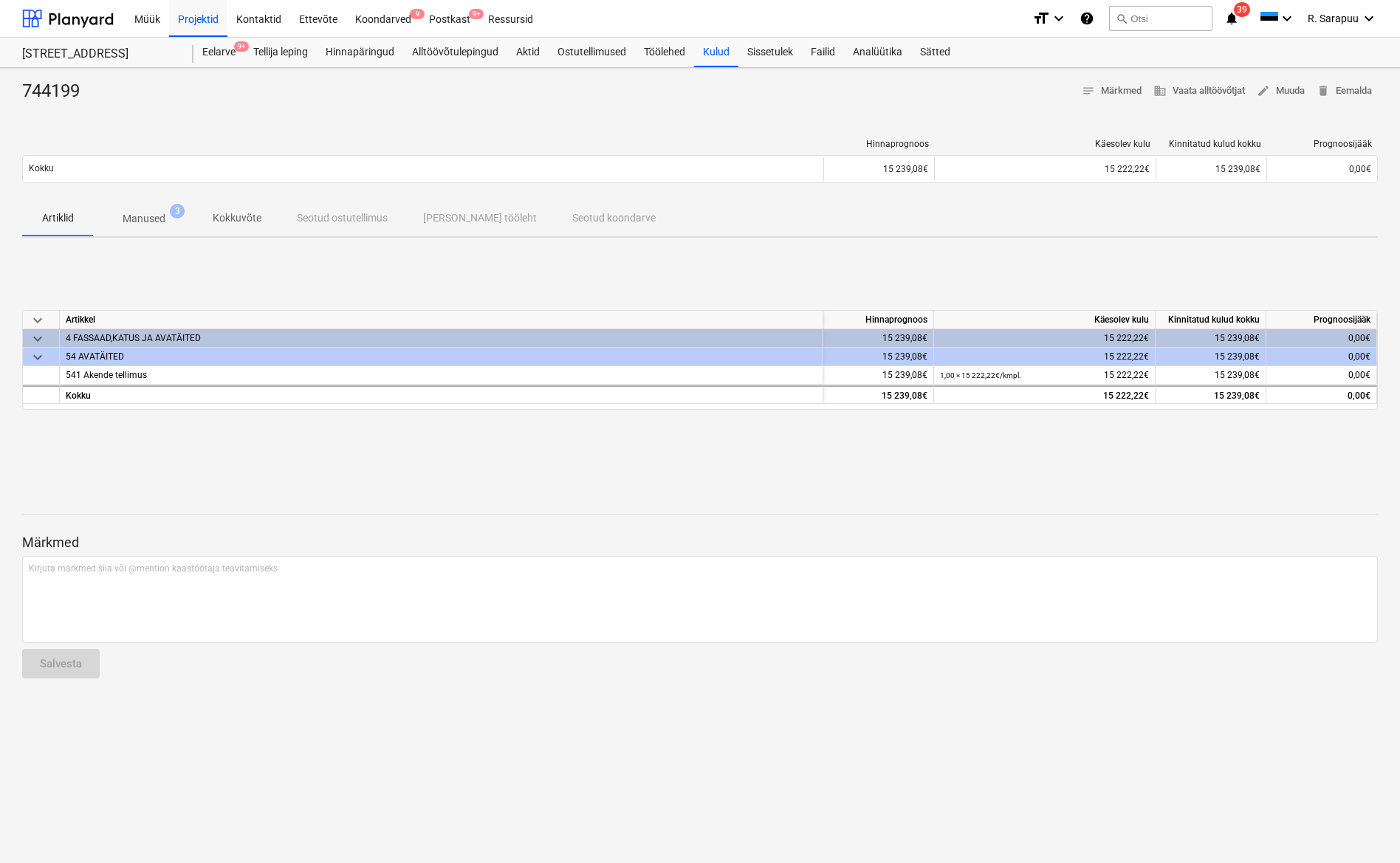
click at [140, 198] on div "Hinnaprognoos Käesolev kulu Kinnitatud kulud kokku Prognoosijääk Kokku 15 239,0…" at bounding box center [700, 164] width 1356 height 74
click at [142, 212] on p "Manused" at bounding box center [144, 218] width 43 height 15
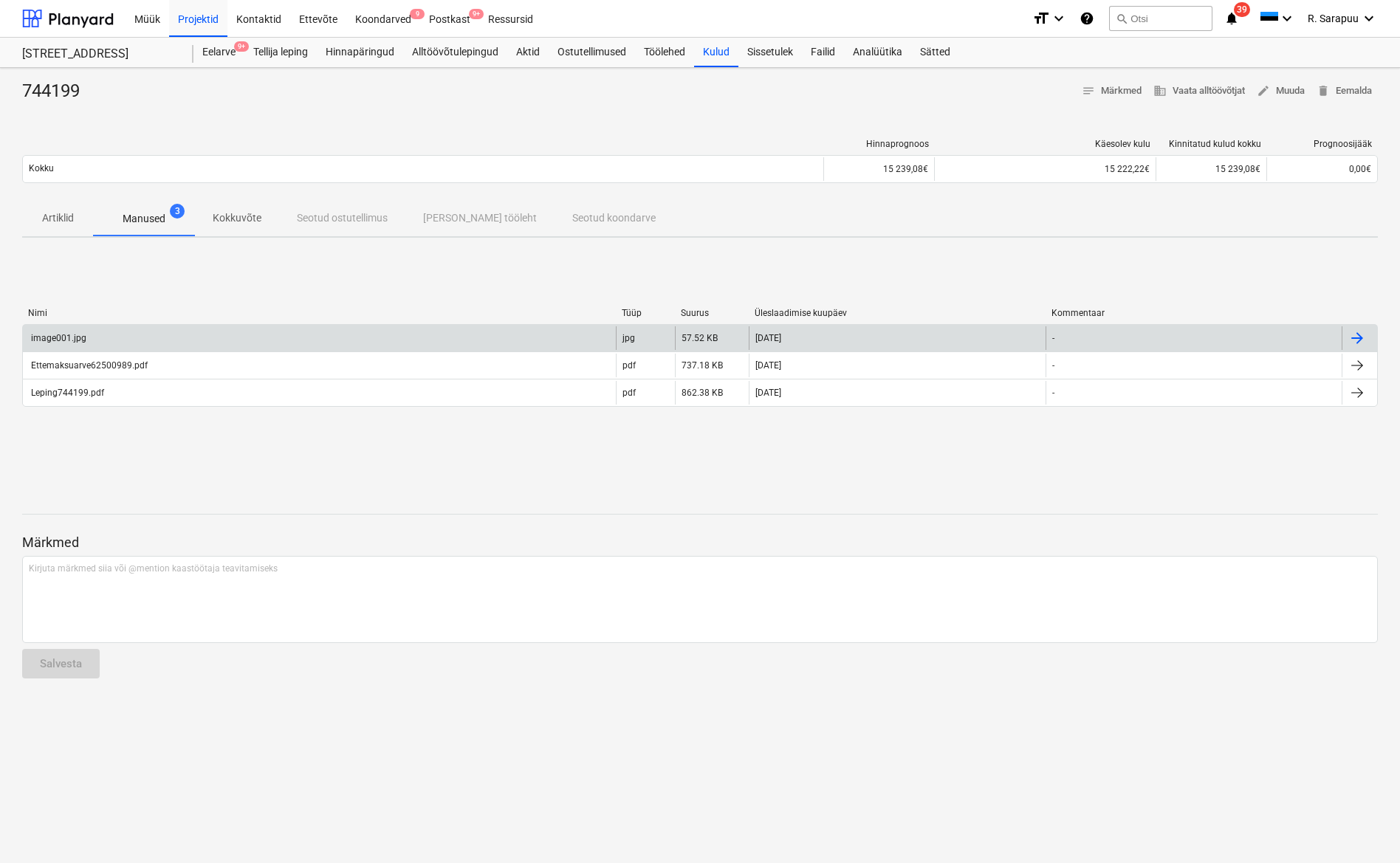
click at [72, 337] on div "image001.jpg" at bounding box center [58, 338] width 58 height 10
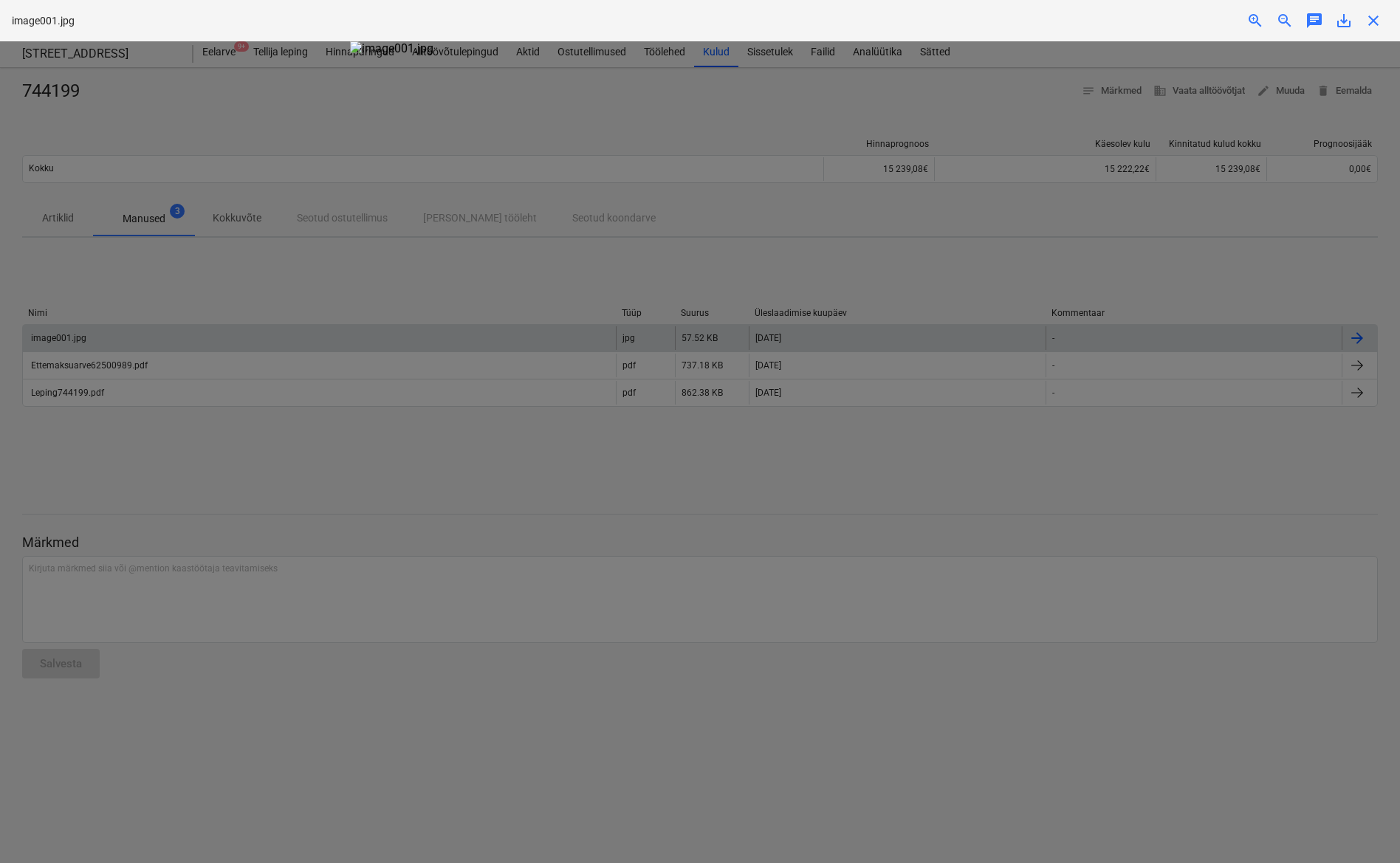
click at [314, 278] on div at bounding box center [700, 452] width 1400 height 821
drag, startPoint x: 95, startPoint y: 367, endPoint x: 107, endPoint y: 356, distance: 16.3
click at [95, 367] on div at bounding box center [700, 452] width 1400 height 821
click at [1366, 21] on span "close" at bounding box center [1374, 21] width 18 height 18
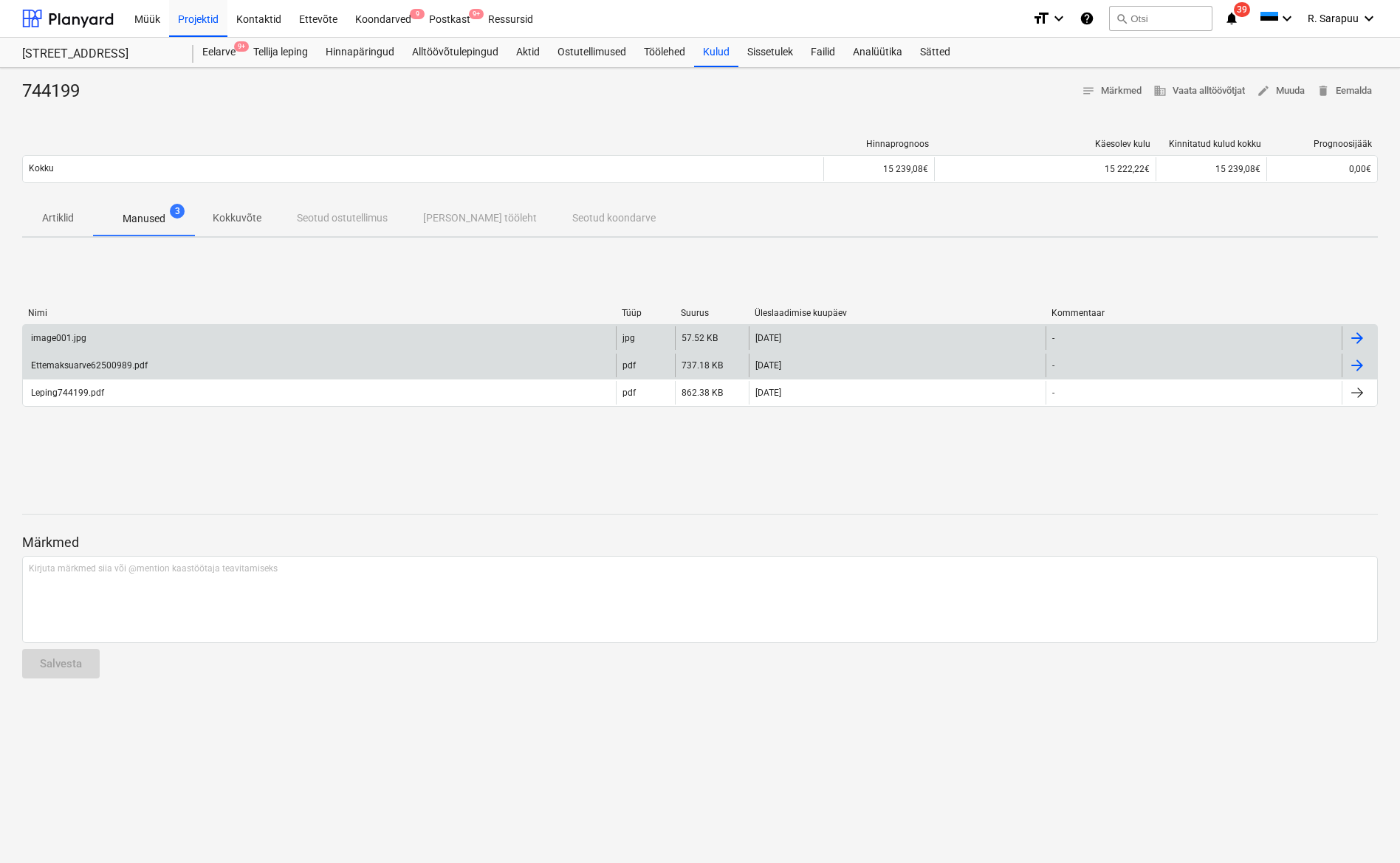
click at [102, 359] on div "Ettemaksuarve62500989.pdf" at bounding box center [319, 365] width 593 height 23
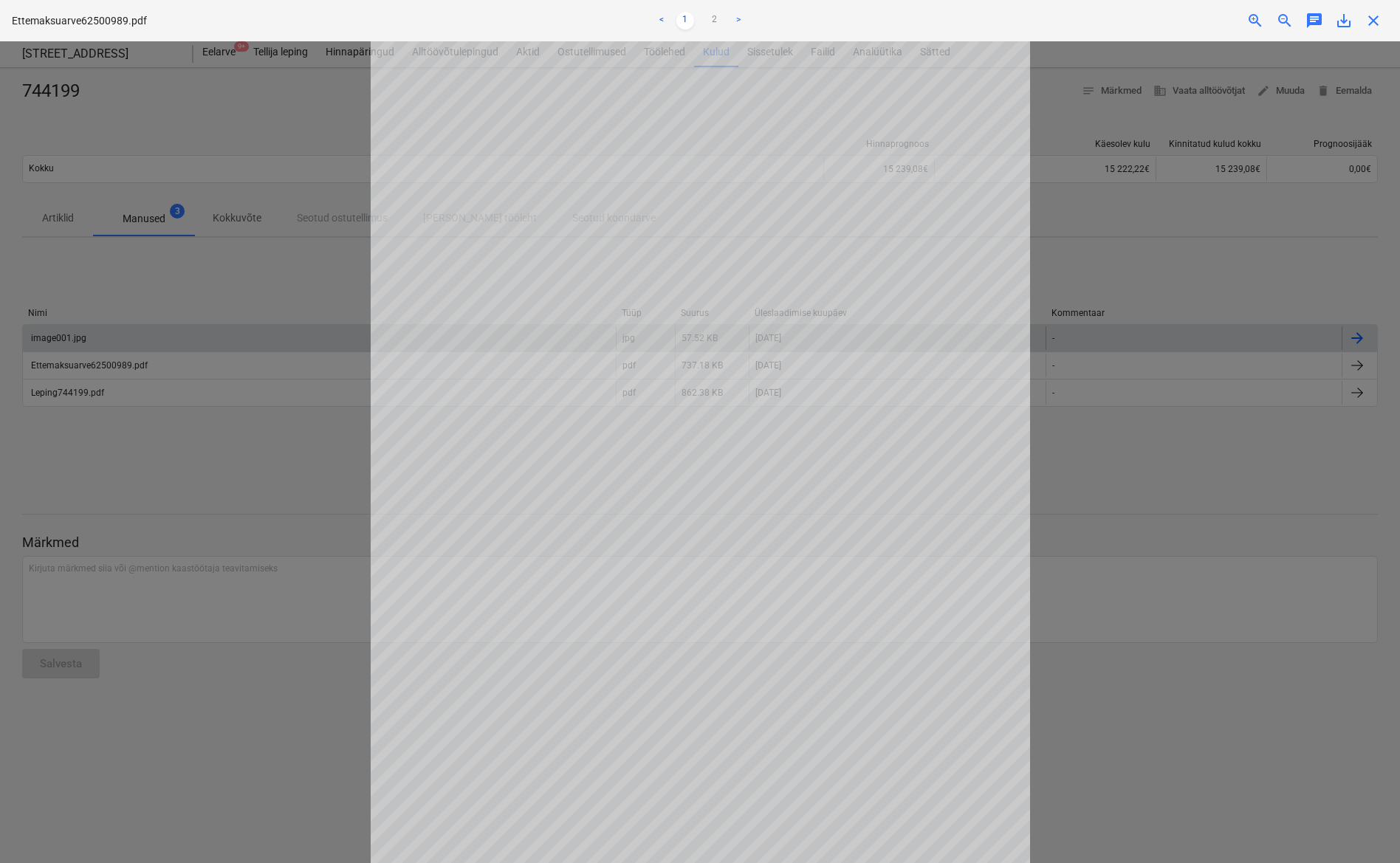
click at [1365, 17] on span "close" at bounding box center [1374, 21] width 18 height 18
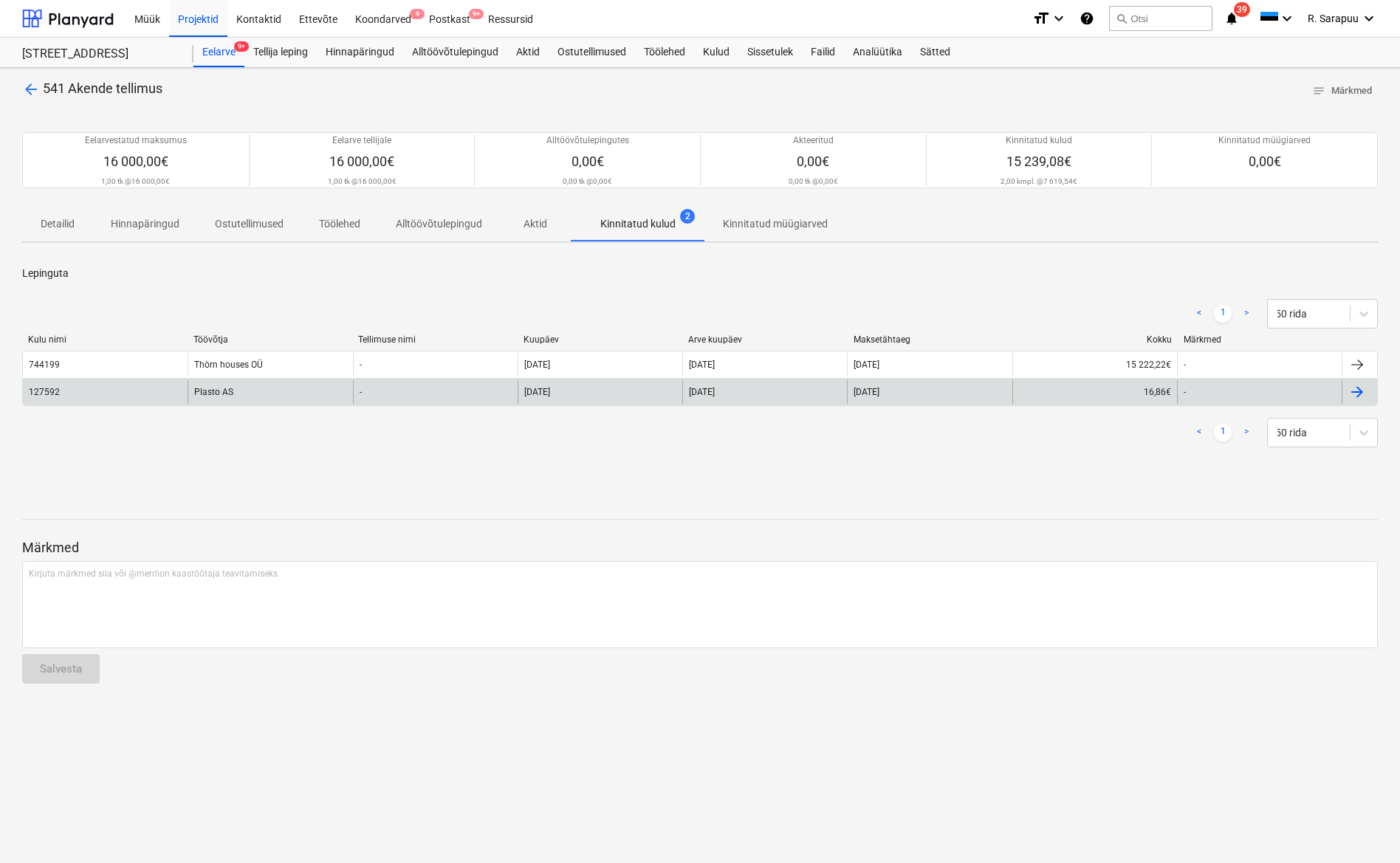
click at [69, 384] on div "127592" at bounding box center [105, 391] width 164 height 23
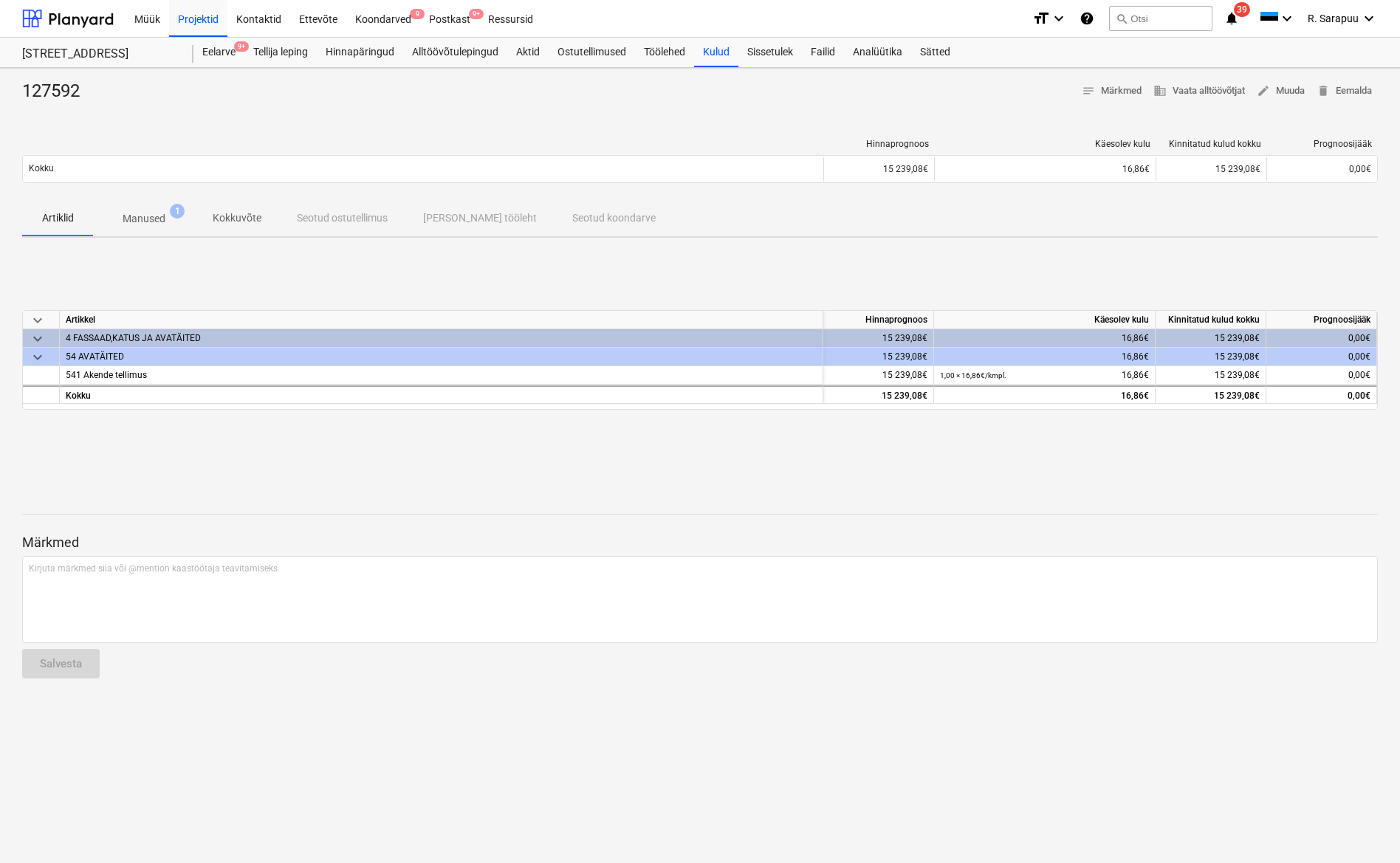
click at [172, 213] on span "1" at bounding box center [177, 211] width 14 height 14
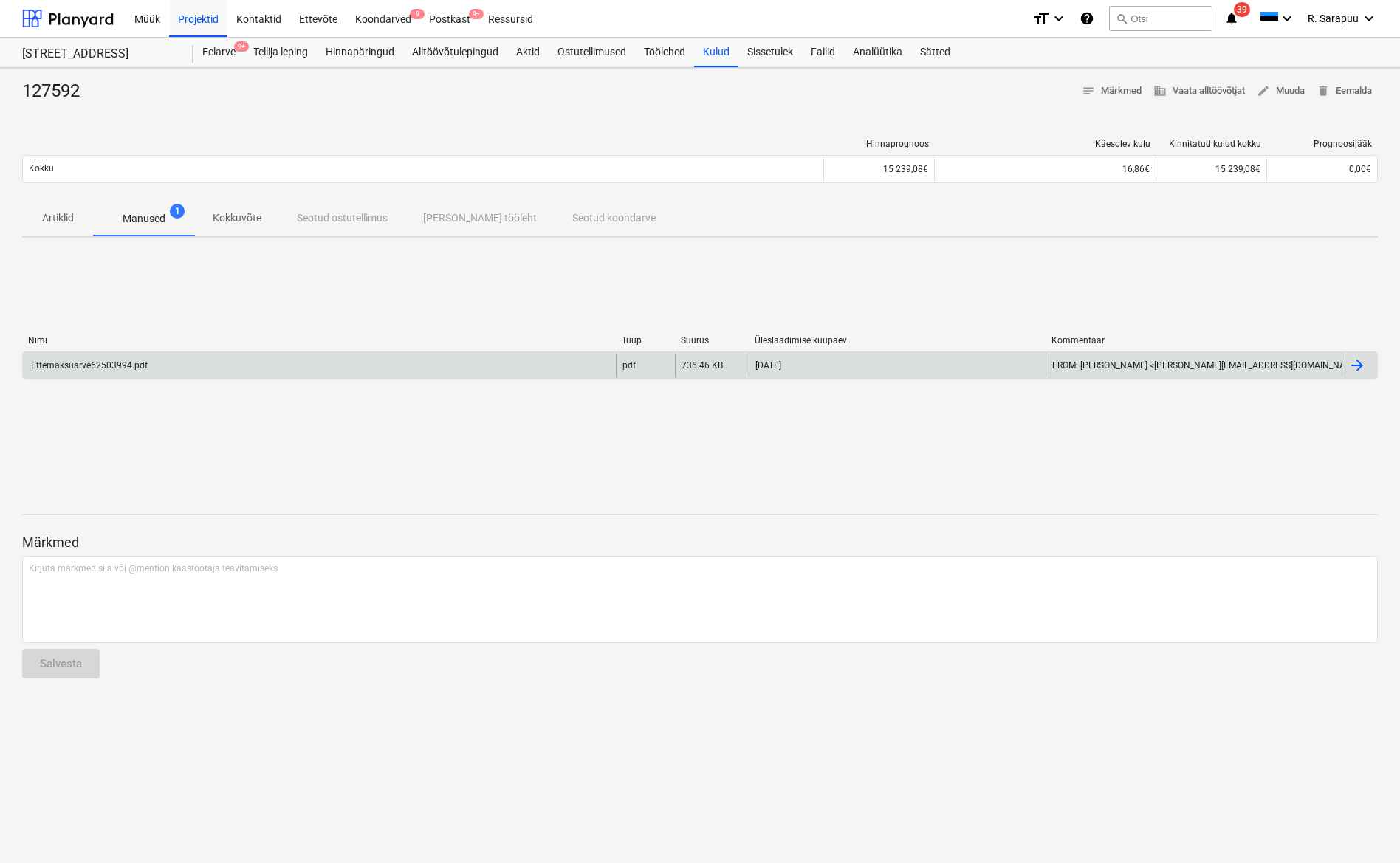
click at [135, 370] on div "Ettemaksuarve62503994.pdf" at bounding box center [319, 365] width 593 height 23
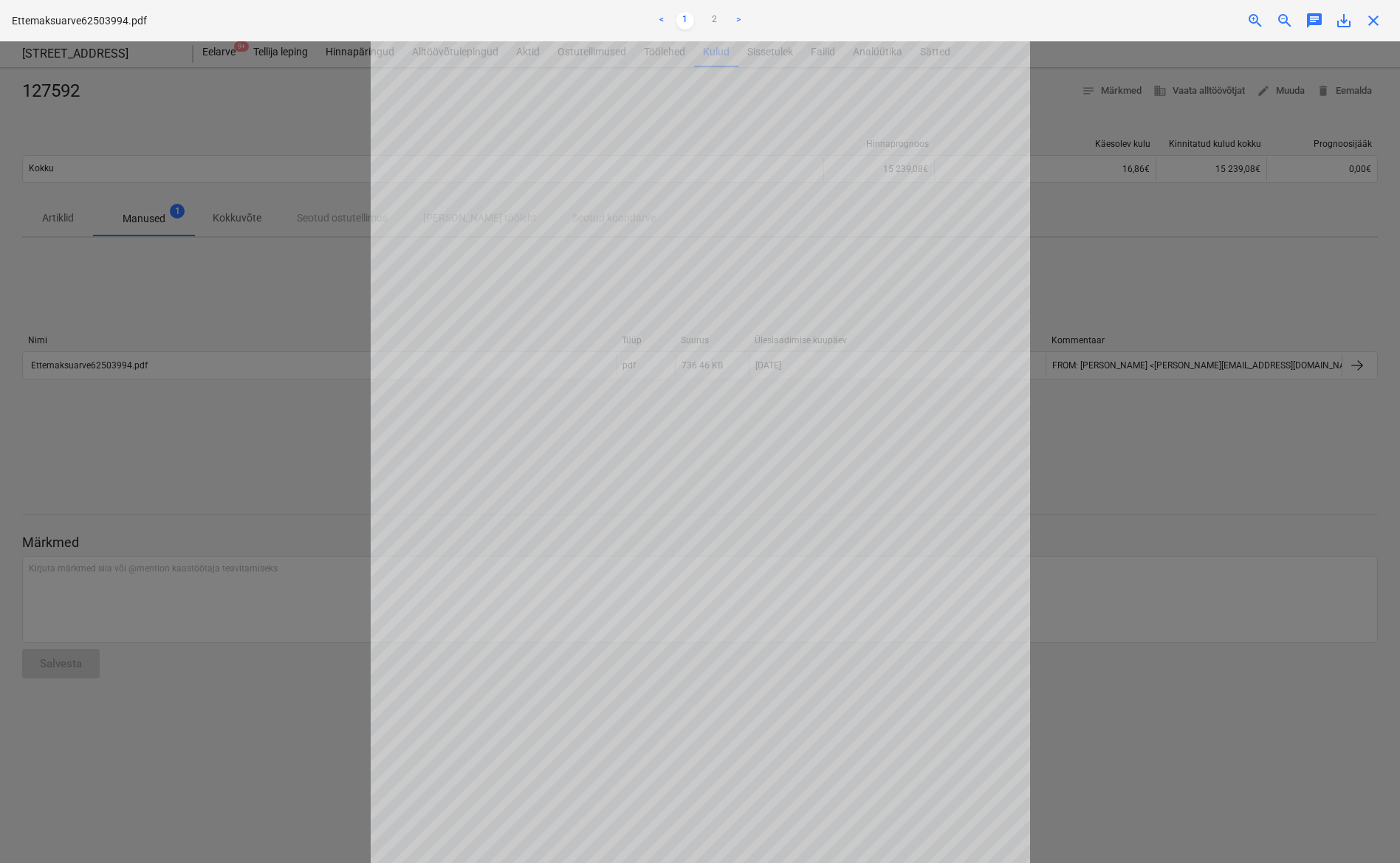
click at [1365, 12] on span "close" at bounding box center [1374, 21] width 18 height 18
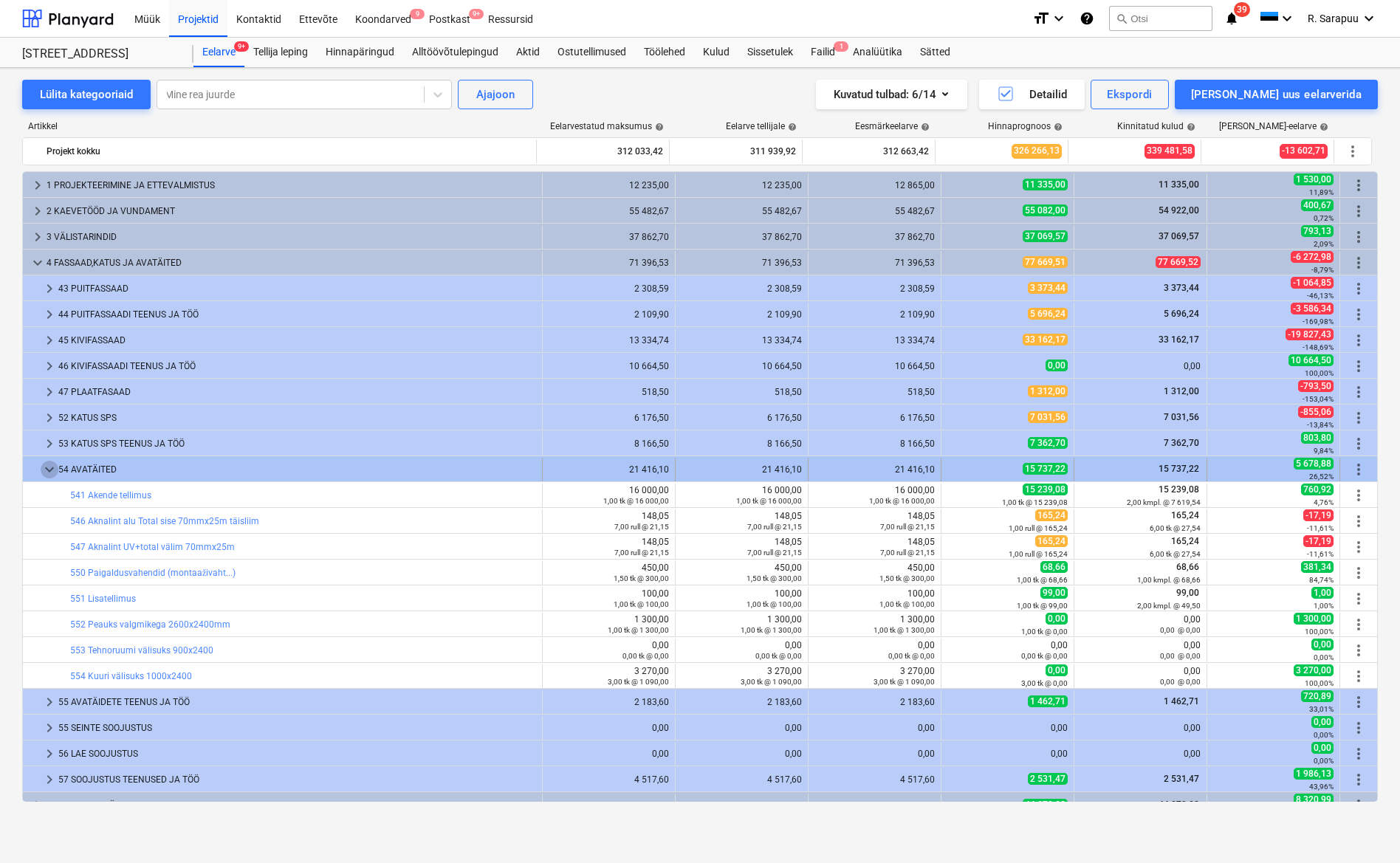
click at [54, 473] on span "keyboard_arrow_down" at bounding box center [50, 469] width 18 height 18
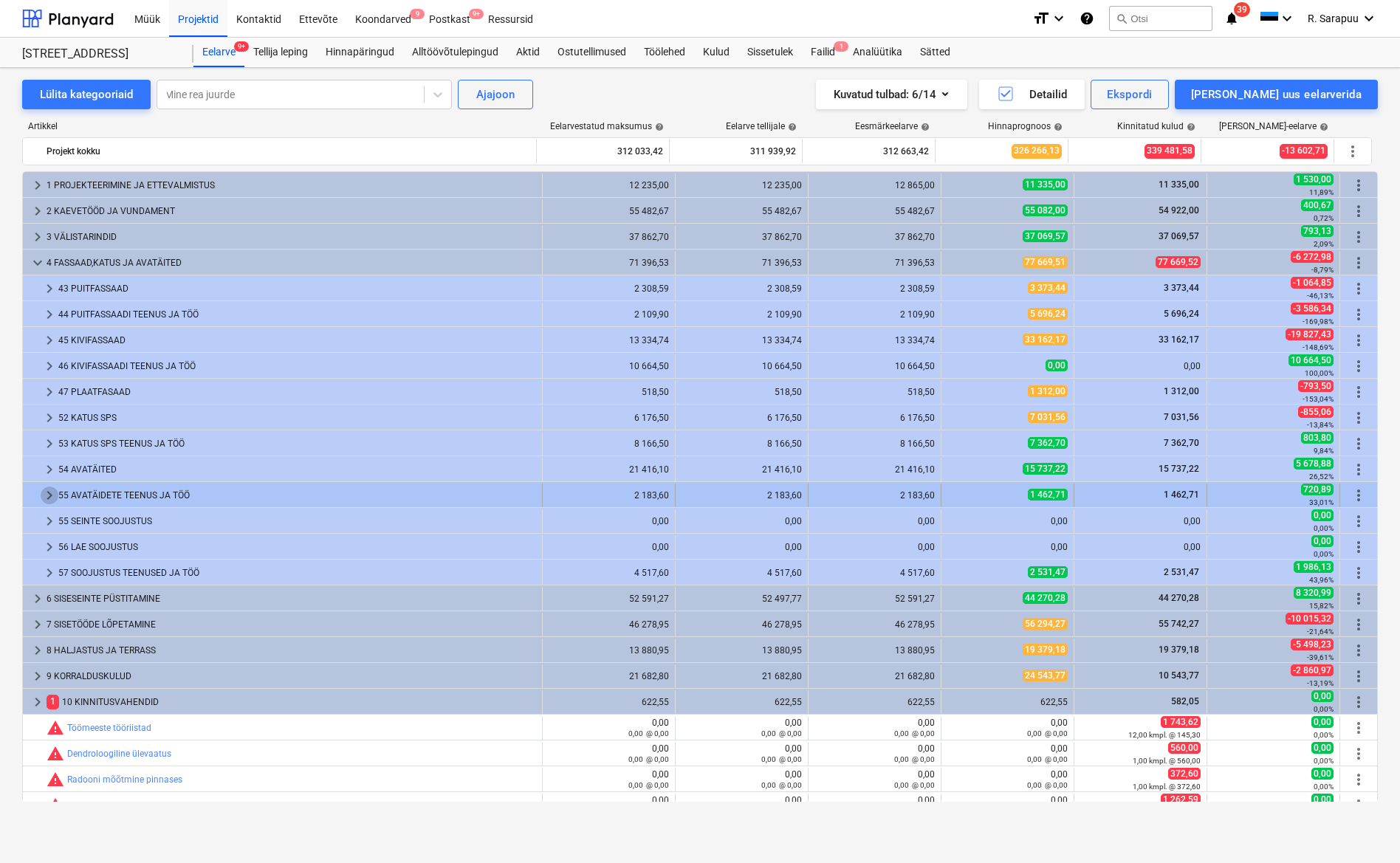
click at [46, 492] on span "keyboard_arrow_right" at bounding box center [50, 495] width 18 height 18
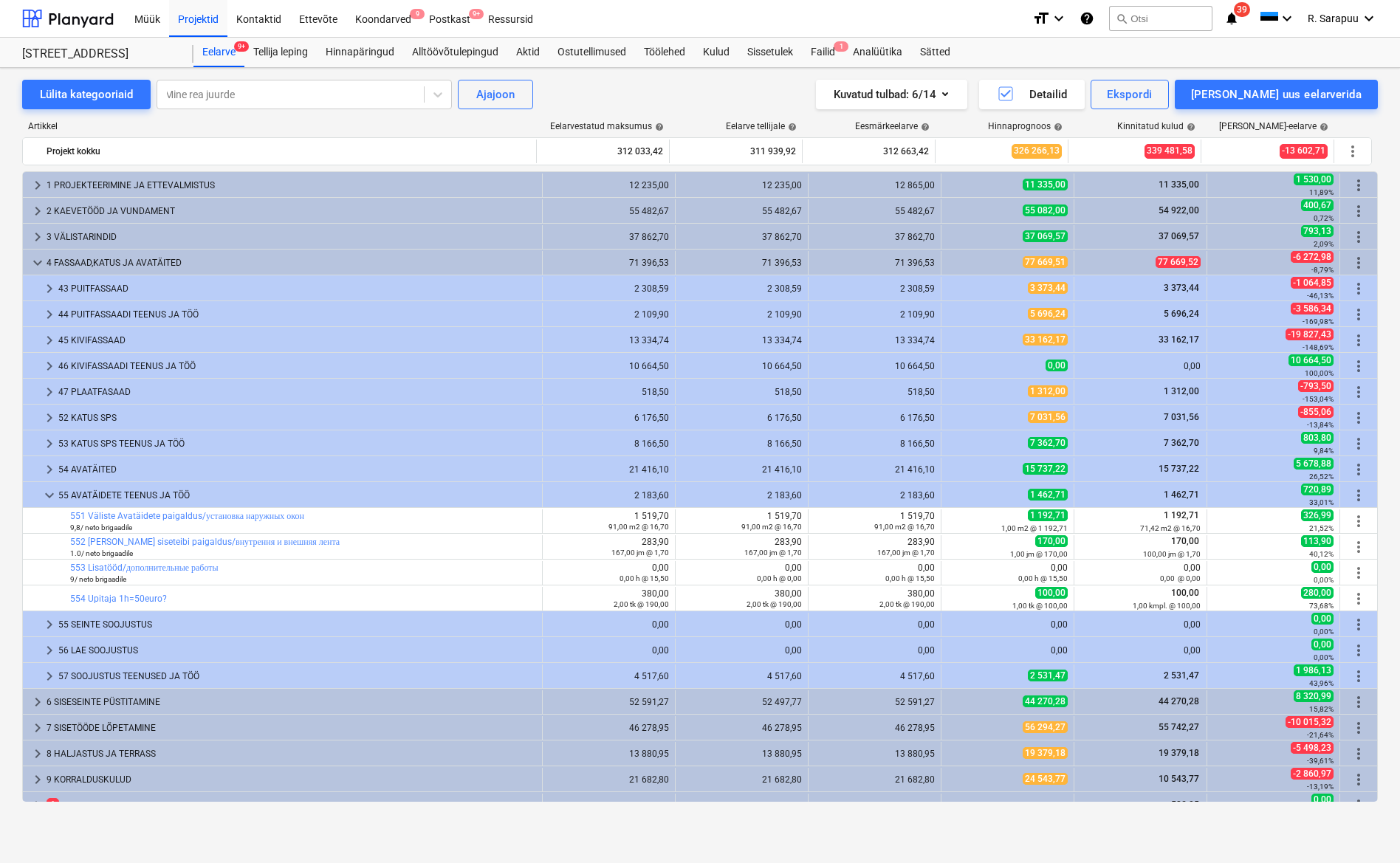
click at [46, 492] on span "keyboard_arrow_down" at bounding box center [50, 495] width 18 height 18
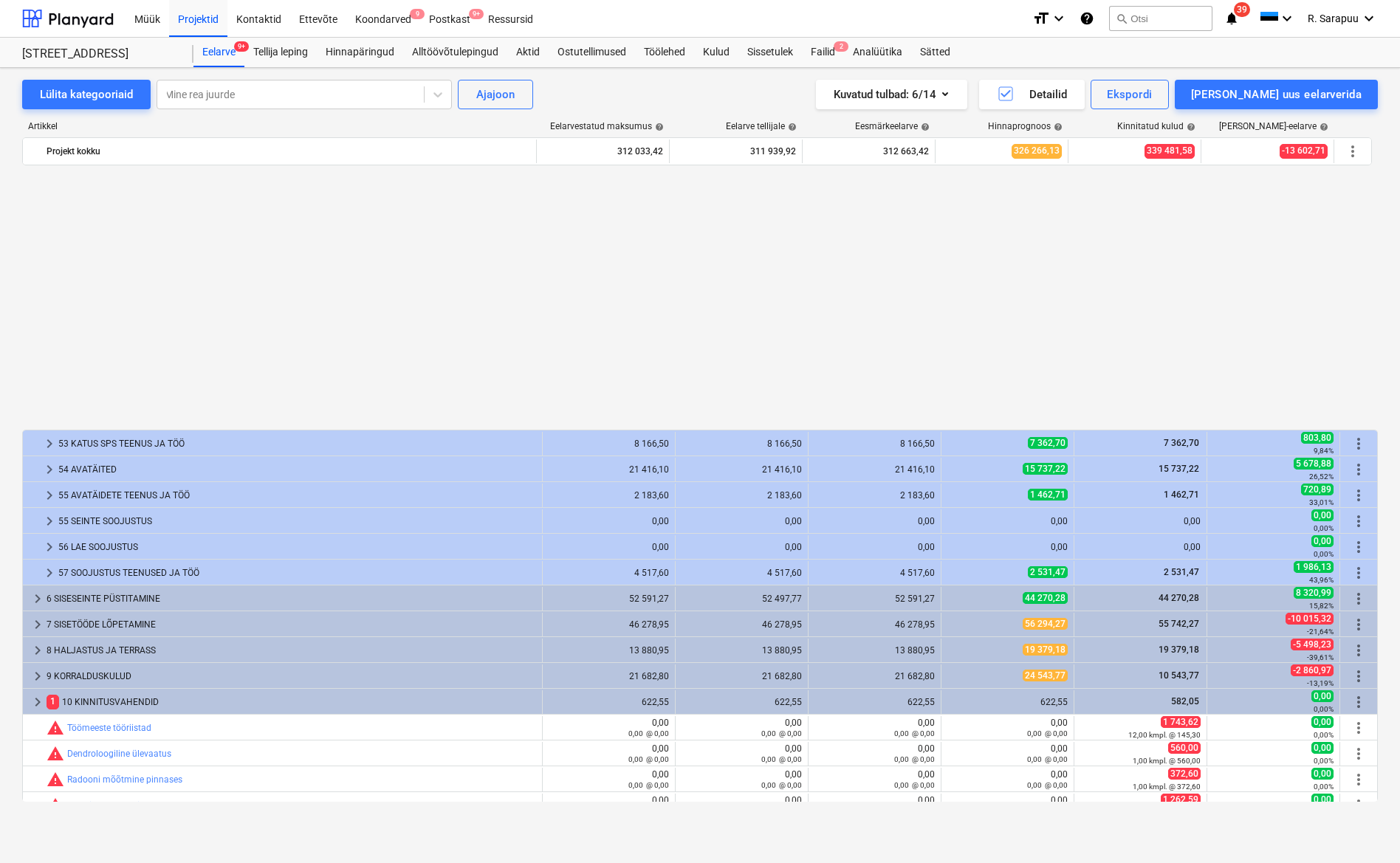
scroll to position [455, 0]
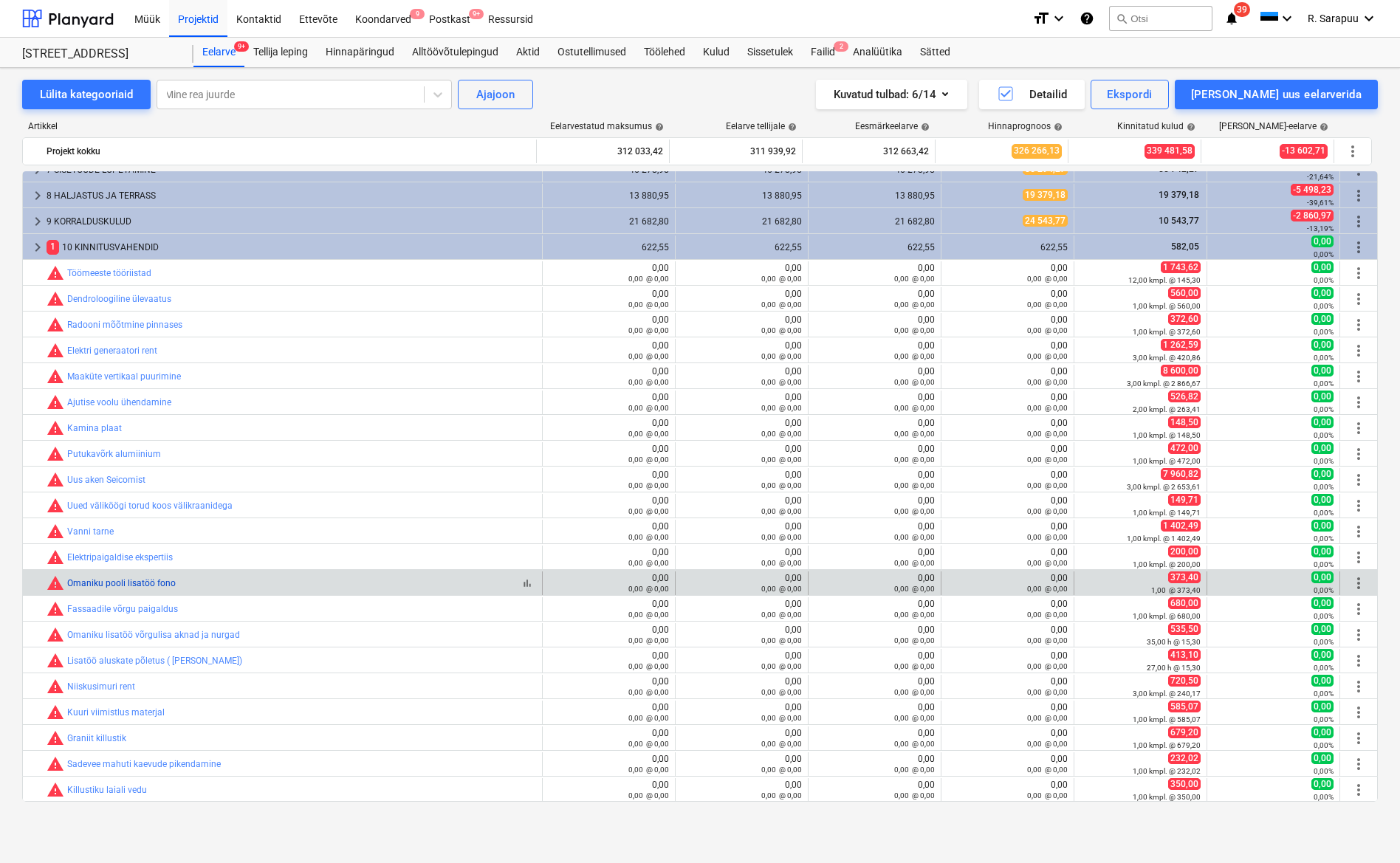
click at [103, 582] on link "Omaniku pooli lisatöö fono" at bounding box center [121, 583] width 108 height 10
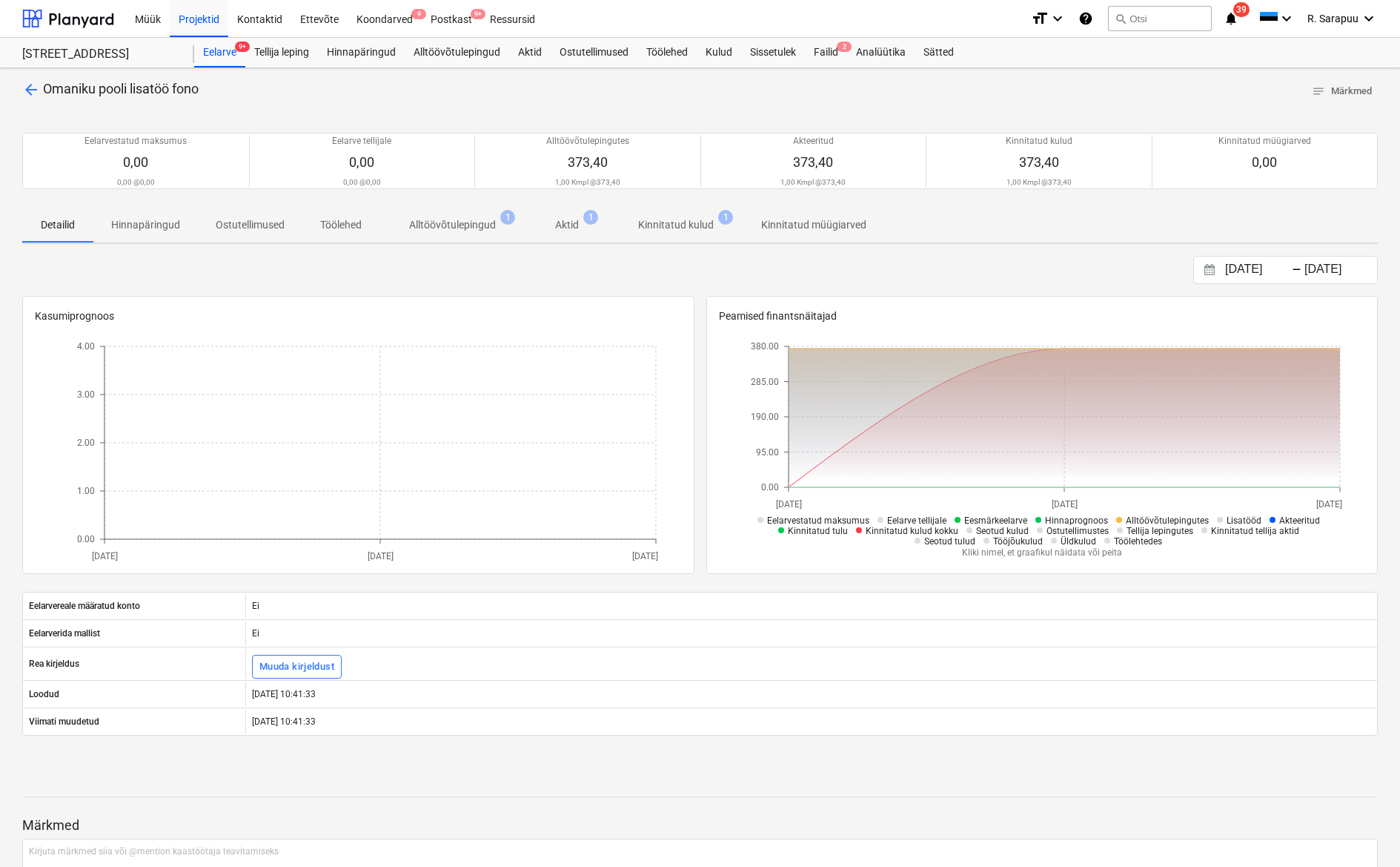
click at [677, 222] on p "Kinnitatud kulud" at bounding box center [676, 225] width 76 height 15
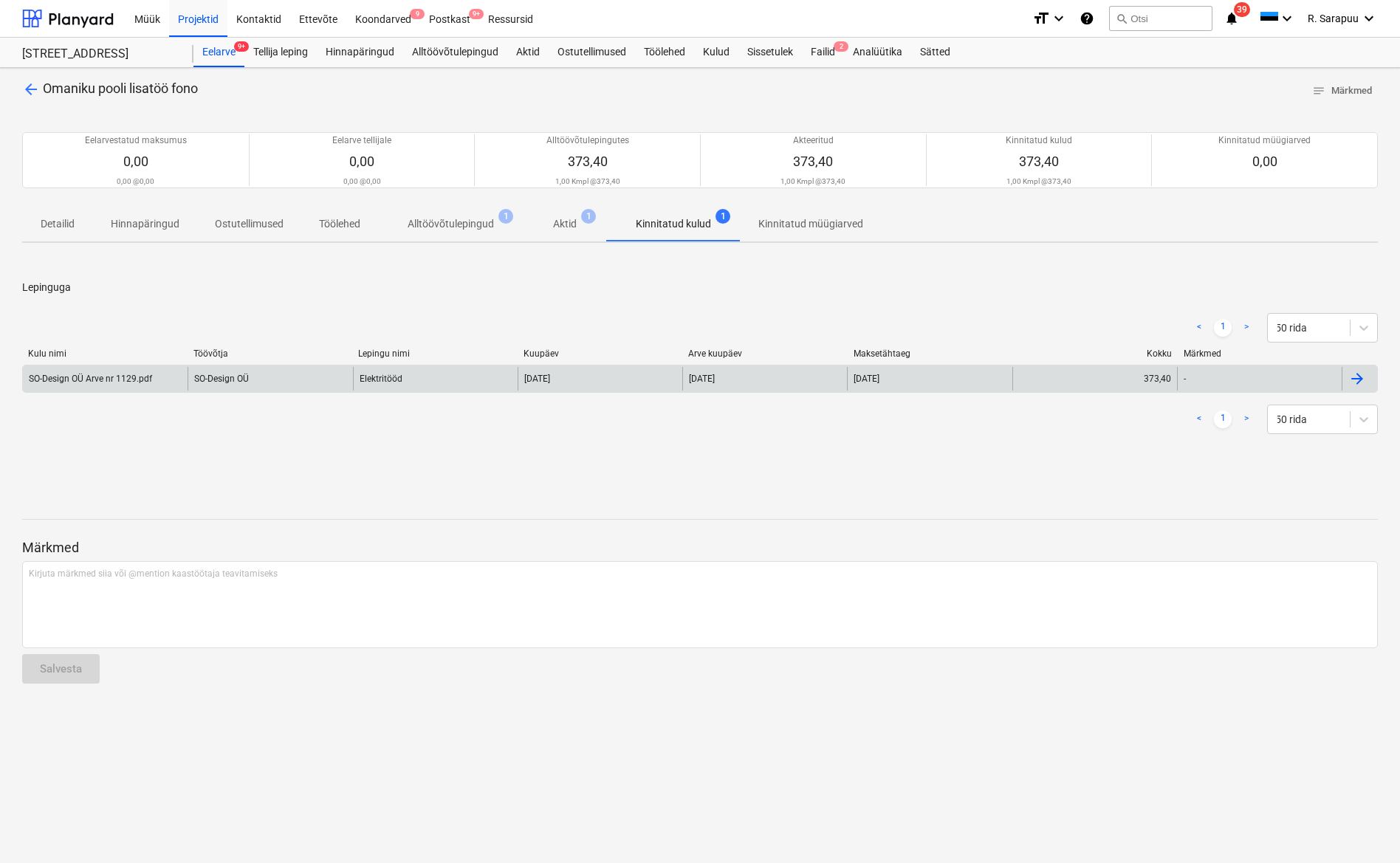
click at [128, 374] on div "SO-Design OÜ Arve nr 1129.pdf" at bounding box center [91, 379] width 124 height 10
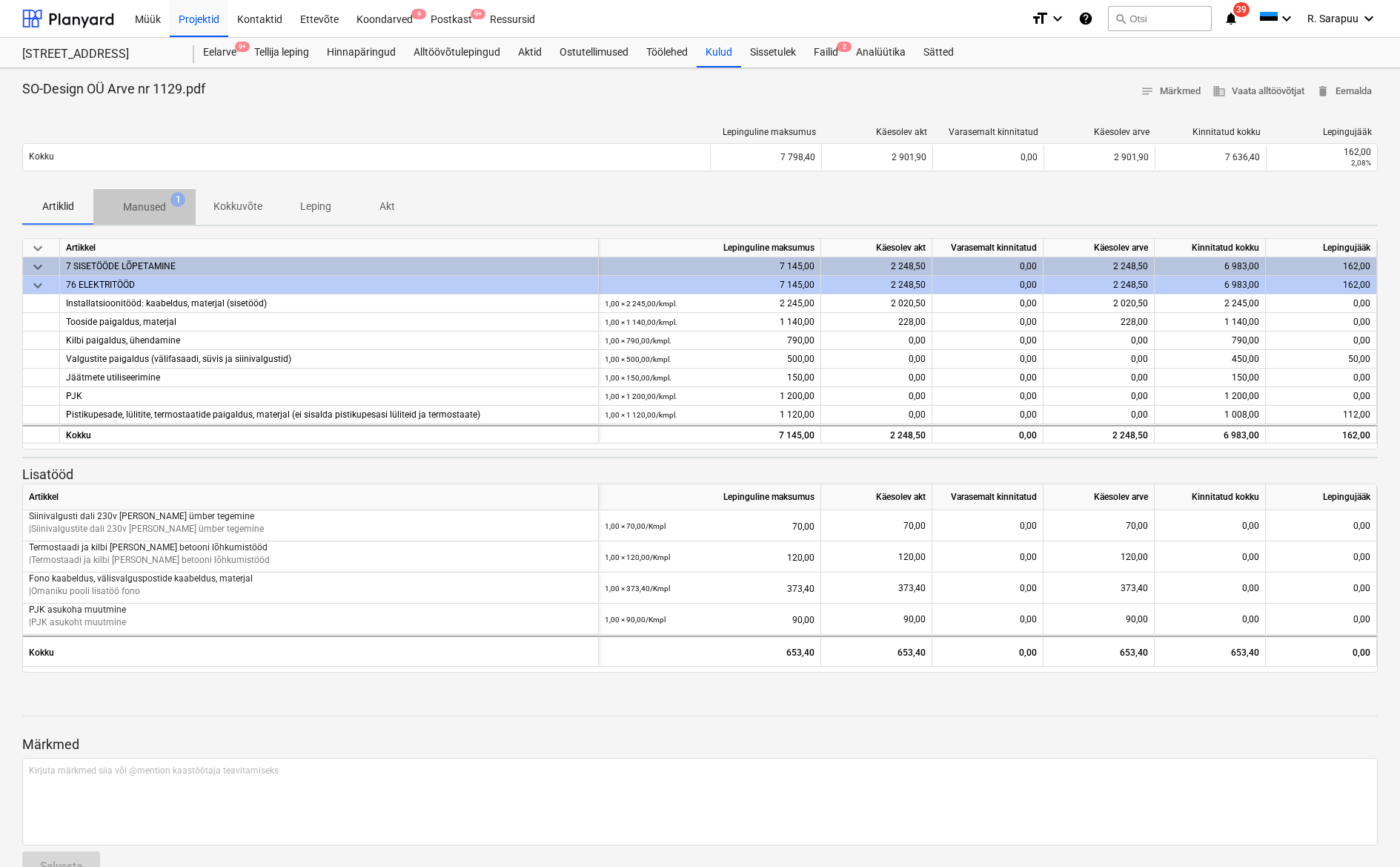
click at [155, 189] on button "Manused 1" at bounding box center [144, 207] width 102 height 35
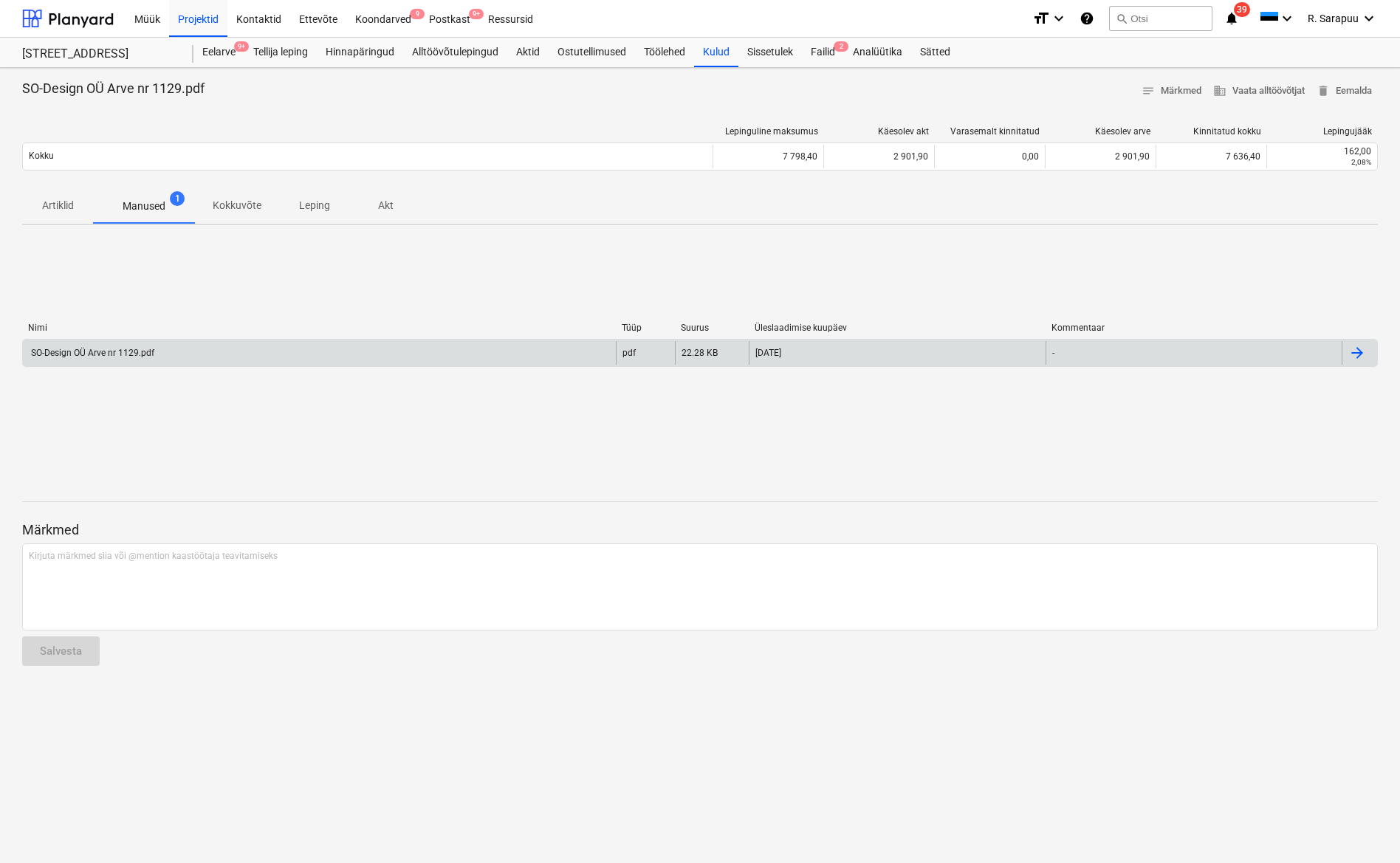
click at [75, 345] on div "SO-Design OÜ Arve nr 1129.pdf" at bounding box center [319, 352] width 593 height 23
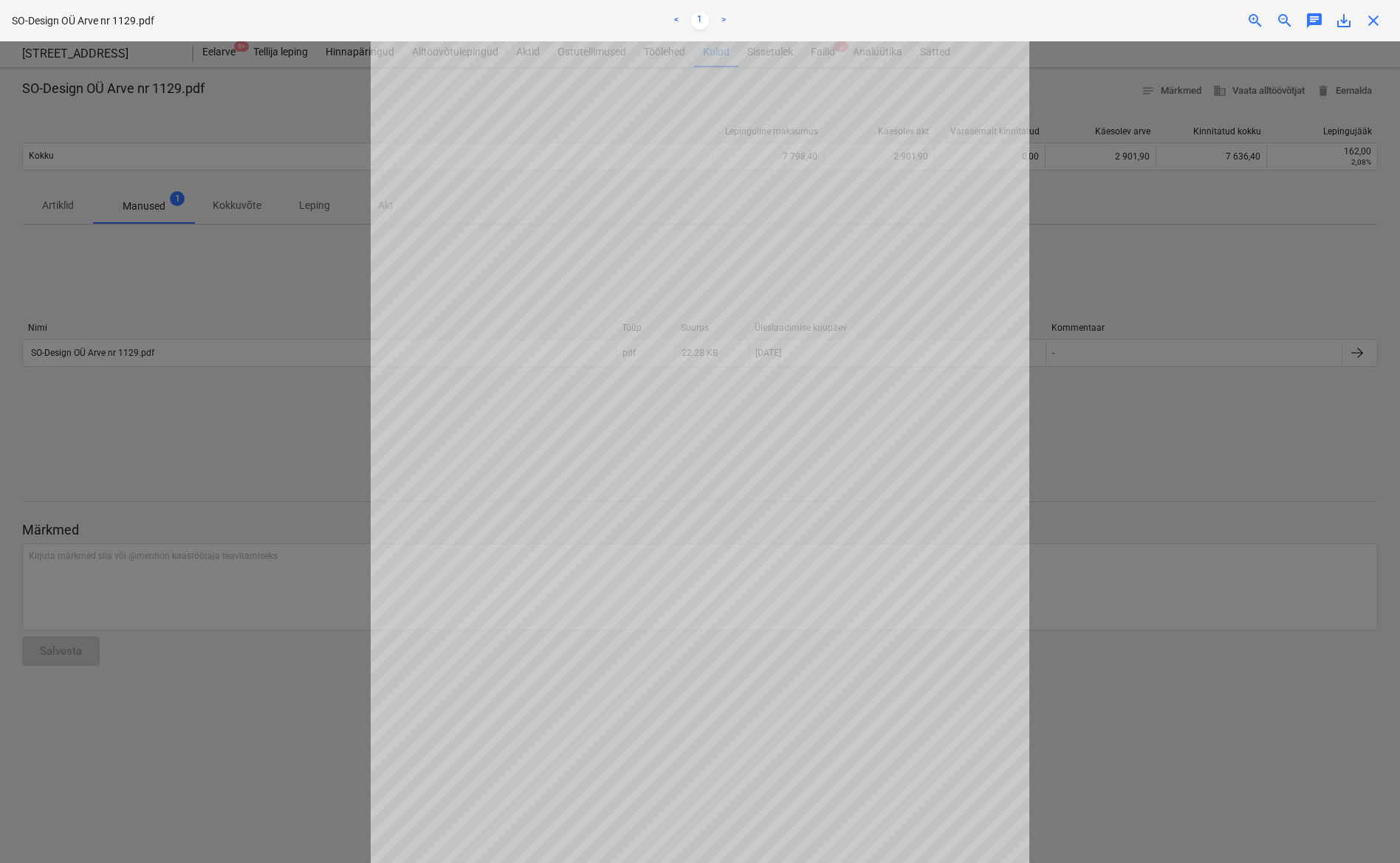
click at [1376, 18] on span "close" at bounding box center [1374, 21] width 18 height 18
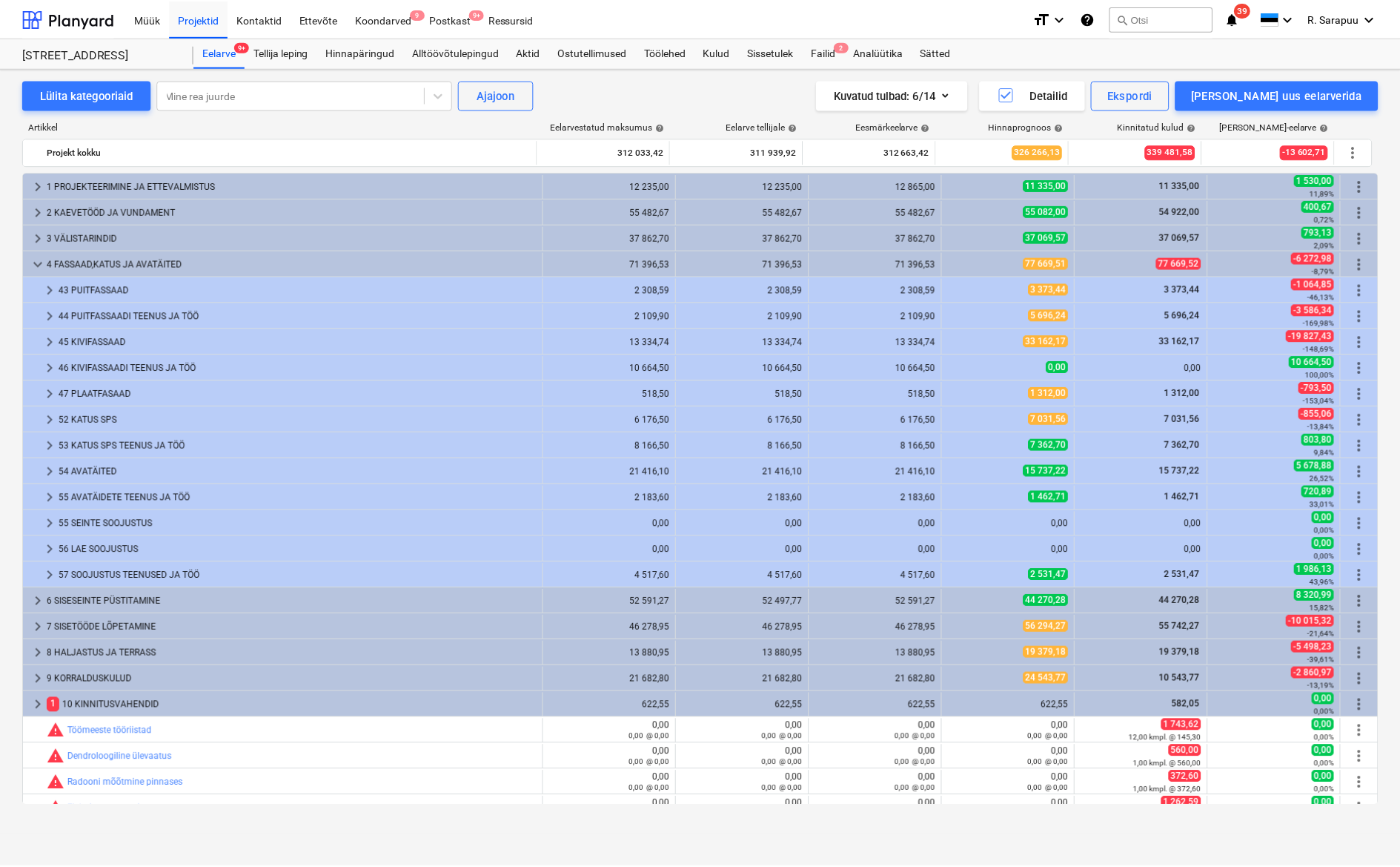
scroll to position [457, 0]
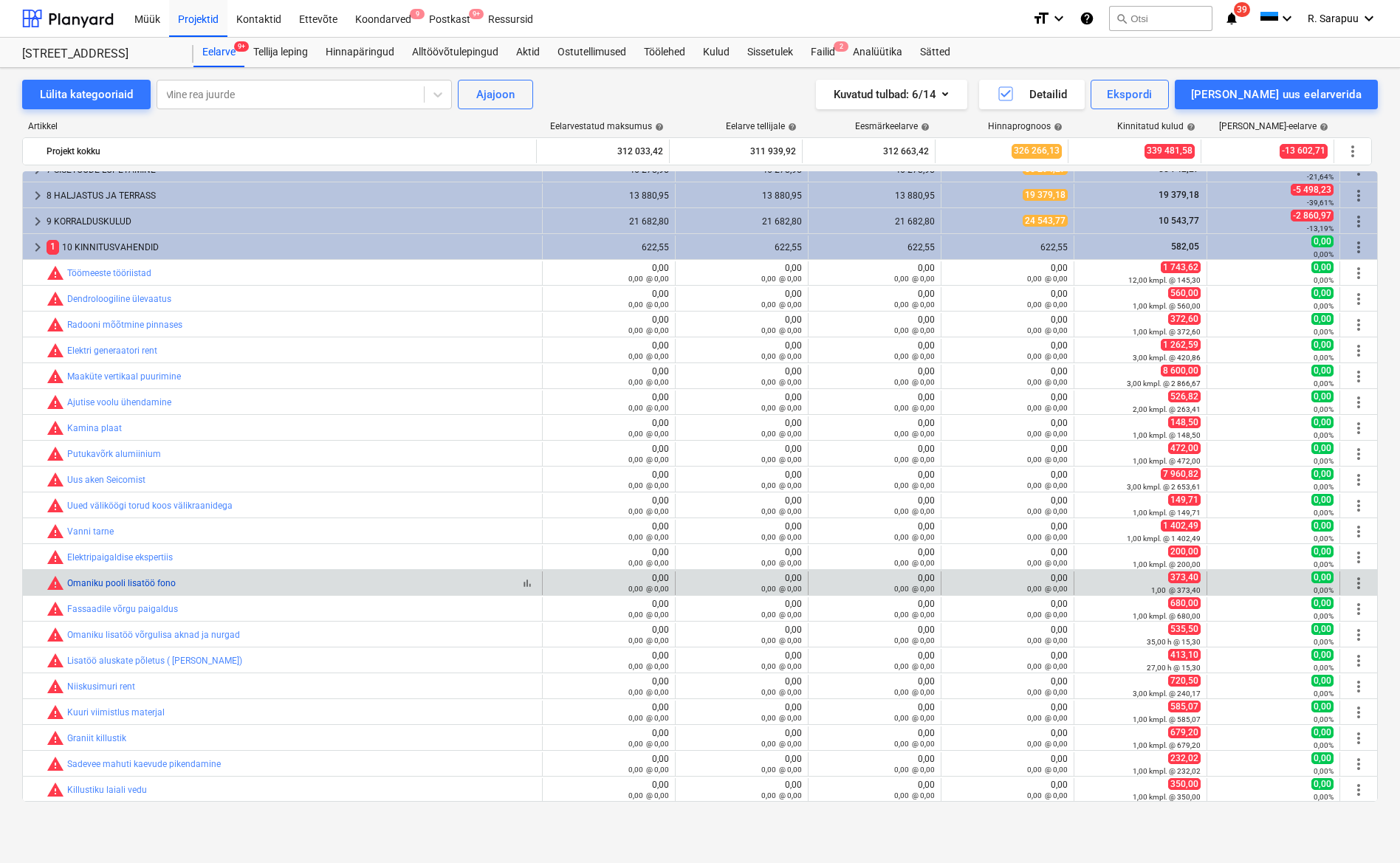
click at [116, 579] on link "Omaniku pooli lisatöö fono" at bounding box center [121, 583] width 108 height 10
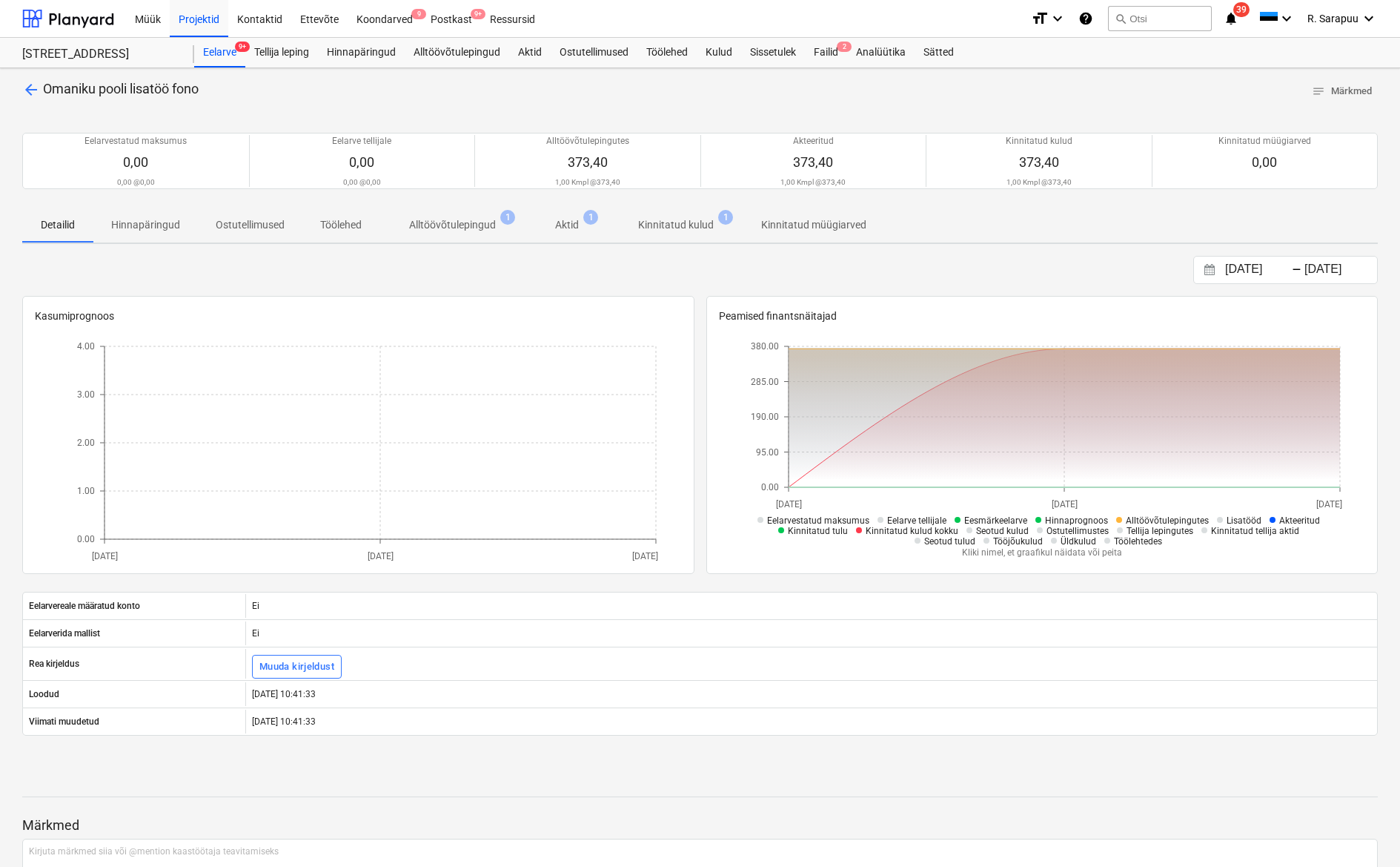
click at [674, 230] on p "Kinnitatud kulud" at bounding box center [676, 225] width 76 height 15
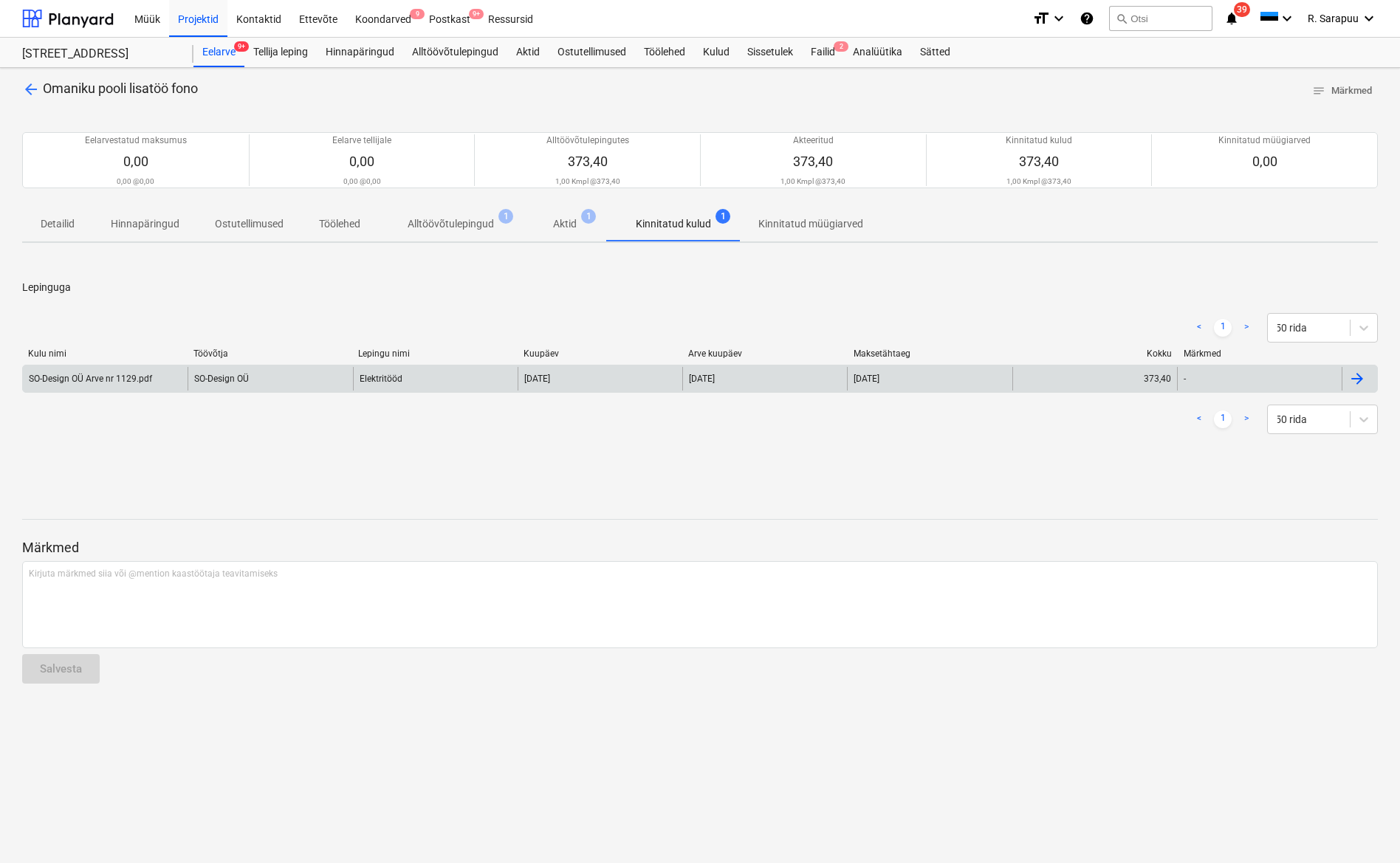
click at [71, 384] on div "SO-Design OÜ Arve nr 1129.pdf" at bounding box center [105, 378] width 164 height 23
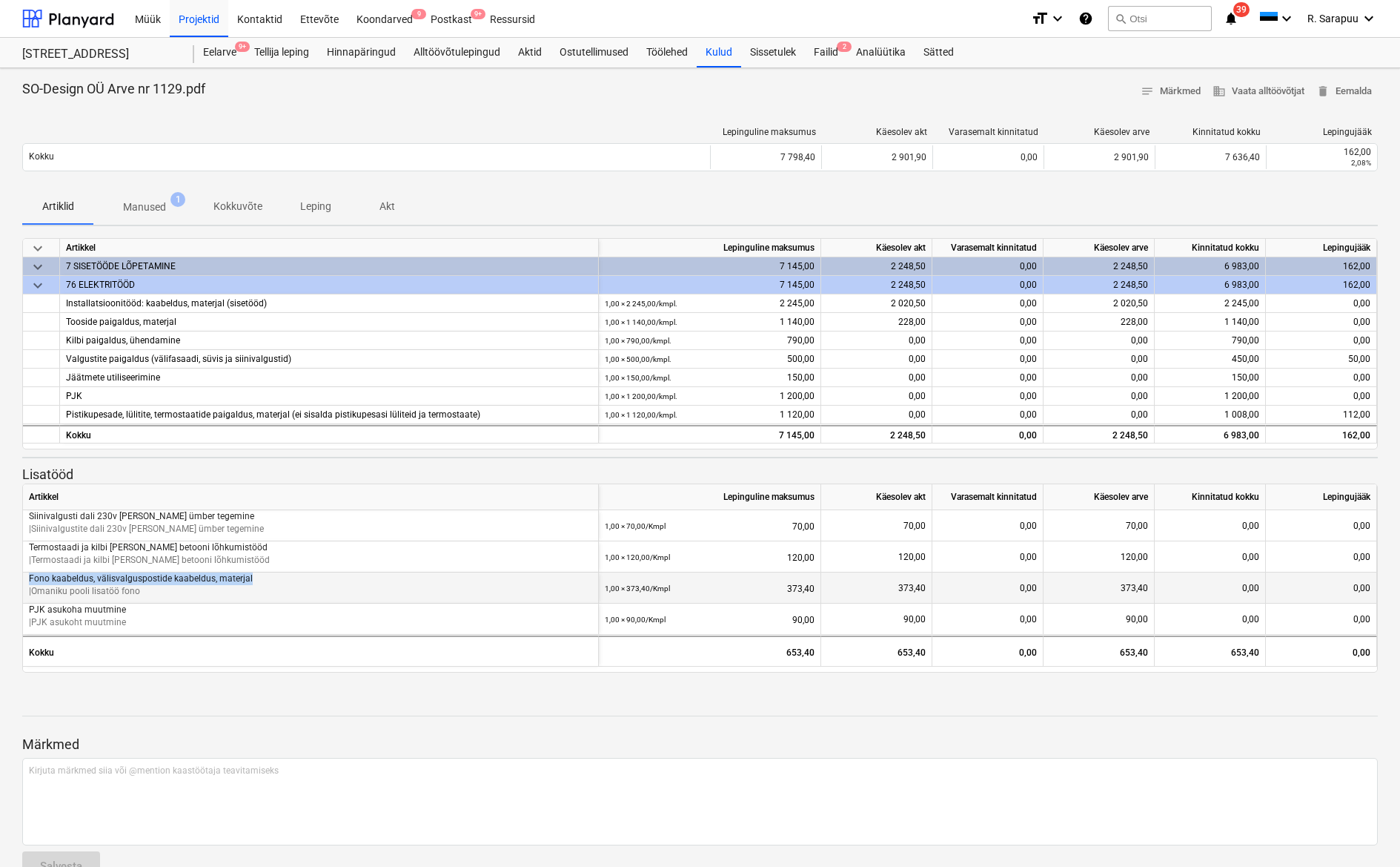
drag, startPoint x: 269, startPoint y: 583, endPoint x: 30, endPoint y: 578, distance: 239.1
click at [30, 578] on p "Fono kaabeldus, välisvalguspostide kaabeldus, materjal" at bounding box center [310, 579] width 563 height 13
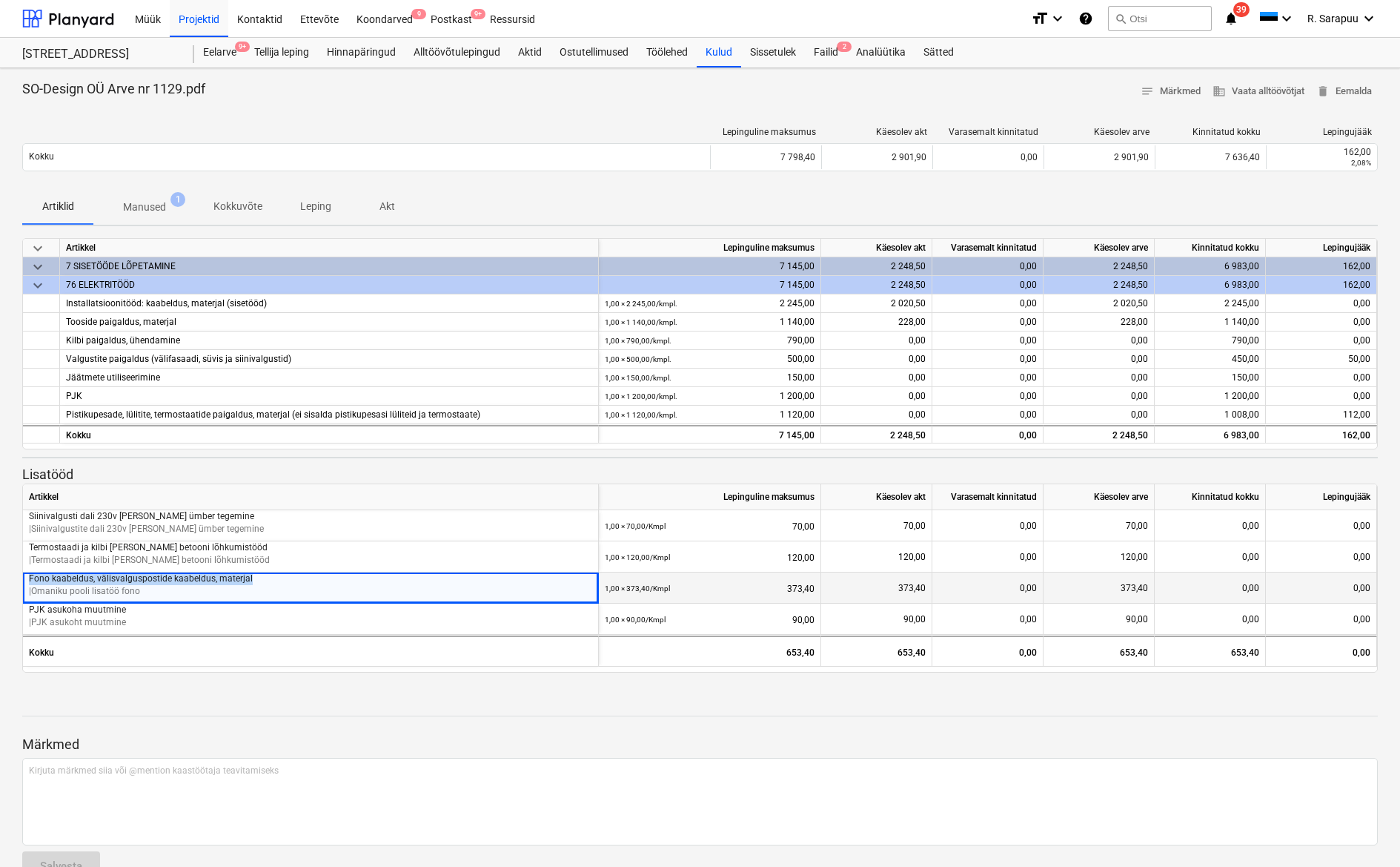
copy p "Fono kaabeldus, välisvalguspostide kaabeldus, materjal"
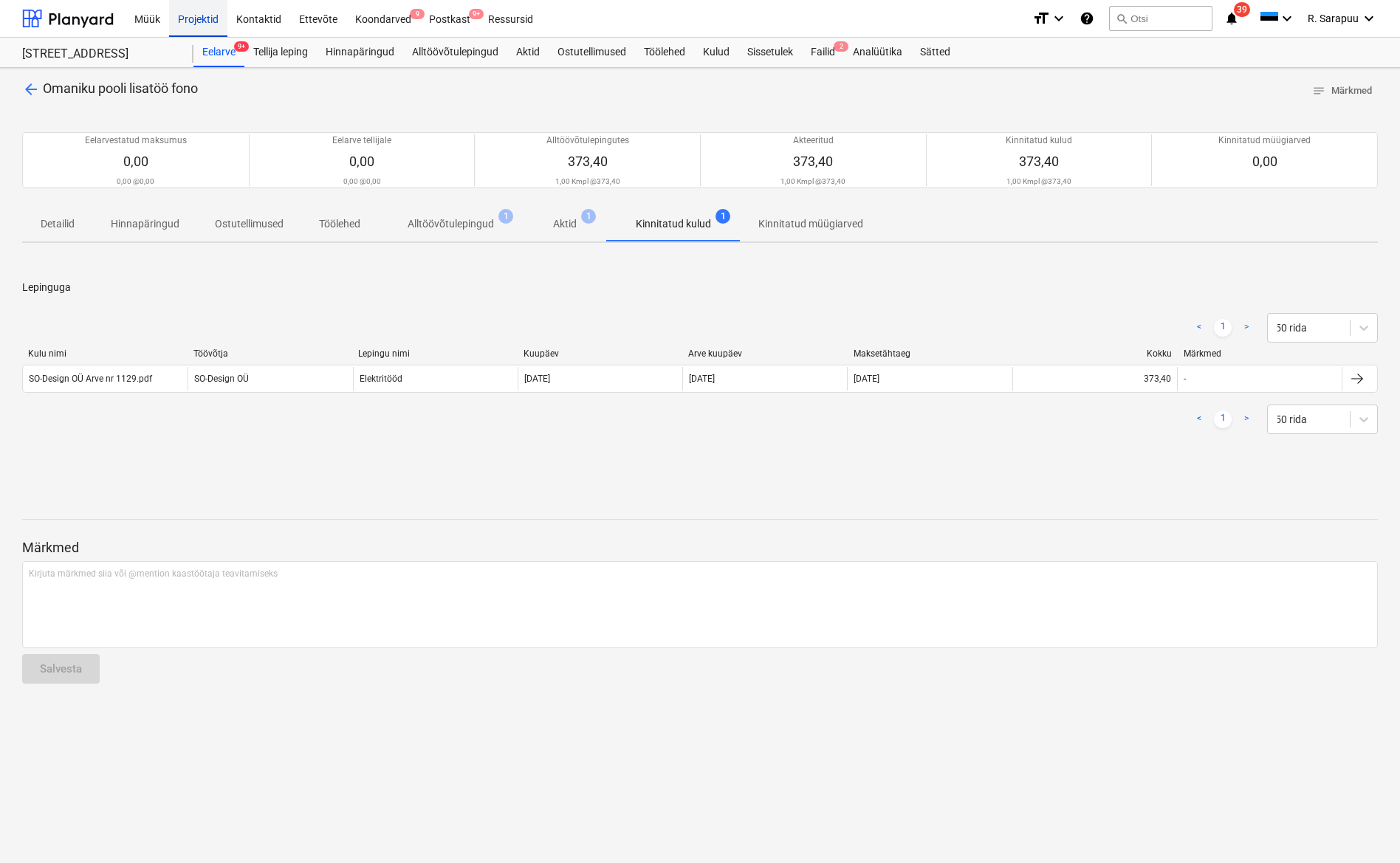
click at [193, 13] on div "Projektid" at bounding box center [198, 18] width 59 height 38
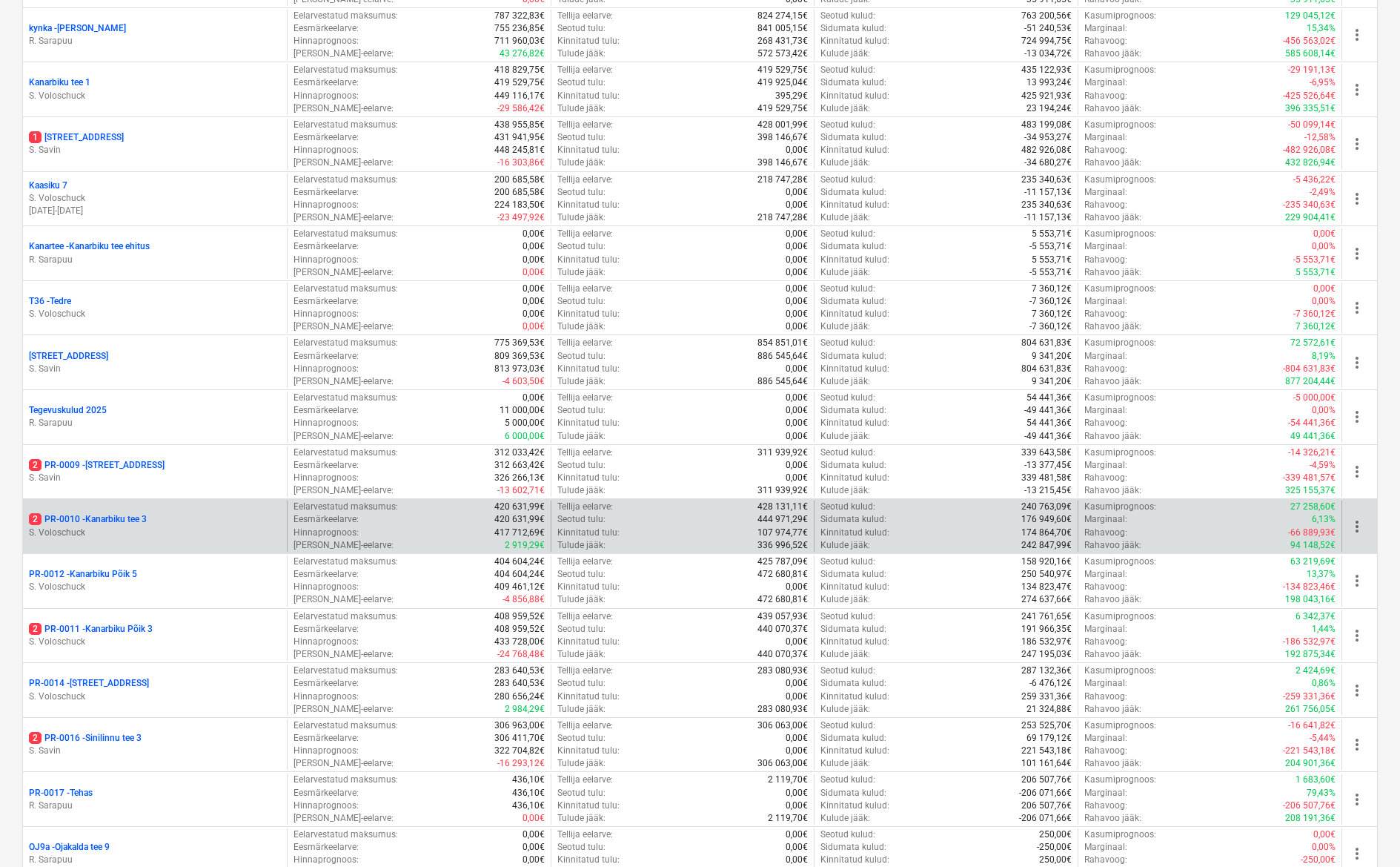
scroll to position [644, 0]
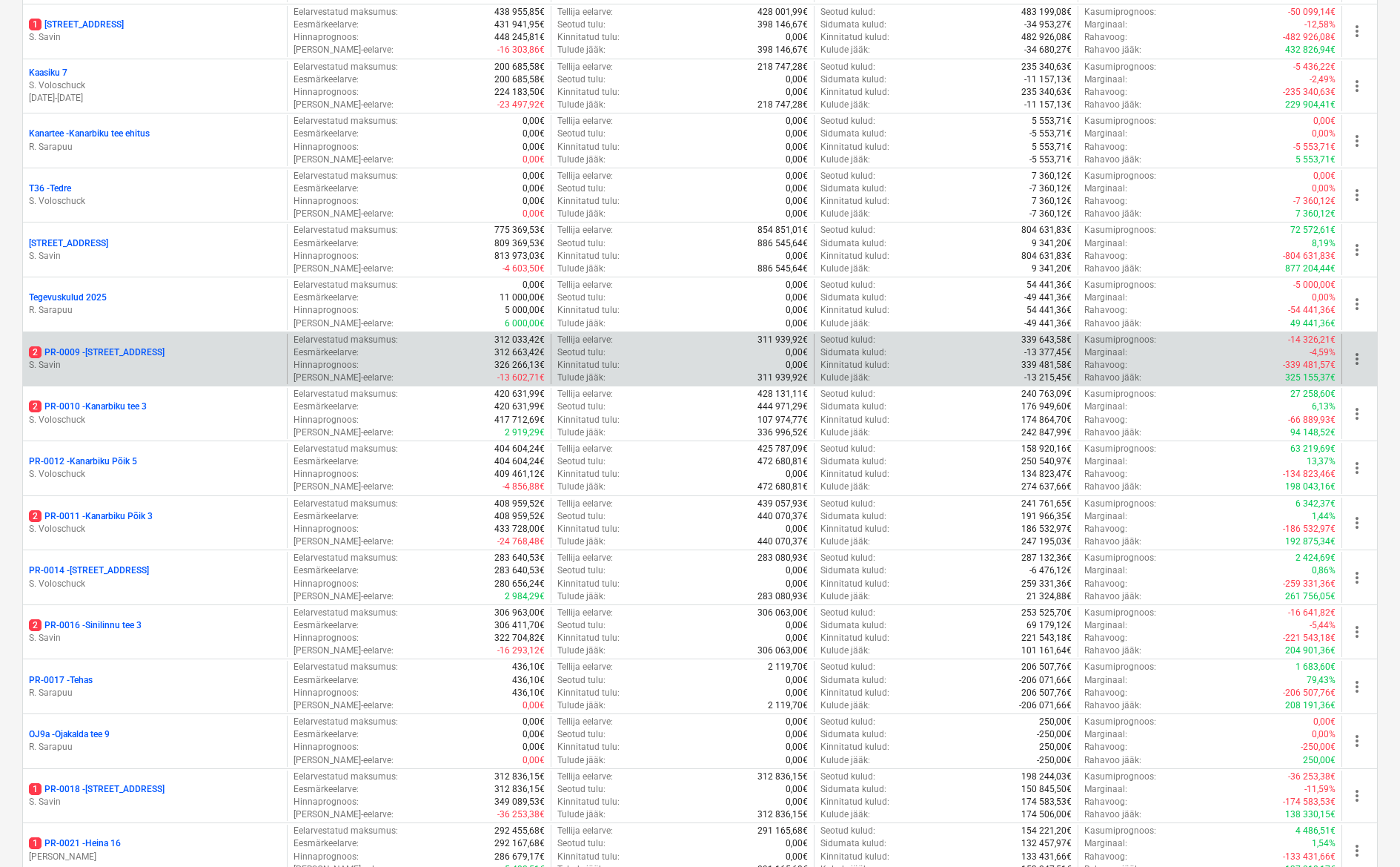
click at [93, 359] on p "S. Savin" at bounding box center [155, 365] width 252 height 13
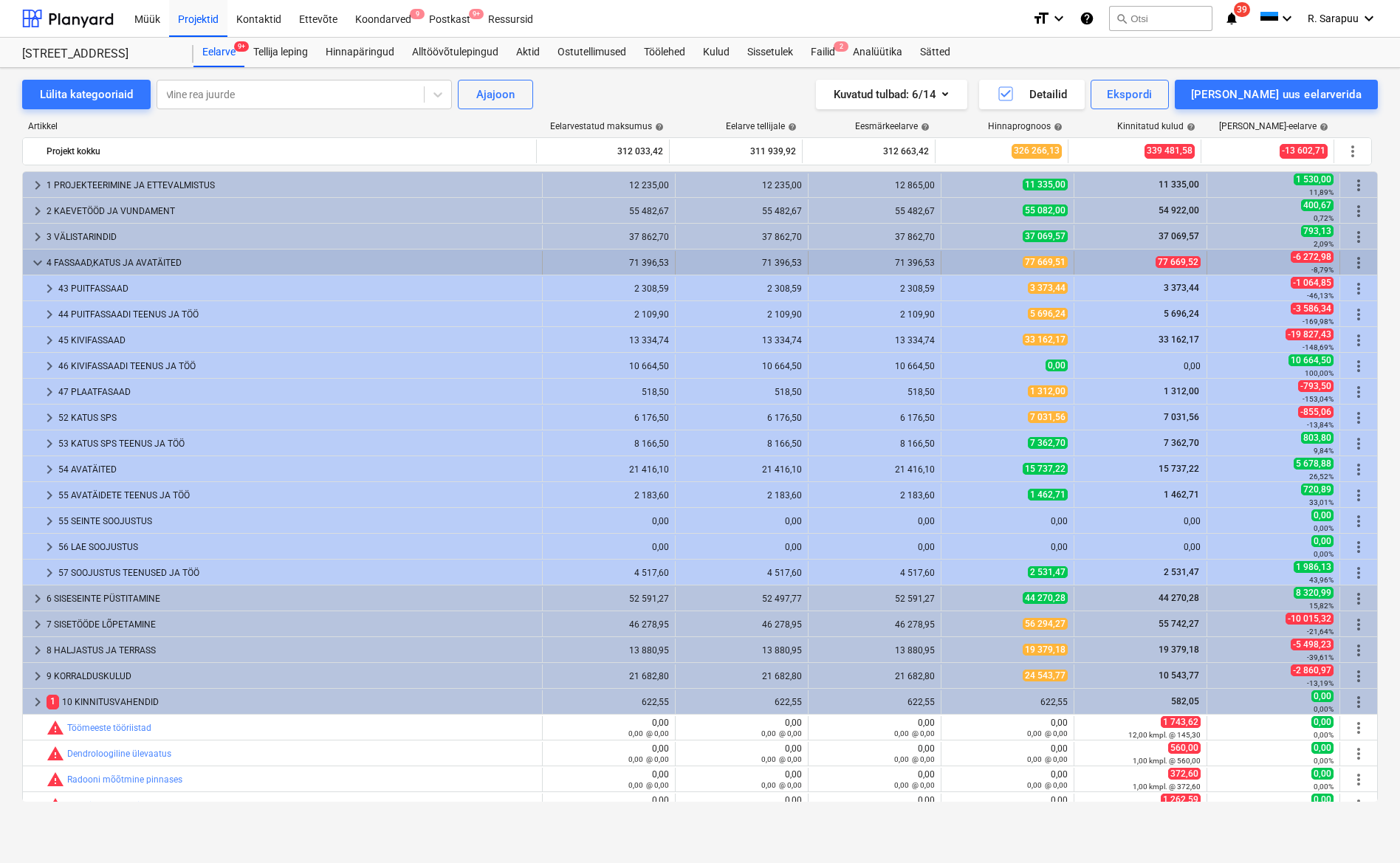
click at [48, 261] on div "4 FASSAAD,KATUS JA AVATÄITED" at bounding box center [291, 262] width 489 height 23
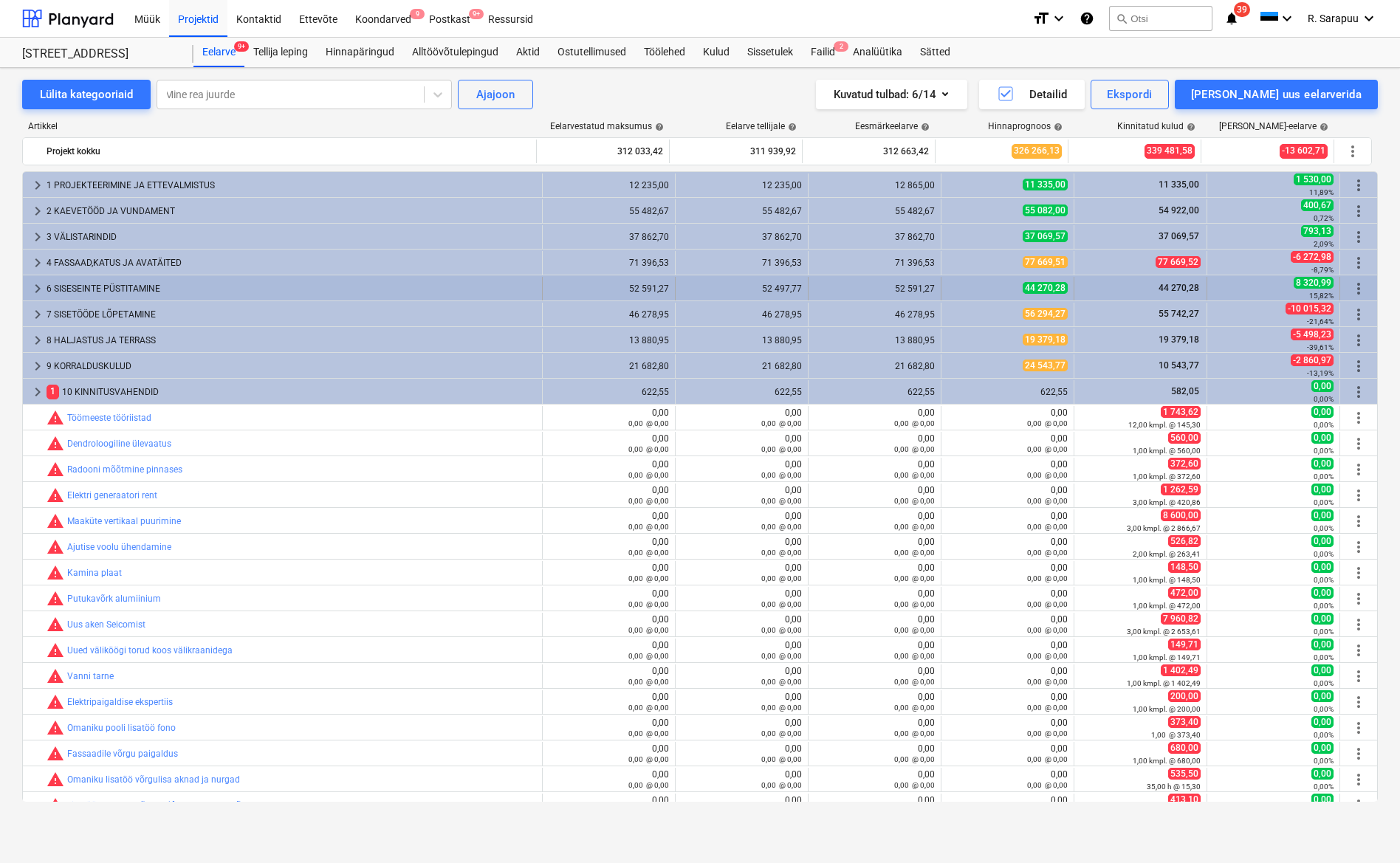
click at [42, 290] on span "keyboard_arrow_right" at bounding box center [38, 289] width 18 height 18
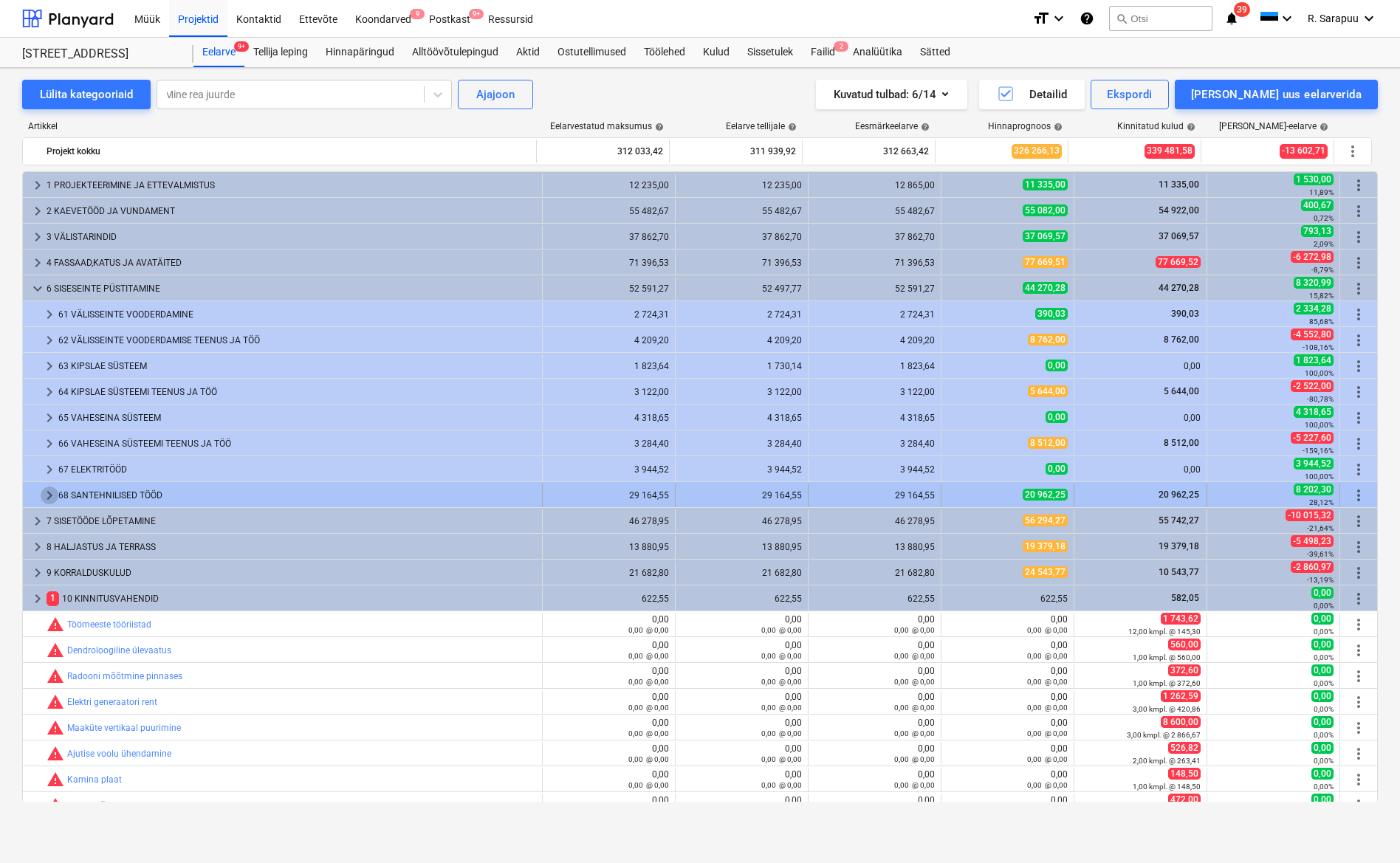
click at [54, 495] on span "keyboard_arrow_right" at bounding box center [50, 495] width 18 height 18
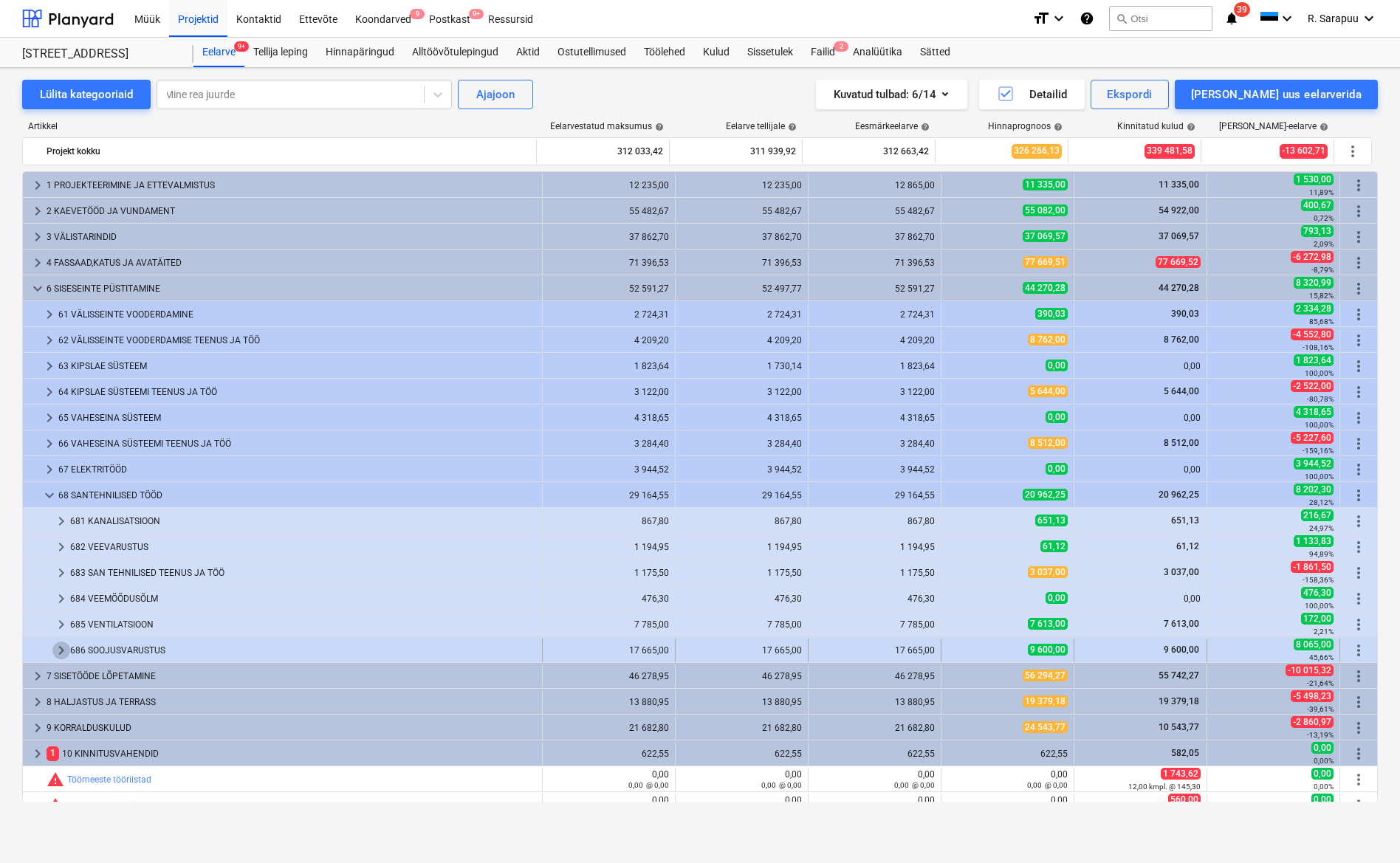
click at [63, 650] on span "keyboard_arrow_right" at bounding box center [61, 650] width 18 height 18
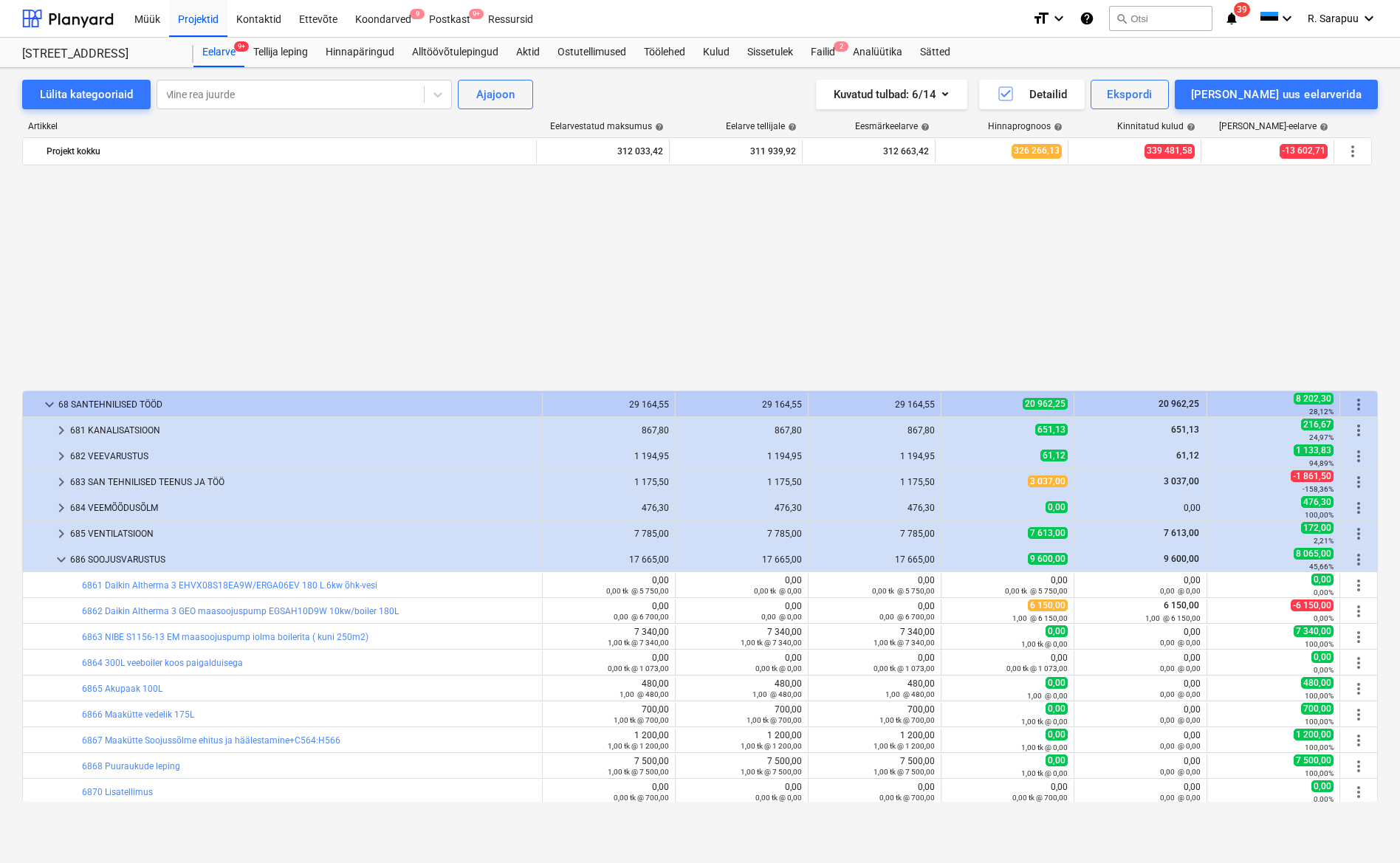
scroll to position [450, 0]
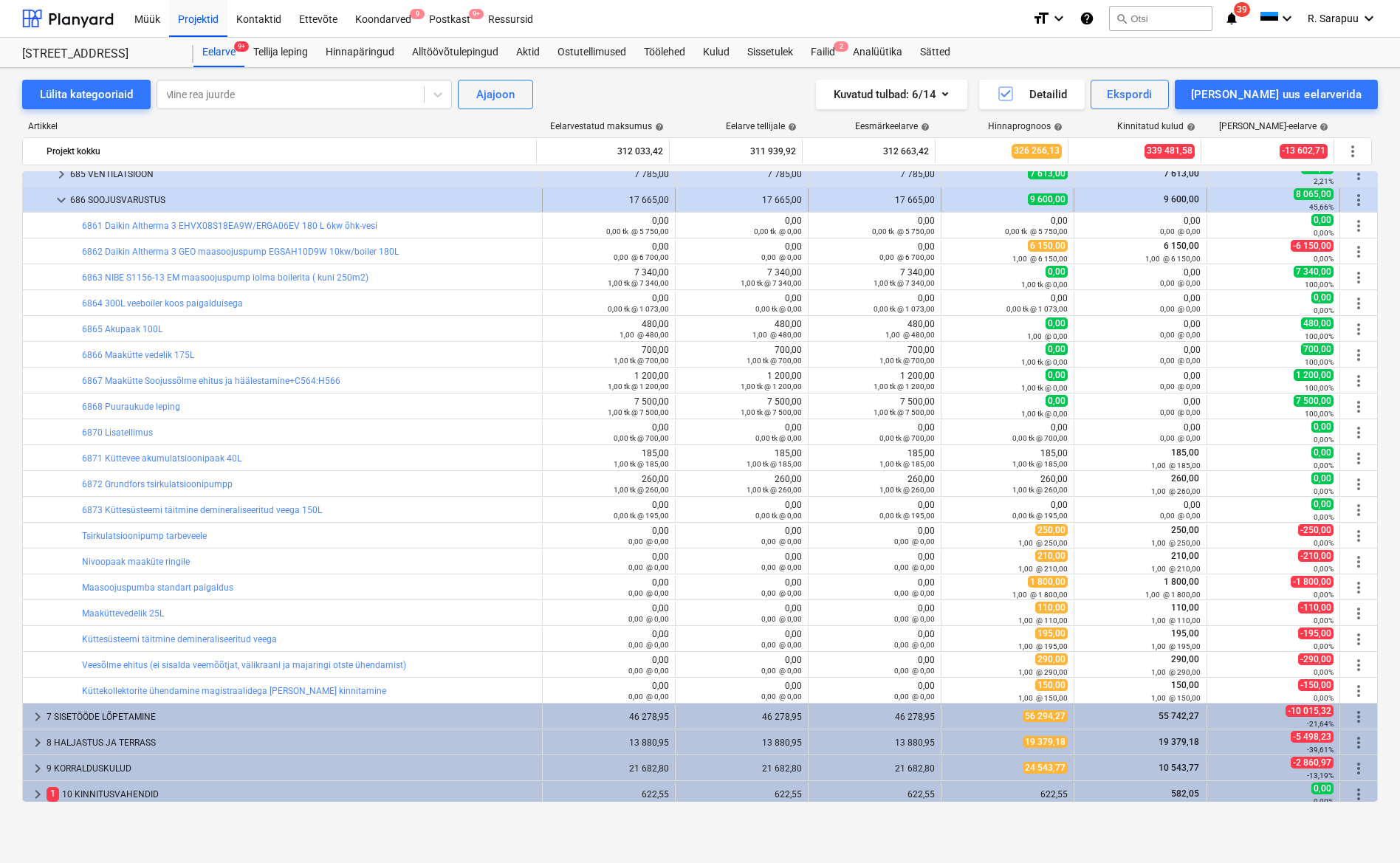
click at [57, 196] on span "keyboard_arrow_down" at bounding box center [61, 200] width 18 height 18
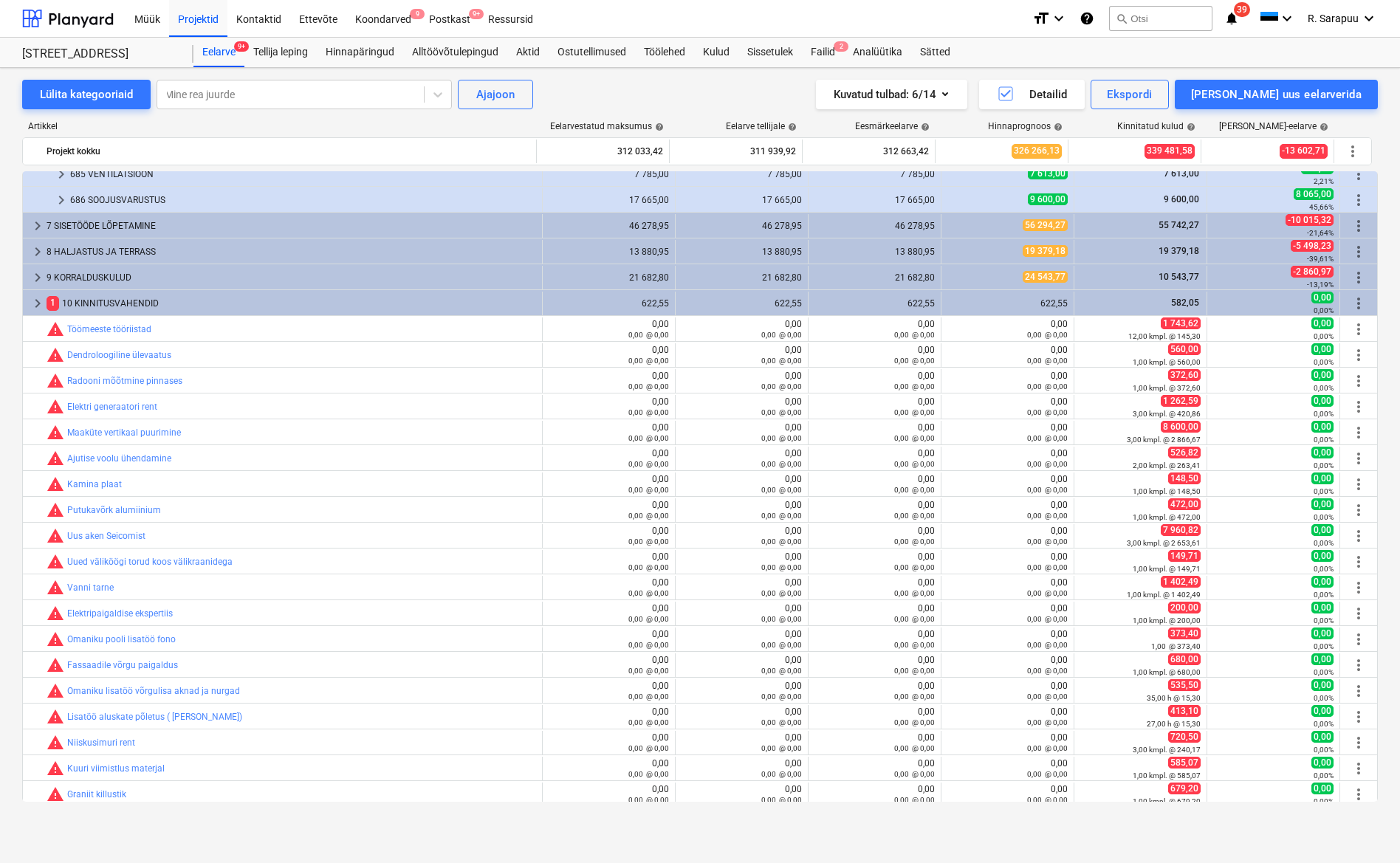
scroll to position [168, 0]
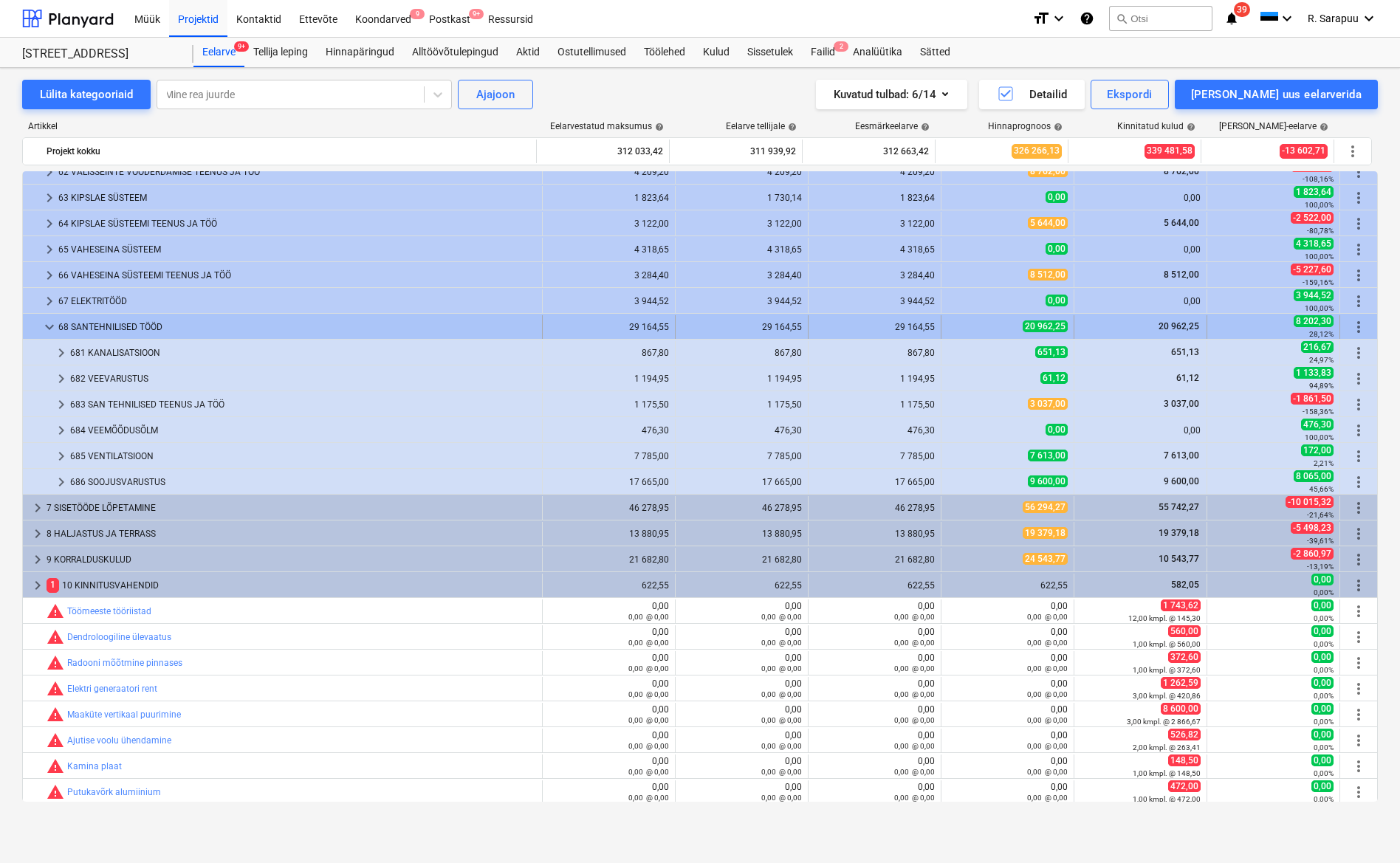
click at [55, 330] on span "keyboard_arrow_down" at bounding box center [50, 327] width 18 height 18
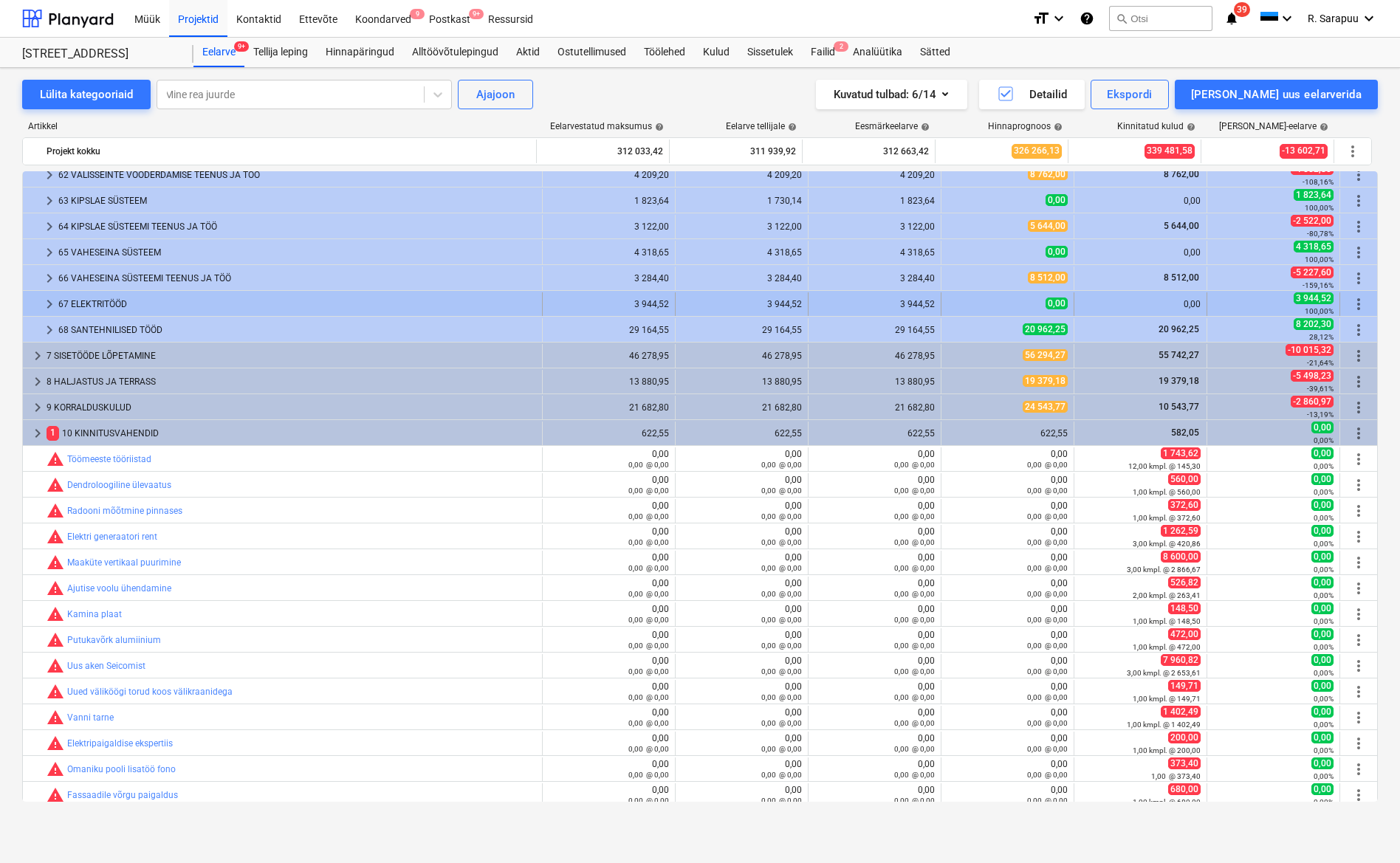
scroll to position [27, 0]
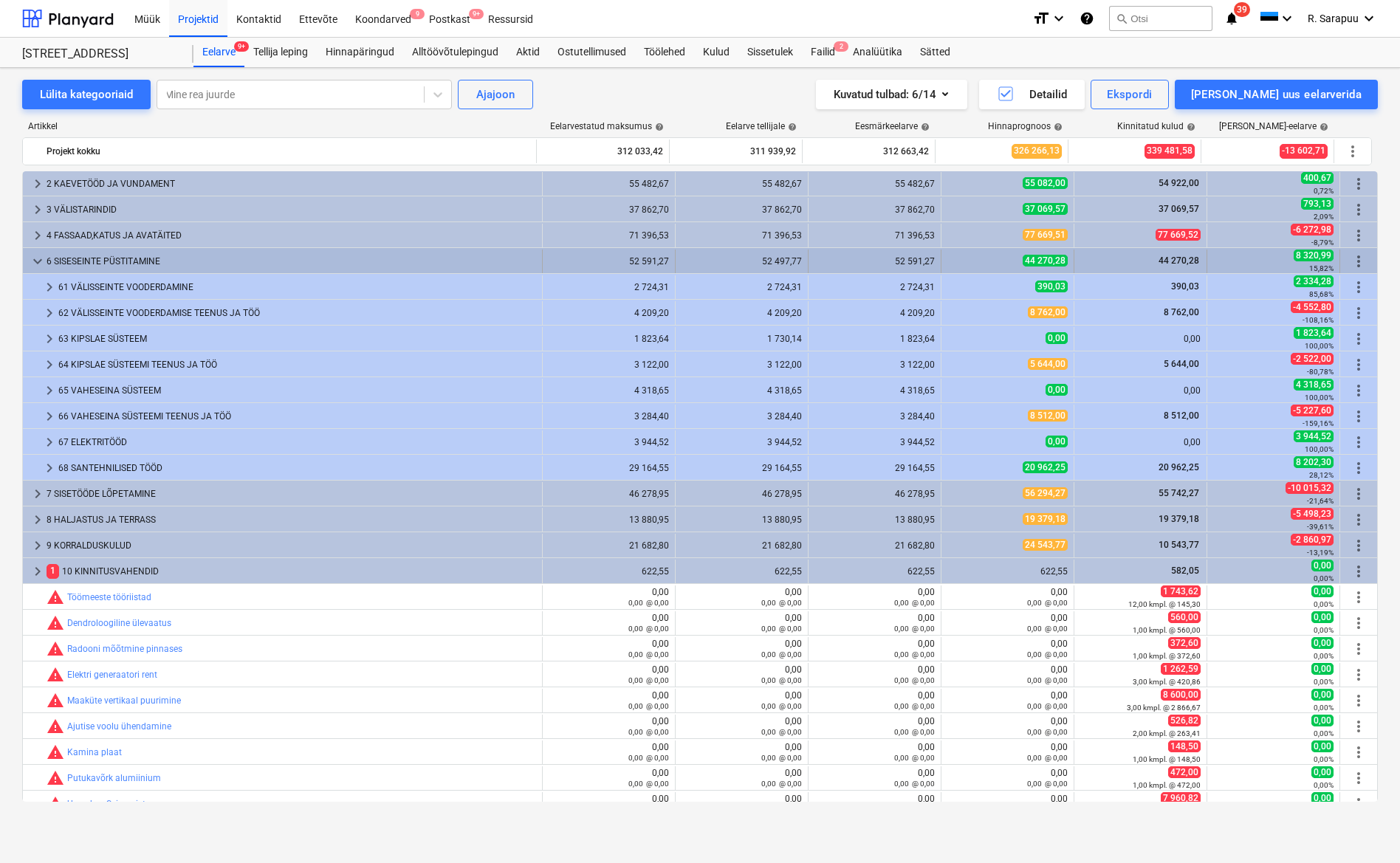
click at [39, 262] on span "keyboard_arrow_down" at bounding box center [38, 261] width 18 height 18
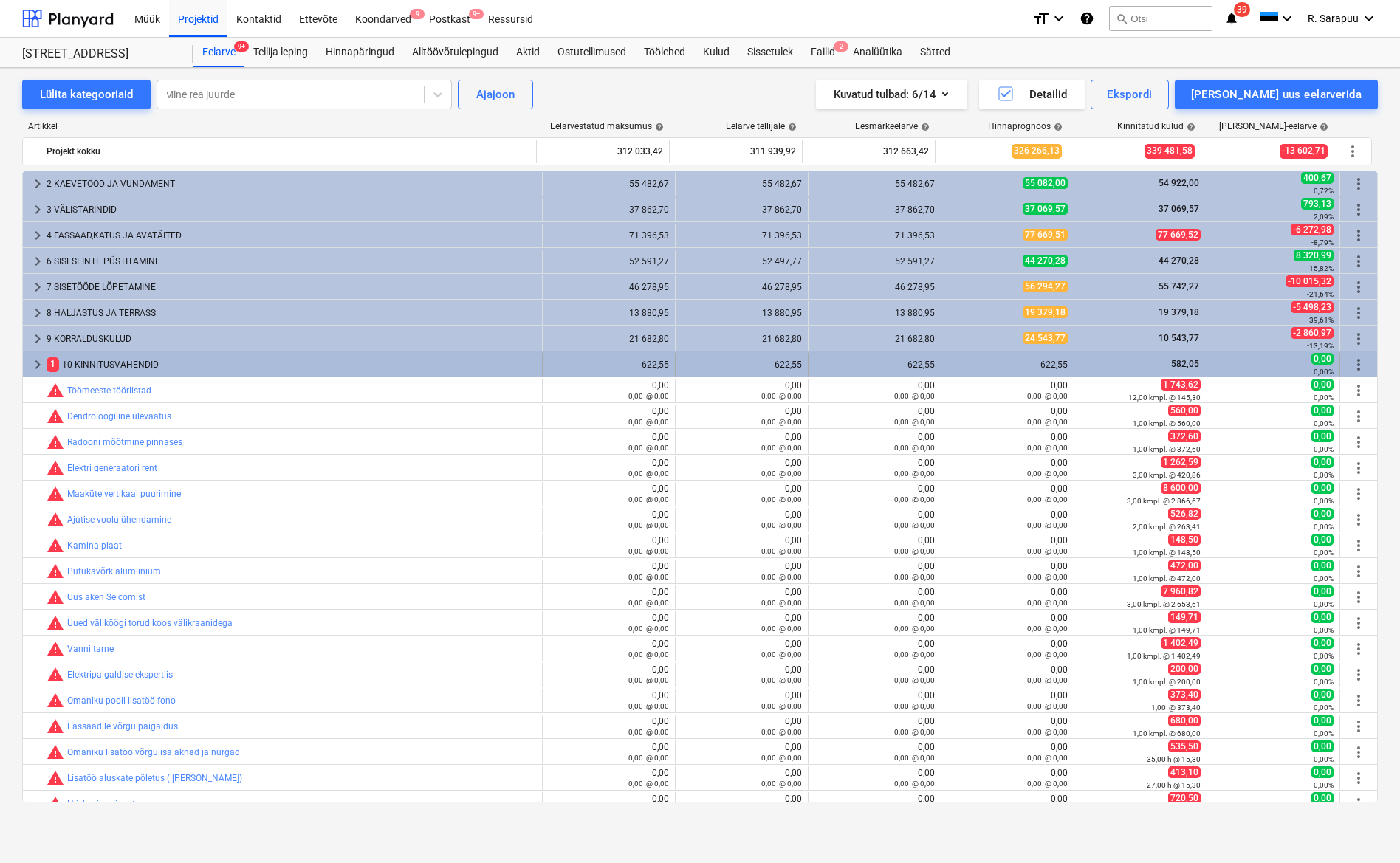
click at [40, 370] on span "keyboard_arrow_right" at bounding box center [38, 365] width 18 height 18
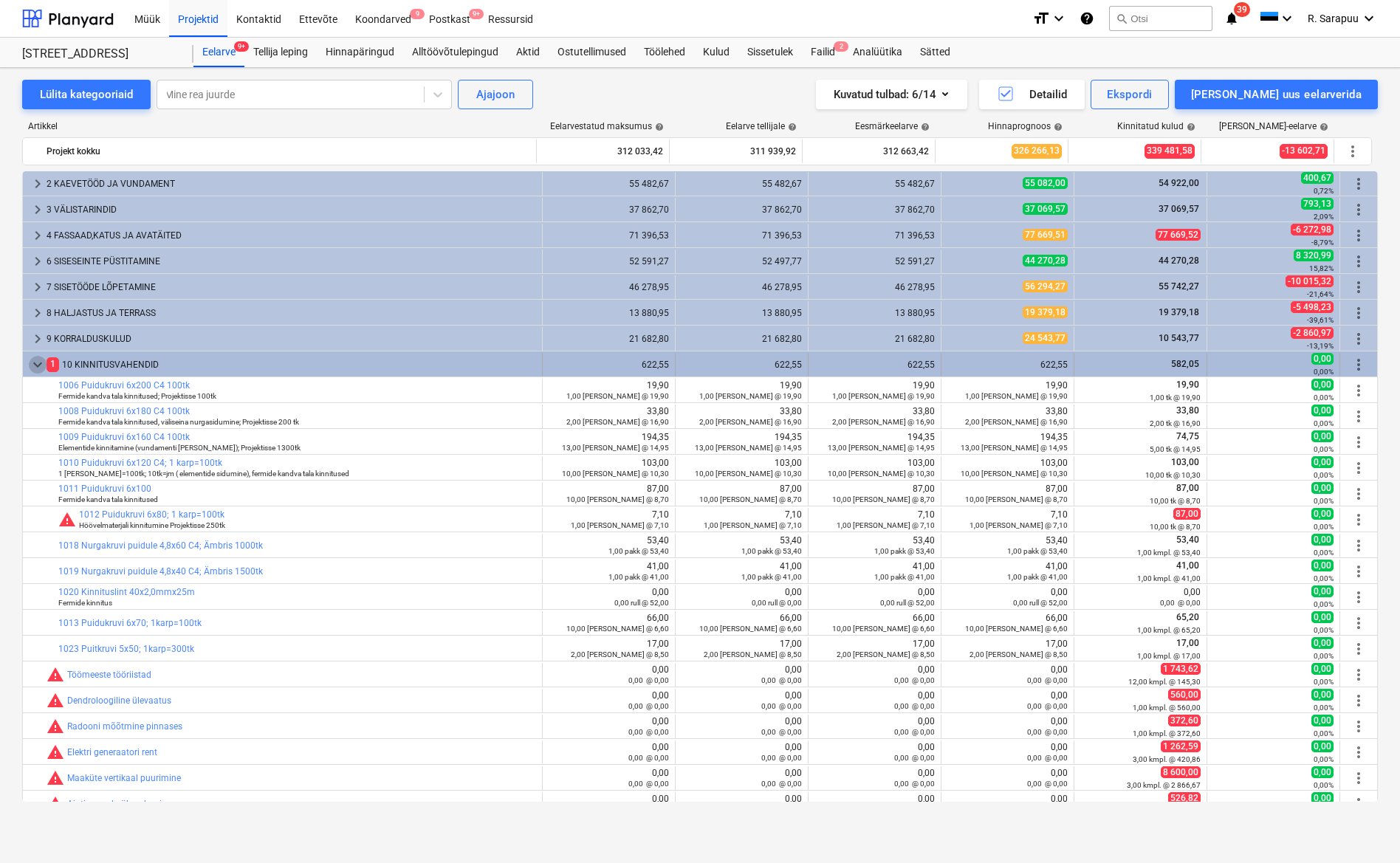
click at [40, 368] on span "keyboard_arrow_down" at bounding box center [38, 365] width 18 height 18
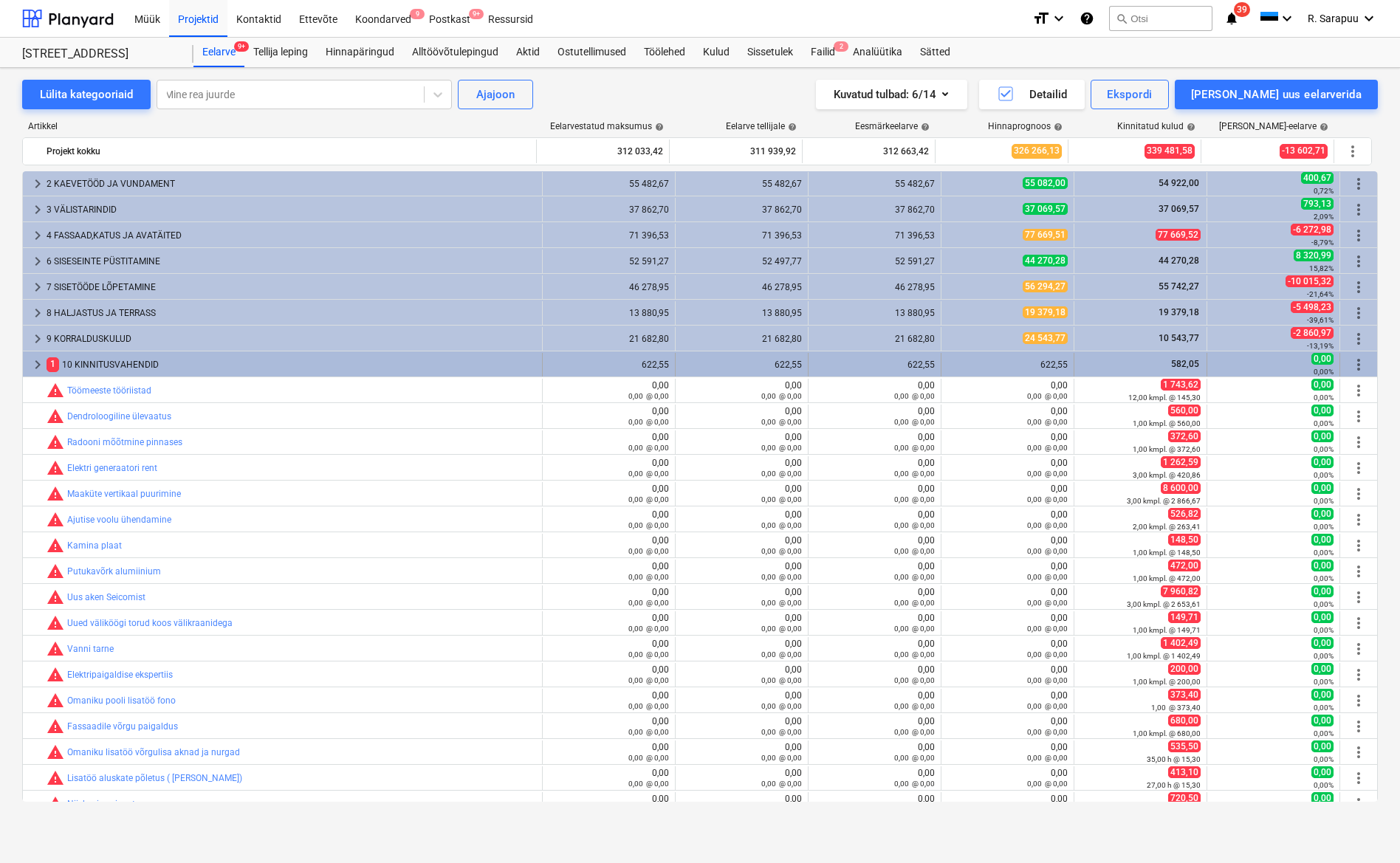
click at [42, 363] on span "keyboard_arrow_right" at bounding box center [38, 365] width 18 height 18
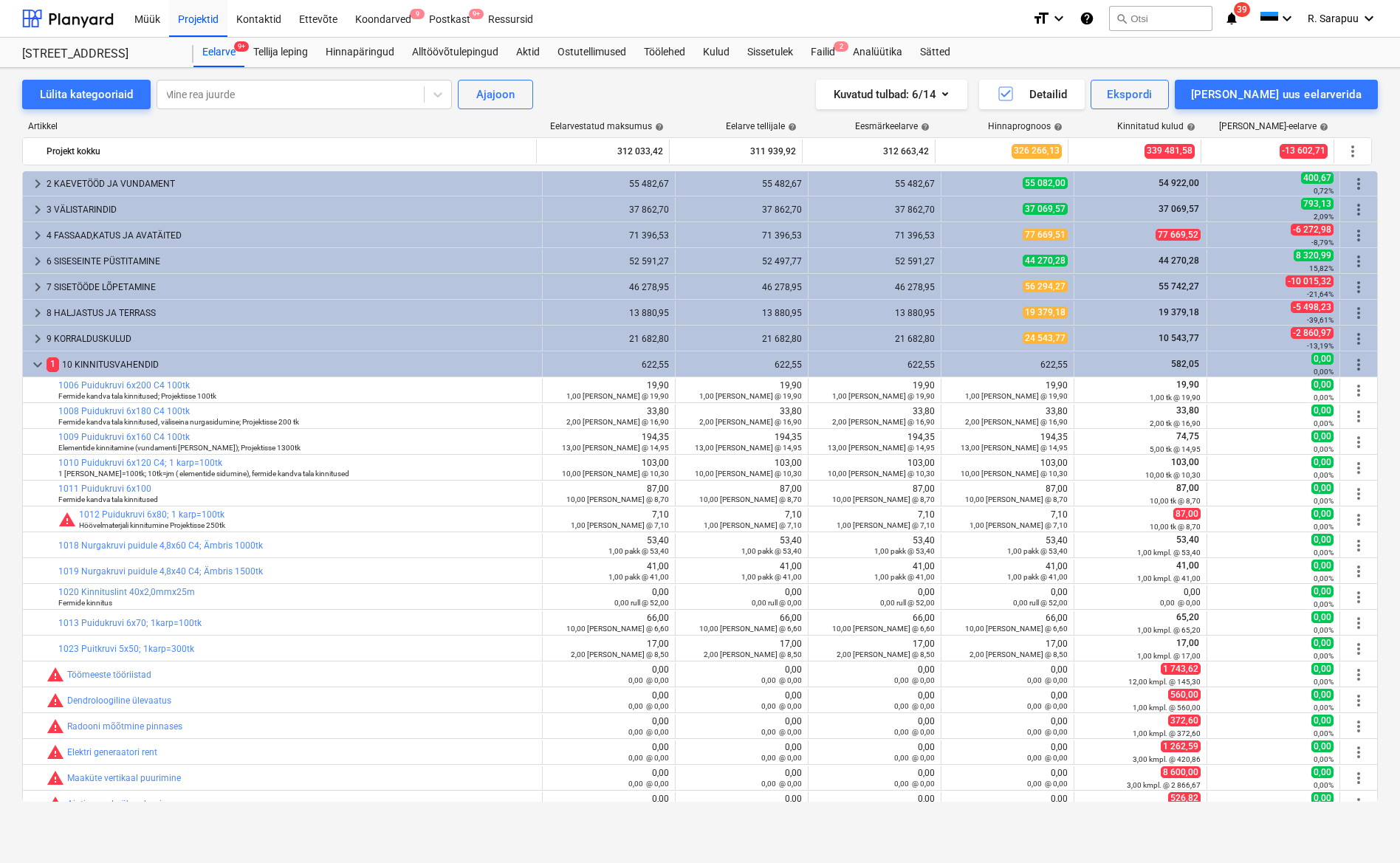
click at [42, 363] on span "keyboard_arrow_down" at bounding box center [38, 365] width 18 height 18
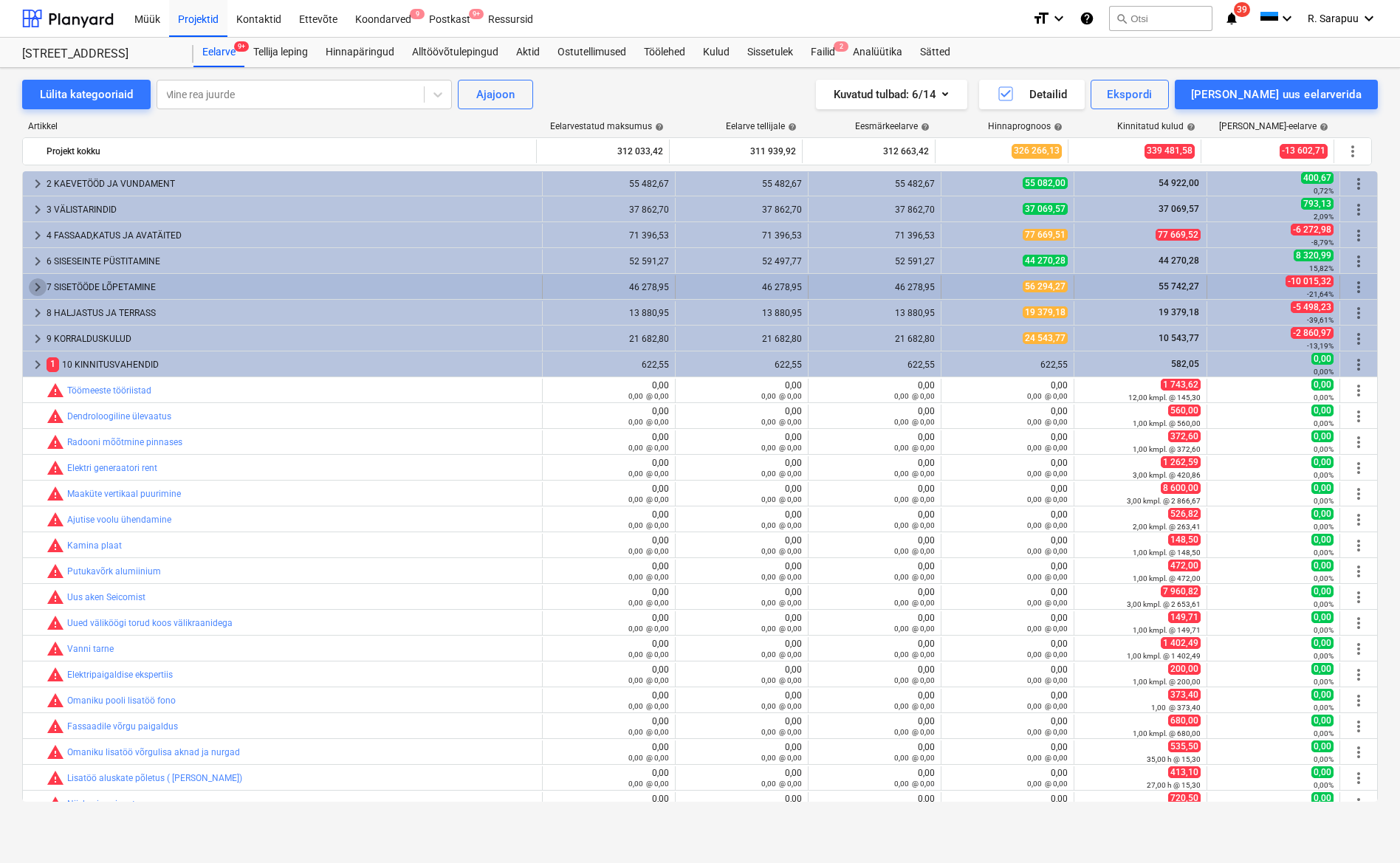
click at [42, 291] on span "keyboard_arrow_right" at bounding box center [38, 287] width 18 height 18
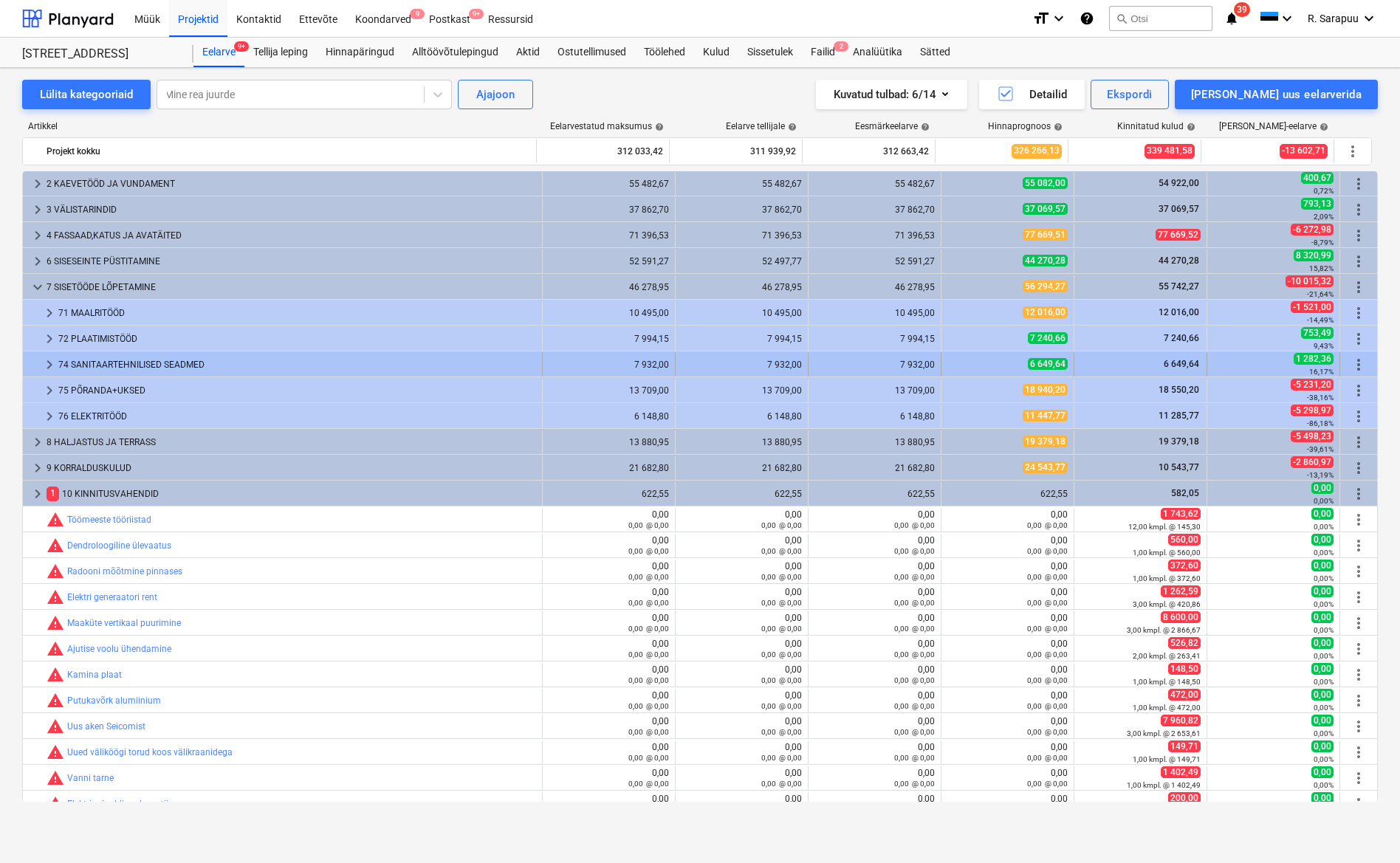
click at [53, 367] on span "keyboard_arrow_right" at bounding box center [50, 365] width 18 height 18
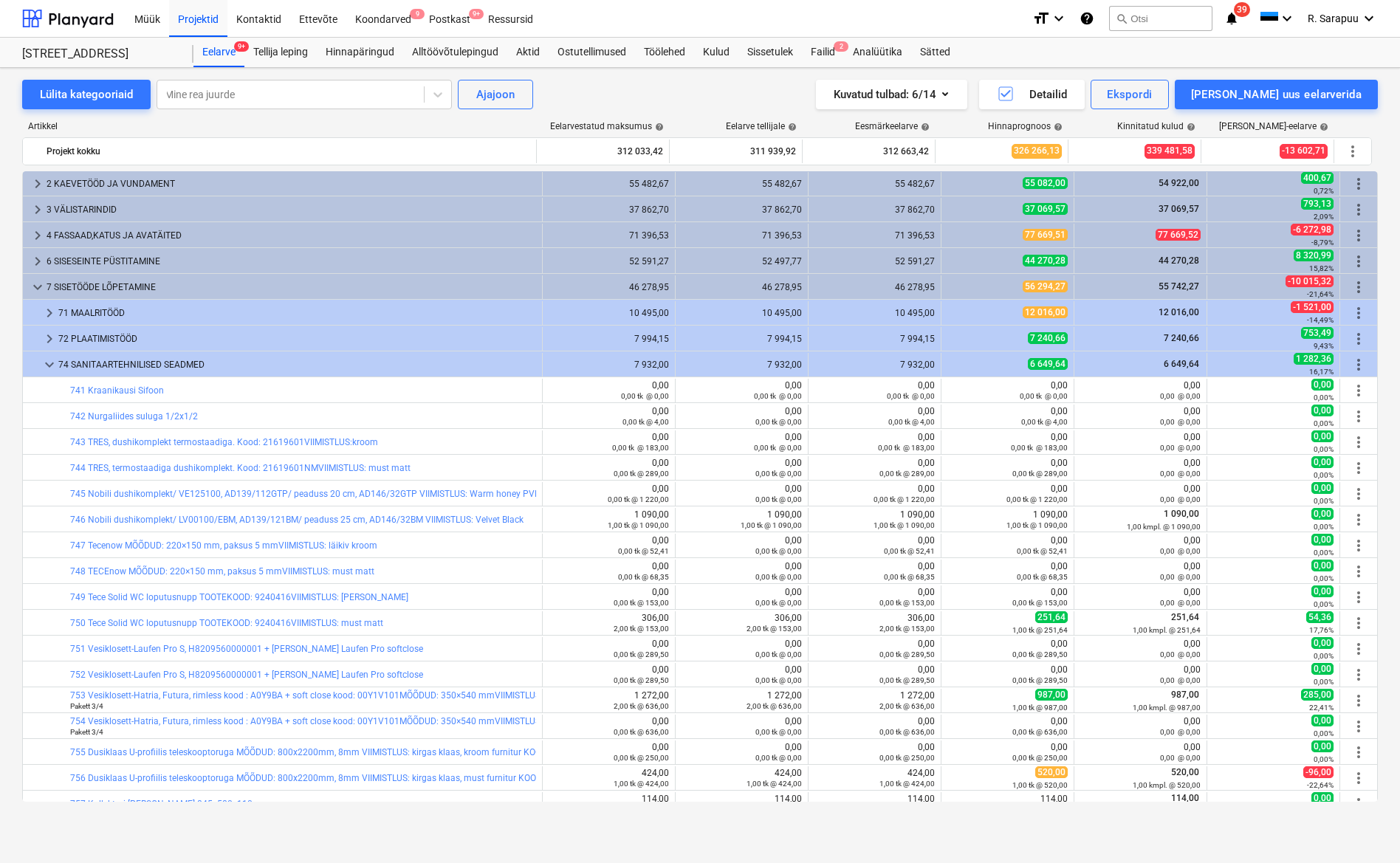
click at [53, 367] on span "keyboard_arrow_down" at bounding box center [50, 365] width 18 height 18
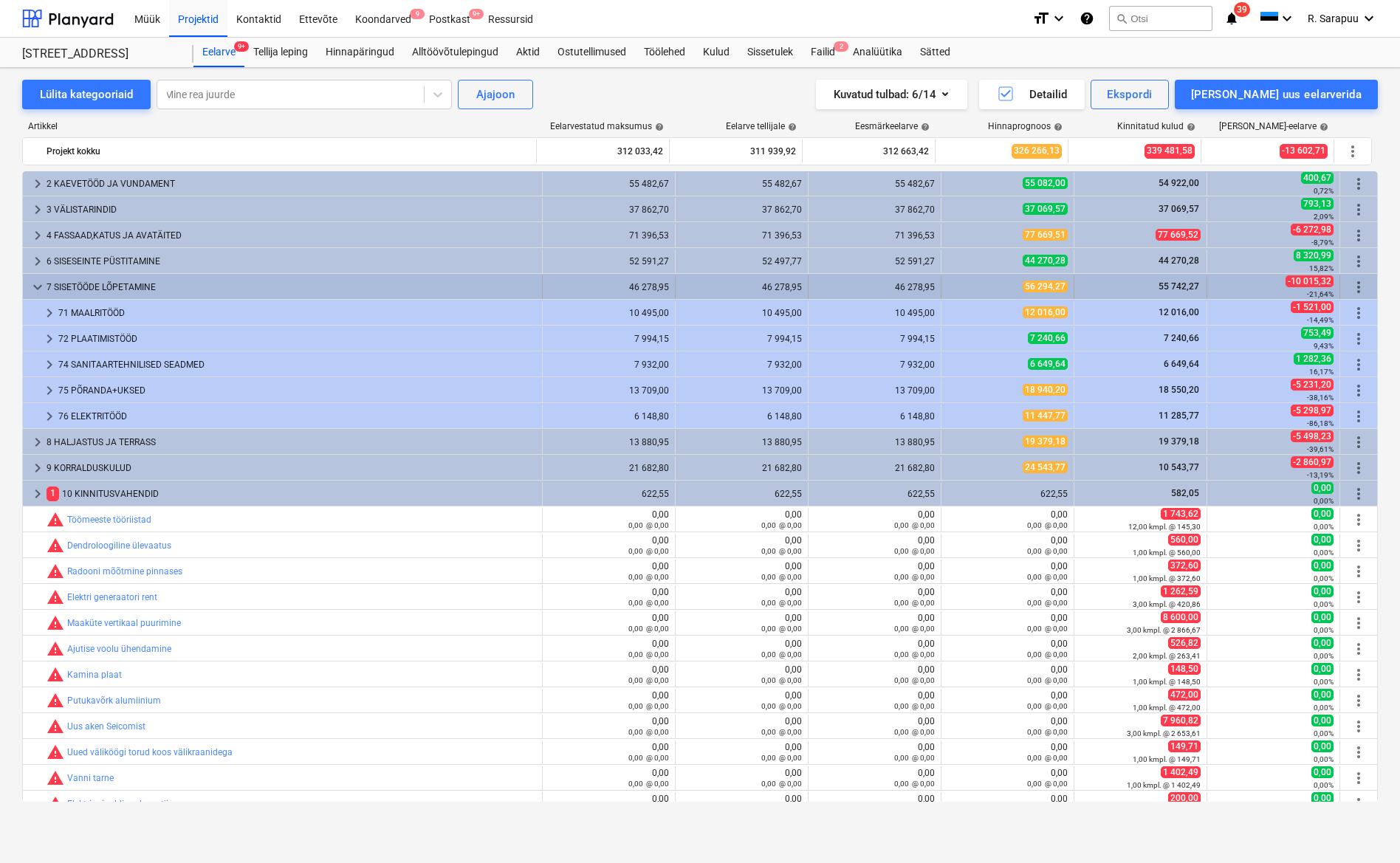
click at [42, 289] on span "keyboard_arrow_down" at bounding box center [38, 287] width 18 height 18
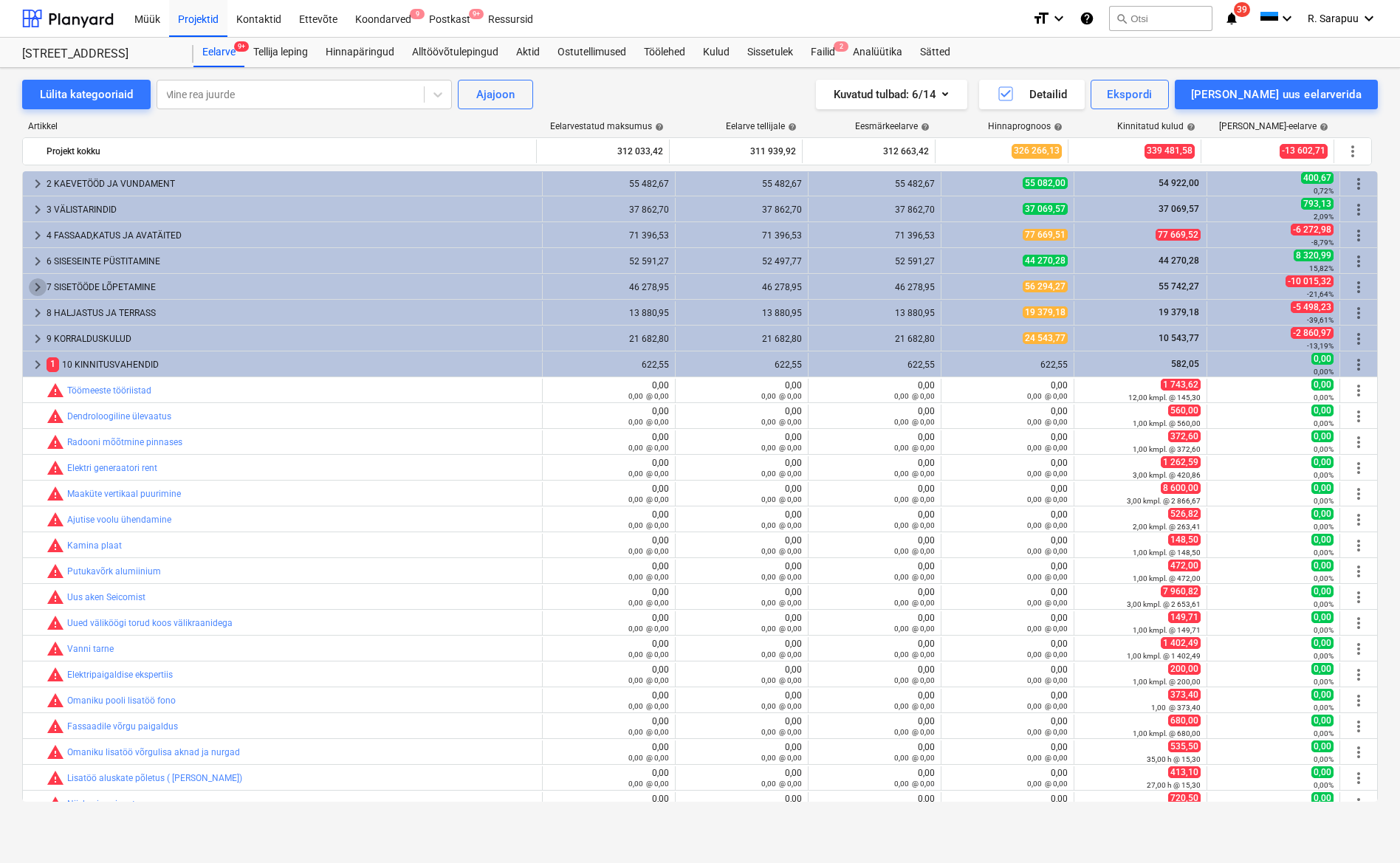
click at [42, 289] on span "keyboard_arrow_right" at bounding box center [38, 287] width 18 height 18
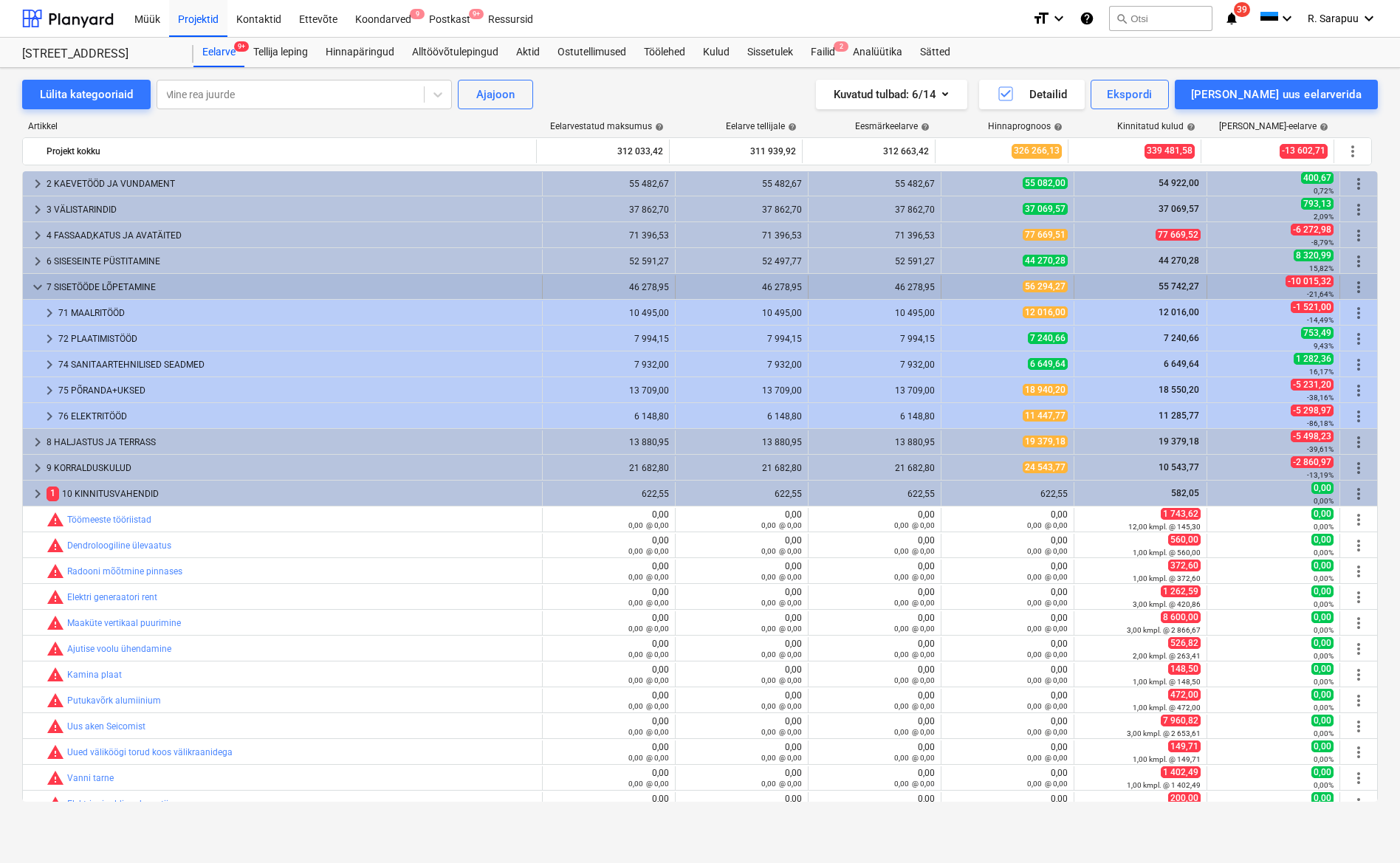
click at [34, 290] on span "keyboard_arrow_down" at bounding box center [38, 287] width 18 height 18
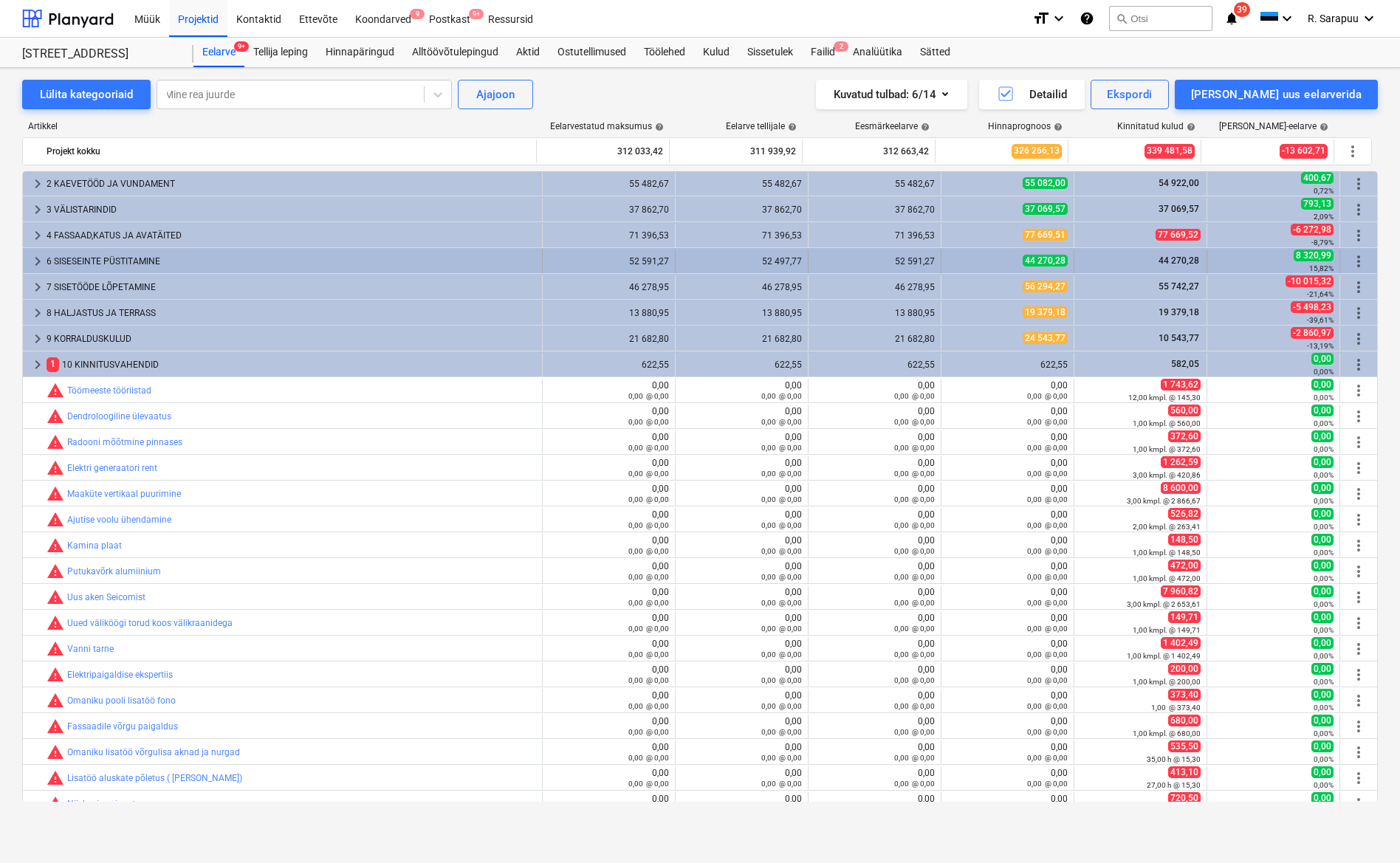
click at [30, 255] on span "keyboard_arrow_right" at bounding box center [38, 261] width 18 height 18
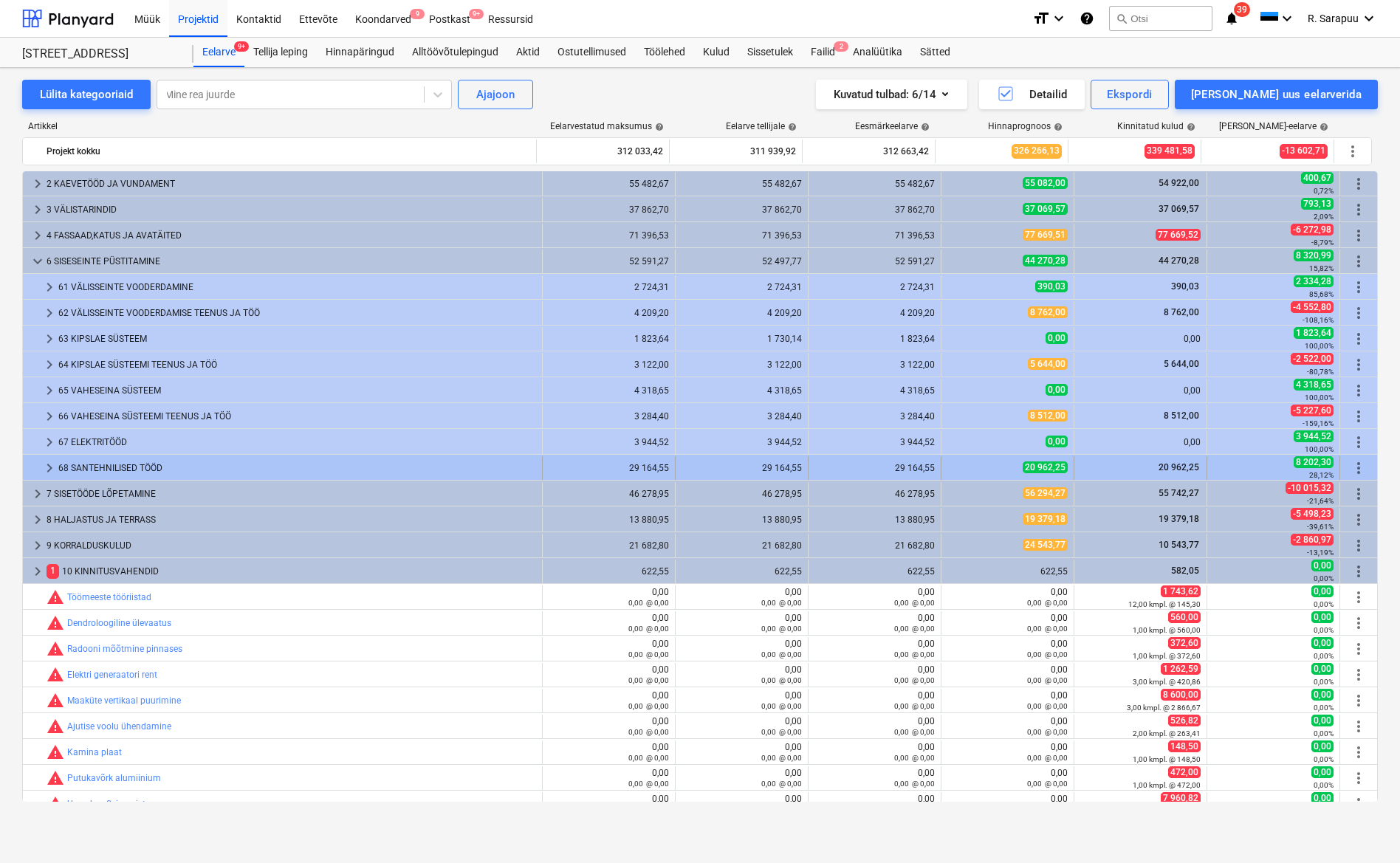
click at [51, 472] on span "keyboard_arrow_right" at bounding box center [50, 468] width 18 height 18
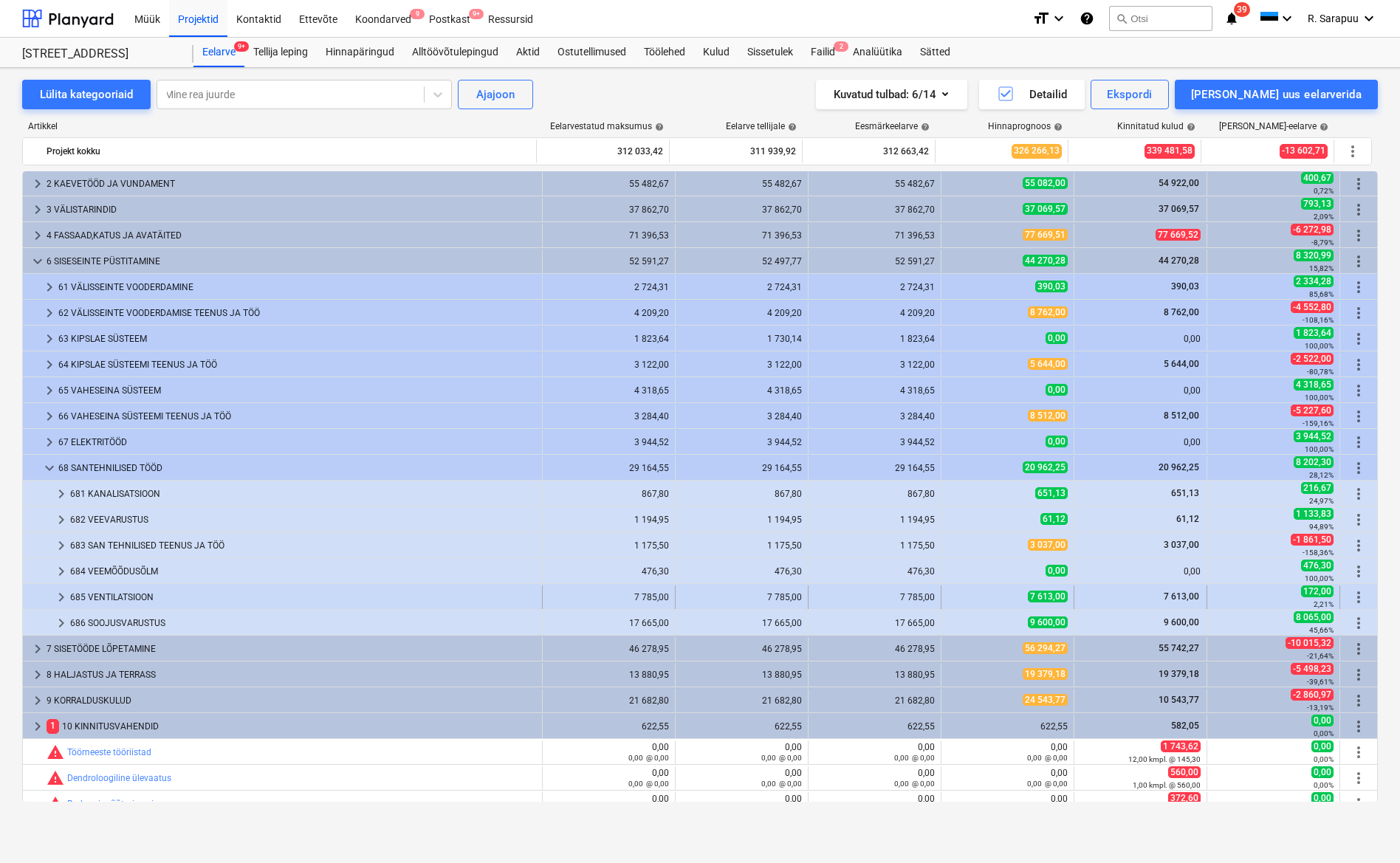
click at [56, 597] on span "keyboard_arrow_right" at bounding box center [61, 597] width 18 height 18
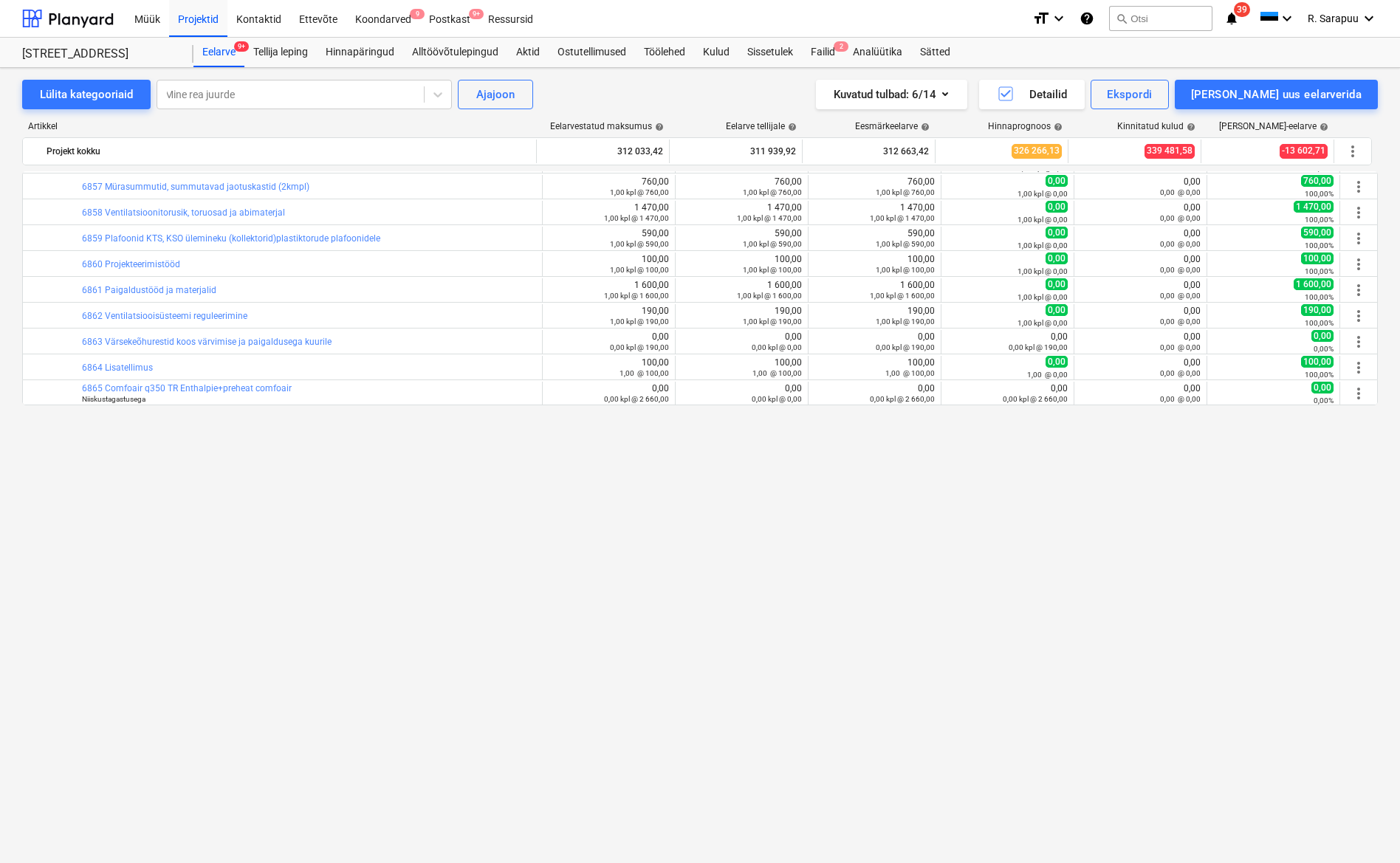
scroll to position [188, 0]
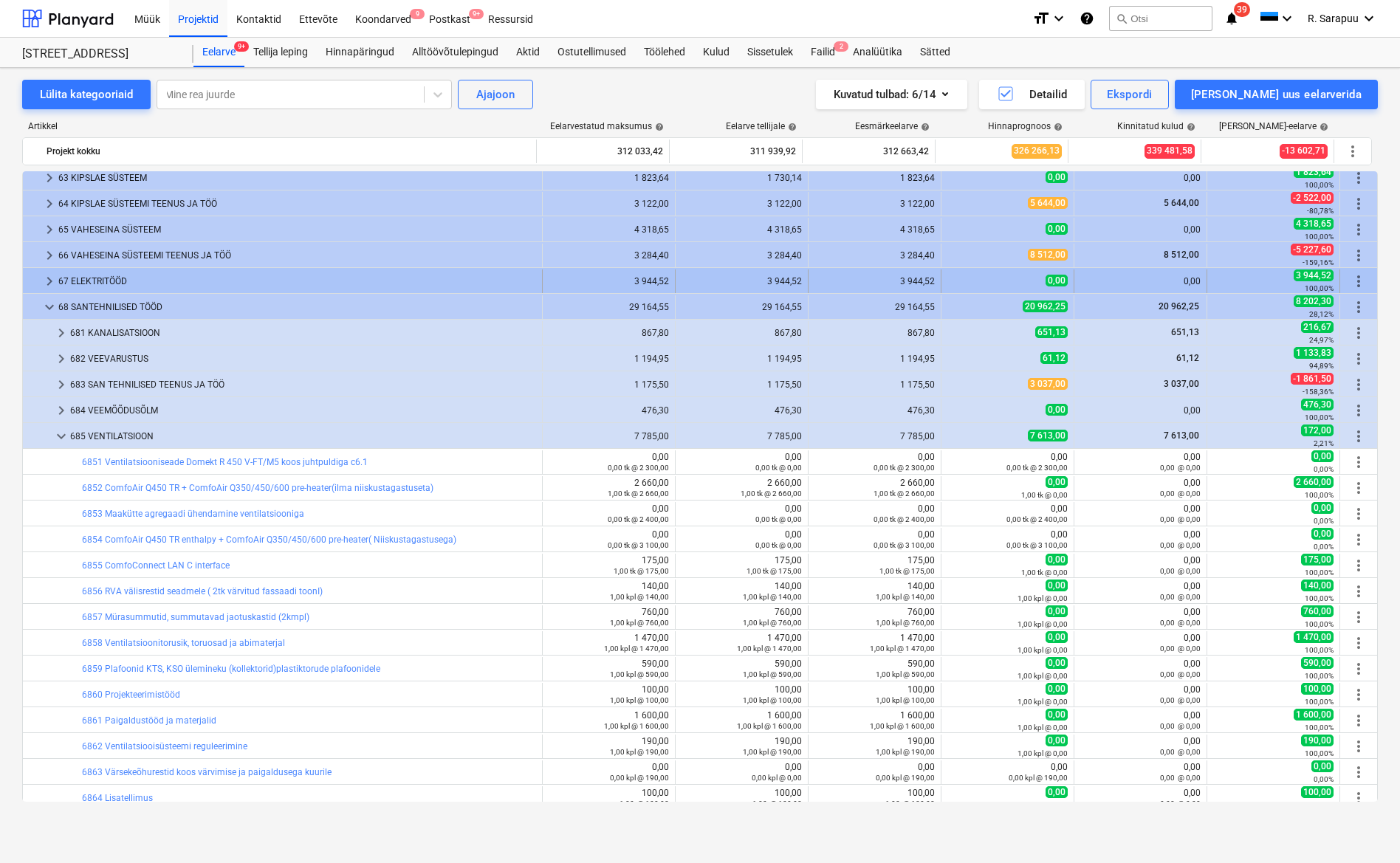
click at [38, 288] on div at bounding box center [34, 281] width 12 height 23
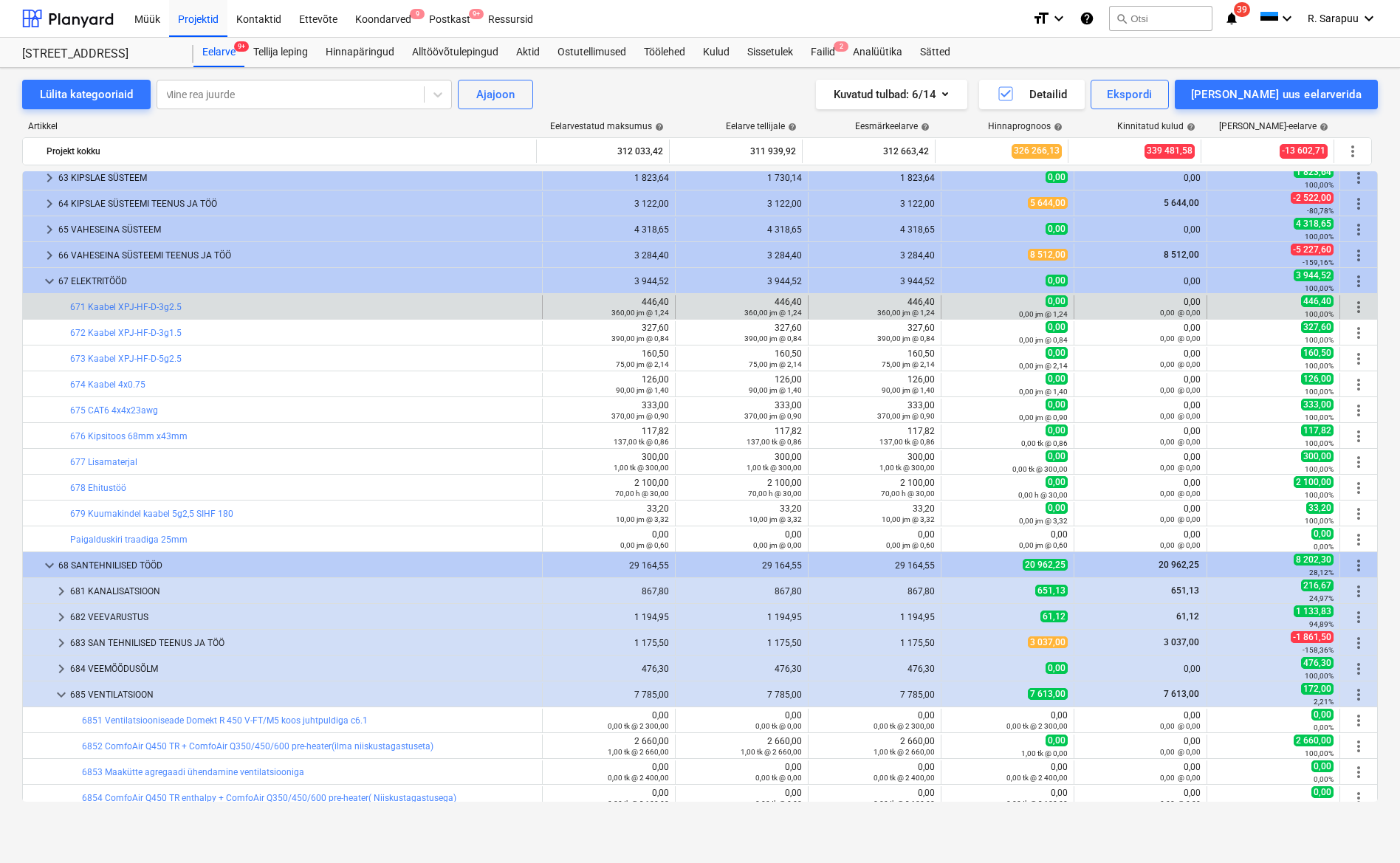
click at [55, 310] on div at bounding box center [61, 306] width 18 height 23
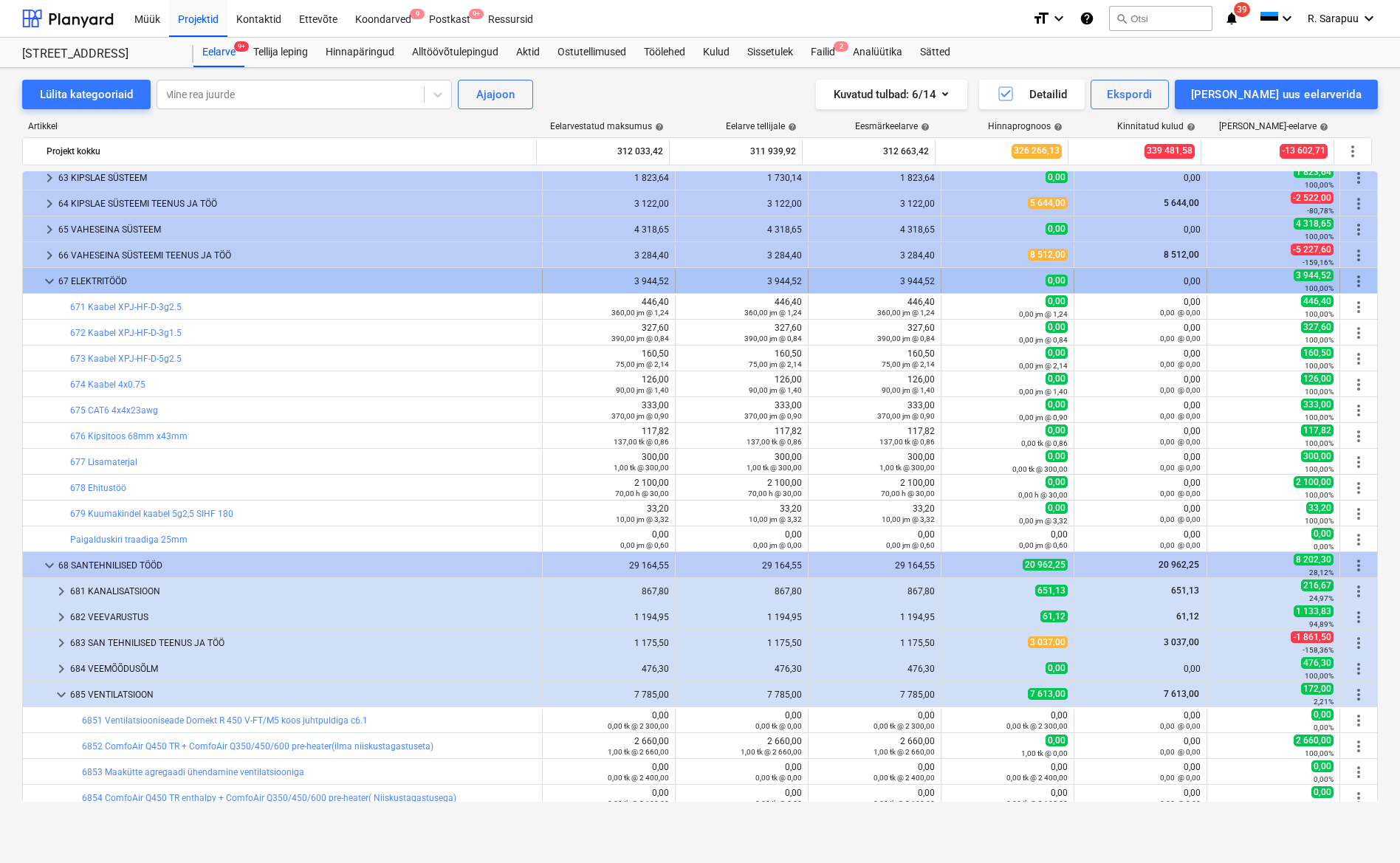
click at [51, 273] on span "keyboard_arrow_down" at bounding box center [50, 282] width 18 height 18
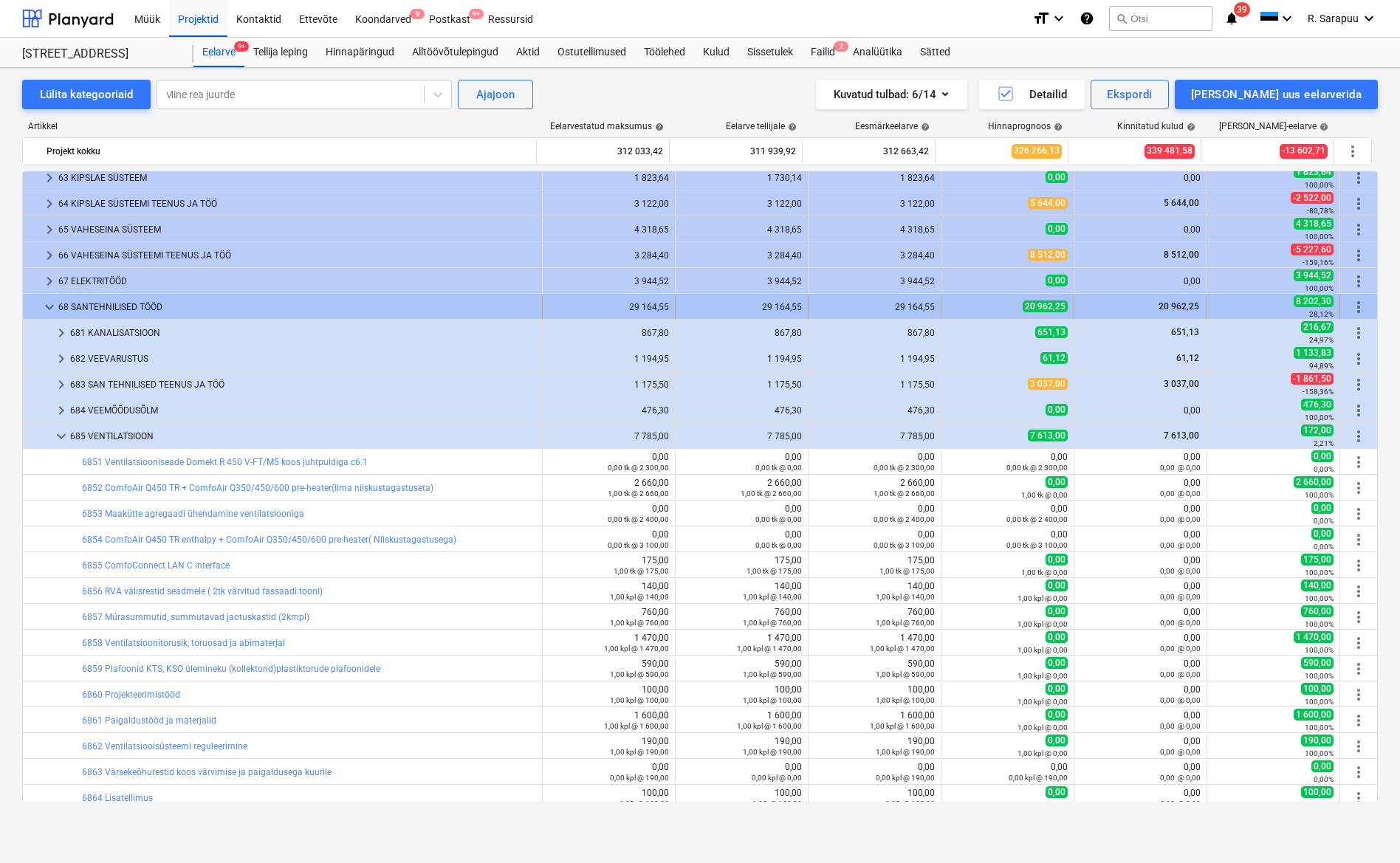
click at [45, 295] on div "keyboard_arrow_down" at bounding box center [50, 306] width 18 height 23
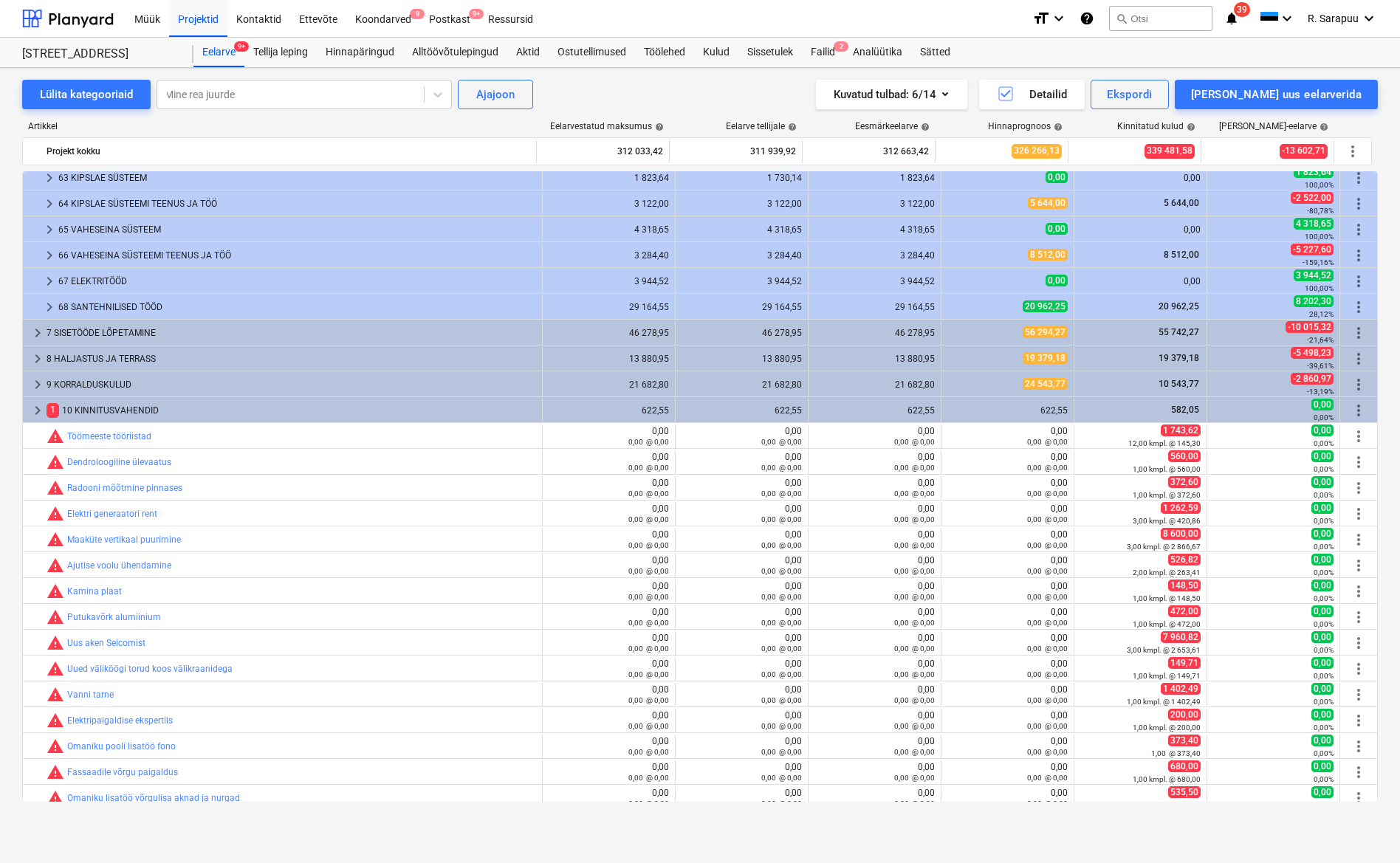
scroll to position [107, 0]
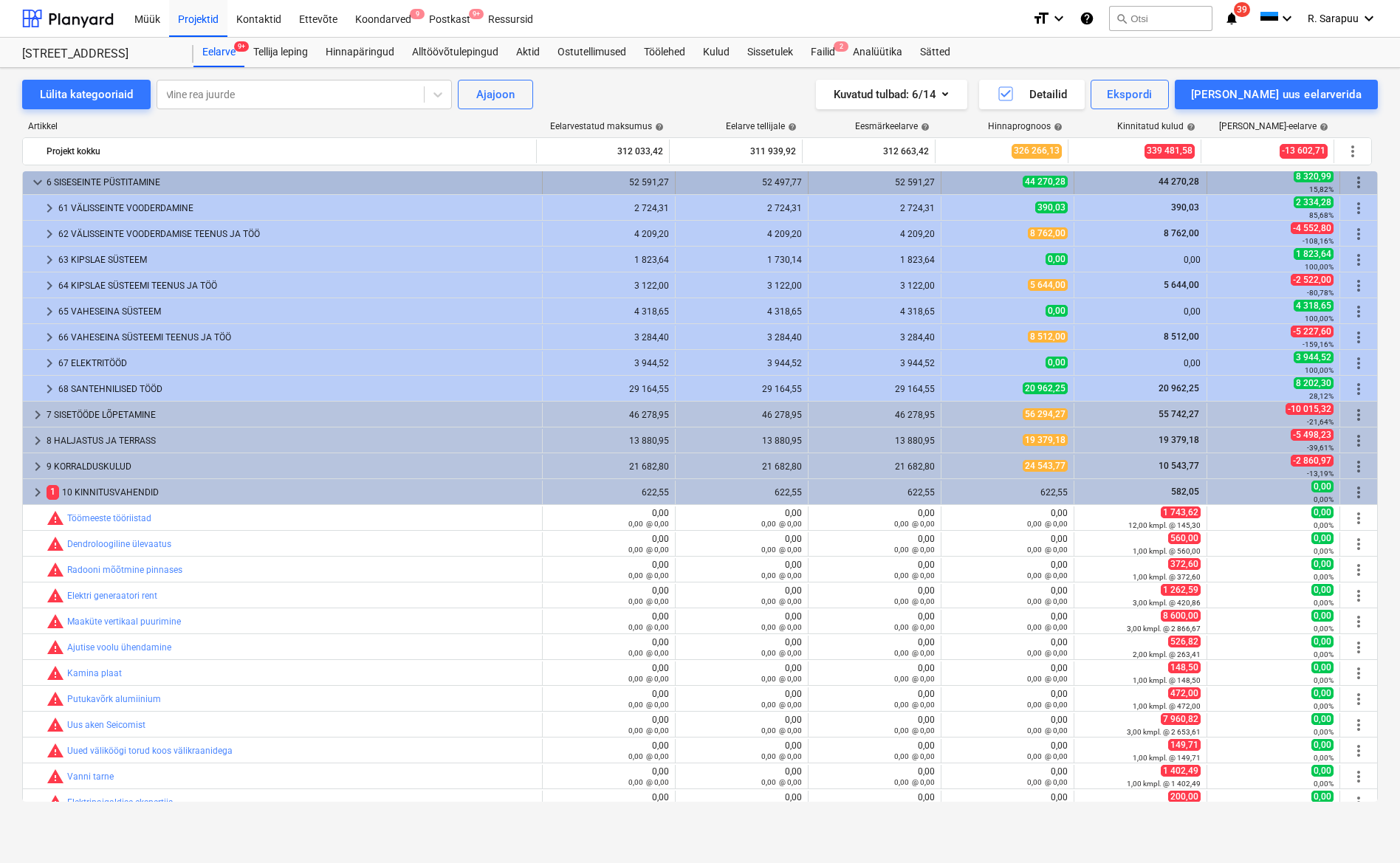
click at [35, 186] on span "keyboard_arrow_down" at bounding box center [38, 182] width 18 height 18
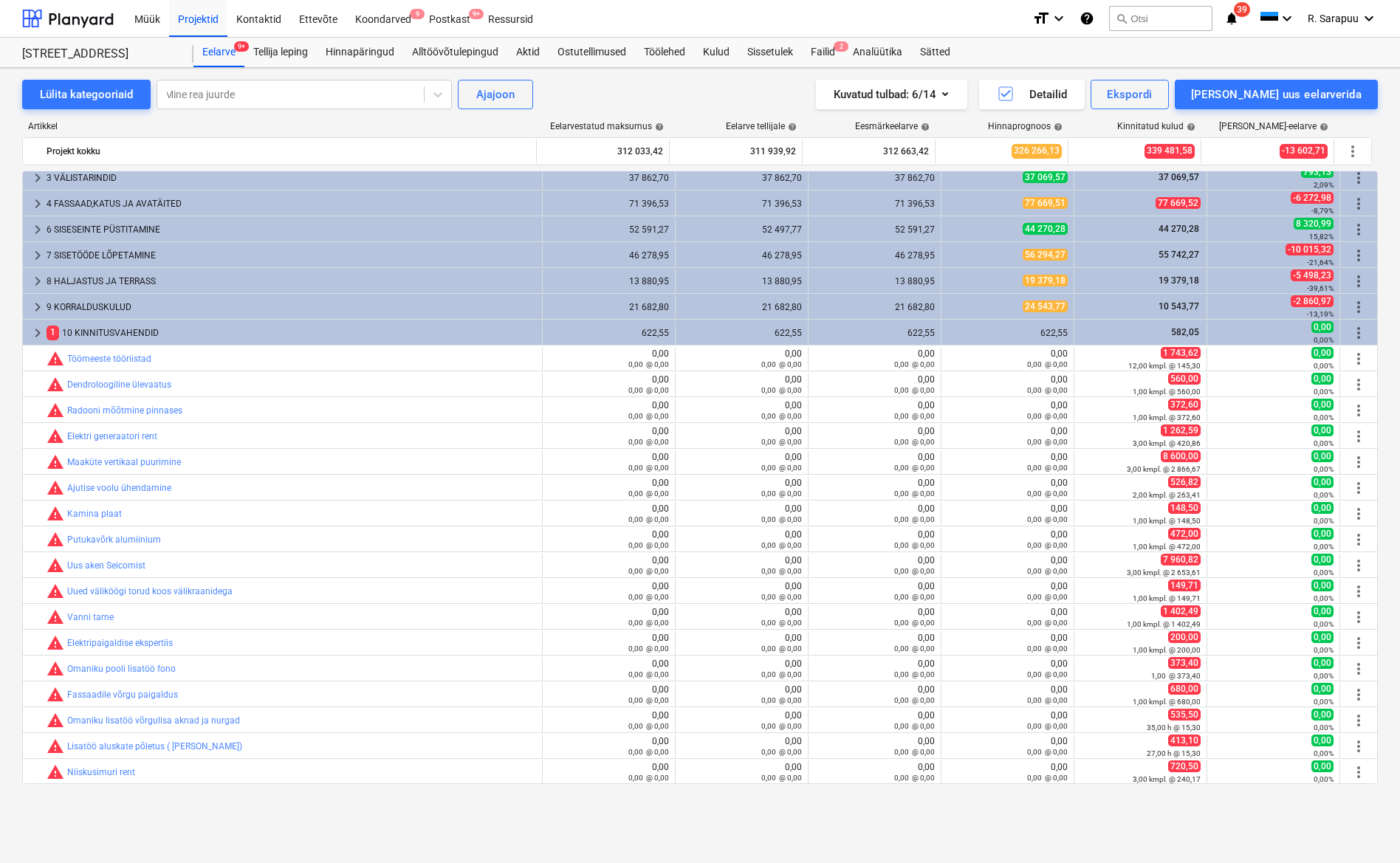
scroll to position [0, 0]
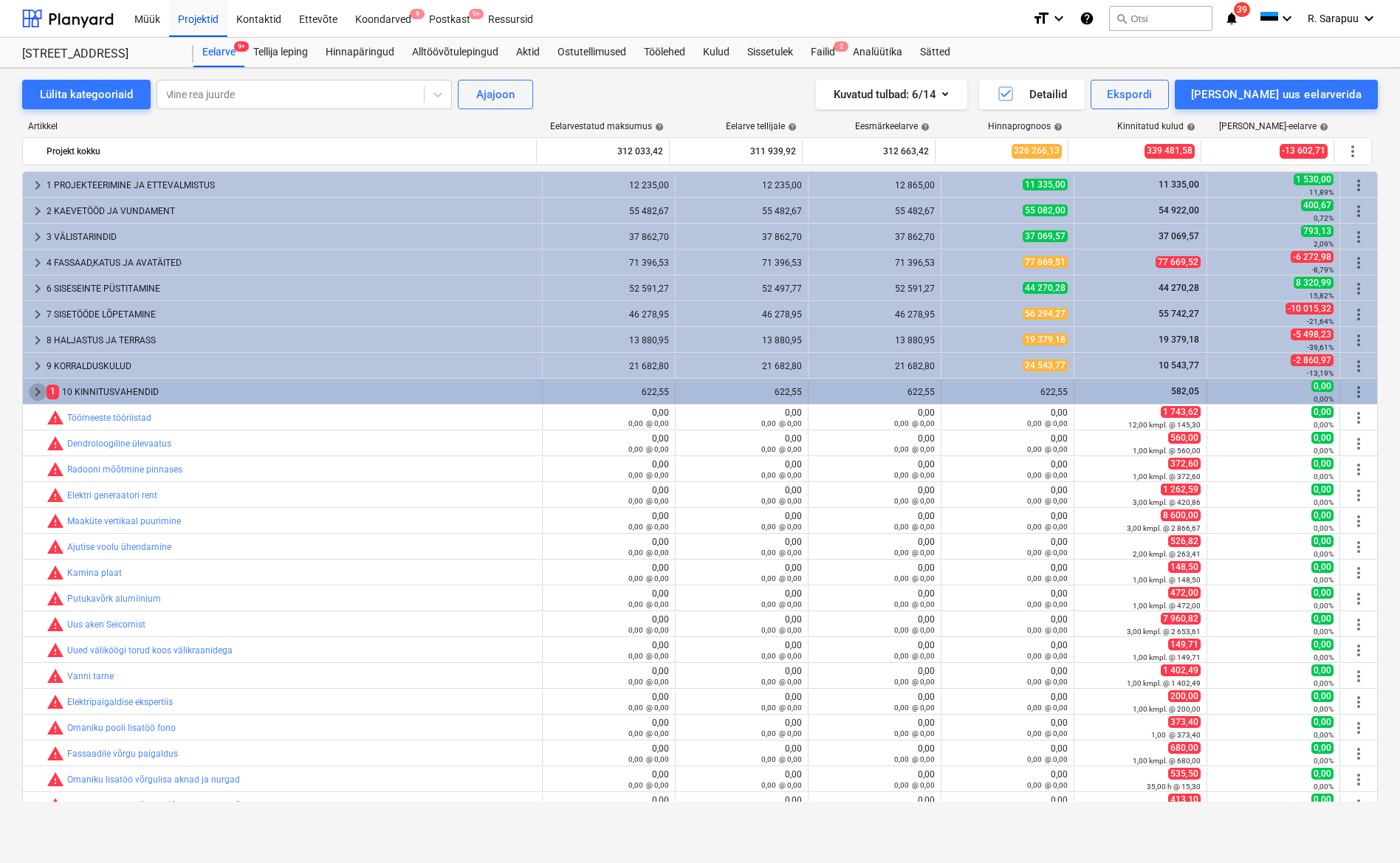
click at [39, 399] on span "keyboard_arrow_right" at bounding box center [38, 392] width 18 height 18
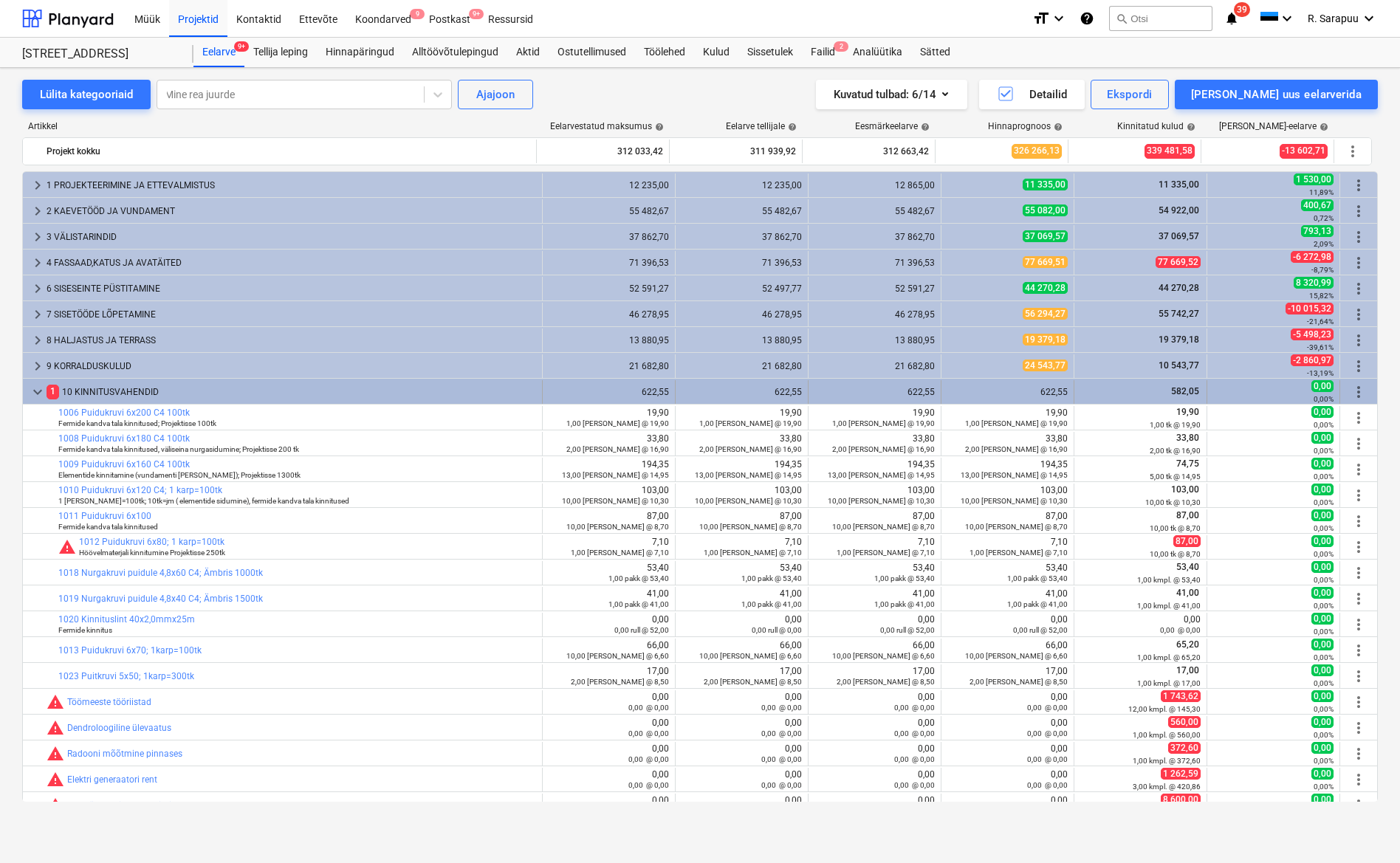
click at [39, 395] on span "keyboard_arrow_down" at bounding box center [38, 392] width 18 height 18
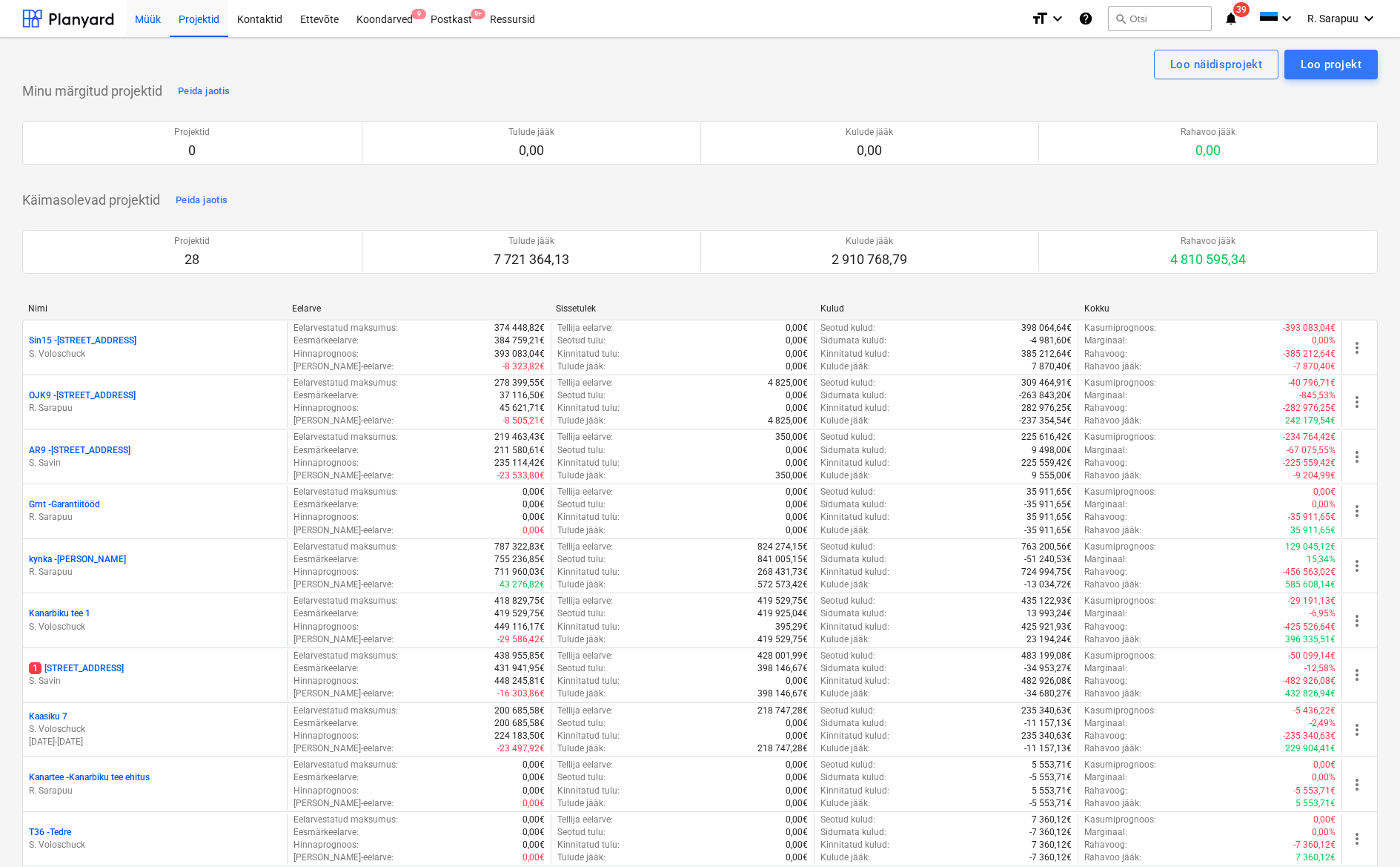
click at [150, 17] on div "Müük" at bounding box center [147, 18] width 43 height 38
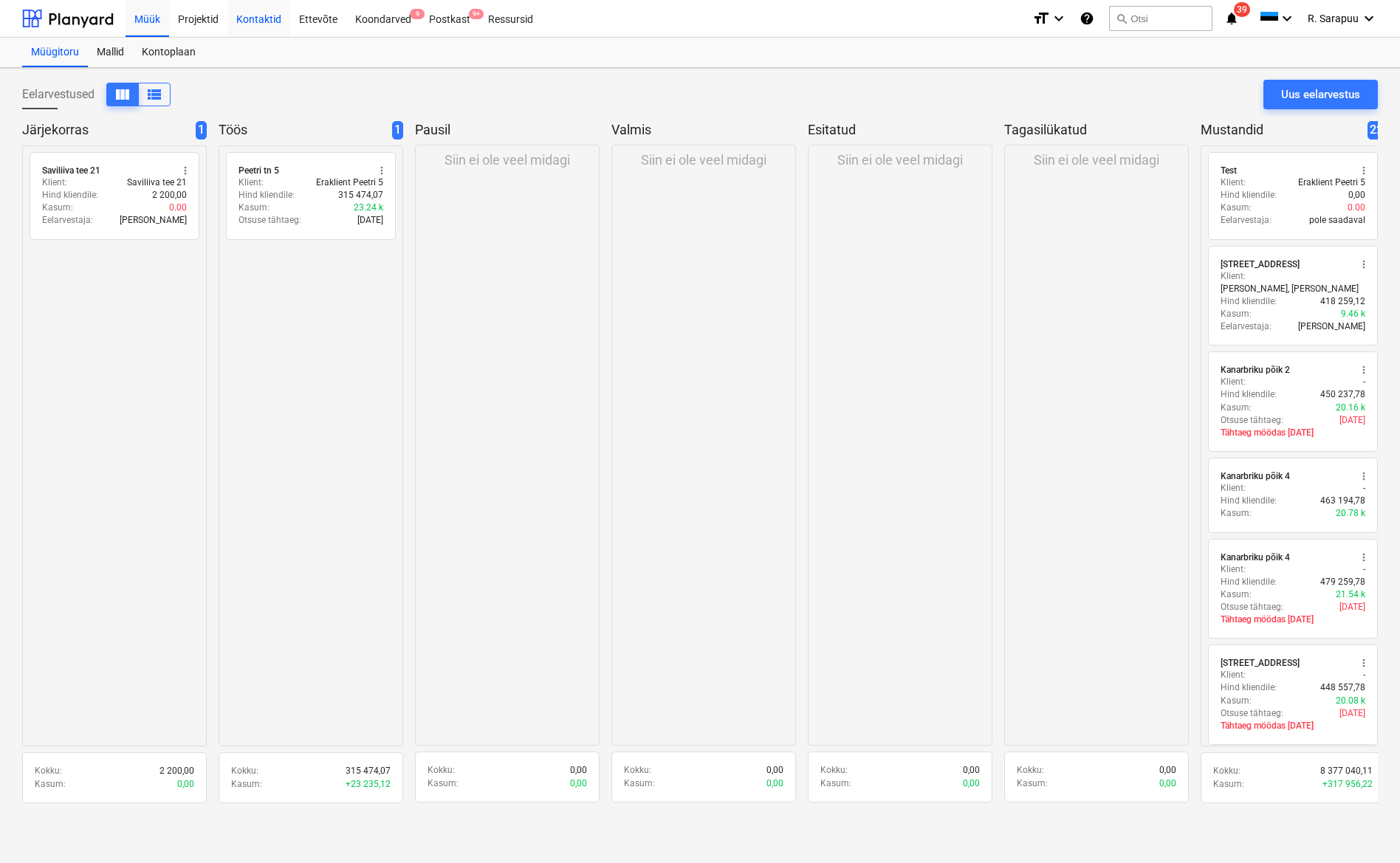
click at [233, 35] on div "Kontaktid" at bounding box center [258, 18] width 63 height 38
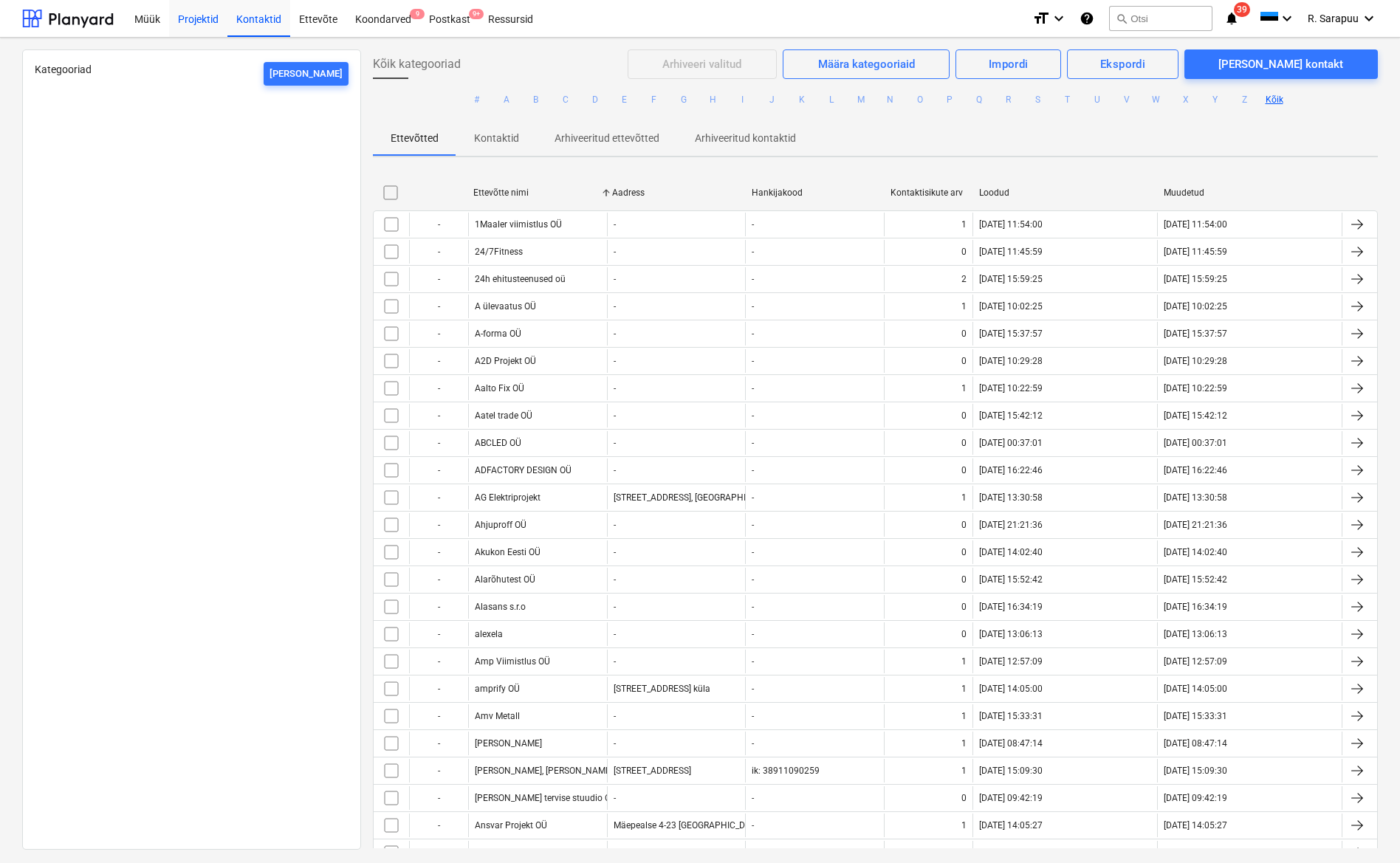
click at [210, 23] on div "Projektid" at bounding box center [198, 18] width 59 height 38
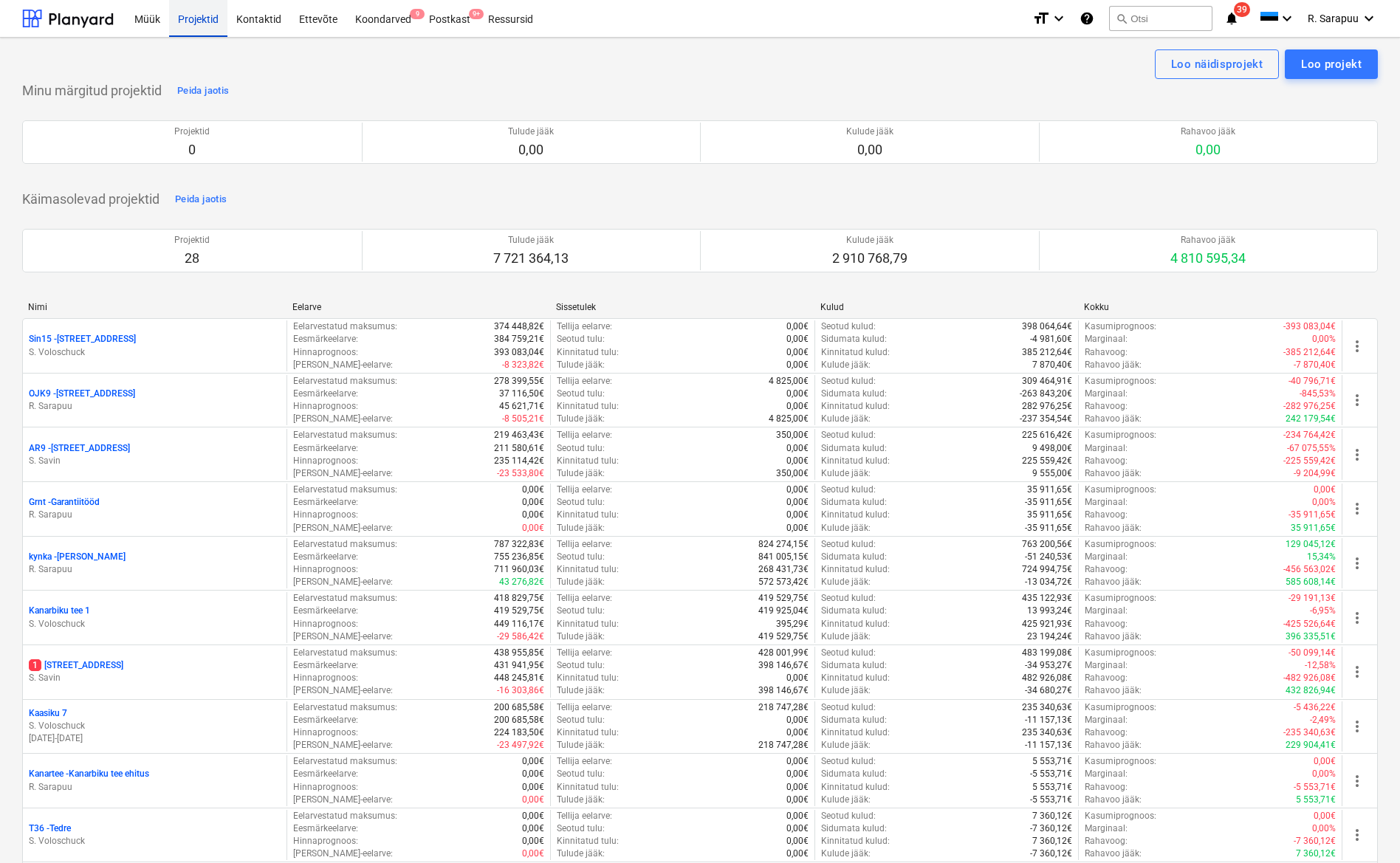
click at [205, 18] on div "Projektid" at bounding box center [198, 18] width 59 height 38
click at [142, 22] on div "Müük" at bounding box center [147, 18] width 43 height 38
